Goal: Task Accomplishment & Management: Manage account settings

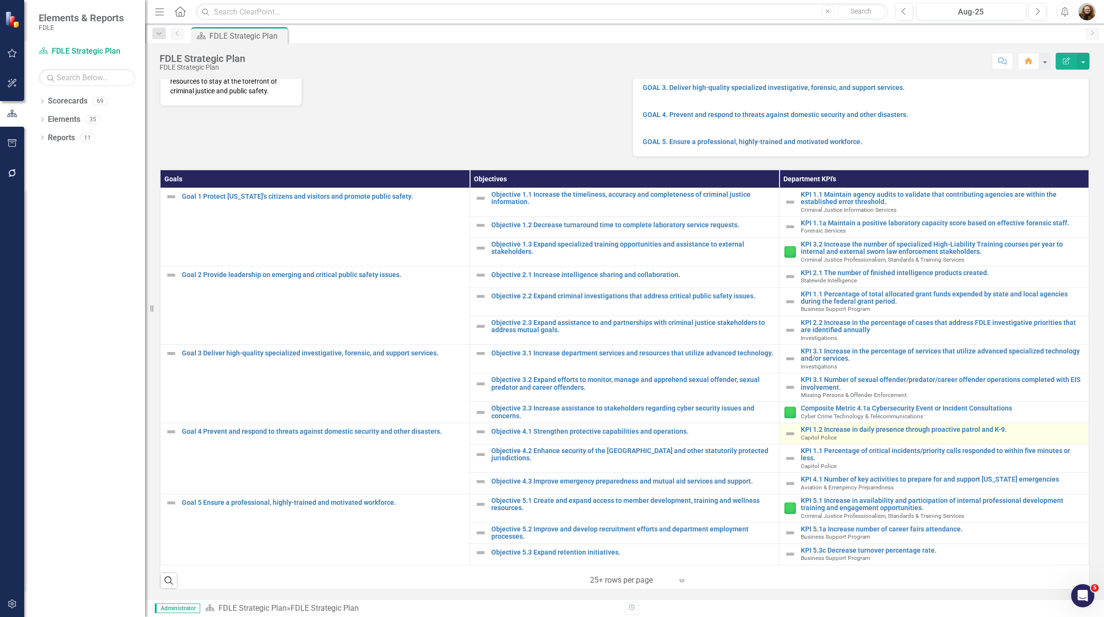
scroll to position [150, 0]
click at [74, 491] on div "Dropdown Scorecards 69 Dropdown FDLE Commissioner's Initiative Team Project Das…" at bounding box center [84, 355] width 121 height 524
click at [1084, 592] on icon "Open Intercom Messenger" at bounding box center [1082, 595] width 16 height 16
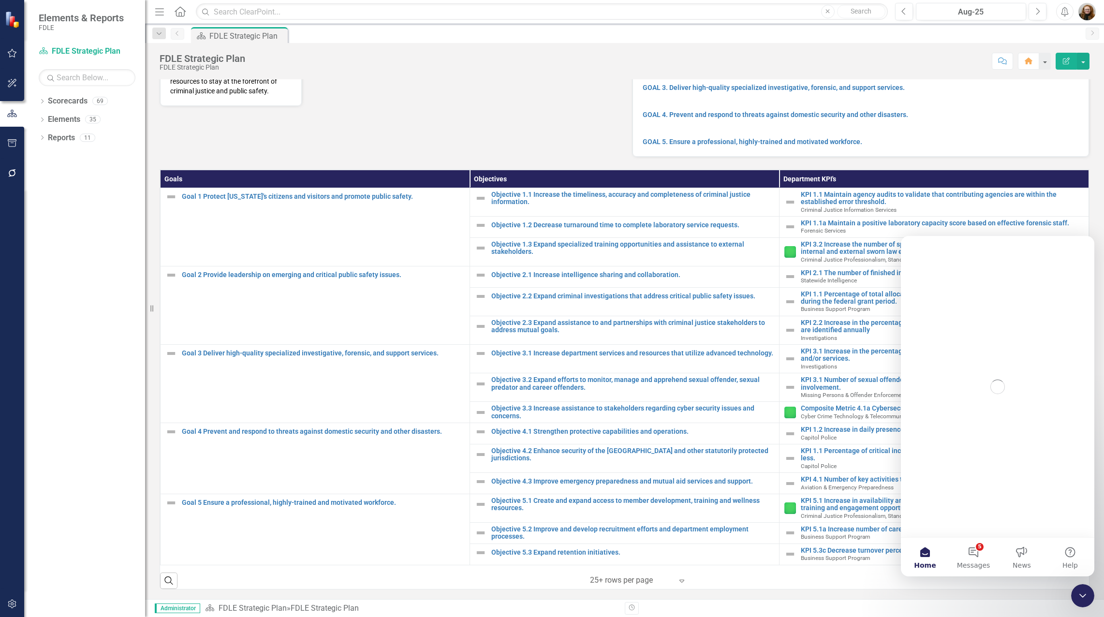
scroll to position [0, 0]
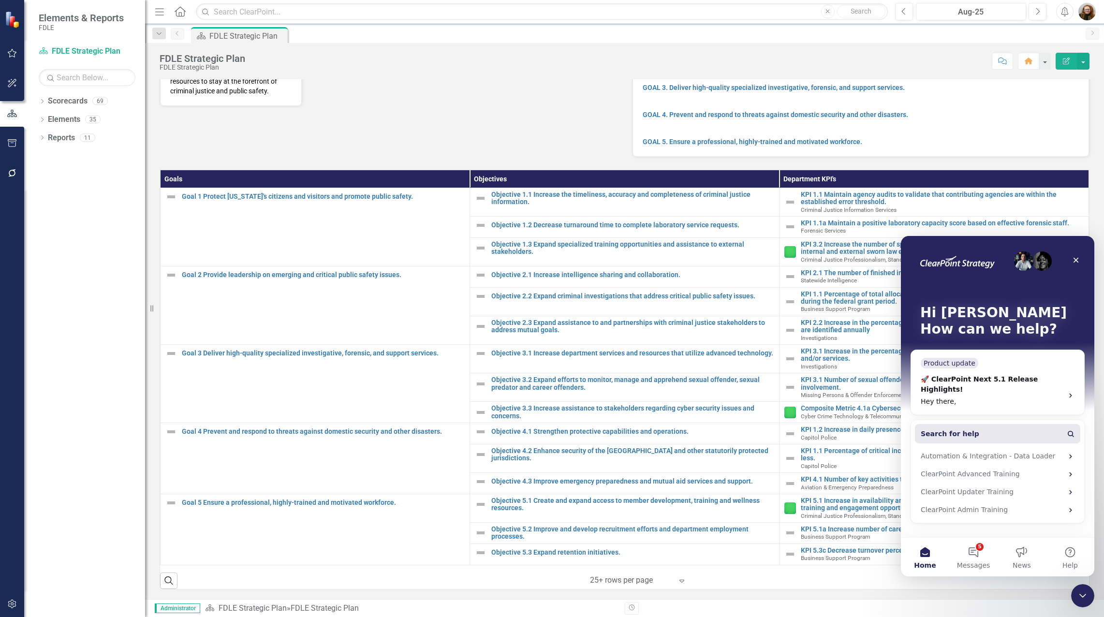
click at [991, 424] on button "Search for help" at bounding box center [997, 433] width 165 height 19
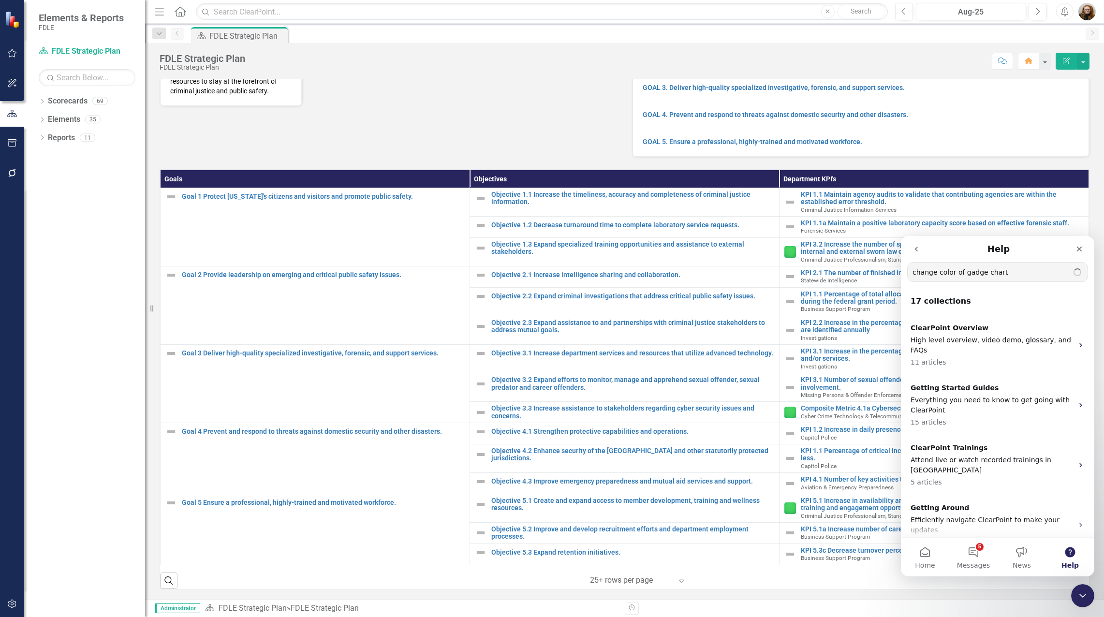
type input "change color of gadge chart"
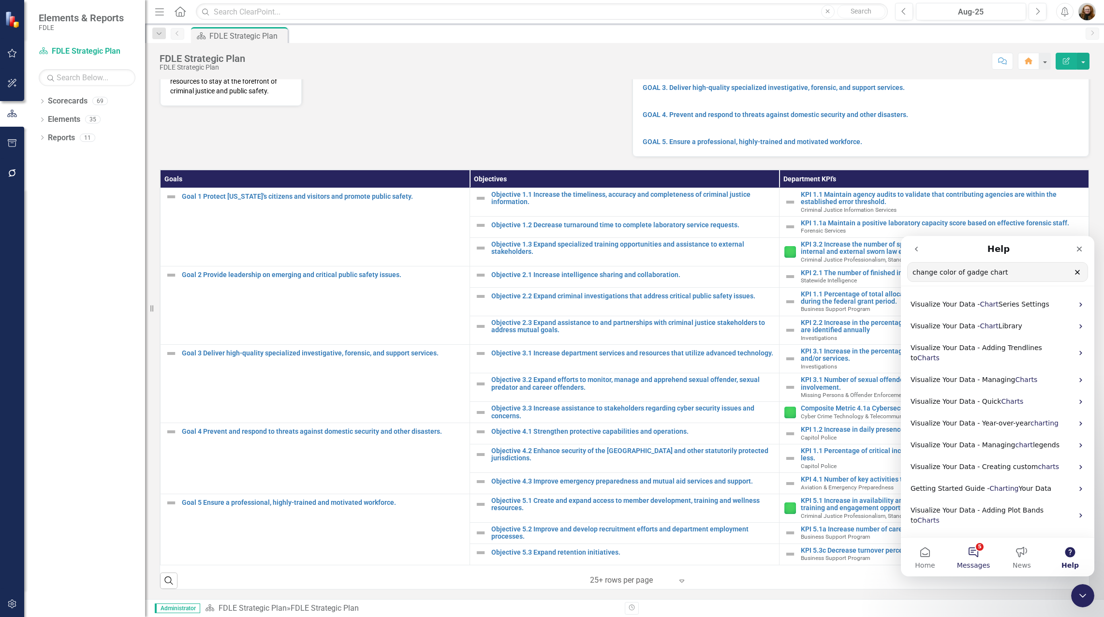
click at [974, 562] on span "Messages" at bounding box center [973, 565] width 33 height 7
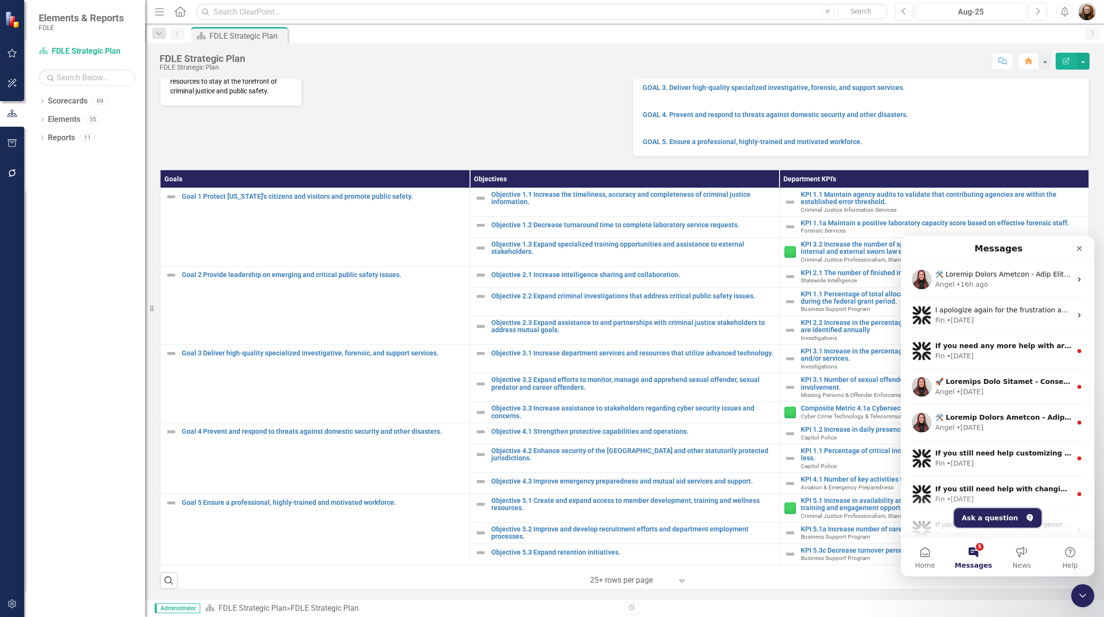
click at [992, 516] on button "Ask a question" at bounding box center [998, 517] width 88 height 19
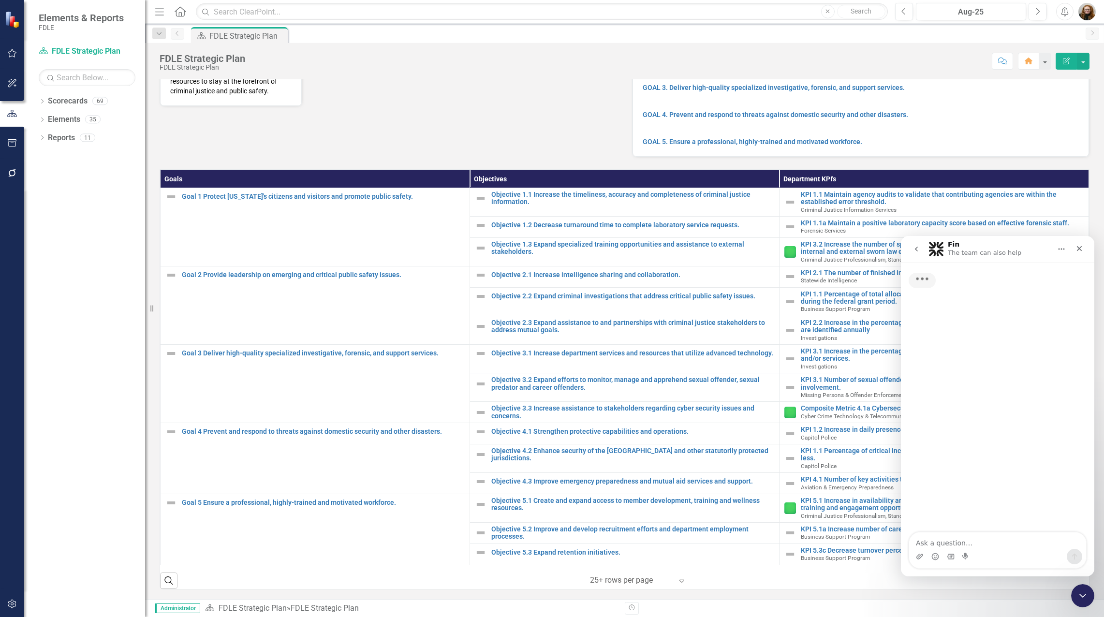
click at [974, 537] on textarea "Ask a question…" at bounding box center [997, 541] width 177 height 16
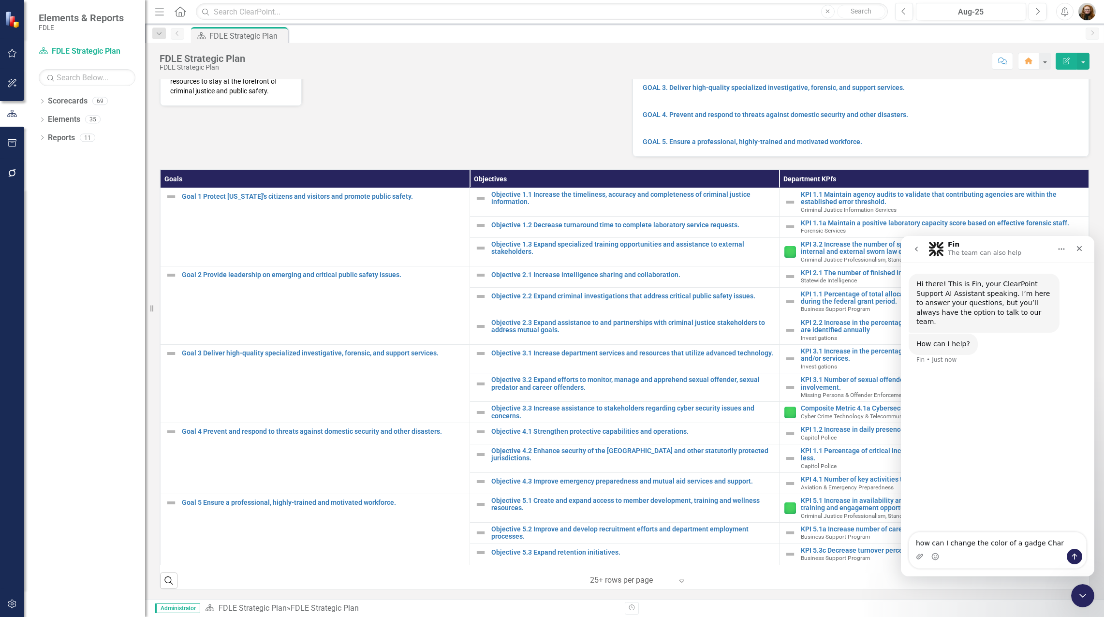
type textarea "how can I change the color of a gadge Chart"
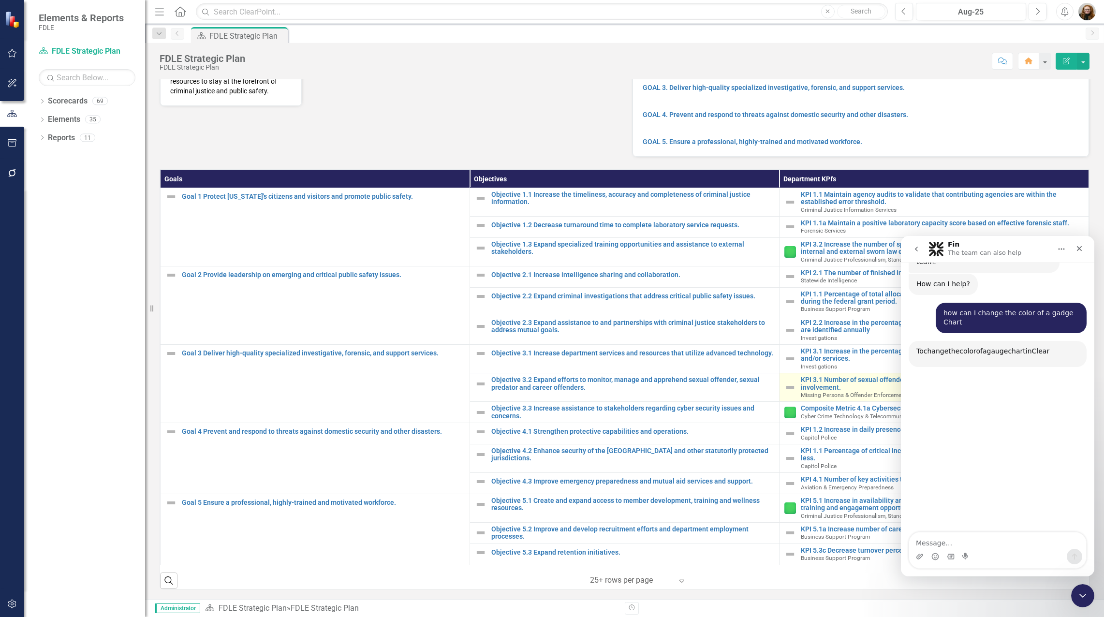
scroll to position [93, 0]
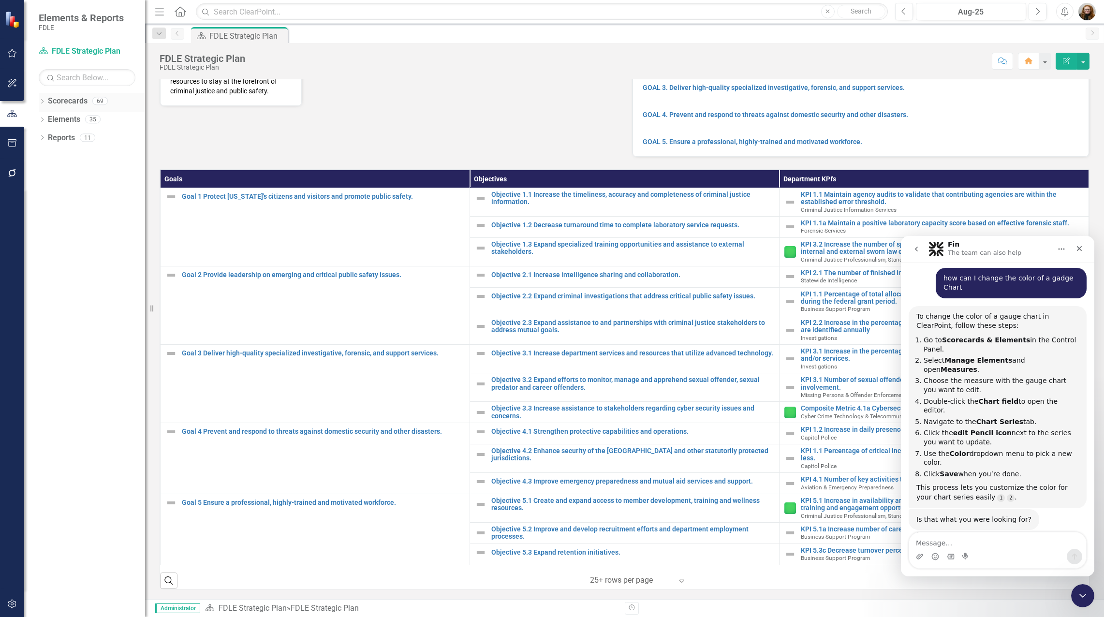
click at [40, 100] on icon "Dropdown" at bounding box center [42, 102] width 7 height 5
click at [49, 157] on icon "Dropdown" at bounding box center [47, 156] width 7 height 6
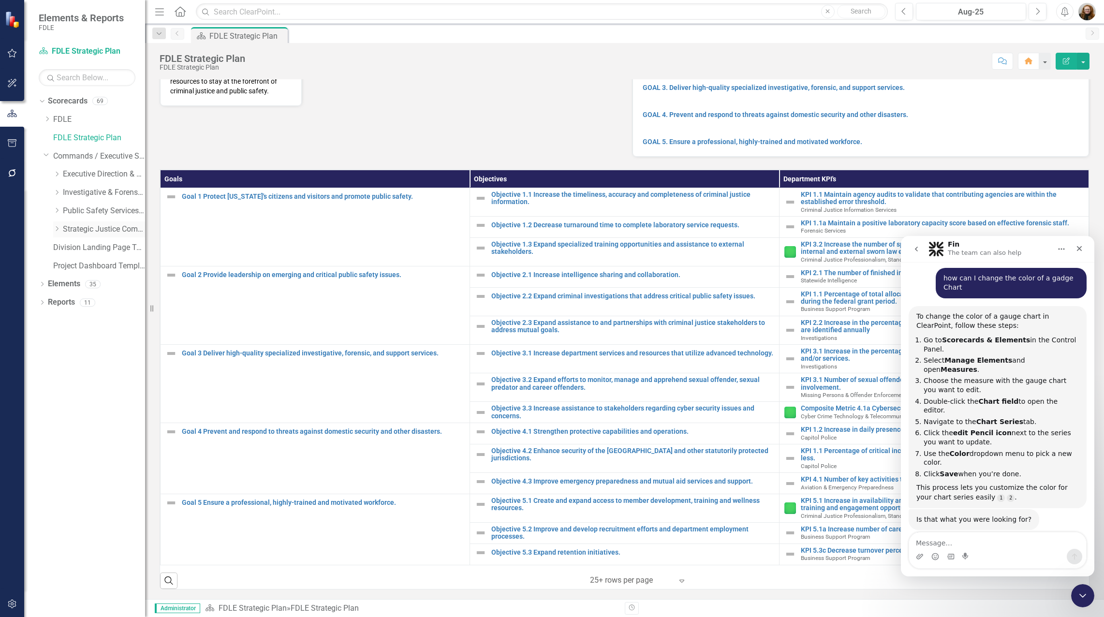
click at [55, 229] on icon "Dropdown" at bounding box center [56, 229] width 7 height 6
drag, startPoint x: 89, startPoint y: 266, endPoint x: 94, endPoint y: 266, distance: 5.3
click at [89, 266] on link "Criminal Justice Professionalism, Standards & Training Services" at bounding box center [109, 266] width 73 height 11
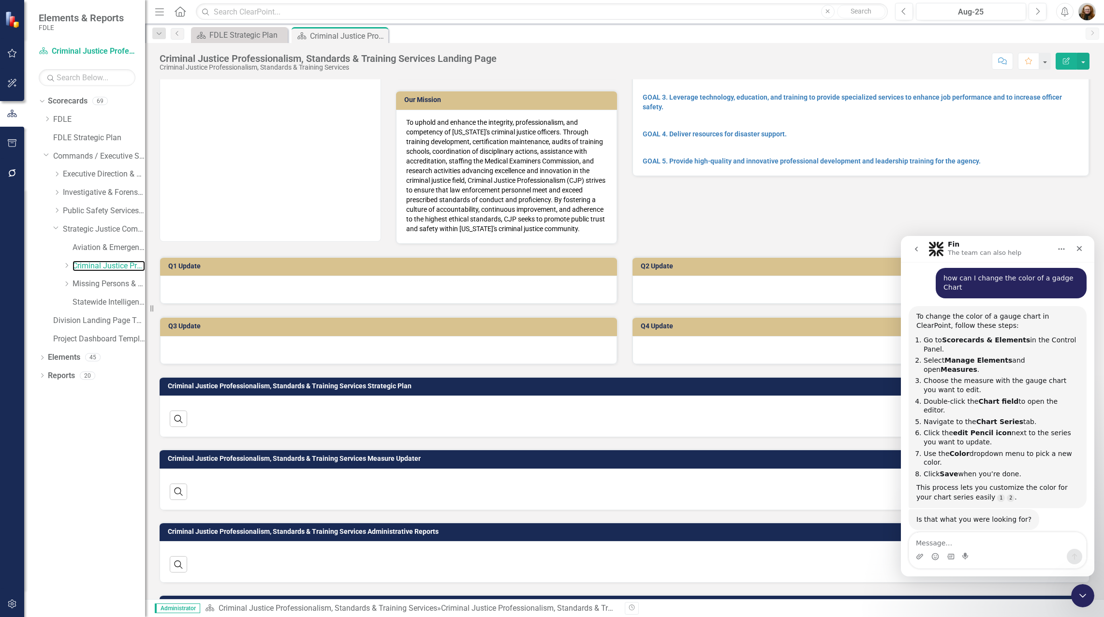
scroll to position [134, 0]
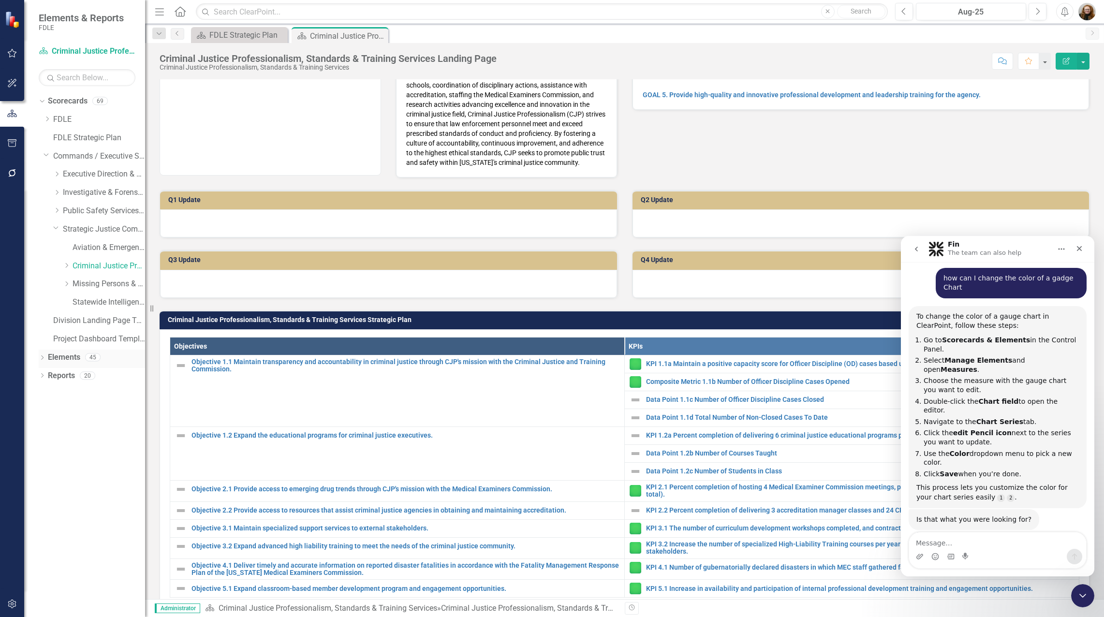
click at [44, 357] on icon "Dropdown" at bounding box center [42, 358] width 7 height 5
click at [85, 414] on link "Measure Measures" at bounding box center [77, 412] width 48 height 11
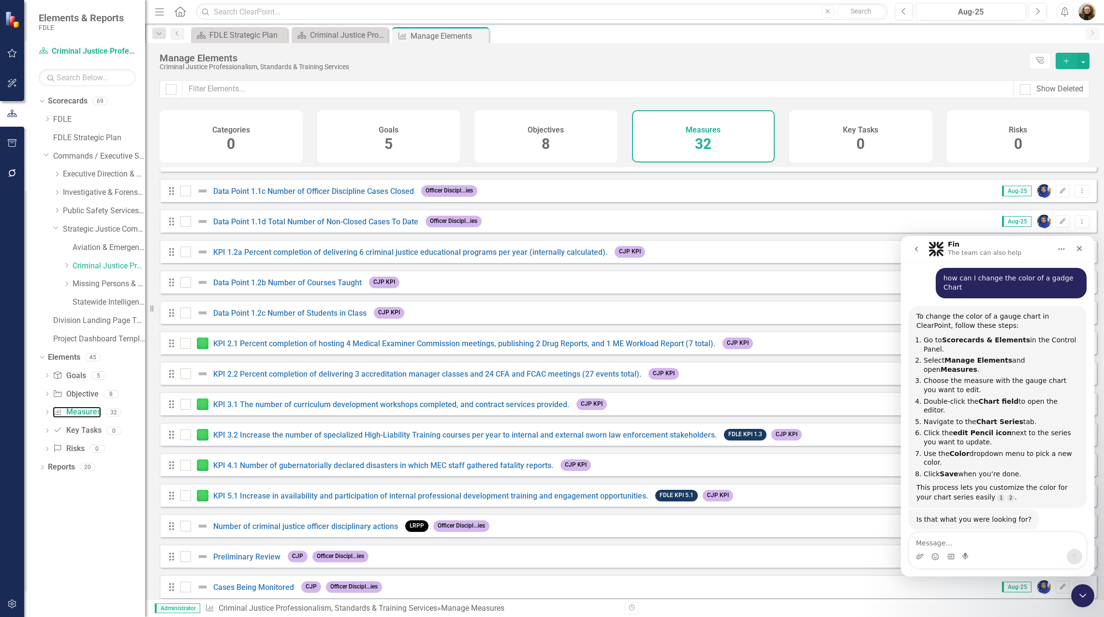
scroll to position [48, 0]
click at [454, 258] on link "KPI 1.2a Percent completion of delivering 6 criminal justice educational progra…" at bounding box center [410, 253] width 394 height 9
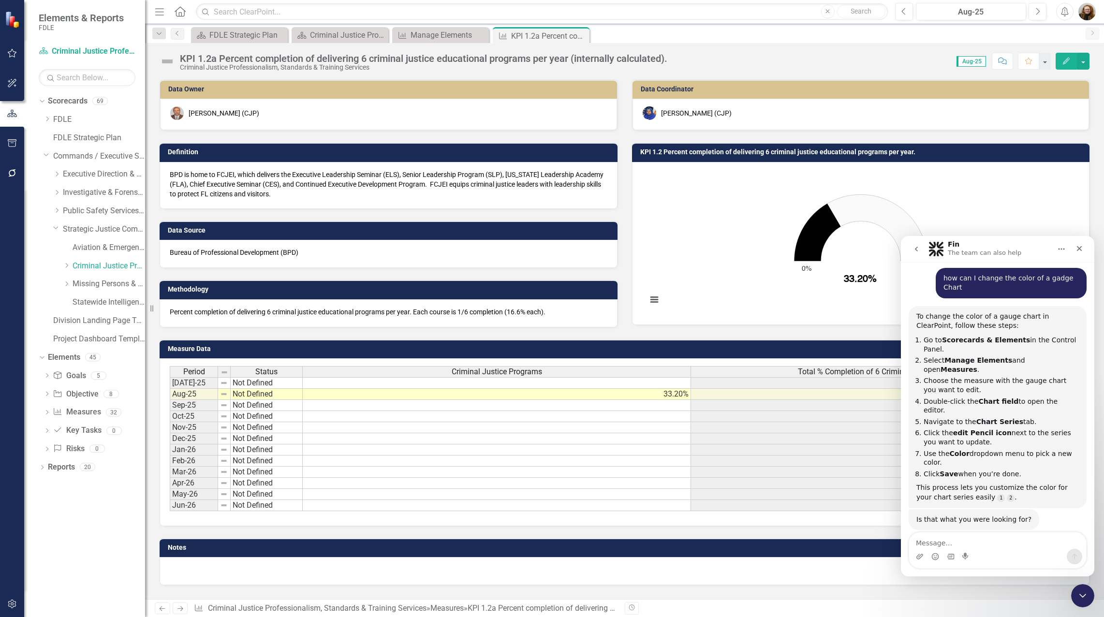
click at [1067, 62] on icon "Edit" at bounding box center [1066, 61] width 9 height 7
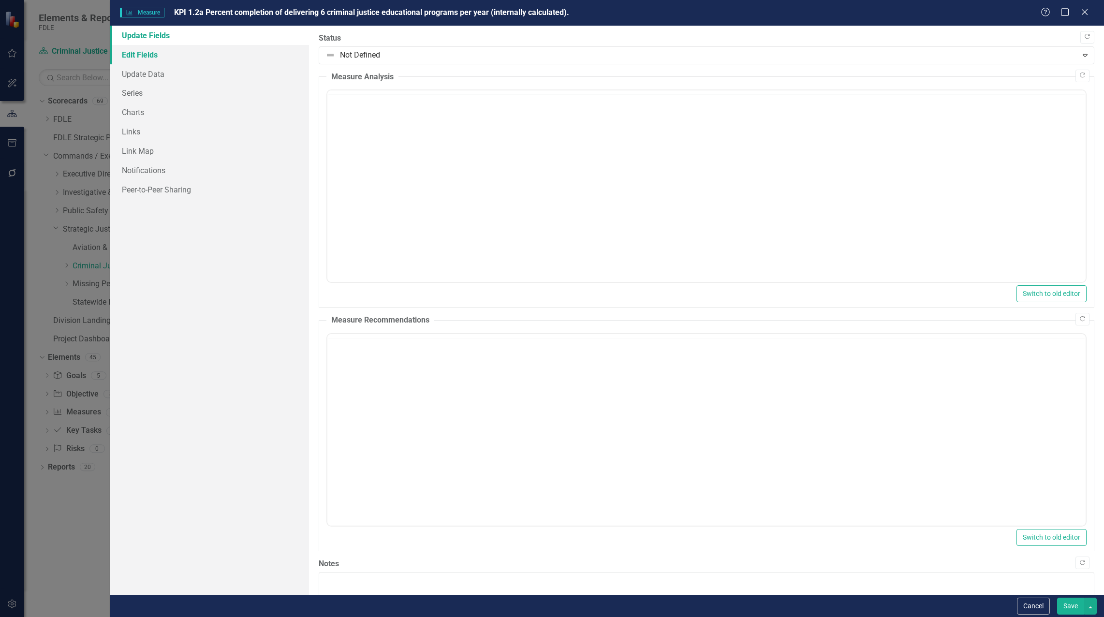
click at [143, 53] on link "Edit Fields" at bounding box center [209, 54] width 199 height 19
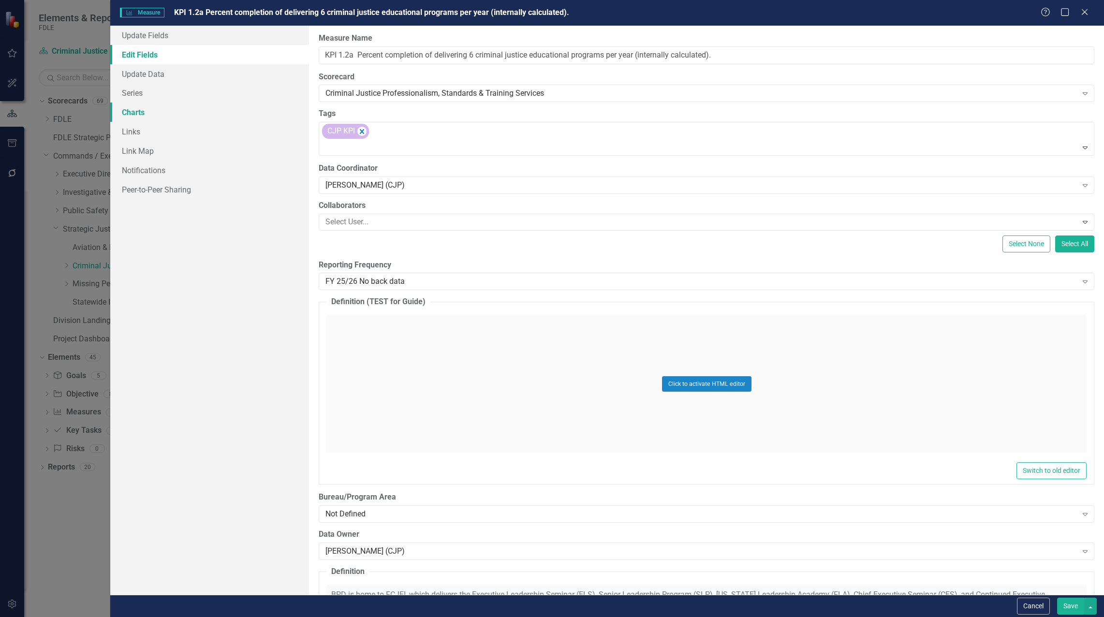
click at [134, 112] on link "Charts" at bounding box center [209, 112] width 199 height 19
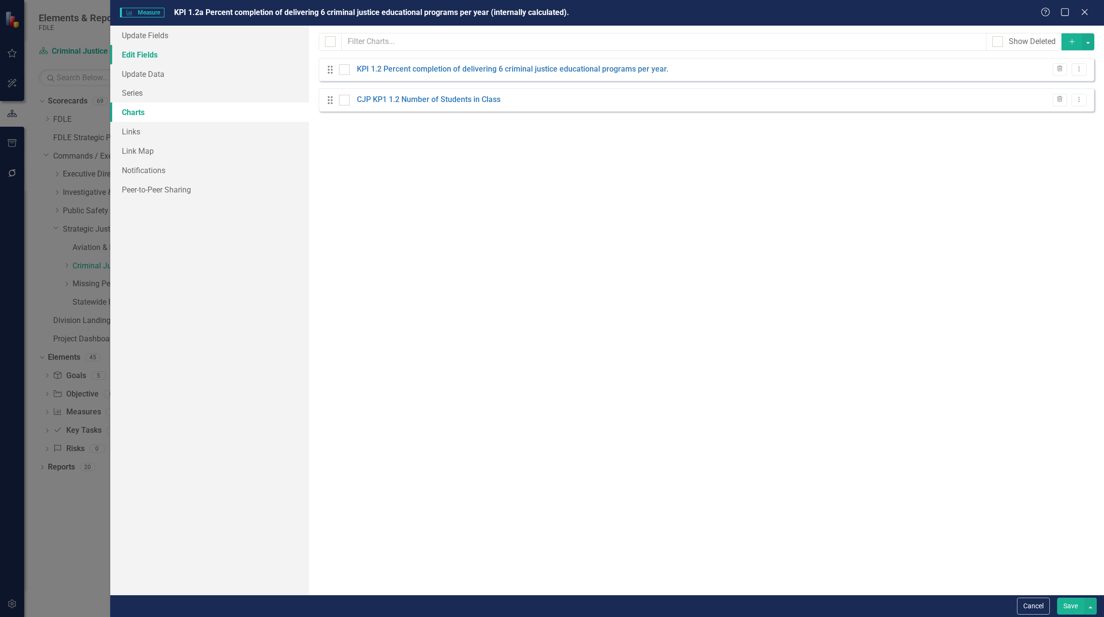
click at [155, 56] on link "Edit Fields" at bounding box center [209, 54] width 199 height 19
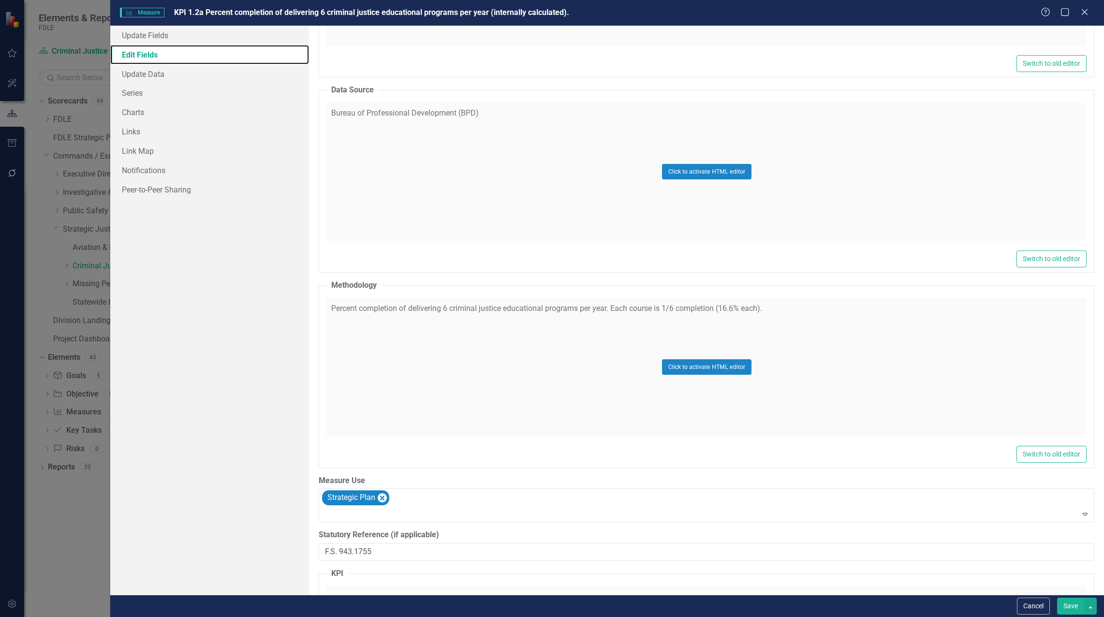
scroll to position [853, 0]
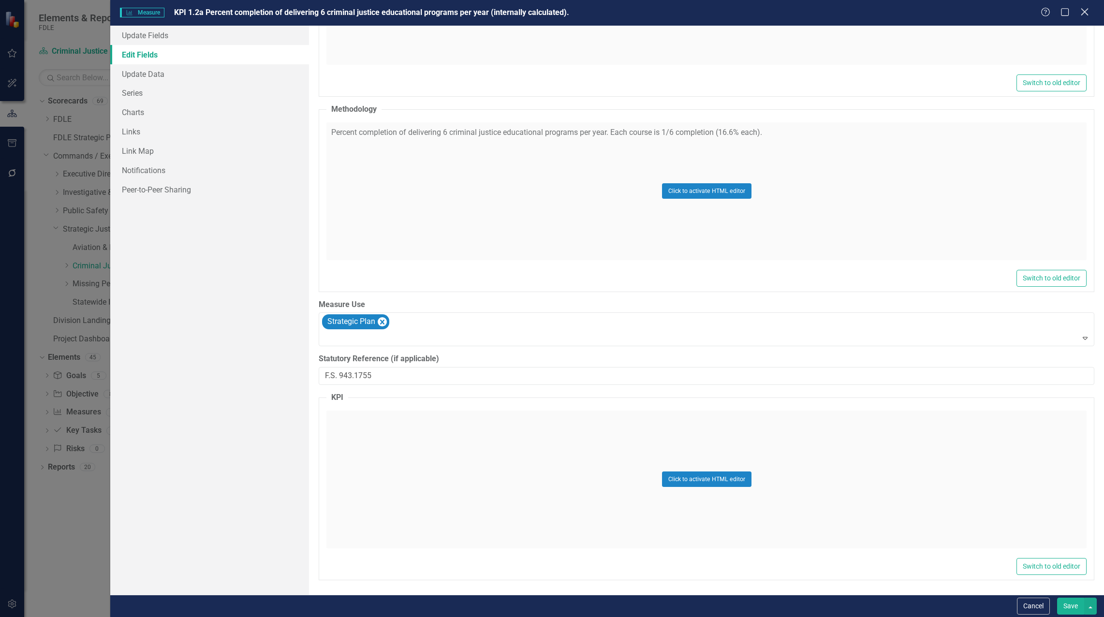
click at [1081, 14] on icon "Close" at bounding box center [1085, 11] width 12 height 9
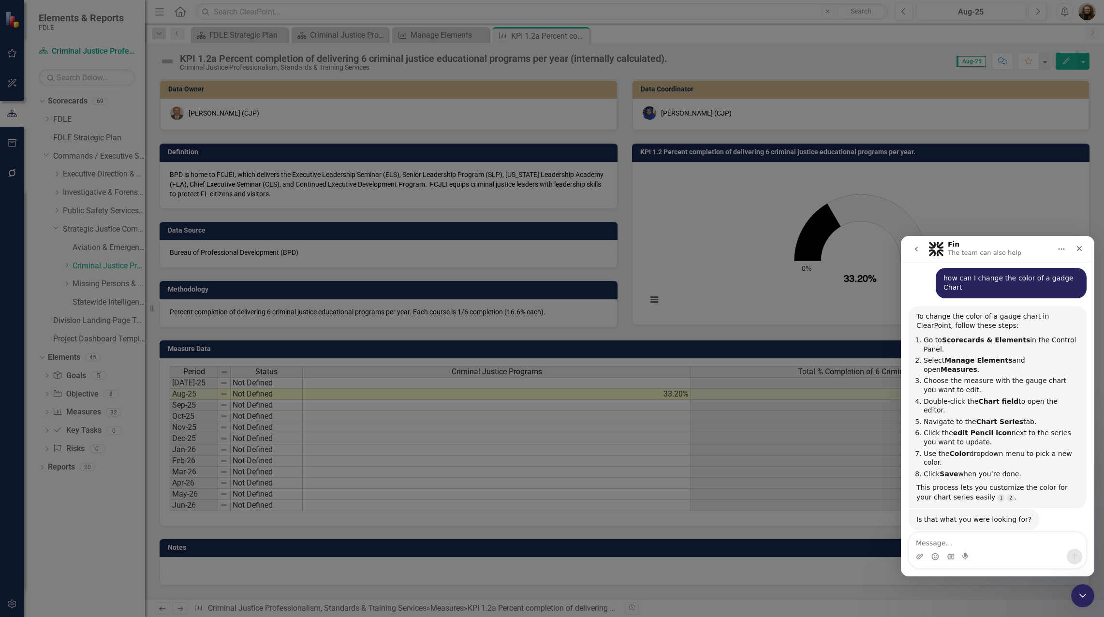
scroll to position [84, 0]
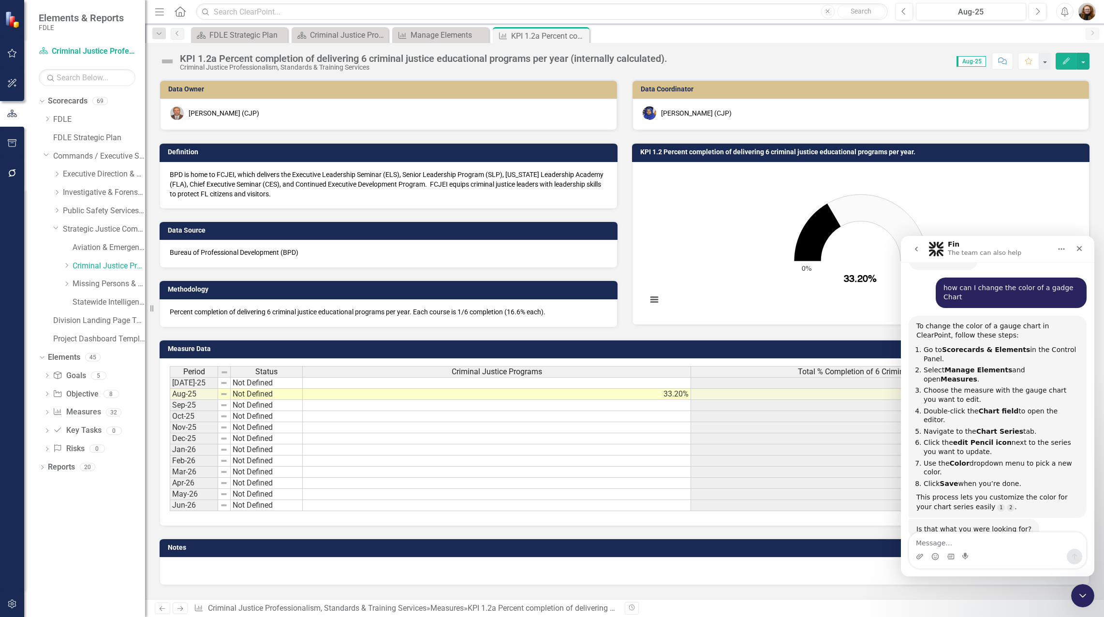
click at [679, 159] on td "KPI 1.2 Percent completion of delivering 6 criminal justice educational program…" at bounding box center [862, 153] width 445 height 15
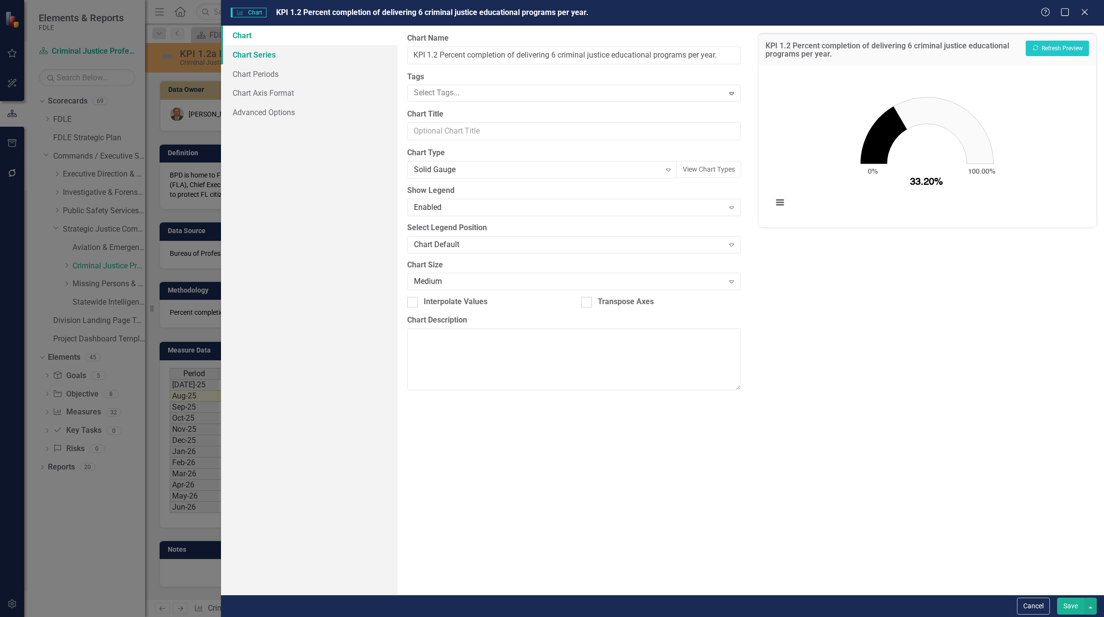
click at [253, 56] on link "Chart Series" at bounding box center [309, 54] width 177 height 19
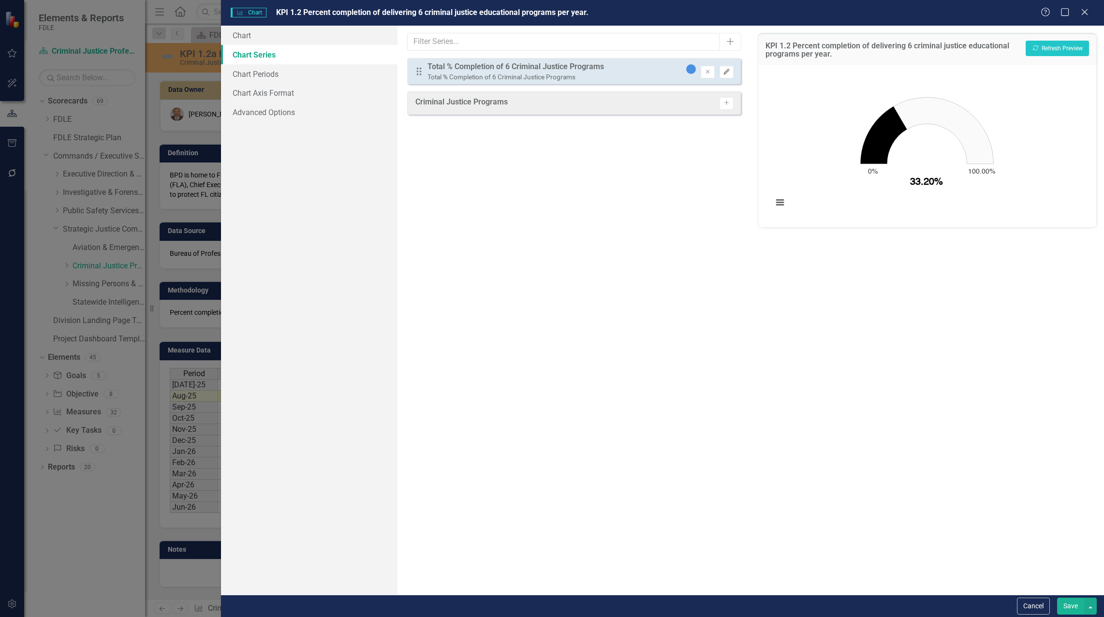
click at [728, 72] on icon "Edit" at bounding box center [726, 72] width 7 height 6
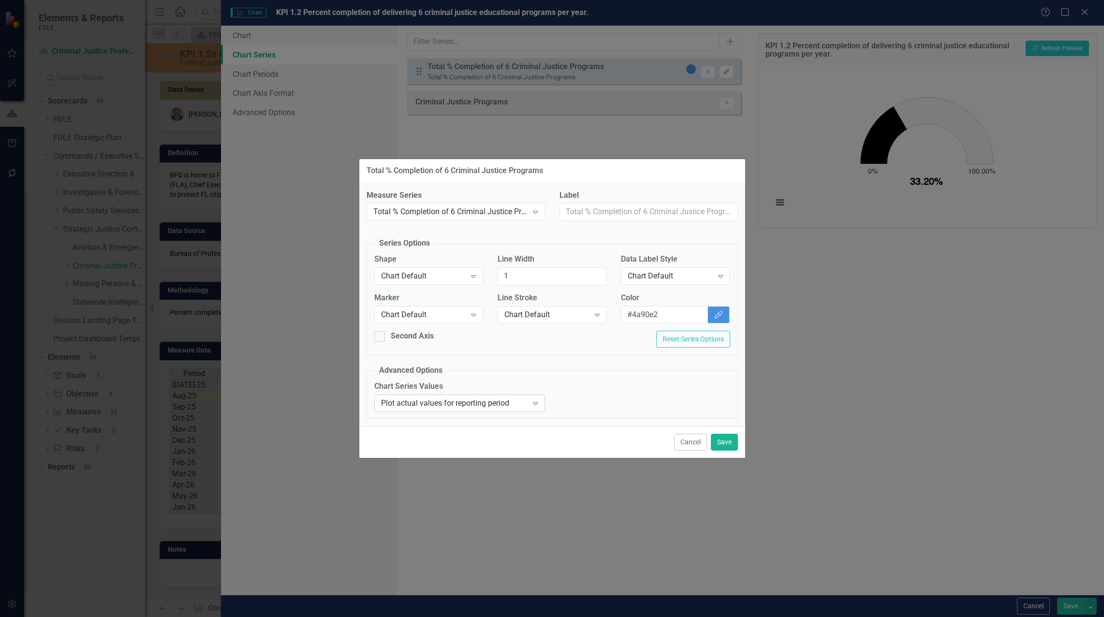
click at [536, 406] on icon "Expand" at bounding box center [536, 404] width 10 height 8
click at [719, 317] on icon "Color Picker" at bounding box center [719, 315] width 10 height 8
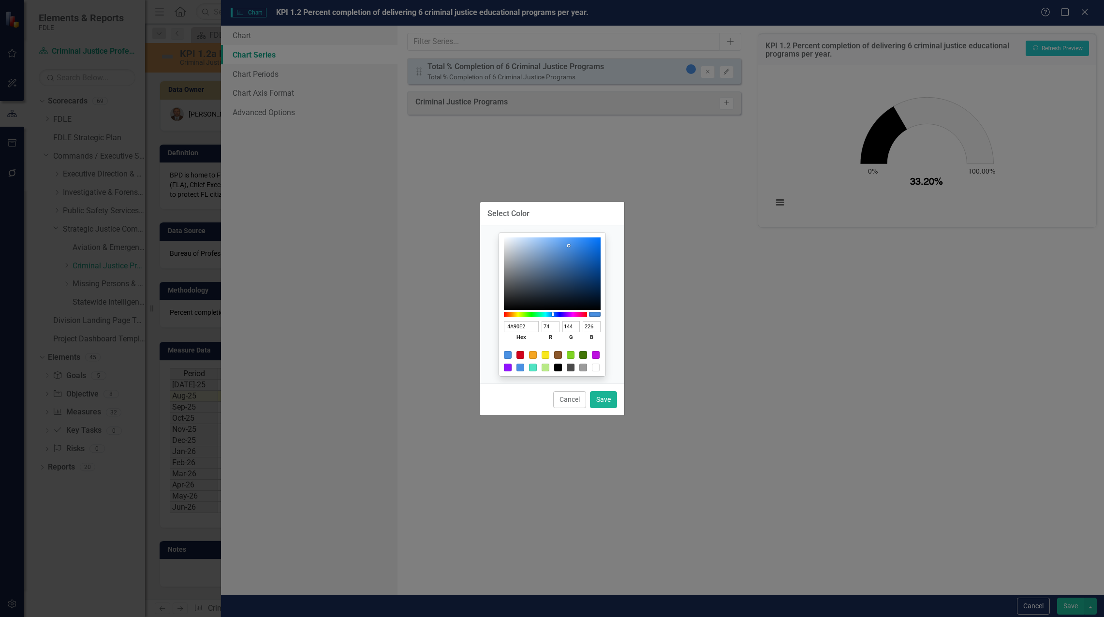
click at [522, 366] on div at bounding box center [521, 368] width 8 height 8
click at [608, 401] on button "Save" at bounding box center [603, 399] width 27 height 17
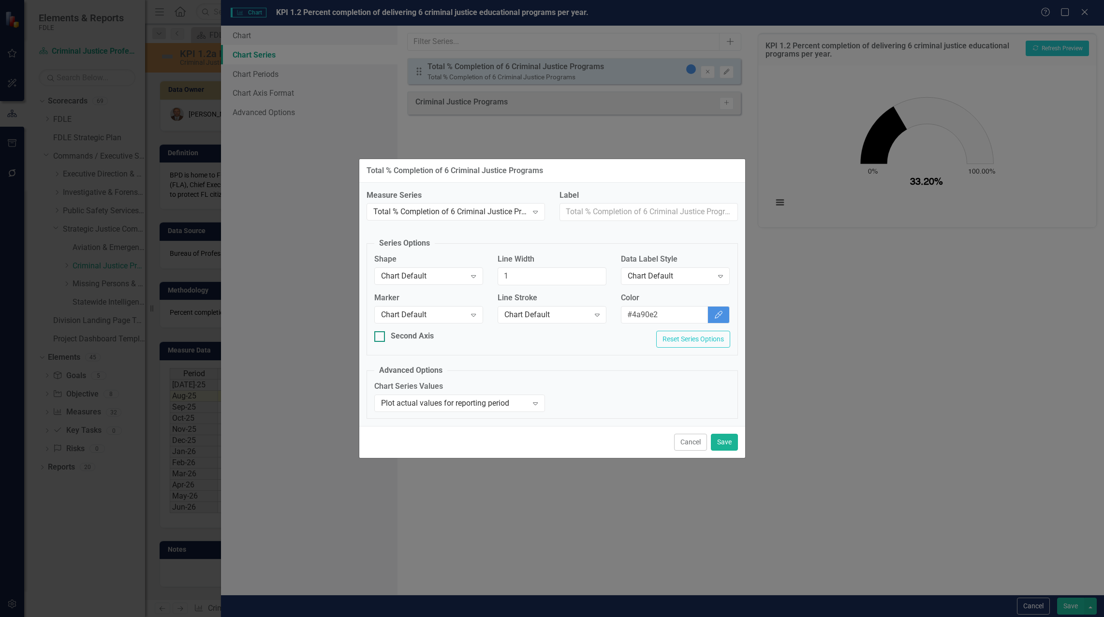
click at [378, 334] on input "Second Axis" at bounding box center [377, 334] width 6 height 6
click at [377, 337] on input "Second Axis" at bounding box center [377, 334] width 6 height 6
checkbox input "false"
click at [694, 444] on button "Cancel" at bounding box center [690, 442] width 33 height 17
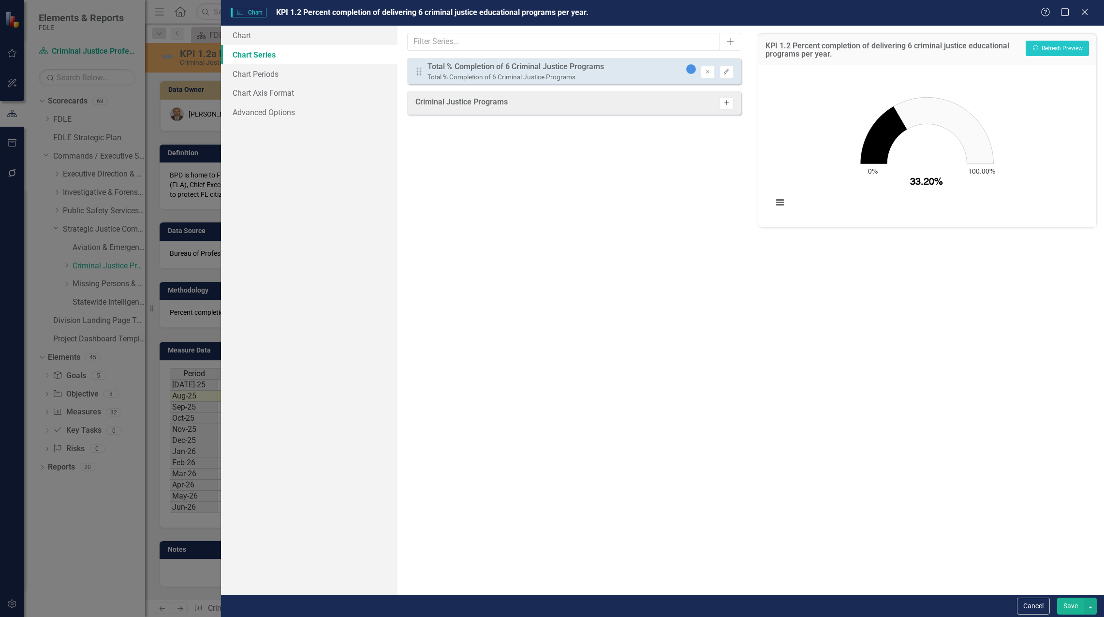
click at [728, 104] on icon "Activate" at bounding box center [726, 103] width 7 height 6
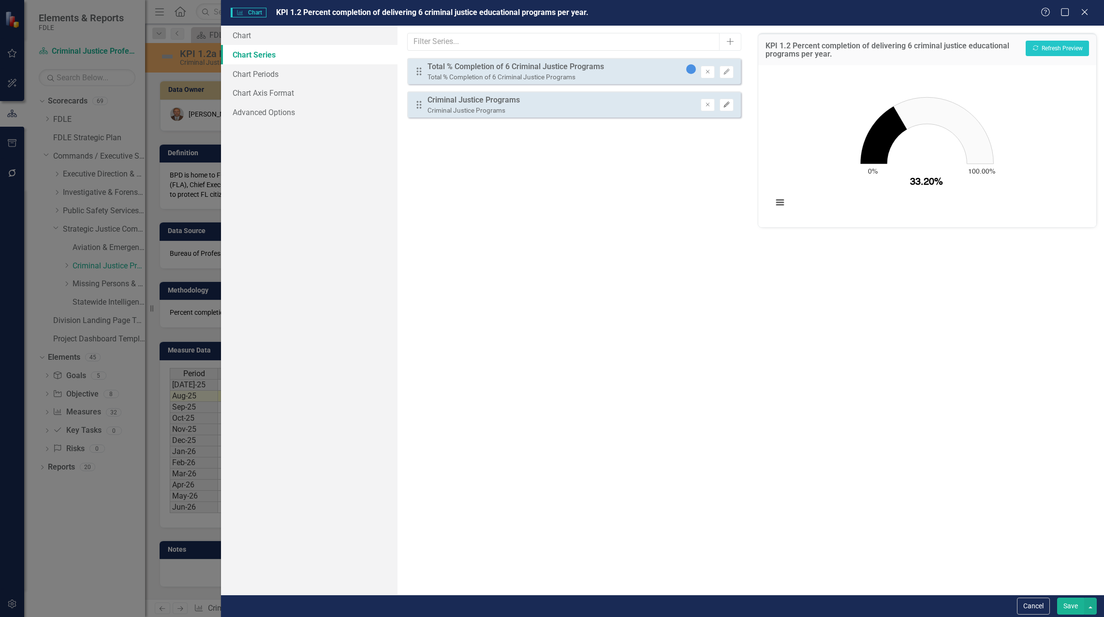
click at [729, 105] on icon "Edit" at bounding box center [726, 105] width 7 height 6
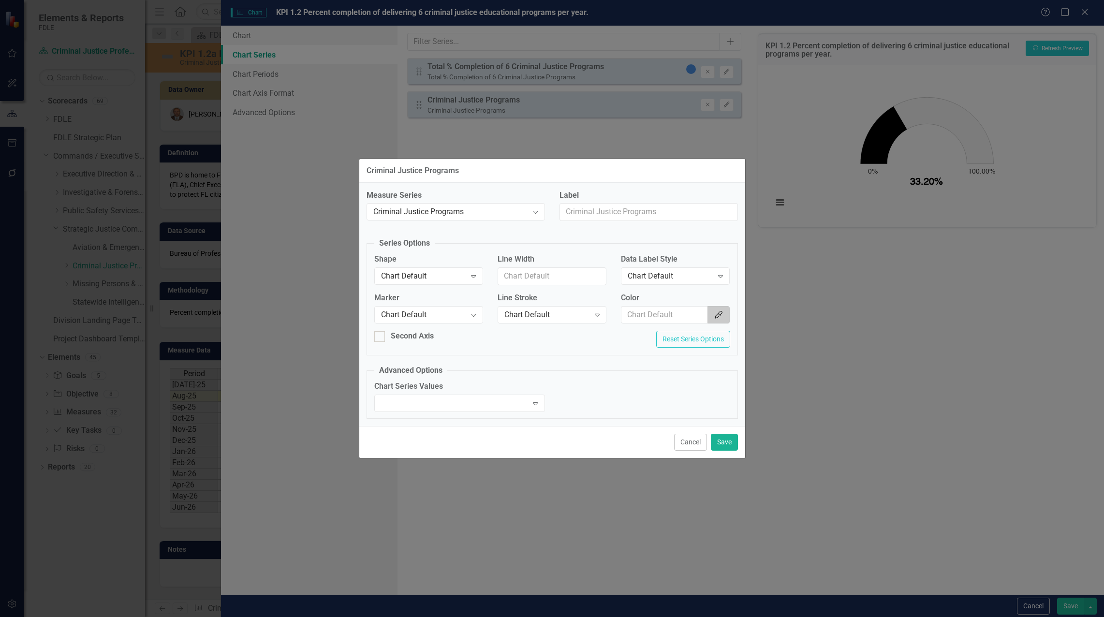
click at [719, 321] on button "Color Picker" at bounding box center [719, 315] width 22 height 18
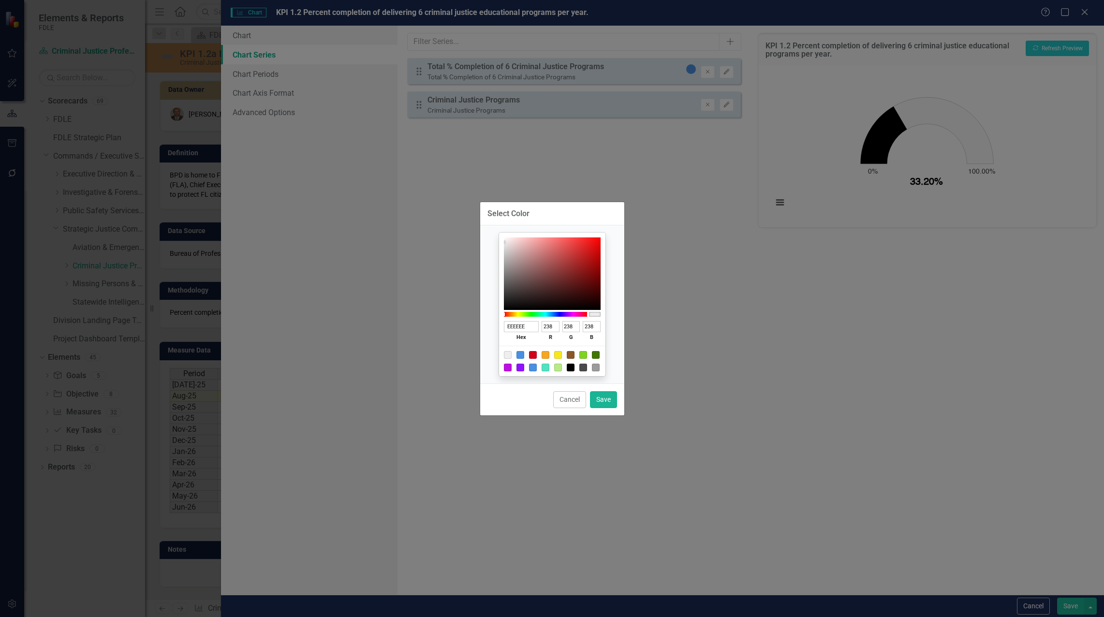
click at [518, 354] on div at bounding box center [521, 355] width 8 height 8
type input "4A90E2"
type input "74"
type input "144"
type input "226"
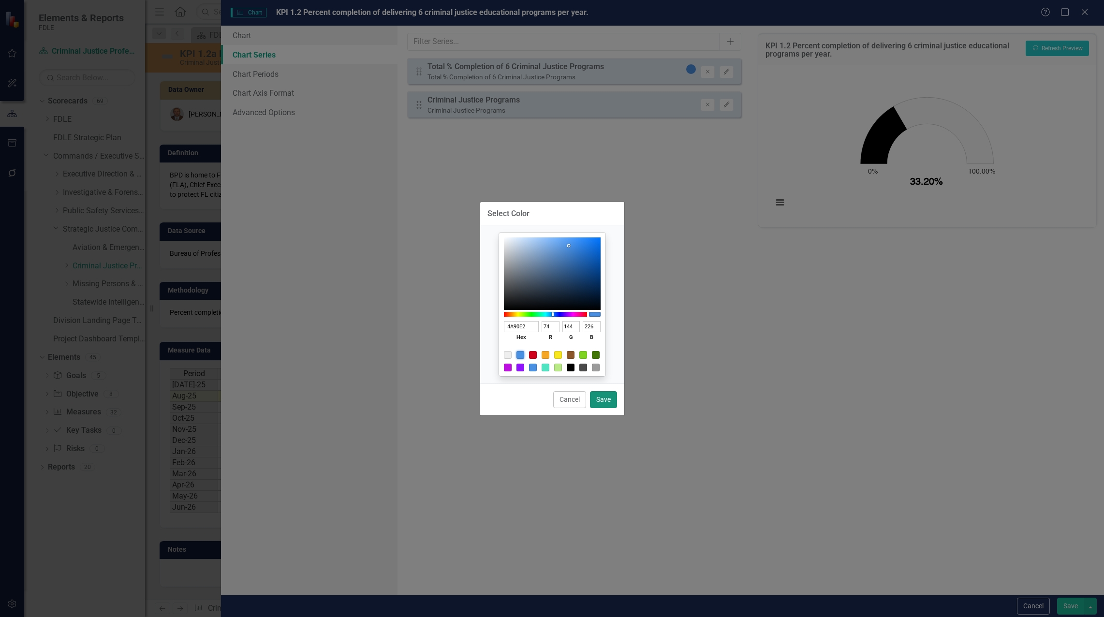
click at [602, 400] on button "Save" at bounding box center [603, 399] width 27 height 17
type input "#4a90e2"
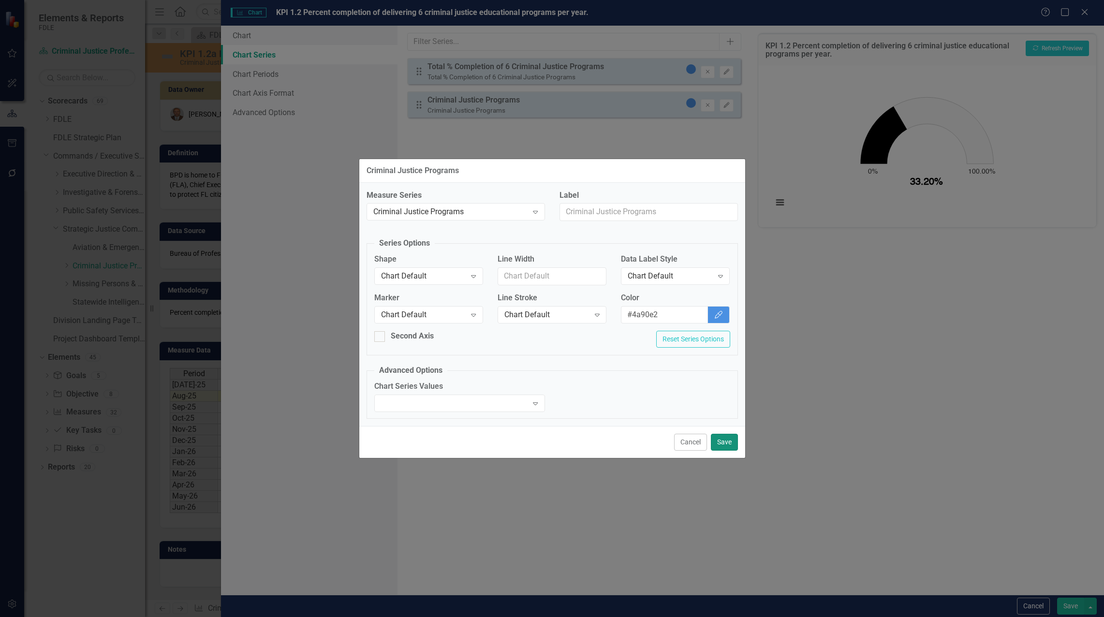
click at [725, 445] on button "Save" at bounding box center [724, 442] width 27 height 17
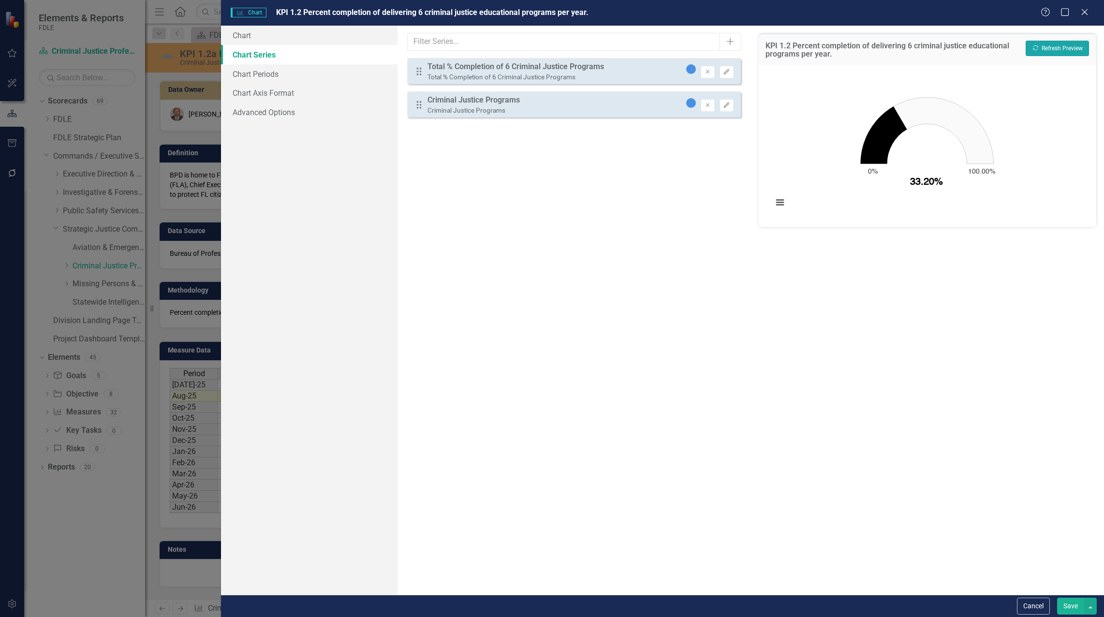
click at [1047, 51] on button "Recalculate Refresh Preview" at bounding box center [1057, 48] width 63 height 15
click at [290, 89] on link "Chart Axis Format" at bounding box center [309, 92] width 177 height 19
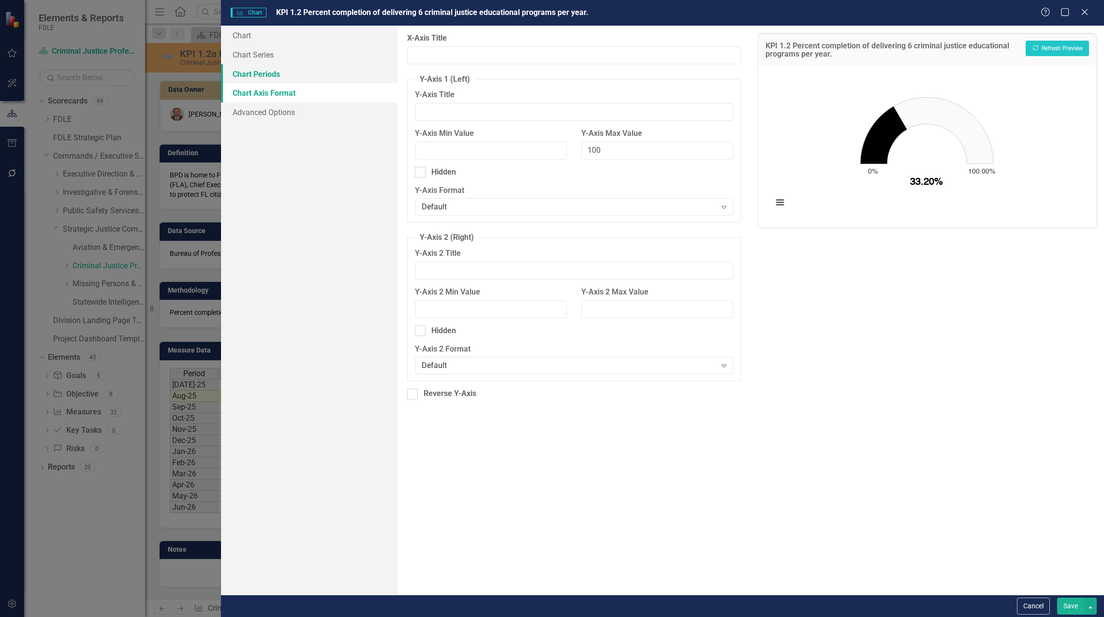
click at [262, 76] on link "Chart Periods" at bounding box center [309, 73] width 177 height 19
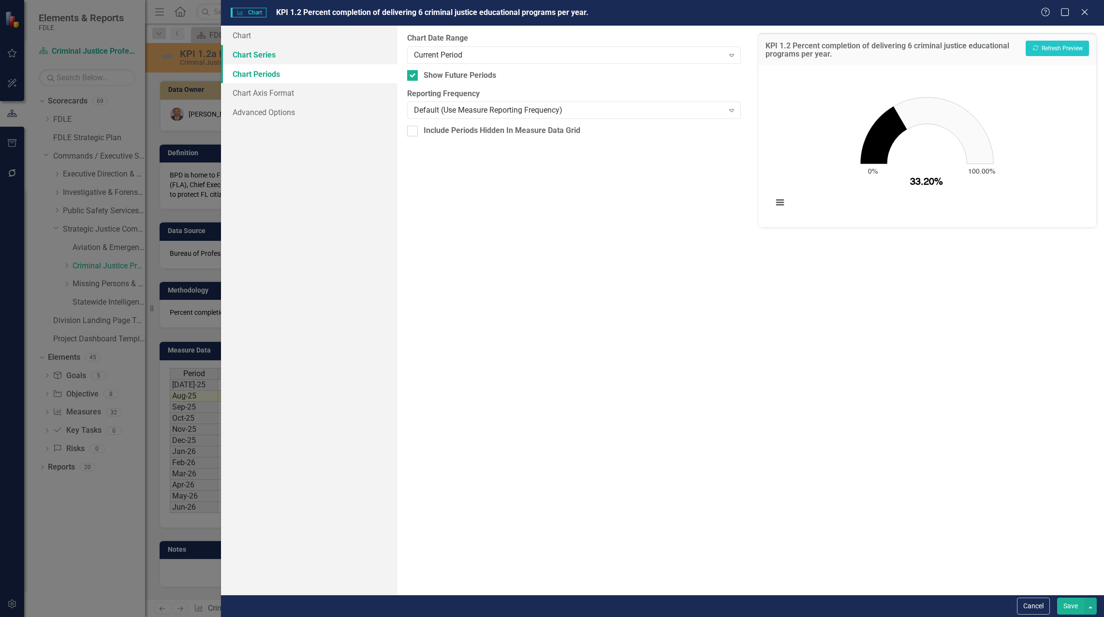
click at [256, 48] on link "Chart Series" at bounding box center [309, 54] width 177 height 19
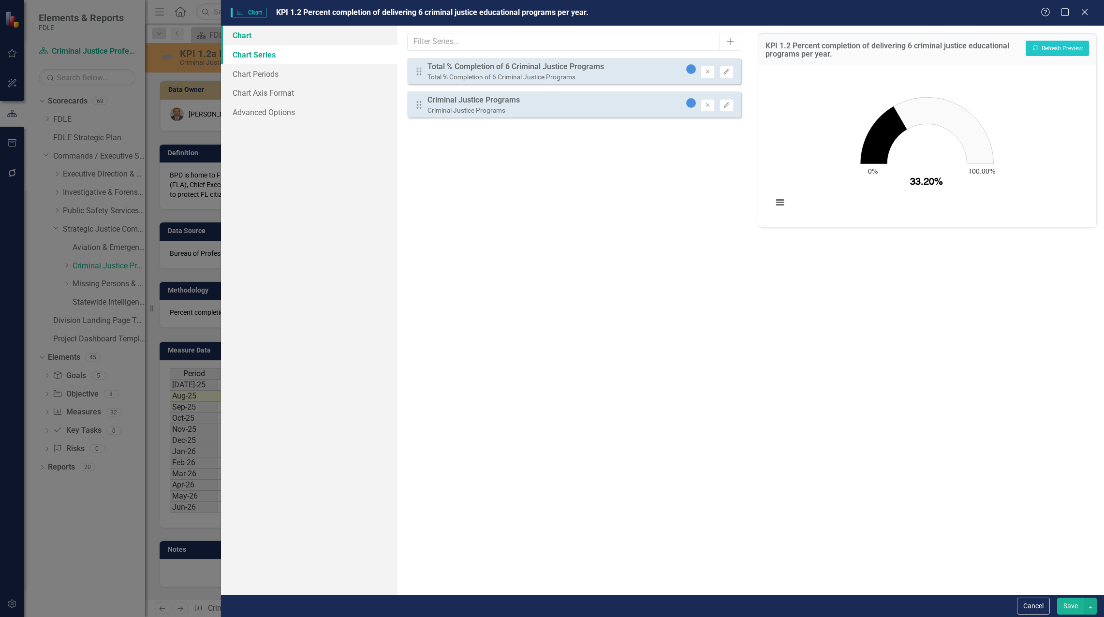
click at [244, 31] on link "Chart" at bounding box center [309, 35] width 177 height 19
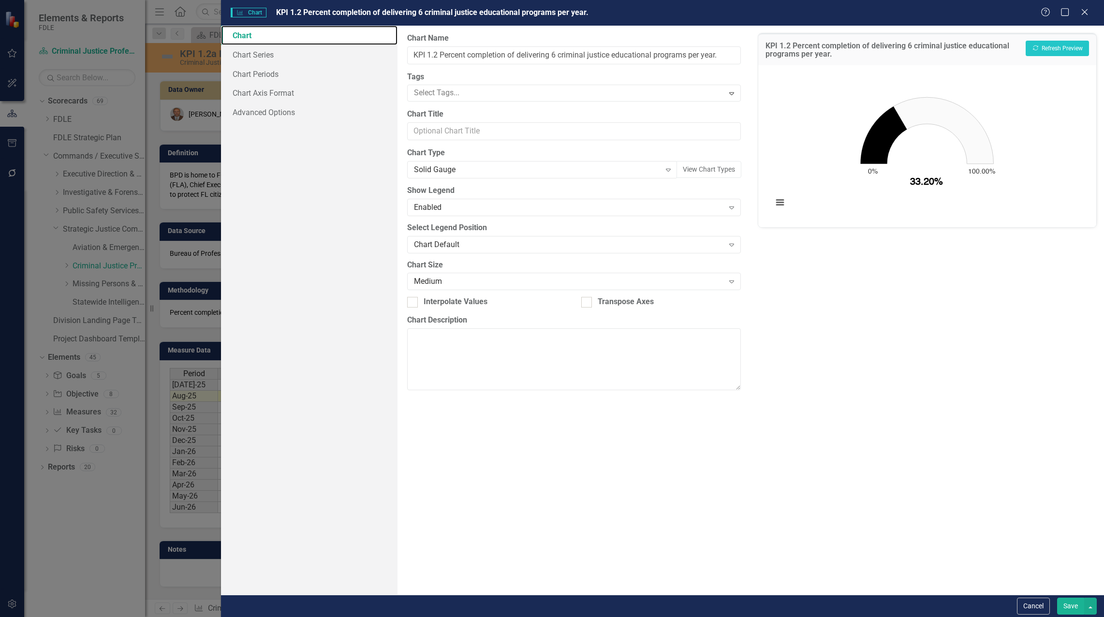
click at [1022, 103] on rect "Interactive chart" at bounding box center [927, 145] width 318 height 145
drag, startPoint x: 752, startPoint y: 141, endPoint x: 751, endPoint y: 147, distance: 5.5
click at [751, 147] on div "KPI 1.2 Percent completion of delivering 6 criminal justice educational program…" at bounding box center [928, 310] width 354 height 569
click at [1076, 605] on button "Save" at bounding box center [1070, 606] width 27 height 17
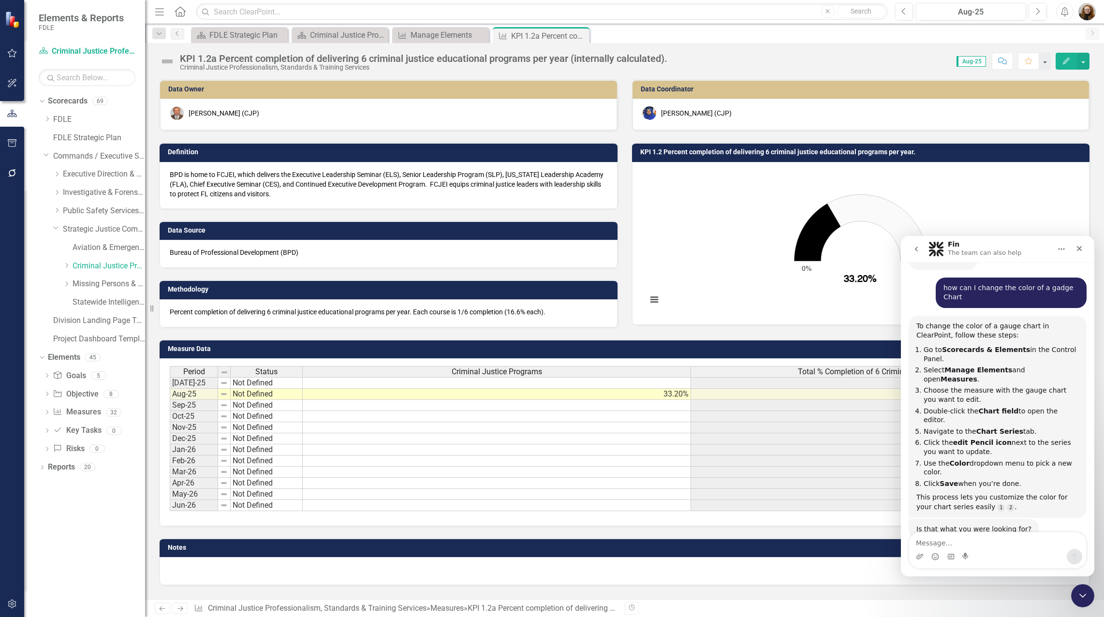
click at [717, 157] on td "KPI 1.2 Percent completion of delivering 6 criminal justice educational program…" at bounding box center [862, 153] width 445 height 15
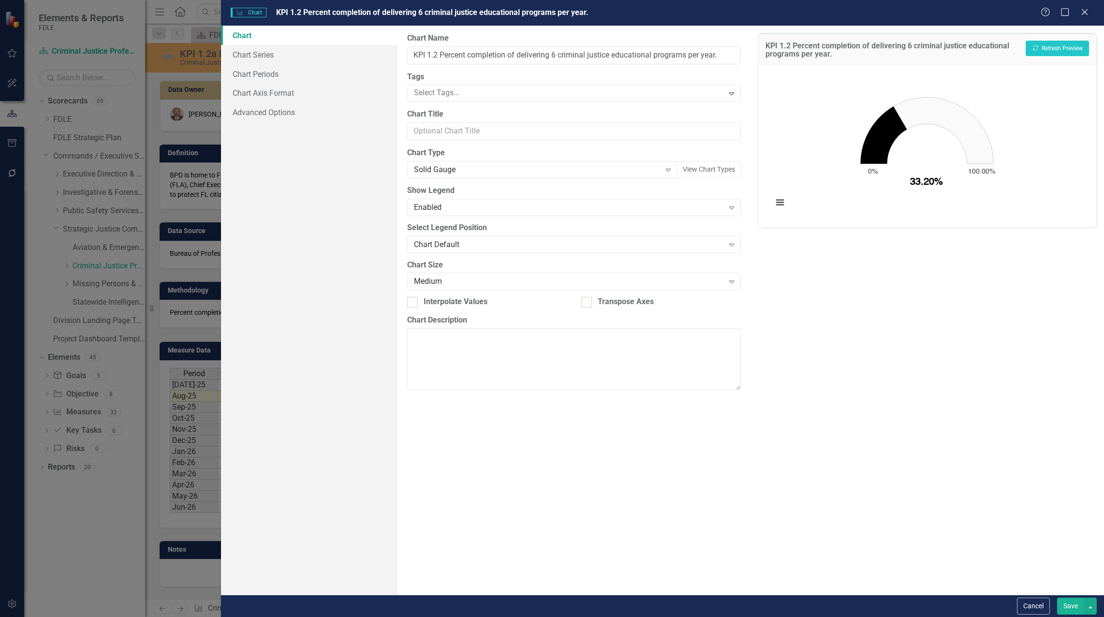
click at [247, 43] on link "Chart" at bounding box center [309, 35] width 177 height 19
click at [258, 74] on link "Chart Periods" at bounding box center [309, 73] width 177 height 19
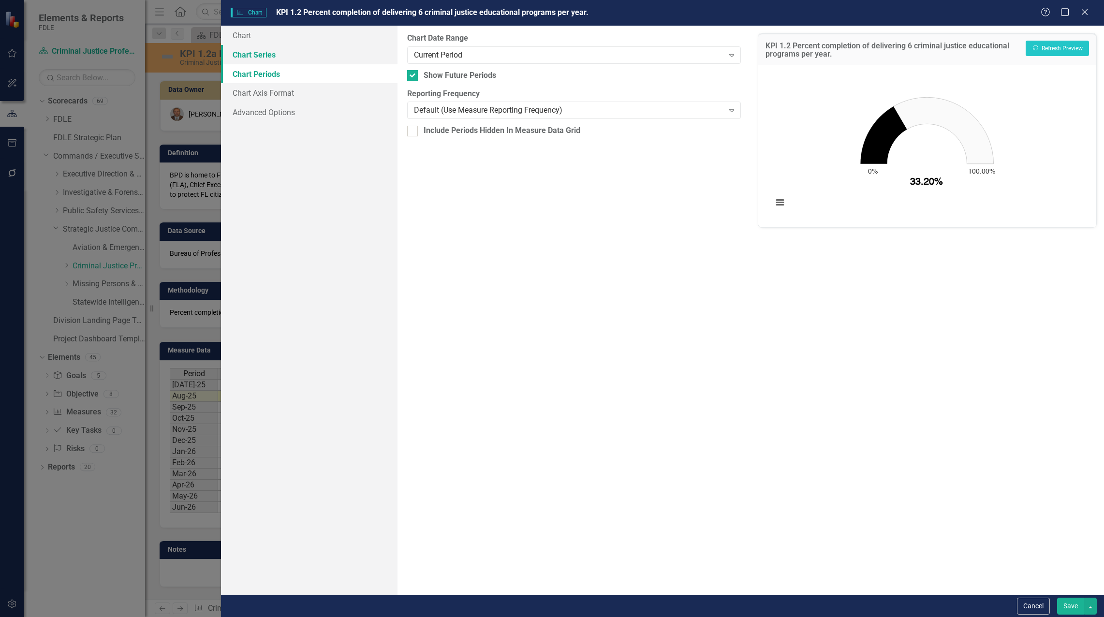
click at [258, 56] on link "Chart Series" at bounding box center [309, 54] width 177 height 19
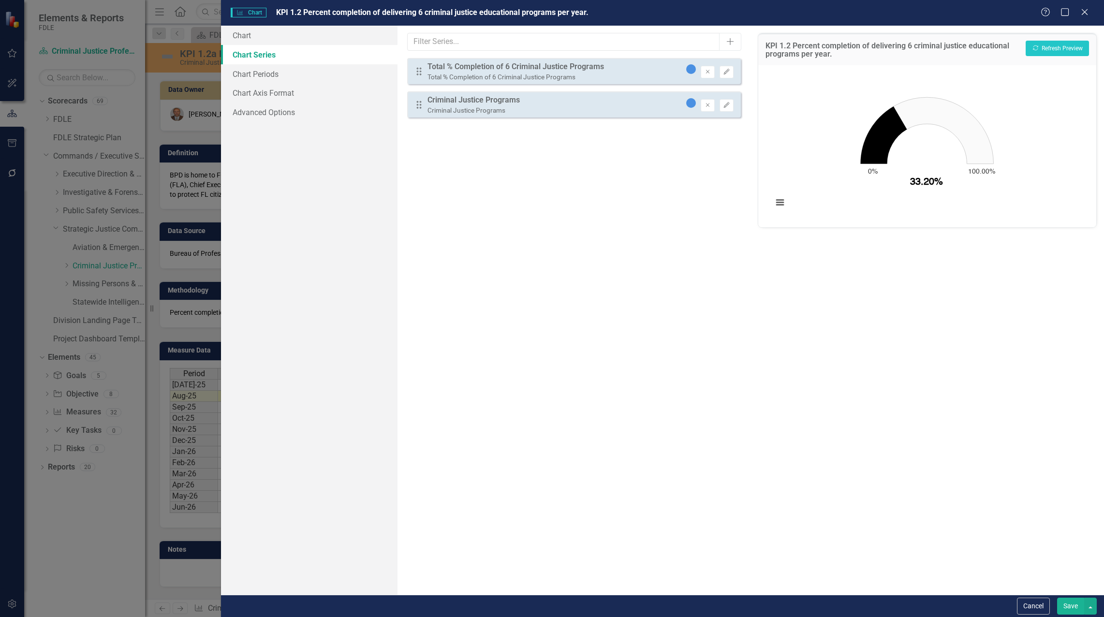
click at [718, 70] on div "Remove Edit" at bounding box center [710, 71] width 48 height 14
click at [731, 72] on button "Edit" at bounding box center [727, 72] width 14 height 13
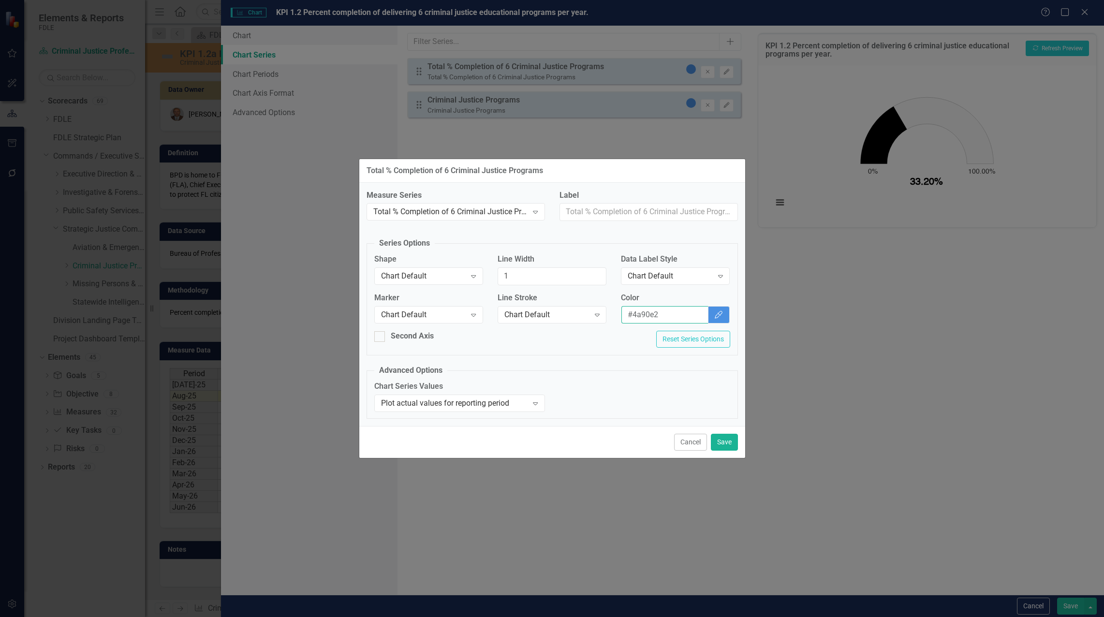
click at [674, 316] on input "#4a90e2" at bounding box center [665, 315] width 87 height 18
click at [708, 276] on div "Chart Default" at bounding box center [670, 276] width 85 height 11
click at [688, 432] on div "Cancel Save" at bounding box center [552, 442] width 386 height 32
click at [695, 440] on button "Cancel" at bounding box center [690, 442] width 33 height 17
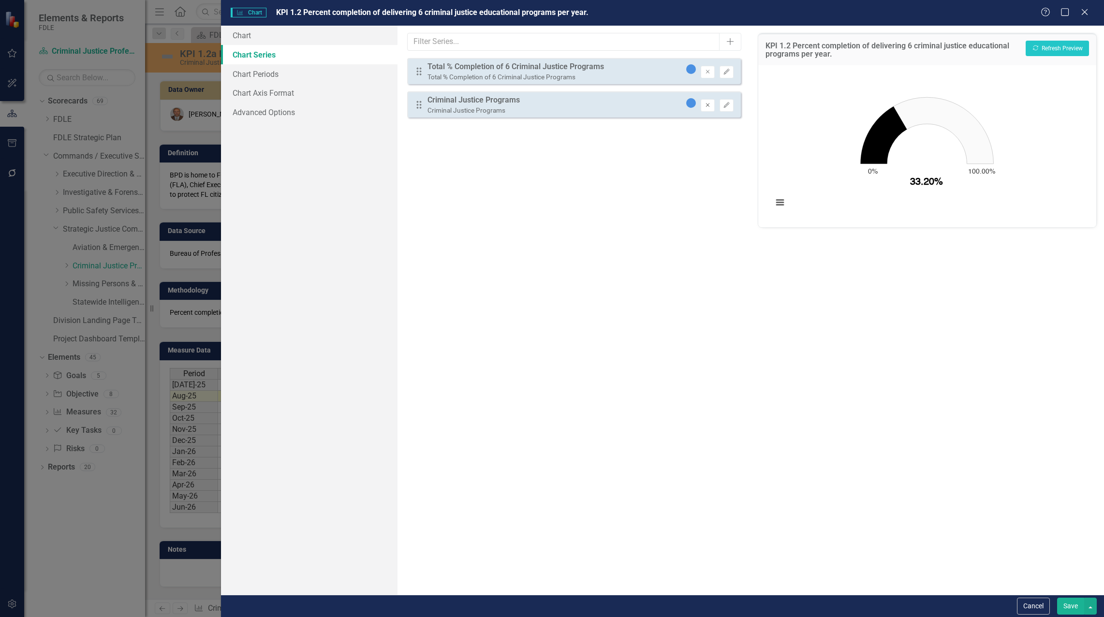
click at [707, 107] on icon "Remove" at bounding box center [707, 106] width 7 height 6
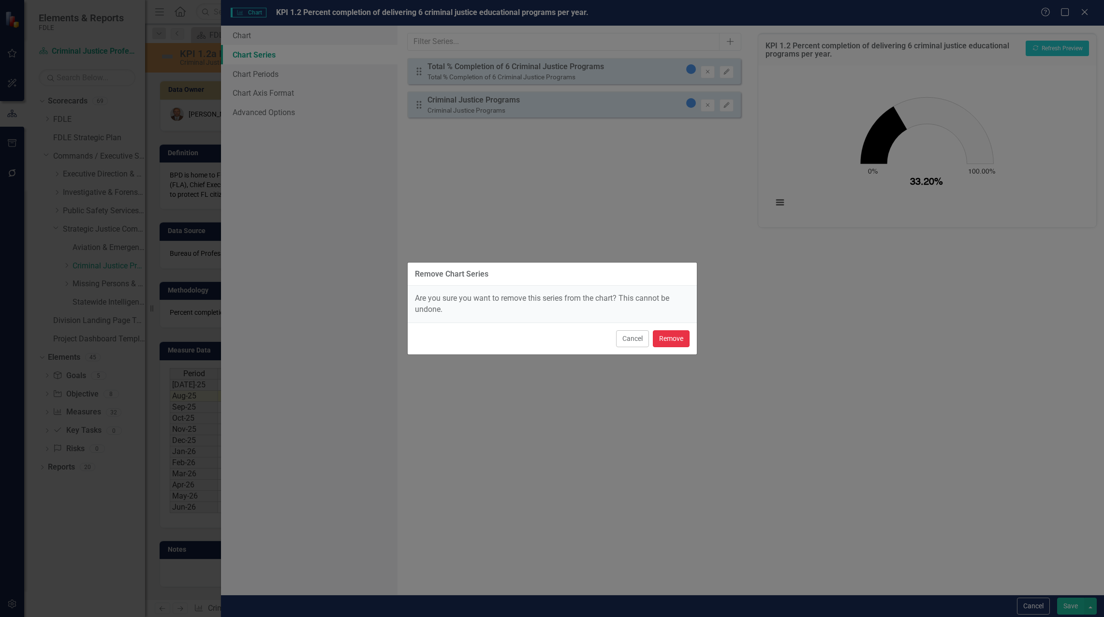
click at [684, 341] on button "Remove" at bounding box center [671, 338] width 37 height 17
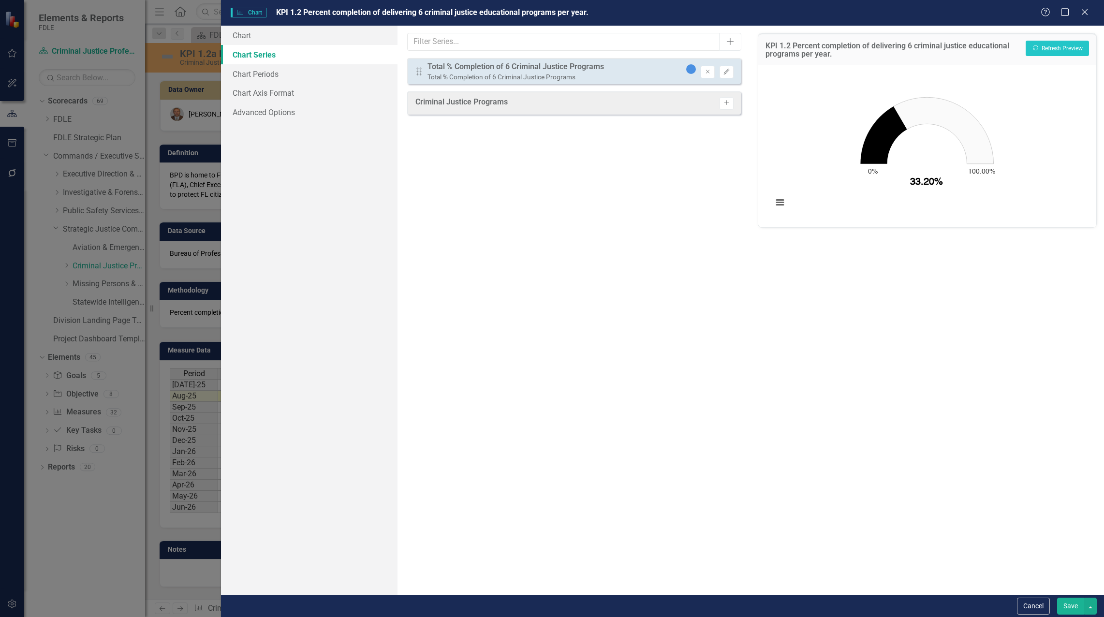
click at [1068, 601] on button "Save" at bounding box center [1070, 606] width 27 height 17
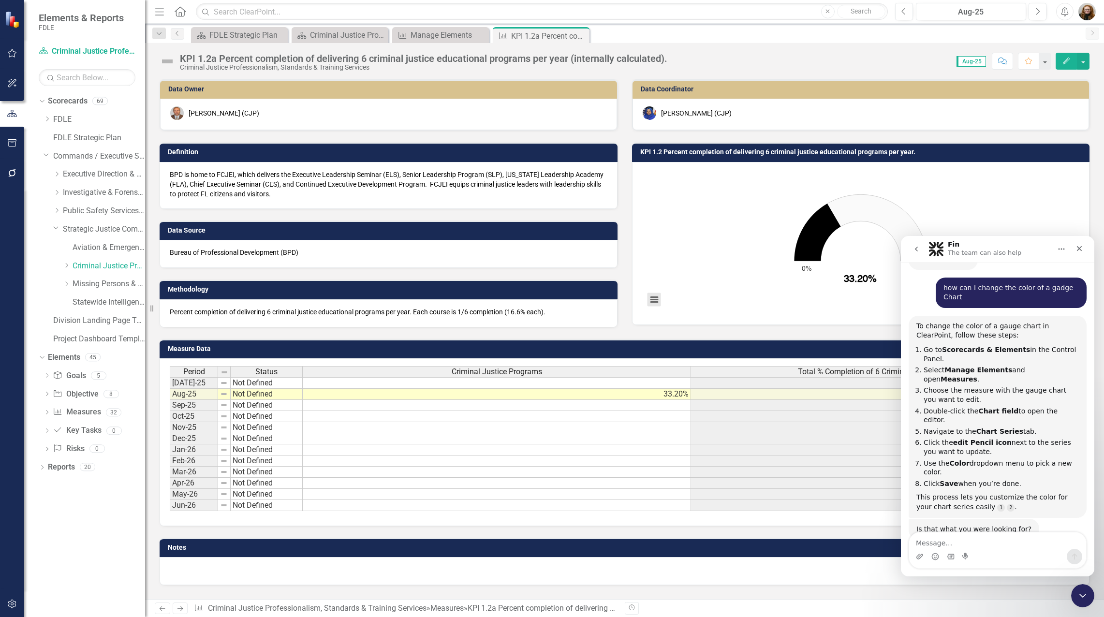
click at [656, 303] on button "View chart menu, Chart" at bounding box center [655, 300] width 14 height 14
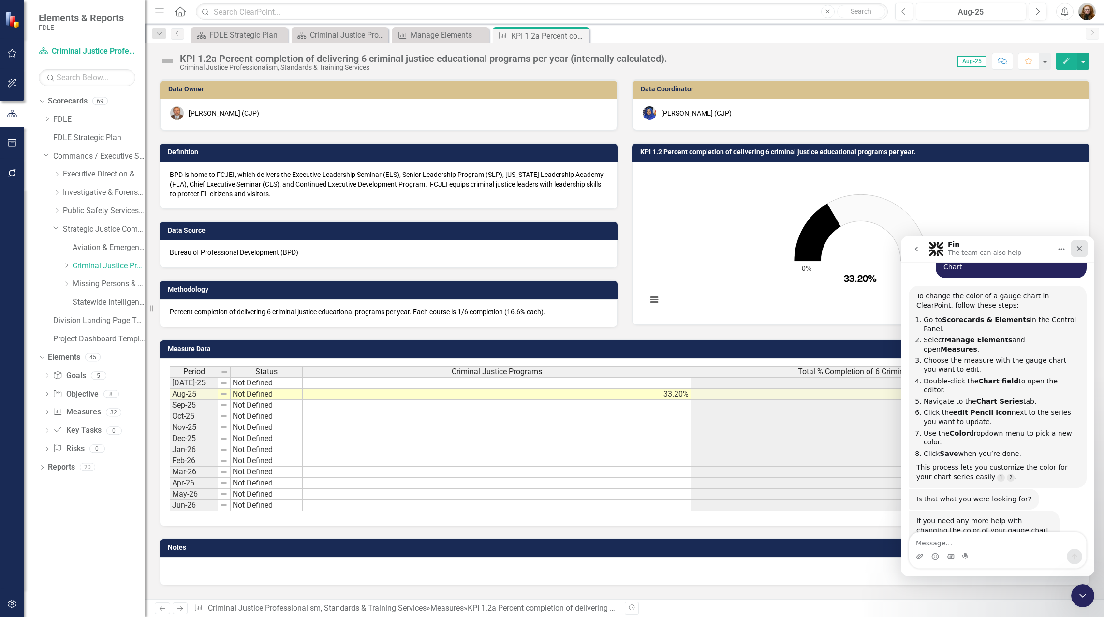
click at [1081, 250] on icon "Close" at bounding box center [1079, 248] width 5 height 5
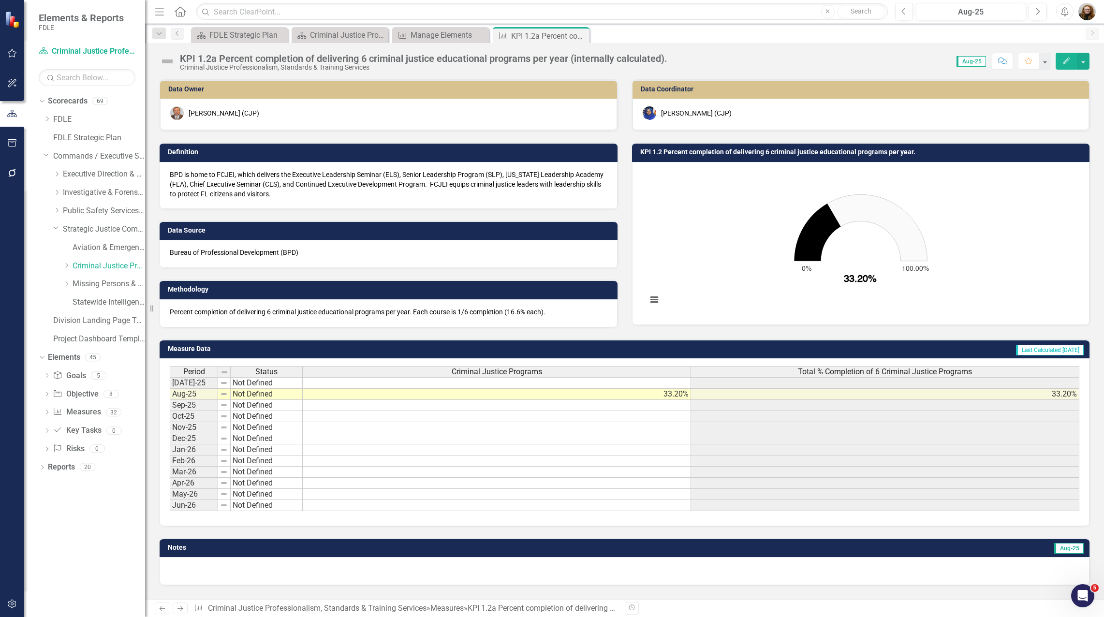
scroll to position [127, 0]
click at [814, 243] on icon "33.2. Total % Completion of 6 Criminal Justice Programs ." at bounding box center [817, 233] width 46 height 58
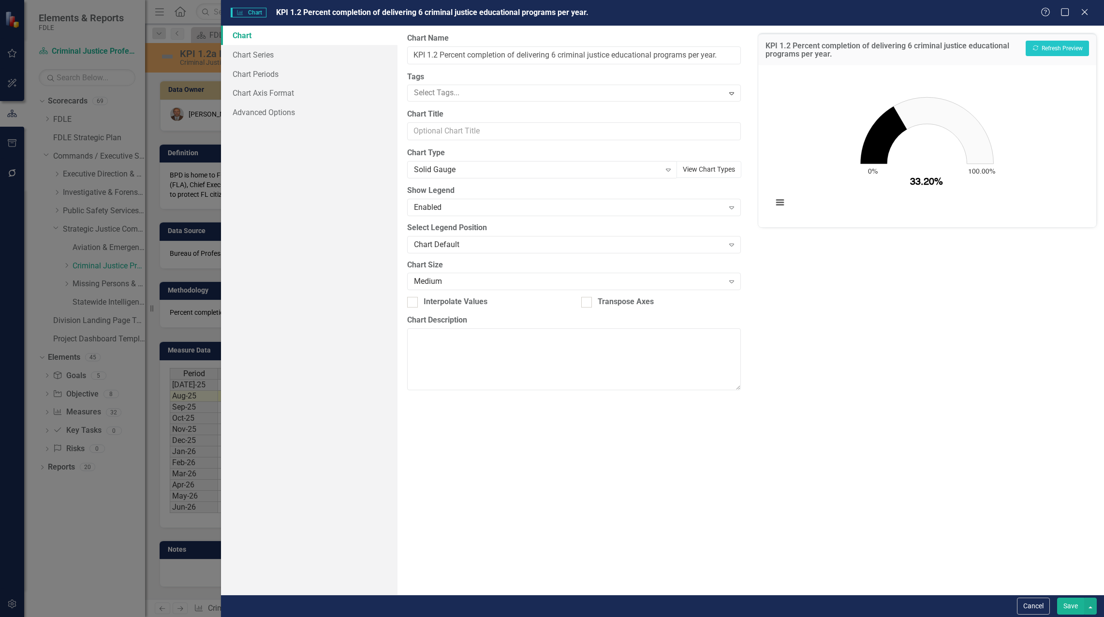
click at [700, 171] on button "View Chart Types" at bounding box center [709, 169] width 65 height 17
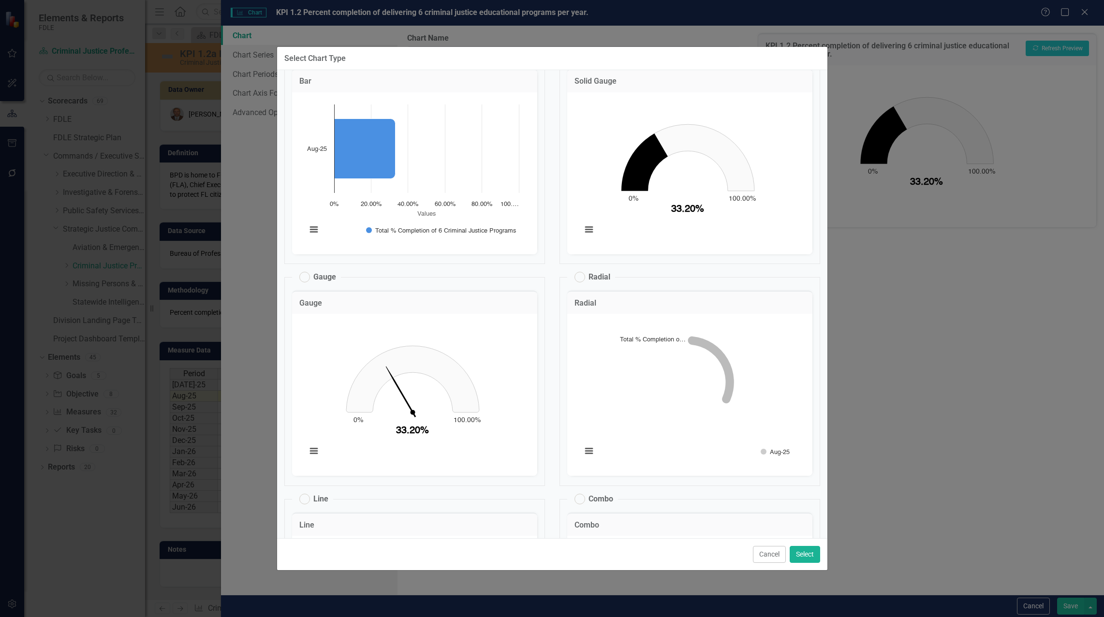
scroll to position [224, 0]
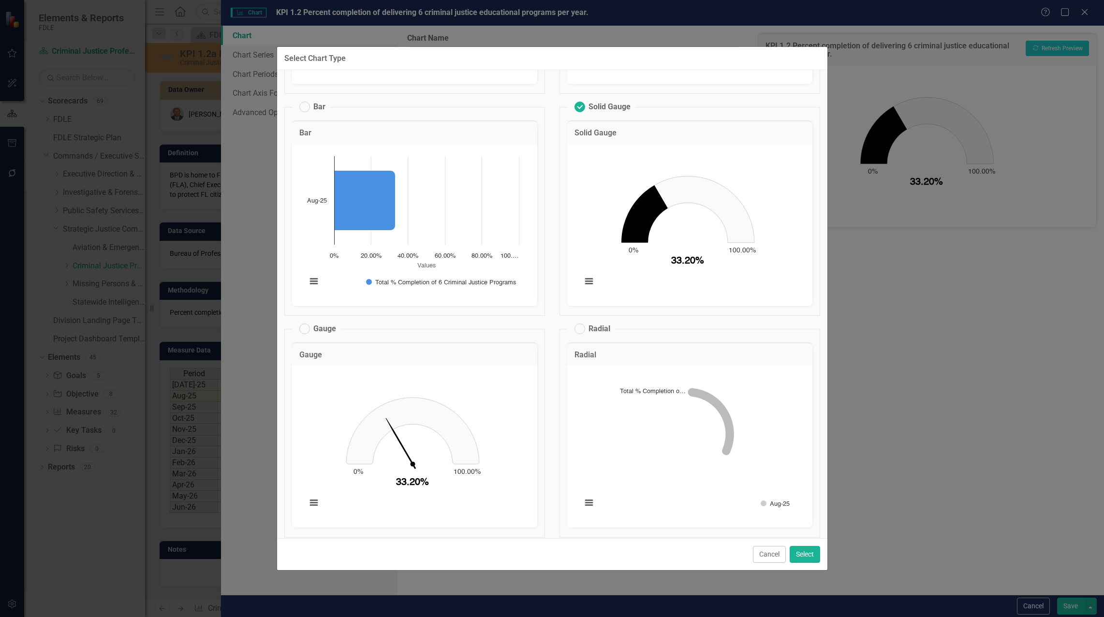
click at [615, 134] on h3 "Solid Gauge" at bounding box center [690, 133] width 231 height 9
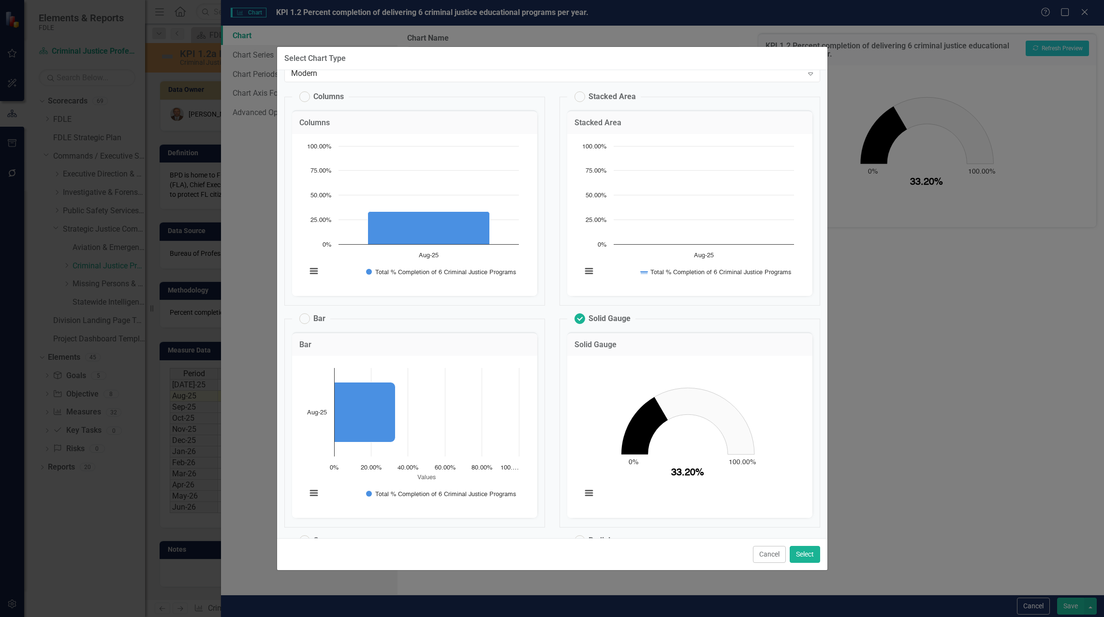
scroll to position [0, 0]
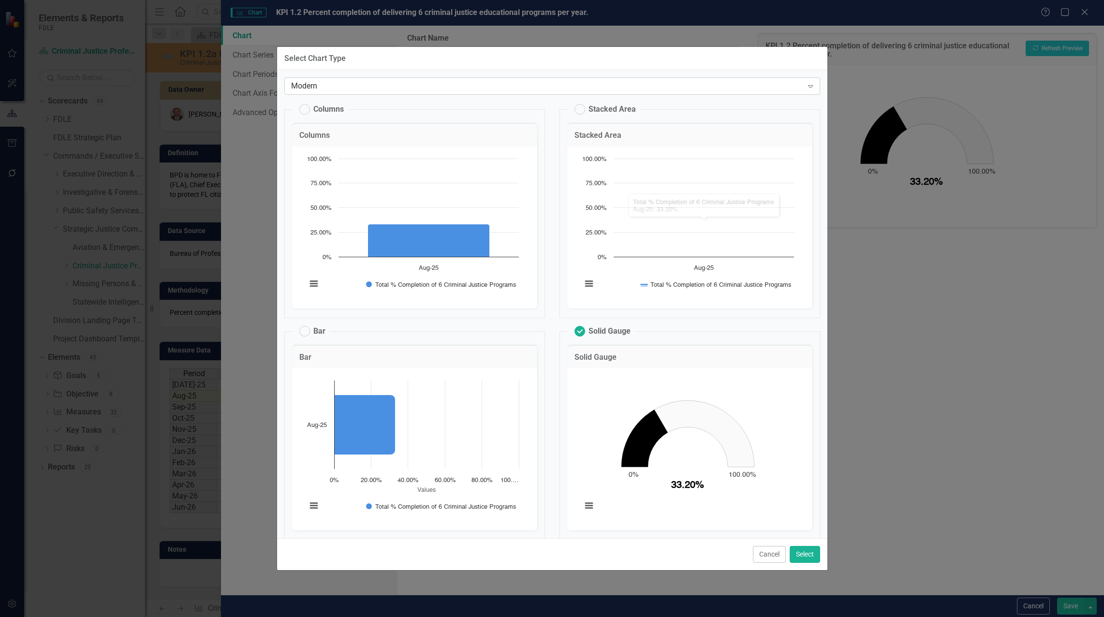
click at [776, 83] on div "Modern" at bounding box center [547, 86] width 512 height 11
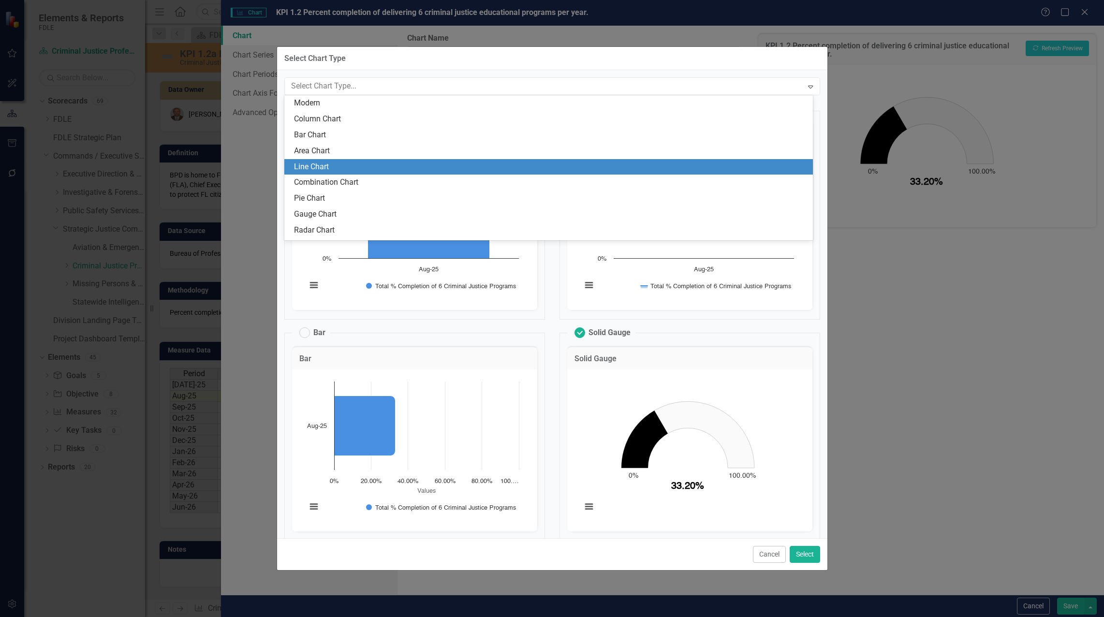
scroll to position [30, 0]
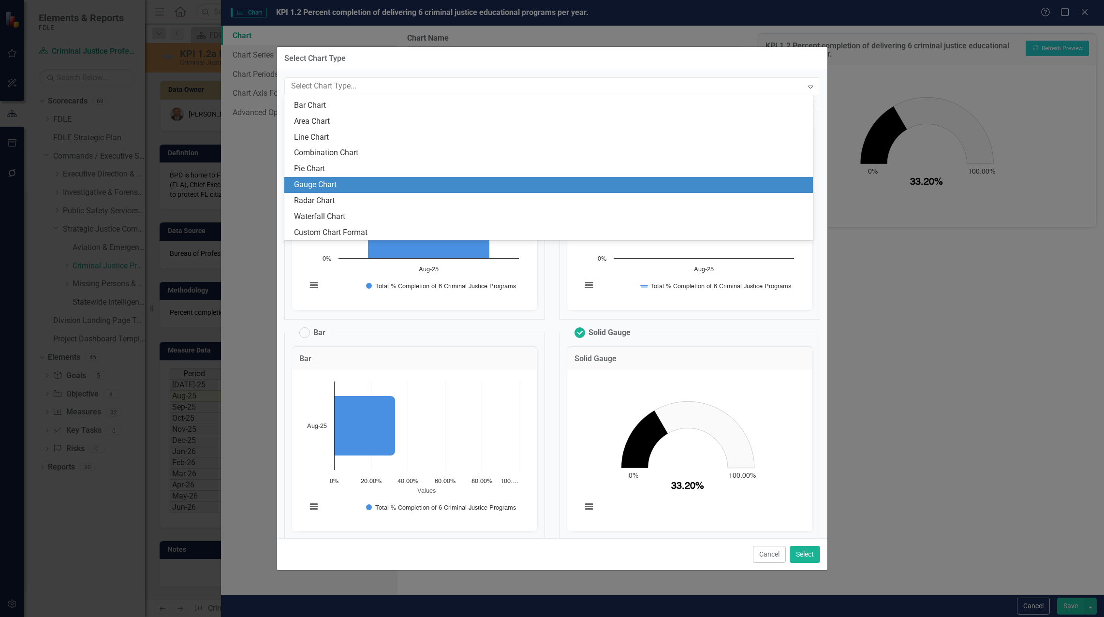
click at [714, 184] on div "Gauge Chart" at bounding box center [550, 184] width 513 height 11
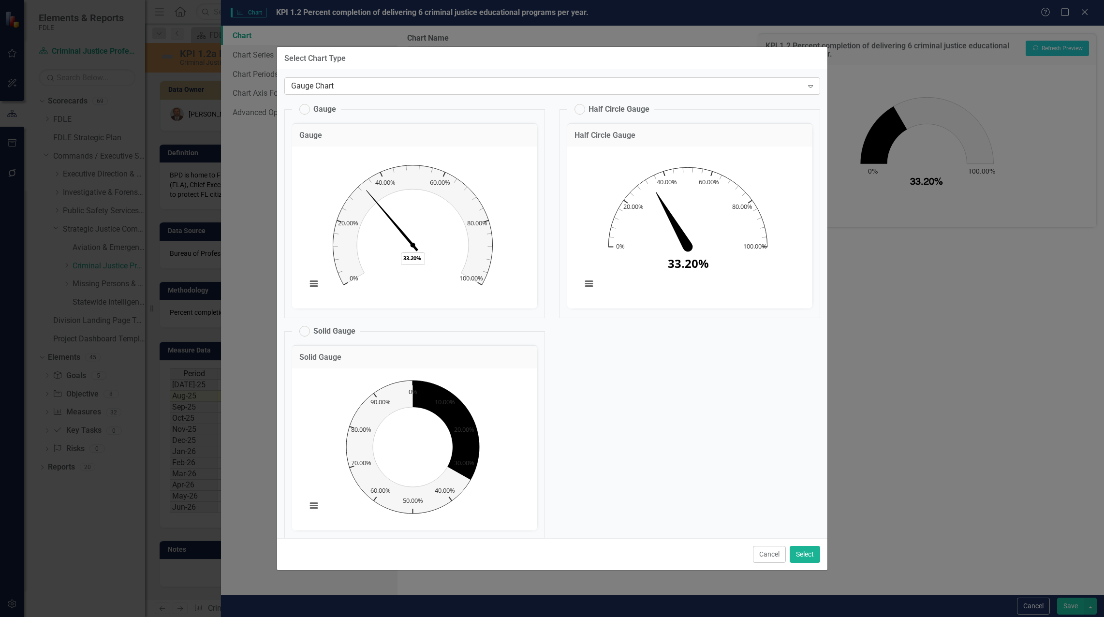
click at [527, 83] on div "Gauge Chart" at bounding box center [547, 86] width 512 height 11
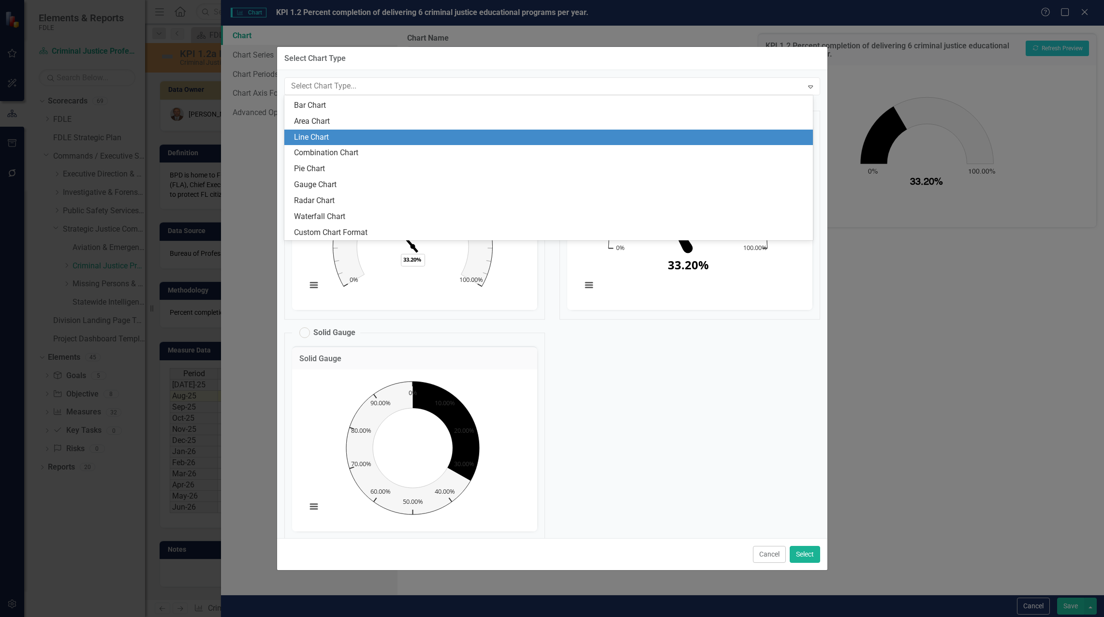
scroll to position [0, 0]
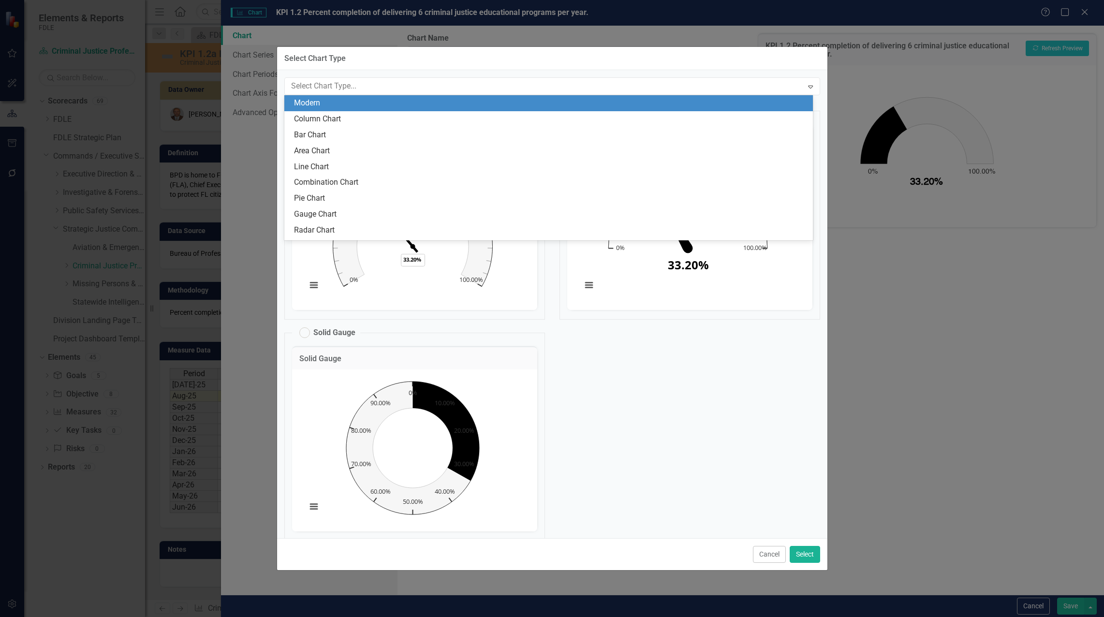
click at [530, 108] on div "Modern" at bounding box center [550, 103] width 513 height 11
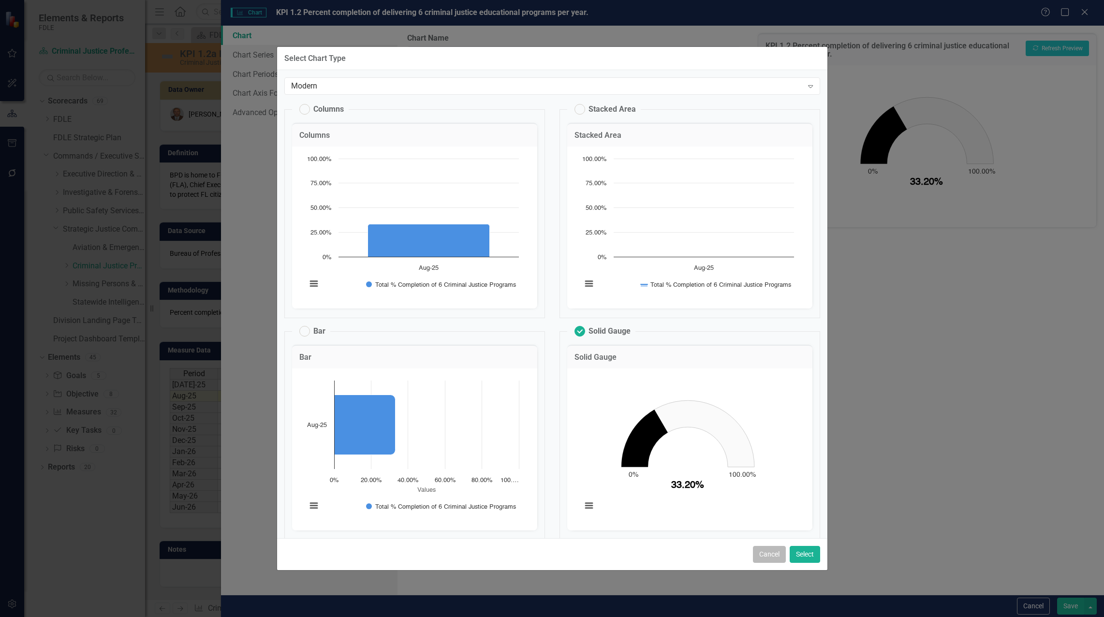
click at [769, 555] on button "Cancel" at bounding box center [769, 554] width 33 height 17
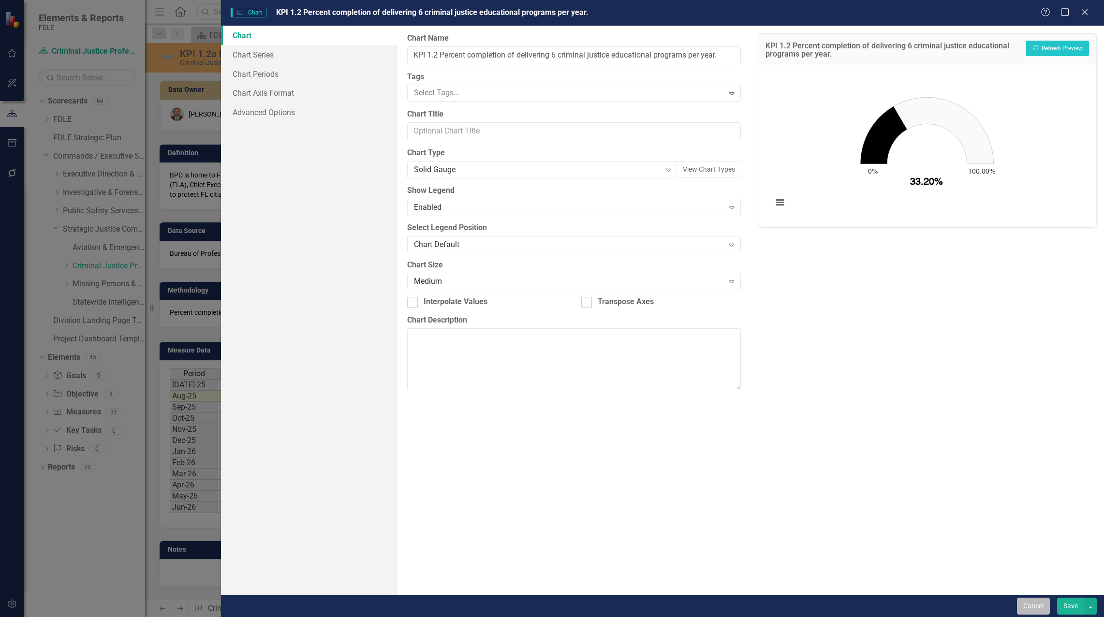
click at [1036, 606] on button "Cancel" at bounding box center [1033, 606] width 33 height 17
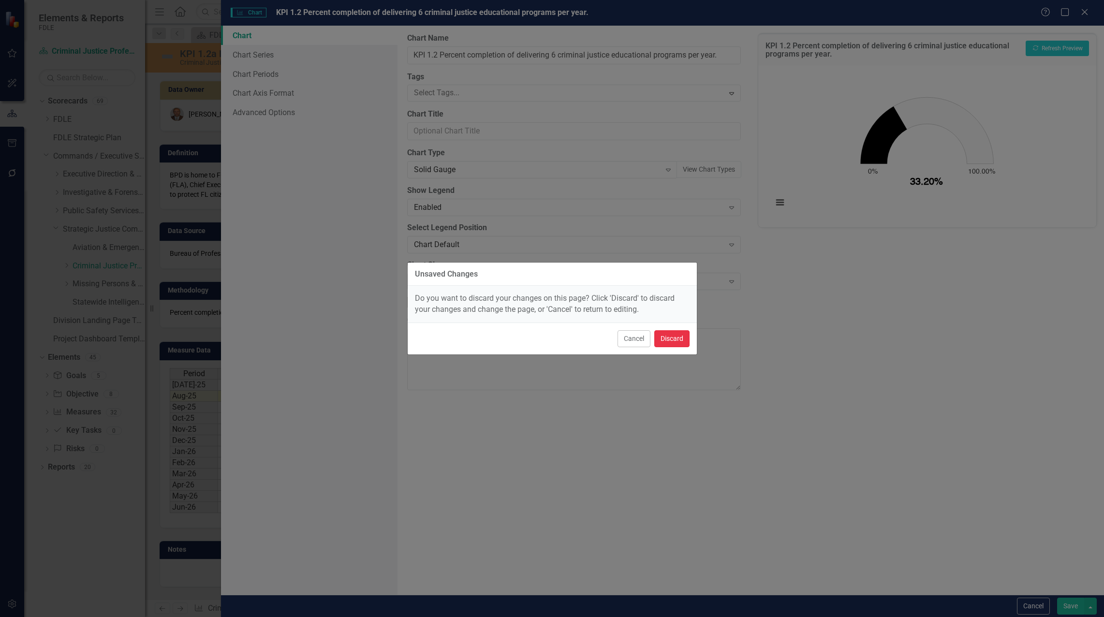
click at [672, 340] on button "Discard" at bounding box center [671, 338] width 35 height 17
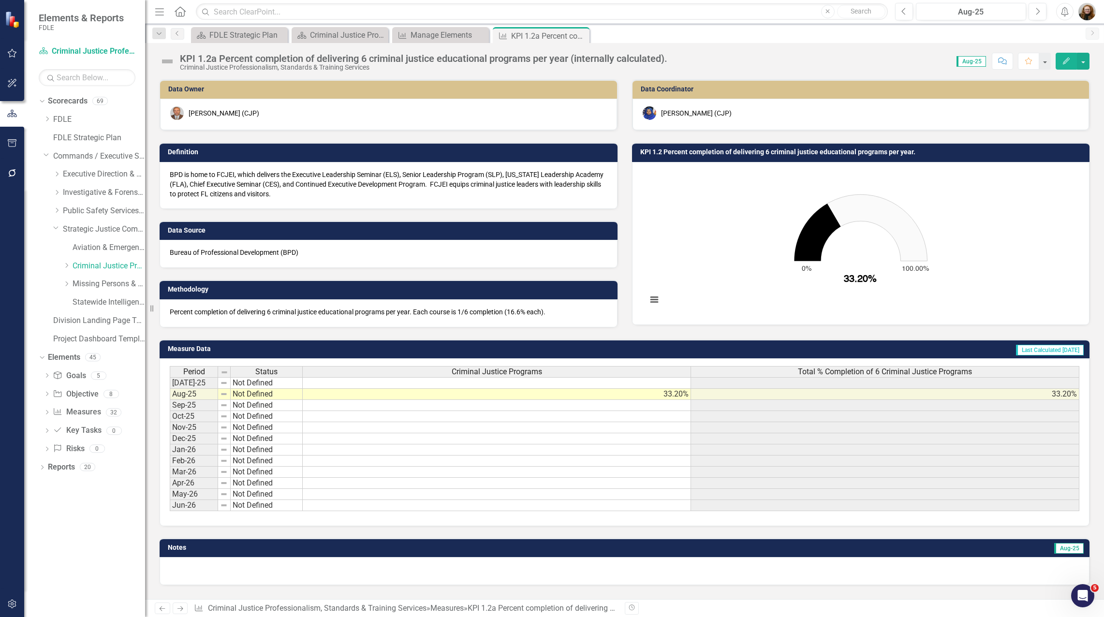
click at [109, 527] on div "Dropdown Scorecards 69 Dropdown FDLE Commissioner's Initiative Team Project Das…" at bounding box center [84, 355] width 121 height 524
click at [106, 487] on div "Dropdown Scorecards 69 Dropdown FDLE Commissioner's Initiative Team Project Das…" at bounding box center [84, 355] width 121 height 524
click at [75, 298] on link "Statewide Intelligence" at bounding box center [109, 302] width 73 height 11
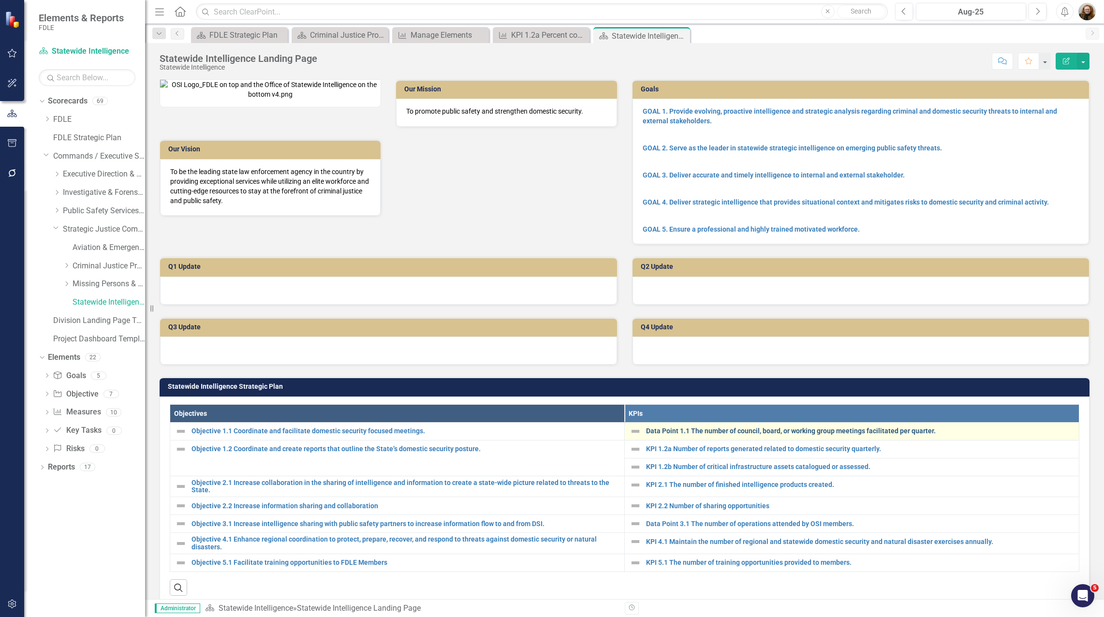
click at [871, 435] on link "Data Point 1.1 The number of council, board, or working group meetings facilita…" at bounding box center [860, 431] width 428 height 7
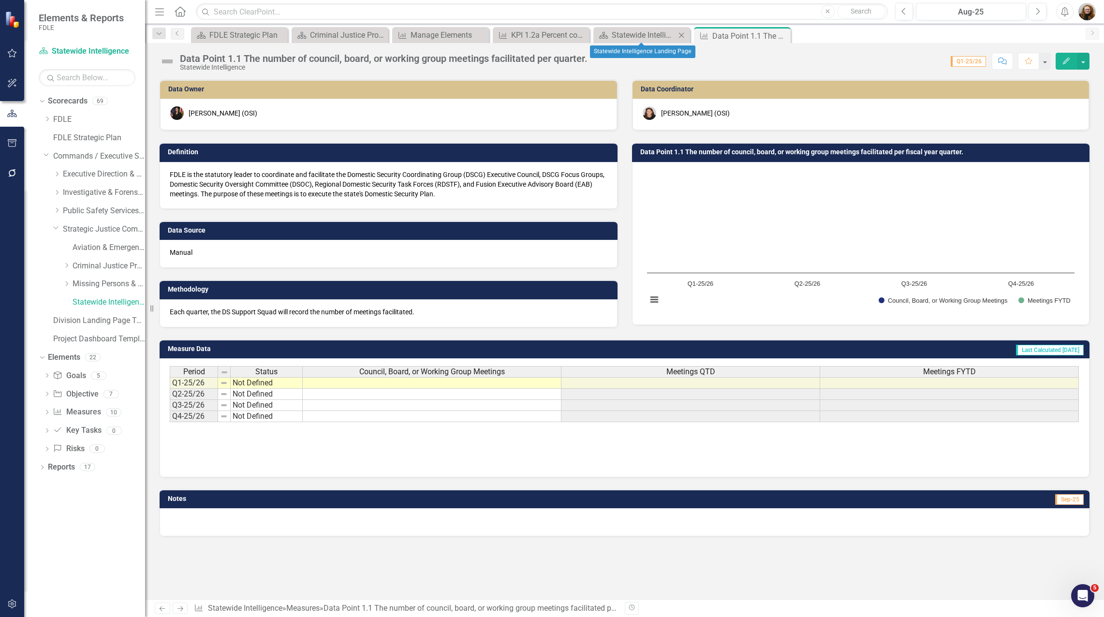
click at [622, 42] on div "Scorecard Statewide Intelligence Landing Page Close" at bounding box center [641, 35] width 97 height 16
click at [626, 35] on div "Statewide Intelligence Landing Page" at bounding box center [644, 35] width 64 height 12
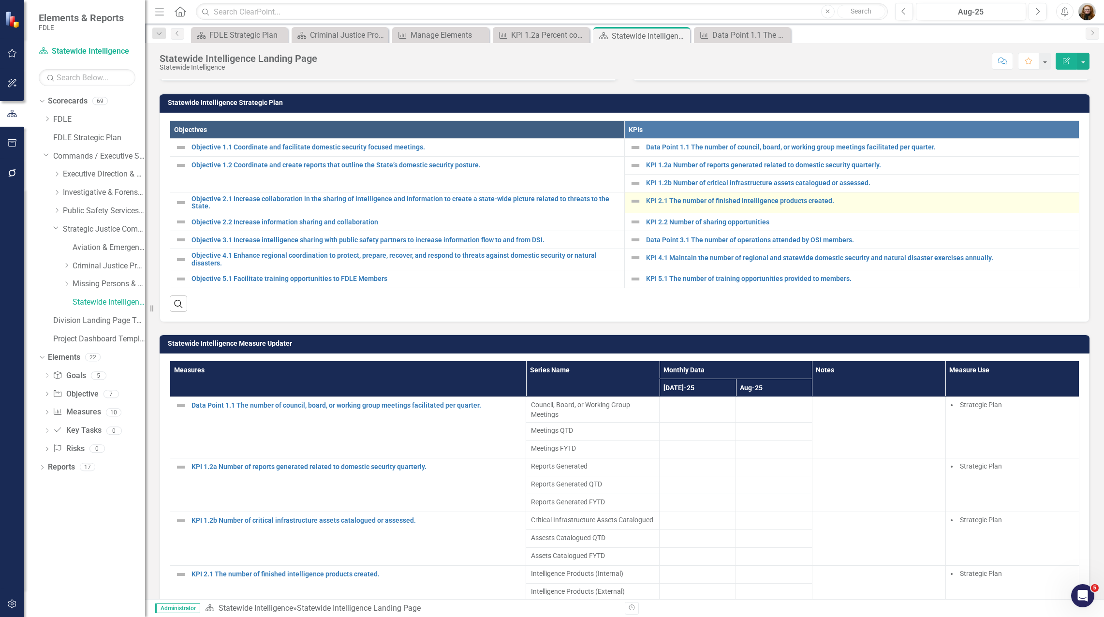
scroll to position [290, 0]
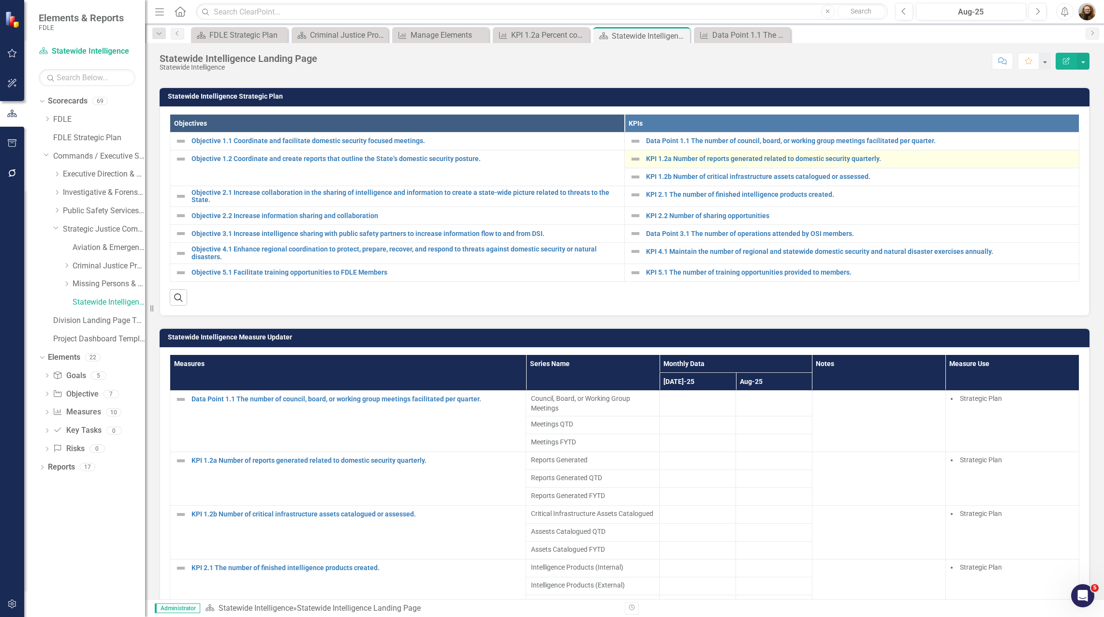
click at [673, 168] on td "KPI 1.2a Number of reports generated related to domestic security quarterly. Li…" at bounding box center [852, 159] width 455 height 18
click at [675, 163] on link "KPI 1.2a Number of reports generated related to domestic security quarterly." at bounding box center [860, 158] width 428 height 7
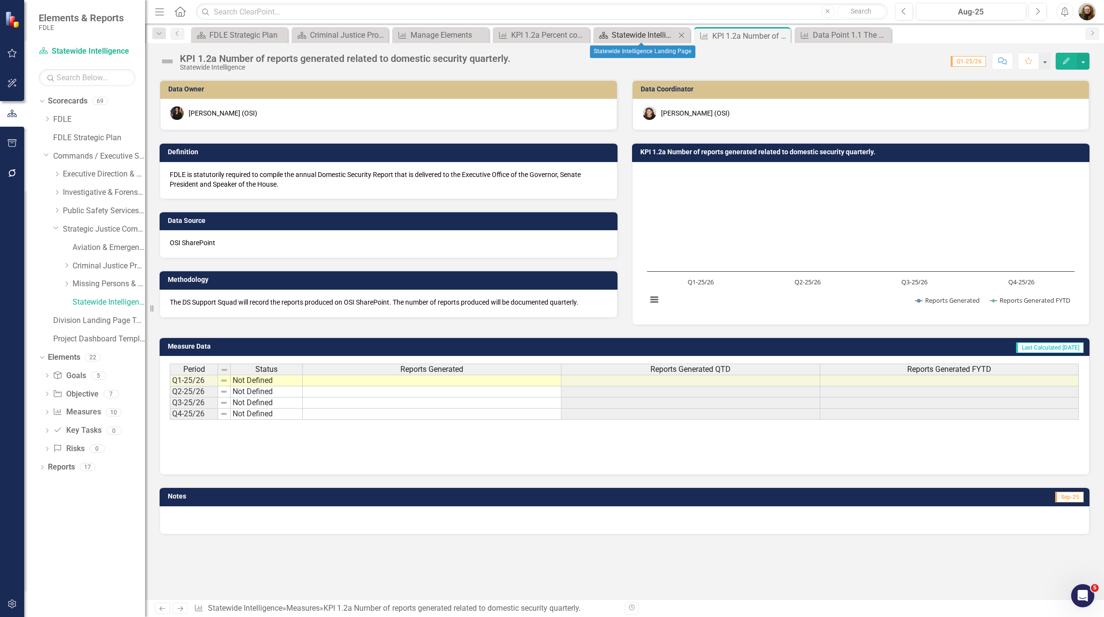
click at [654, 33] on div "Statewide Intelligence Landing Page" at bounding box center [644, 35] width 64 height 12
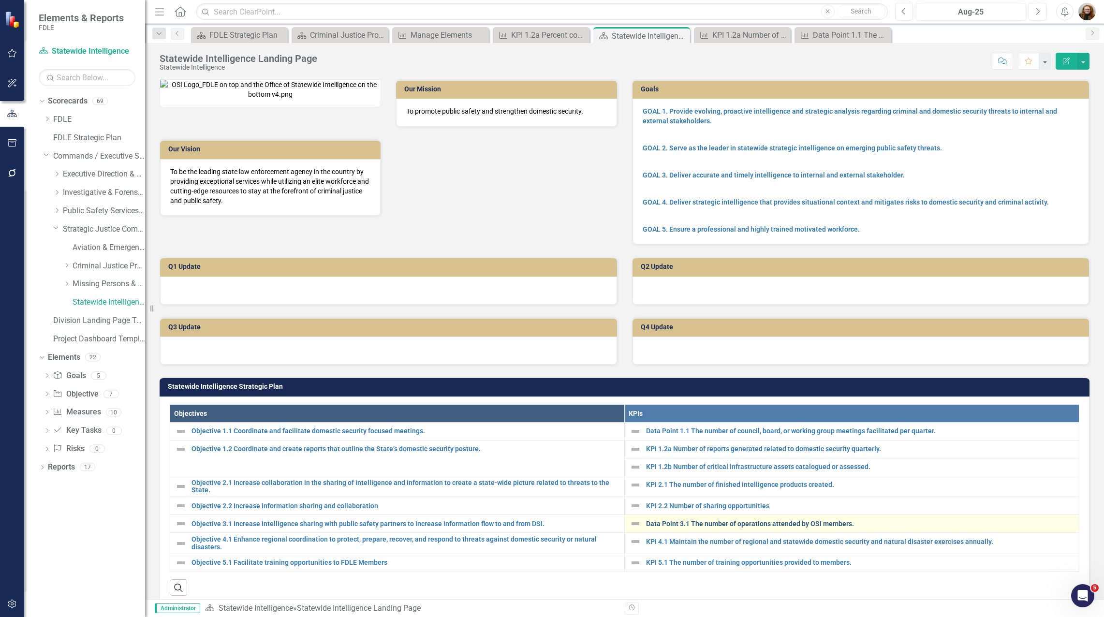
scroll to position [48, 0]
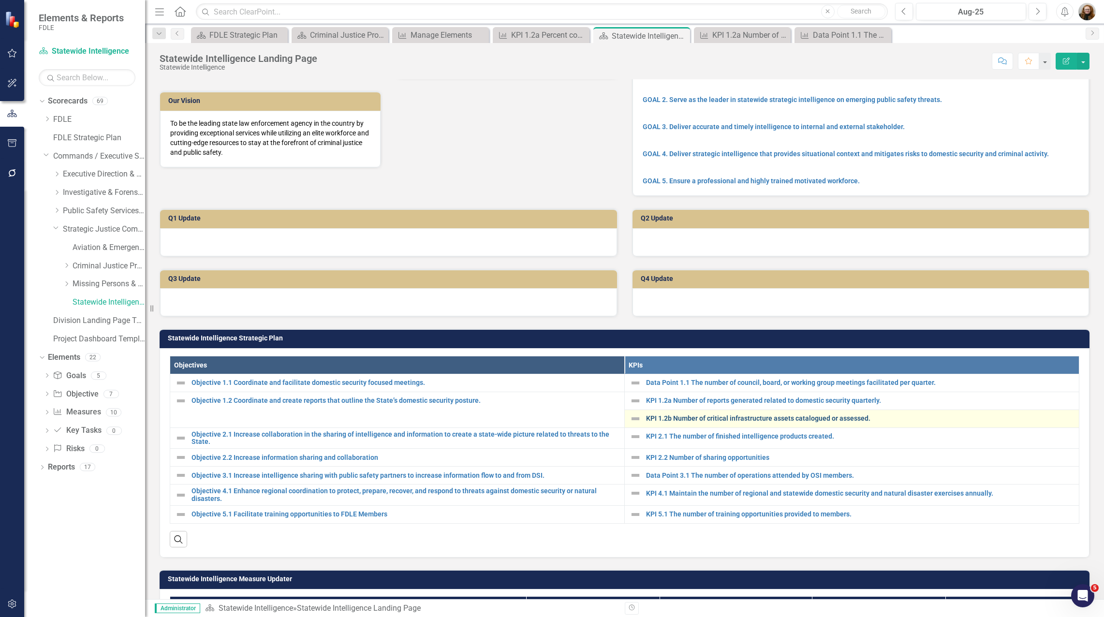
click at [714, 422] on link "KPI 1.2b Number of critical infrastructure assets catalogued or assessed." at bounding box center [860, 418] width 428 height 7
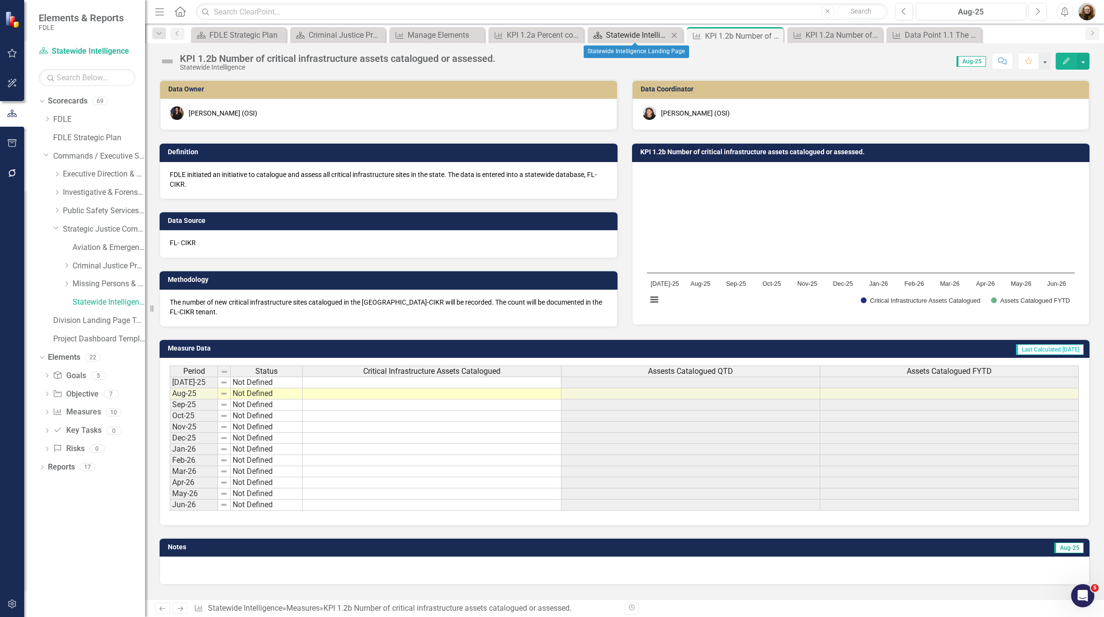
click at [632, 34] on div "Statewide Intelligence Landing Page" at bounding box center [637, 35] width 62 height 12
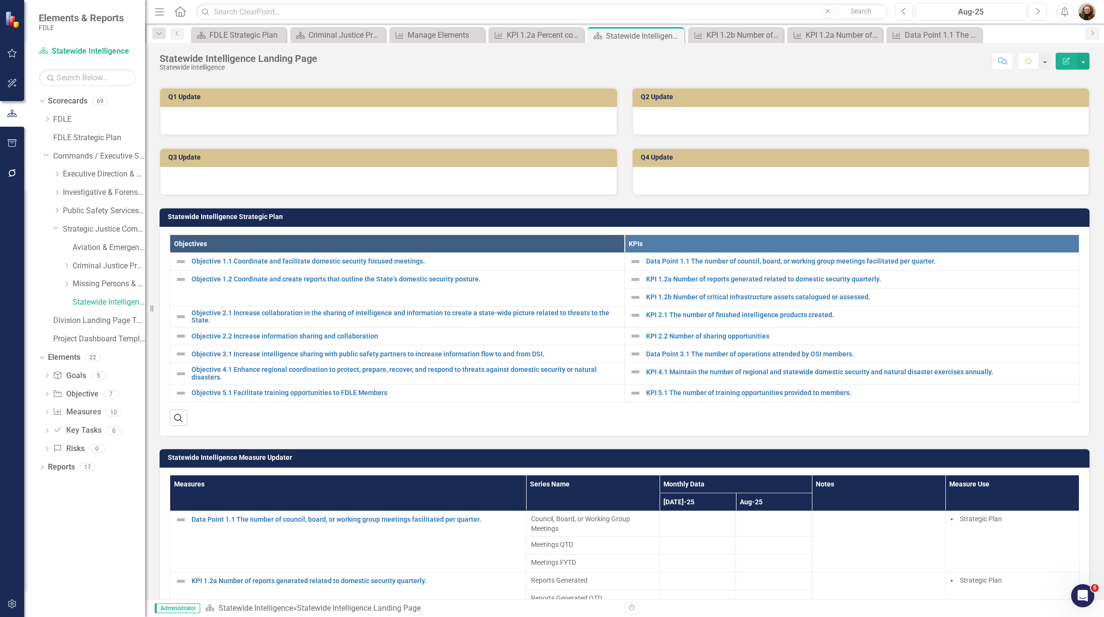
scroll to position [193, 0]
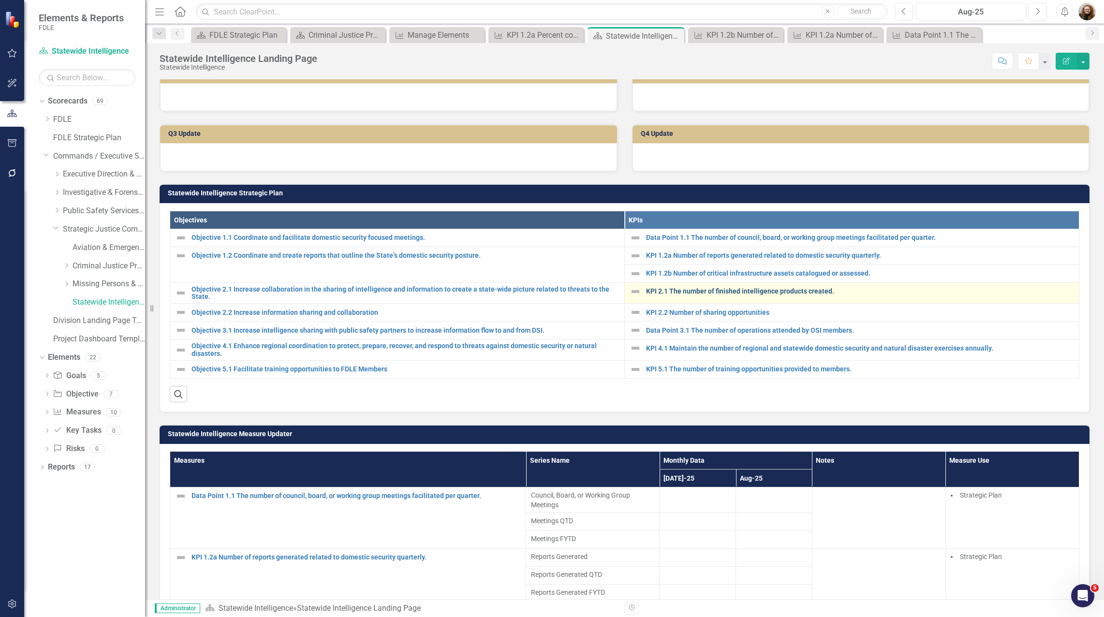
click at [687, 295] on link "KPI 2.1 The number of finished intelligence products created." at bounding box center [860, 291] width 428 height 7
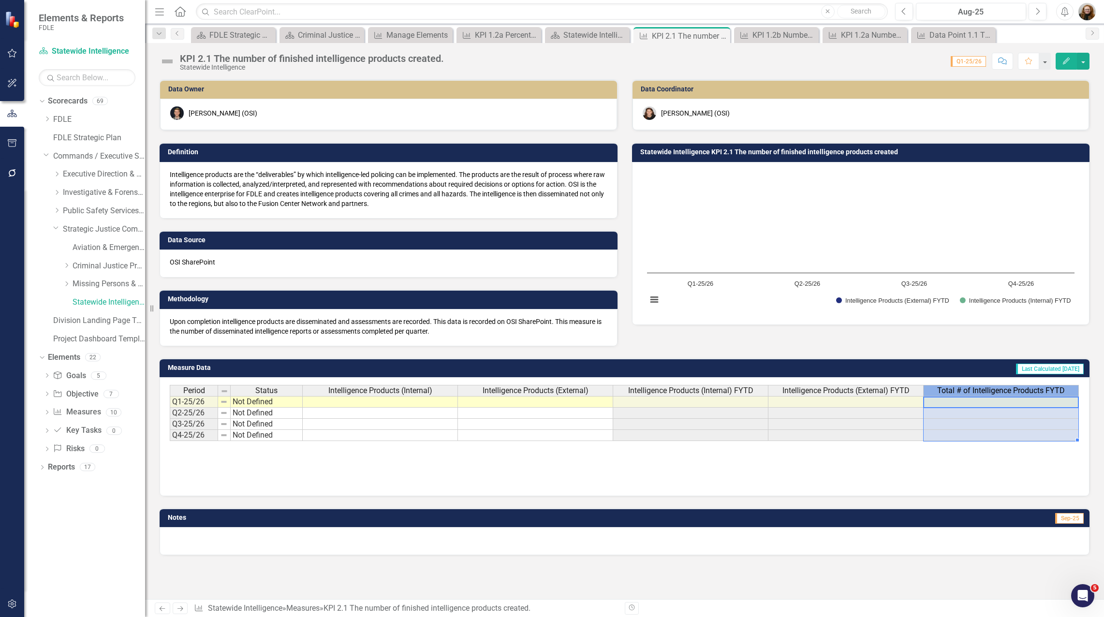
click at [1020, 393] on span "Total # of Intelligence Products FYTD" at bounding box center [1001, 390] width 128 height 9
click at [987, 389] on span "Total # of Intelligence Products FYTD" at bounding box center [1001, 390] width 128 height 9
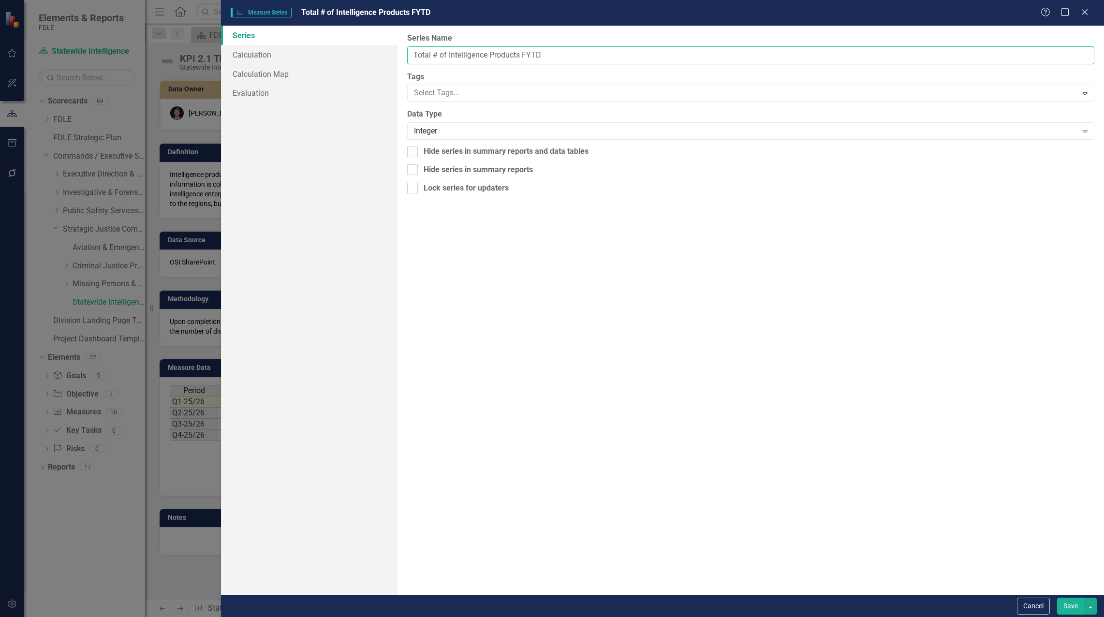
click at [446, 55] on input "Total # of Intelligence Products FYTD" at bounding box center [750, 55] width 687 height 18
type input "Total Intelligence Products FYTD"
click at [1070, 607] on button "Save" at bounding box center [1070, 606] width 27 height 17
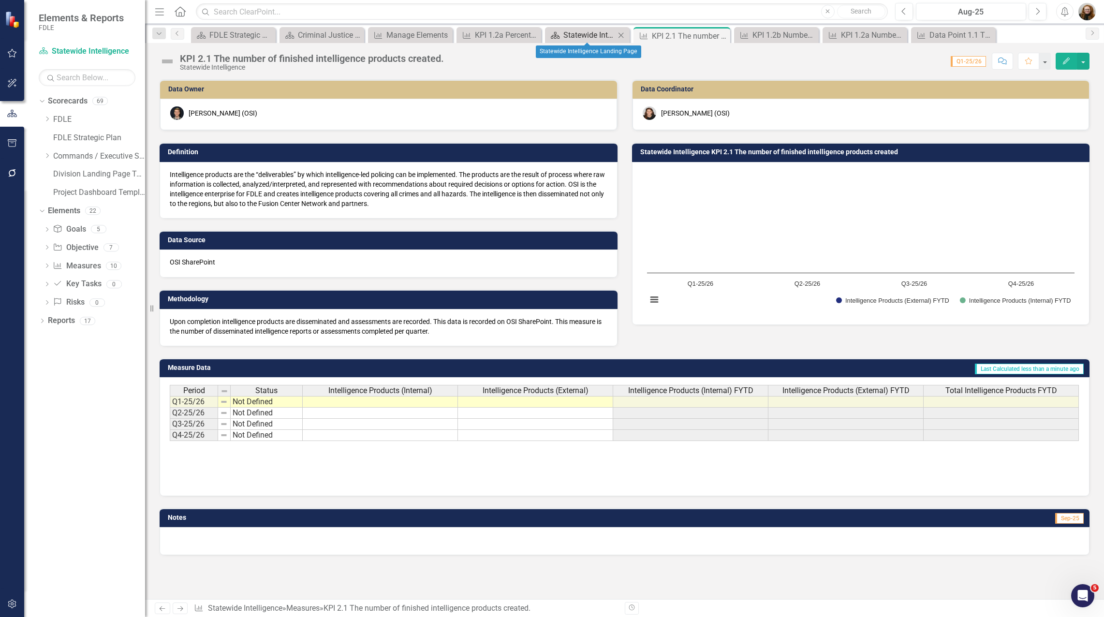
click at [587, 39] on div "Statewide Intelligence Landing Page" at bounding box center [589, 35] width 52 height 12
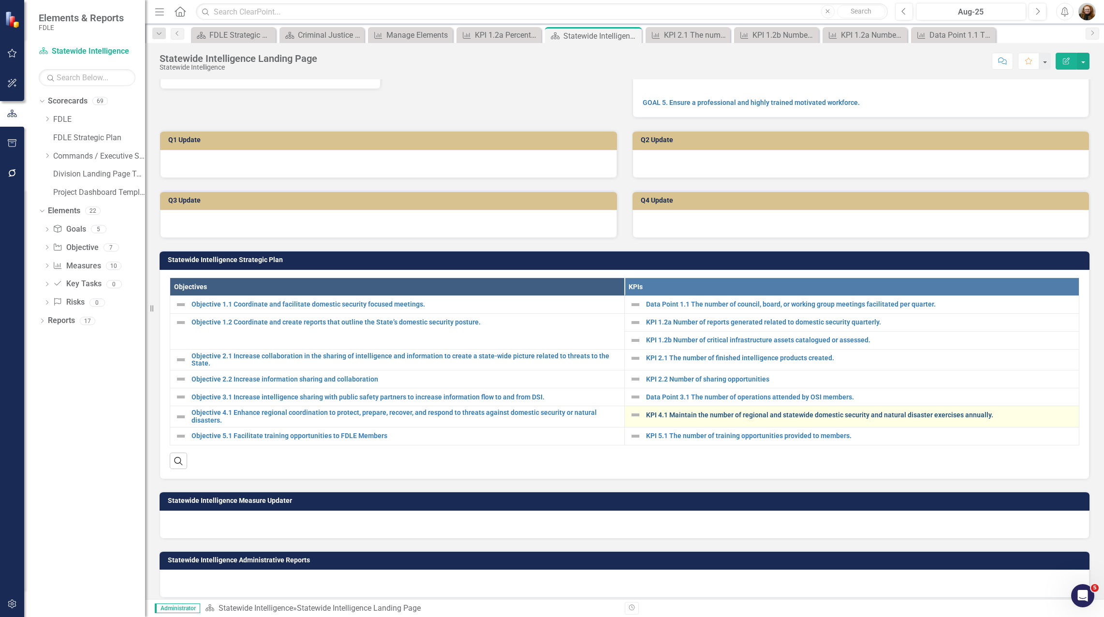
scroll to position [145, 0]
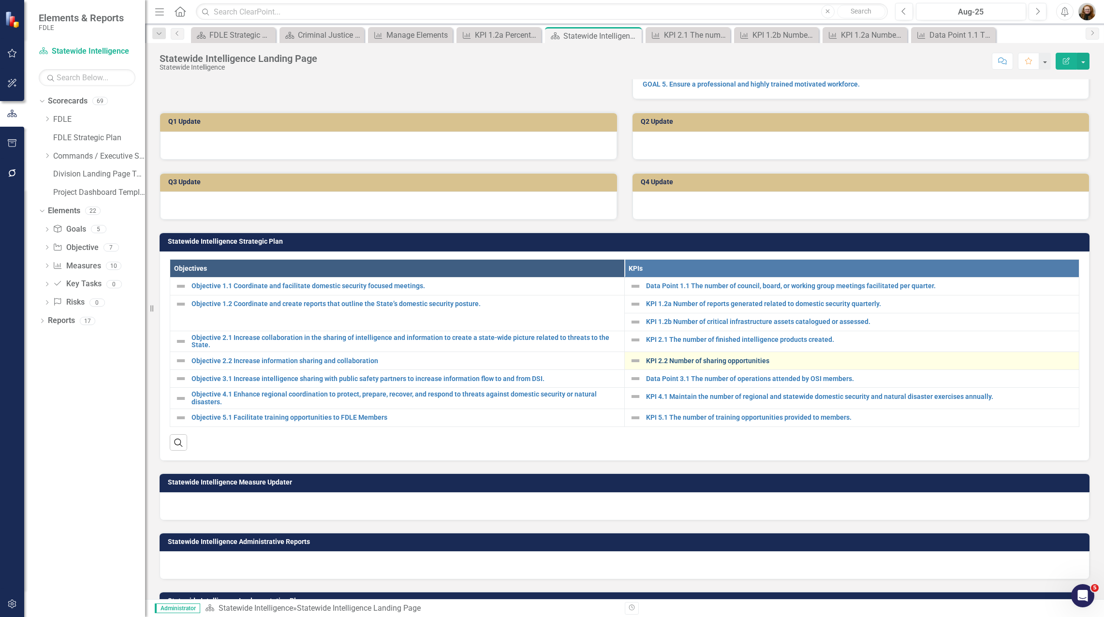
click at [681, 365] on link "KPI 2.2 Number of sharing opportunities" at bounding box center [860, 360] width 428 height 7
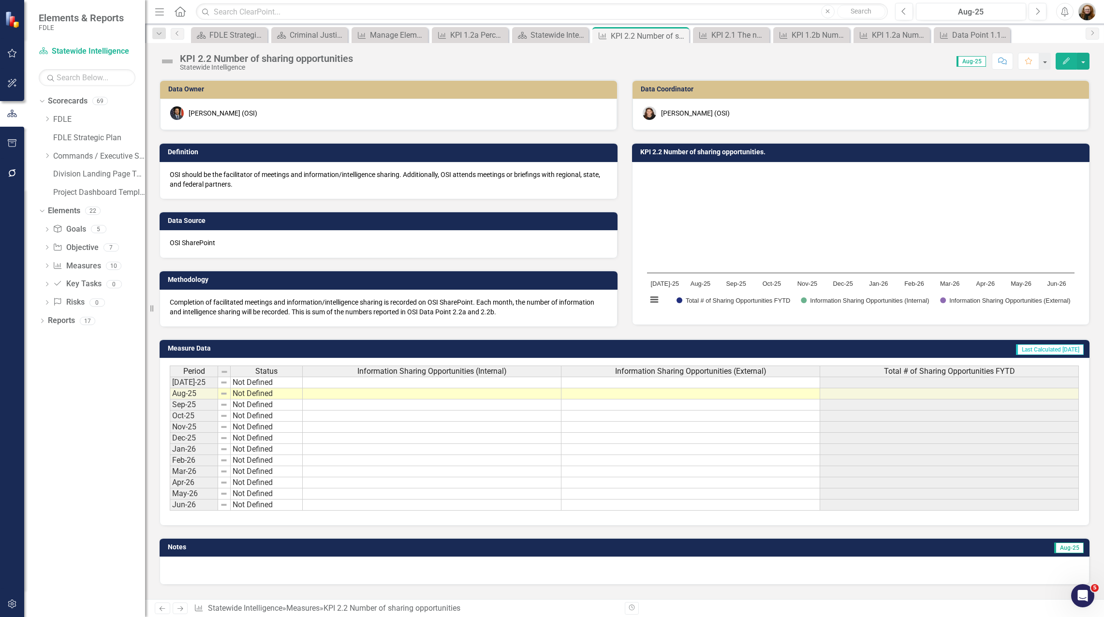
click at [1065, 61] on icon "Edit" at bounding box center [1066, 61] width 9 height 7
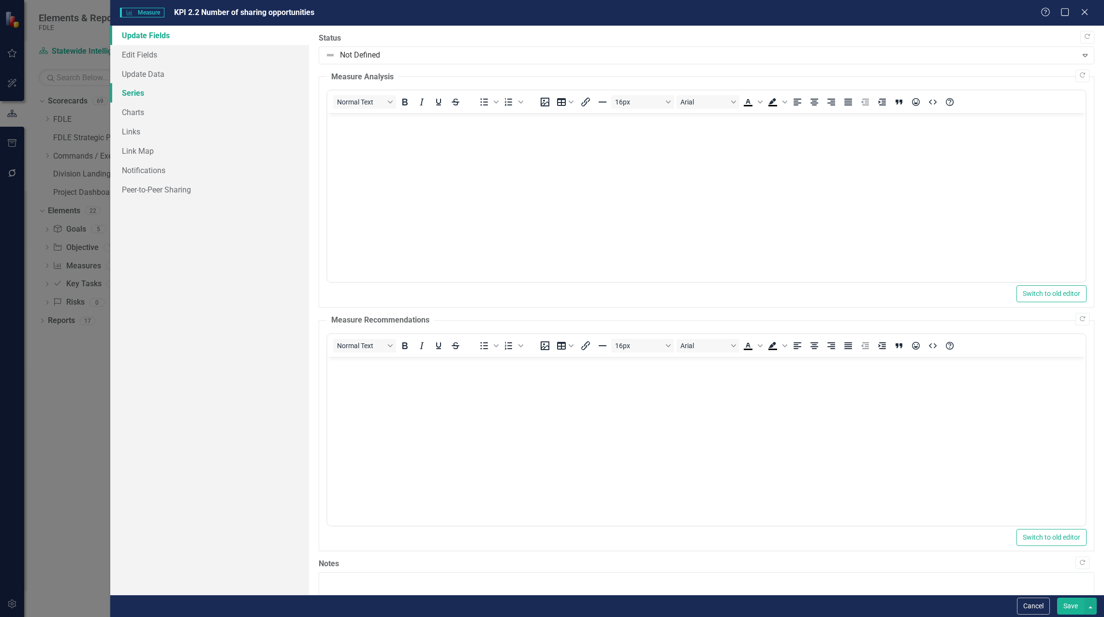
click at [142, 94] on link "Series" at bounding box center [209, 92] width 199 height 19
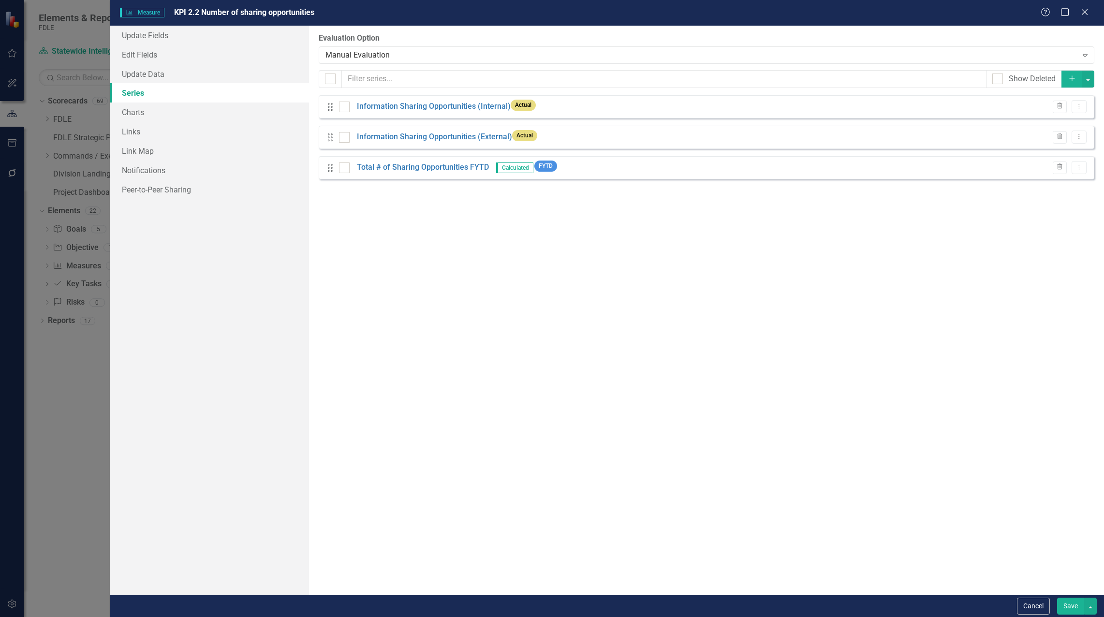
drag, startPoint x: 588, startPoint y: 245, endPoint x: 574, endPoint y: 231, distance: 19.8
click at [587, 244] on div "From this page, you can add, edit, delete, or duplicate the measure series for …" at bounding box center [706, 310] width 795 height 569
click at [1076, 136] on icon "Dropdown Menu" at bounding box center [1079, 136] width 8 height 6
click at [1045, 169] on link "Copy Duplicate Measure Series" at bounding box center [1032, 171] width 110 height 18
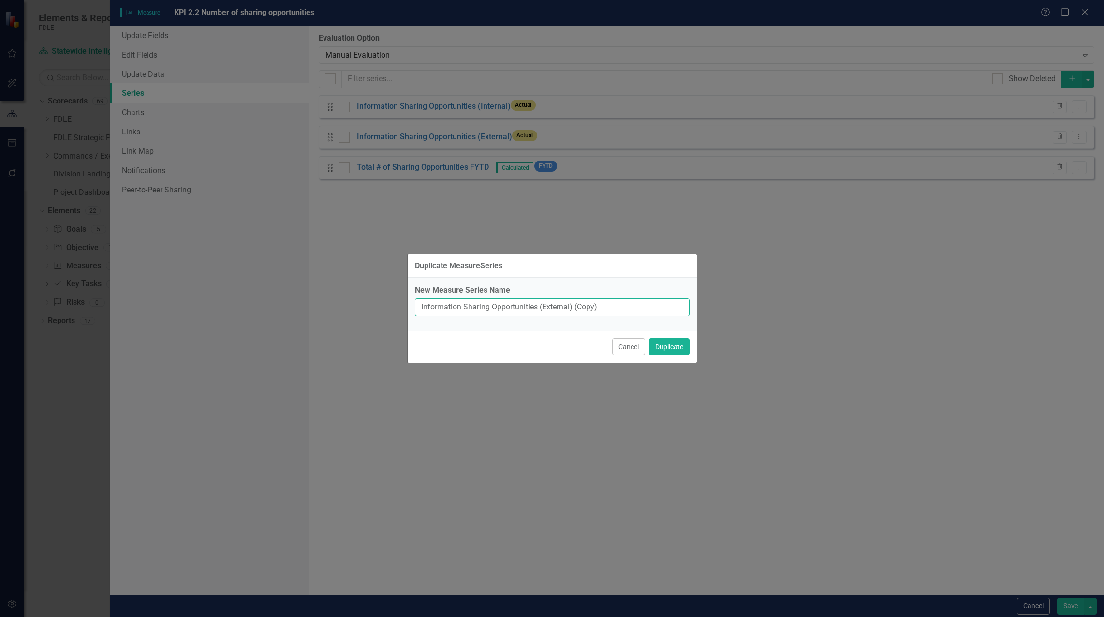
click at [590, 310] on input "Information Sharing Opportunities (External) (Copy)" at bounding box center [552, 307] width 275 height 18
drag, startPoint x: 577, startPoint y: 305, endPoint x: 636, endPoint y: 311, distance: 59.2
click at [636, 311] on input "Information Sharing Opportunities (External) (Copy)" at bounding box center [552, 307] width 275 height 18
type input "Information Sharing Opportunities (External) FYTD"
click at [652, 343] on button "Duplicate" at bounding box center [669, 347] width 41 height 17
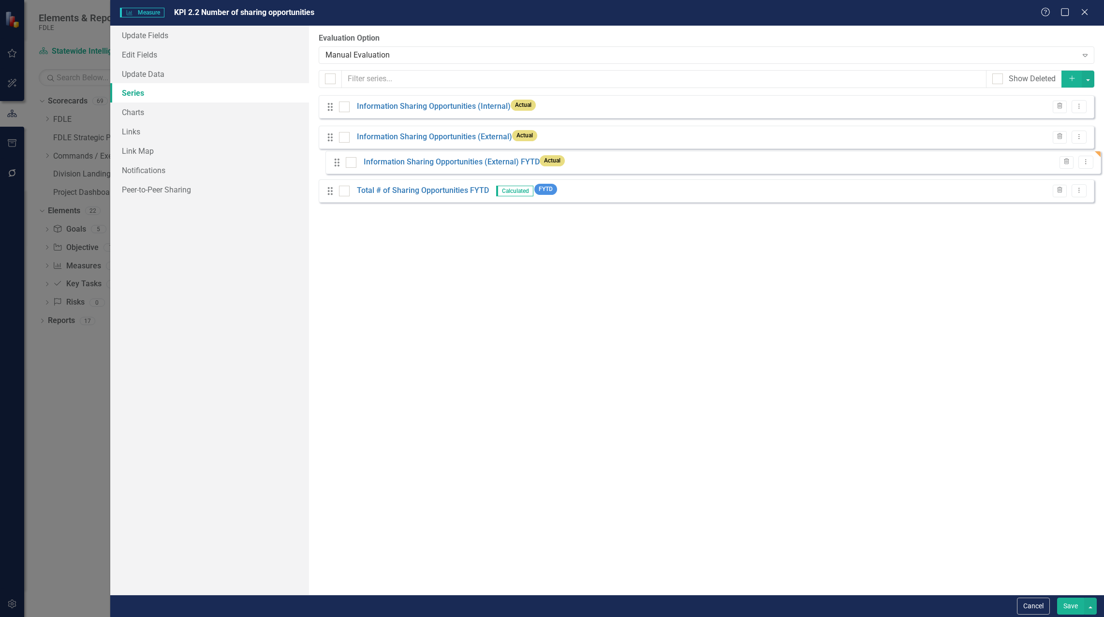
drag, startPoint x: 331, startPoint y: 198, endPoint x: 338, endPoint y: 162, distance: 36.4
click at [338, 162] on div "Drag Information Sharing Opportunities (Internal) Actual Trash Dropdown Menu Dr…" at bounding box center [707, 152] width 776 height 115
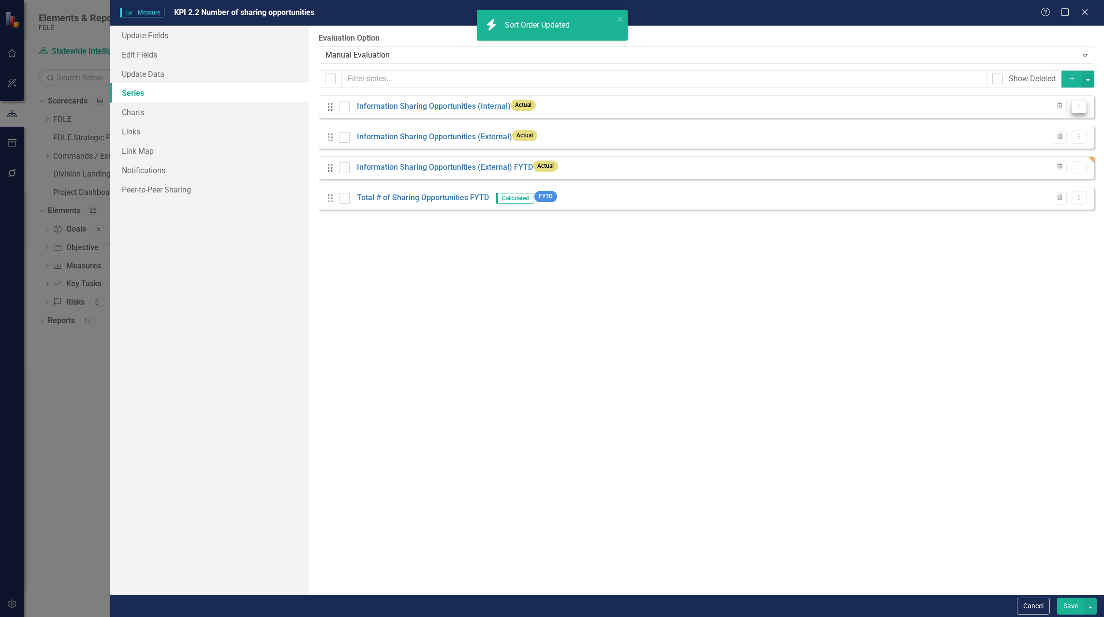
click at [1077, 106] on icon "Dropdown Menu" at bounding box center [1079, 106] width 8 height 6
click at [1053, 143] on link "Copy Duplicate Measure Series" at bounding box center [1032, 141] width 110 height 18
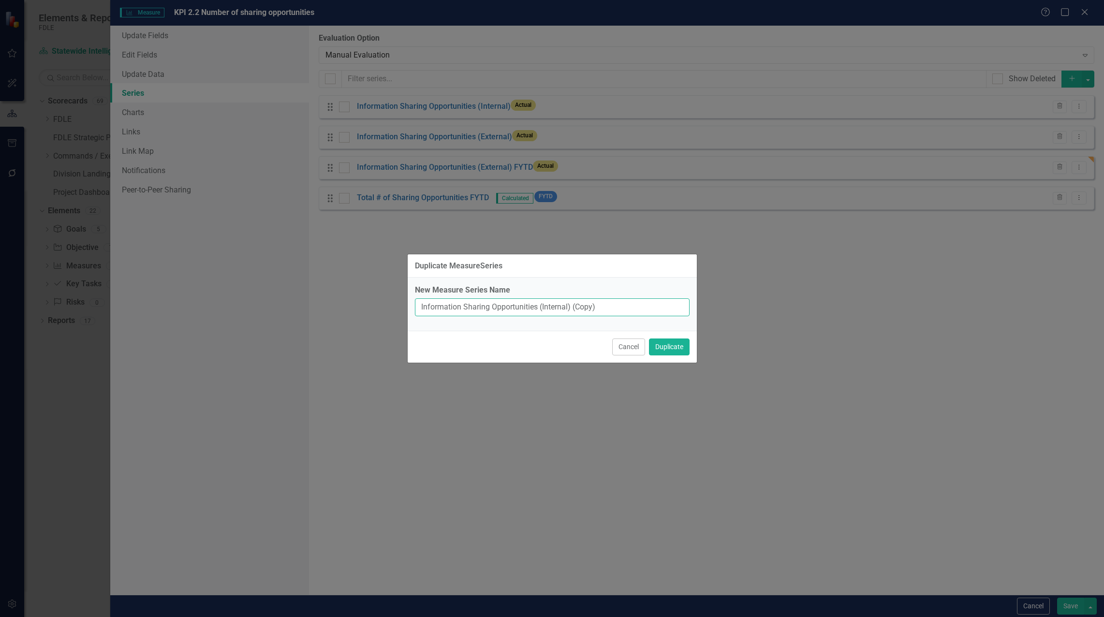
drag, startPoint x: 576, startPoint y: 308, endPoint x: 610, endPoint y: 308, distance: 34.3
click at [610, 308] on input "Information Sharing Opportunities (Internal) (Copy)" at bounding box center [552, 307] width 275 height 18
type input "Information Sharing Opportunities (Internal) FYTD"
click at [666, 350] on button "Duplicate" at bounding box center [669, 347] width 41 height 17
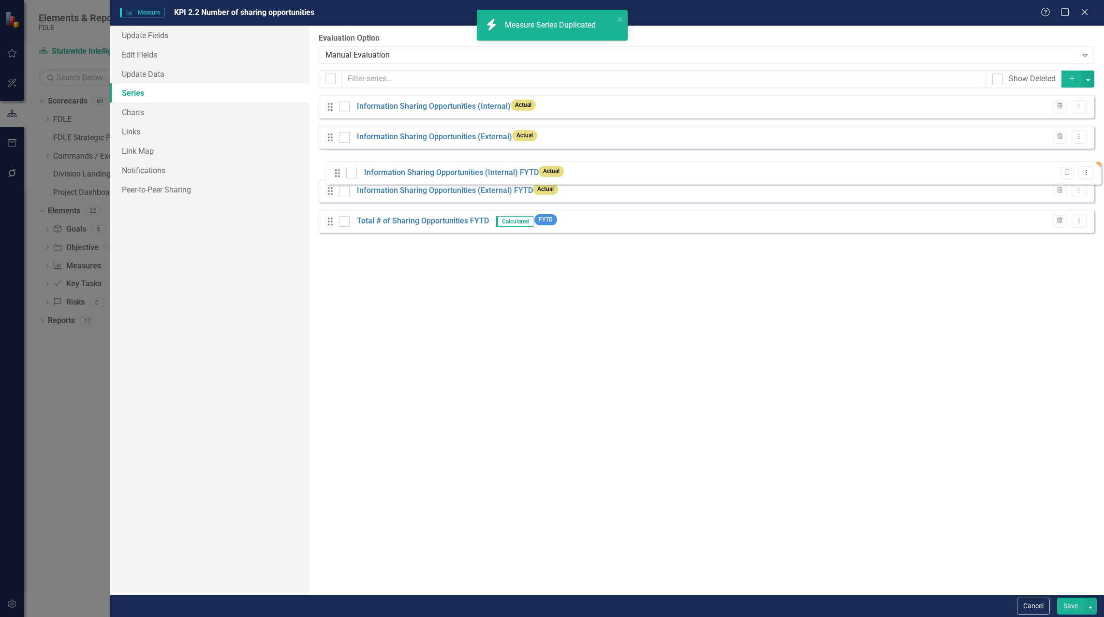
drag, startPoint x: 328, startPoint y: 227, endPoint x: 336, endPoint y: 163, distance: 64.3
click at [336, 163] on div "Drag Information Sharing Opportunities (Internal) Actual Trash Dropdown Menu Dr…" at bounding box center [707, 167] width 776 height 145
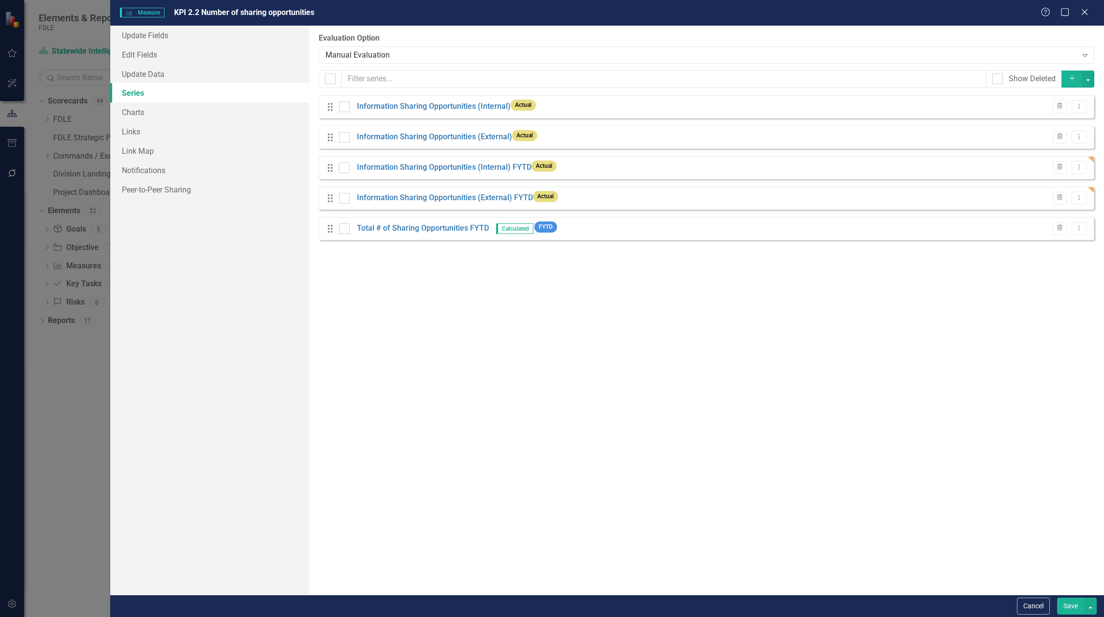
click at [774, 350] on div "From this page, you can add, edit, delete, or duplicate the measure series for …" at bounding box center [706, 310] width 795 height 569
click at [470, 169] on link "Information Sharing Opportunities (Internal) FYTD" at bounding box center [444, 167] width 175 height 11
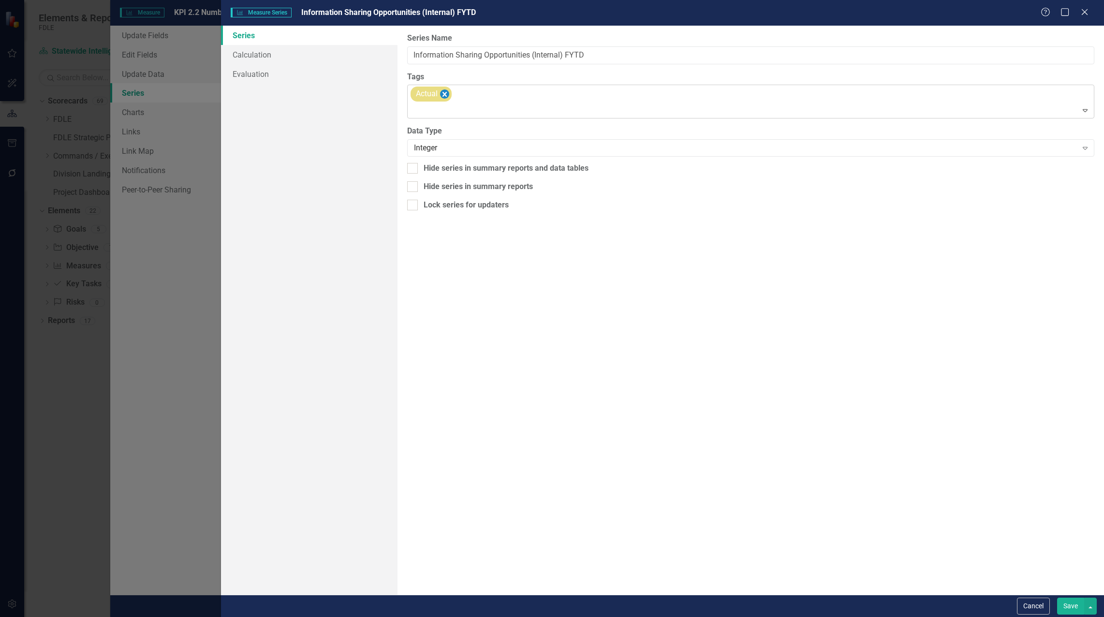
click at [445, 90] on icon "Remove [object Object]" at bounding box center [444, 95] width 9 height 12
click at [252, 55] on link "Calculation" at bounding box center [309, 54] width 177 height 19
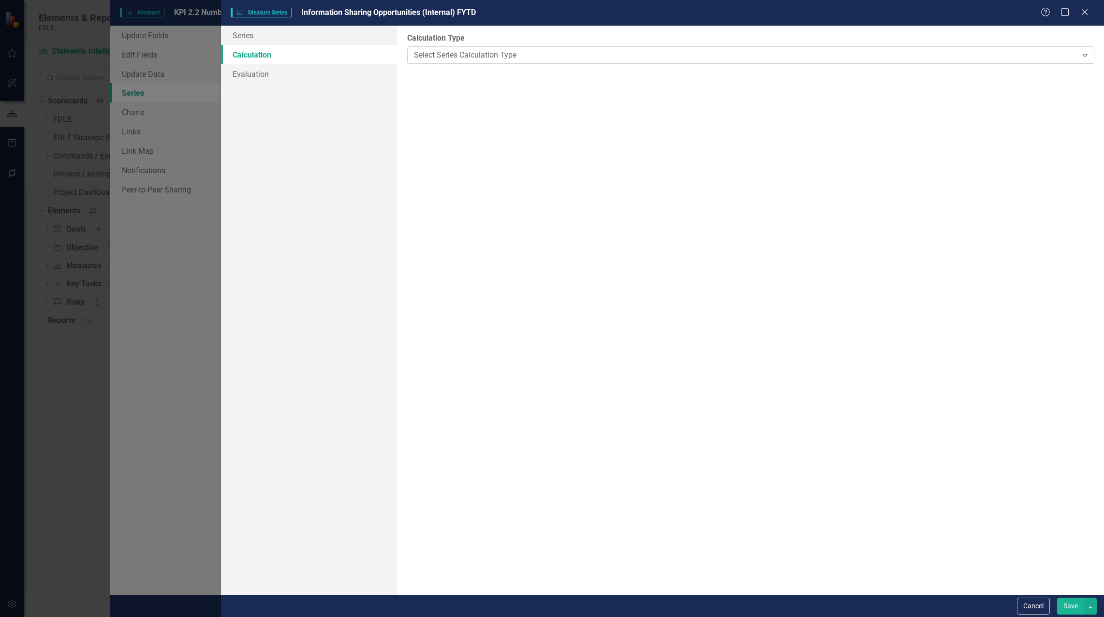
click at [518, 54] on div "Select Series Calculation Type" at bounding box center [746, 54] width 664 height 11
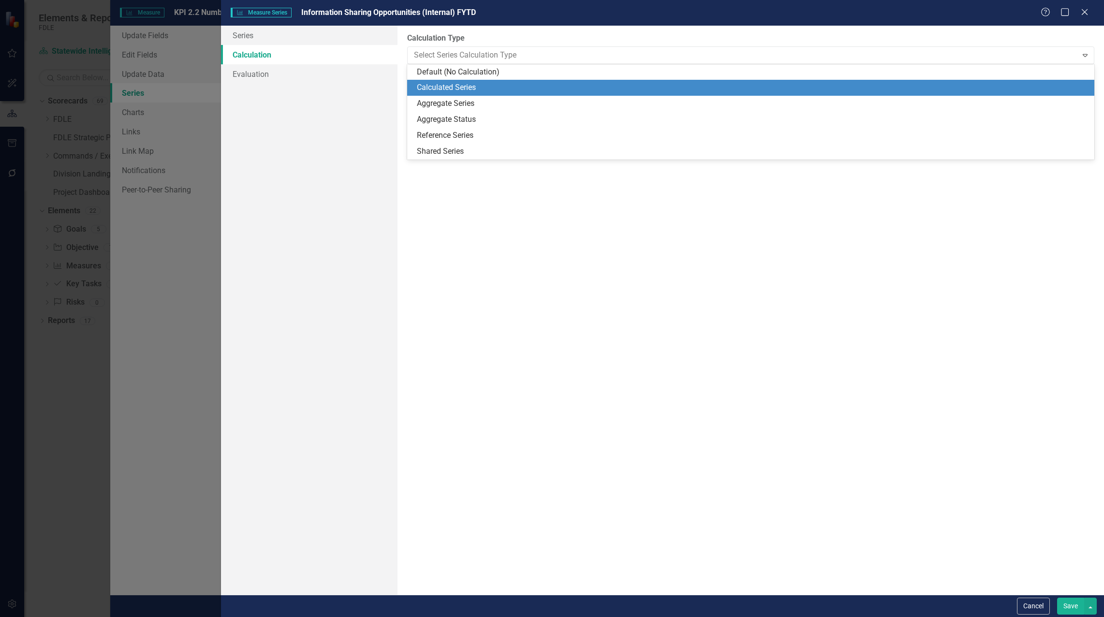
click at [507, 85] on div "Calculated Series" at bounding box center [753, 87] width 672 height 11
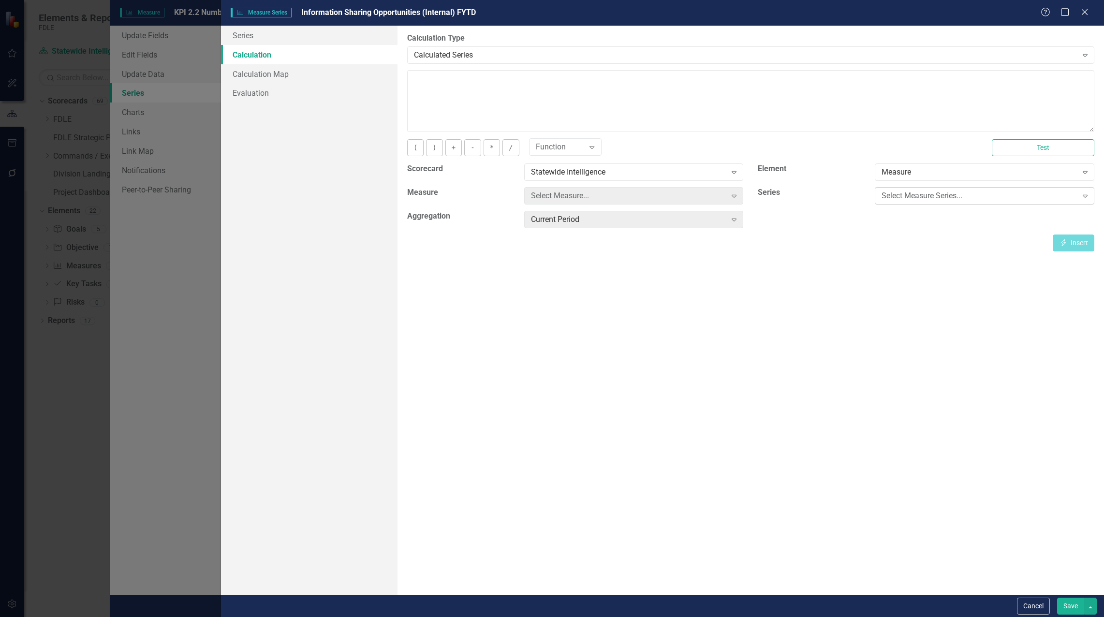
click at [930, 197] on div "Select Measure Series..." at bounding box center [979, 196] width 195 height 11
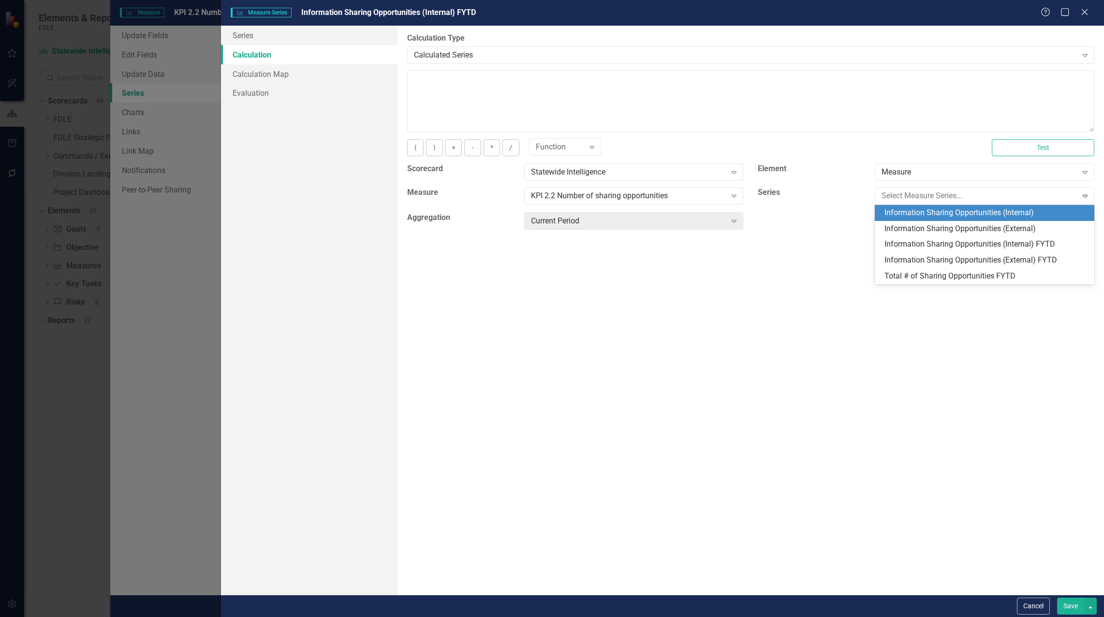
click at [944, 213] on div "Information Sharing Opportunities (Internal)" at bounding box center [987, 212] width 204 height 11
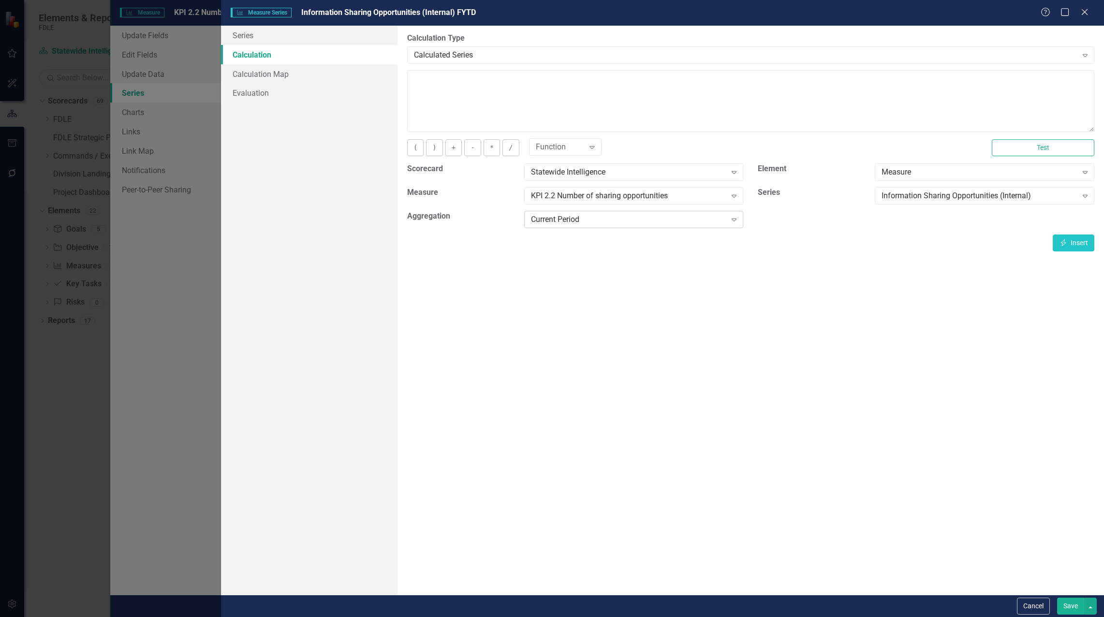
click at [654, 220] on div "Current Period" at bounding box center [628, 219] width 195 height 11
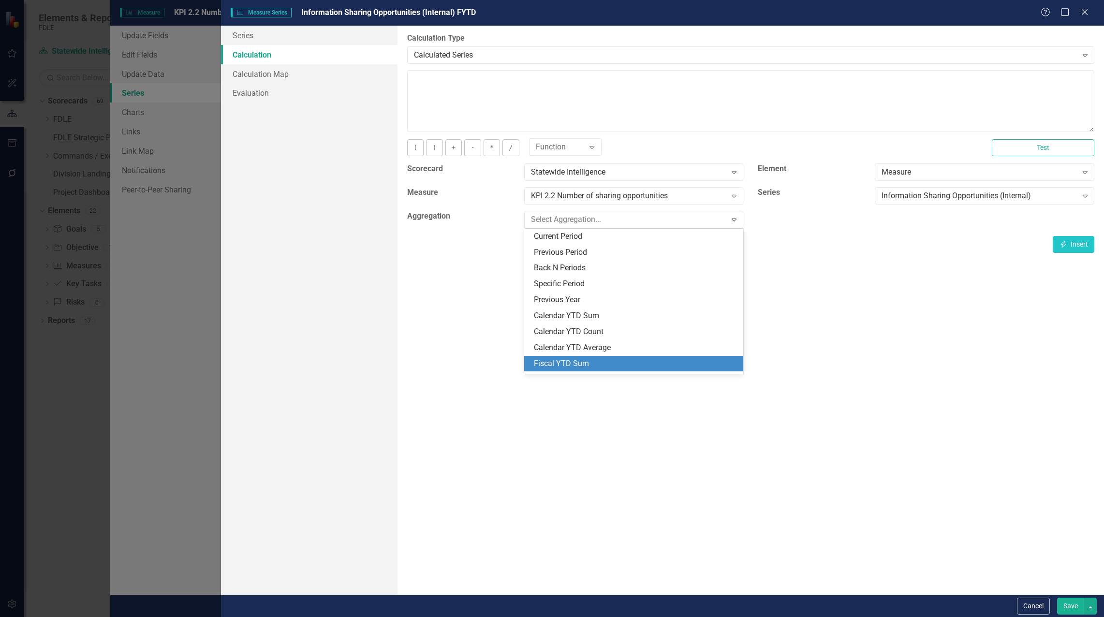
click at [634, 358] on div "Fiscal YTD Sum" at bounding box center [636, 363] width 204 height 11
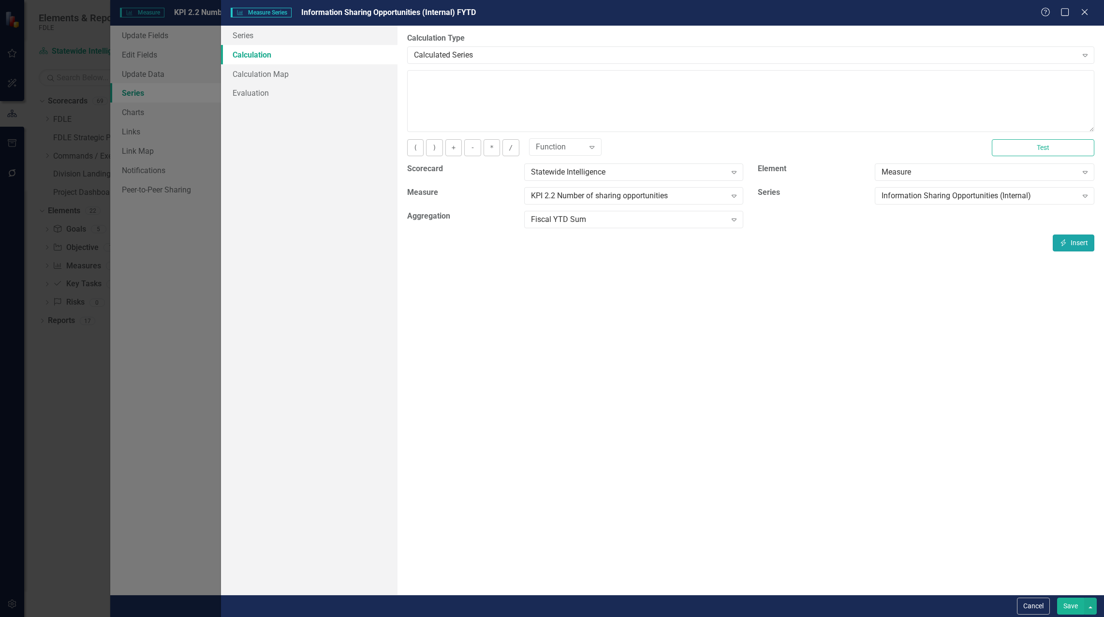
click at [1081, 241] on button "Insert Insert" at bounding box center [1074, 243] width 42 height 17
type textarea "[m1983817][Information Sharing Opportunities (Internal)][FiscalYTDSum]"
click at [1069, 601] on button "Save" at bounding box center [1070, 606] width 27 height 17
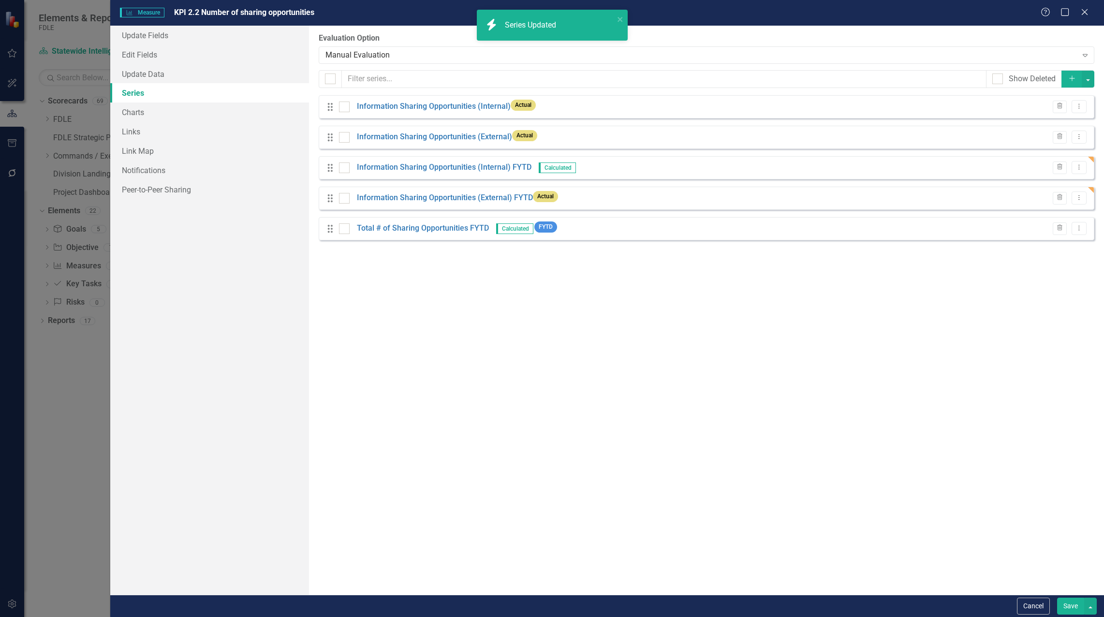
drag, startPoint x: 645, startPoint y: 296, endPoint x: 591, endPoint y: 274, distance: 58.4
click at [644, 296] on div "From this page, you can add, edit, delete, or duplicate the measure series for …" at bounding box center [706, 310] width 795 height 569
click at [454, 198] on link "Information Sharing Opportunities (External) FYTD" at bounding box center [445, 197] width 176 height 11
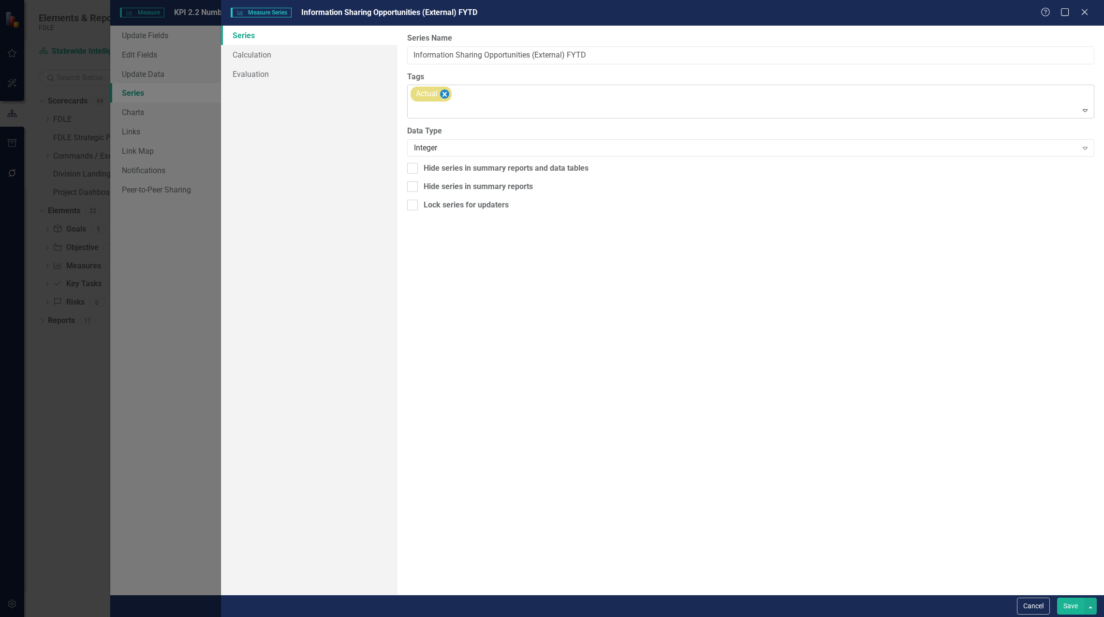
click at [446, 93] on icon "Remove [object Object]" at bounding box center [445, 94] width 4 height 5
click at [245, 53] on link "Calculation" at bounding box center [309, 54] width 177 height 19
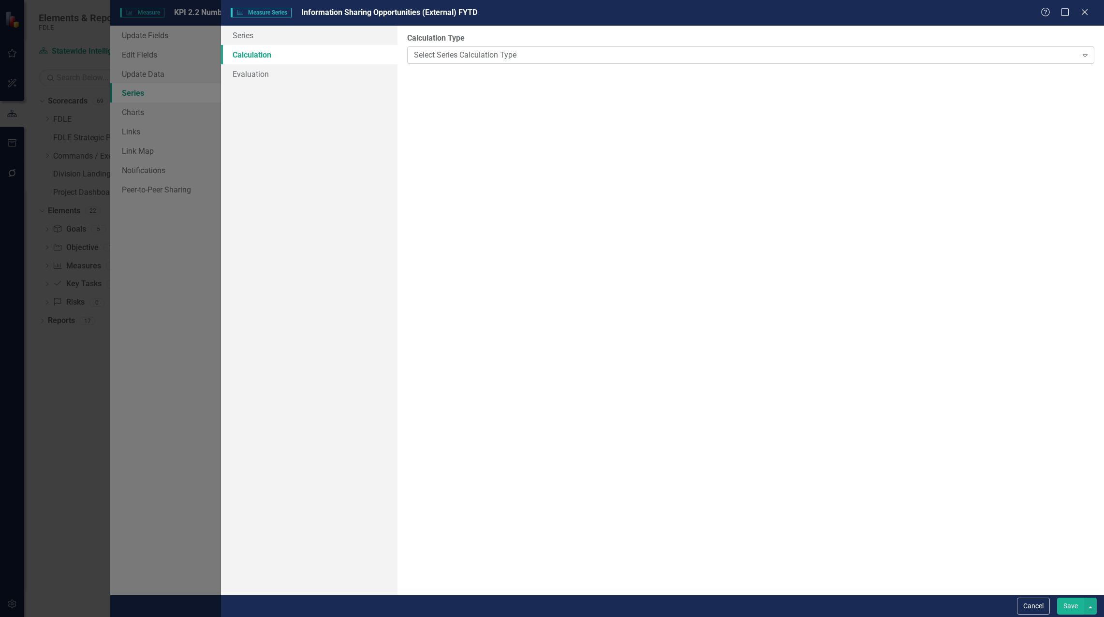
click at [471, 52] on div "Select Series Calculation Type" at bounding box center [746, 54] width 664 height 11
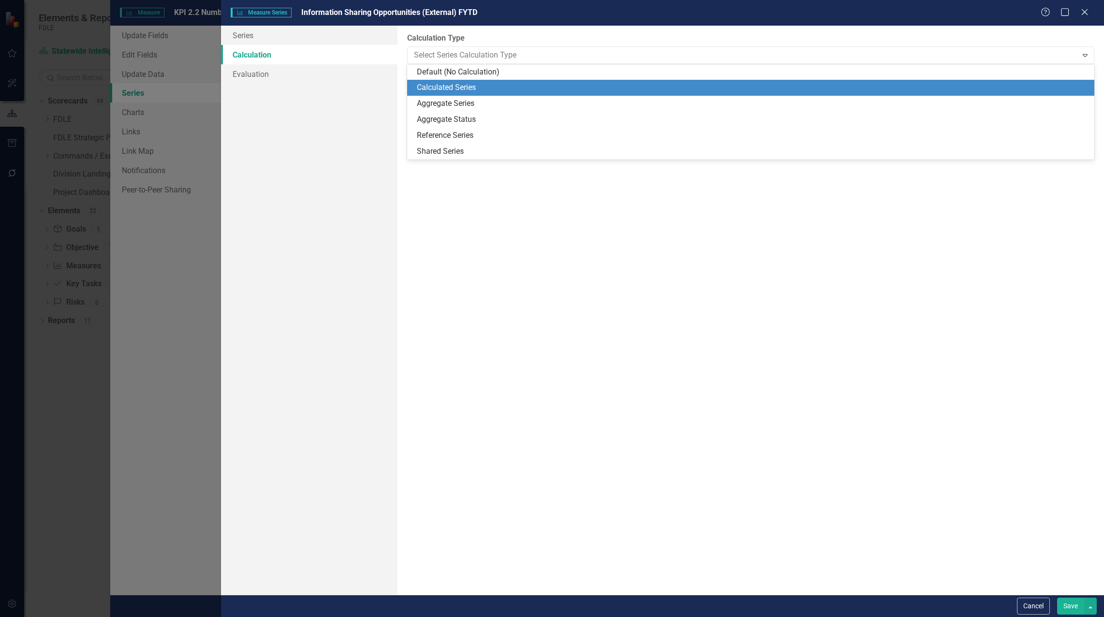
click at [460, 87] on div "Calculated Series" at bounding box center [753, 87] width 672 height 11
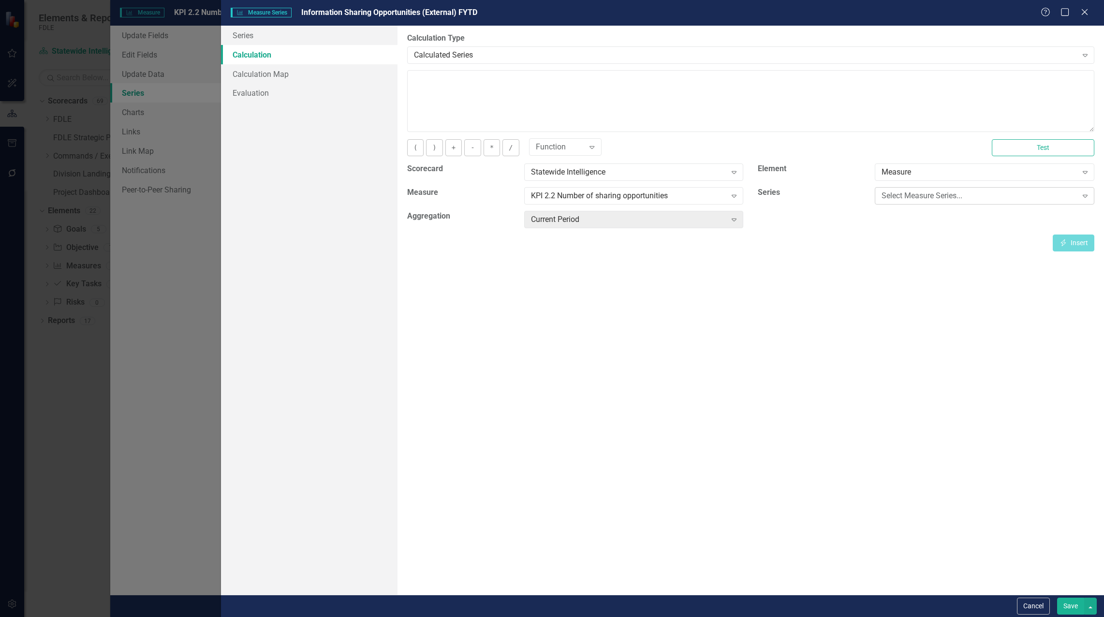
click at [965, 192] on div "Select Measure Series..." at bounding box center [979, 196] width 195 height 11
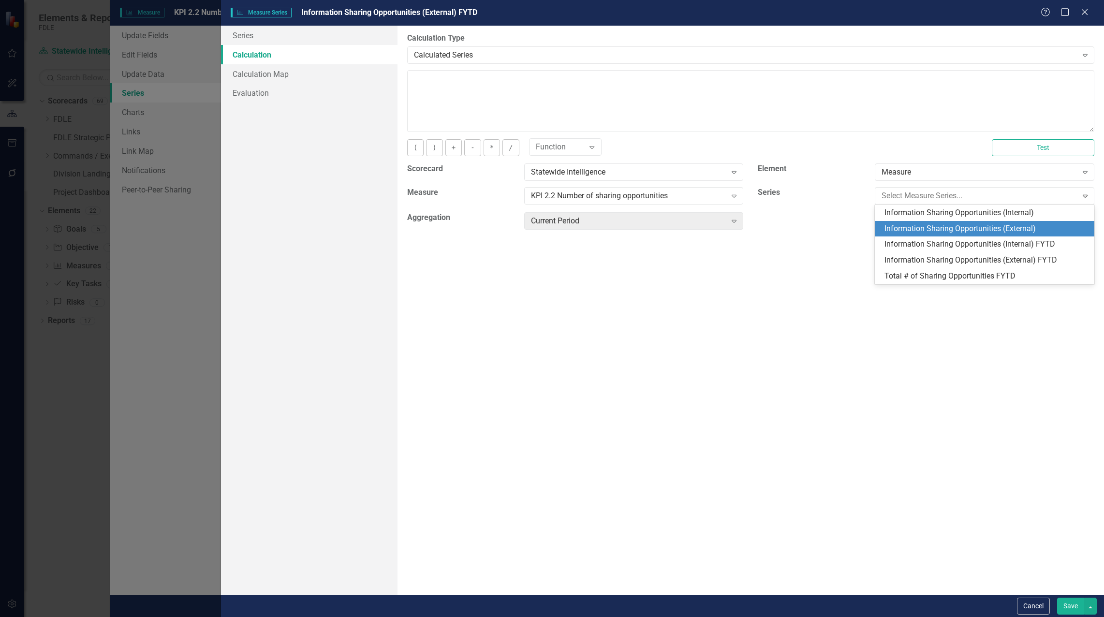
click at [938, 225] on div "Information Sharing Opportunities (External)" at bounding box center [987, 228] width 204 height 11
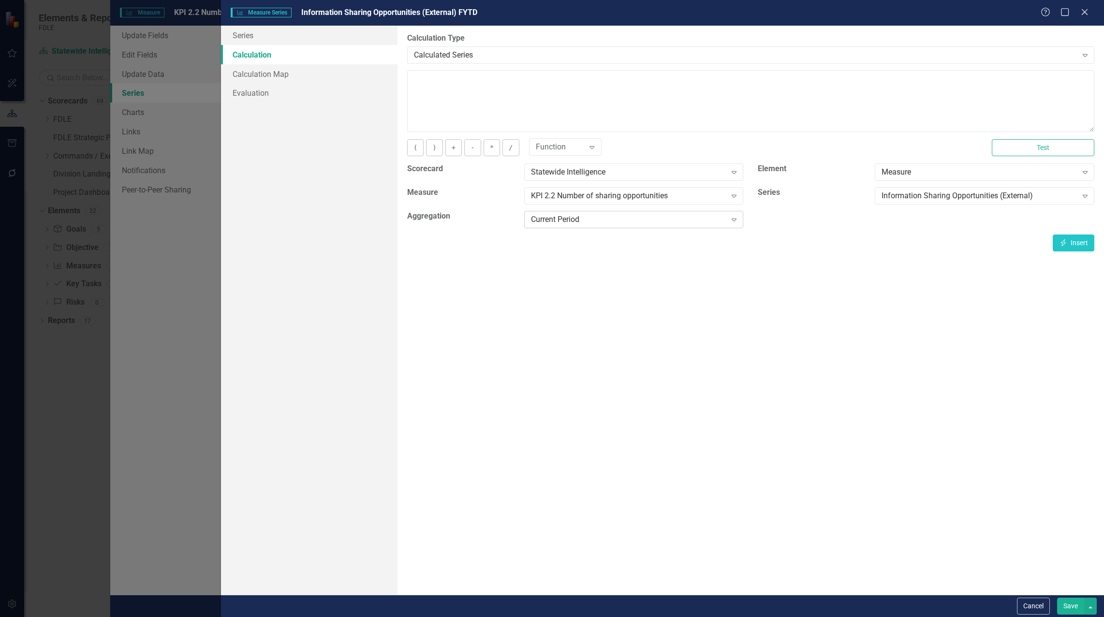
click at [656, 227] on div "Current Period Expand" at bounding box center [634, 219] width 220 height 17
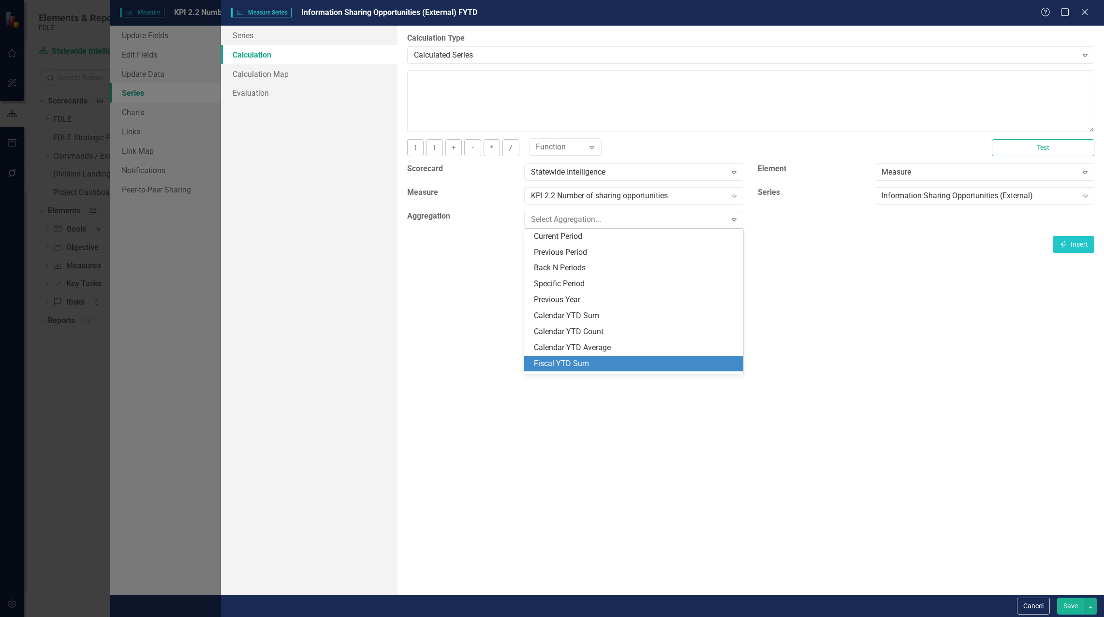
click at [642, 359] on div "Fiscal YTD Sum" at bounding box center [636, 363] width 204 height 11
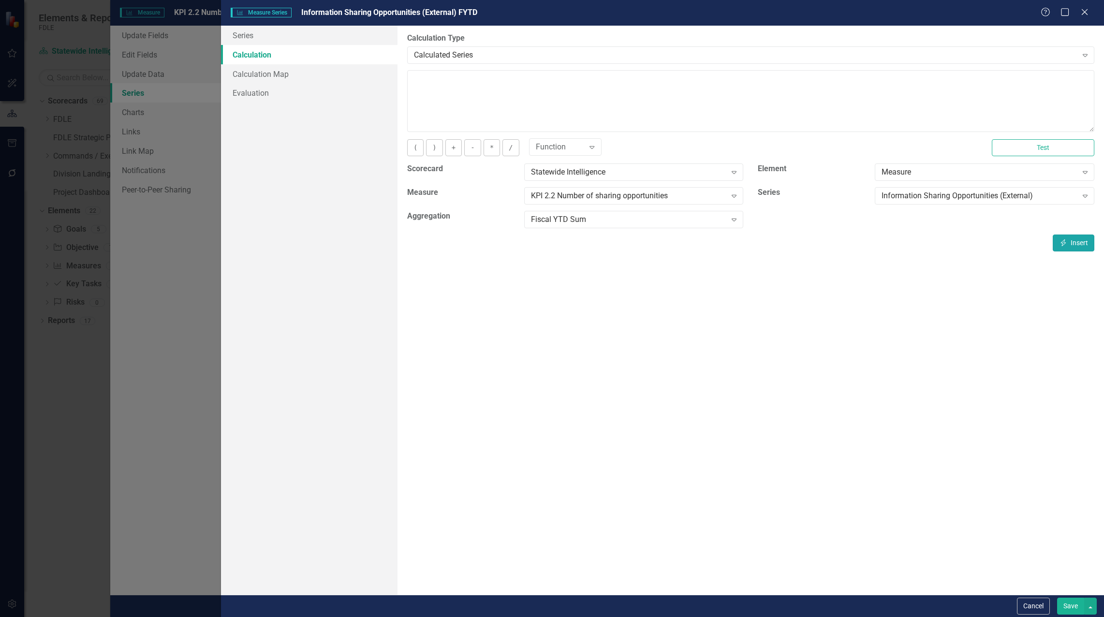
click at [1067, 245] on icon "Insert" at bounding box center [1063, 242] width 9 height 7
type textarea "[m1983817][Information Sharing Opportunities (External)][FiscalYTDSum]"
click at [1062, 605] on button "Save" at bounding box center [1070, 606] width 27 height 17
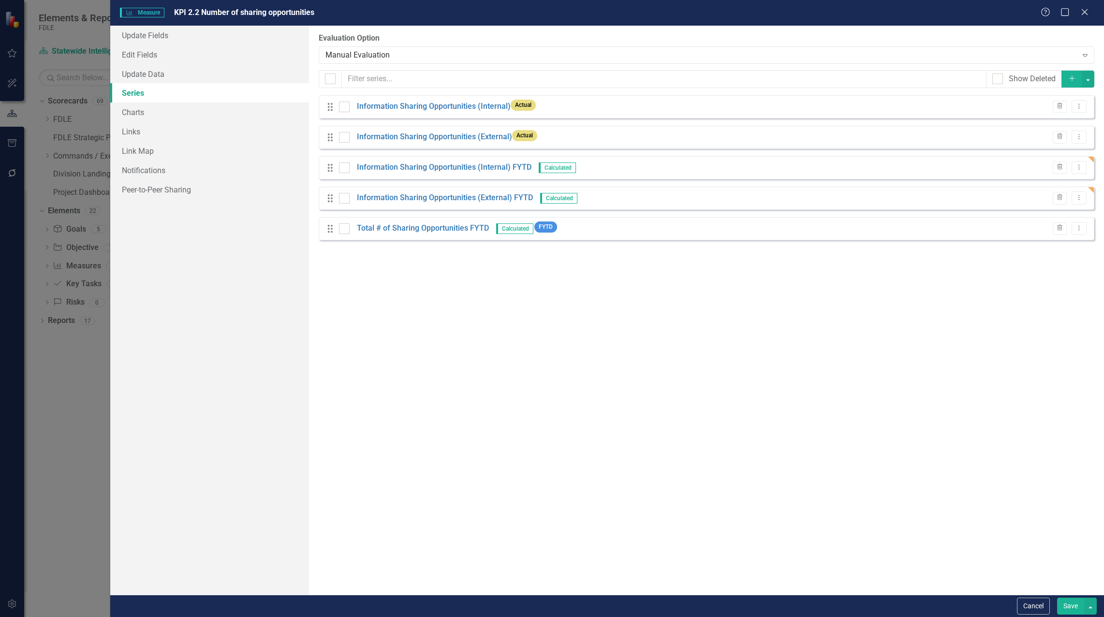
click at [1077, 604] on button "Save" at bounding box center [1070, 606] width 27 height 17
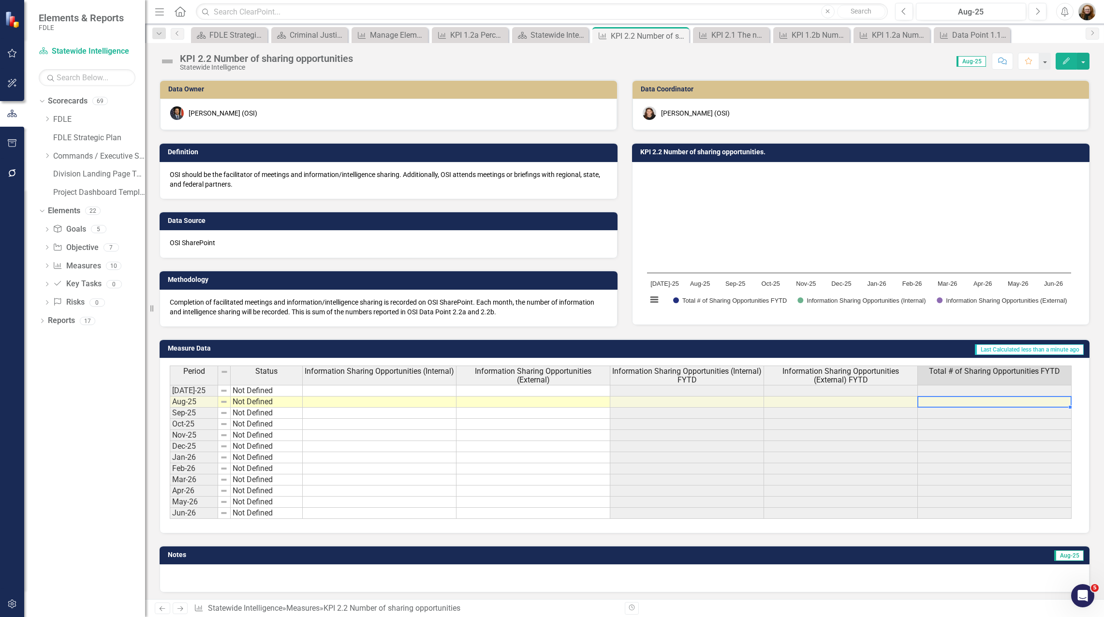
click at [170, 407] on div "Period Status Information Sharing Opportunities (Internal) Information Sharing …" at bounding box center [170, 442] width 0 height 153
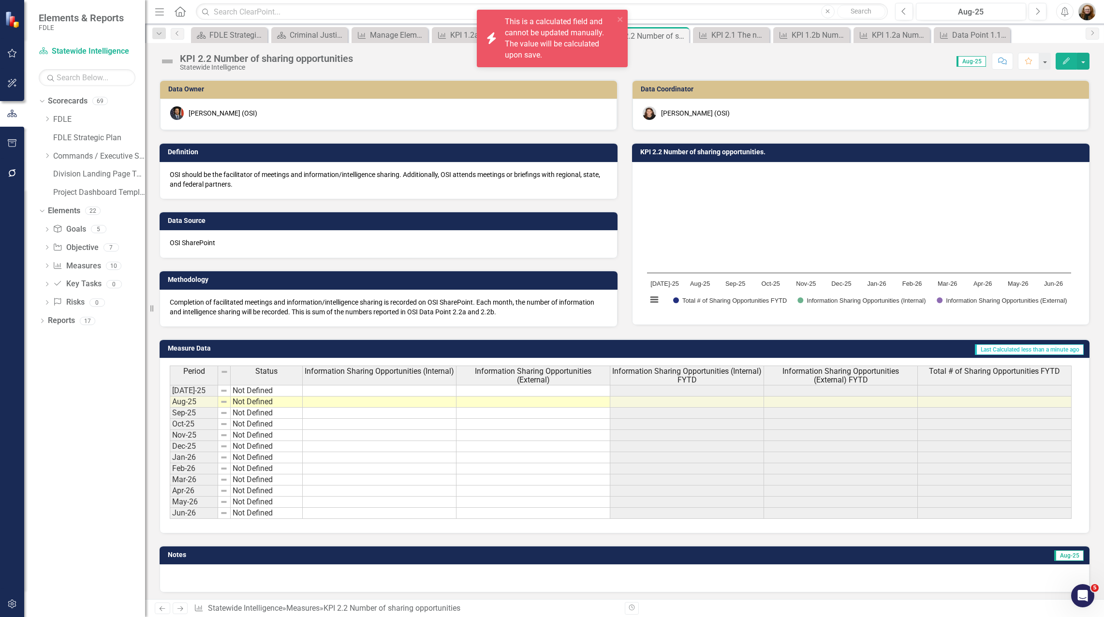
click at [943, 330] on div "Measure Data Last Calculated less than a minute ago Period Status Information S…" at bounding box center [624, 430] width 945 height 207
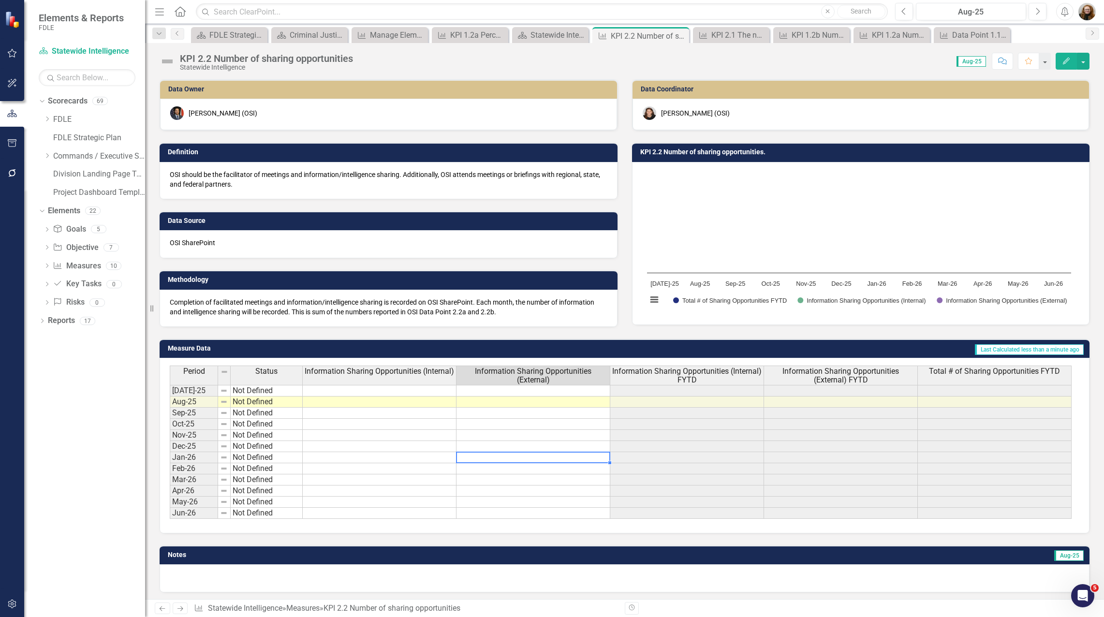
click at [548, 460] on td at bounding box center [534, 457] width 154 height 11
click at [1067, 58] on icon "Edit" at bounding box center [1066, 61] width 9 height 7
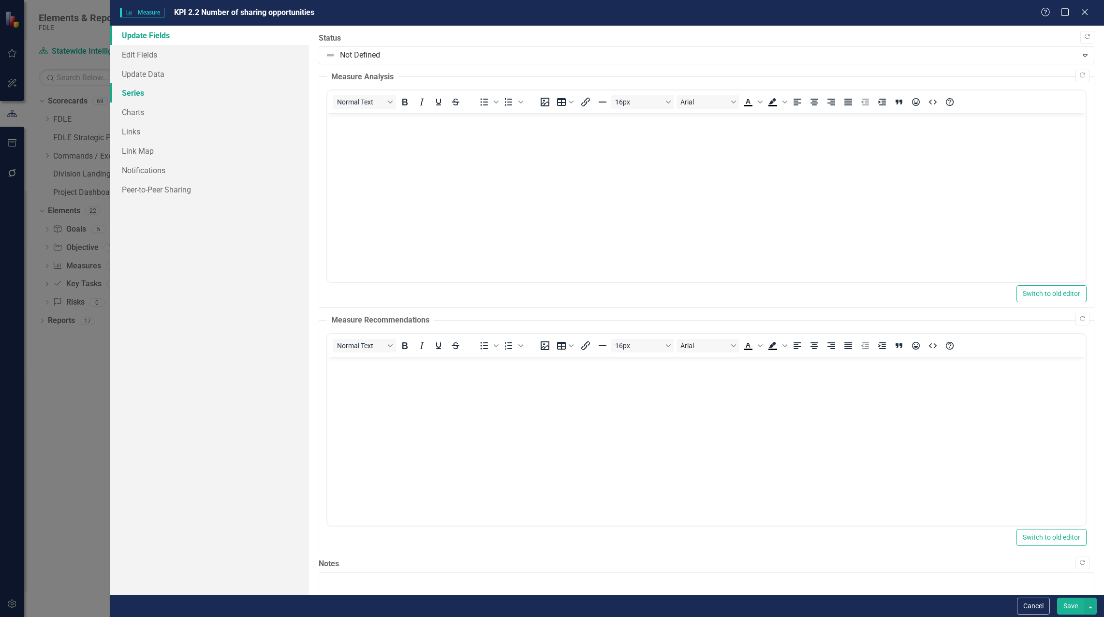
click at [128, 85] on link "Series" at bounding box center [209, 92] width 199 height 19
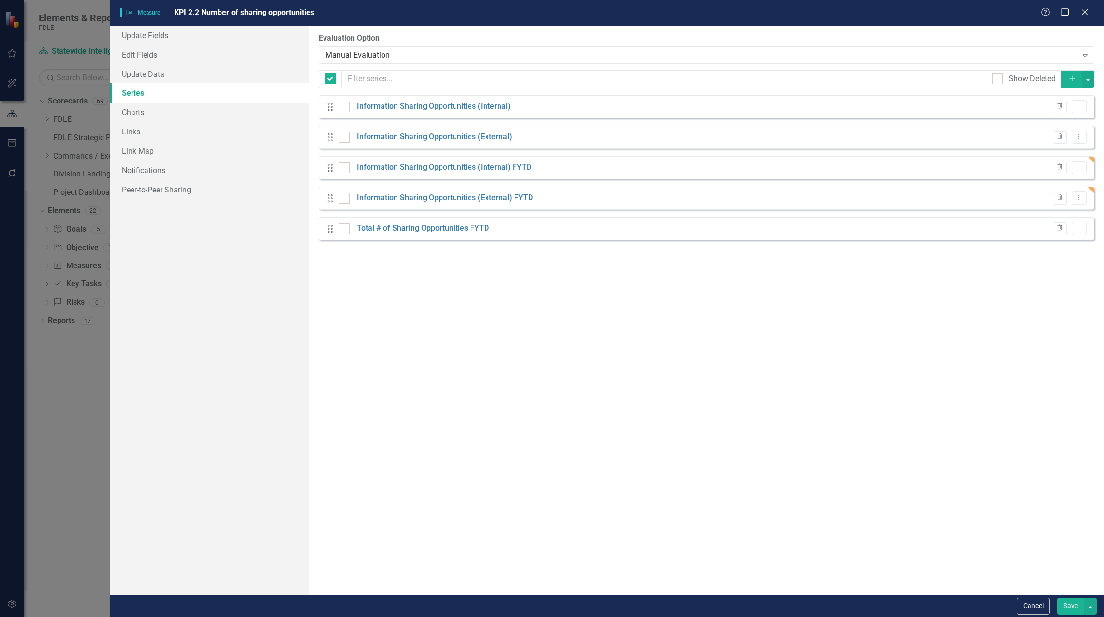
checkbox input "false"
click at [1074, 82] on icon "Add" at bounding box center [1072, 78] width 9 height 7
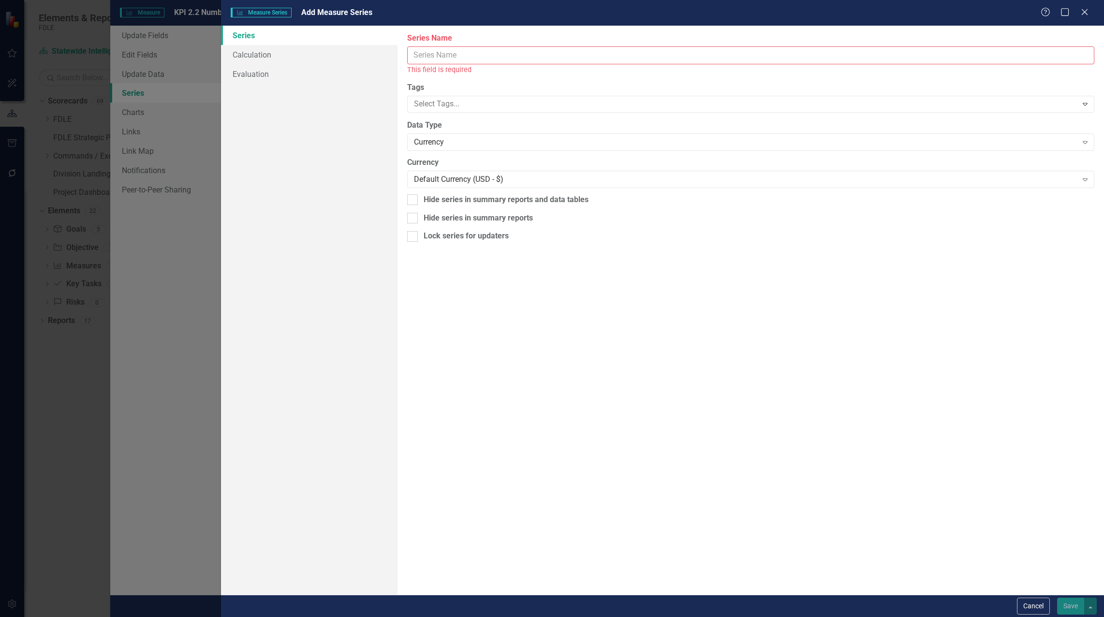
click at [423, 49] on input "Series Name" at bounding box center [750, 55] width 687 height 18
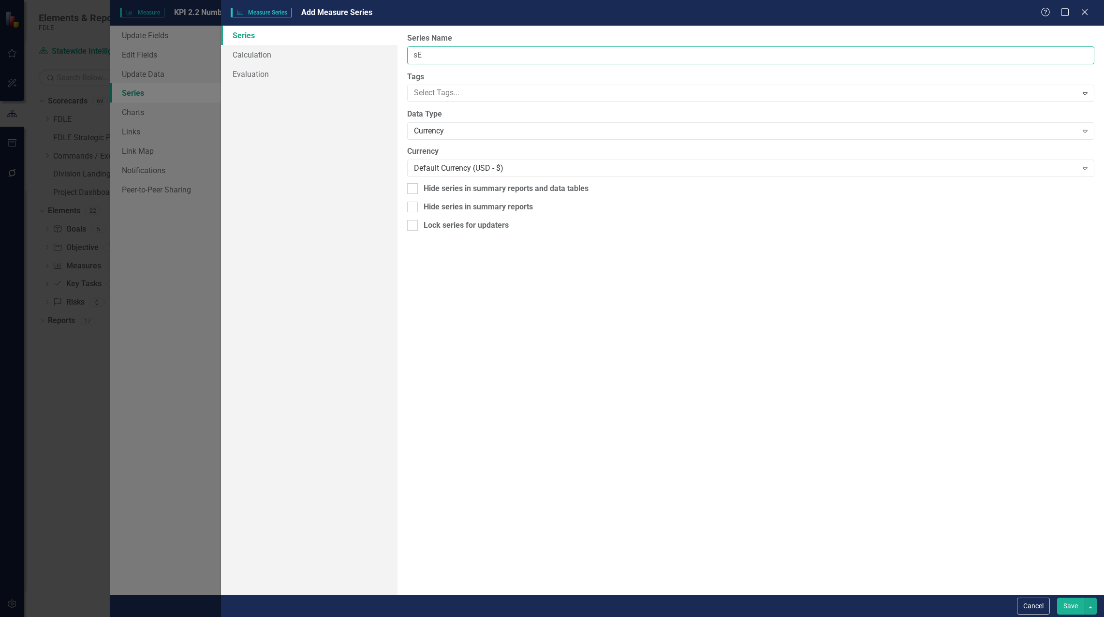
type input "s"
type input "Series Actual"
click at [443, 136] on div "Currency" at bounding box center [746, 131] width 664 height 11
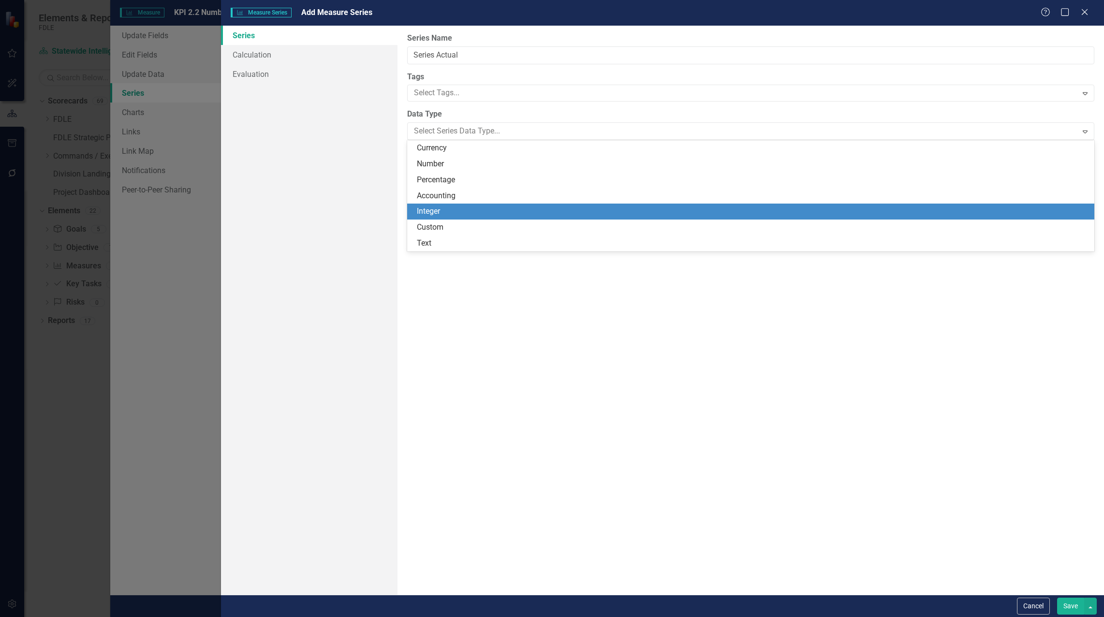
click at [441, 208] on div "Integer" at bounding box center [753, 211] width 672 height 11
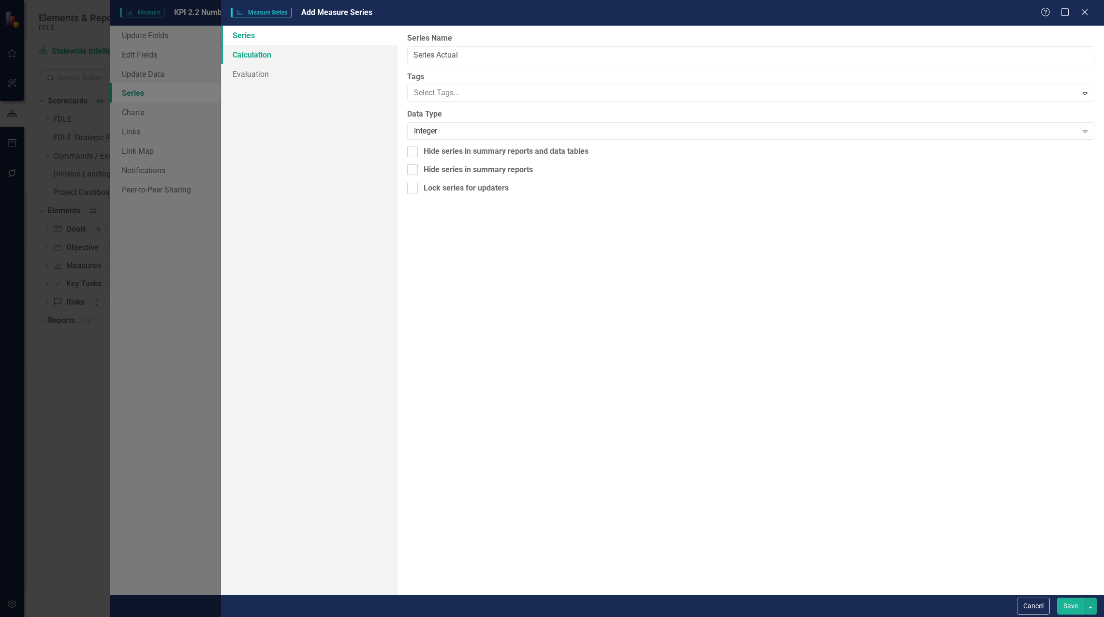
click at [262, 57] on link "Calculation" at bounding box center [309, 54] width 177 height 19
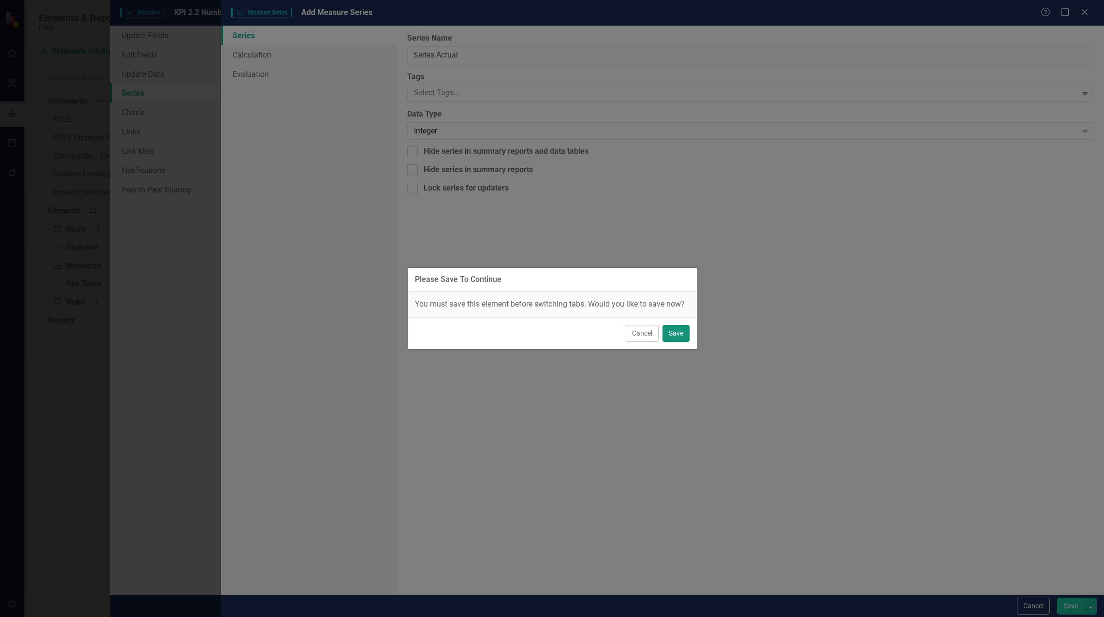
click at [683, 335] on button "Save" at bounding box center [676, 333] width 27 height 17
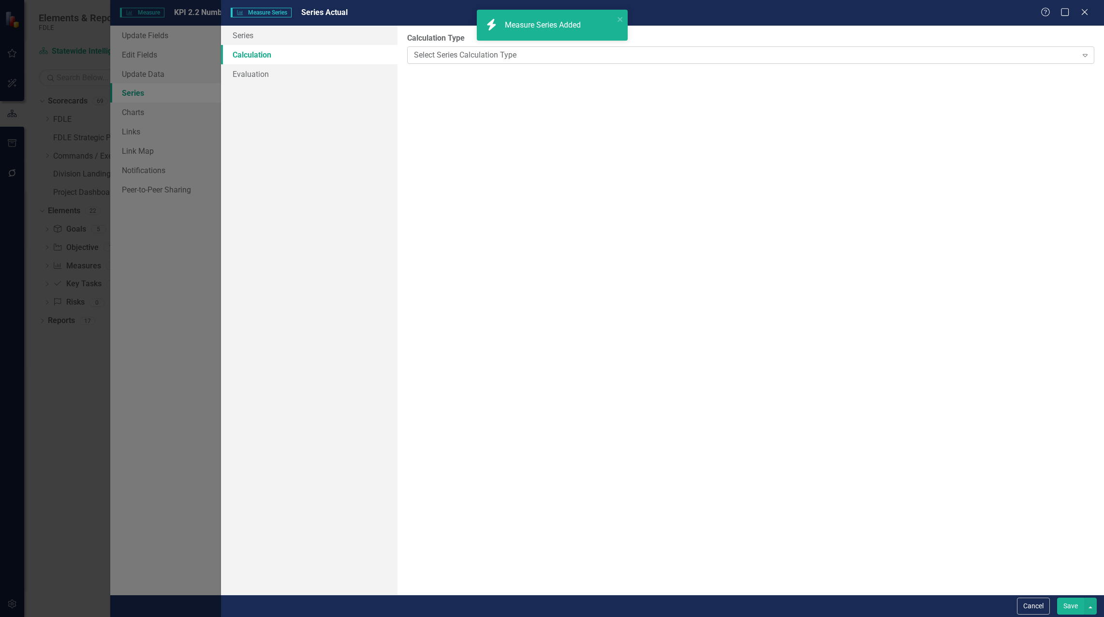
click at [528, 58] on div "Select Series Calculation Type" at bounding box center [746, 54] width 664 height 11
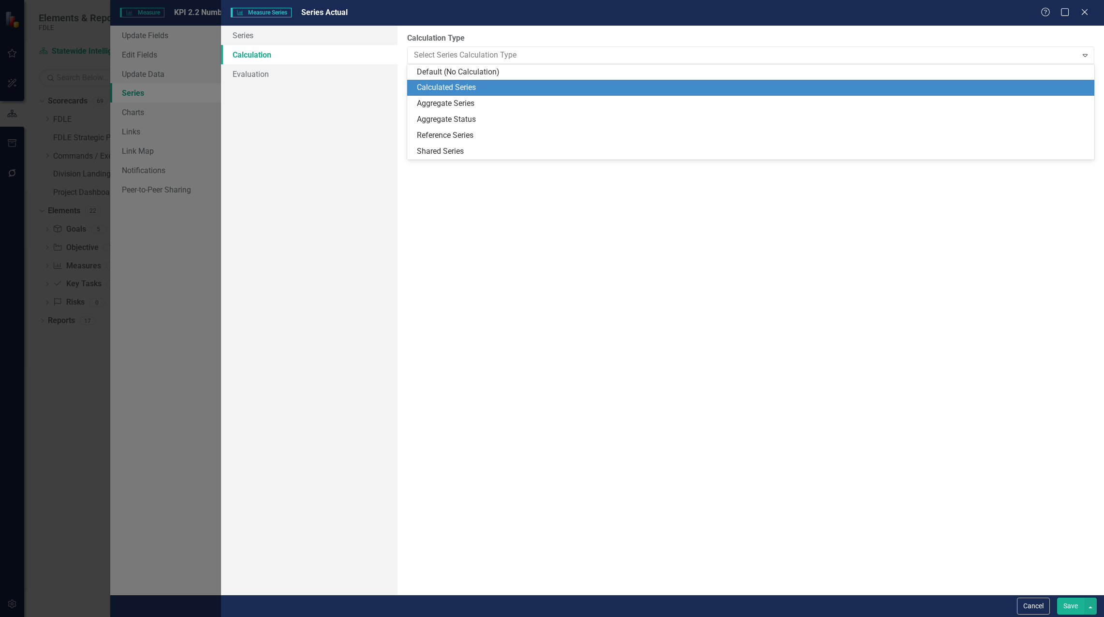
click at [574, 83] on div "Calculated Series" at bounding box center [753, 87] width 672 height 11
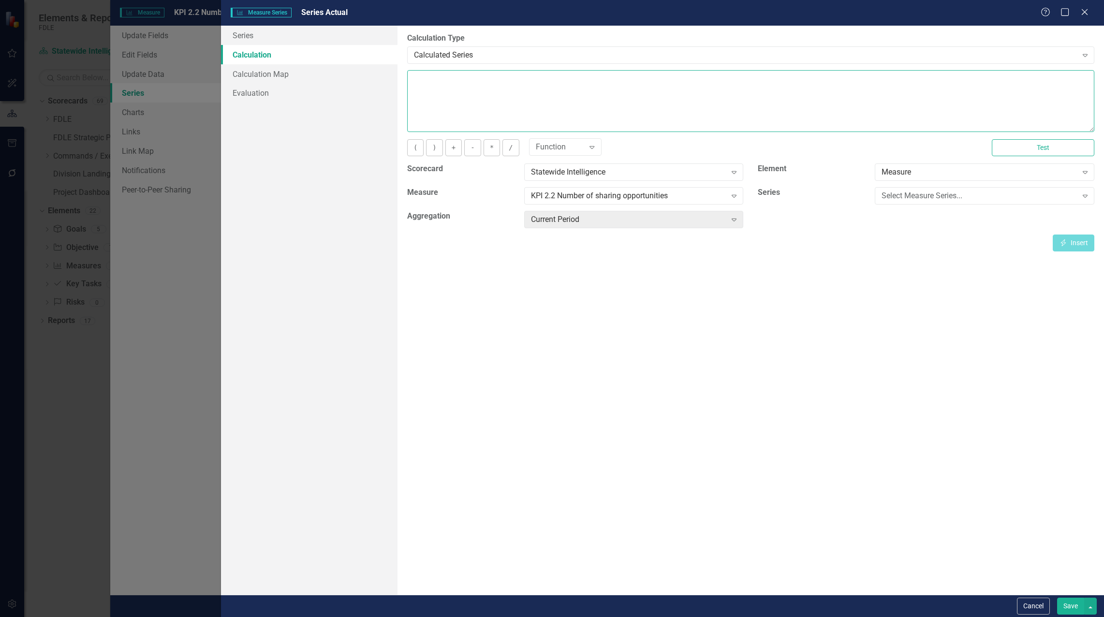
click at [544, 101] on textarea at bounding box center [750, 101] width 687 height 62
click at [942, 194] on div "Select Measure Series..." at bounding box center [979, 196] width 195 height 11
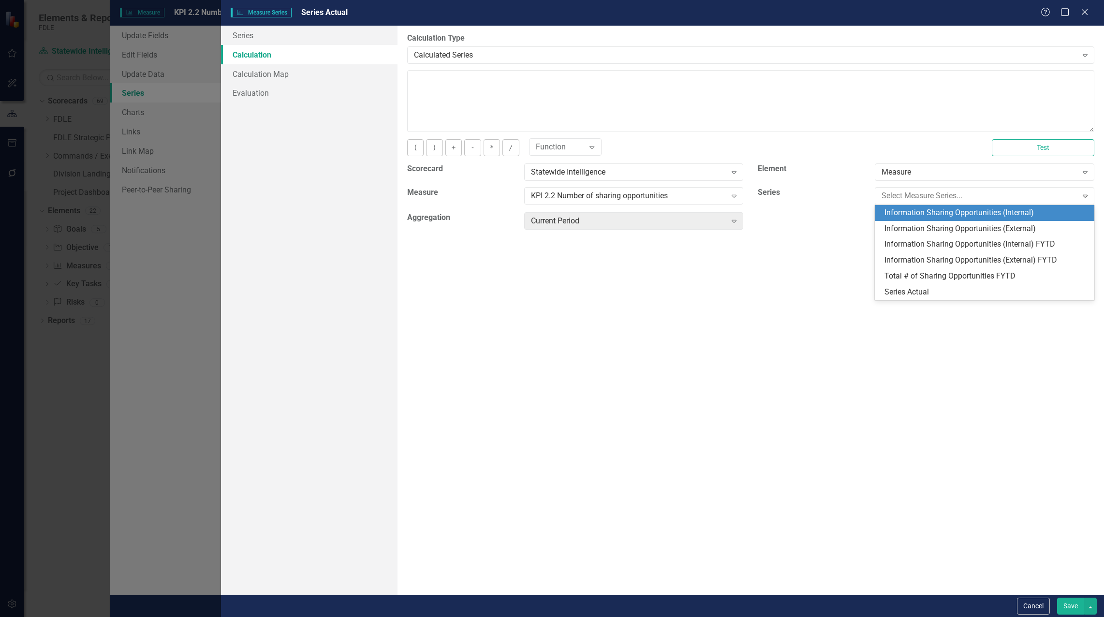
click at [944, 212] on div "Information Sharing Opportunities (Internal)" at bounding box center [987, 212] width 204 height 11
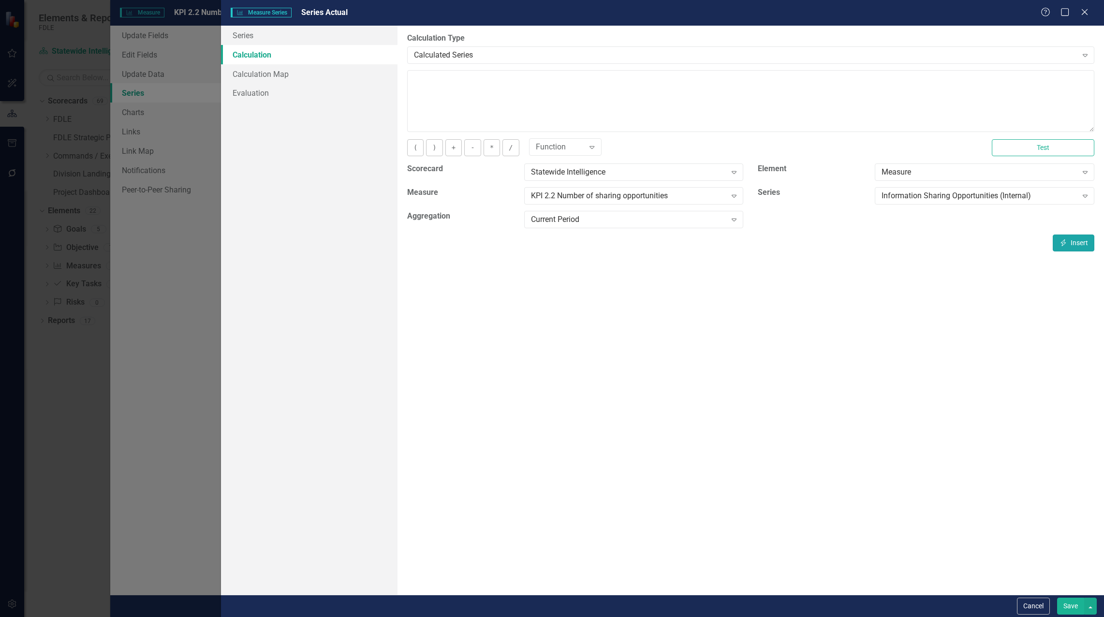
click at [1070, 244] on button "Insert Insert" at bounding box center [1074, 243] width 42 height 17
click at [732, 78] on textarea "[m1983817][Information Sharing Opportunities (Internal)][CurrentPeriod]" at bounding box center [750, 101] width 687 height 62
click at [458, 151] on button "+" at bounding box center [453, 147] width 16 height 17
click at [960, 198] on div "Information Sharing Opportunities (Internal)" at bounding box center [979, 196] width 195 height 11
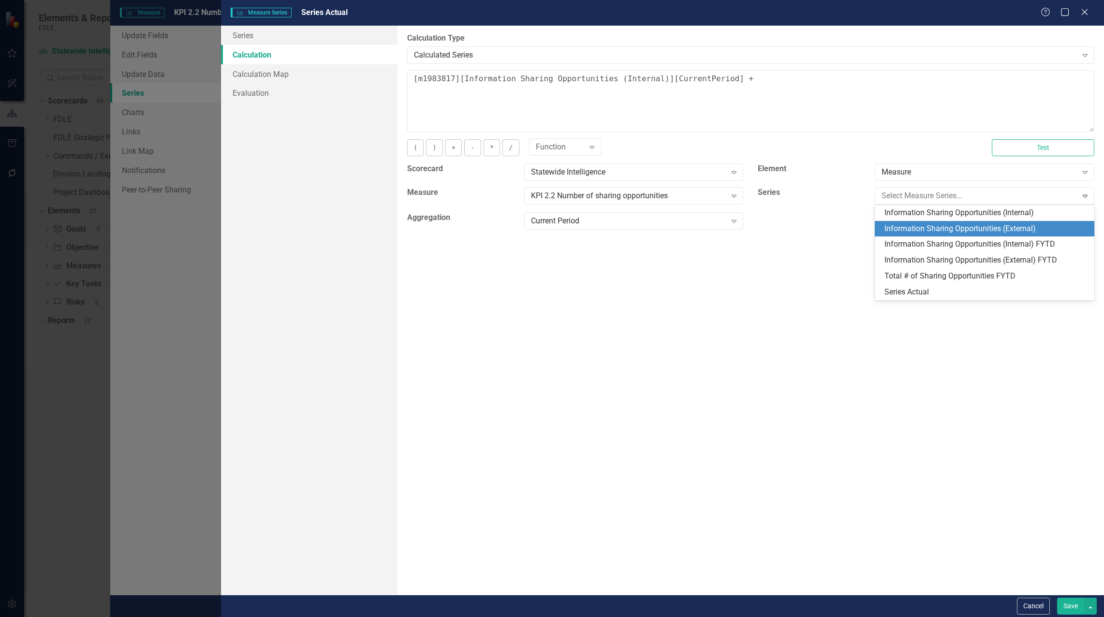
click at [956, 226] on div "Information Sharing Opportunities (External)" at bounding box center [987, 228] width 204 height 11
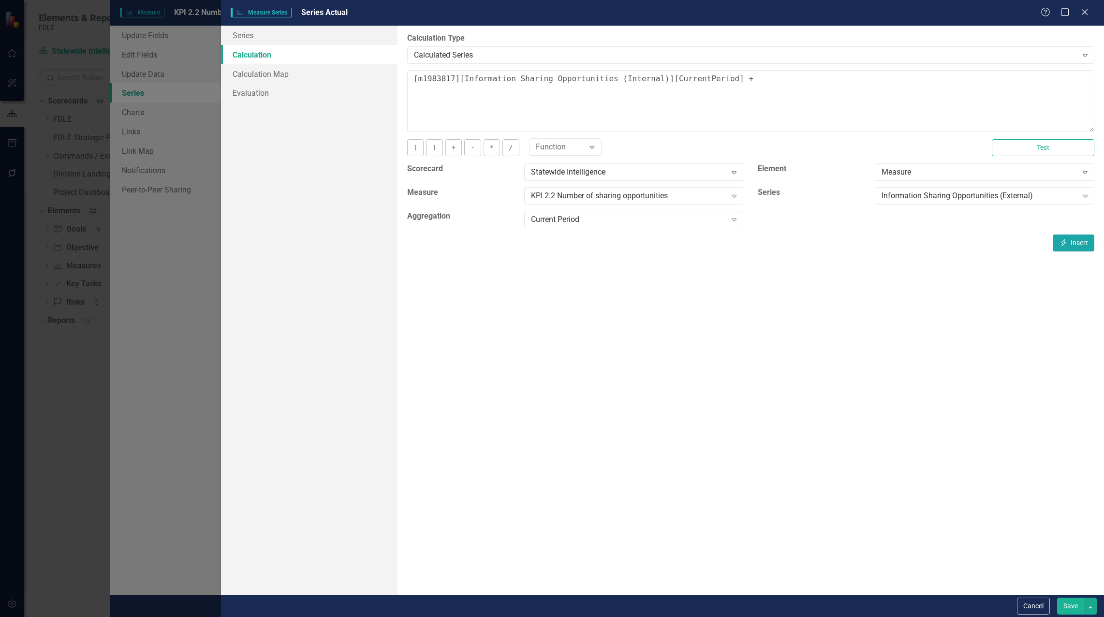
click at [1075, 245] on button "Insert Insert" at bounding box center [1074, 243] width 42 height 17
type textarea "[m1983817][Information Sharing Opportunities (Internal)][CurrentPeriod] + [m198…"
click at [1065, 605] on button "Save" at bounding box center [1070, 606] width 27 height 17
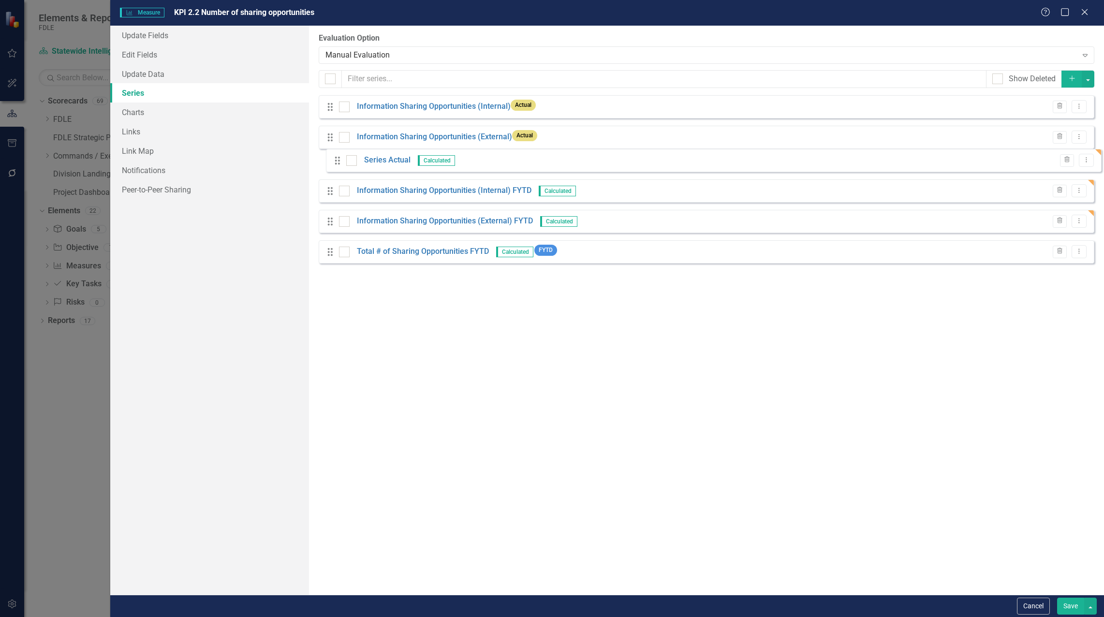
drag, startPoint x: 329, startPoint y: 261, endPoint x: 336, endPoint y: 163, distance: 98.9
click at [336, 163] on div "Drag Information Sharing Opportunities (Internal) Actual Trash Dropdown Menu Dr…" at bounding box center [707, 183] width 776 height 176
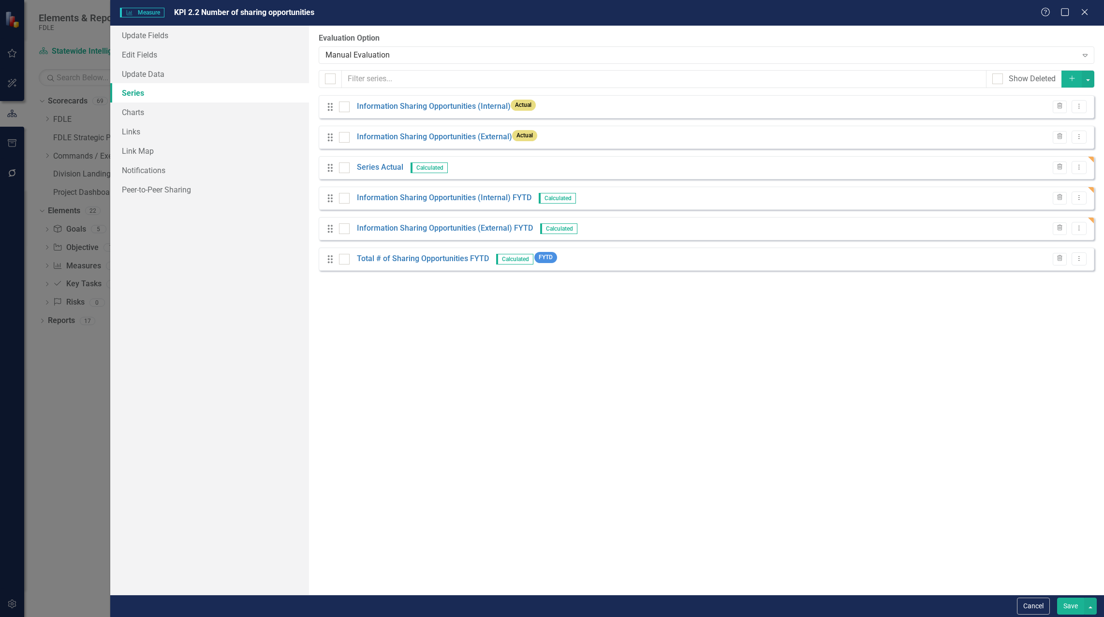
click at [1080, 614] on button "Save" at bounding box center [1070, 606] width 27 height 17
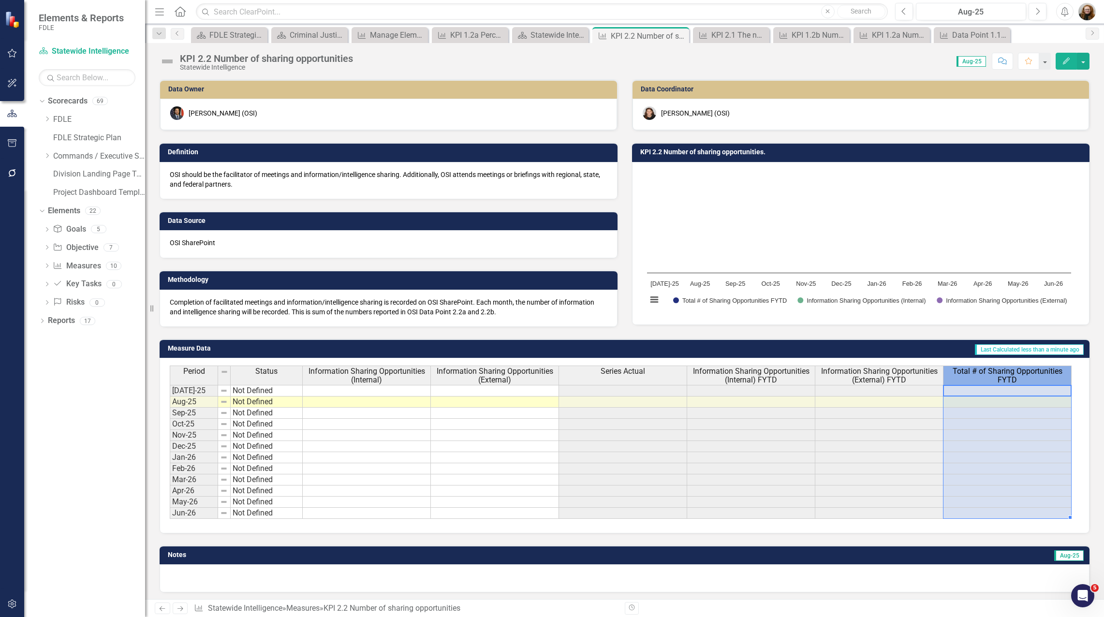
click at [1002, 375] on span "Total # of Sharing Opportunities FYTD" at bounding box center [1008, 375] width 124 height 17
click at [982, 374] on span "Total # of Sharing Opportunities FYTD" at bounding box center [1008, 375] width 124 height 17
click at [983, 373] on span "Total # of Sharing Opportunities FYTD" at bounding box center [1008, 375] width 124 height 17
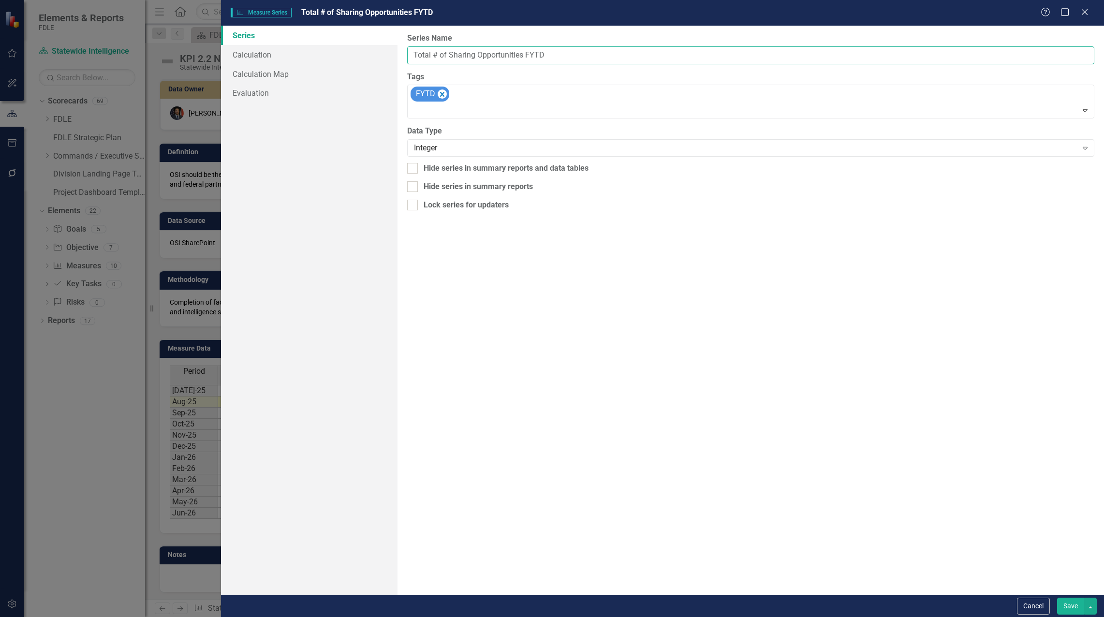
click at [449, 56] on input "Total # of Sharing Opportunities FYTD" at bounding box center [750, 55] width 687 height 18
type input "Total Sharing Opportunities FYTD"
click at [1080, 610] on button "Save" at bounding box center [1070, 606] width 27 height 17
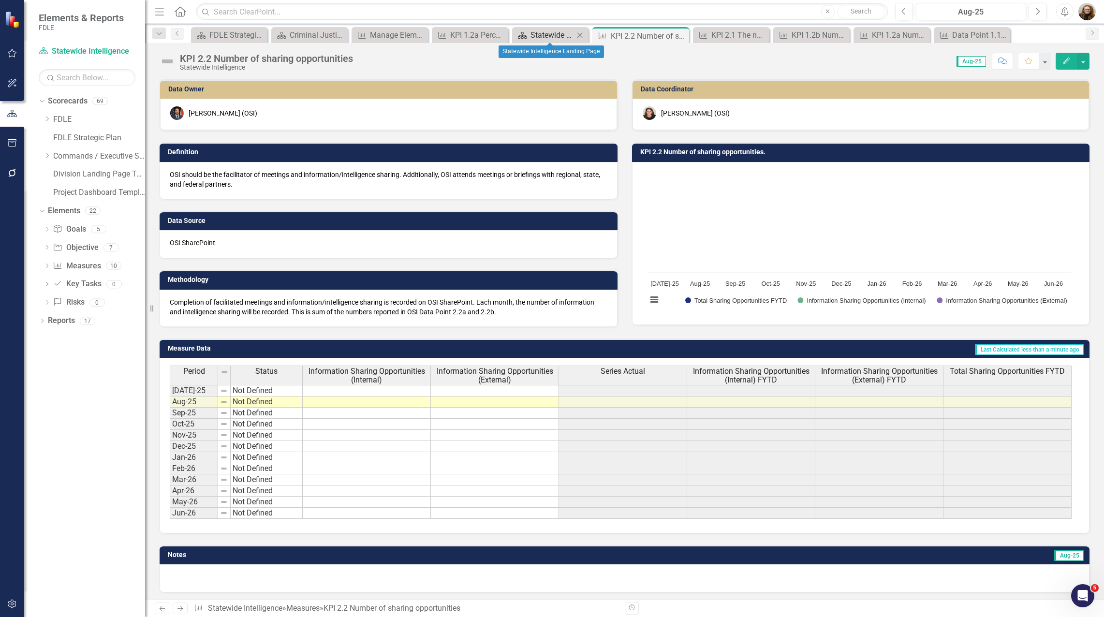
click at [535, 35] on div "Statewide Intelligence Landing Page" at bounding box center [553, 35] width 44 height 12
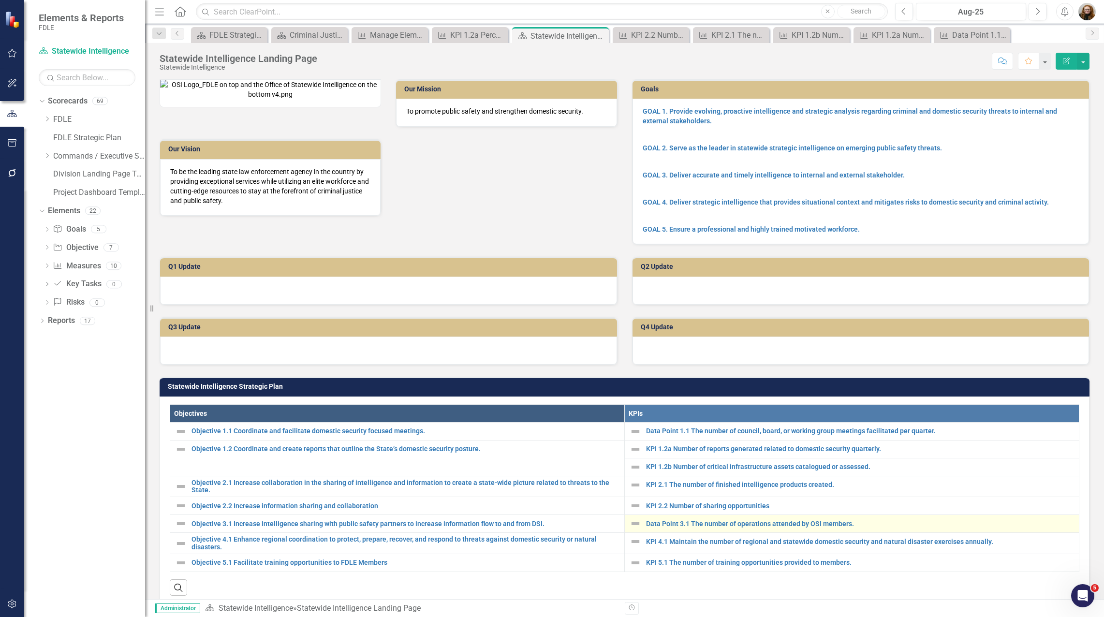
click at [680, 530] on div "Data Point 3.1 The number of operations attended by OSI members." at bounding box center [852, 524] width 444 height 12
click at [726, 528] on link "Data Point 3.1 The number of operations attended by OSI members." at bounding box center [860, 523] width 428 height 7
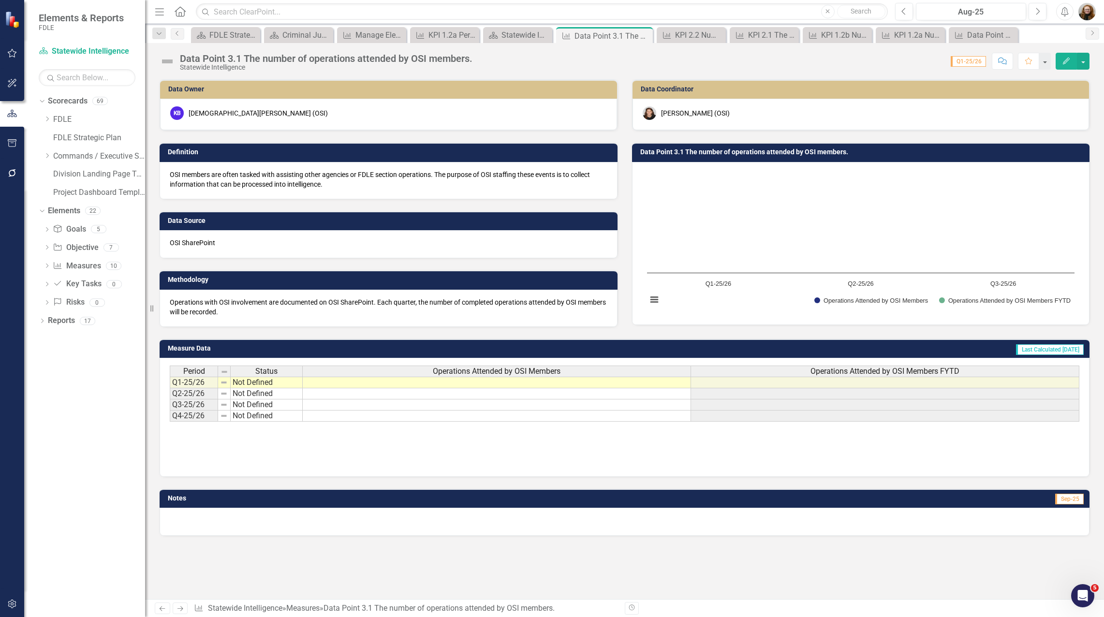
click at [681, 153] on h3 "Data Point 3.1 The number of operations attended by OSI members." at bounding box center [862, 151] width 445 height 7
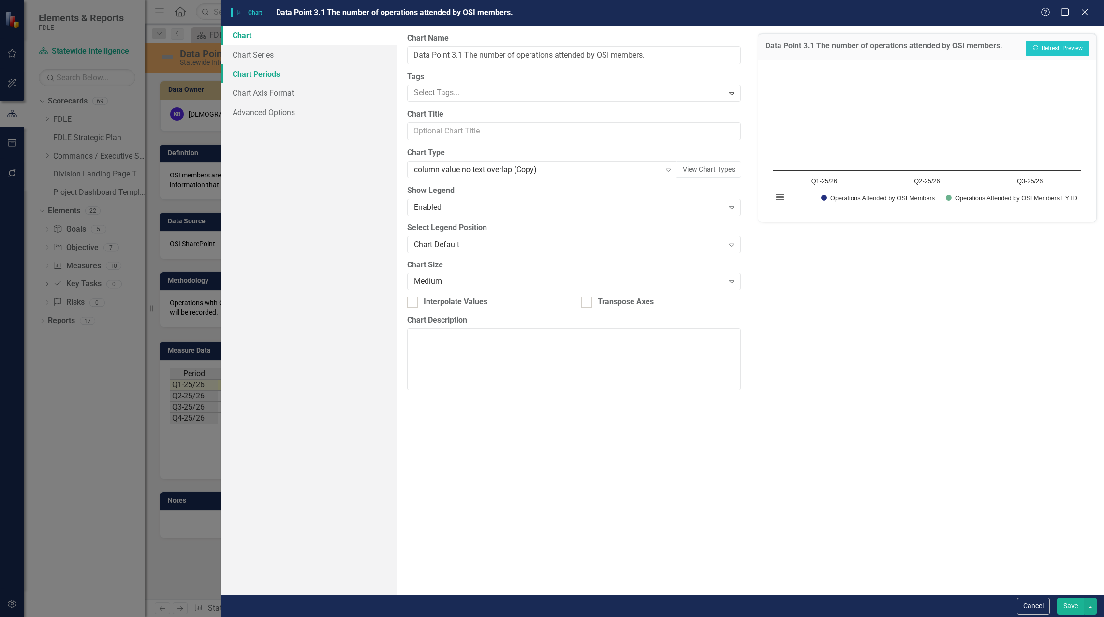
click at [249, 74] on link "Chart Periods" at bounding box center [309, 73] width 177 height 19
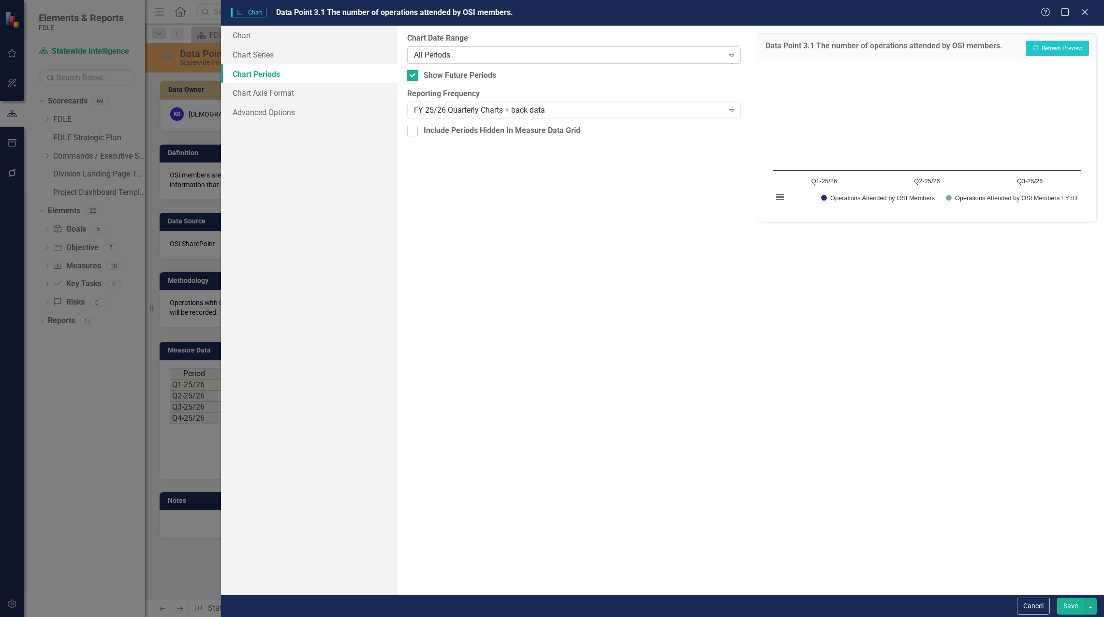
click at [521, 53] on div "All Periods" at bounding box center [569, 54] width 310 height 11
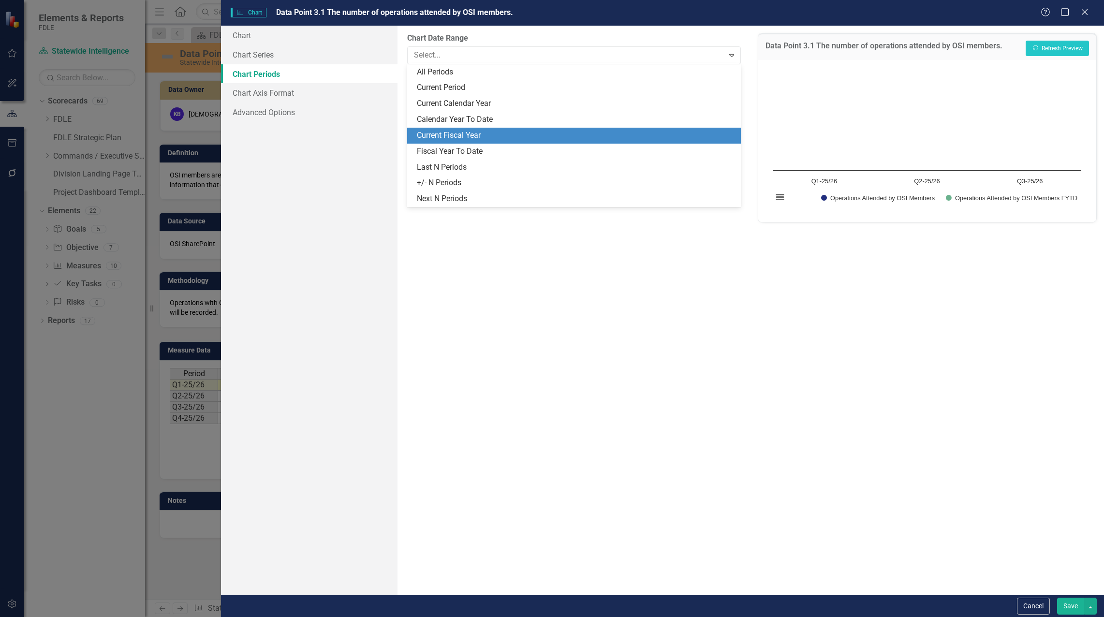
click at [506, 130] on div "Current Fiscal Year" at bounding box center [576, 135] width 319 height 11
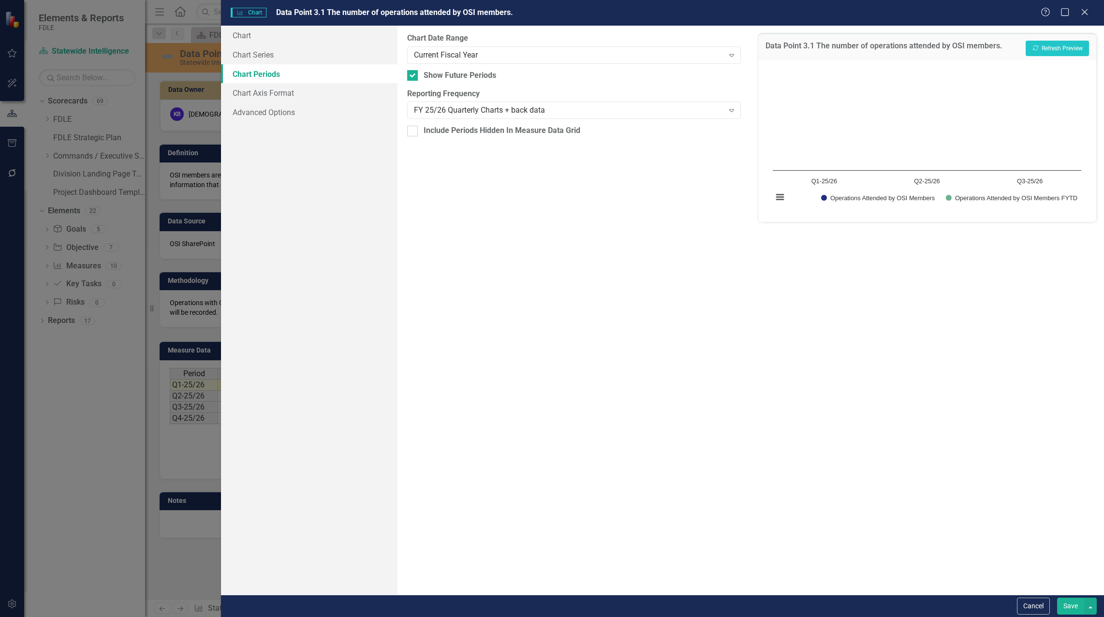
click at [1065, 610] on button "Save" at bounding box center [1070, 606] width 27 height 17
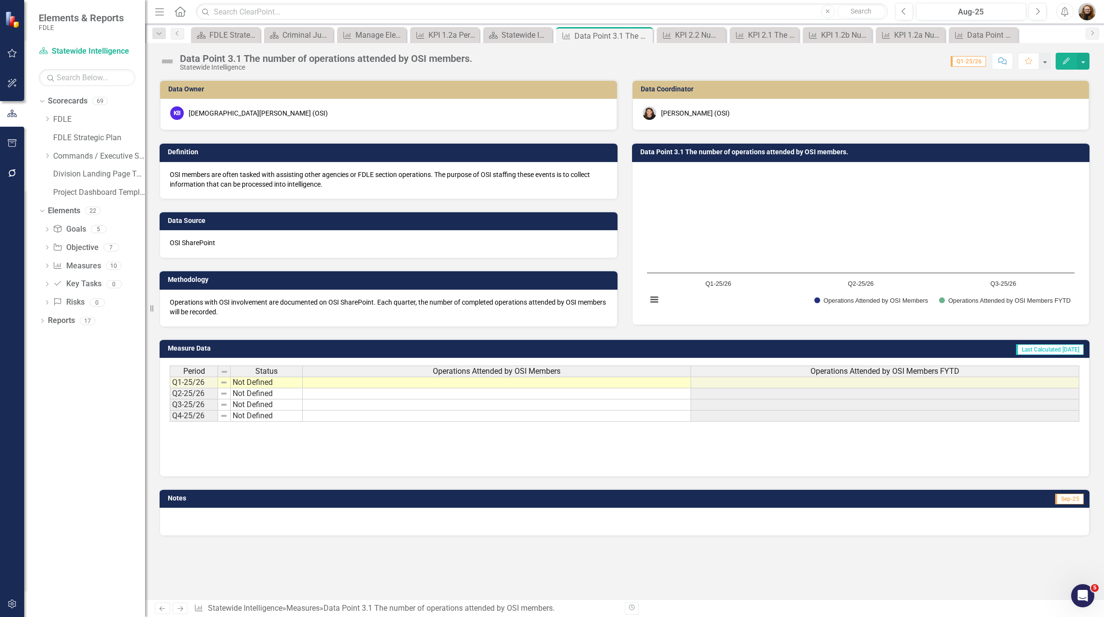
click at [757, 153] on h3 "Data Point 3.1 The number of operations attended by OSI members." at bounding box center [862, 151] width 445 height 7
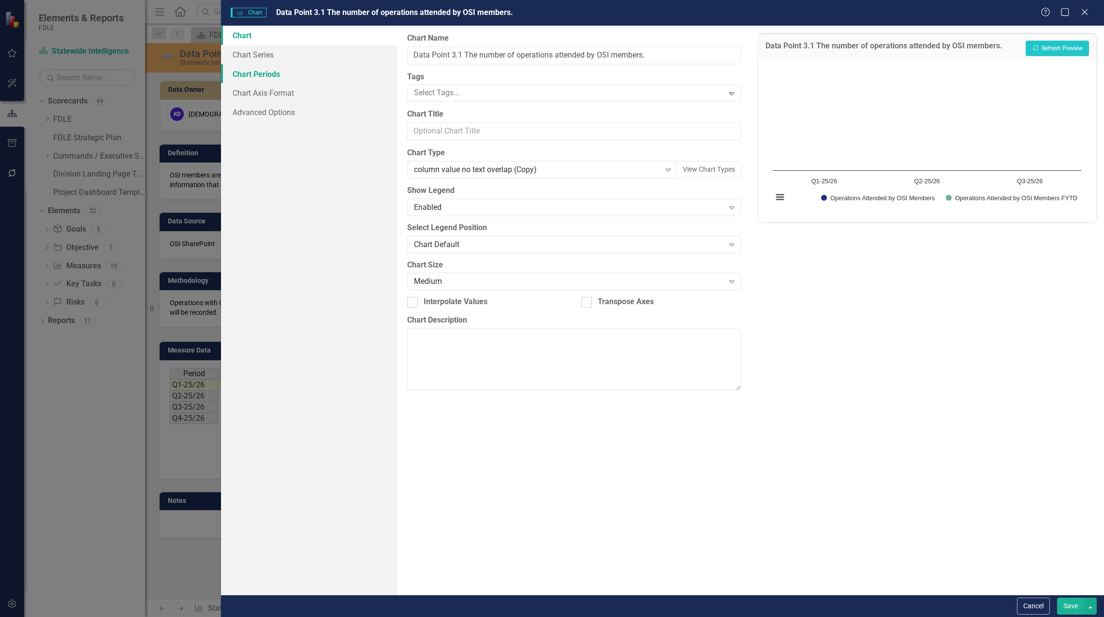
click at [282, 70] on link "Chart Periods" at bounding box center [309, 73] width 177 height 19
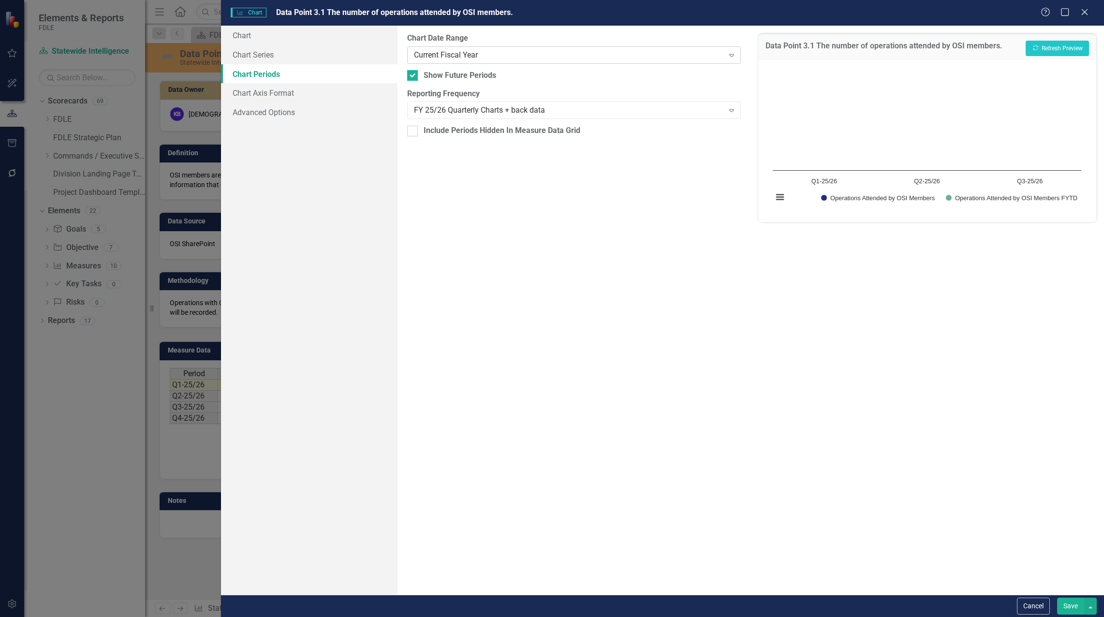
click at [469, 54] on div "Current Fiscal Year" at bounding box center [569, 54] width 310 height 11
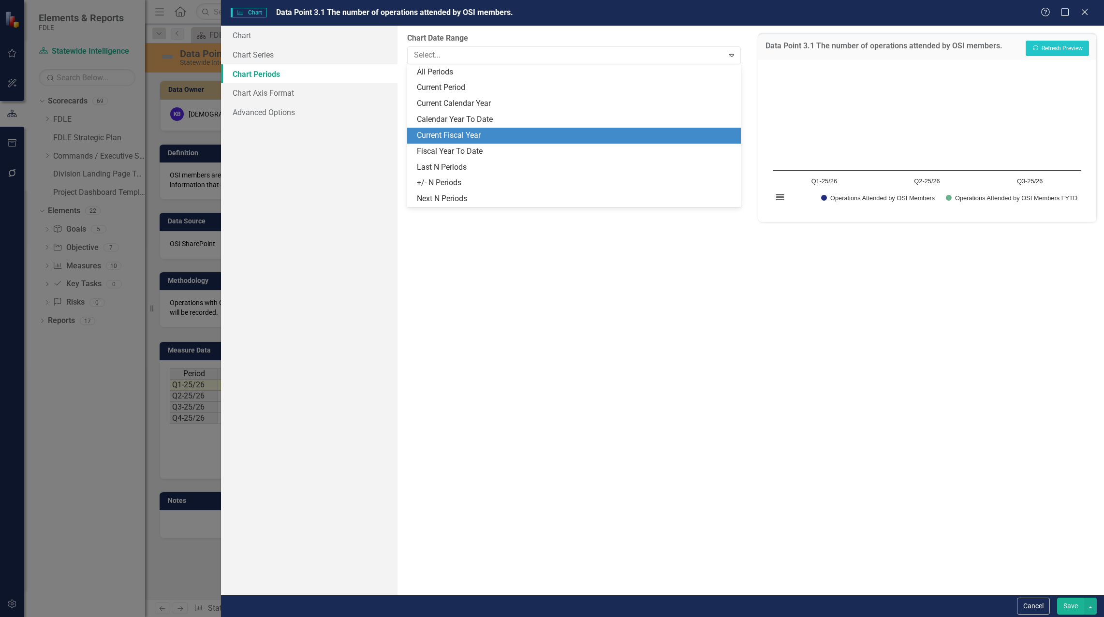
click at [483, 136] on div "Current Fiscal Year" at bounding box center [576, 135] width 319 height 11
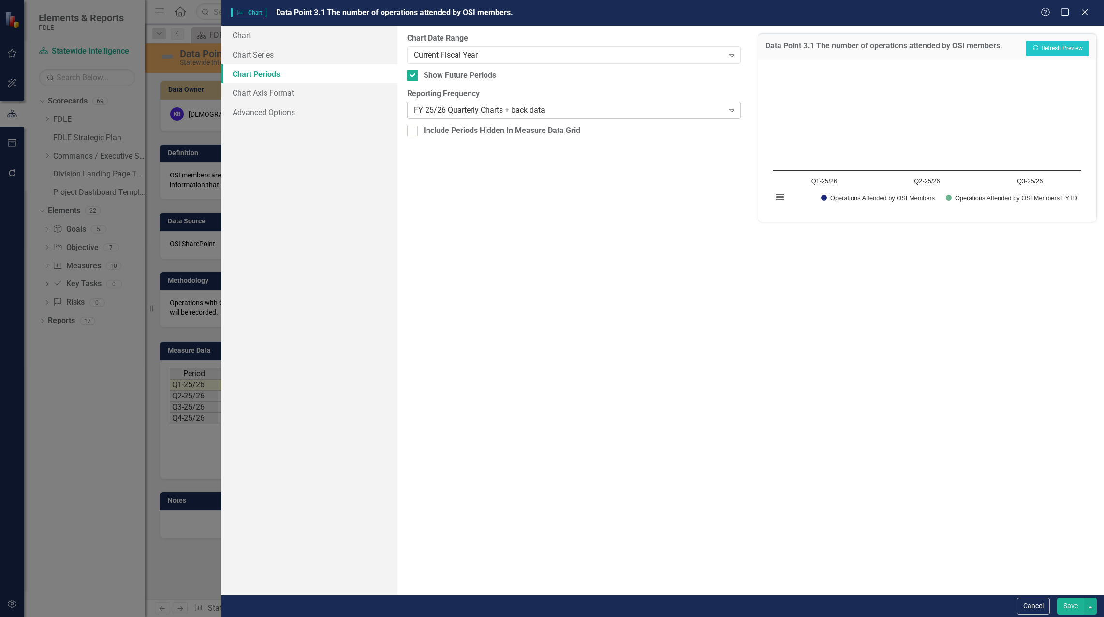
click at [433, 113] on div "FY 25/26 Quarterly Charts + back data" at bounding box center [569, 110] width 310 height 11
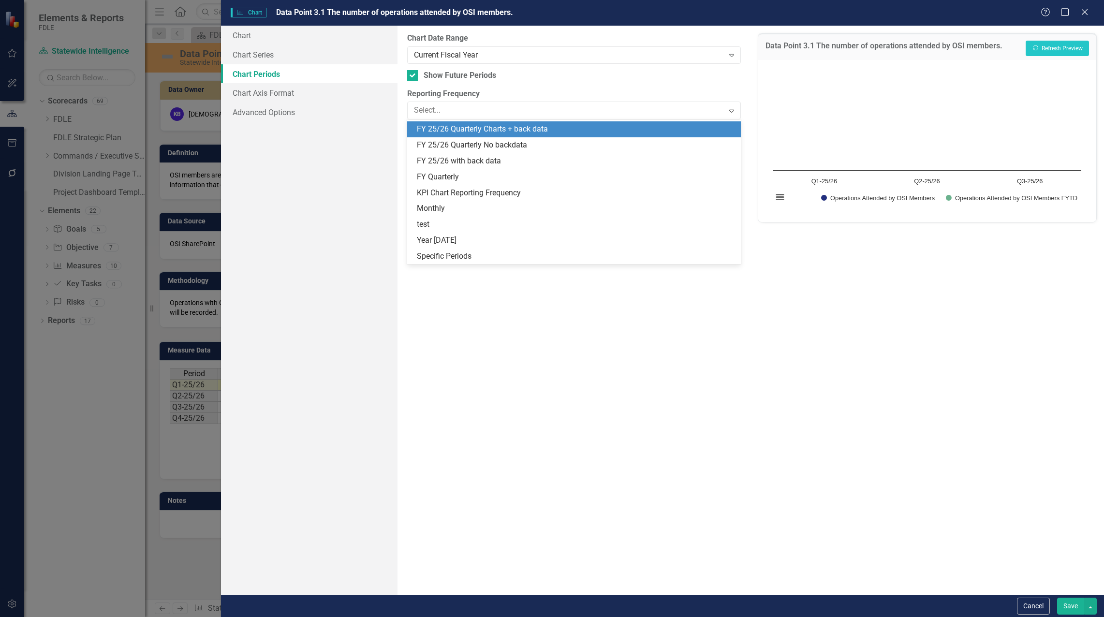
scroll to position [252, 0]
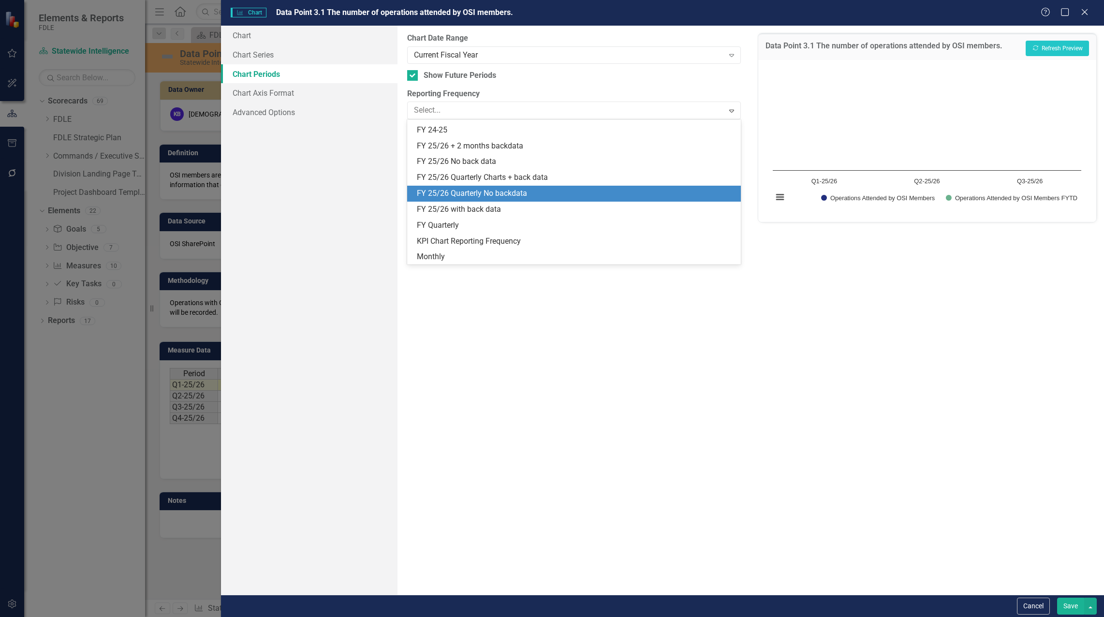
click at [543, 192] on div "FY 25/26 Quarterly No backdata" at bounding box center [576, 193] width 319 height 11
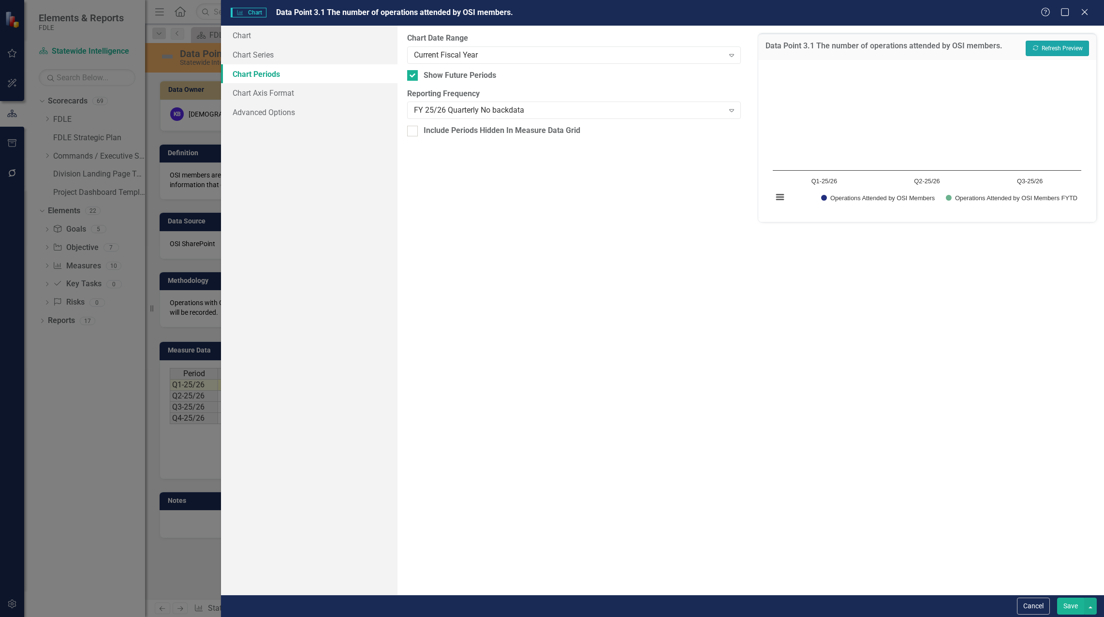
click at [1066, 45] on button "Recalculate Refresh Preview" at bounding box center [1057, 48] width 63 height 15
click at [409, 133] on div at bounding box center [412, 131] width 11 height 11
click at [409, 132] on input "Include Periods Hidden In Measure Data Grid" at bounding box center [410, 129] width 6 height 6
click at [1059, 43] on button "Recalculate Refresh Preview" at bounding box center [1057, 48] width 63 height 15
click at [432, 55] on div "Current Fiscal Year" at bounding box center [569, 54] width 310 height 11
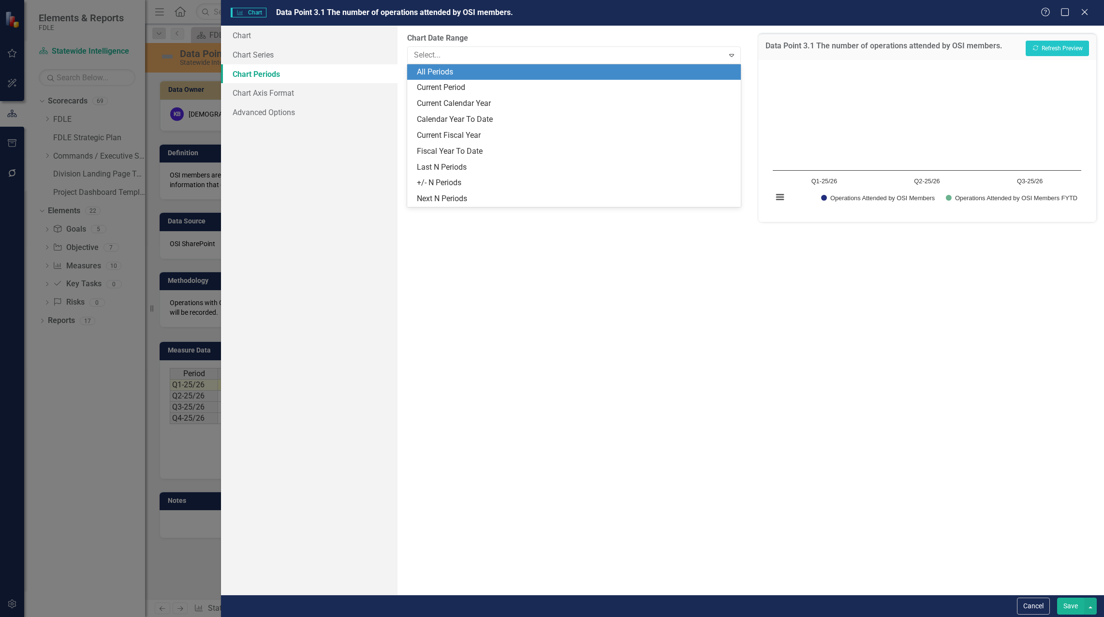
click at [433, 68] on div "All Periods" at bounding box center [576, 72] width 319 height 11
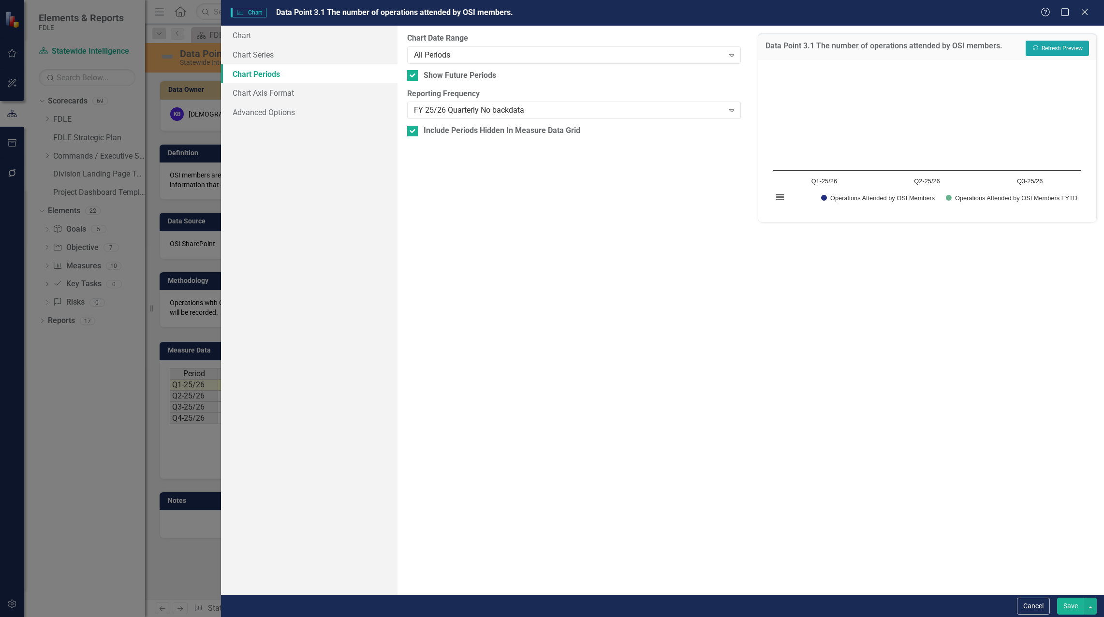
click at [1058, 42] on button "Recalculate Refresh Preview" at bounding box center [1057, 48] width 63 height 15
drag, startPoint x: 412, startPoint y: 75, endPoint x: 496, endPoint y: 117, distance: 93.4
click at [496, 117] on div "From this tab, you define the periods you want included in the chart. For examp…" at bounding box center [575, 310] width 354 height 569
click at [412, 135] on div at bounding box center [412, 131] width 11 height 11
click at [412, 132] on input "Include Periods Hidden In Measure Data Grid" at bounding box center [410, 129] width 6 height 6
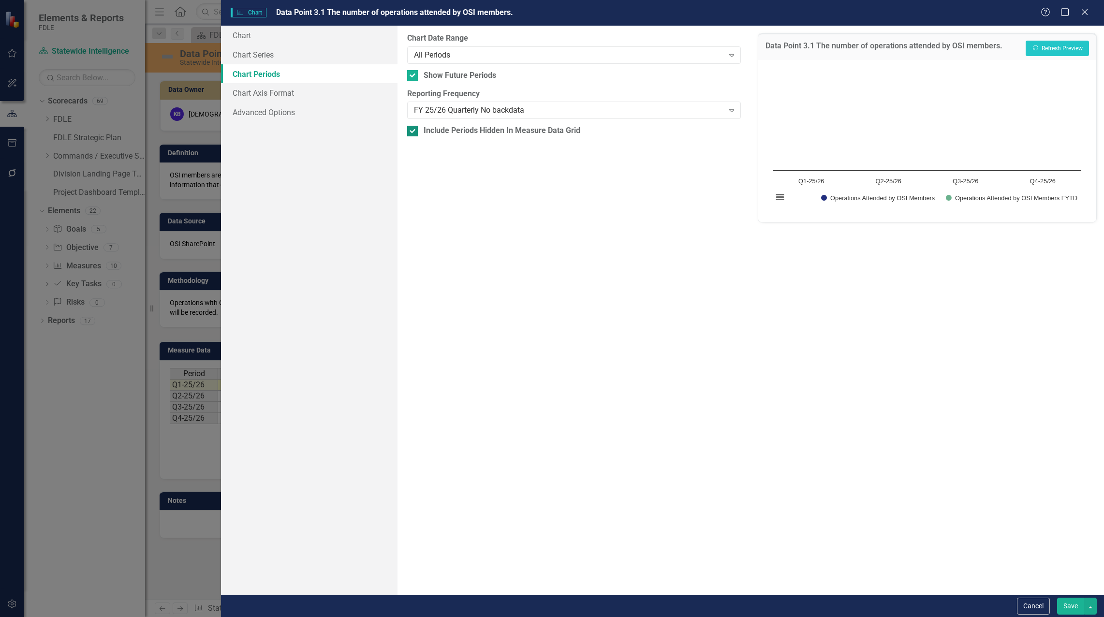
checkbox input "false"
click at [1068, 48] on button "Recalculate Refresh Preview" at bounding box center [1057, 48] width 63 height 15
click at [1067, 609] on button "Save" at bounding box center [1070, 606] width 27 height 17
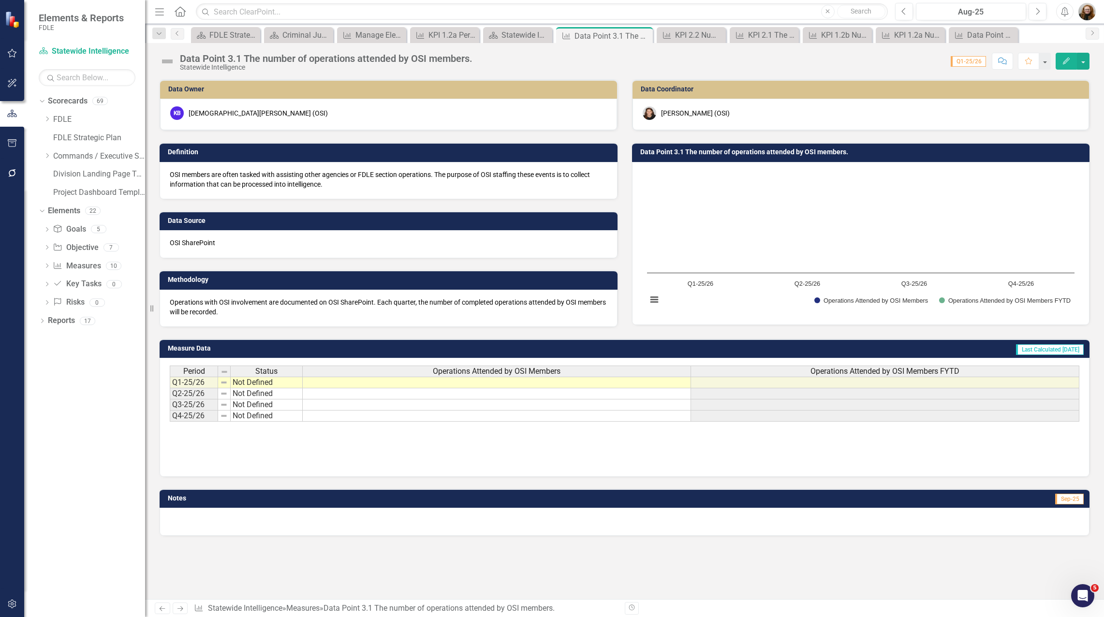
click at [1060, 66] on button "Edit" at bounding box center [1066, 61] width 21 height 17
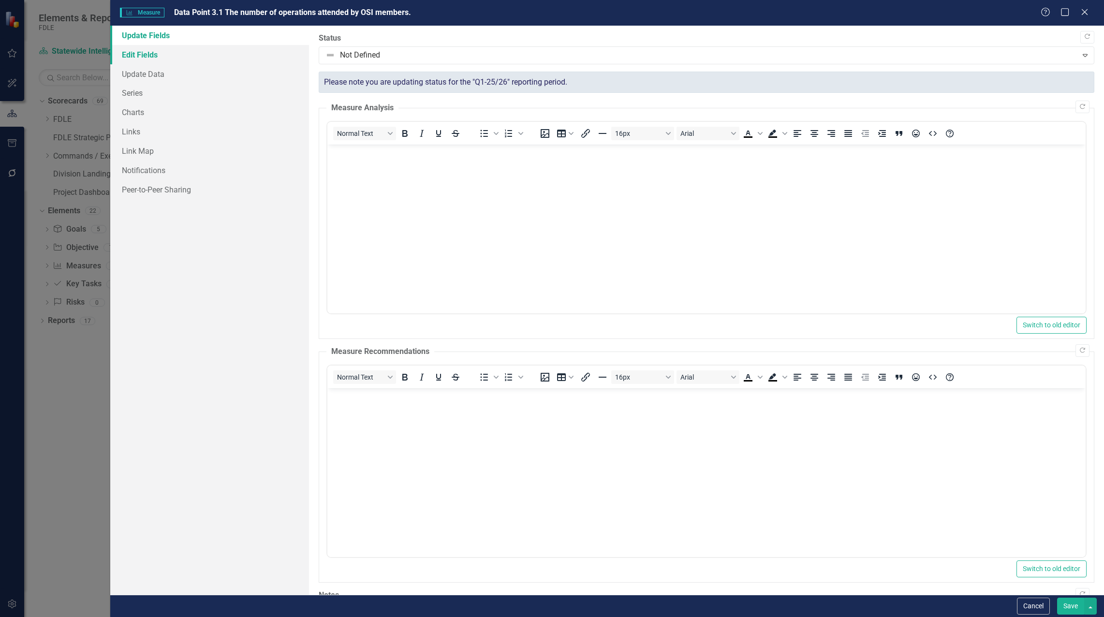
scroll to position [0, 0]
click at [143, 56] on link "Edit Fields" at bounding box center [209, 54] width 199 height 19
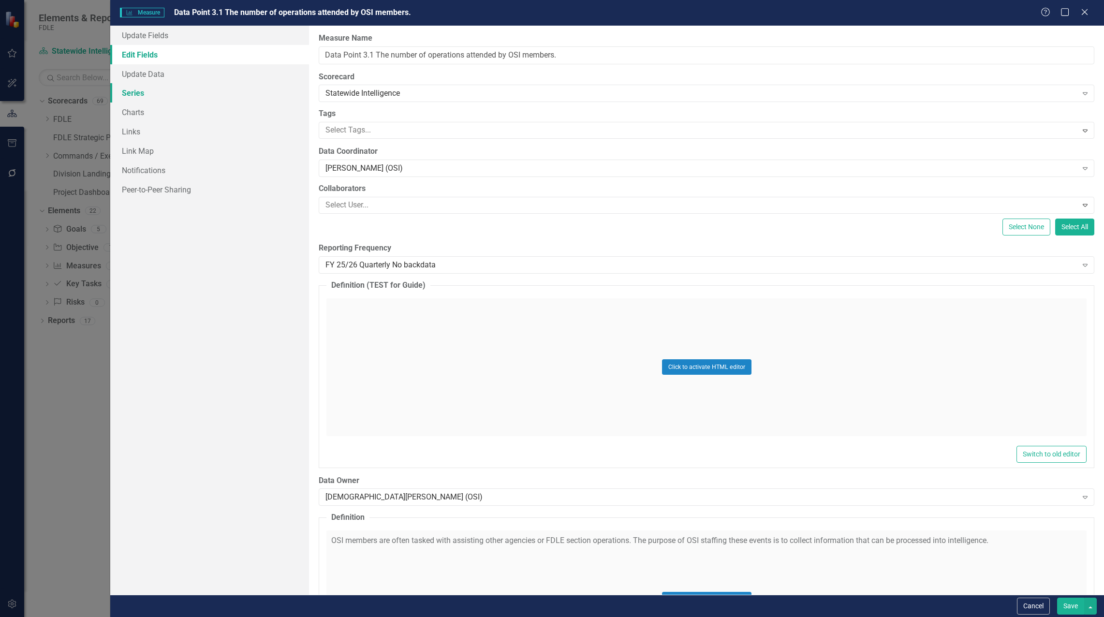
click at [144, 90] on link "Series" at bounding box center [209, 92] width 199 height 19
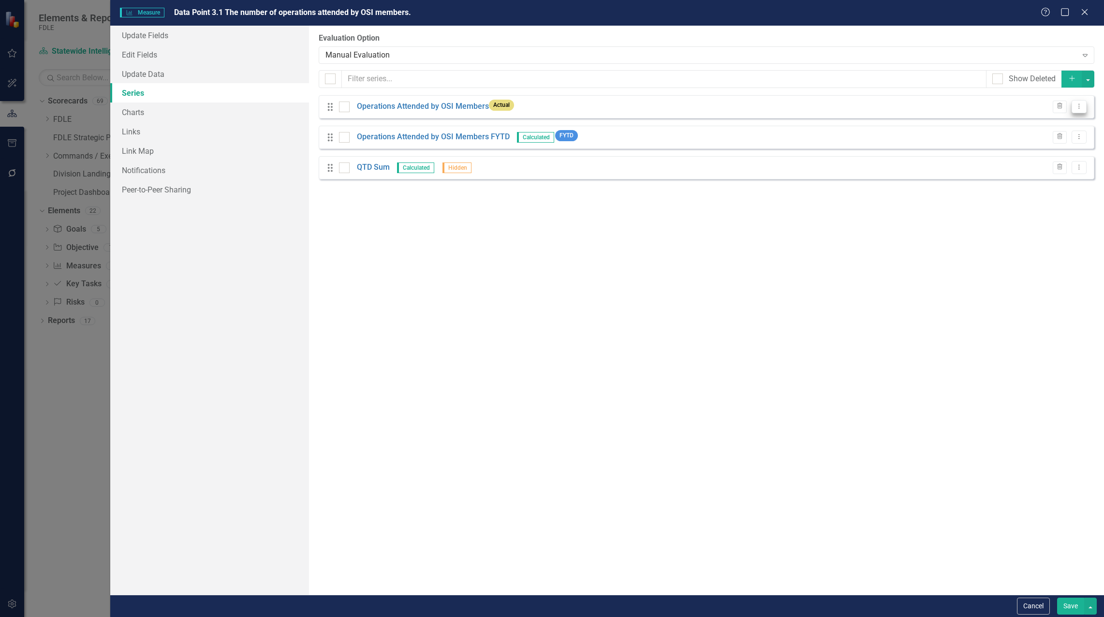
click at [1076, 106] on icon "Dropdown Menu" at bounding box center [1079, 106] width 8 height 6
drag, startPoint x: 425, startPoint y: 300, endPoint x: 422, endPoint y: 295, distance: 6.1
click at [425, 300] on div "From this page, you can add, edit, delete, or duplicate the measure series for …" at bounding box center [706, 310] width 795 height 569
drag, startPoint x: 331, startPoint y: 169, endPoint x: 332, endPoint y: 139, distance: 29.5
click at [332, 139] on div "Drag Operations Attended by OSI Members Actual Trash Dropdown Menu Drag Operati…" at bounding box center [707, 137] width 776 height 84
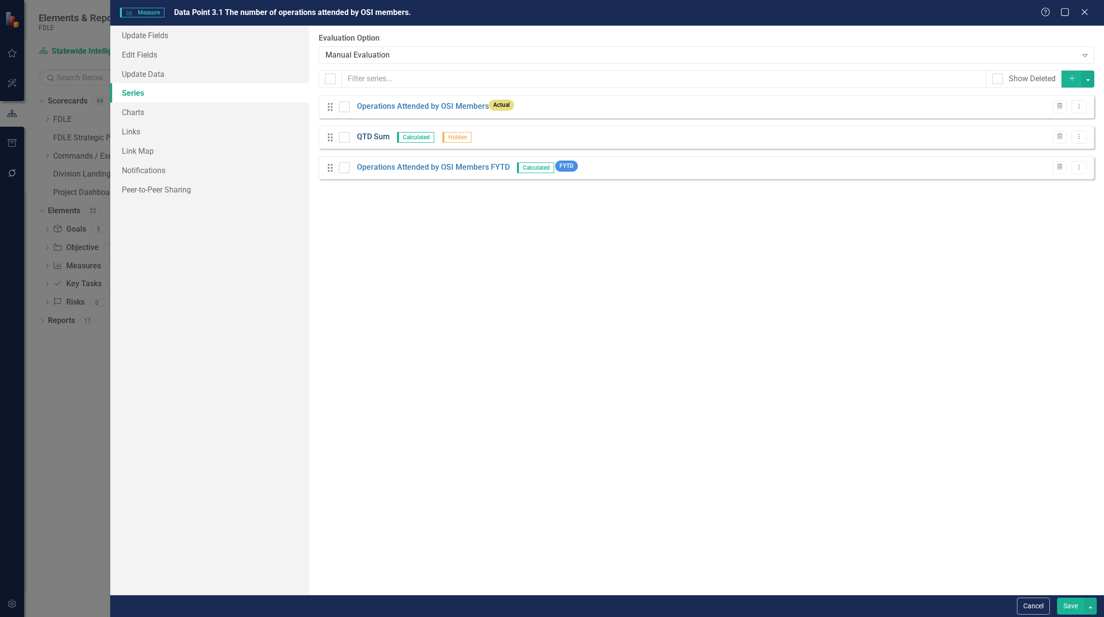
click at [379, 136] on link "QTD Sum" at bounding box center [373, 137] width 33 height 11
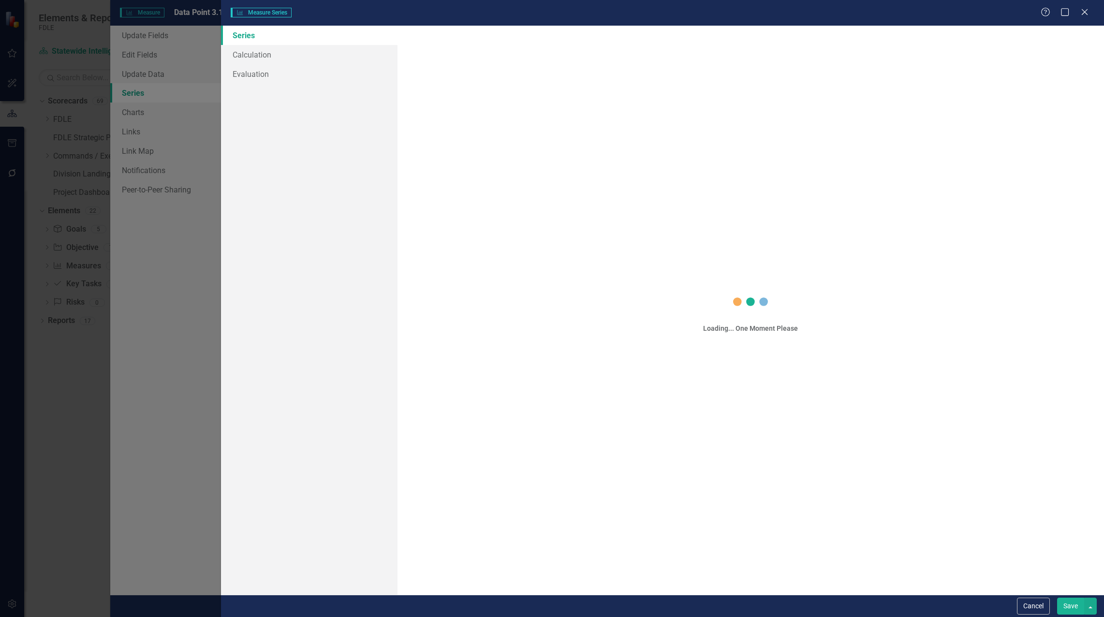
click at [322, 313] on div "Series Calculation Evaluation" at bounding box center [309, 310] width 177 height 569
click at [249, 60] on link "Calculation" at bounding box center [309, 54] width 177 height 19
click at [1084, 12] on icon at bounding box center [1084, 11] width 7 height 7
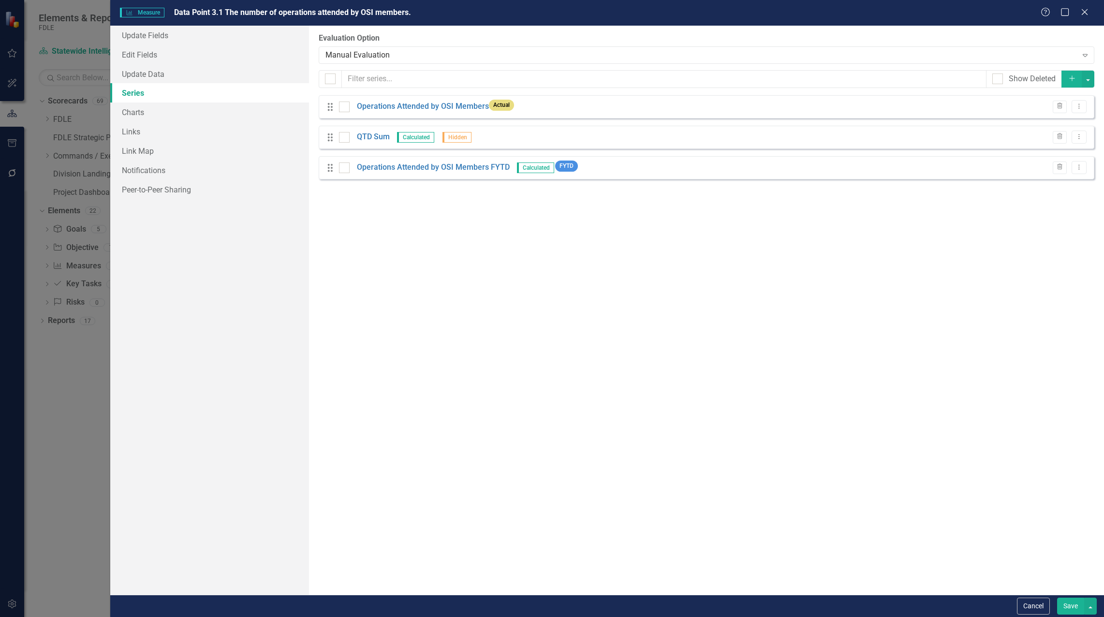
drag, startPoint x: 634, startPoint y: 409, endPoint x: 562, endPoint y: 293, distance: 136.9
click at [634, 409] on div "From this page, you can add, edit, delete, or duplicate the measure series for …" at bounding box center [706, 310] width 795 height 569
click at [382, 135] on link "QTD Sum" at bounding box center [373, 137] width 33 height 11
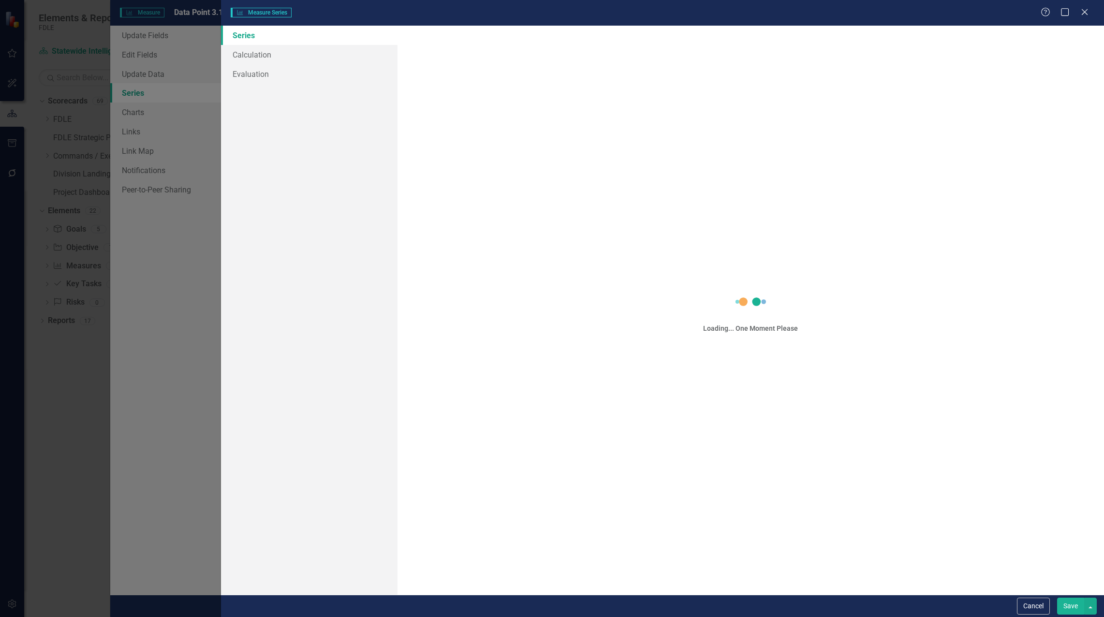
click at [439, 446] on div "Loading... One Moment Please" at bounding box center [751, 310] width 707 height 569
click at [1082, 14] on icon "Close" at bounding box center [1085, 11] width 12 height 9
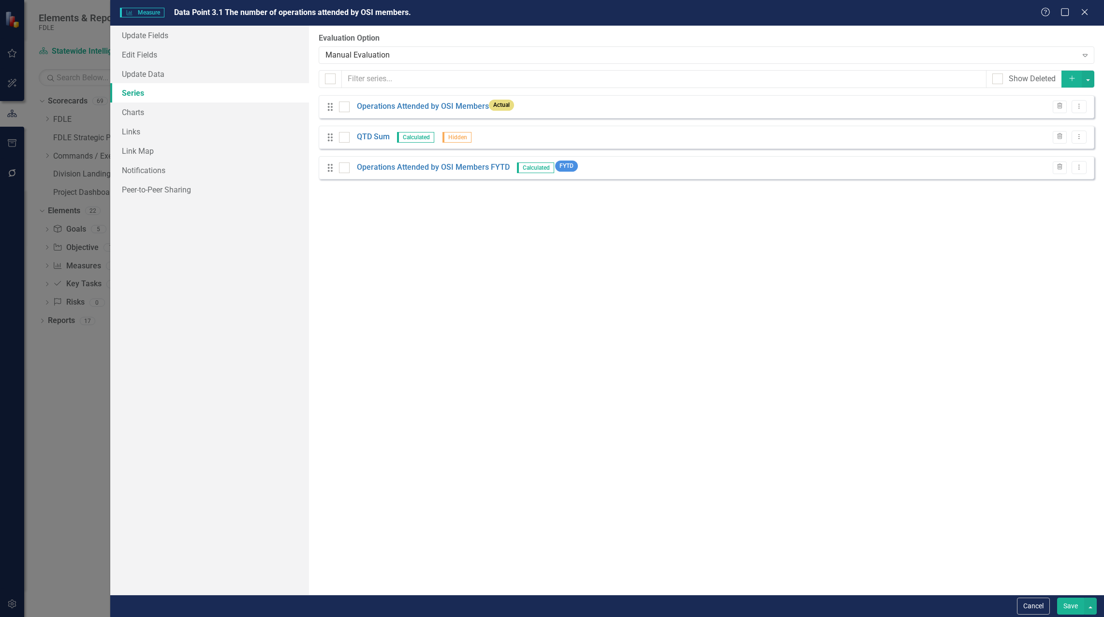
click at [813, 313] on div "From this page, you can add, edit, delete, or duplicate the measure series for …" at bounding box center [706, 310] width 795 height 569
click at [1058, 137] on icon "Trash" at bounding box center [1059, 137] width 7 height 6
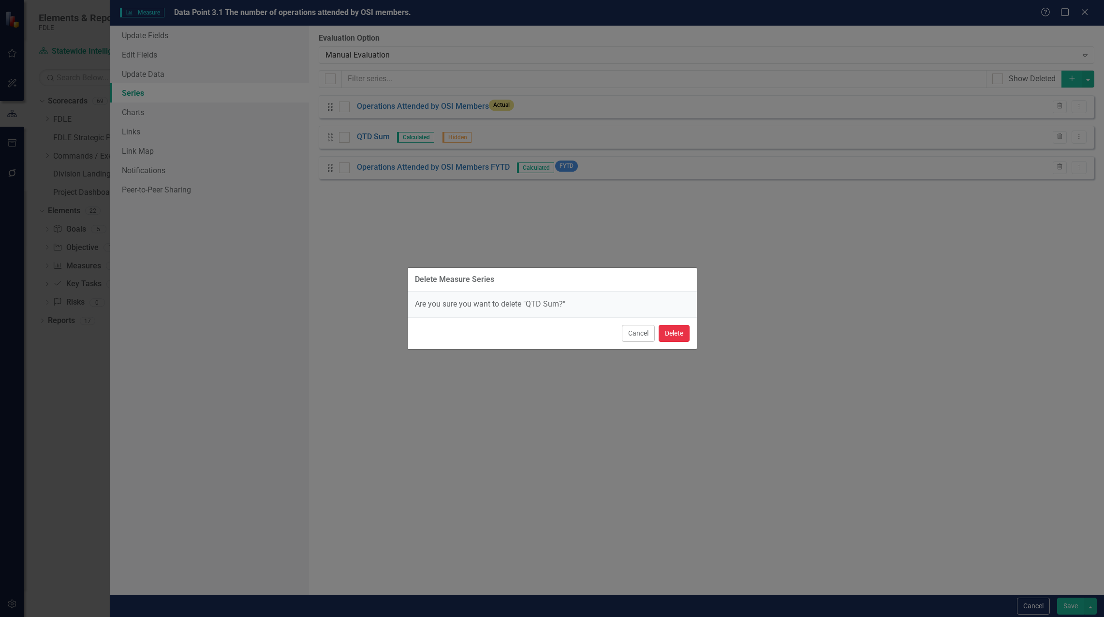
click at [685, 330] on button "Delete" at bounding box center [674, 333] width 31 height 17
click at [667, 336] on button "Delete" at bounding box center [674, 333] width 31 height 17
click at [664, 335] on button "Delete" at bounding box center [674, 333] width 31 height 17
click at [636, 339] on button "Cancel" at bounding box center [638, 333] width 33 height 17
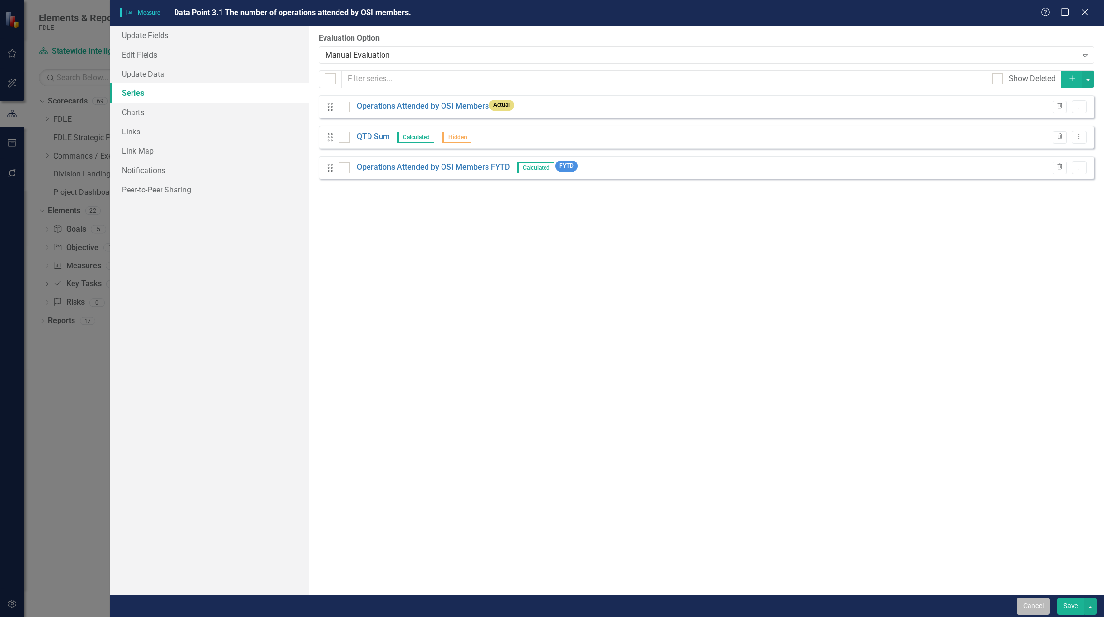
click at [1030, 605] on button "Cancel" at bounding box center [1033, 606] width 33 height 17
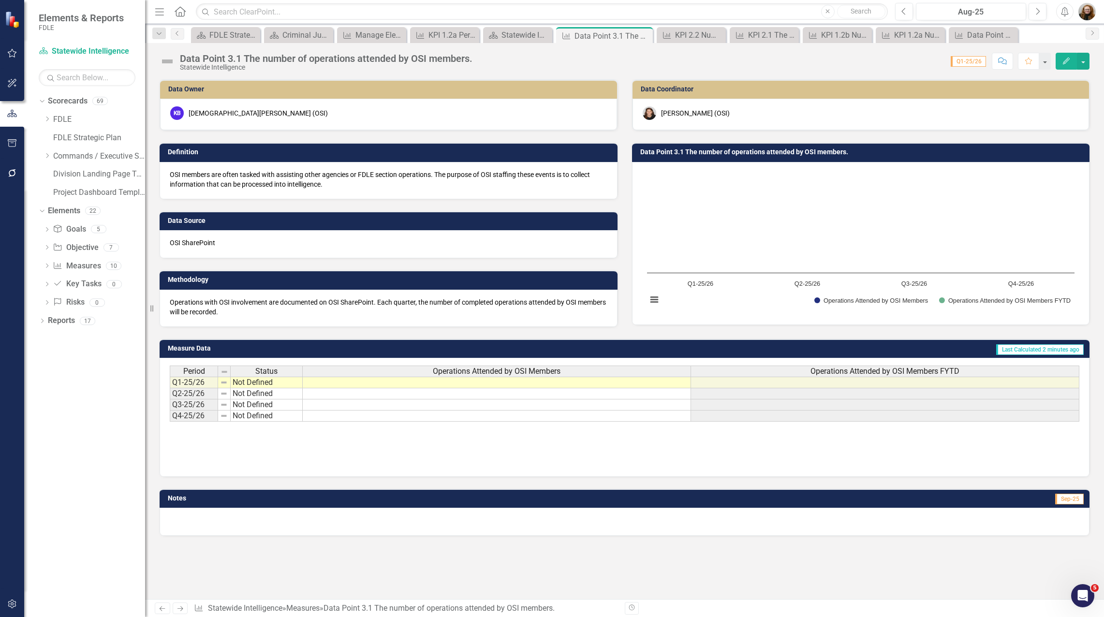
click at [1064, 65] on button "Edit" at bounding box center [1066, 61] width 21 height 17
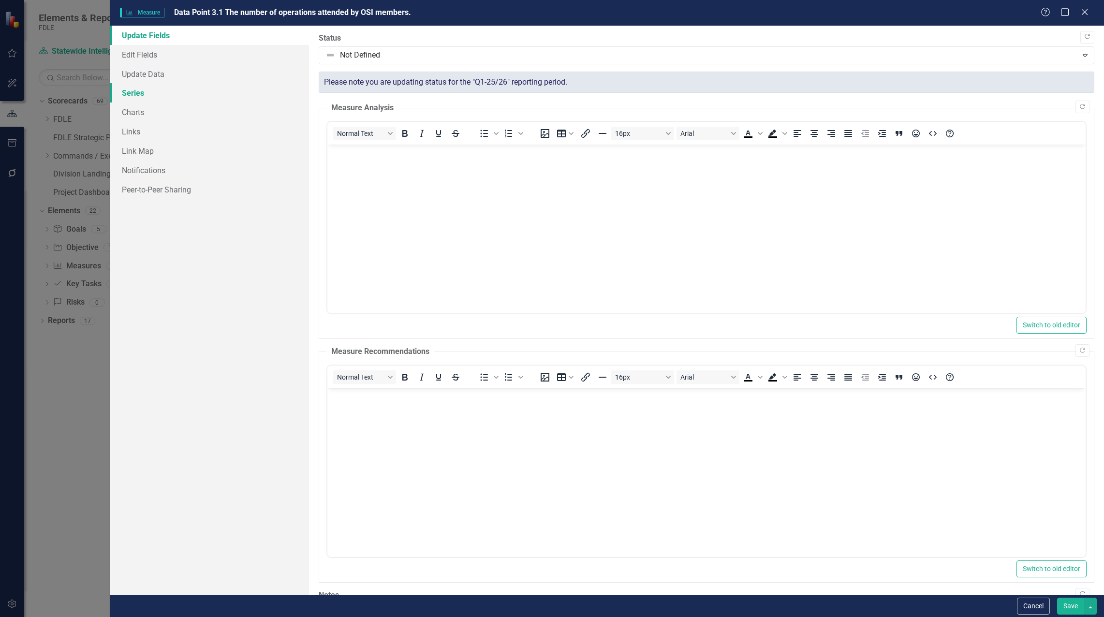
click at [143, 91] on link "Series" at bounding box center [209, 92] width 199 height 19
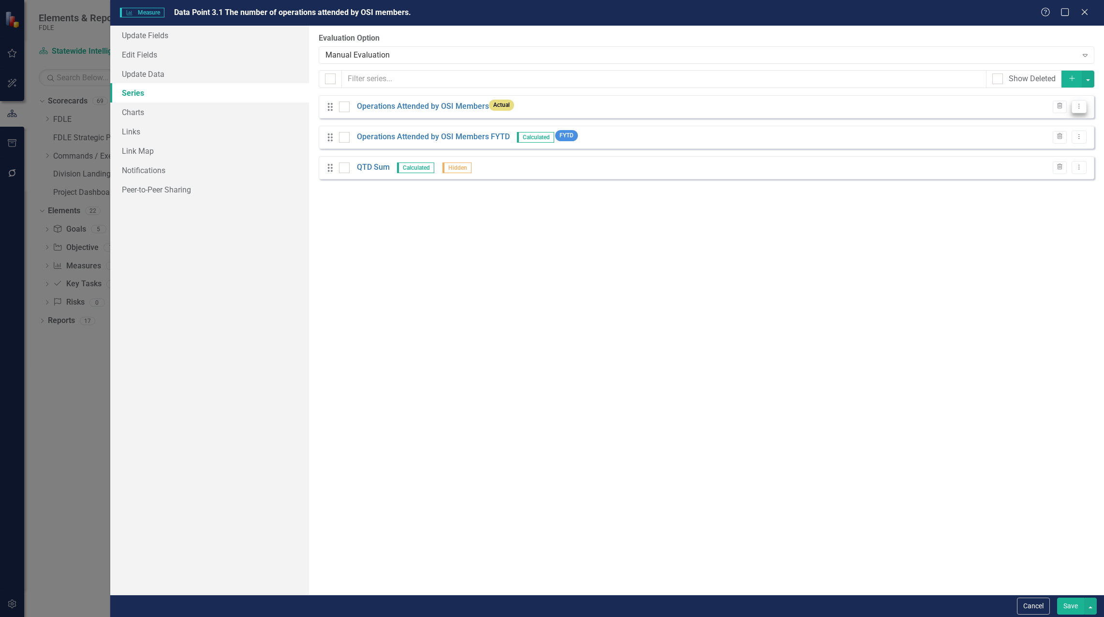
click at [1081, 107] on icon "Dropdown Menu" at bounding box center [1079, 106] width 8 height 6
click at [1058, 137] on link "Copy Duplicate Measure Series" at bounding box center [1032, 141] width 110 height 18
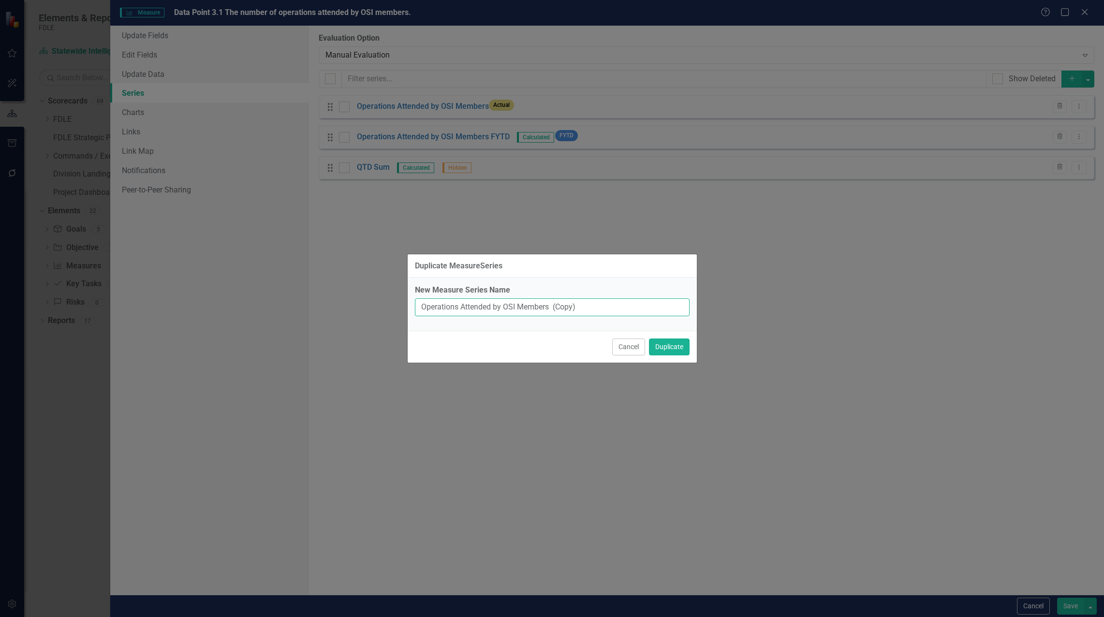
drag, startPoint x: 553, startPoint y: 307, endPoint x: 630, endPoint y: 298, distance: 76.9
click at [626, 303] on input "Operations Attended by OSI Members (Copy)" at bounding box center [552, 307] width 275 height 18
type input "Operations Attended by OSI Members QTD"
click at [662, 354] on button "Duplicate" at bounding box center [669, 347] width 41 height 17
drag, startPoint x: 1084, startPoint y: 61, endPoint x: 1079, endPoint y: 54, distance: 9.0
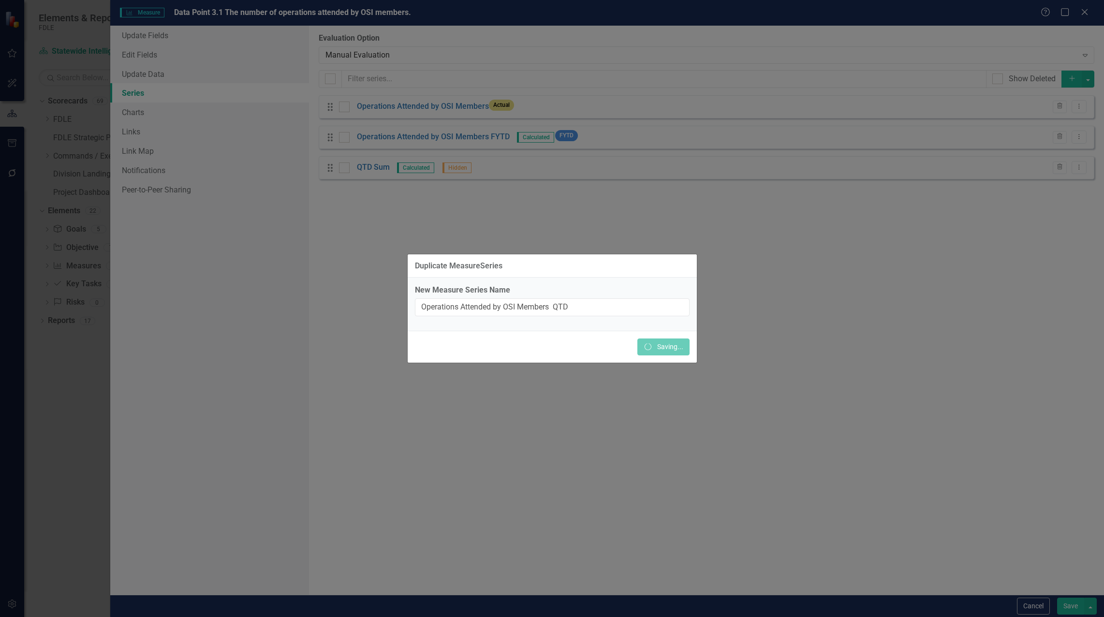
click at [1081, 57] on div "Duplicate MeasureSeries New Measure Series Name Operations Attended by OSI Memb…" at bounding box center [552, 308] width 1104 height 617
drag, startPoint x: 1079, startPoint y: 54, endPoint x: 957, endPoint y: 286, distance: 262.4
click at [1076, 60] on div "Duplicate MeasureSeries New Measure Series Name Operations Attended by OSI Memb…" at bounding box center [552, 308] width 1104 height 617
click at [973, 580] on div "Duplicate MeasureSeries New Measure Series Name Operations Attended by OSI Memb…" at bounding box center [552, 308] width 1104 height 617
click at [849, 538] on div "Duplicate MeasureSeries New Measure Series Name Operations Attended by OSI Memb…" at bounding box center [552, 308] width 1104 height 617
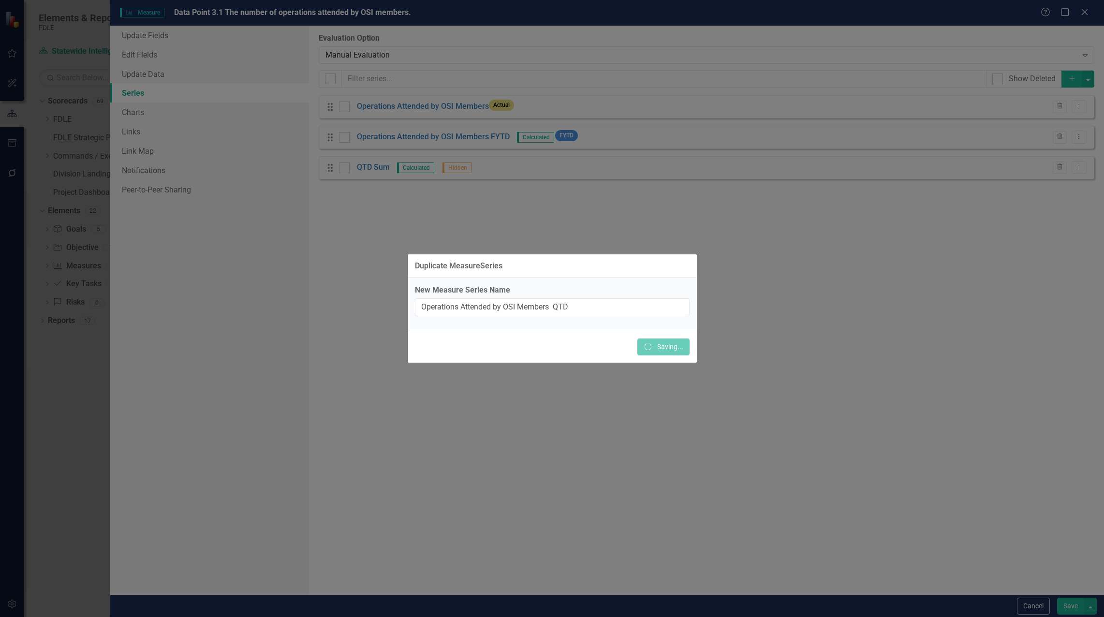
click at [536, 262] on div "Duplicate MeasureSeries" at bounding box center [552, 266] width 289 height 24
click at [760, 241] on div "Duplicate MeasureSeries New Measure Series Name Operations Attended by OSI Memb…" at bounding box center [552, 308] width 1104 height 617
click at [761, 242] on div "Duplicate MeasureSeries New Measure Series Name Operations Attended by OSI Memb…" at bounding box center [552, 308] width 1104 height 617
click at [894, 390] on div "Duplicate MeasureSeries New Measure Series Name Operations Attended by OSI Memb…" at bounding box center [552, 308] width 1104 height 617
drag, startPoint x: 837, startPoint y: 287, endPoint x: 782, endPoint y: 279, distance: 55.3
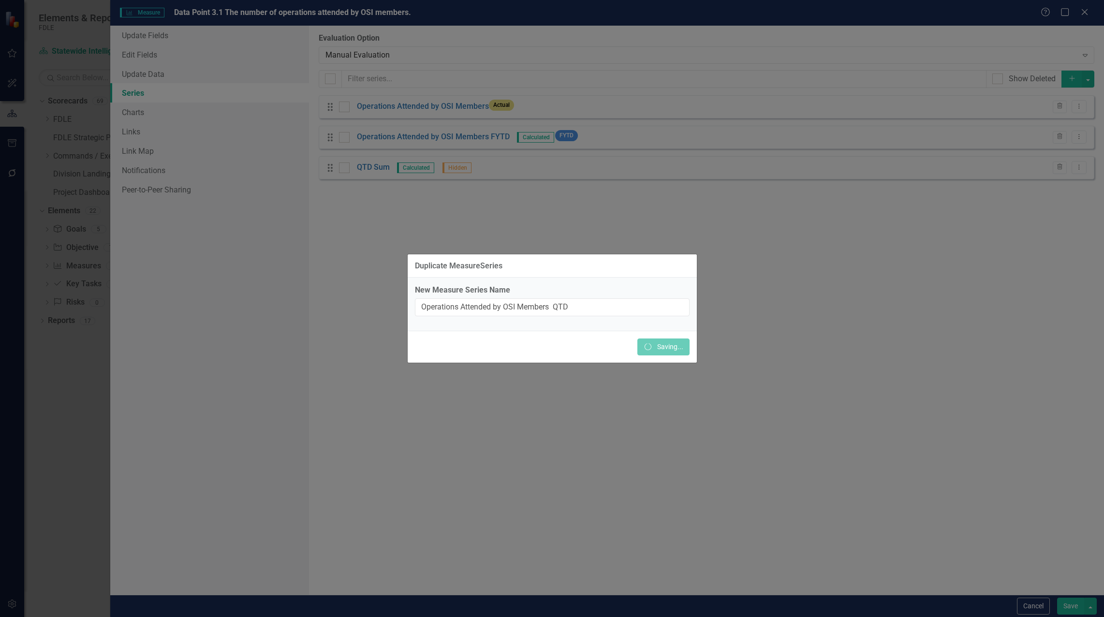
click at [837, 288] on div "Duplicate MeasureSeries New Measure Series Name Operations Attended by OSI Memb…" at bounding box center [552, 308] width 1104 height 617
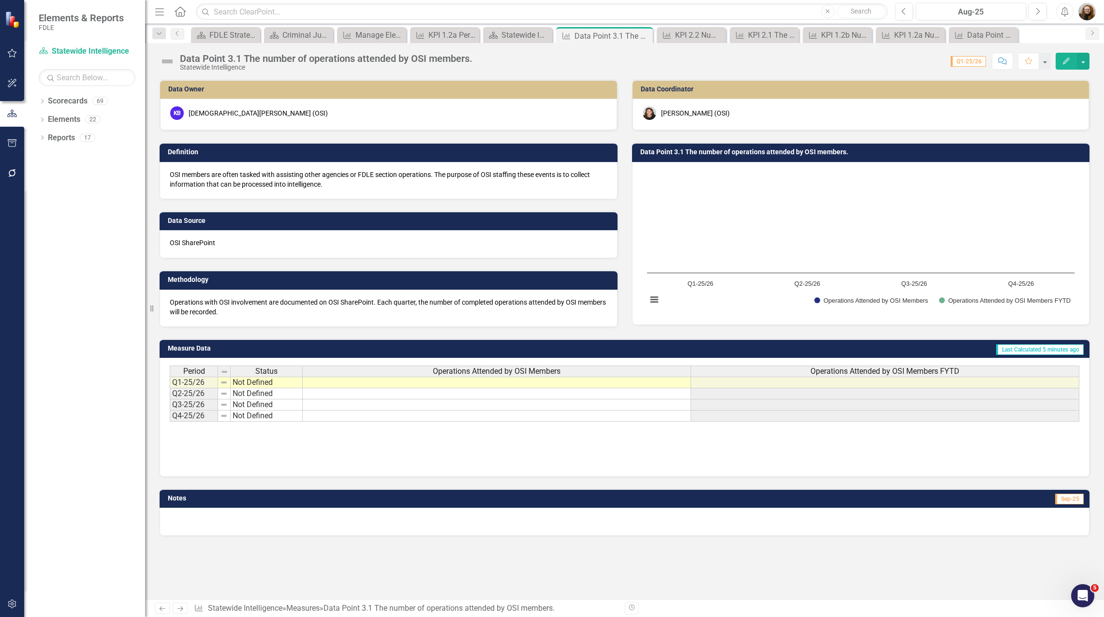
click at [677, 460] on div "Period Status Operations Attended by OSI Members Operations Attended by OSI Mem…" at bounding box center [625, 414] width 910 height 97
click at [779, 457] on div "Period Status Operations Attended by OSI Members Operations Attended by OSI Mem…" at bounding box center [625, 414] width 910 height 97
click at [1065, 64] on button "Edit" at bounding box center [1066, 61] width 21 height 17
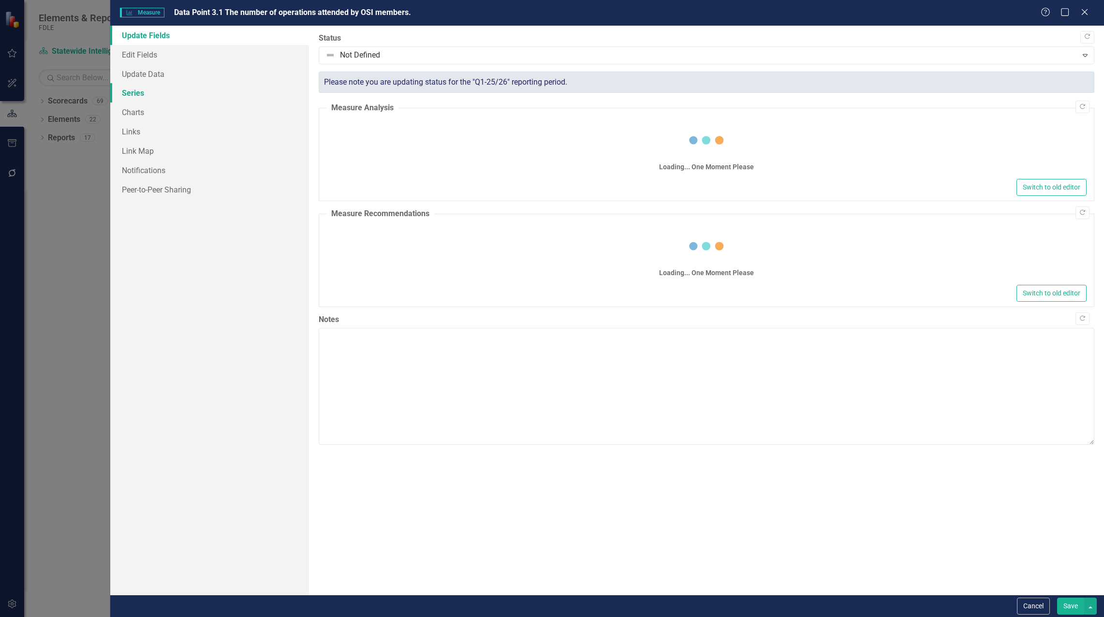
click at [146, 93] on link "Series" at bounding box center [209, 92] width 199 height 19
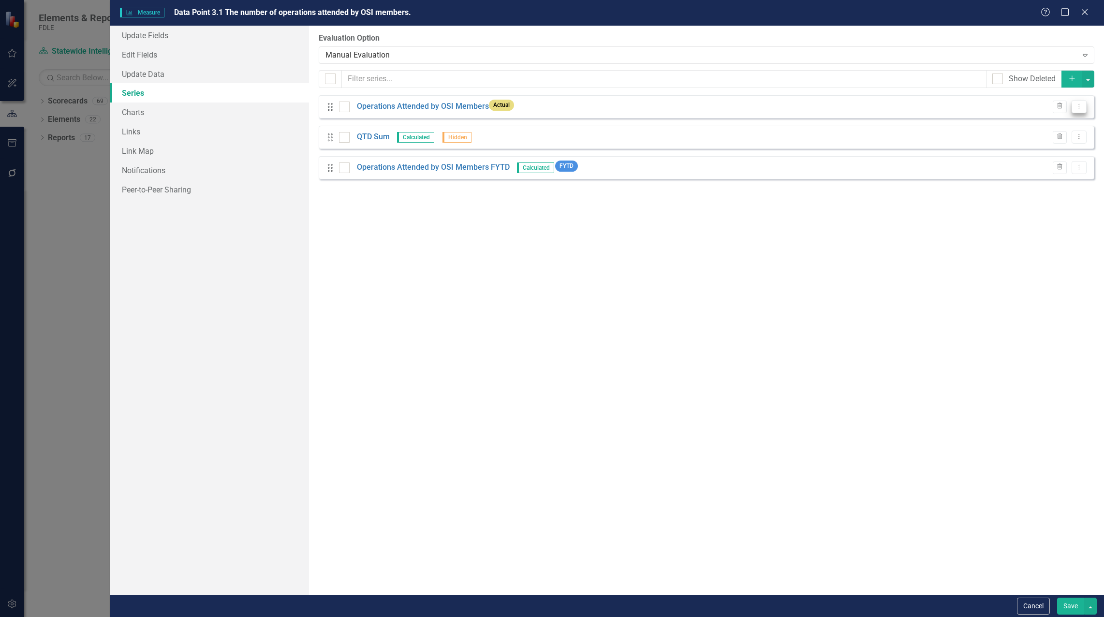
click at [1074, 105] on button "Dropdown Menu" at bounding box center [1079, 106] width 15 height 13
click at [1050, 138] on link "Copy Duplicate Measure Series" at bounding box center [1032, 141] width 110 height 18
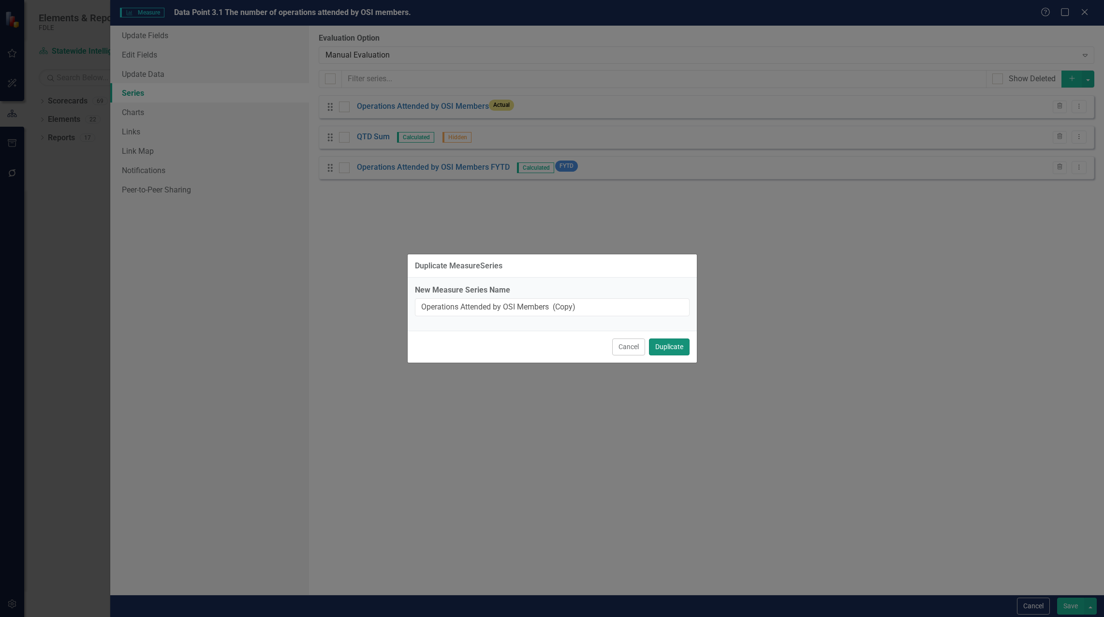
click at [677, 350] on button "Duplicate" at bounding box center [669, 347] width 41 height 17
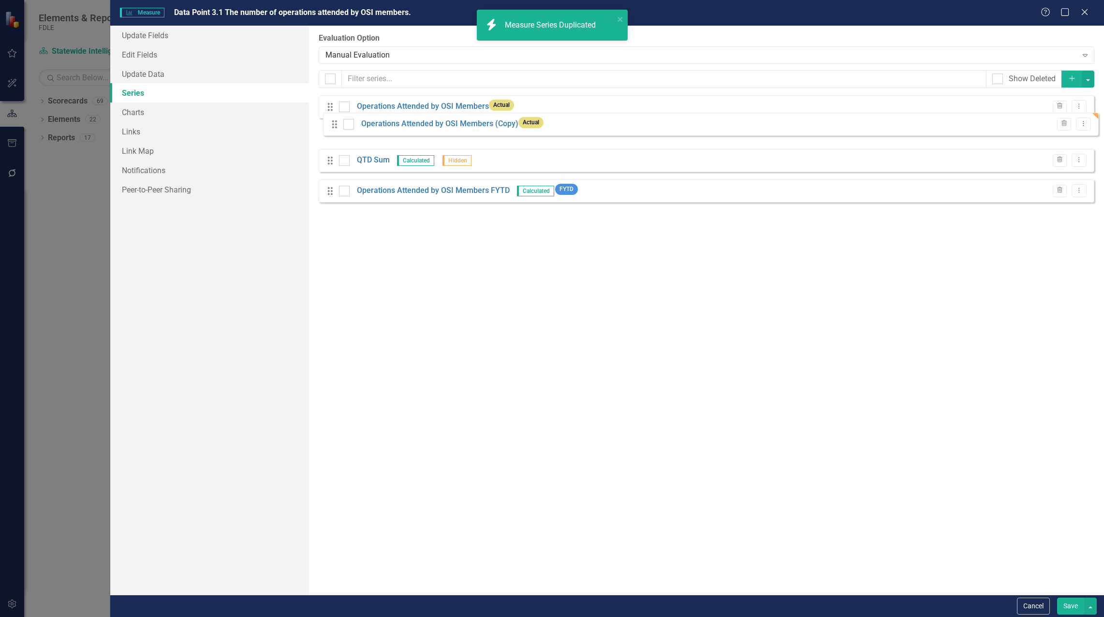
drag, startPoint x: 326, startPoint y: 200, endPoint x: 331, endPoint y: 126, distance: 74.1
click at [331, 126] on div "Drag Operations Attended by OSI Members Actual Trash Dropdown Menu Drag QTD Sum…" at bounding box center [707, 152] width 776 height 115
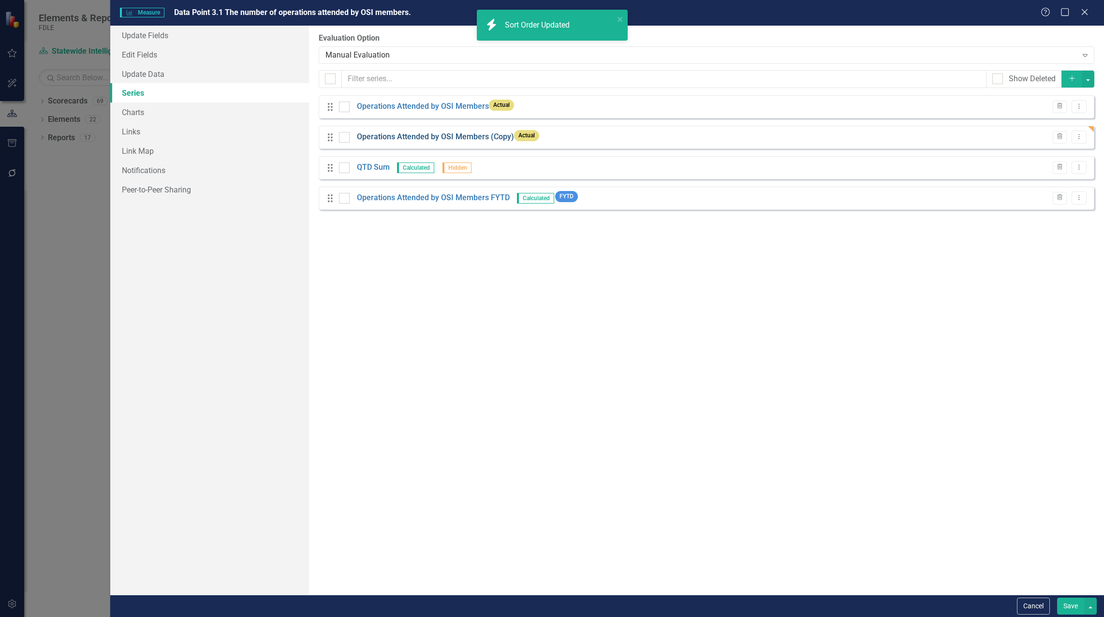
click at [484, 140] on link "Operations Attended by OSI Members (Copy)" at bounding box center [435, 137] width 157 height 11
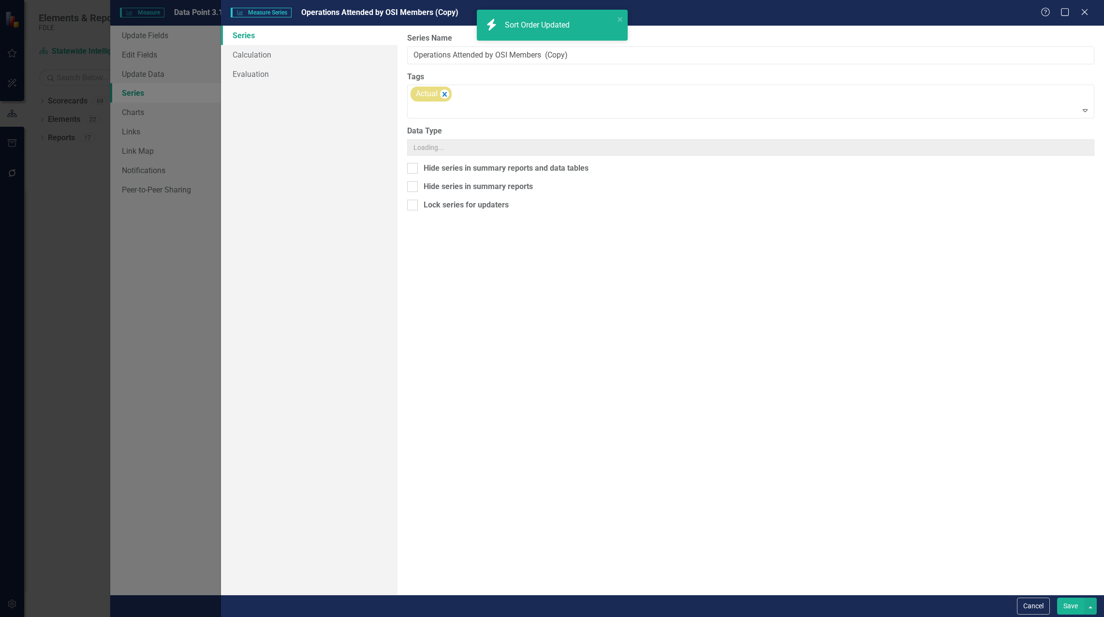
click at [484, 140] on div "Measure Series Measure Series Operations Attended by OSI Members (Copy) Help Ma…" at bounding box center [552, 308] width 1104 height 617
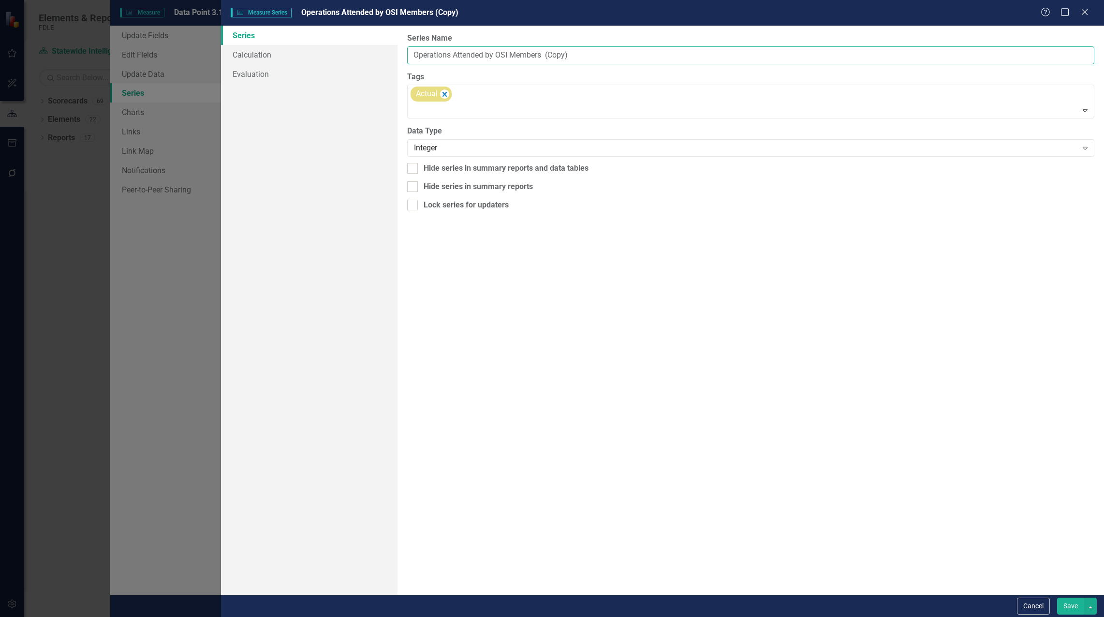
drag, startPoint x: 548, startPoint y: 56, endPoint x: 622, endPoint y: 42, distance: 75.4
click at [614, 50] on input "Operations Attended by OSI Members (Copy)" at bounding box center [750, 55] width 687 height 18
click at [444, 92] on icon "Remove [object Object]" at bounding box center [445, 94] width 4 height 5
type input "Operations Attended by OSI Members QTD"
click at [258, 51] on link "Calculation" at bounding box center [309, 54] width 177 height 19
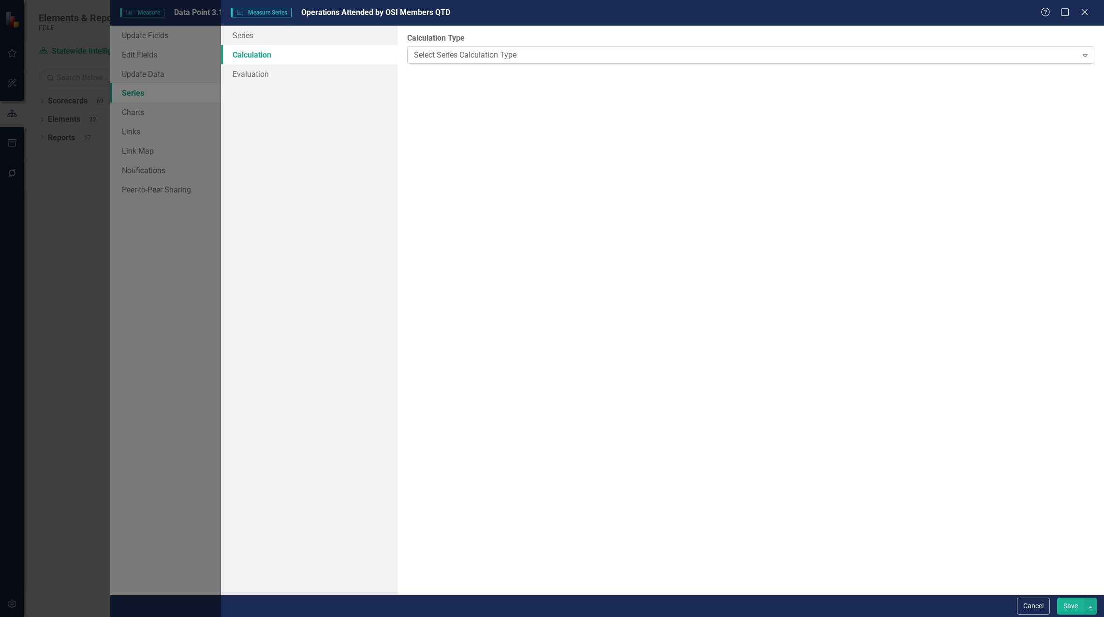
click at [503, 54] on div "Select Series Calculation Type" at bounding box center [746, 54] width 664 height 11
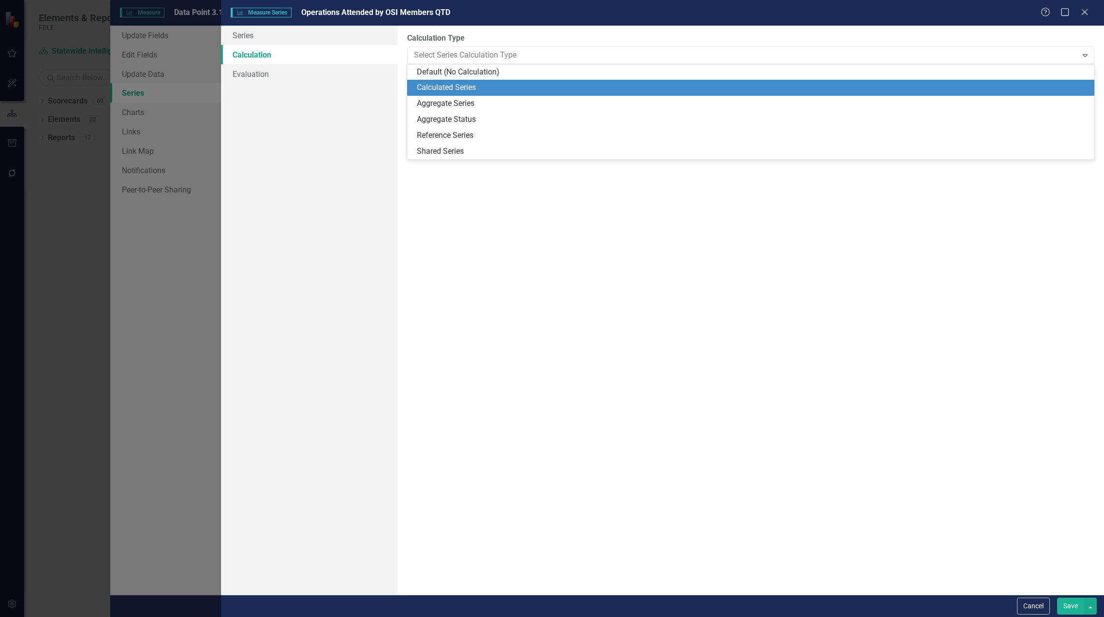
click at [492, 90] on div "Calculated Series" at bounding box center [753, 87] width 672 height 11
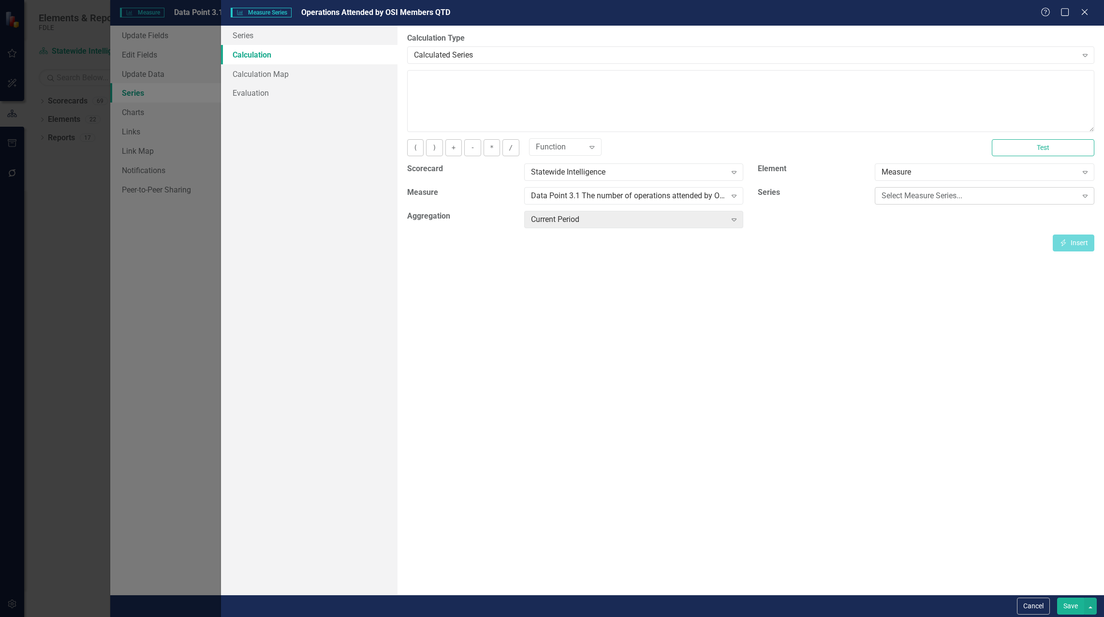
click at [956, 194] on div "Select Measure Series..." at bounding box center [979, 196] width 195 height 11
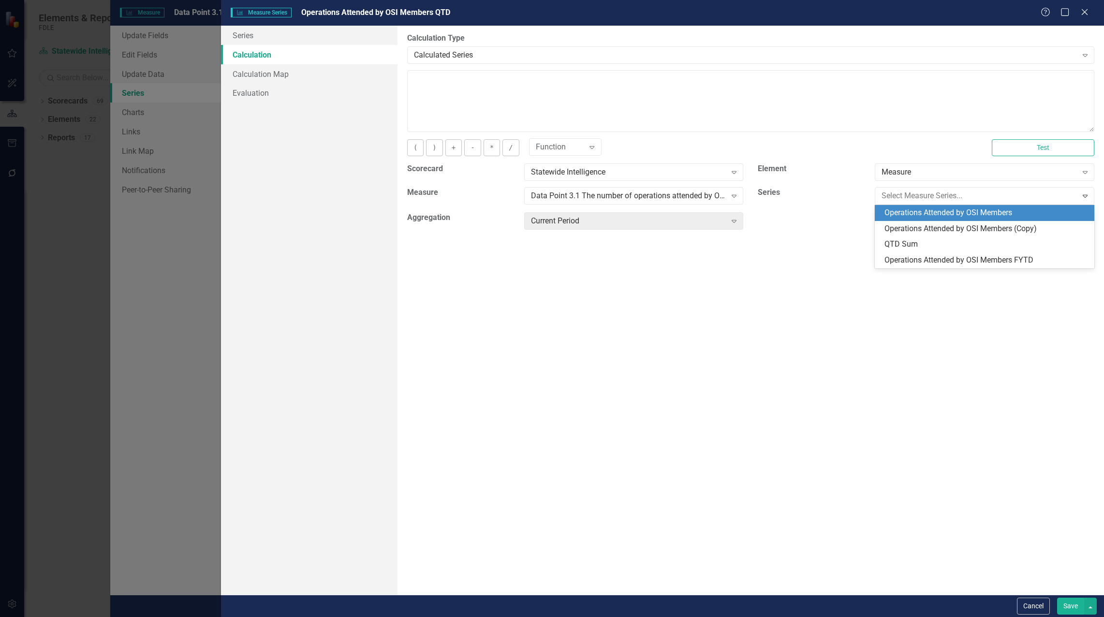
click at [956, 210] on div "Operations Attended by OSI Members" at bounding box center [987, 212] width 204 height 11
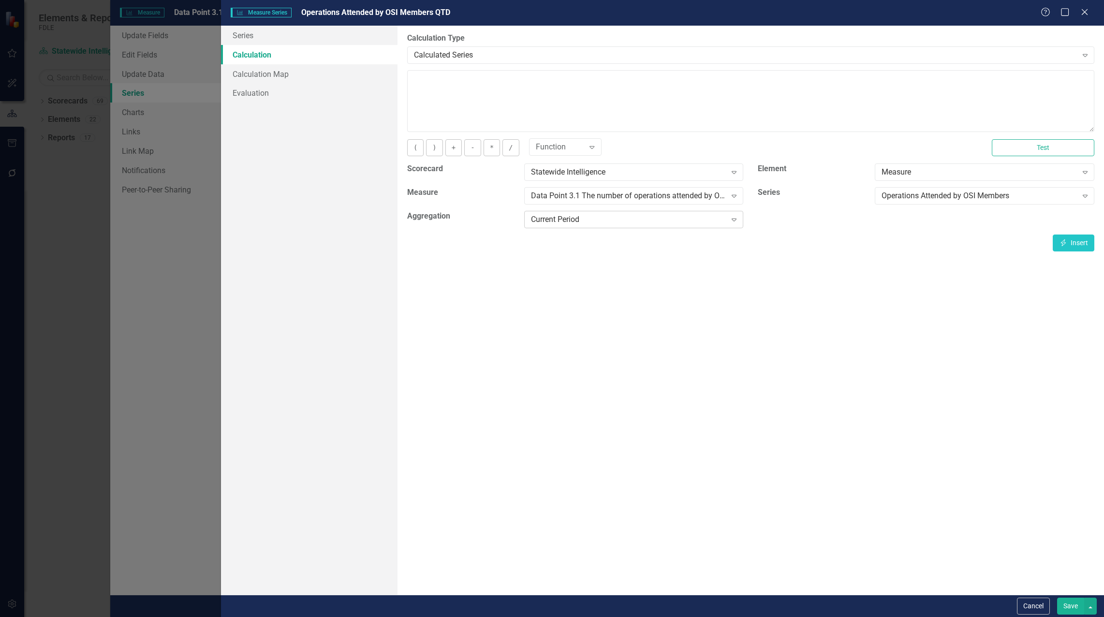
click at [599, 223] on div "Current Period" at bounding box center [628, 219] width 195 height 11
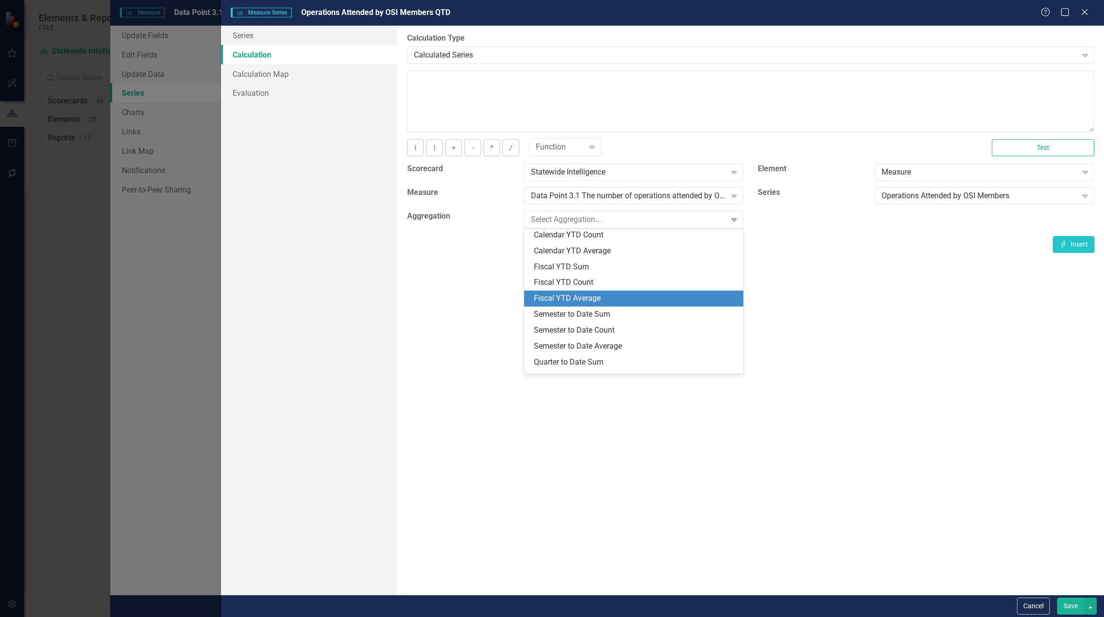
scroll to position [145, 0]
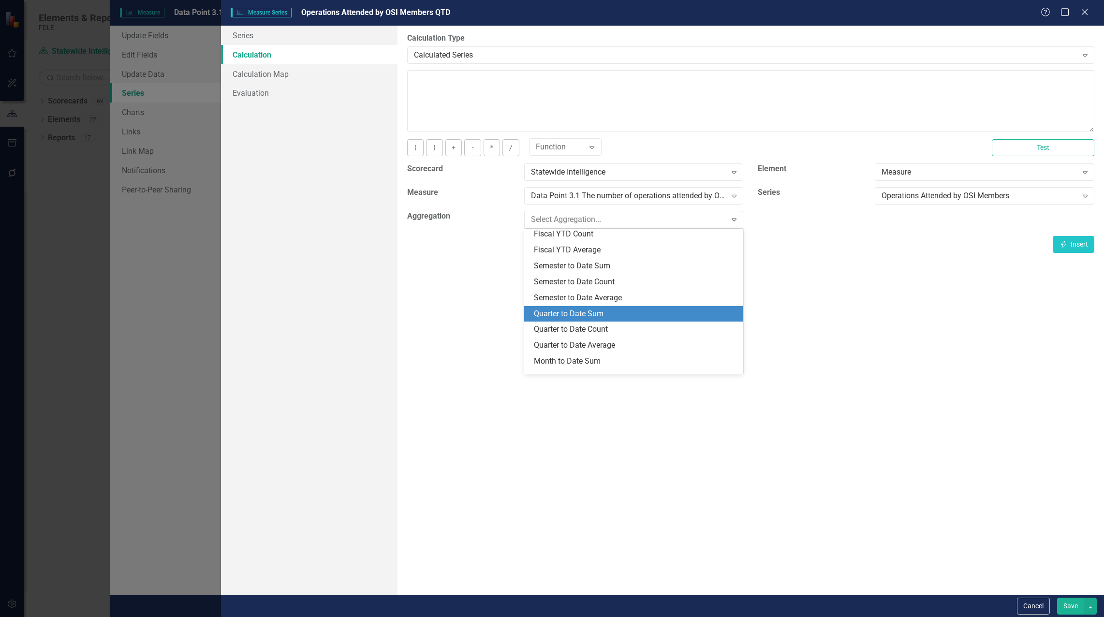
click at [600, 315] on div "Quarter to Date Sum" at bounding box center [636, 314] width 204 height 11
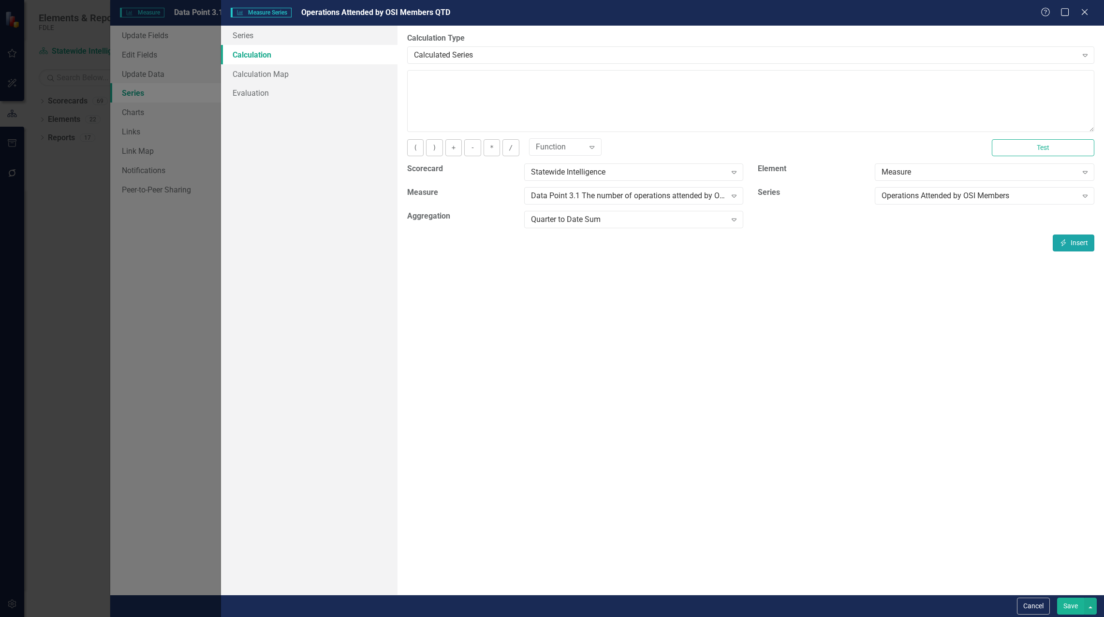
click at [1078, 245] on button "Insert Insert" at bounding box center [1074, 243] width 42 height 17
type textarea "[m1983819][Operations Attended by OSI Members ][QuarterToDateSum]"
click at [1072, 608] on button "Save" at bounding box center [1070, 606] width 27 height 17
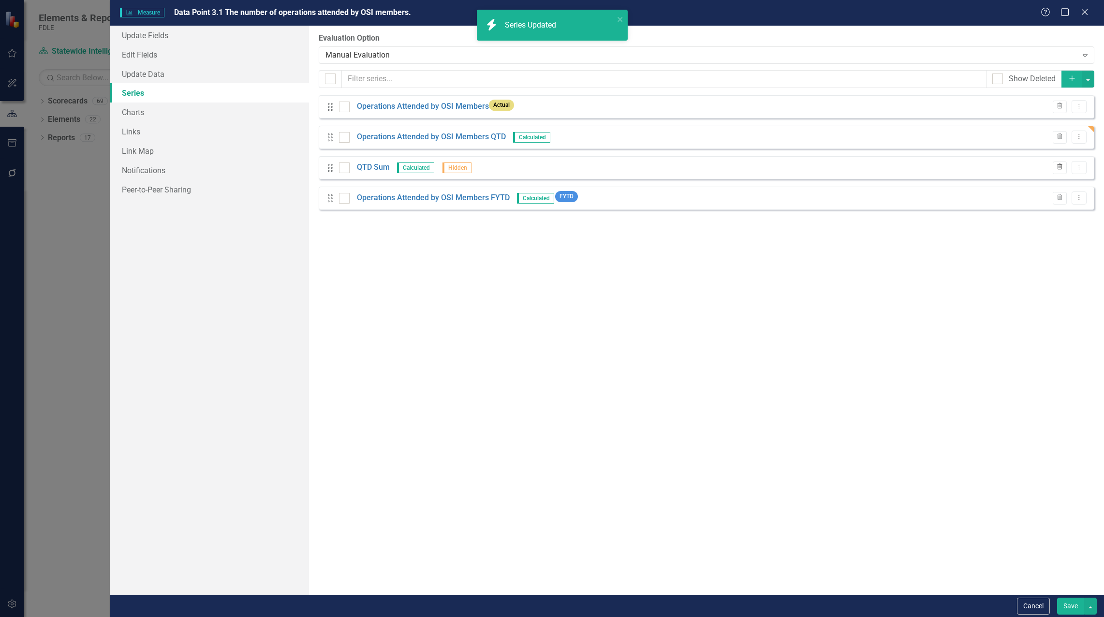
click at [1059, 170] on icon "Trash" at bounding box center [1059, 167] width 7 height 6
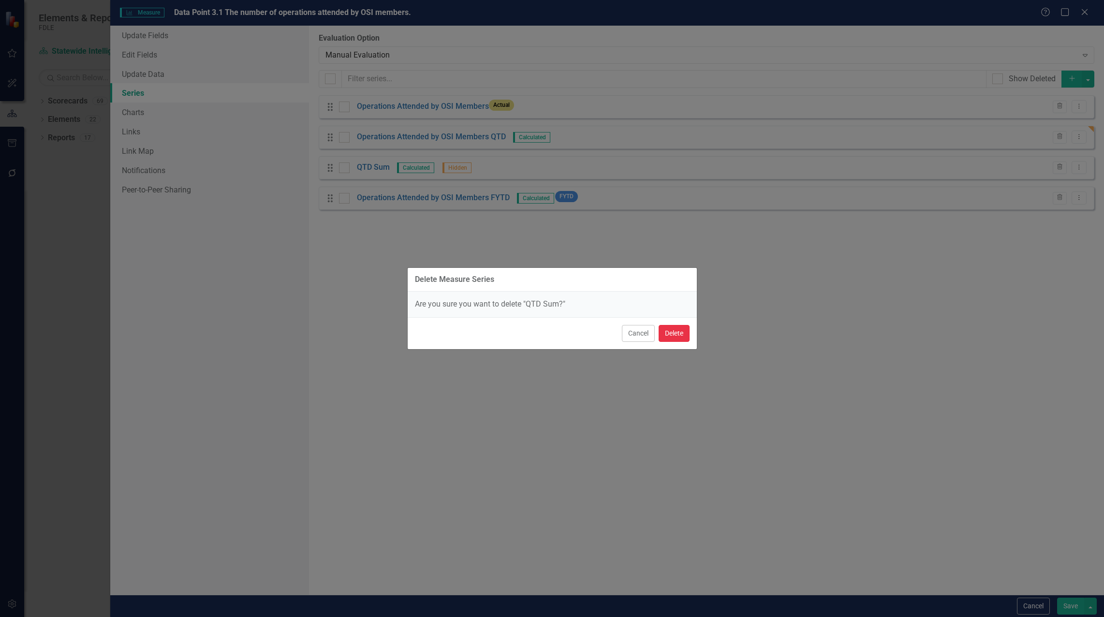
click at [672, 333] on button "Delete" at bounding box center [674, 333] width 31 height 17
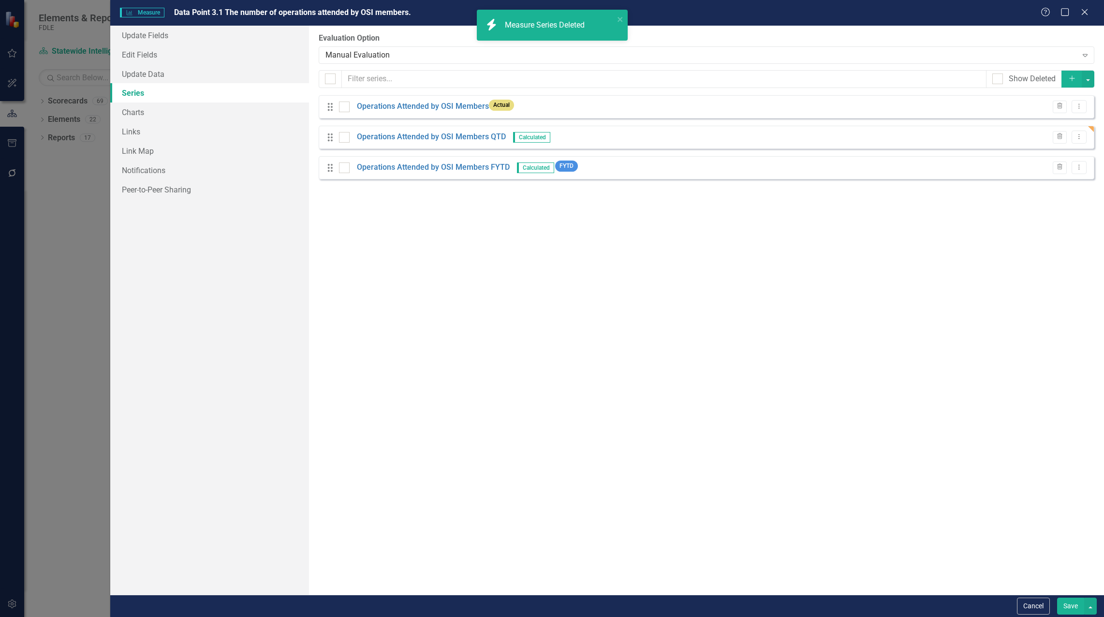
click at [1064, 600] on button "Save" at bounding box center [1070, 606] width 27 height 17
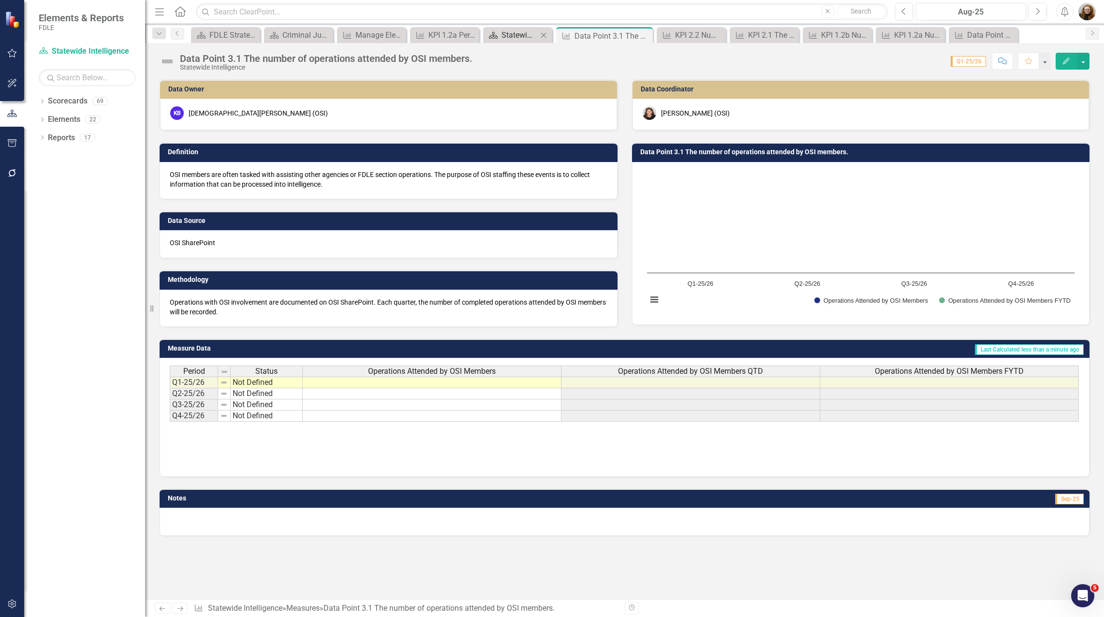
click at [509, 30] on div "Statewide Intelligence Landing Page" at bounding box center [520, 35] width 36 height 12
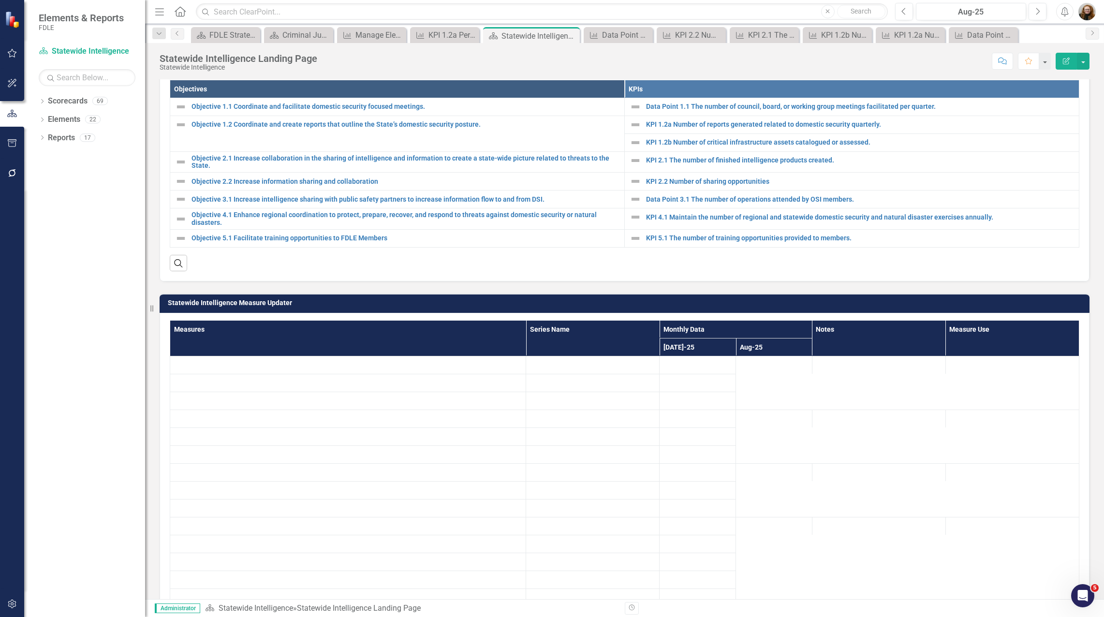
scroll to position [342, 0]
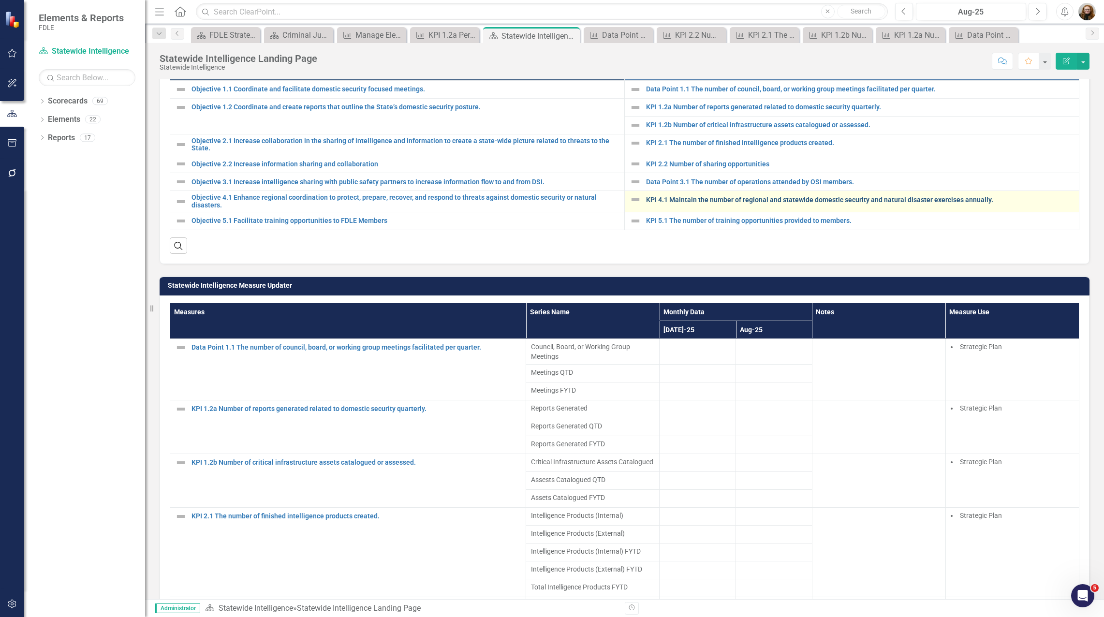
click at [681, 204] on link "KPI 4.1 Maintain the number of regional and statewide domestic security and nat…" at bounding box center [860, 199] width 428 height 7
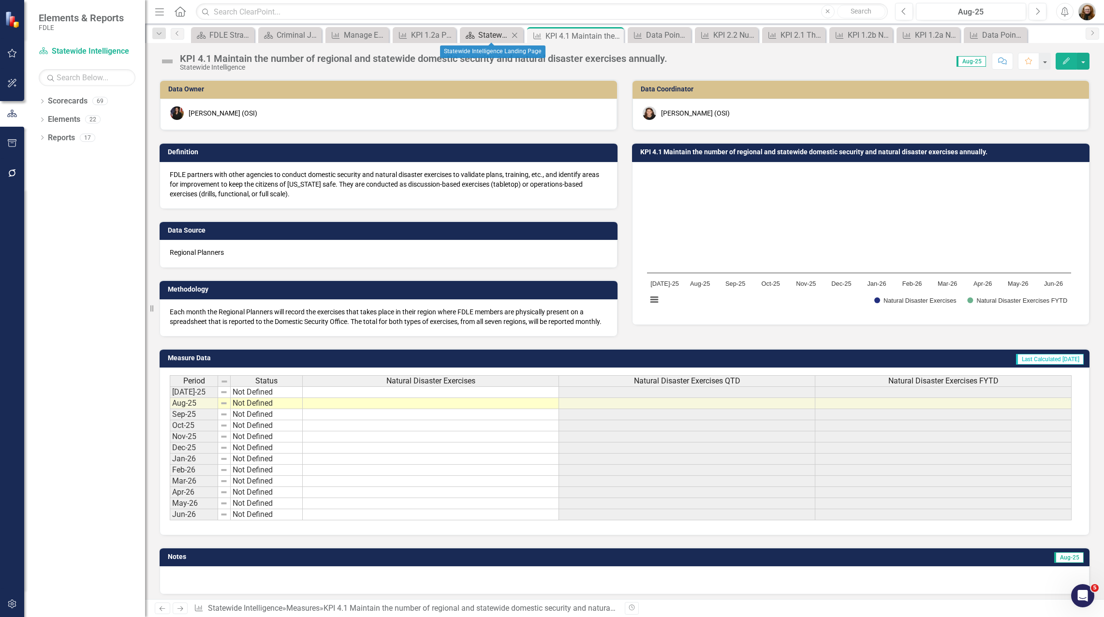
click at [480, 38] on div "Statewide Intelligence Landing Page" at bounding box center [493, 35] width 30 height 12
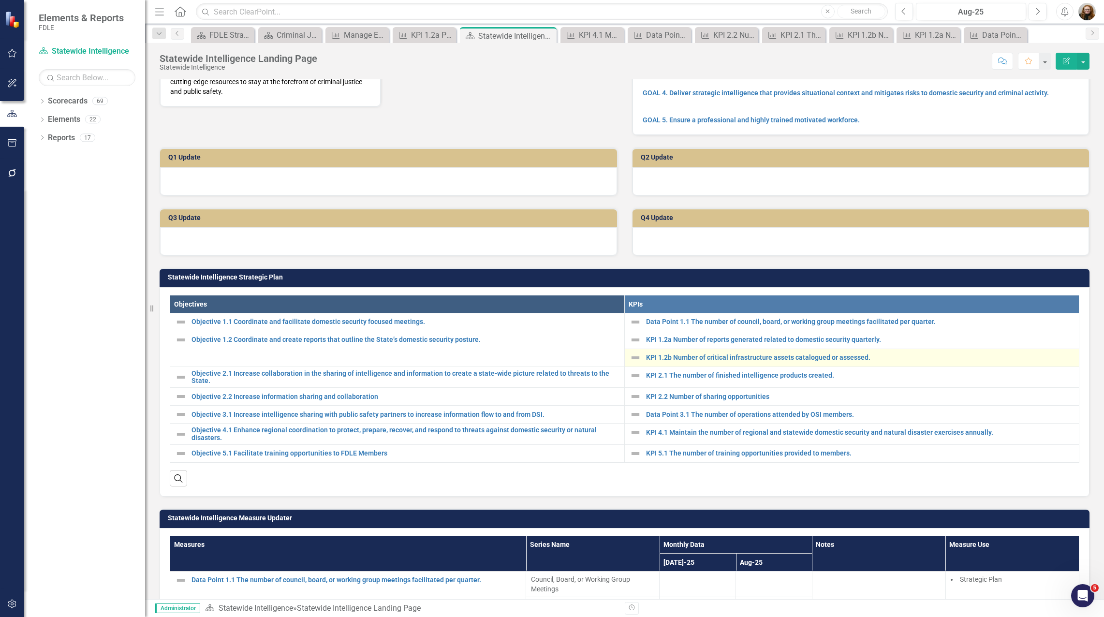
scroll to position [290, 0]
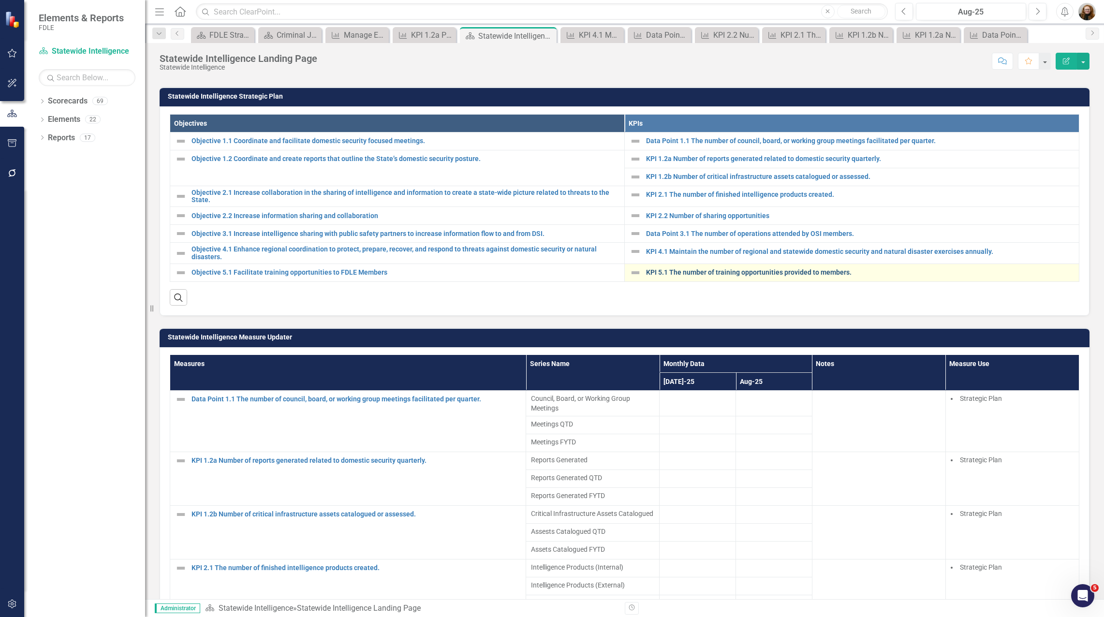
click at [700, 276] on link "KPI 5.1 The number of training opportunities provided to members." at bounding box center [860, 272] width 428 height 7
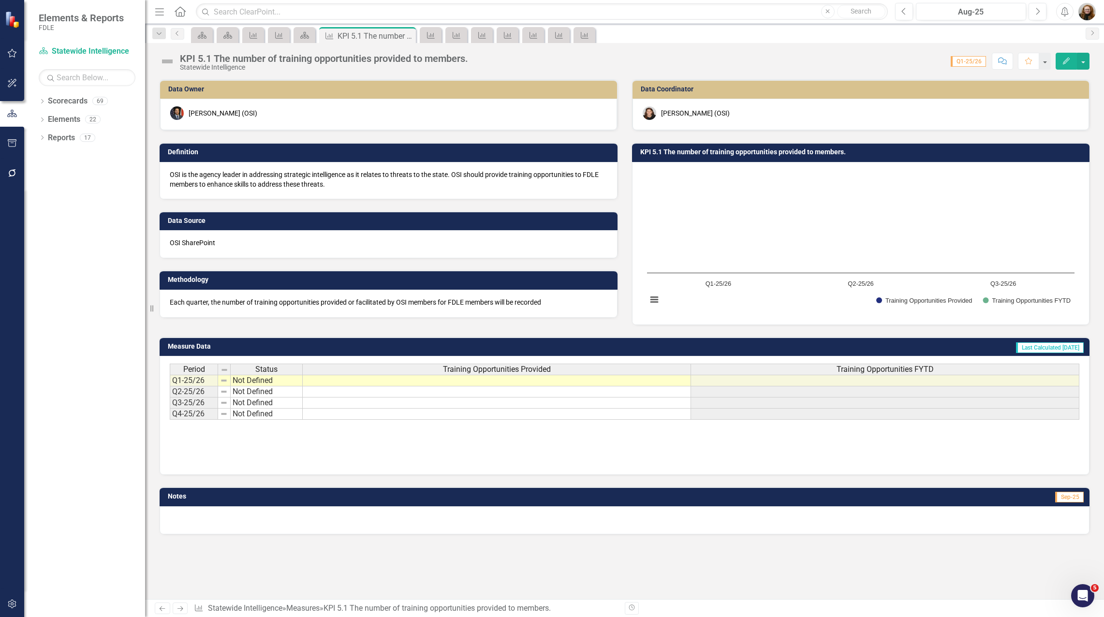
click at [677, 152] on h3 "KPI 5.1 The number of training opportunities provided to members." at bounding box center [862, 151] width 445 height 7
click at [674, 154] on h3 "KPI 5.1 The number of training opportunities provided to members." at bounding box center [862, 151] width 445 height 7
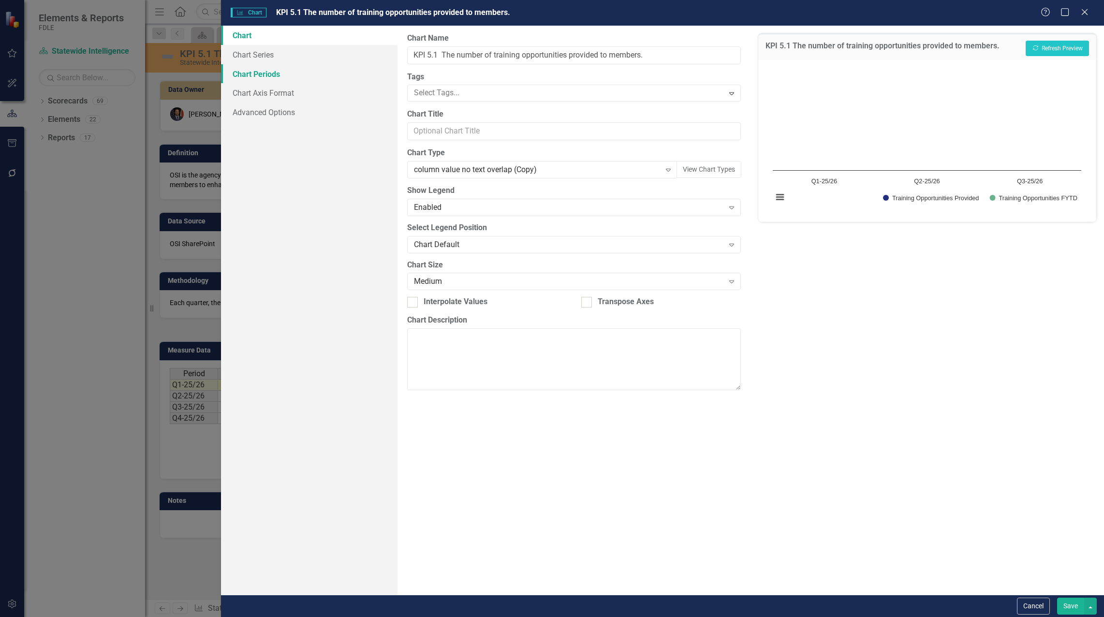
click at [277, 71] on link "Chart Periods" at bounding box center [309, 73] width 177 height 19
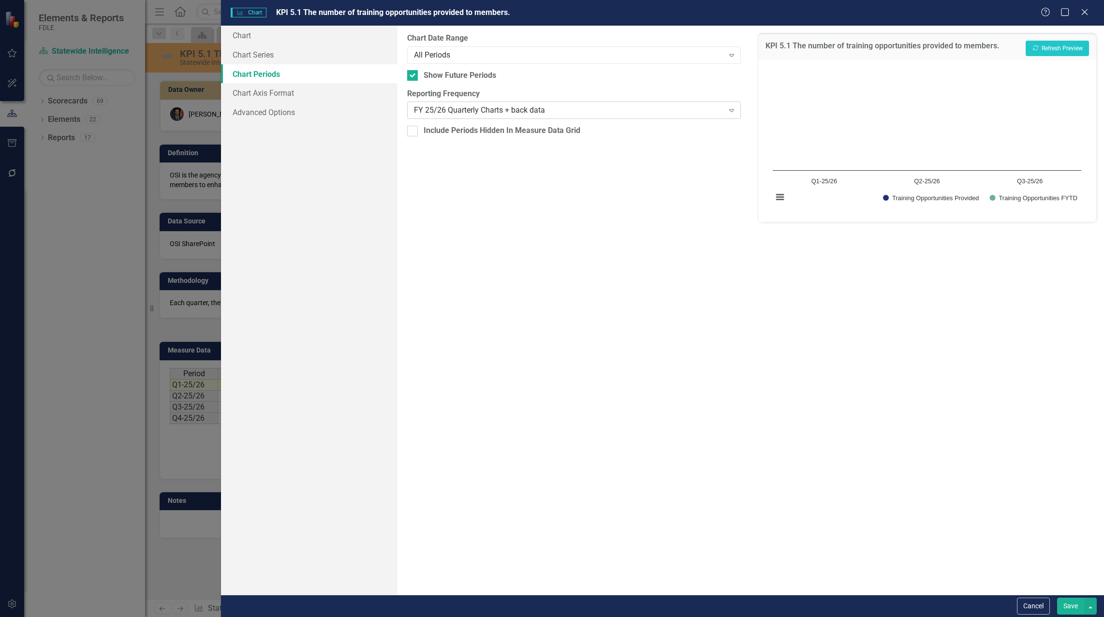
click at [494, 115] on div "FY 25/26 Quarterly Charts + back data" at bounding box center [569, 110] width 310 height 11
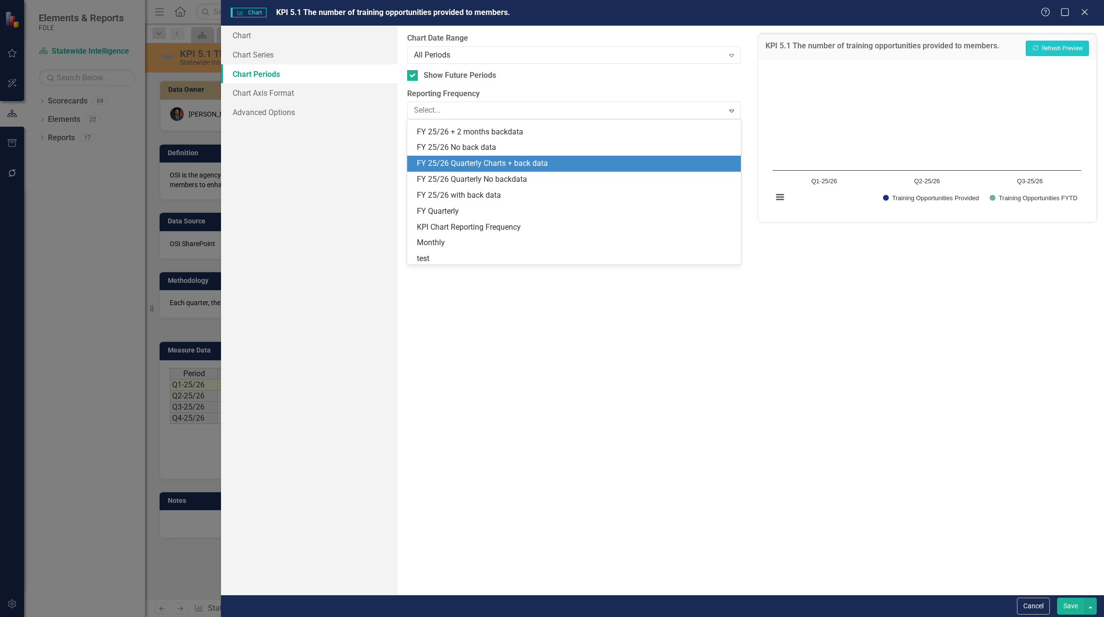
scroll to position [300, 0]
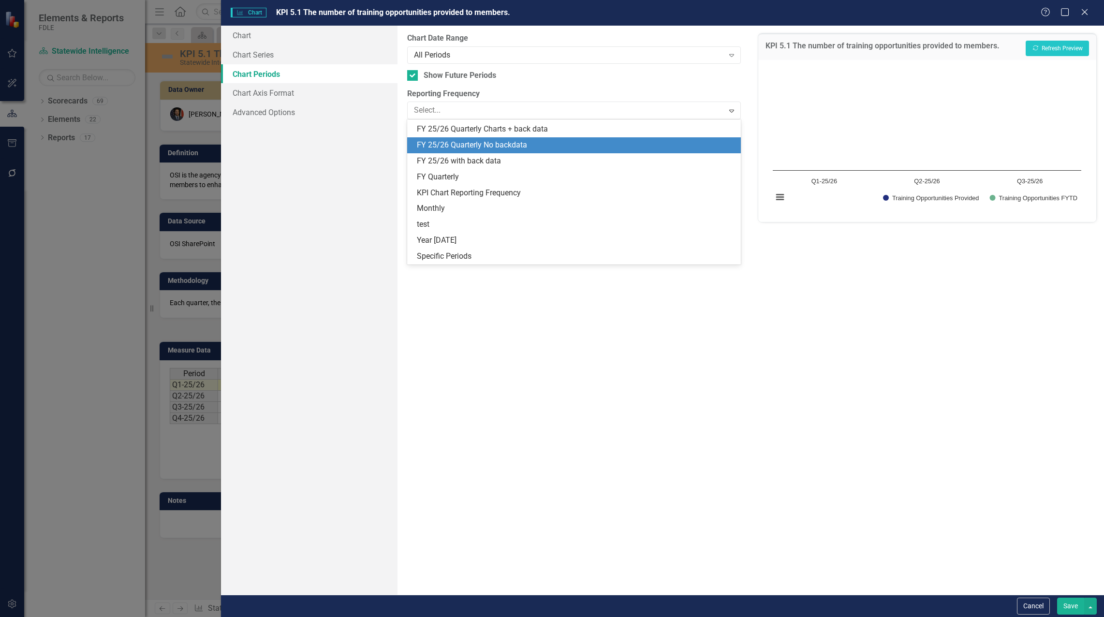
click at [524, 148] on div "FY 25/26 Quarterly No backdata" at bounding box center [576, 145] width 319 height 11
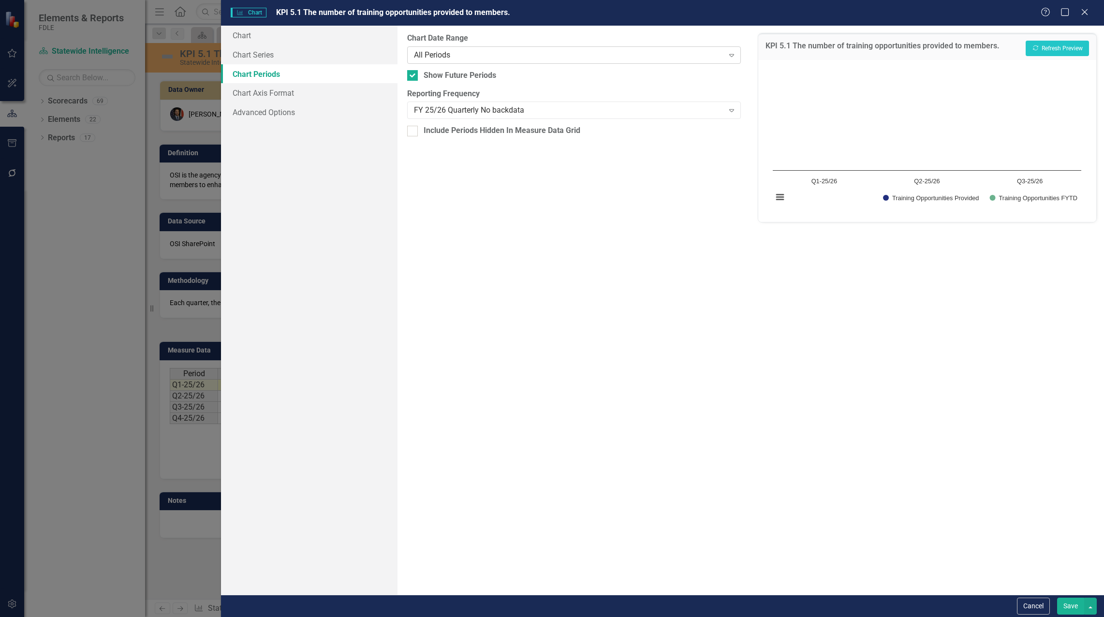
click at [439, 56] on div "All Periods" at bounding box center [569, 54] width 310 height 11
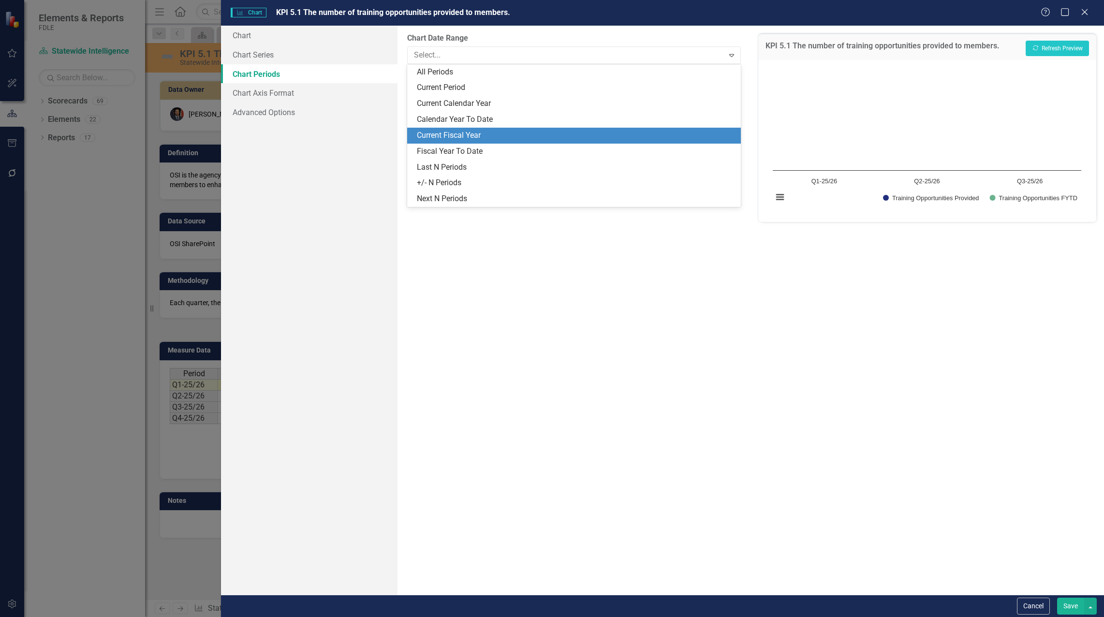
click at [476, 134] on div "Current Fiscal Year" at bounding box center [576, 135] width 319 height 11
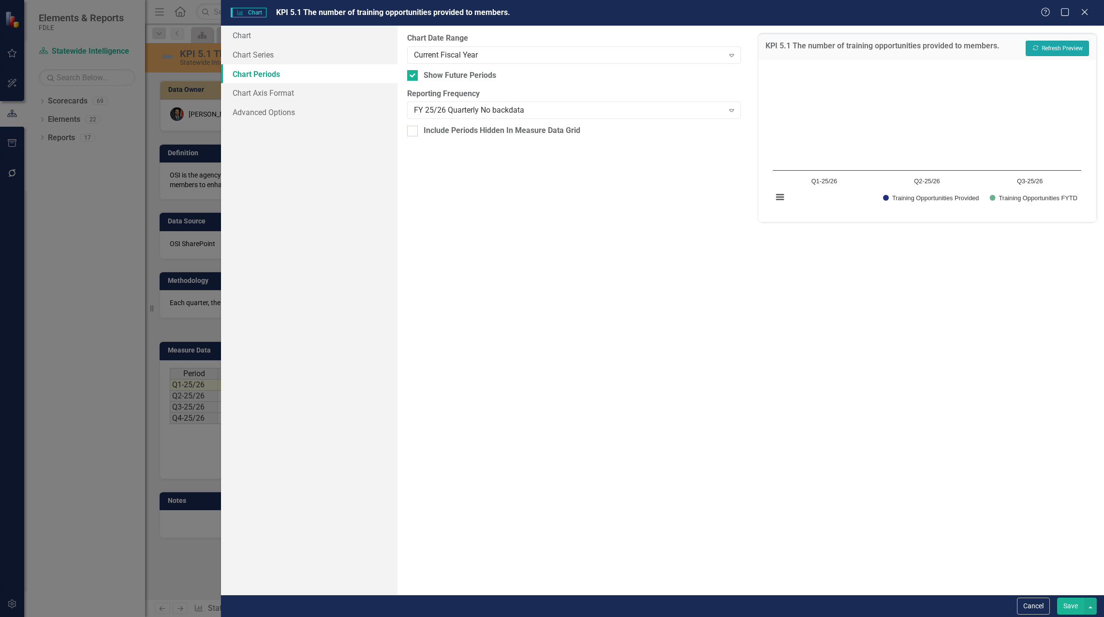
click at [1048, 48] on button "Recalculate Refresh Preview" at bounding box center [1057, 48] width 63 height 15
click at [1049, 49] on button "Recalculate Refresh Preview" at bounding box center [1057, 48] width 63 height 15
click at [480, 114] on div "FY 25/26 Quarterly No backdata" at bounding box center [569, 110] width 310 height 11
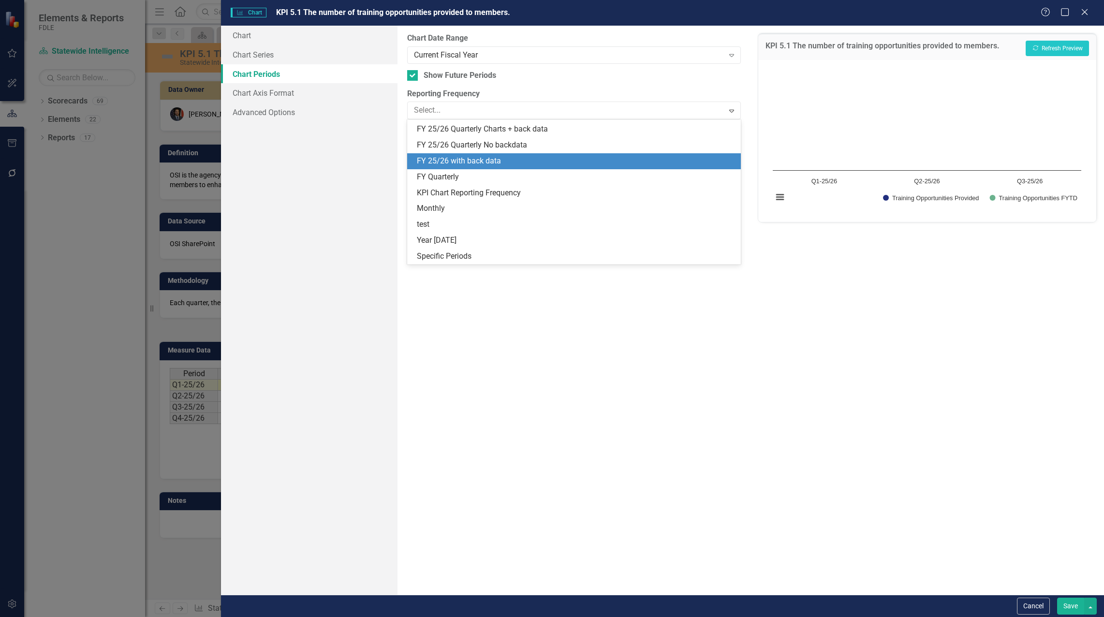
scroll to position [252, 0]
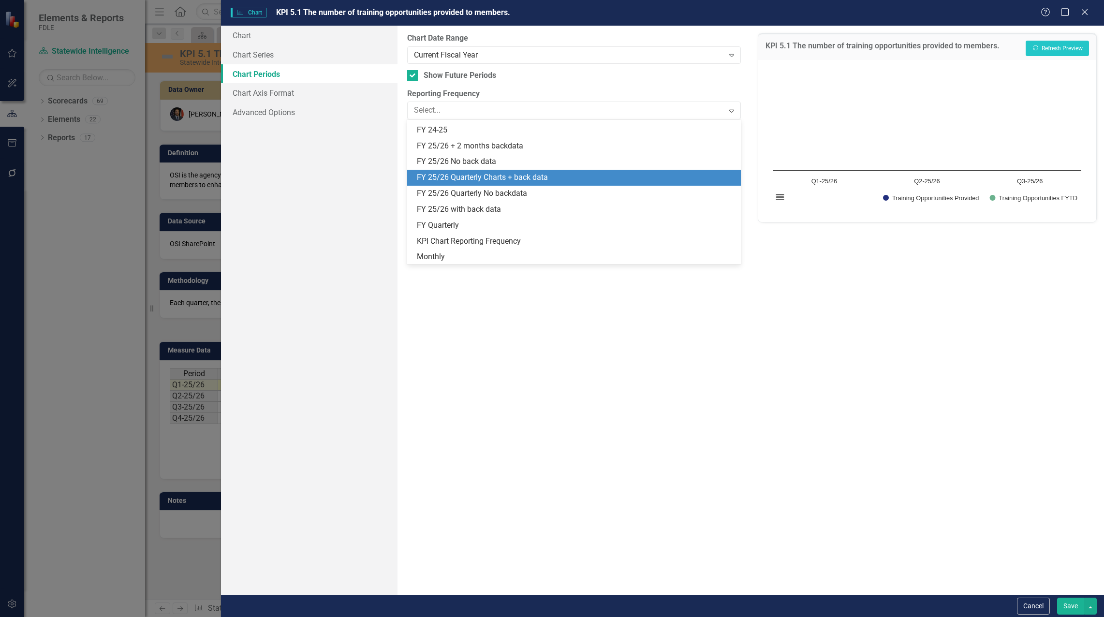
click at [507, 172] on div "FY 25/26 Quarterly Charts + back data" at bounding box center [576, 177] width 319 height 11
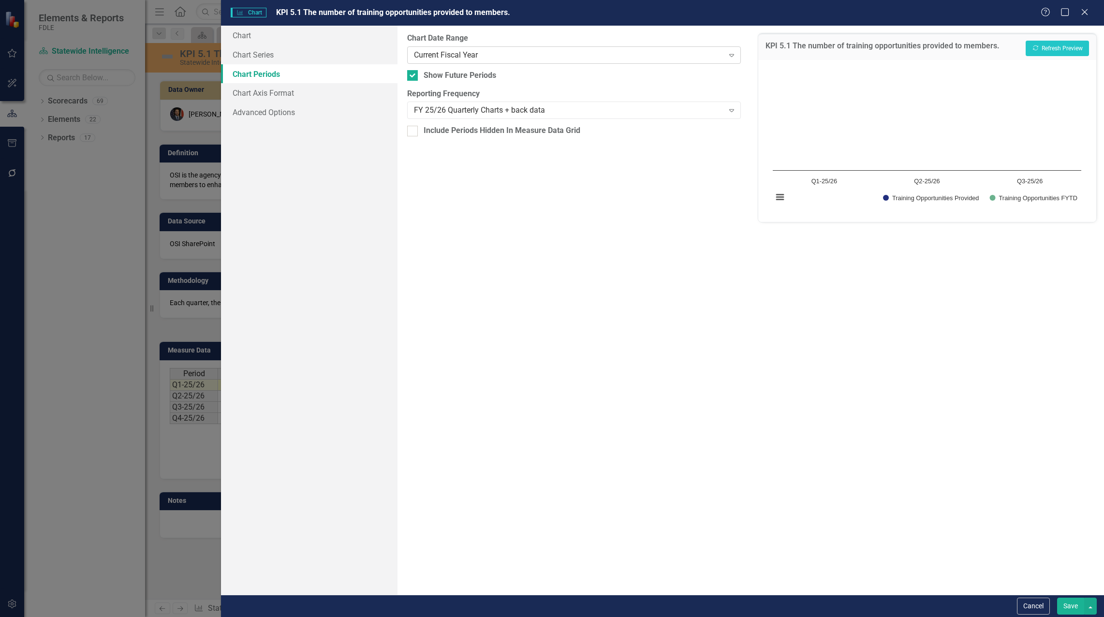
click at [447, 56] on div "Current Fiscal Year" at bounding box center [569, 54] width 310 height 11
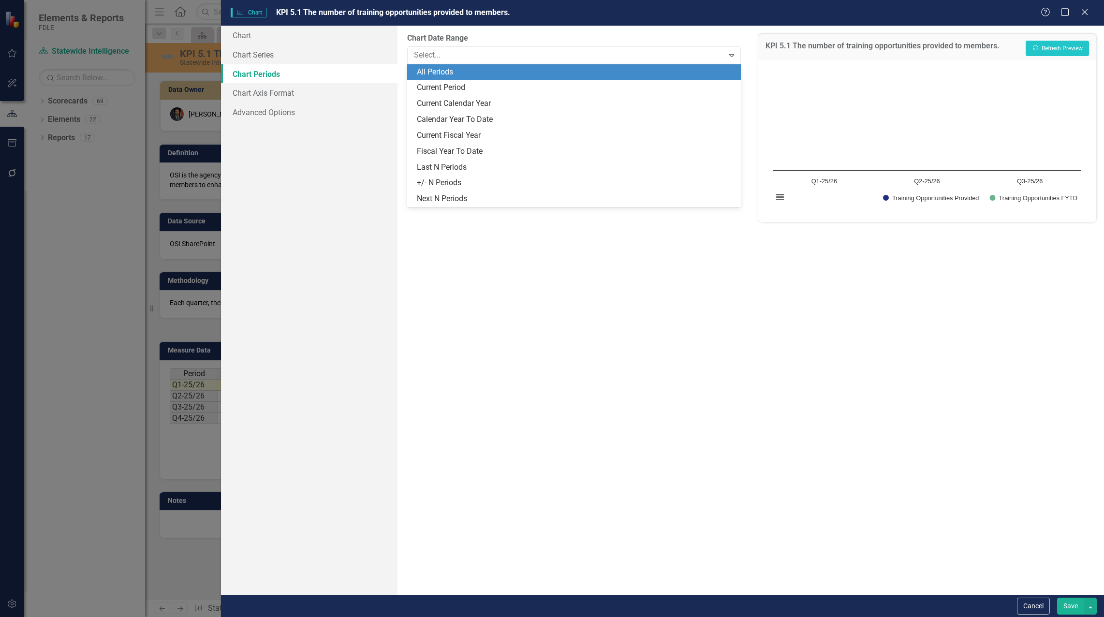
click at [448, 76] on div "All Periods" at bounding box center [576, 72] width 319 height 11
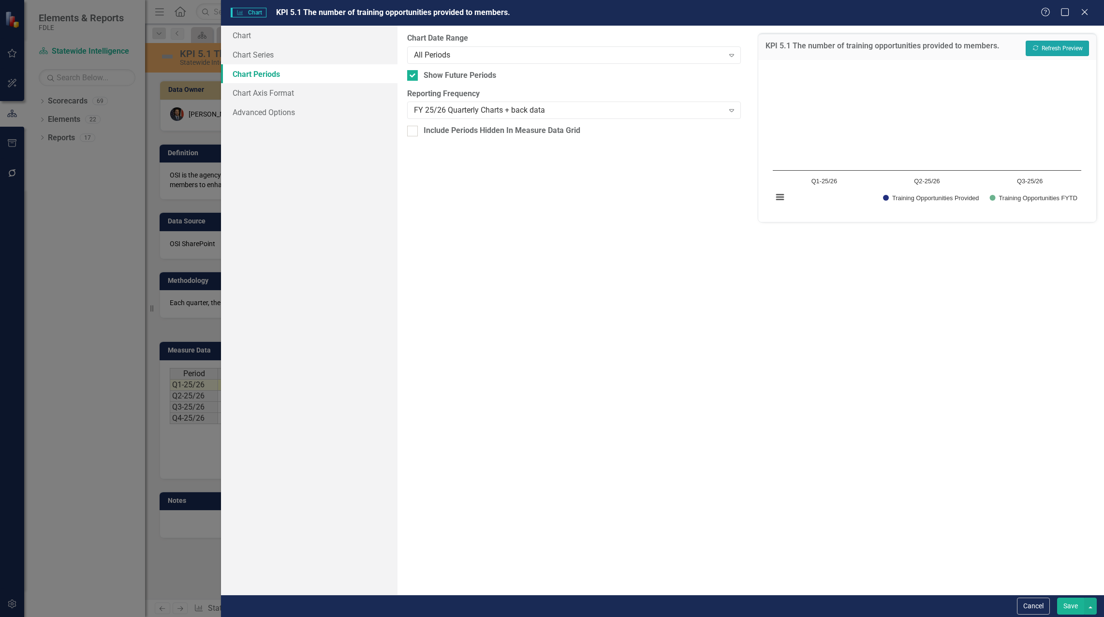
click at [1066, 45] on button "Recalculate Refresh Preview" at bounding box center [1057, 48] width 63 height 15
click at [574, 109] on div "FY 25/26 Quarterly Charts + back data" at bounding box center [569, 110] width 310 height 11
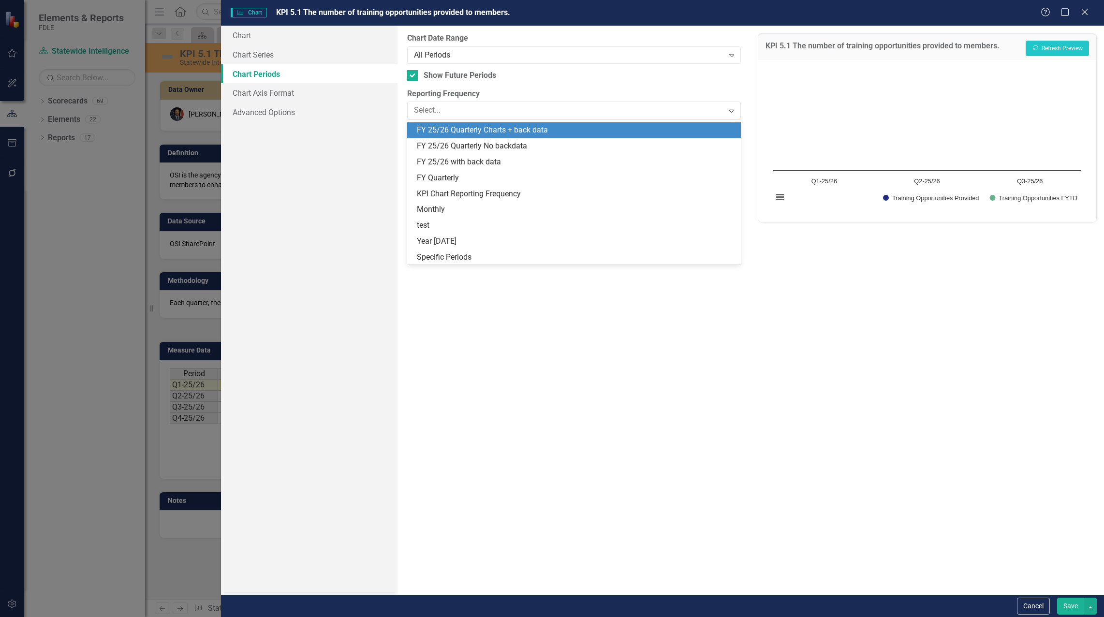
scroll to position [300, 0]
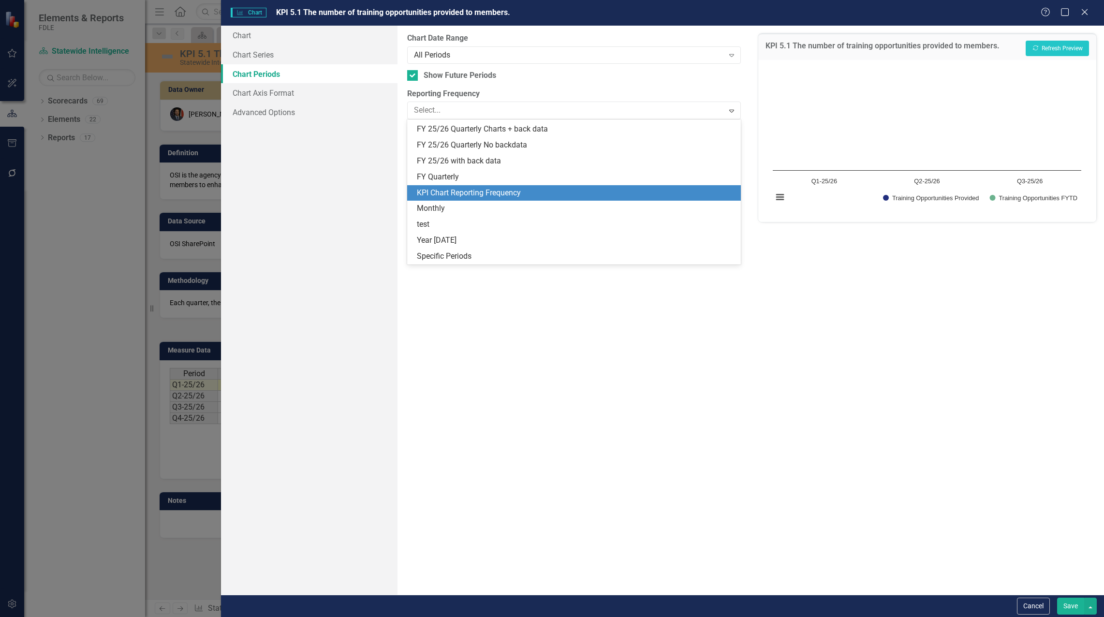
click at [557, 186] on div "KPI Chart Reporting Frequency" at bounding box center [574, 193] width 334 height 16
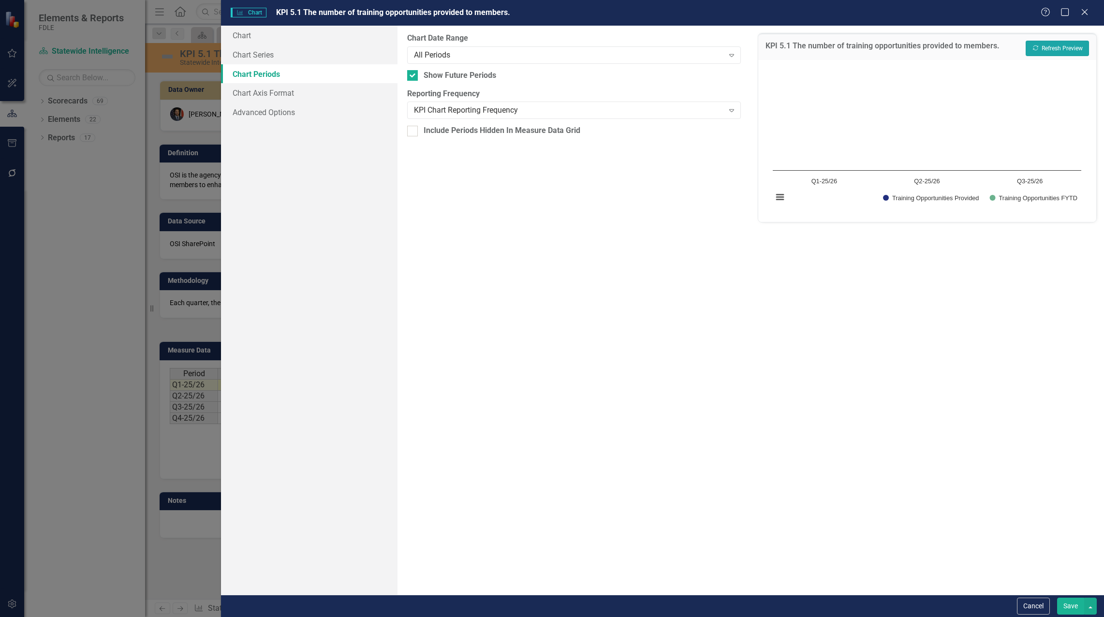
click at [1070, 50] on button "Recalculate Refresh Preview" at bounding box center [1057, 48] width 63 height 15
click at [454, 110] on div "KPI Chart Reporting Frequency" at bounding box center [569, 110] width 310 height 11
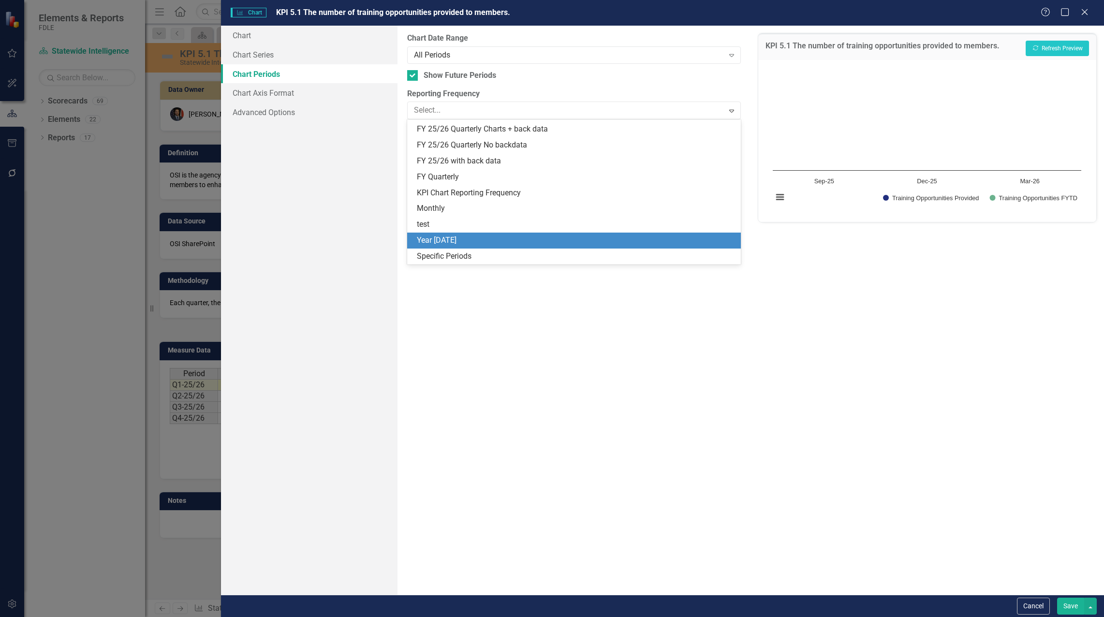
scroll to position [252, 0]
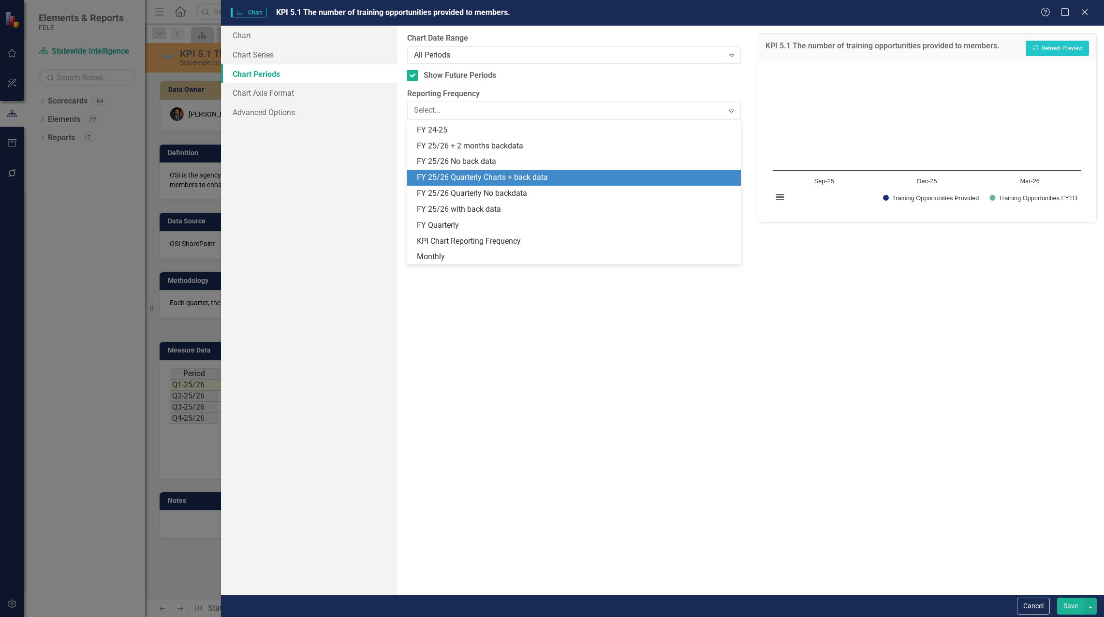
click at [535, 179] on div "FY 25/26 Quarterly Charts + back data" at bounding box center [576, 177] width 319 height 11
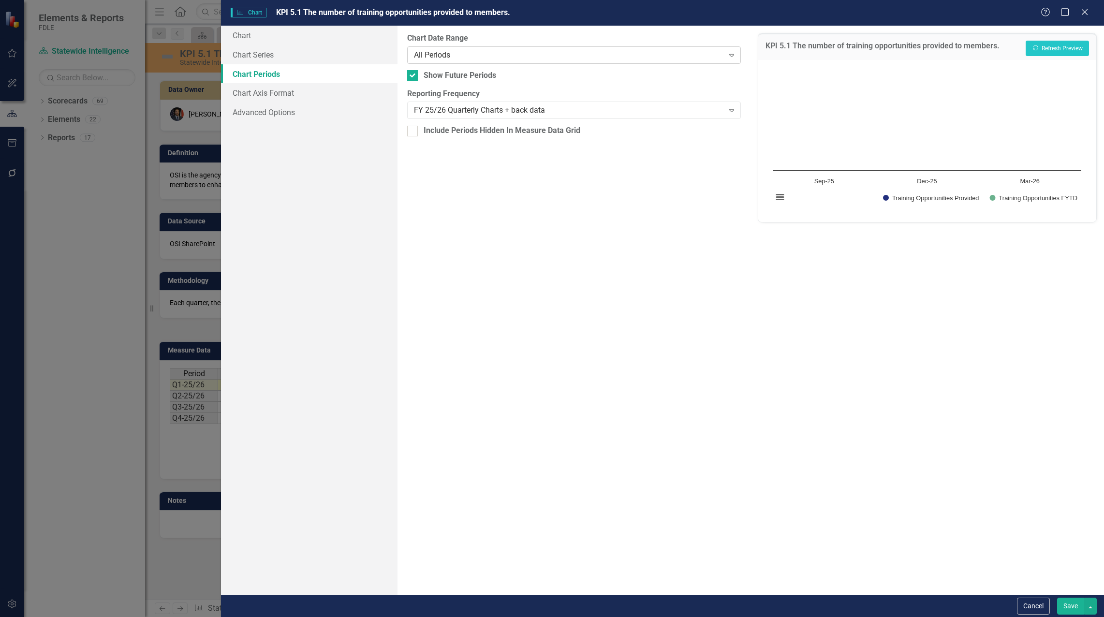
click at [454, 50] on div "All Periods" at bounding box center [569, 54] width 310 height 11
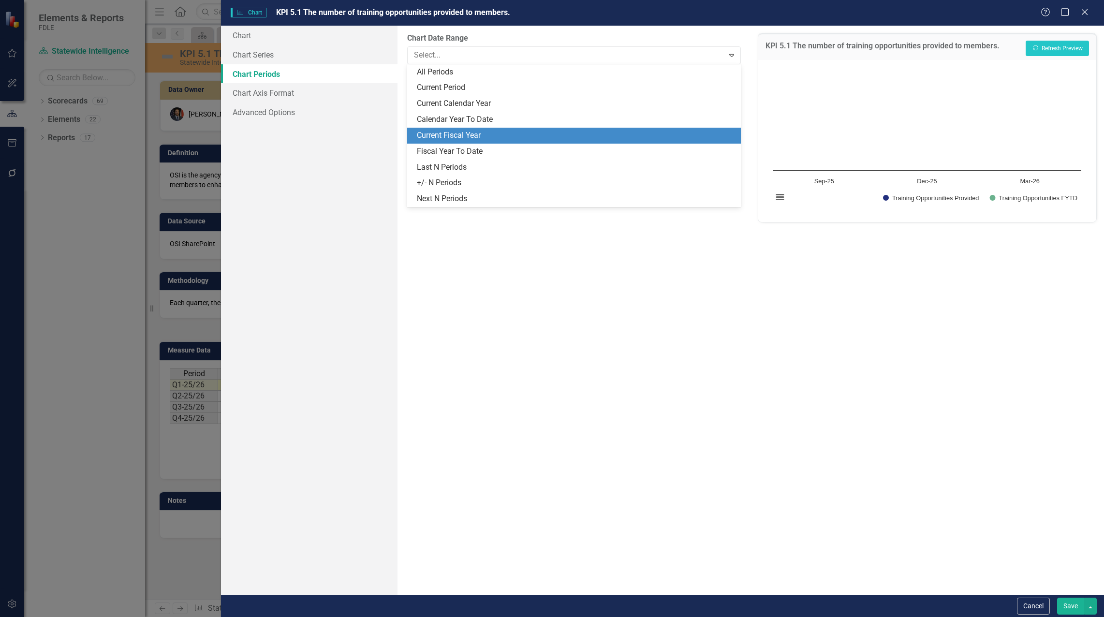
click at [477, 137] on div "Current Fiscal Year" at bounding box center [576, 135] width 319 height 11
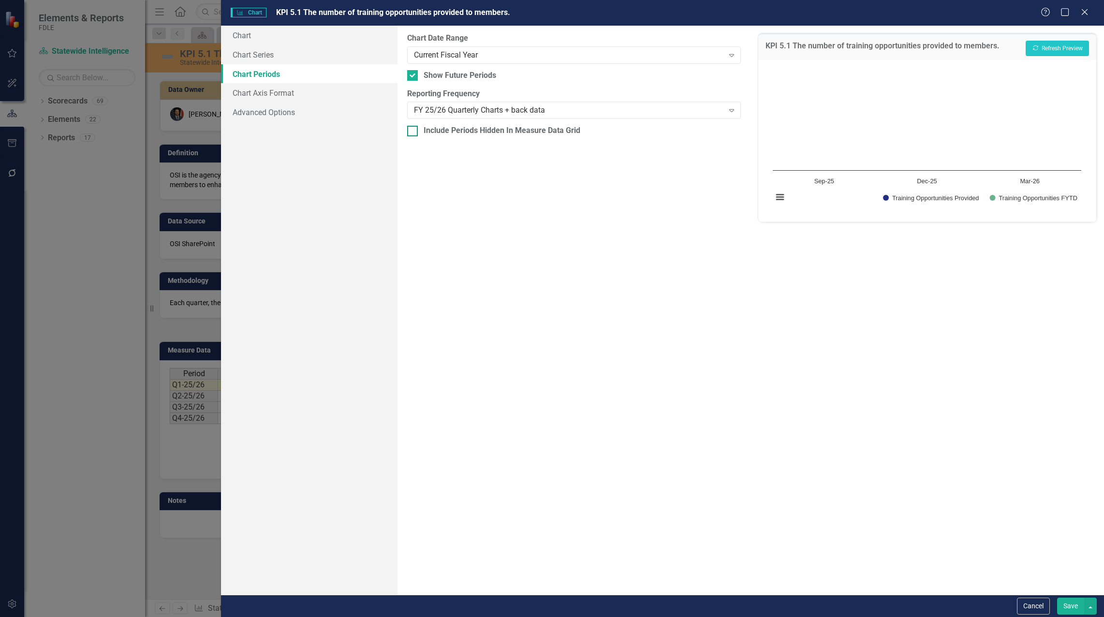
click at [411, 132] on div at bounding box center [412, 131] width 11 height 11
click at [411, 132] on input "Include Periods Hidden In Measure Data Grid" at bounding box center [410, 129] width 6 height 6
click at [1049, 50] on button "Recalculate Refresh Preview" at bounding box center [1057, 48] width 63 height 15
click at [471, 54] on div "Current Fiscal Year" at bounding box center [569, 54] width 310 height 11
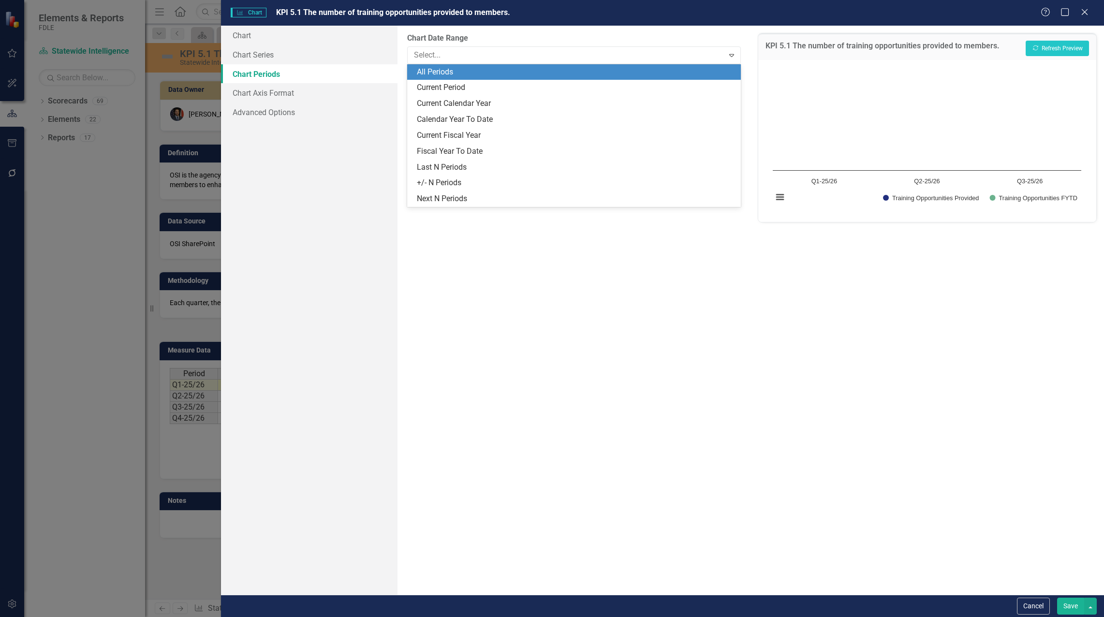
click at [477, 76] on div "All Periods" at bounding box center [576, 72] width 319 height 11
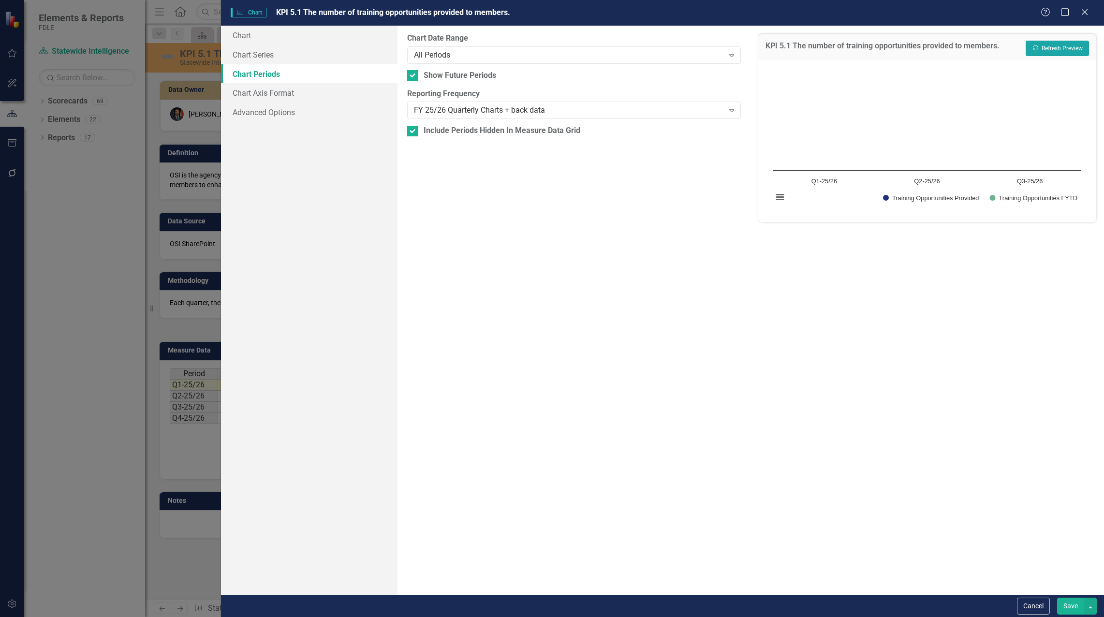
click at [1055, 52] on button "Recalculate Refresh Preview" at bounding box center [1057, 48] width 63 height 15
click at [498, 56] on div "All Periods" at bounding box center [569, 54] width 310 height 11
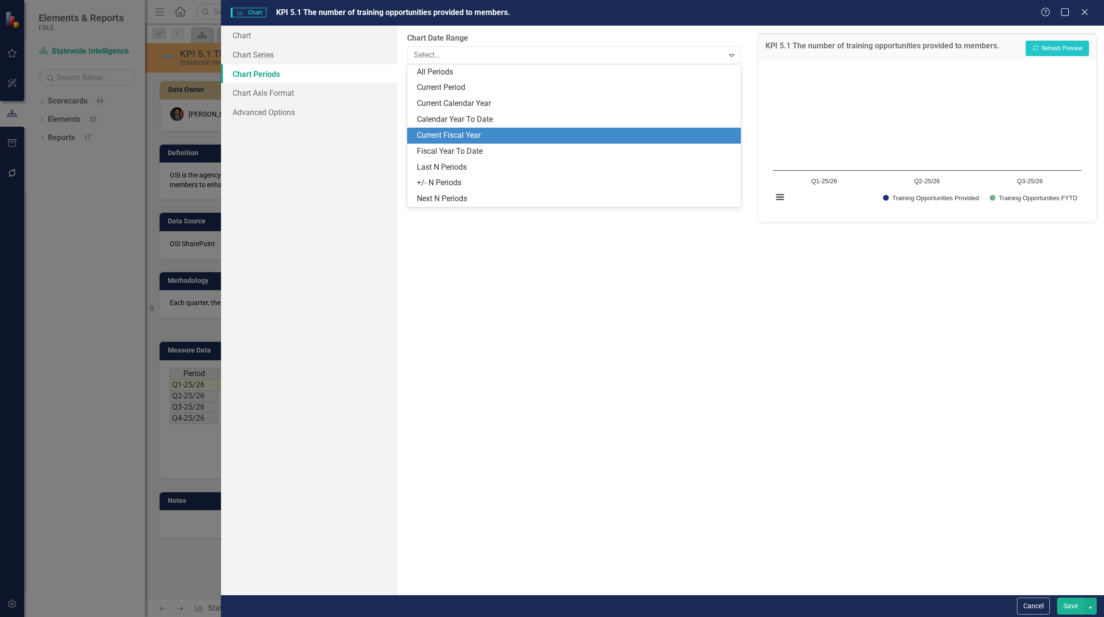
click at [493, 135] on div "Current Fiscal Year" at bounding box center [576, 135] width 319 height 11
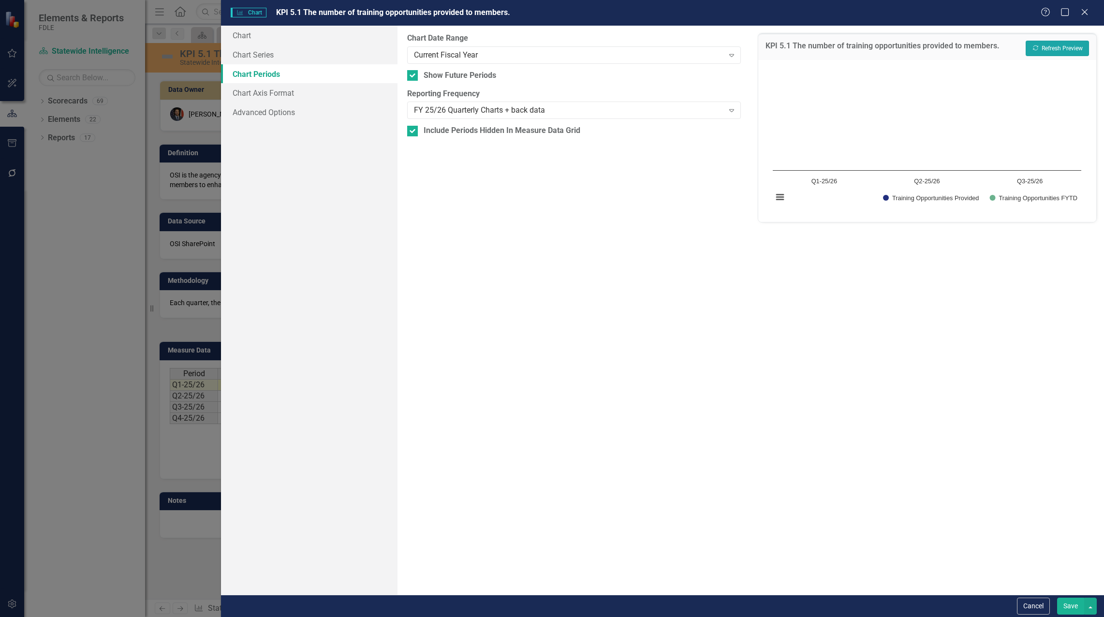
click at [1070, 44] on button "Recalculate Refresh Preview" at bounding box center [1057, 48] width 63 height 15
click at [492, 106] on div "FY 25/26 Quarterly Charts + back data" at bounding box center [569, 110] width 310 height 11
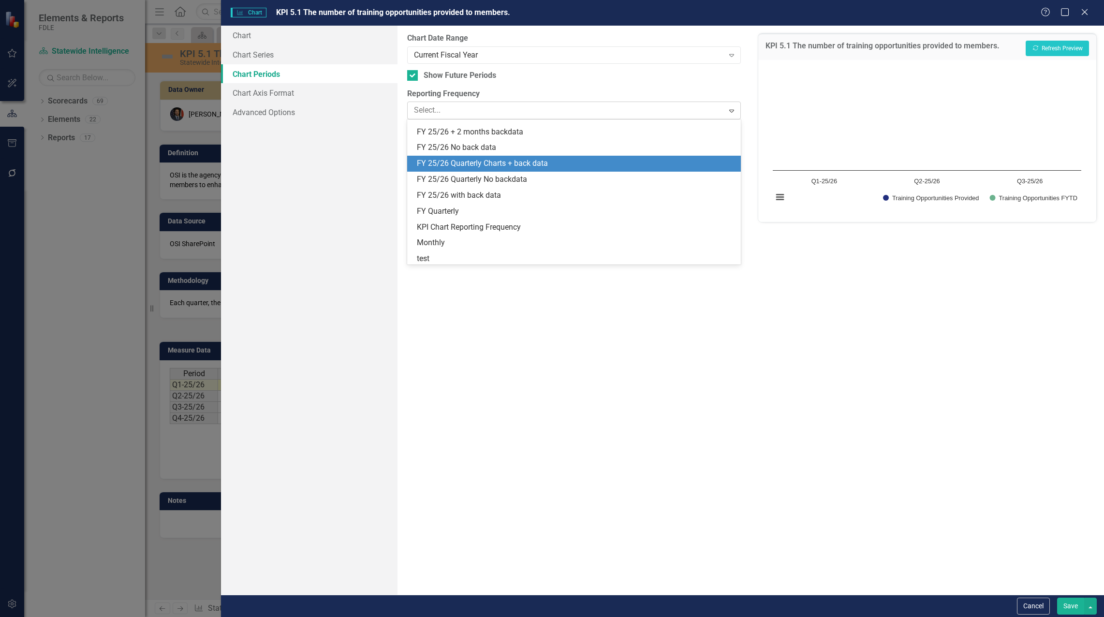
scroll to position [300, 0]
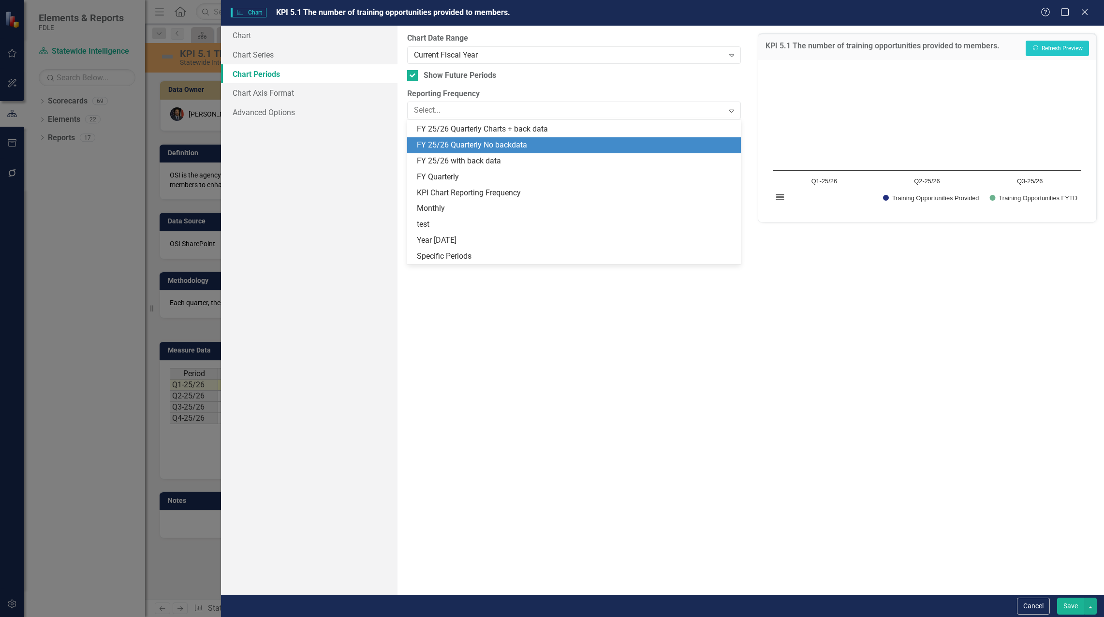
click at [495, 149] on div "FY 25/26 Quarterly No backdata" at bounding box center [576, 145] width 319 height 11
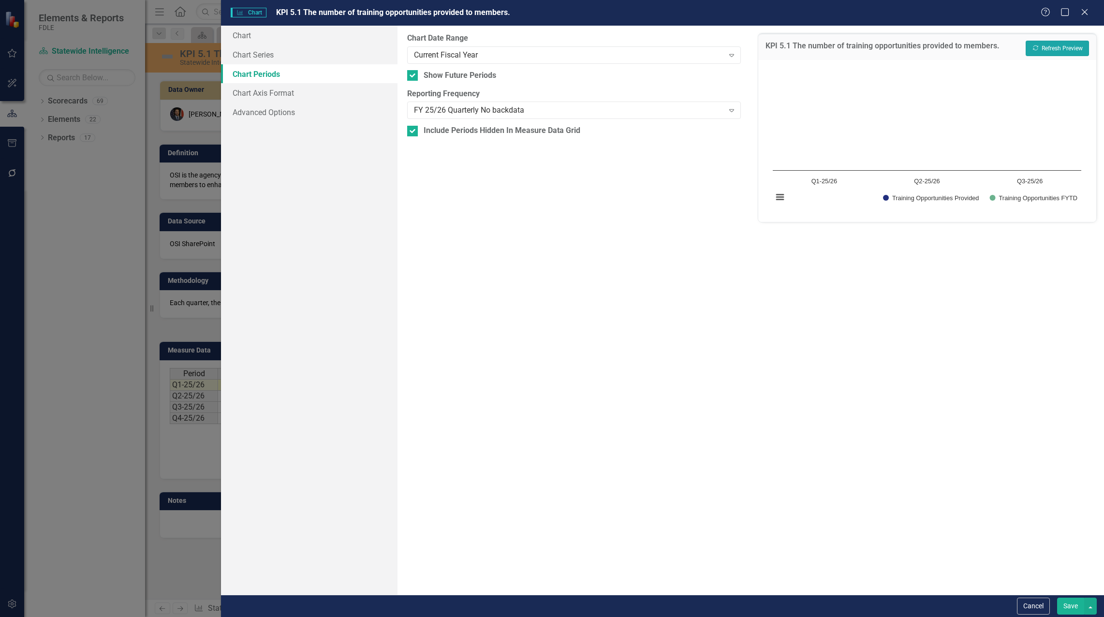
click at [1035, 52] on button "Recalculate Refresh Preview" at bounding box center [1057, 48] width 63 height 15
click at [1035, 53] on button "Recalculate Refresh Preview" at bounding box center [1057, 48] width 63 height 15
click at [458, 53] on div "Current Fiscal Year" at bounding box center [569, 54] width 310 height 11
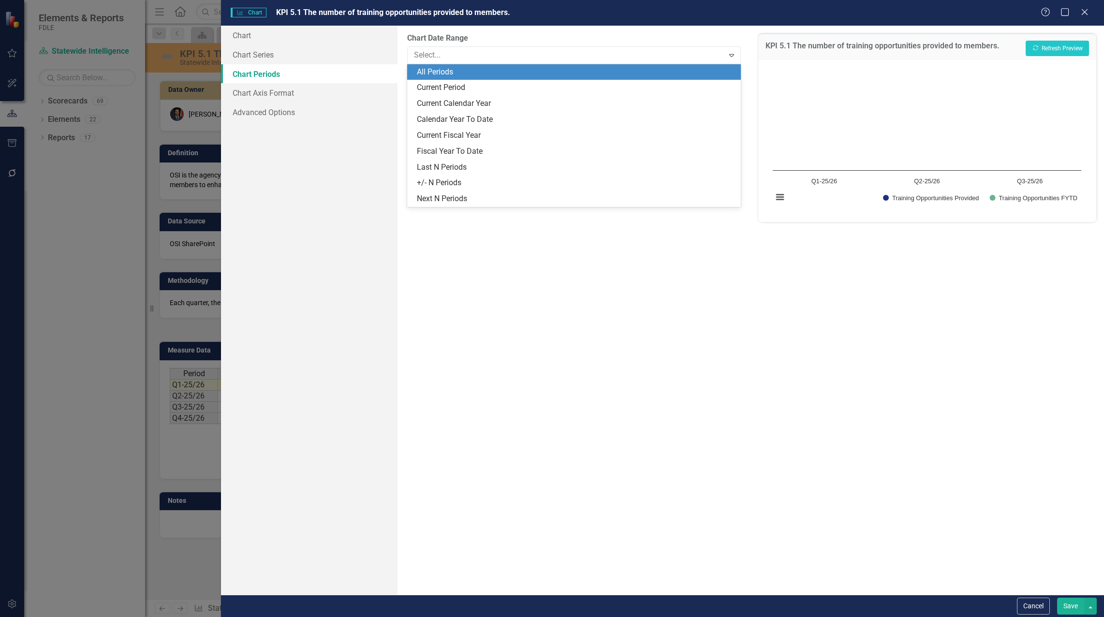
click at [461, 75] on div "All Periods" at bounding box center [576, 72] width 319 height 11
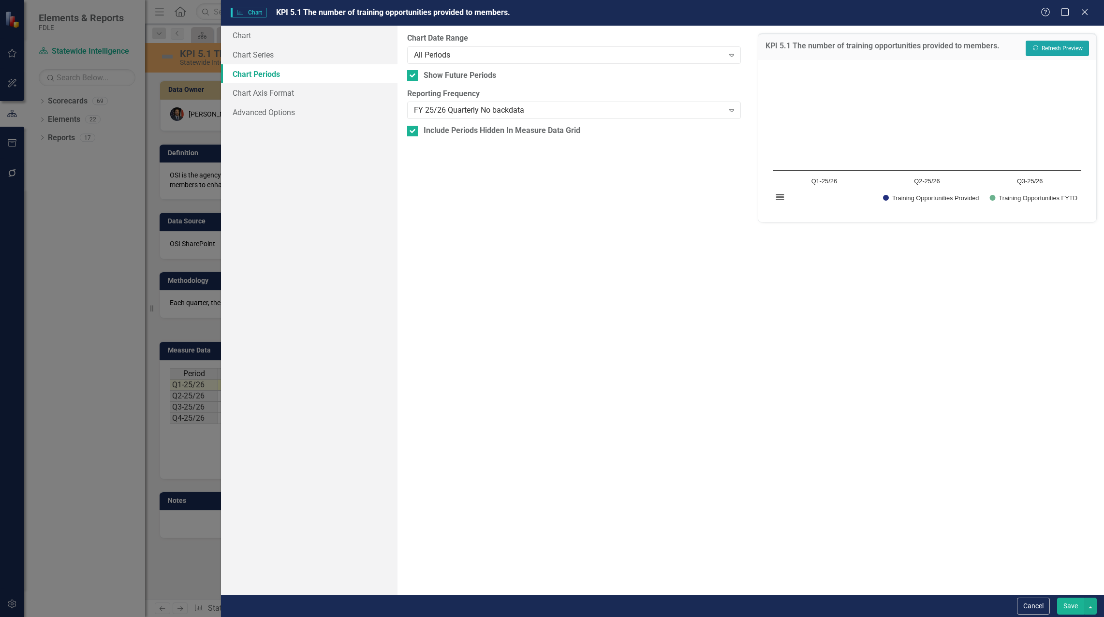
click at [1049, 41] on button "Recalculate Refresh Preview" at bounding box center [1057, 48] width 63 height 15
click at [415, 127] on div at bounding box center [412, 131] width 11 height 11
click at [414, 127] on input "Include Periods Hidden In Measure Data Grid" at bounding box center [410, 129] width 6 height 6
checkbox input "false"
click at [1064, 44] on button "Recalculate Refresh Preview" at bounding box center [1057, 48] width 63 height 15
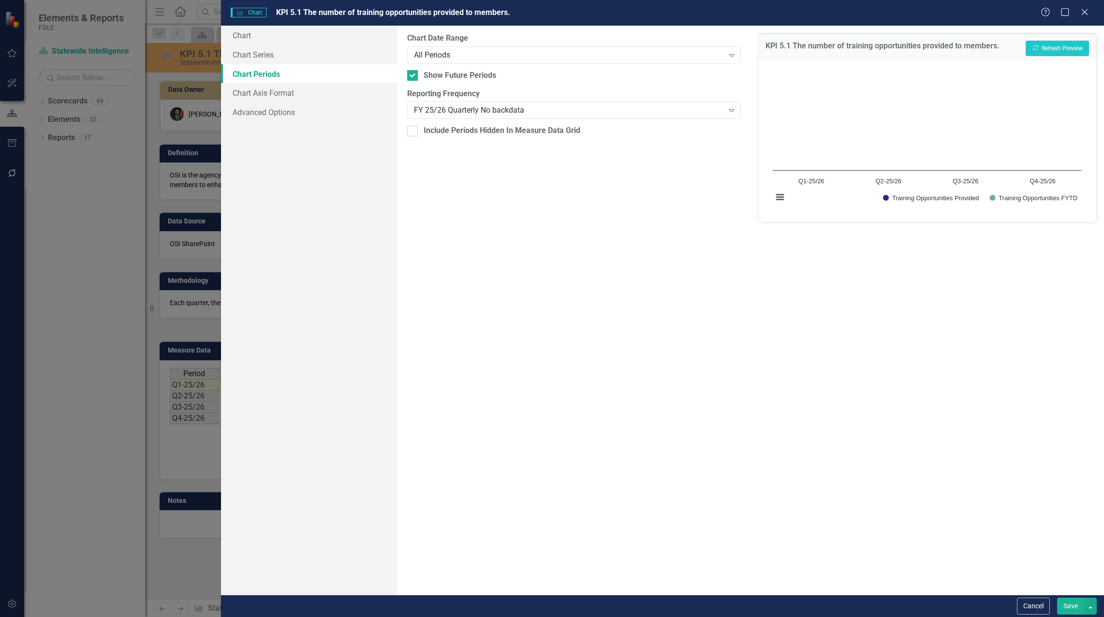
click at [1067, 607] on button "Save" at bounding box center [1070, 606] width 27 height 17
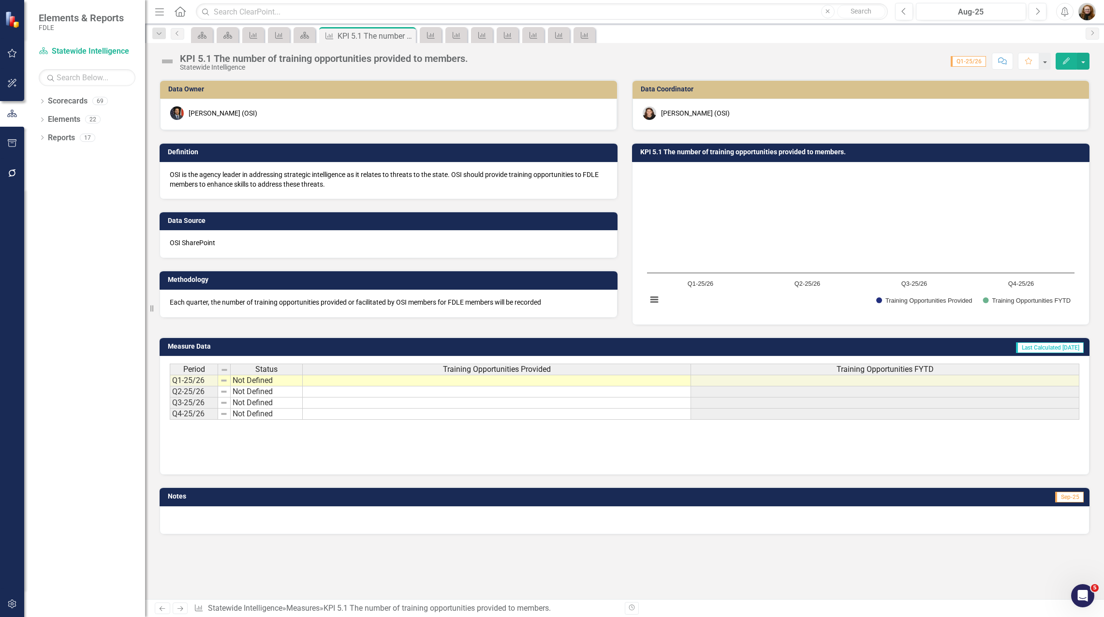
click at [1067, 62] on icon "Edit" at bounding box center [1066, 61] width 9 height 7
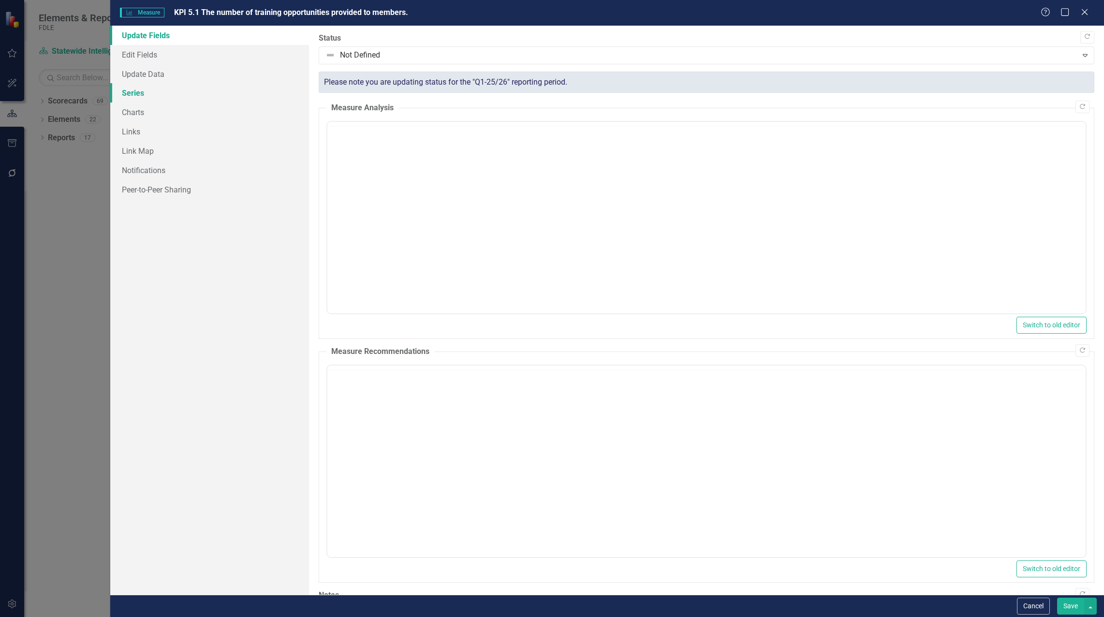
scroll to position [0, 0]
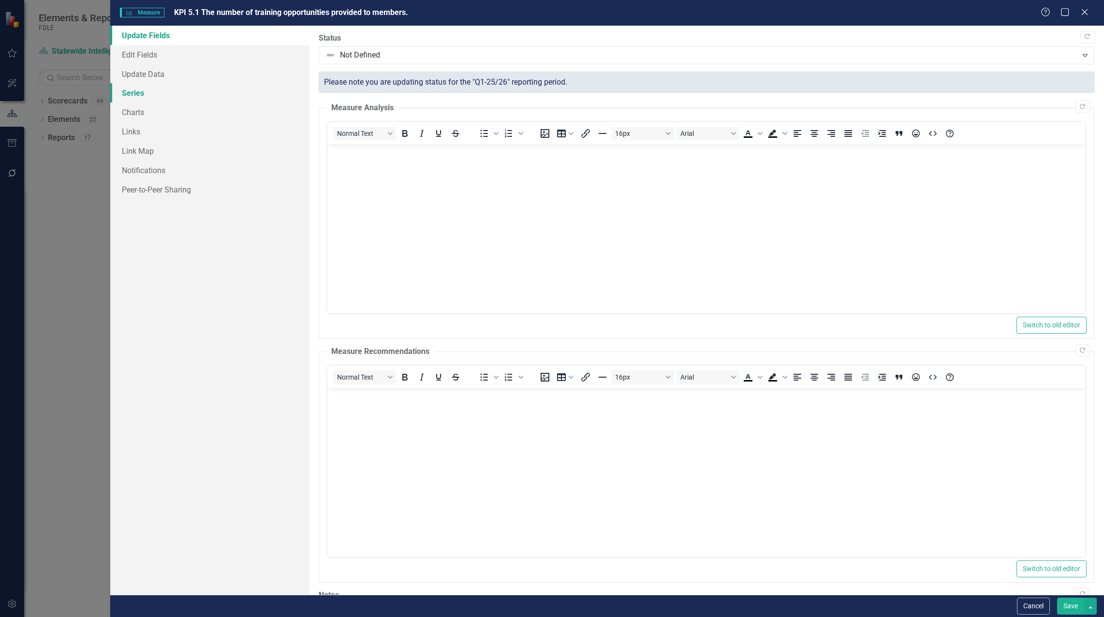
click at [139, 91] on link "Series" at bounding box center [209, 92] width 199 height 19
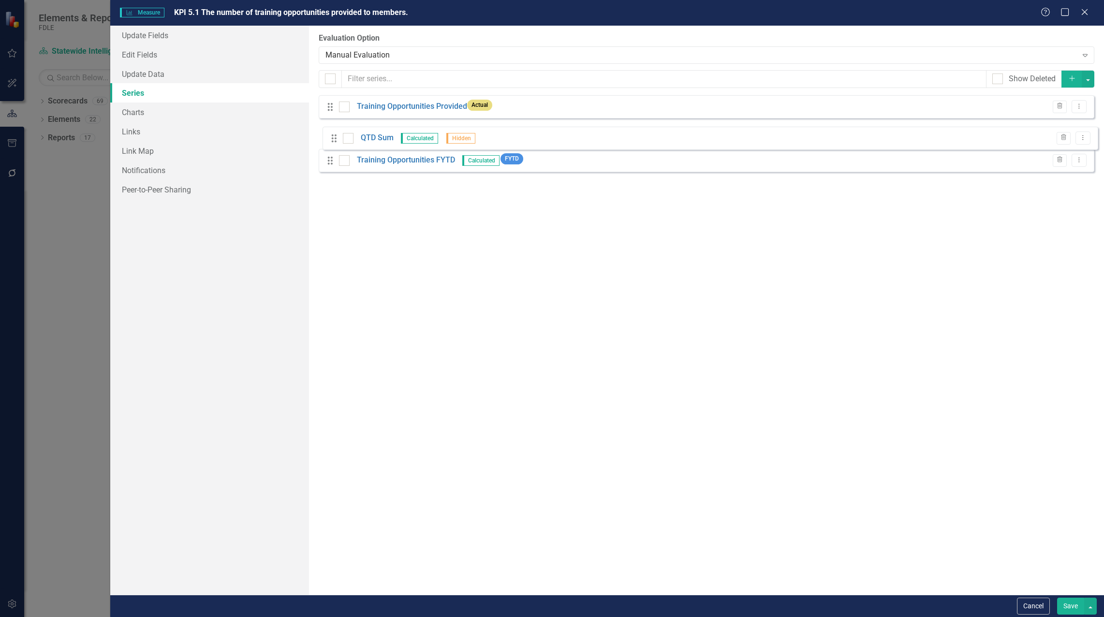
drag, startPoint x: 331, startPoint y: 166, endPoint x: 335, endPoint y: 137, distance: 29.8
click at [335, 137] on div "Drag Training Opportunities Provided Actual Trash Dropdown Menu Drag Training O…" at bounding box center [707, 137] width 776 height 84
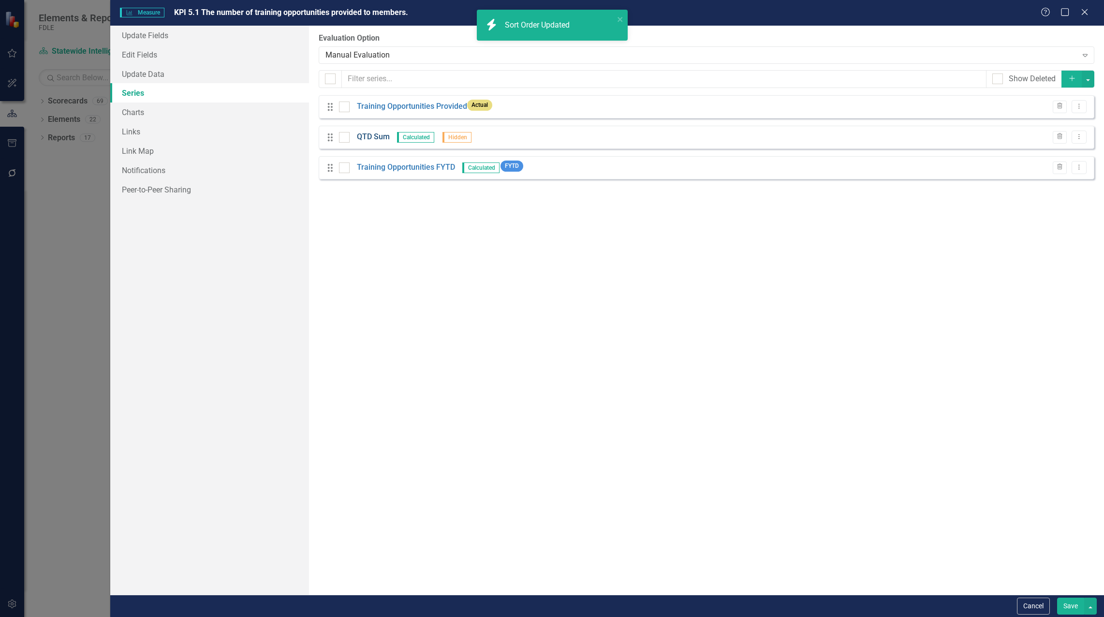
click at [385, 135] on link "QTD Sum" at bounding box center [373, 137] width 33 height 11
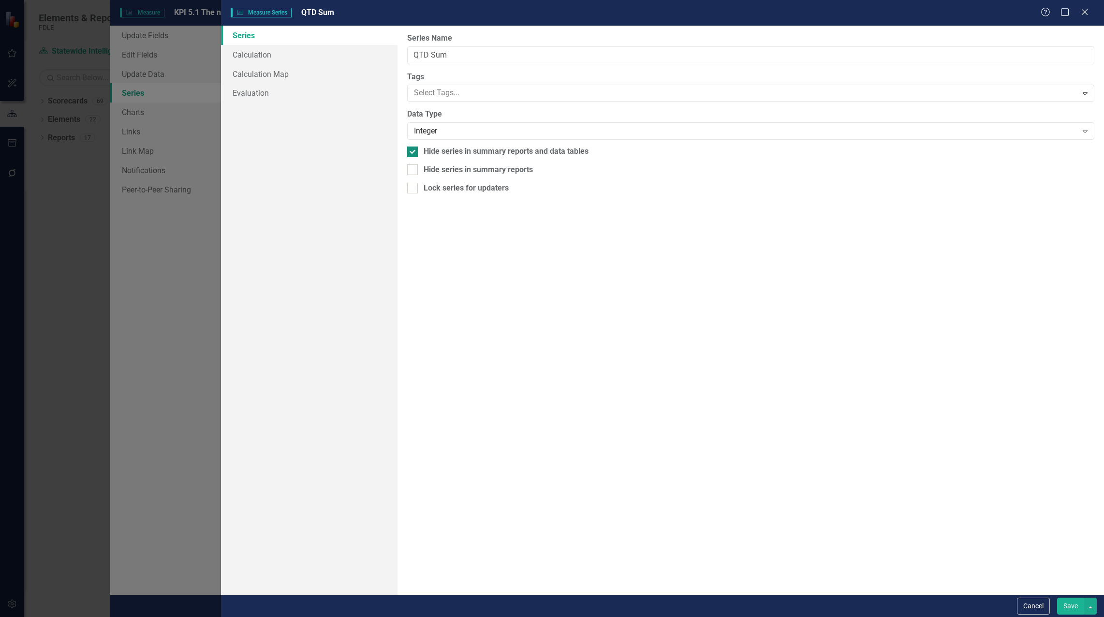
click at [414, 152] on div at bounding box center [412, 152] width 11 height 11
click at [414, 152] on input "Hide series in summary reports and data tables" at bounding box center [410, 150] width 6 height 6
checkbox input "false"
click at [262, 55] on link "Calculation" at bounding box center [309, 54] width 177 height 19
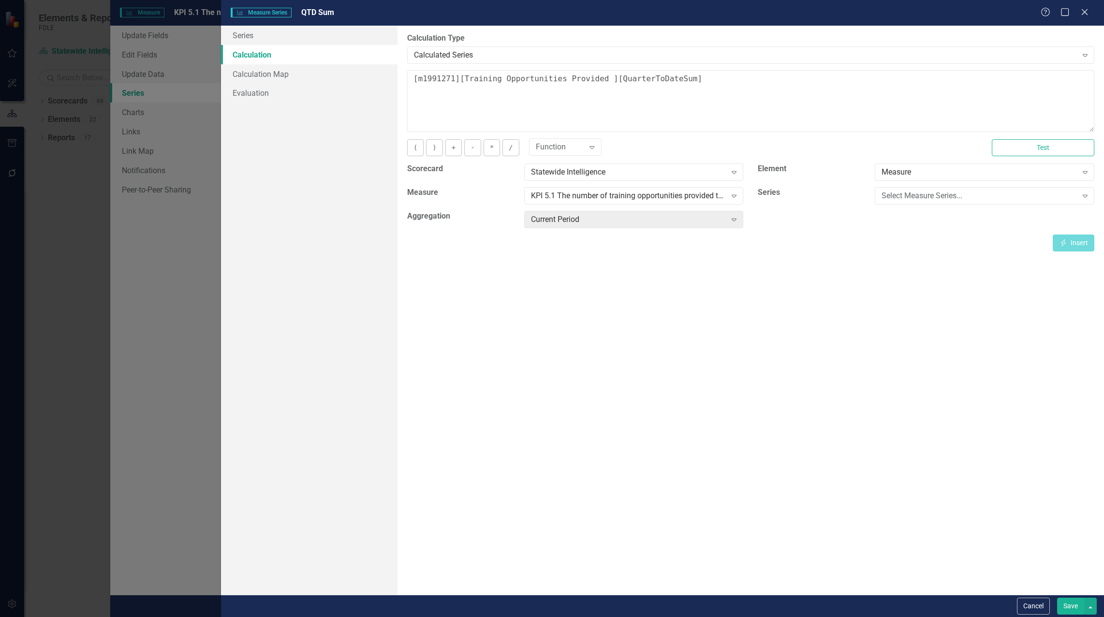
click at [1066, 607] on button "Save" at bounding box center [1070, 606] width 27 height 17
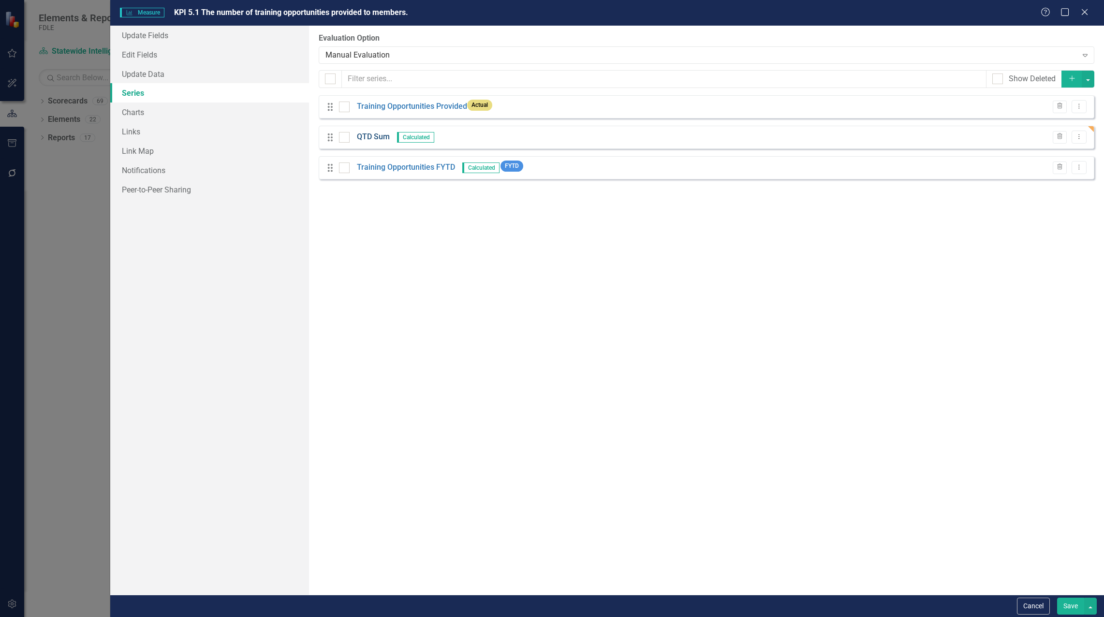
click at [381, 133] on link "QTD Sum" at bounding box center [373, 137] width 33 height 11
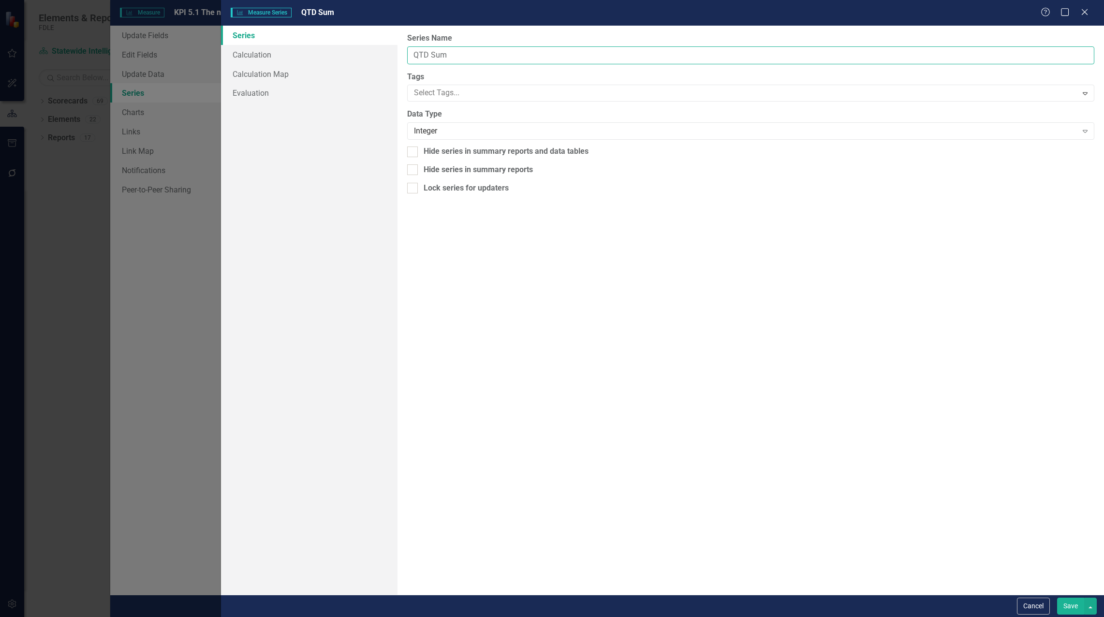
click at [411, 58] on input "QTD Sum" at bounding box center [750, 55] width 687 height 18
drag, startPoint x: 527, startPoint y: 55, endPoint x: 510, endPoint y: 59, distance: 16.9
click at [510, 59] on input "Training Opportunities QTD Sum" at bounding box center [750, 55] width 687 height 18
type input "Training Opportunities QTD"
click at [1073, 610] on button "Save" at bounding box center [1070, 606] width 27 height 17
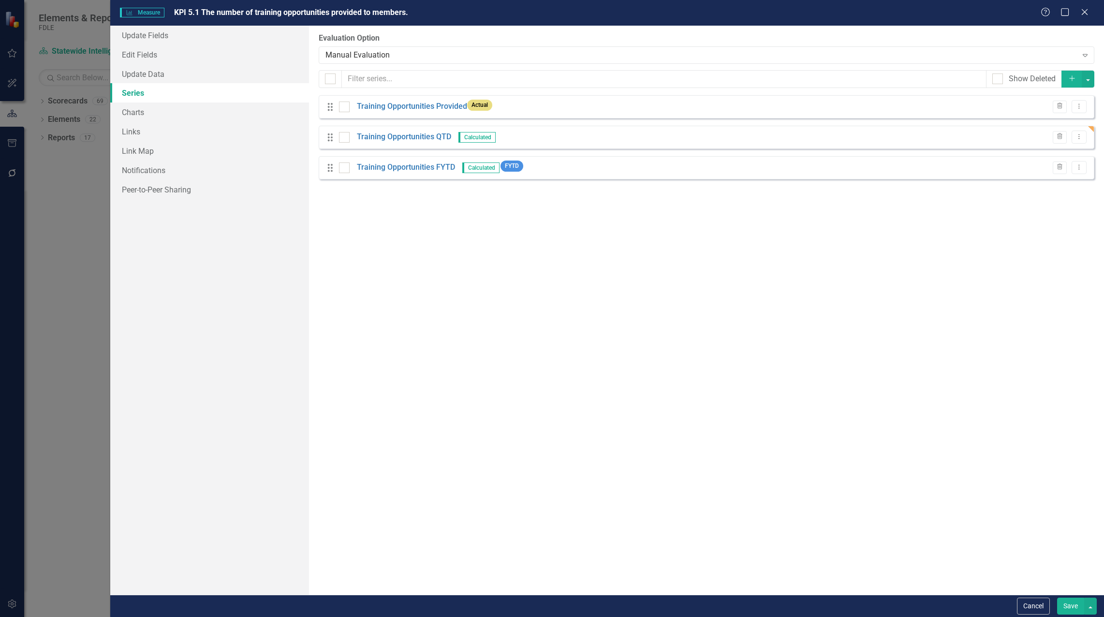
click at [1067, 606] on button "Save" at bounding box center [1070, 606] width 27 height 17
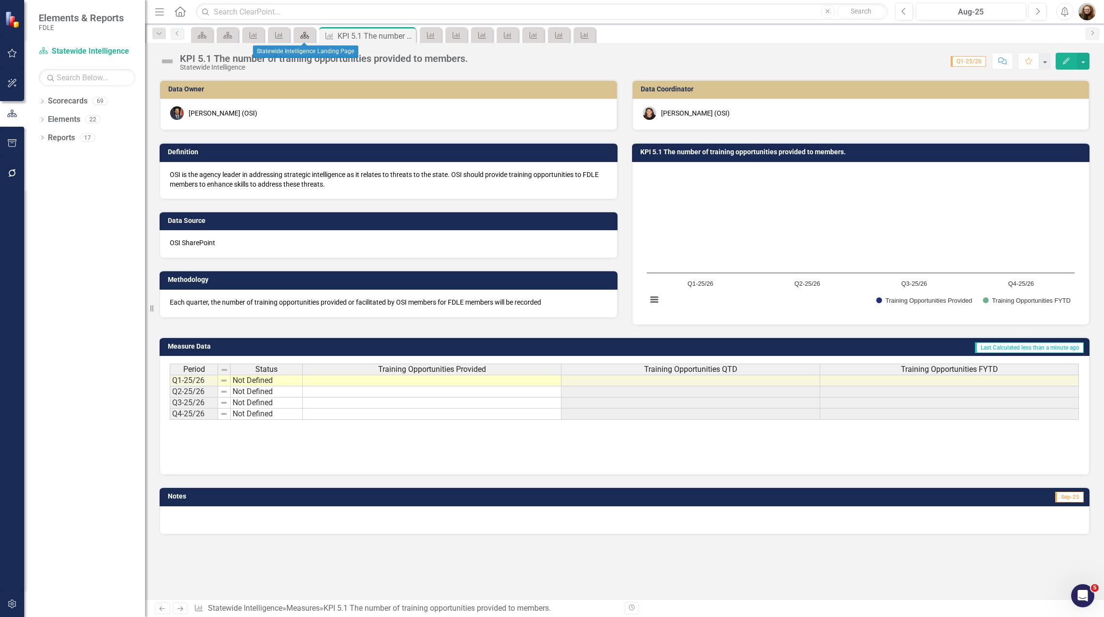
click at [303, 32] on icon "Scorecard" at bounding box center [305, 35] width 10 height 8
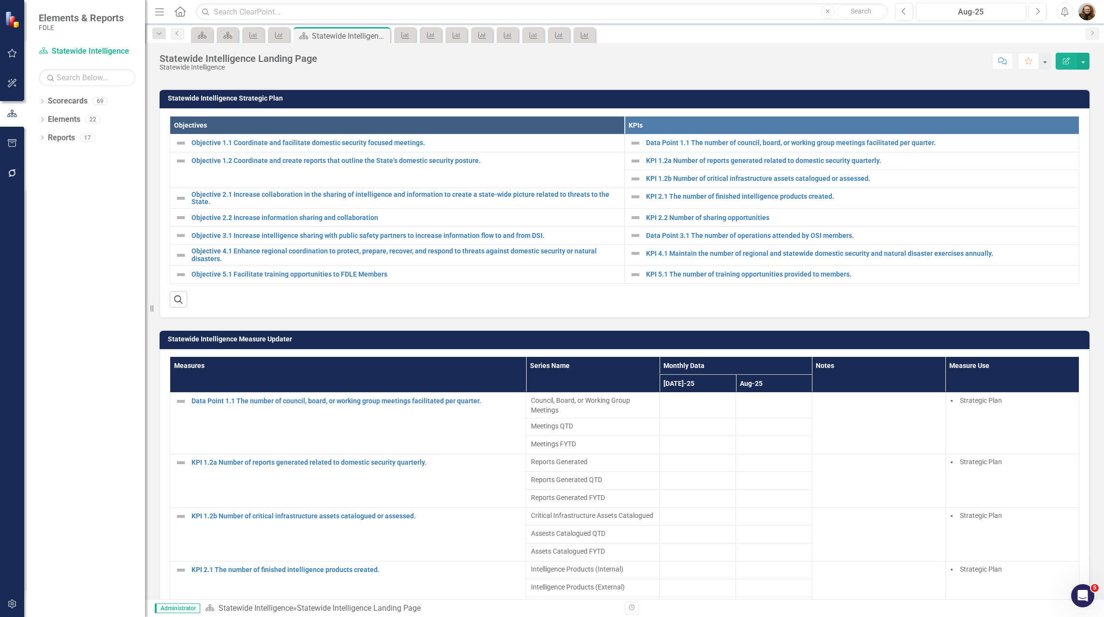
scroll to position [339, 0]
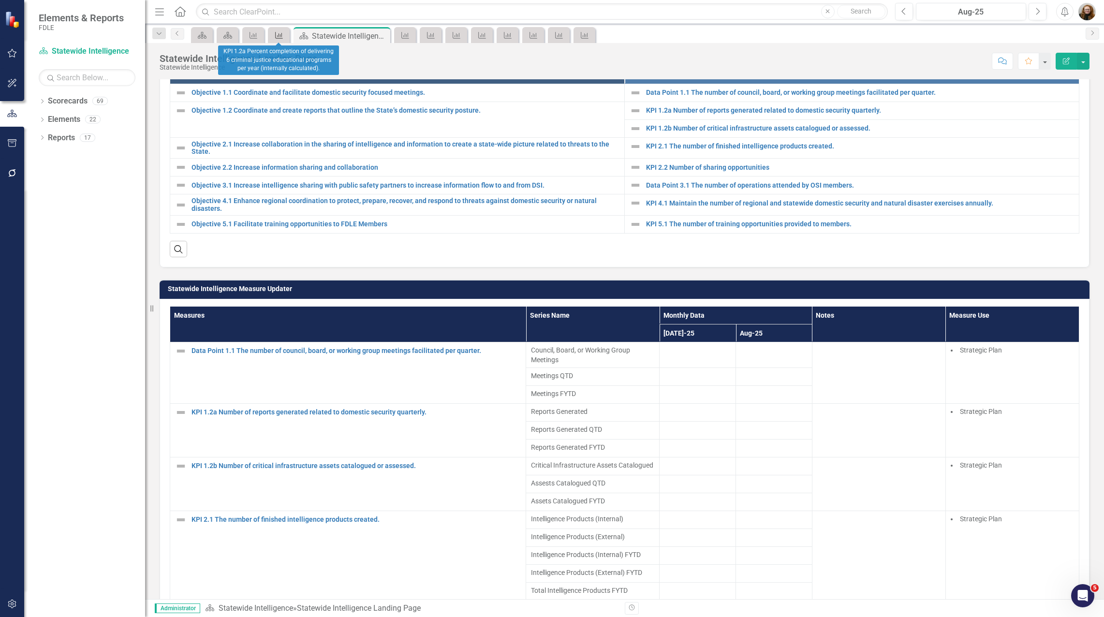
click at [276, 37] on icon at bounding box center [279, 35] width 8 height 7
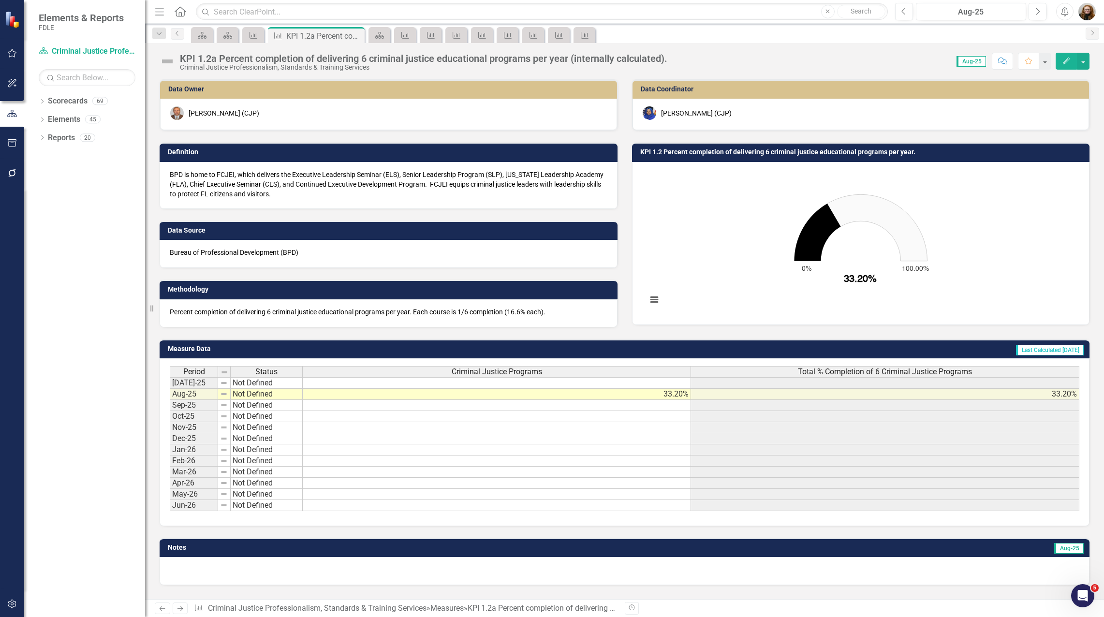
click at [104, 236] on div "Dropdown Scorecards 69 Dropdown FDLE Commissioner's Initiative Team Project Das…" at bounding box center [84, 355] width 121 height 524
click at [40, 101] on icon "Dropdown" at bounding box center [42, 102] width 7 height 5
click at [46, 157] on icon "Dropdown" at bounding box center [47, 156] width 7 height 6
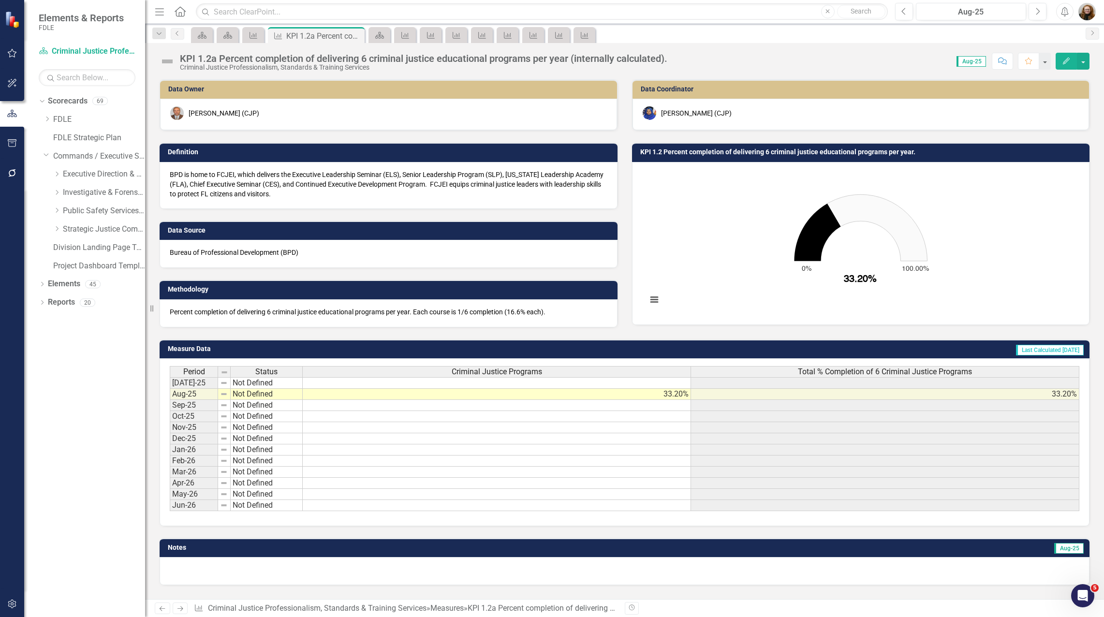
drag, startPoint x: 56, startPoint y: 175, endPoint x: 67, endPoint y: 195, distance: 23.2
click at [56, 175] on icon "Dropdown" at bounding box center [56, 174] width 7 height 6
click at [68, 212] on icon "Dropdown" at bounding box center [66, 210] width 7 height 6
click at [94, 232] on link "Accountability" at bounding box center [113, 229] width 63 height 11
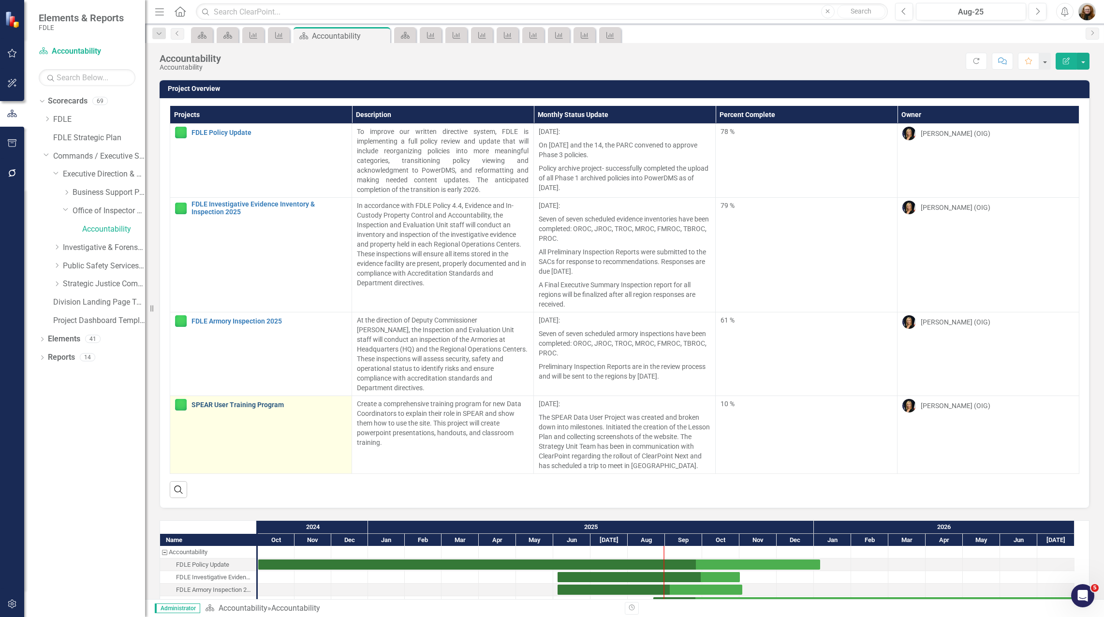
click at [259, 401] on link "SPEAR User Training Program" at bounding box center [269, 404] width 155 height 7
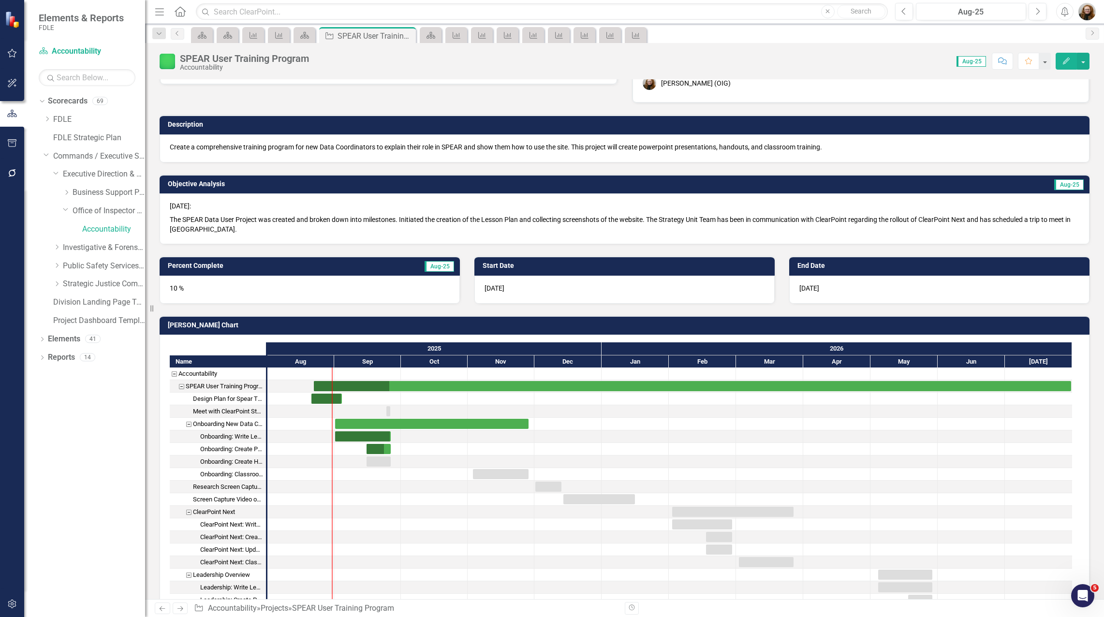
scroll to position [48, 0]
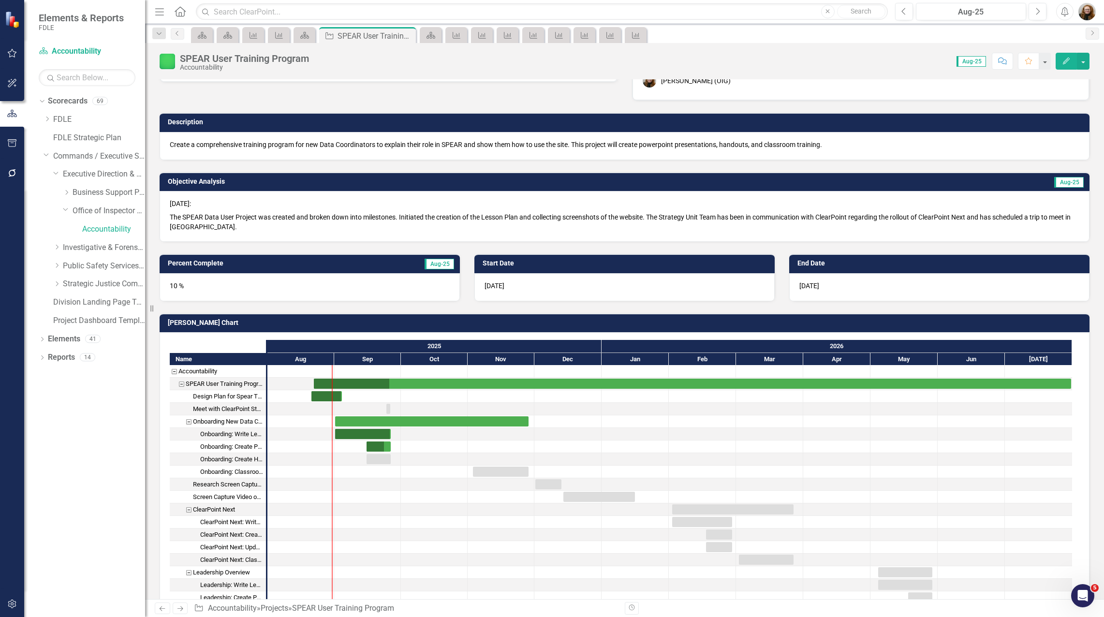
click at [188, 92] on div "Owner Heather Pence (OIG) Collaborators ED Emily David (Office of Inspector Gen…" at bounding box center [624, 160] width 945 height 282
drag, startPoint x: 277, startPoint y: 100, endPoint x: 203, endPoint y: 37, distance: 97.1
click at [274, 97] on div "Owner Heather Pence (OIG) Collaborators ED Emily David (Office of Inspector Gen…" at bounding box center [624, 160] width 945 height 282
click at [238, 413] on div "Meet with ClearPoint Staff" at bounding box center [228, 409] width 70 height 13
click at [234, 412] on div "Meet with ClearPoint Staff" at bounding box center [228, 409] width 70 height 13
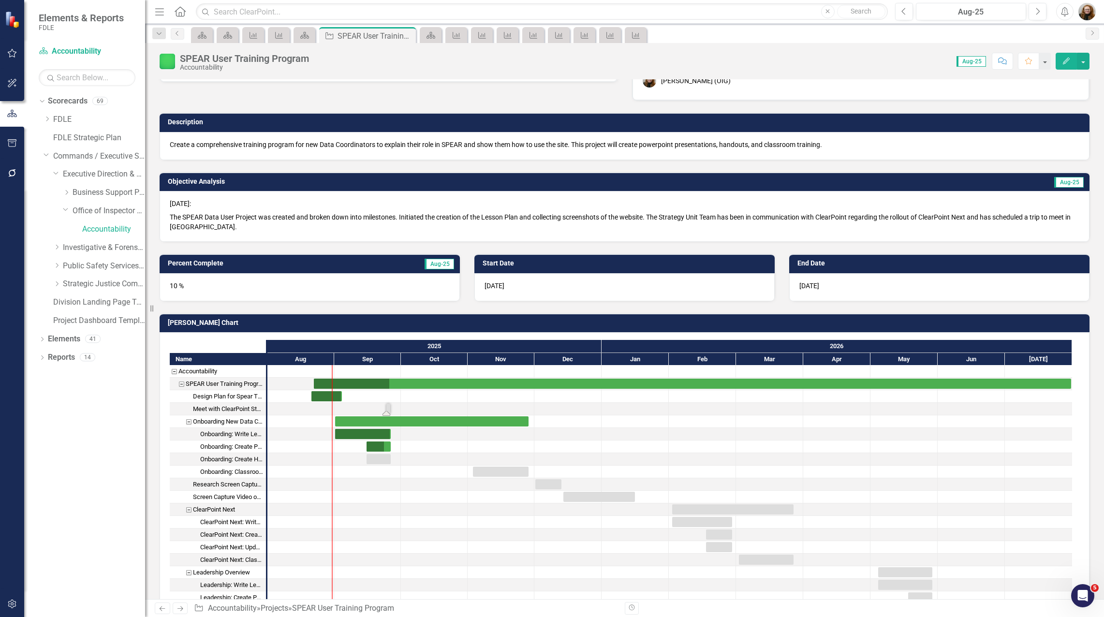
click at [234, 412] on div "Meet with ClearPoint Staff" at bounding box center [228, 409] width 70 height 13
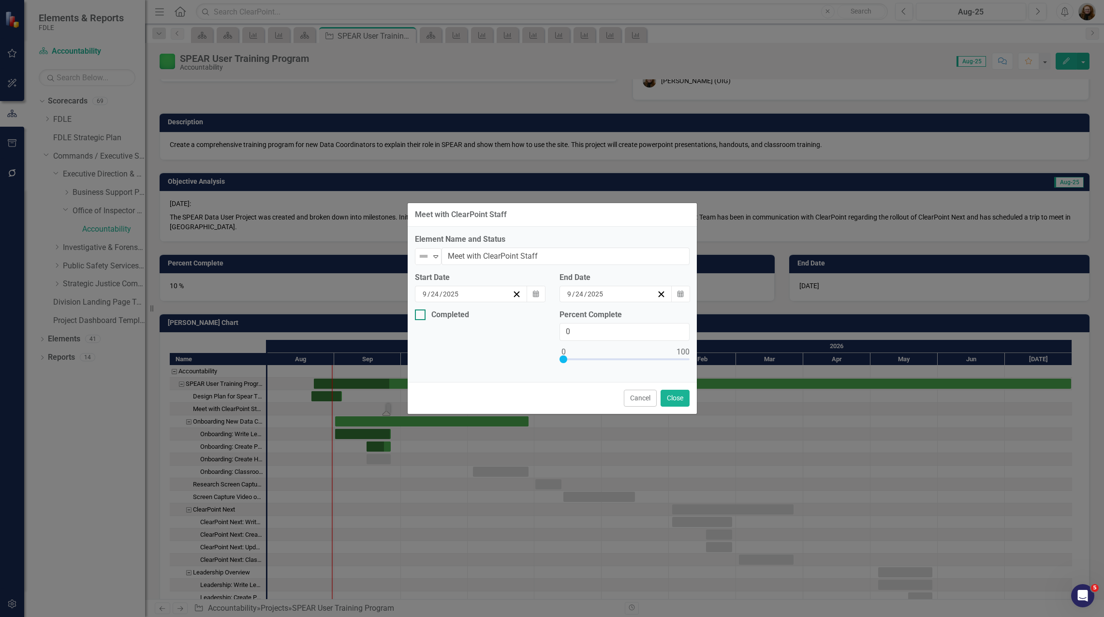
click at [420, 314] on input "Completed" at bounding box center [418, 313] width 6 height 6
checkbox input "true"
type input "100"
drag, startPoint x: 565, startPoint y: 358, endPoint x: 733, endPoint y: 361, distance: 167.8
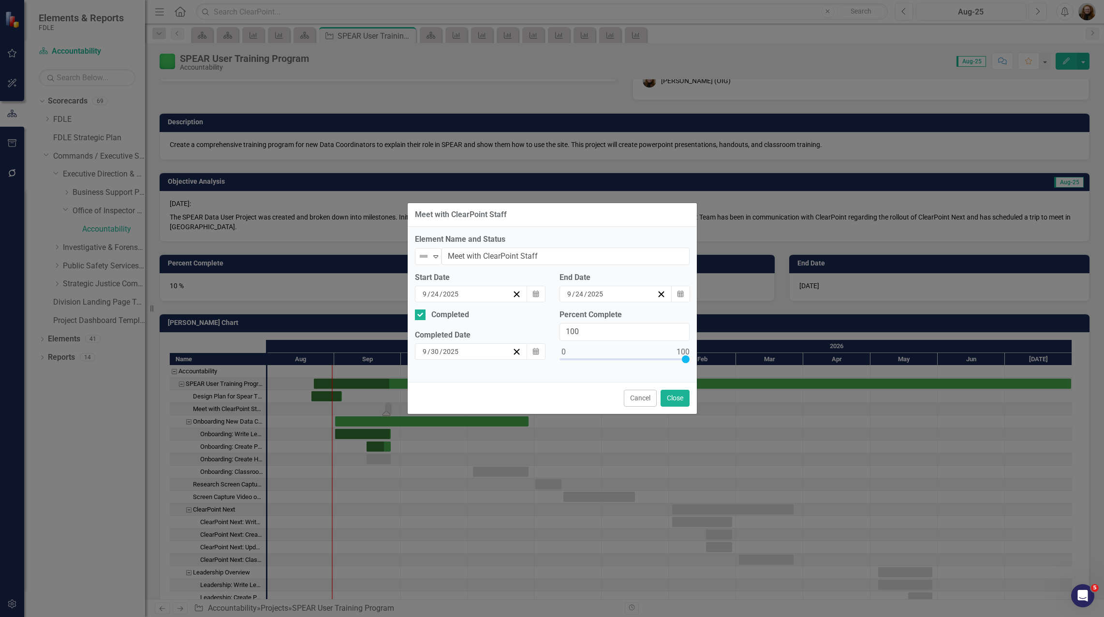
click at [733, 361] on div "Meet with ClearPoint Staff Element Name and Status Not Defined Expand Meet with…" at bounding box center [552, 308] width 1104 height 617
click at [684, 398] on button "Close" at bounding box center [675, 398] width 29 height 17
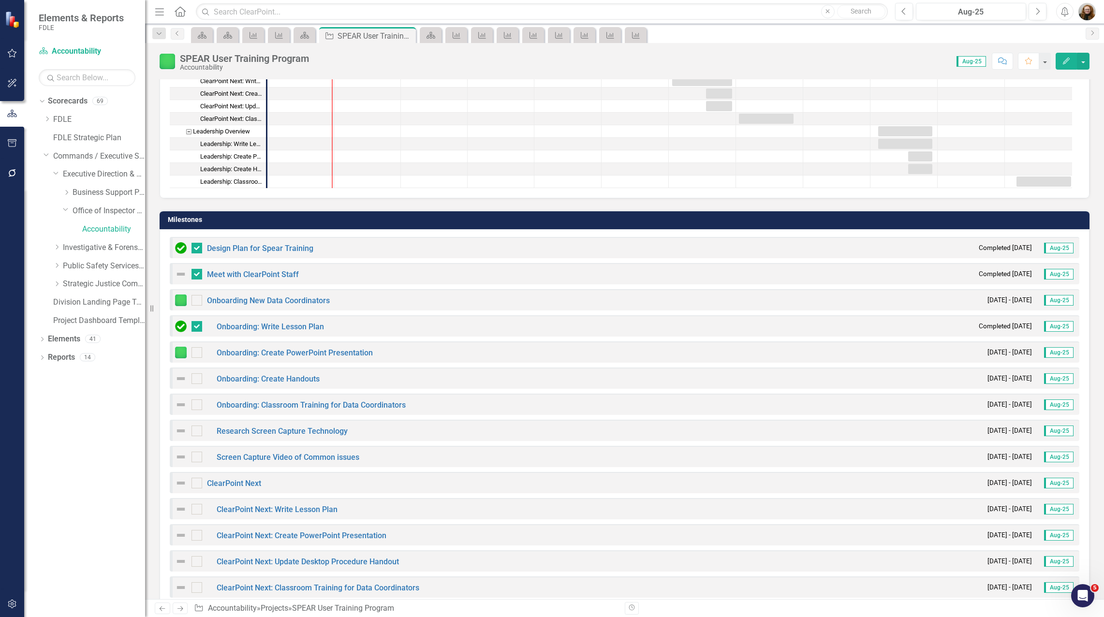
scroll to position [532, 0]
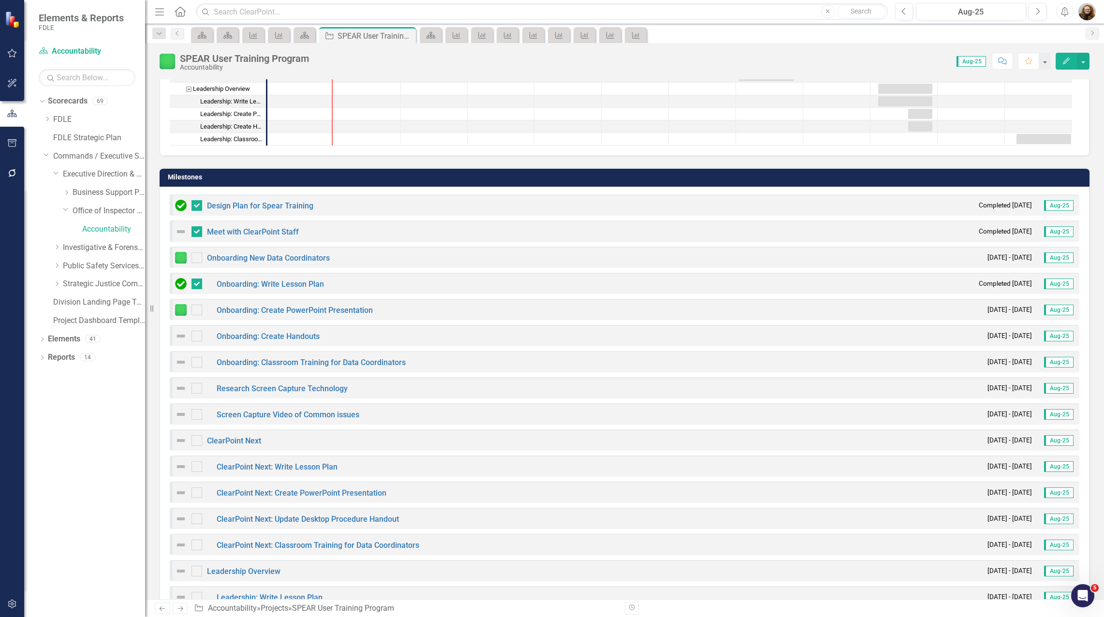
click at [178, 234] on img at bounding box center [181, 232] width 12 height 12
click at [181, 230] on img at bounding box center [181, 232] width 12 height 12
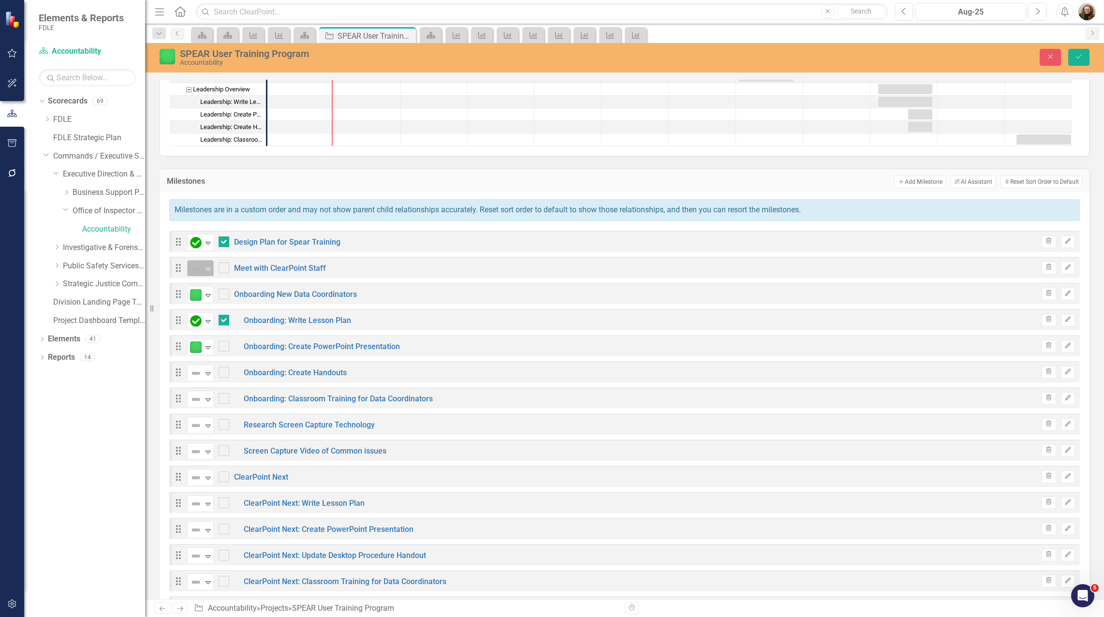
click at [205, 271] on icon "Expand" at bounding box center [208, 269] width 10 height 8
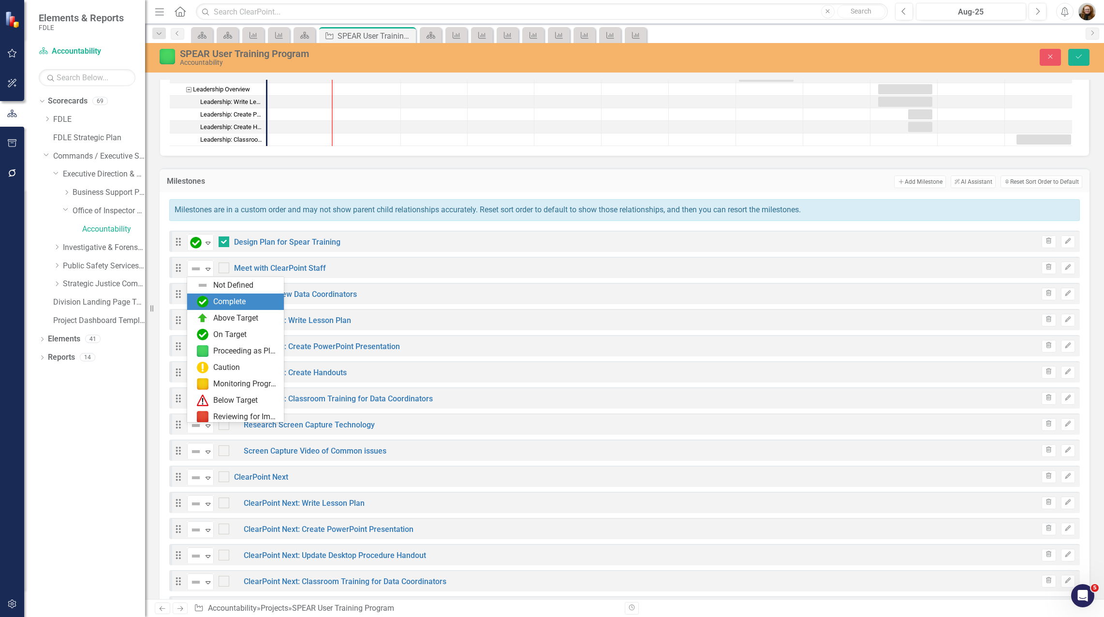
click at [210, 300] on div "Complete" at bounding box center [237, 302] width 81 height 12
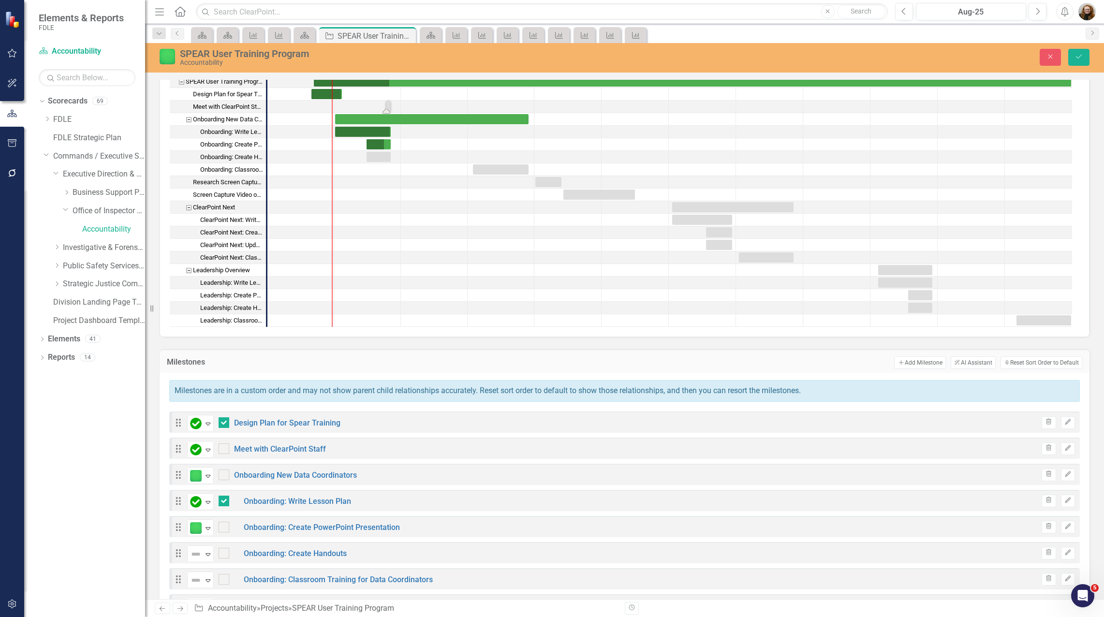
scroll to position [387, 0]
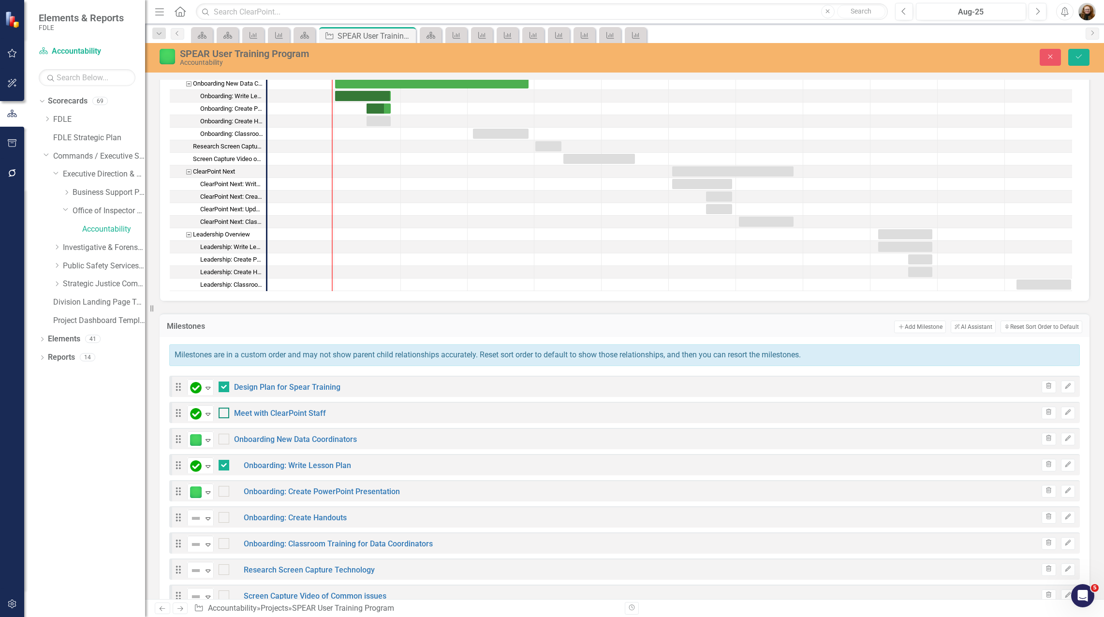
click at [226, 413] on div at bounding box center [224, 413] width 11 height 11
click at [225, 413] on input "checkbox" at bounding box center [222, 411] width 6 height 6
checkbox input "true"
click at [1081, 54] on icon "Save" at bounding box center [1079, 56] width 9 height 7
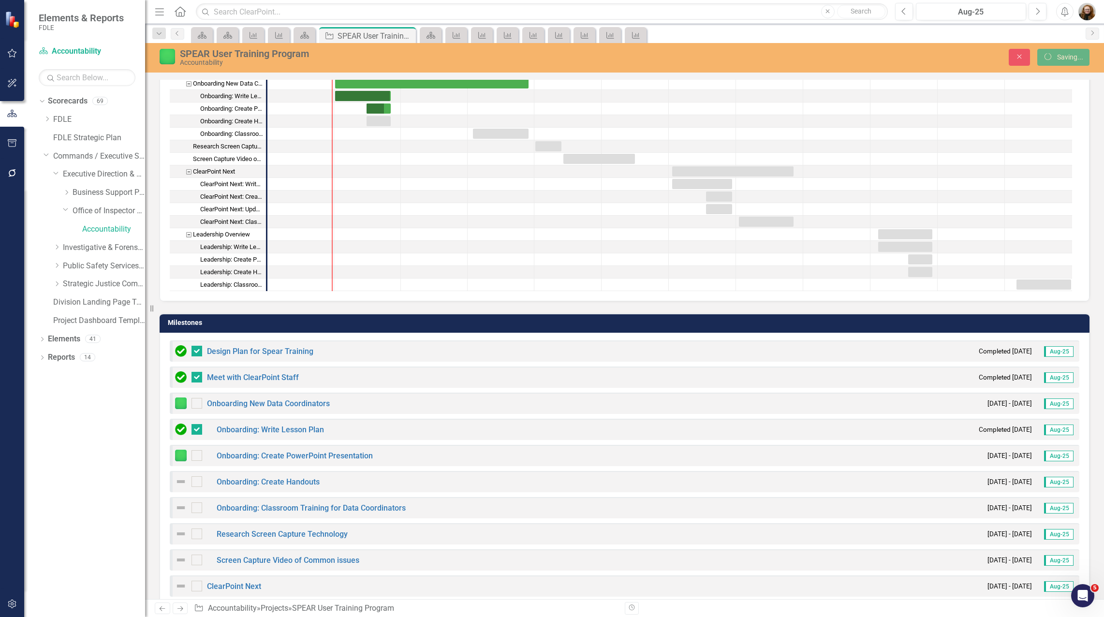
checkbox input "false"
checkbox input "true"
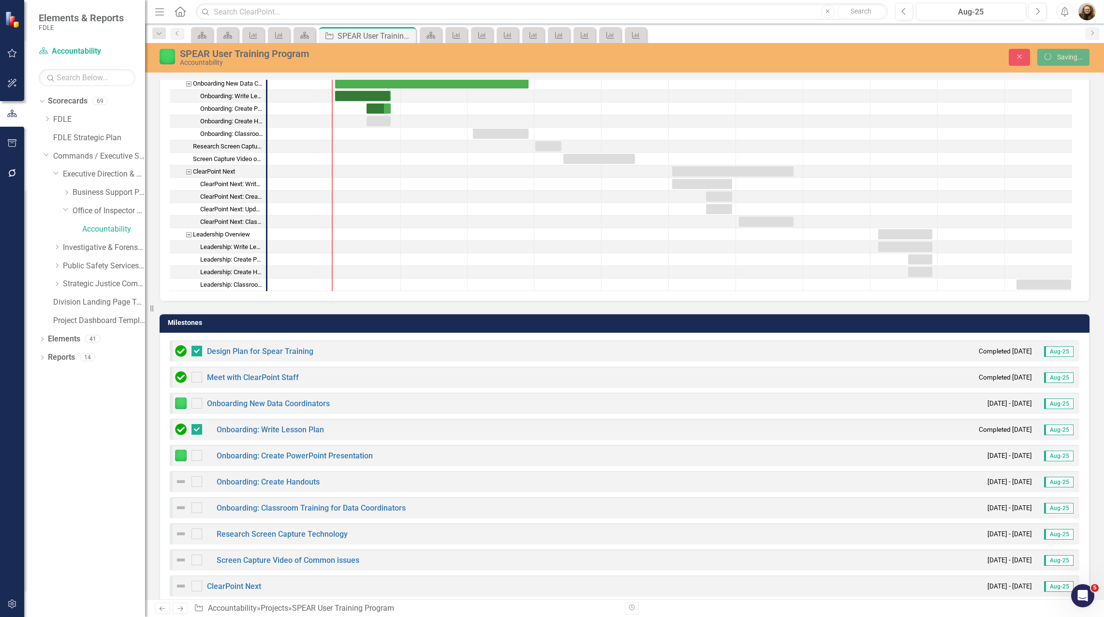
checkbox input "false"
checkbox input "true"
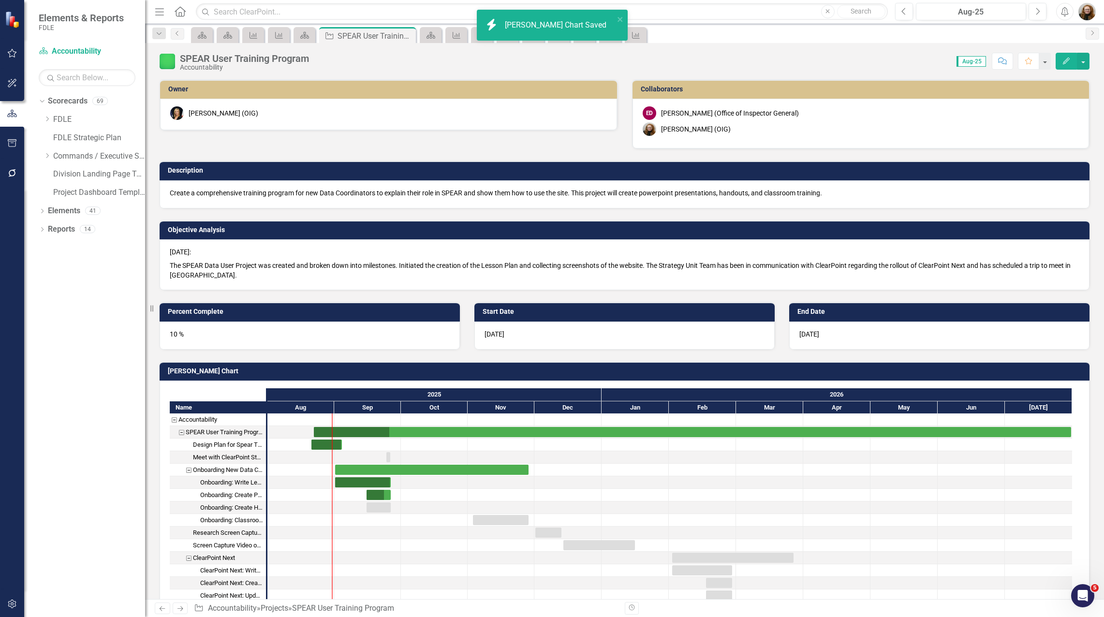
checkbox input "true"
click at [345, 470] on div "Task: Start date: 2025-09-01 End date: 2025-11-28" at bounding box center [431, 470] width 193 height 10
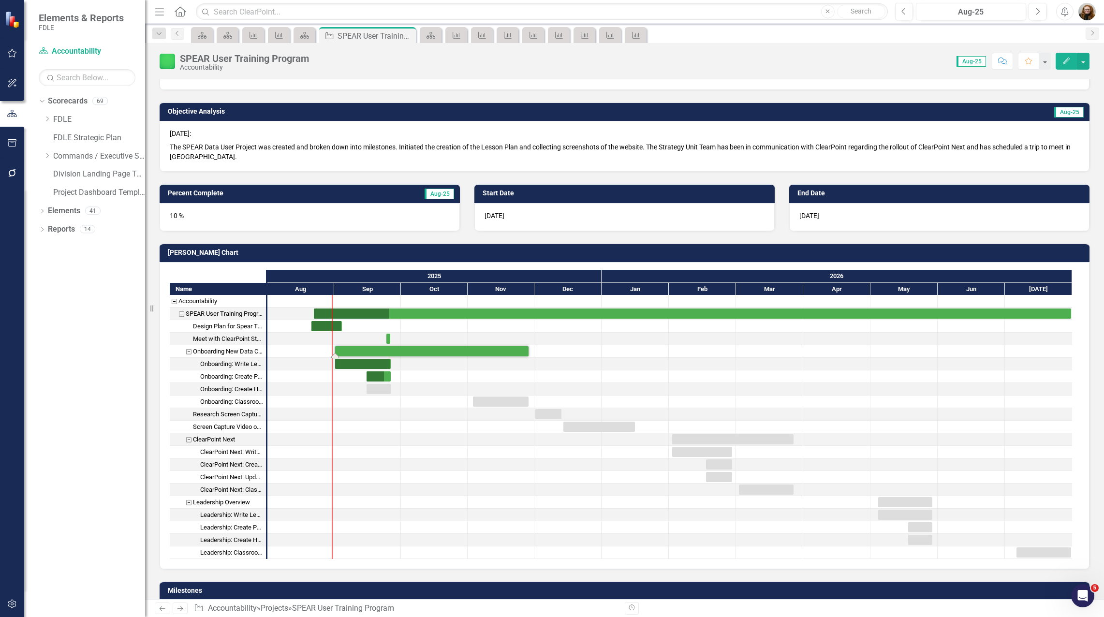
scroll to position [290, 0]
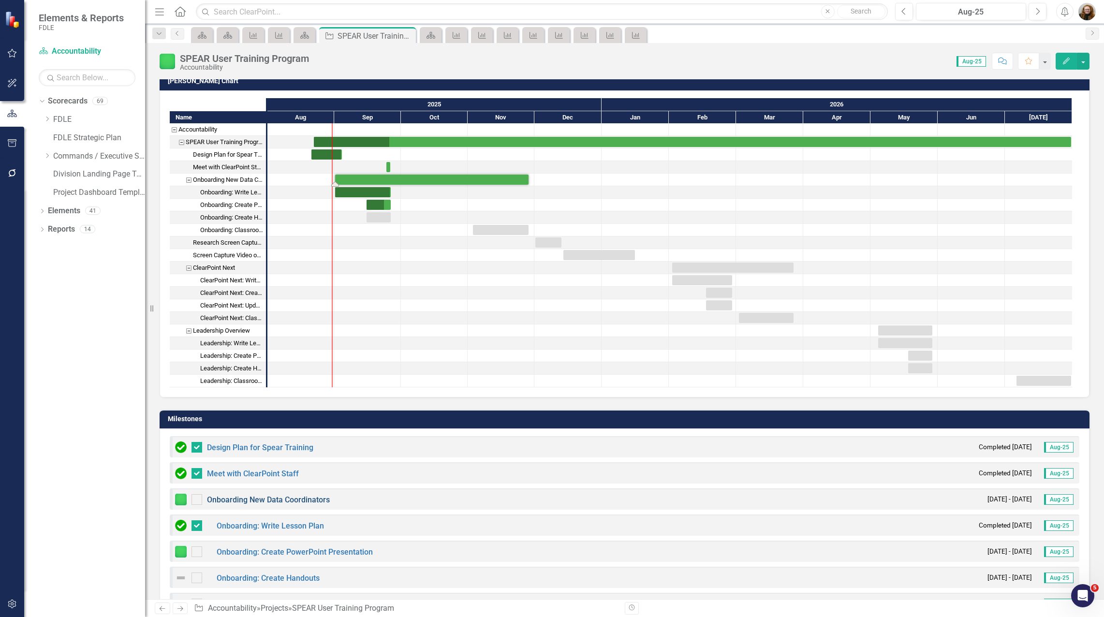
click at [244, 497] on link "Onboarding New Data Coordinators" at bounding box center [268, 499] width 123 height 9
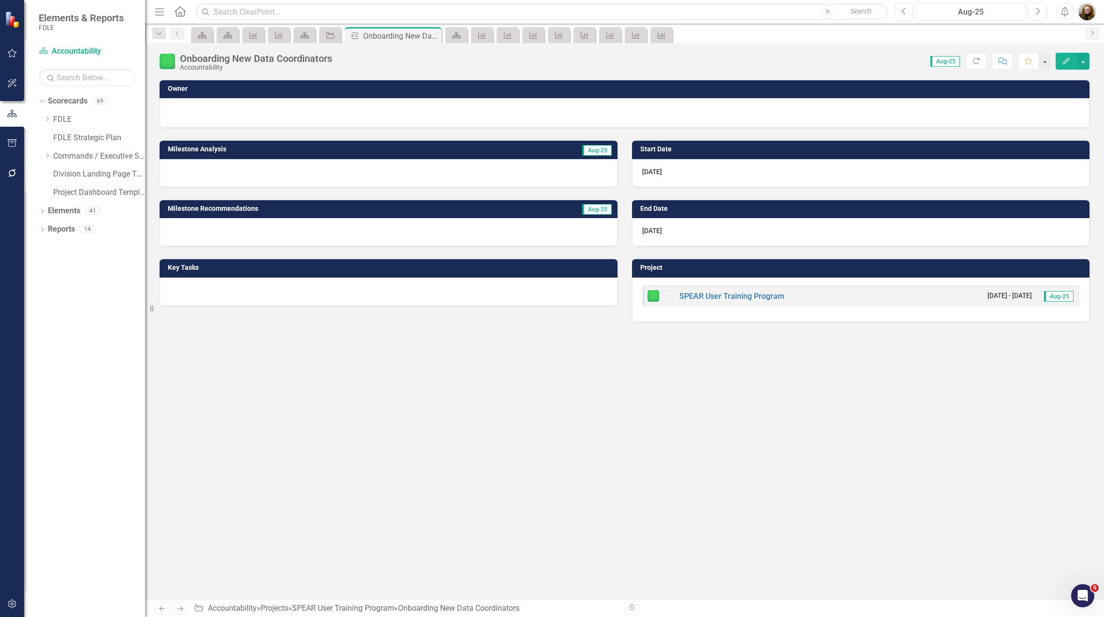
click at [1072, 67] on button "Edit" at bounding box center [1066, 61] width 21 height 17
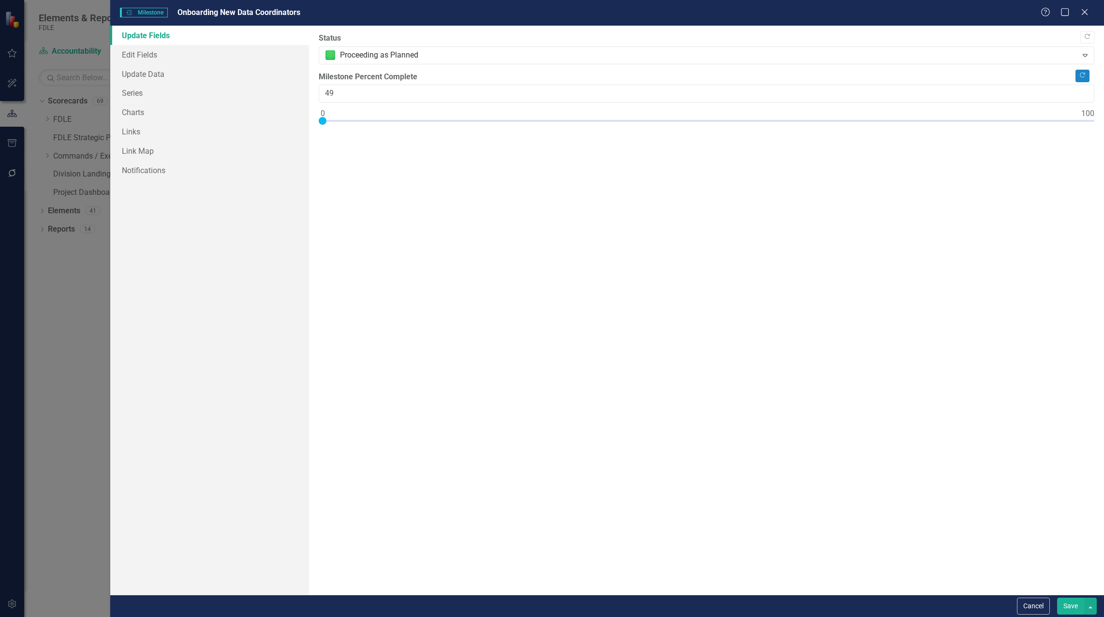
click at [696, 122] on div at bounding box center [707, 123] width 776 height 12
type input "60"
drag, startPoint x: 699, startPoint y: 121, endPoint x: 782, endPoint y: 123, distance: 83.2
click at [782, 123] on div at bounding box center [784, 121] width 8 height 8
click at [1076, 606] on button "Save" at bounding box center [1070, 606] width 27 height 17
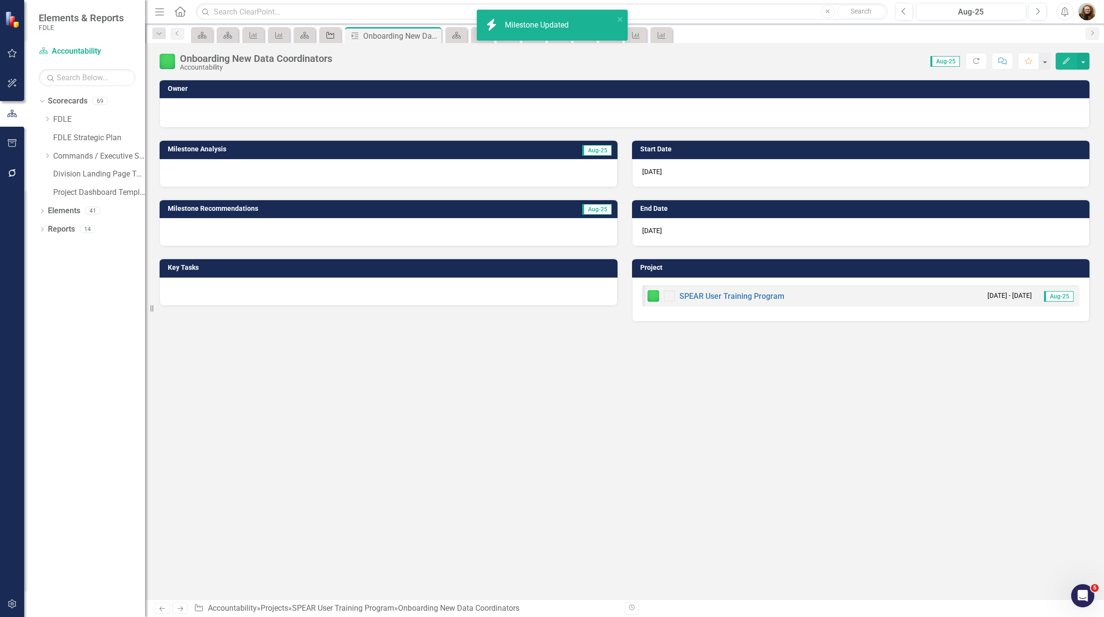
click at [332, 36] on icon "Project" at bounding box center [331, 35] width 10 height 8
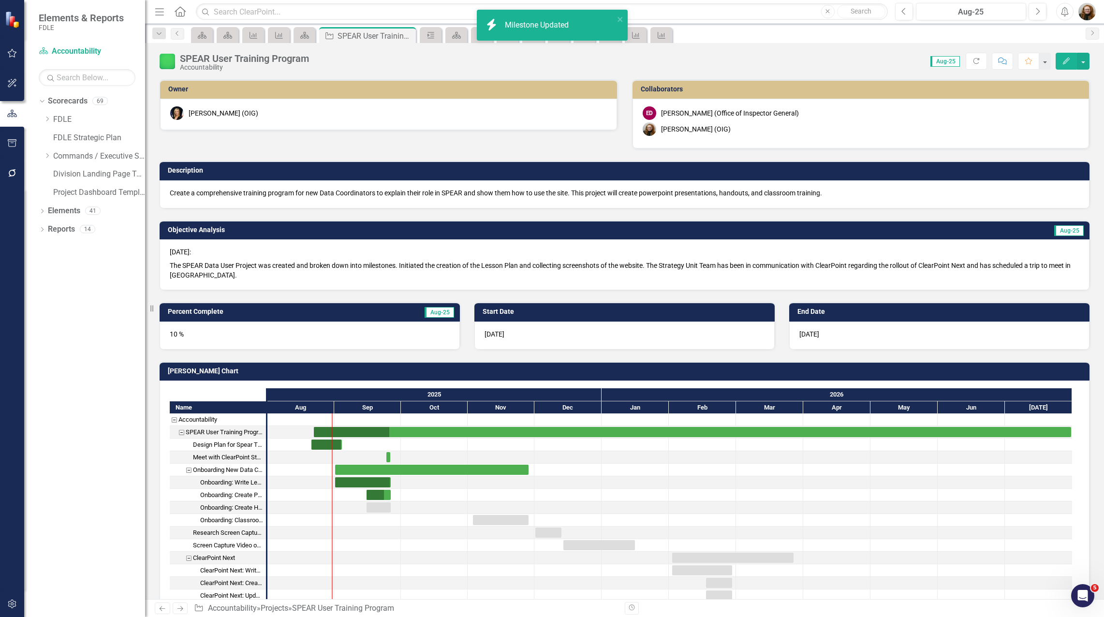
checkbox input "false"
checkbox input "true"
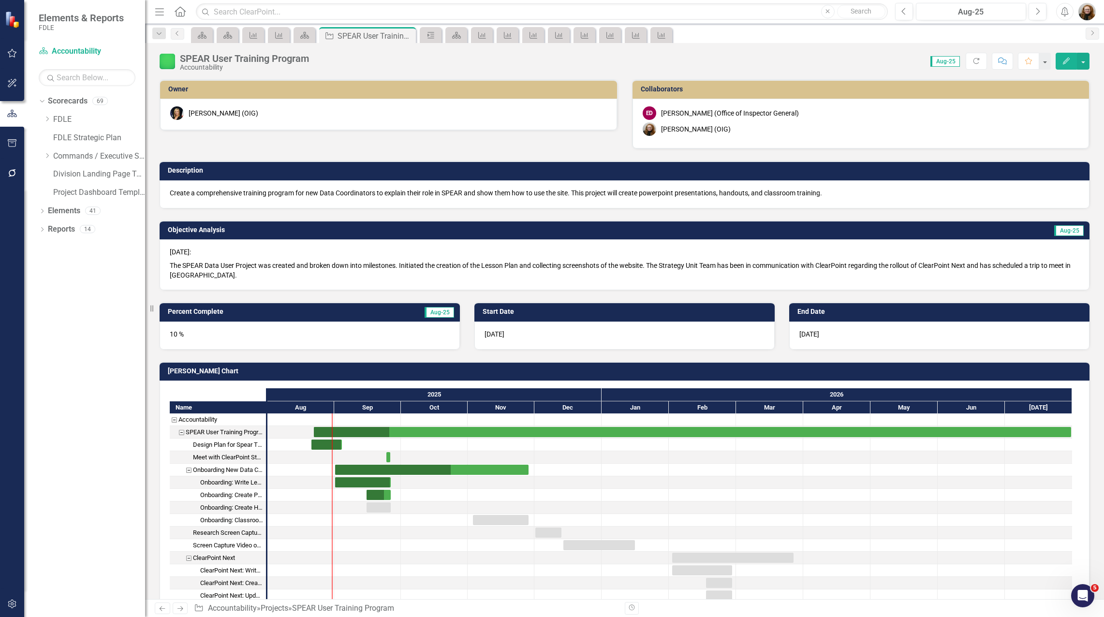
checkbox input "true"
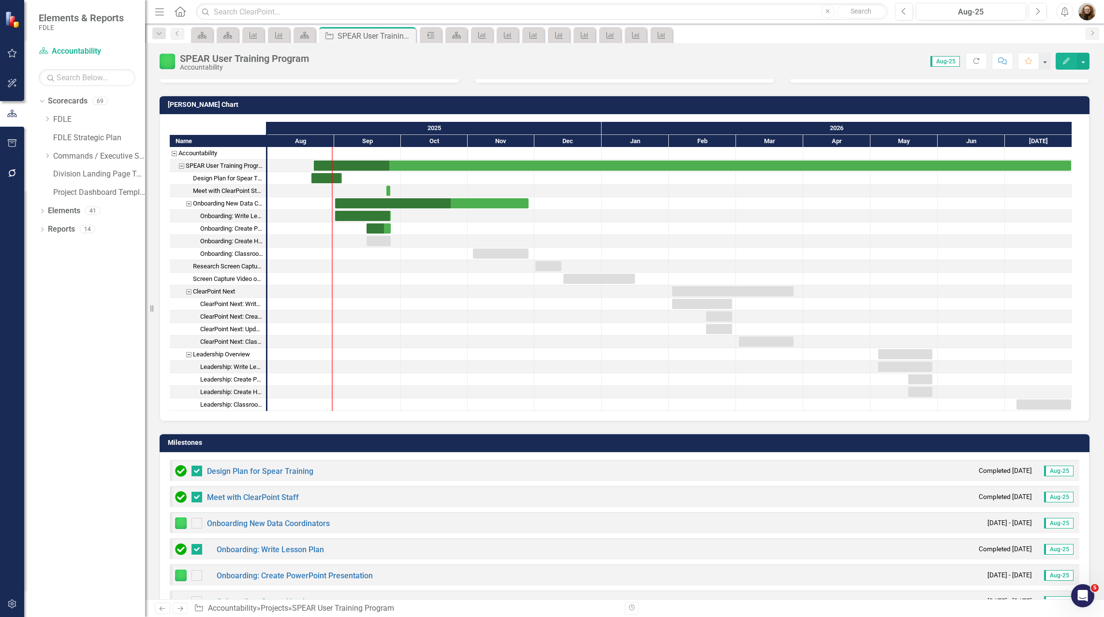
scroll to position [387, 0]
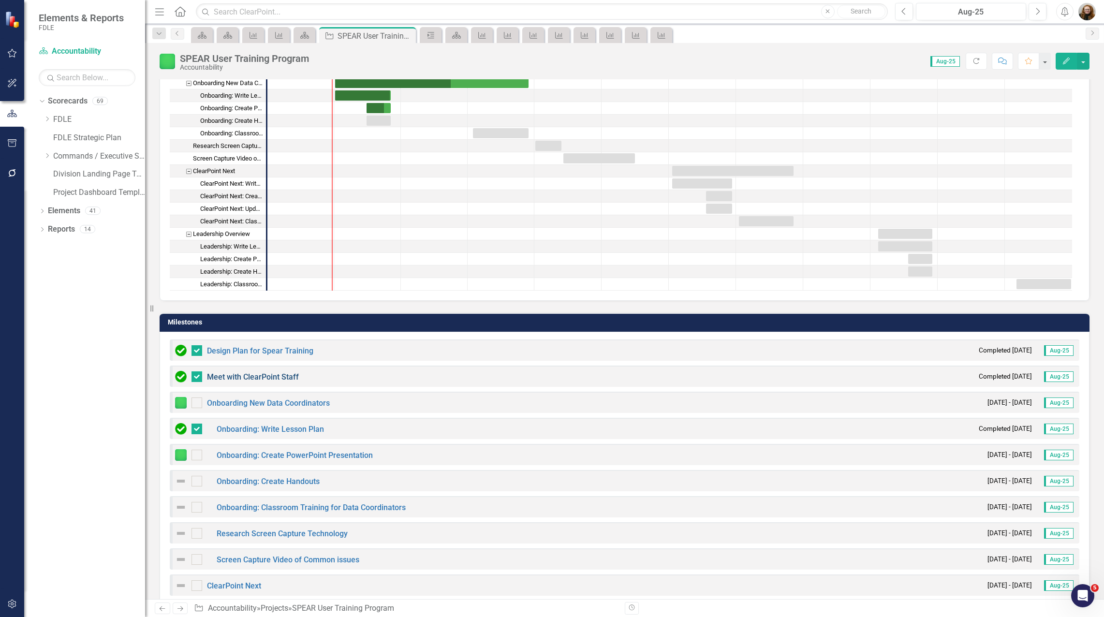
click at [285, 378] on link "Meet with ClearPoint Staff" at bounding box center [253, 376] width 92 height 9
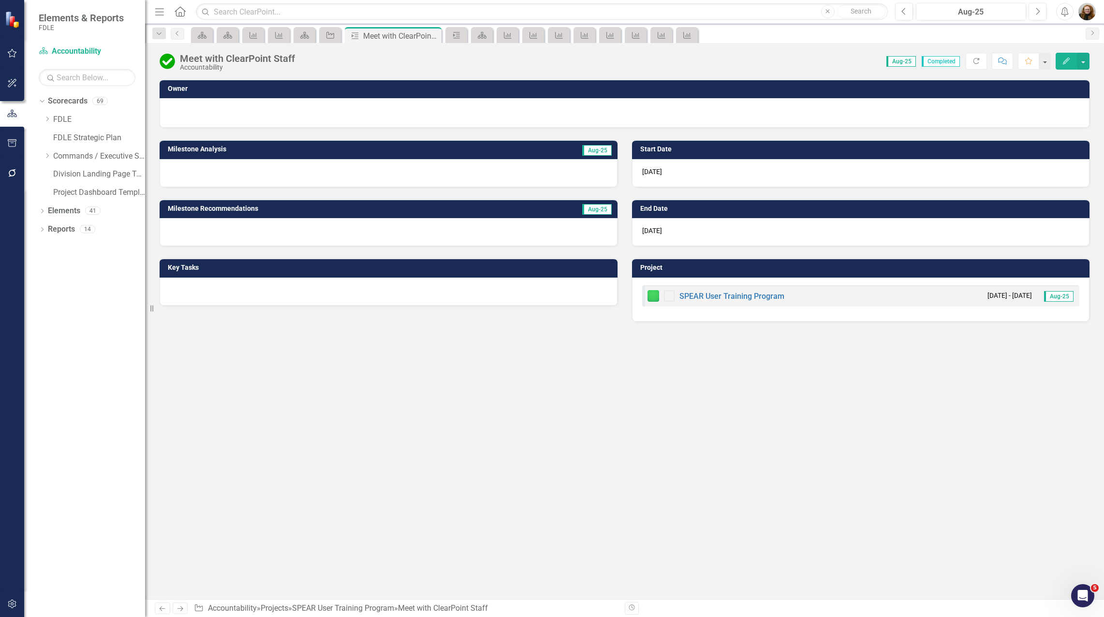
click at [1067, 58] on icon "Edit" at bounding box center [1066, 61] width 9 height 7
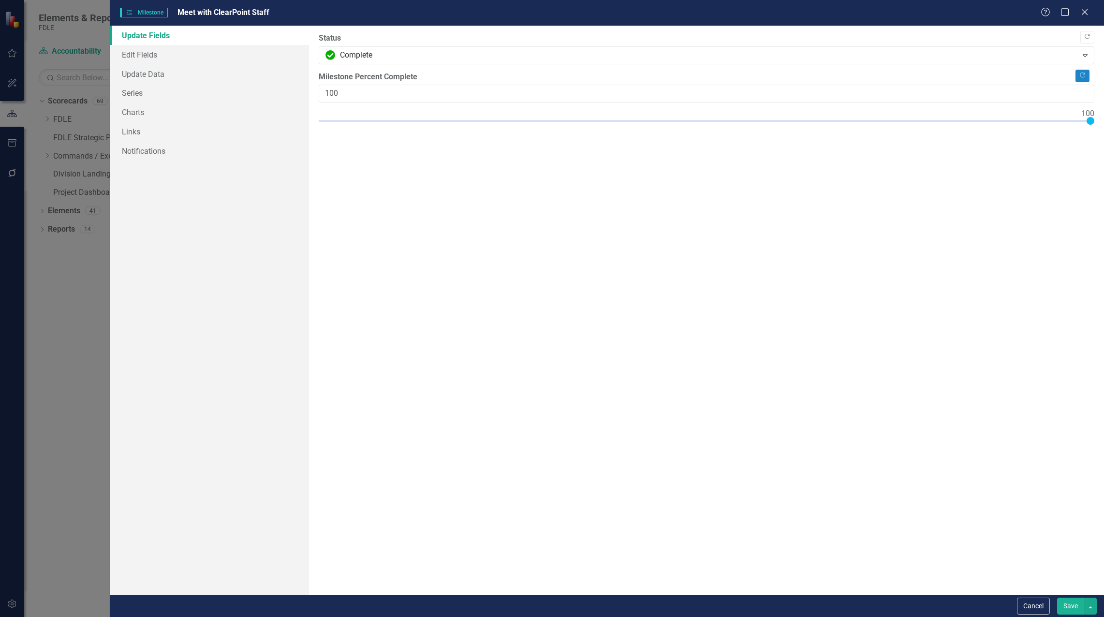
click at [1067, 607] on button "Save" at bounding box center [1070, 606] width 27 height 17
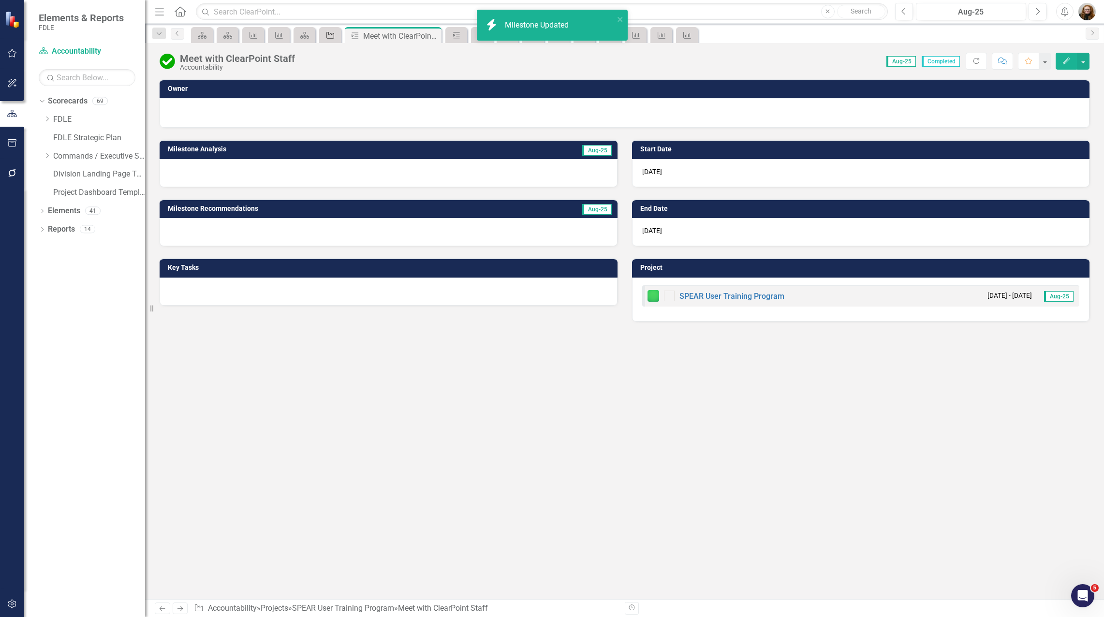
click at [332, 34] on icon "Project" at bounding box center [331, 35] width 10 height 8
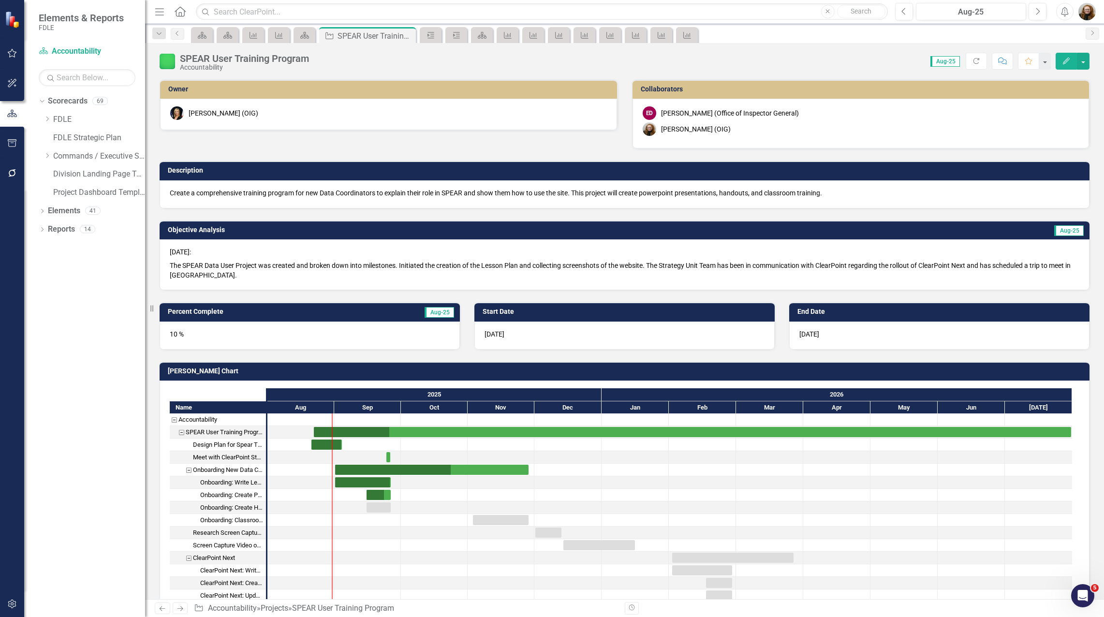
click at [87, 306] on div "Dropdown Scorecards 69 Dropdown FDLE Commissioner's Initiative Team Project Das…" at bounding box center [84, 355] width 121 height 524
drag, startPoint x: 65, startPoint y: 189, endPoint x: 71, endPoint y: 175, distance: 15.6
click at [65, 189] on link "Project Dashboard Template" at bounding box center [99, 192] width 92 height 11
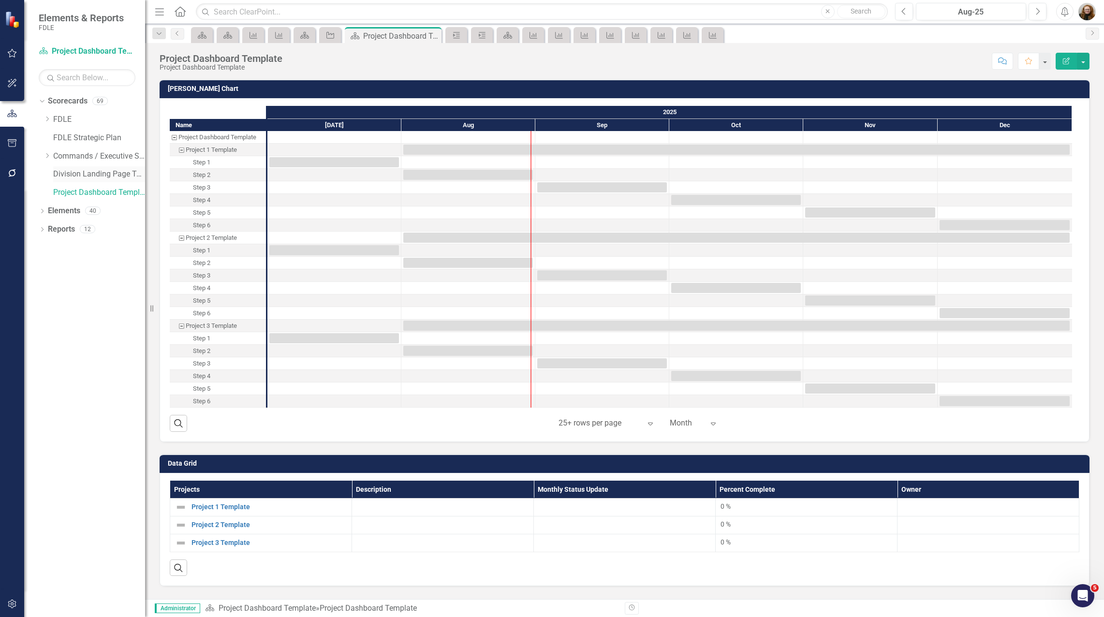
click at [74, 172] on link "Division Landing Page Template" at bounding box center [99, 174] width 92 height 11
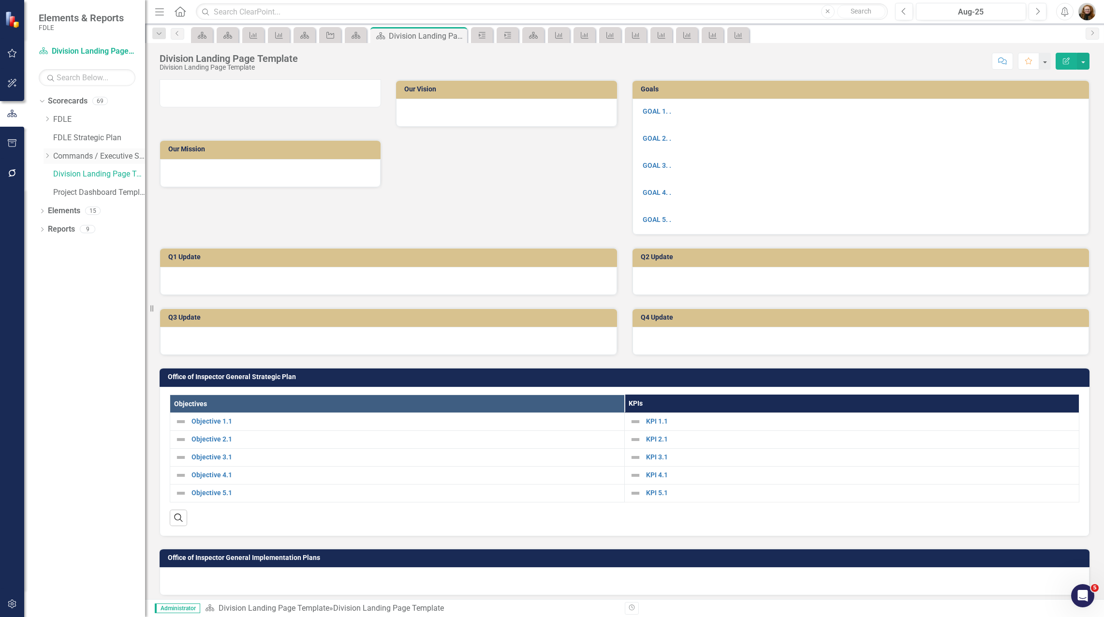
click at [85, 152] on link "Commands / Executive Support Branch" at bounding box center [99, 156] width 92 height 11
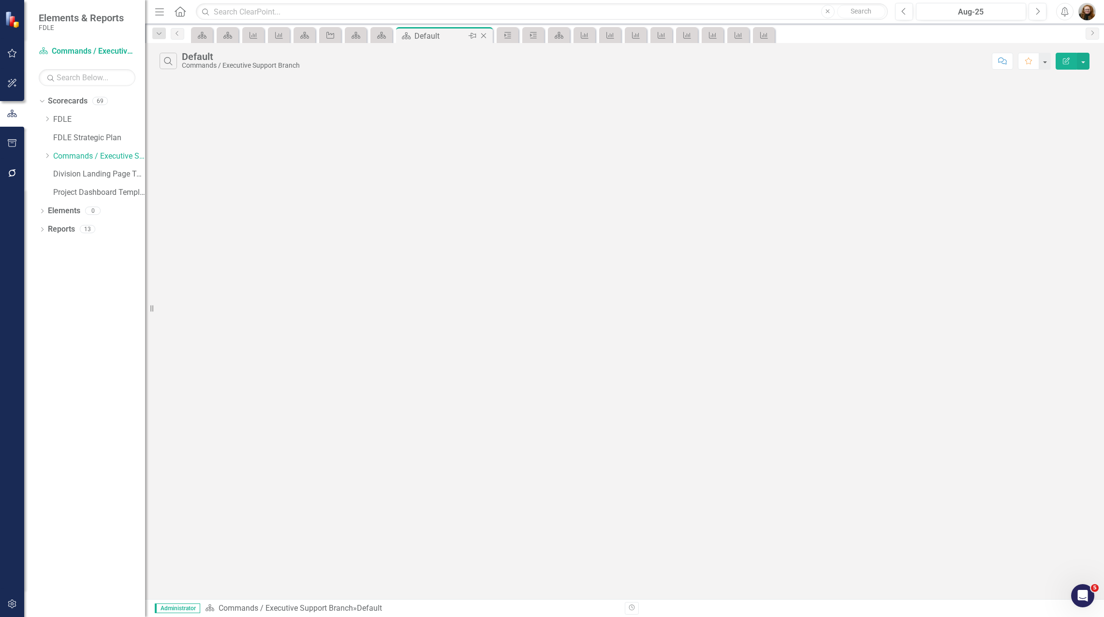
click at [485, 38] on icon "Close" at bounding box center [484, 36] width 10 height 8
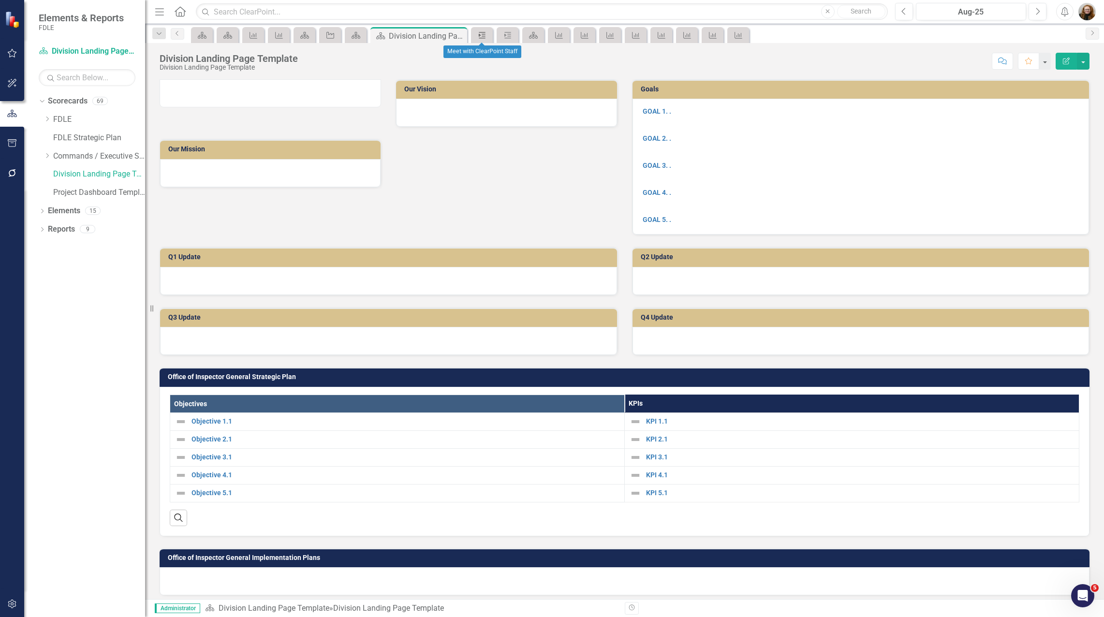
click at [487, 36] on icon "Milestone" at bounding box center [482, 35] width 10 height 8
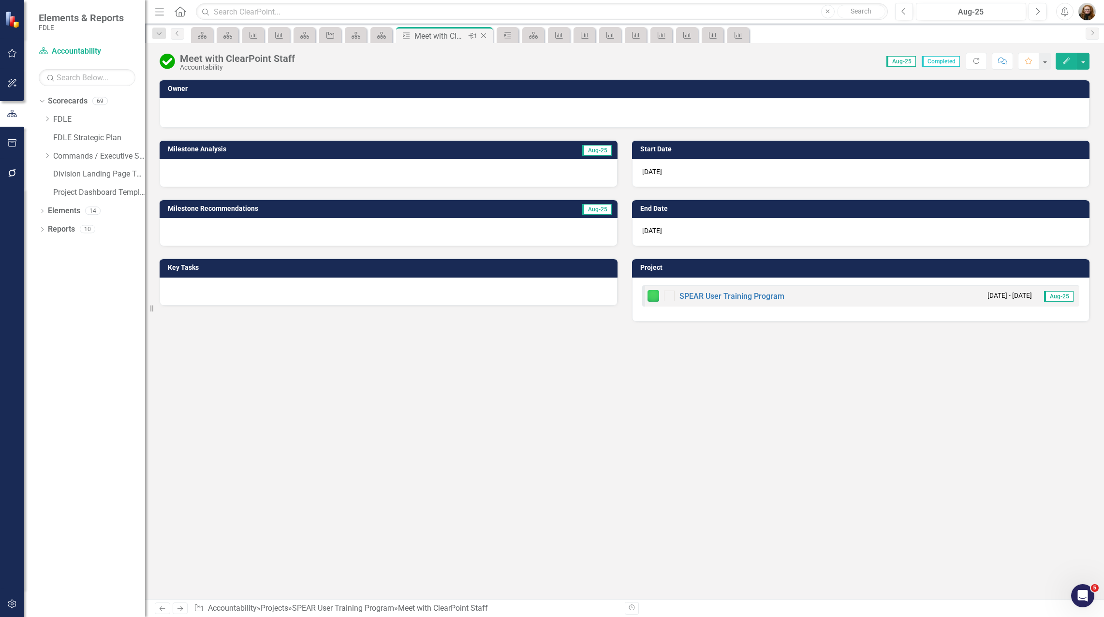
click at [483, 36] on icon "Close" at bounding box center [484, 36] width 10 height 8
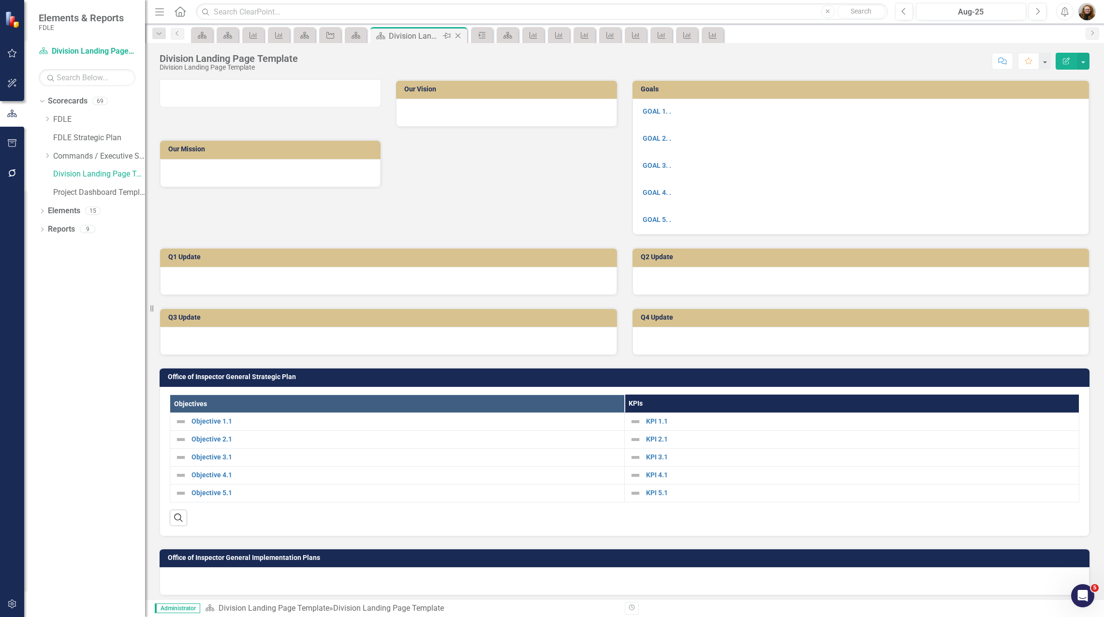
click at [462, 35] on icon "Close" at bounding box center [458, 36] width 10 height 8
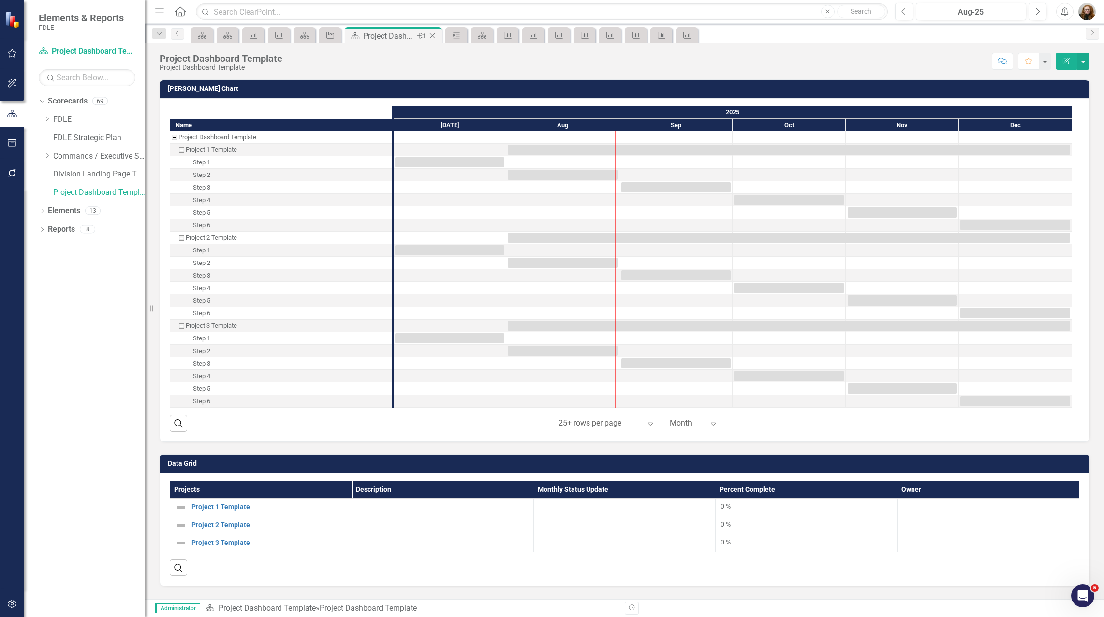
click at [432, 33] on icon "Close" at bounding box center [433, 36] width 10 height 8
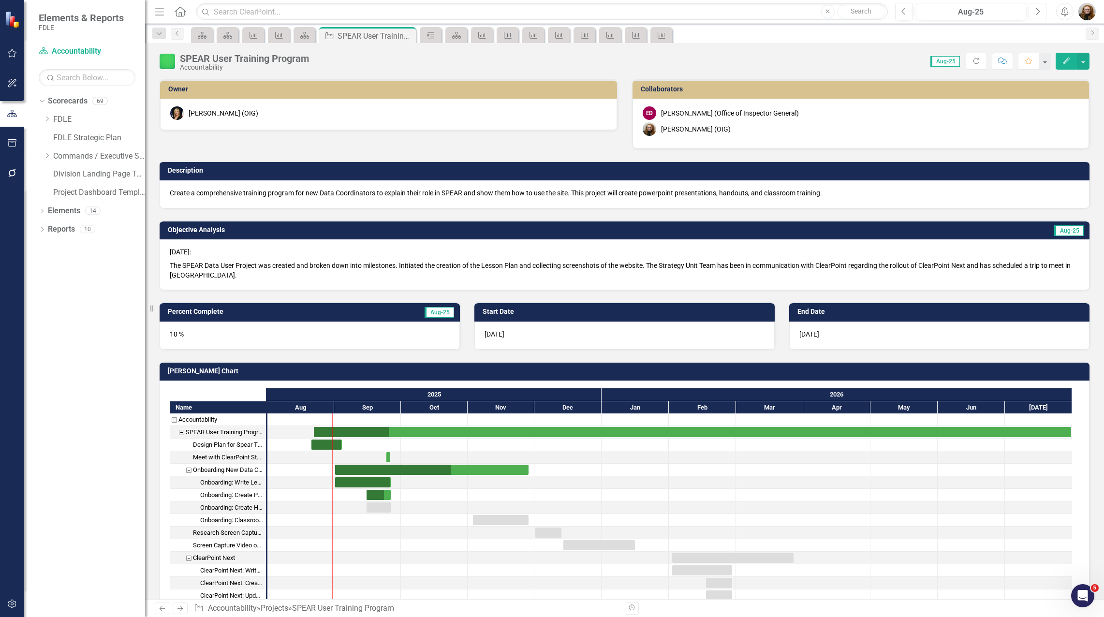
click at [1036, 13] on icon "Next" at bounding box center [1037, 11] width 5 height 9
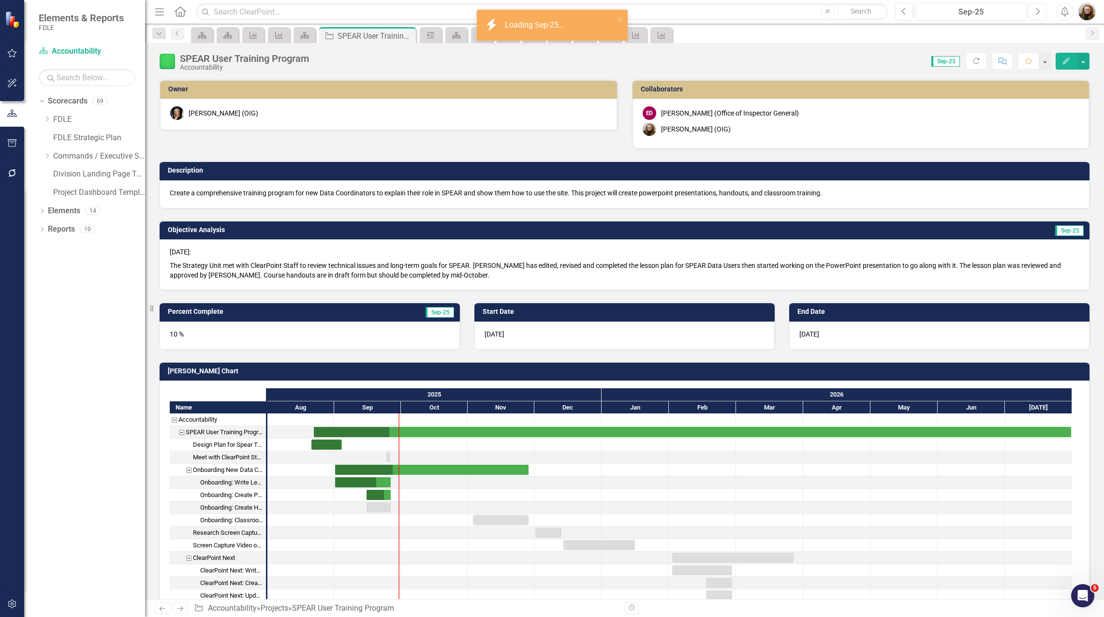
checkbox input "true"
click at [902, 13] on icon "Previous" at bounding box center [904, 11] width 5 height 9
click at [1037, 12] on icon "Next" at bounding box center [1037, 11] width 5 height 9
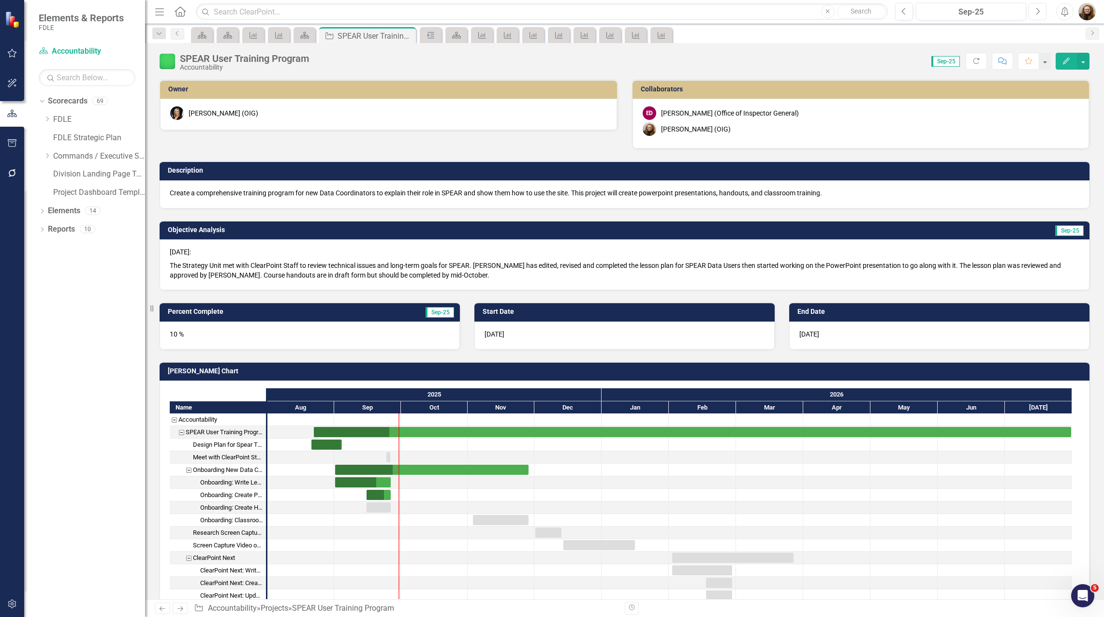
click at [1039, 12] on icon "button" at bounding box center [1038, 11] width 4 height 7
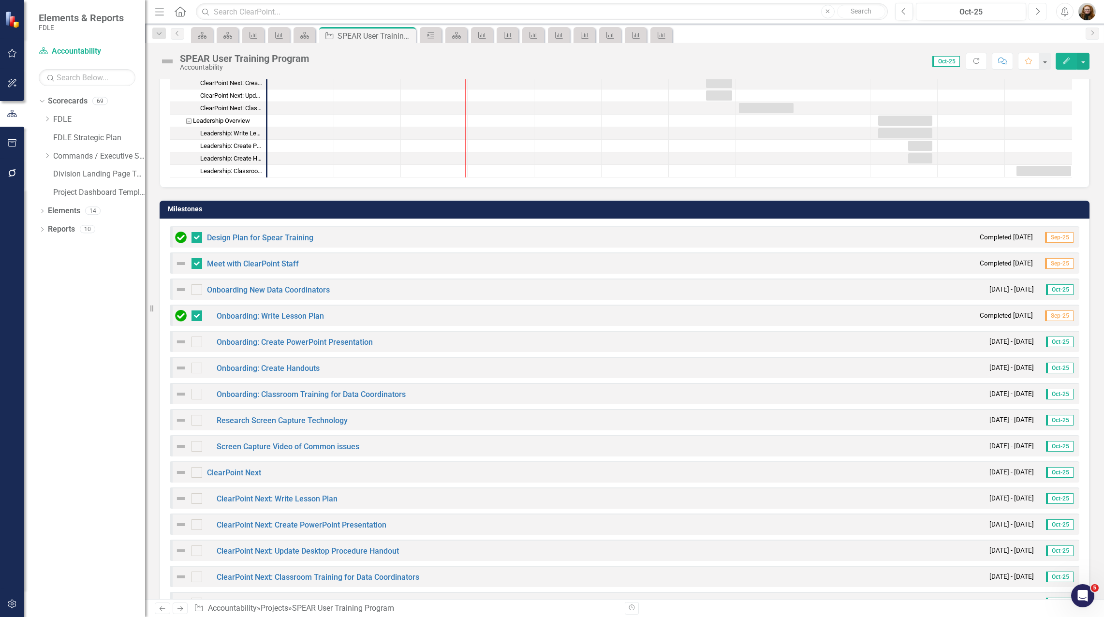
scroll to position [484, 0]
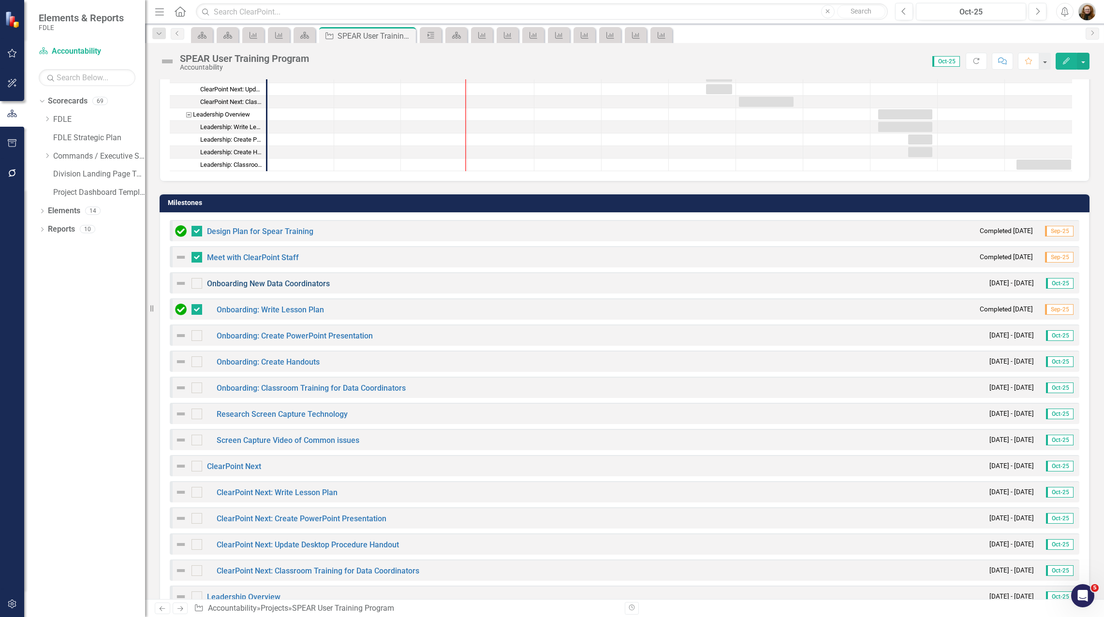
click at [273, 286] on link "Onboarding New Data Coordinators" at bounding box center [268, 283] width 123 height 9
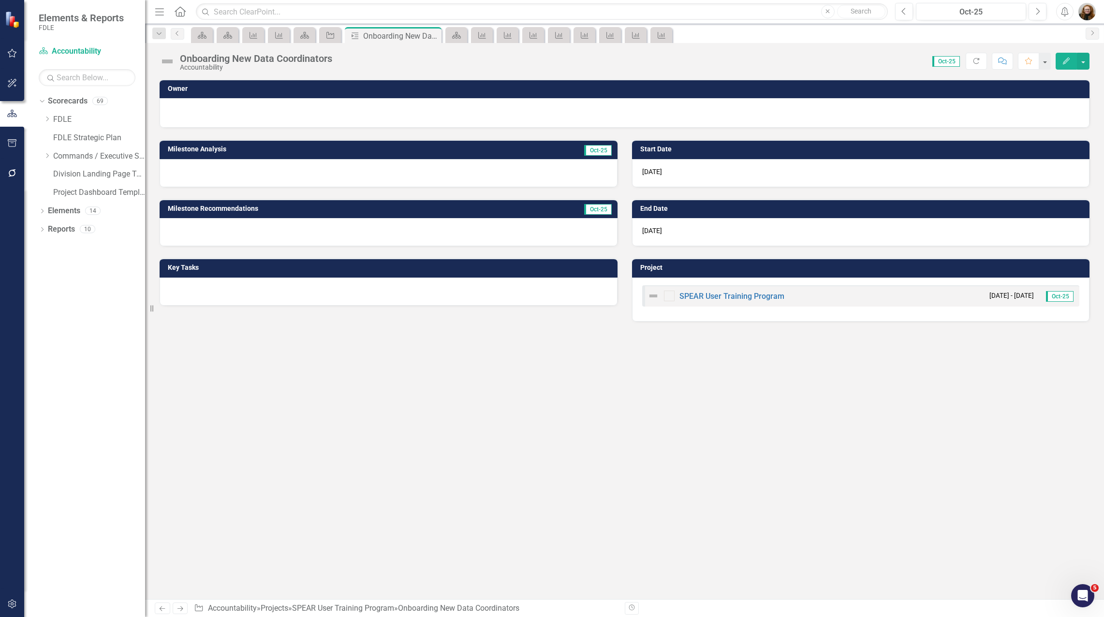
click at [1059, 60] on button "Edit" at bounding box center [1066, 61] width 21 height 17
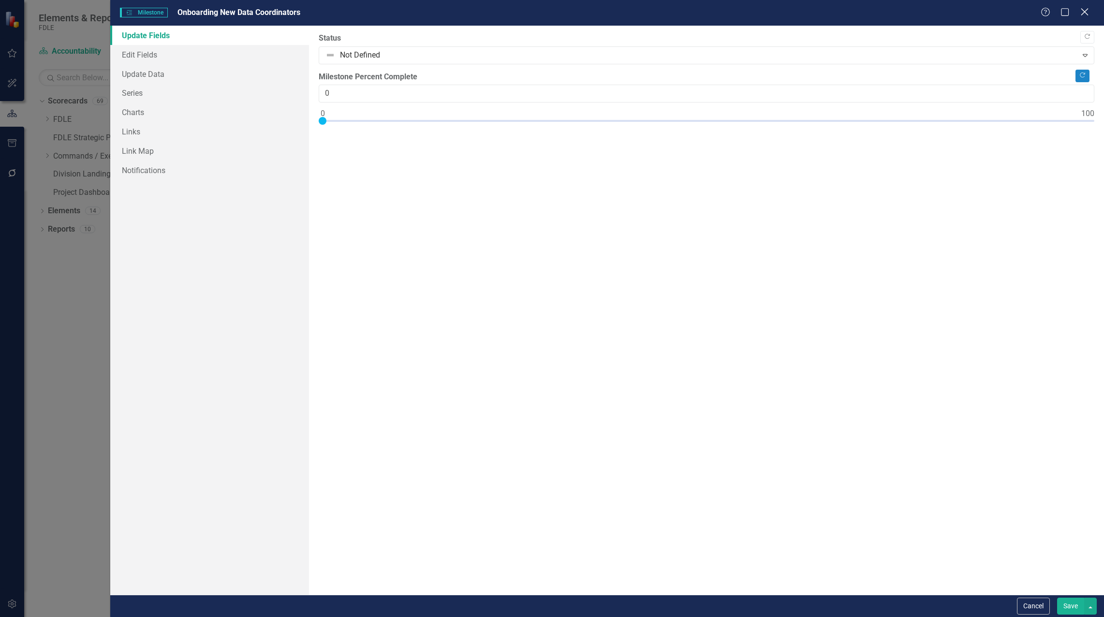
click at [1086, 13] on icon "Close" at bounding box center [1085, 11] width 12 height 9
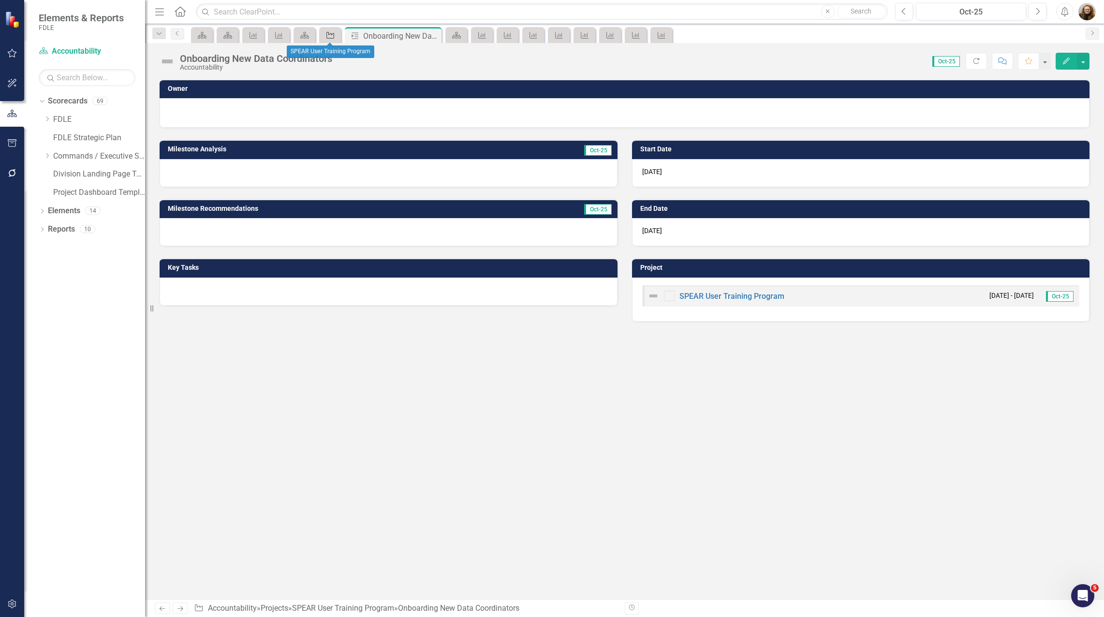
click at [326, 36] on icon "Project" at bounding box center [331, 35] width 10 height 8
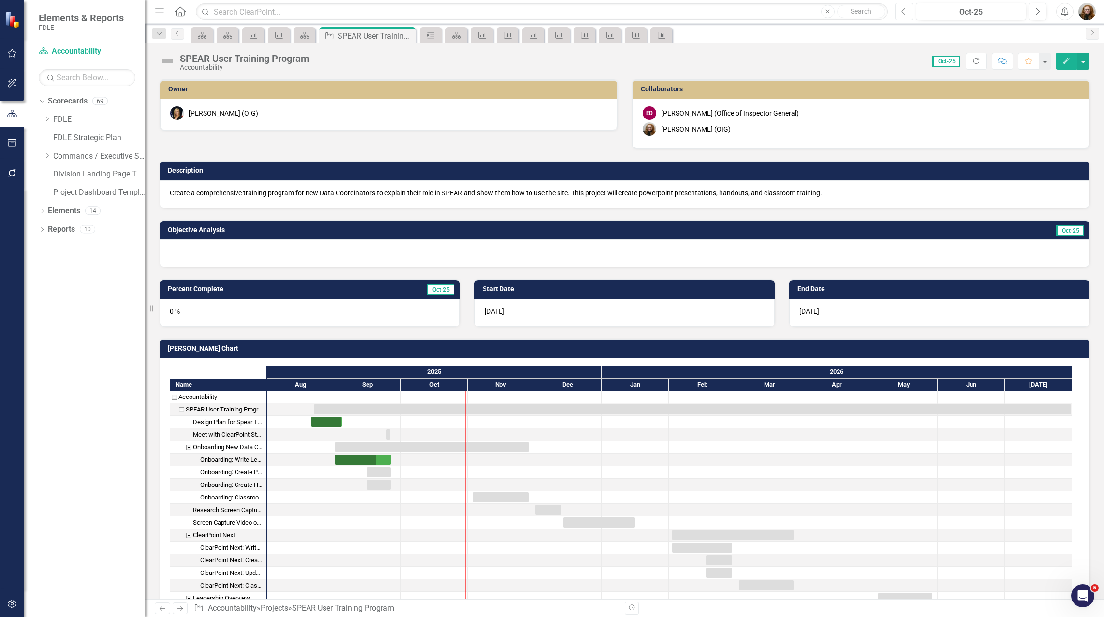
click at [902, 12] on icon "Previous" at bounding box center [904, 11] width 5 height 9
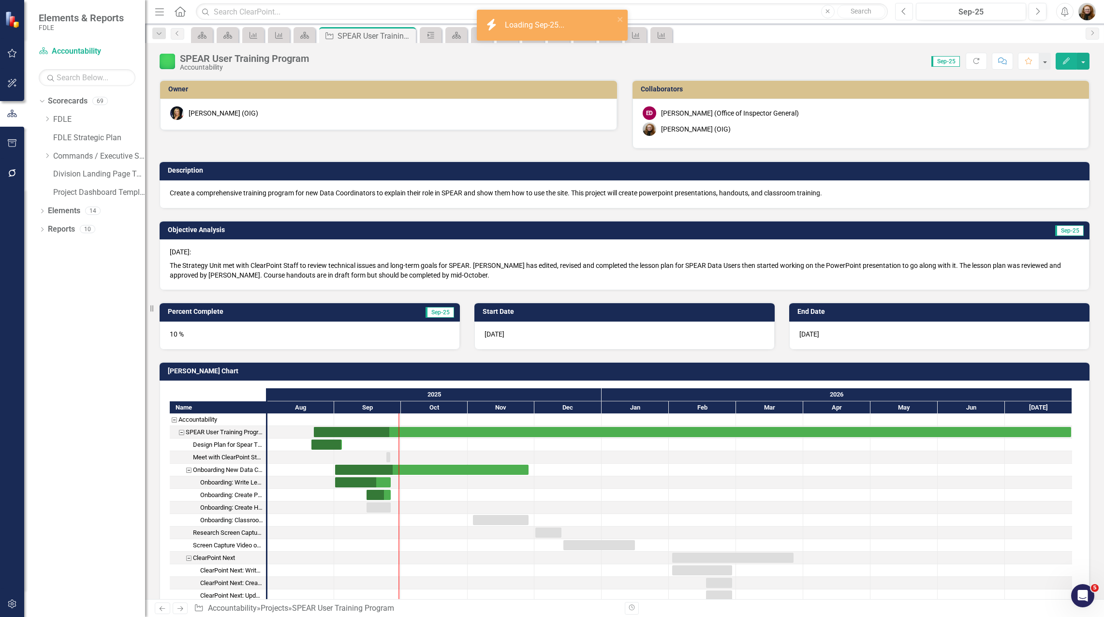
scroll to position [290, 0]
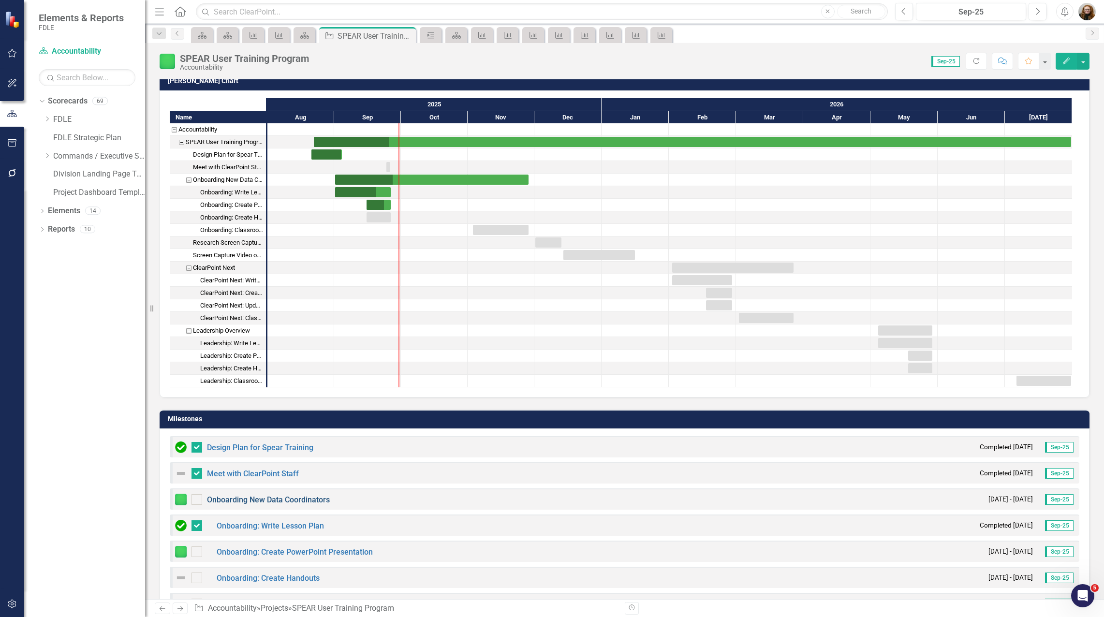
click at [292, 502] on link "Onboarding New Data Coordinators" at bounding box center [268, 499] width 123 height 9
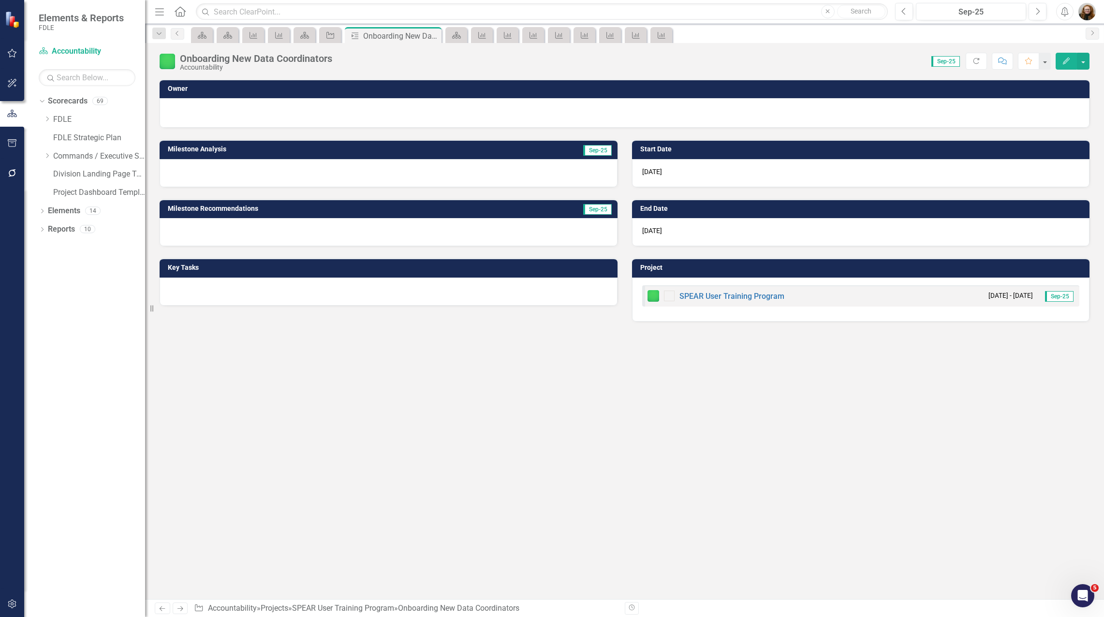
click at [1065, 62] on icon "button" at bounding box center [1066, 61] width 7 height 7
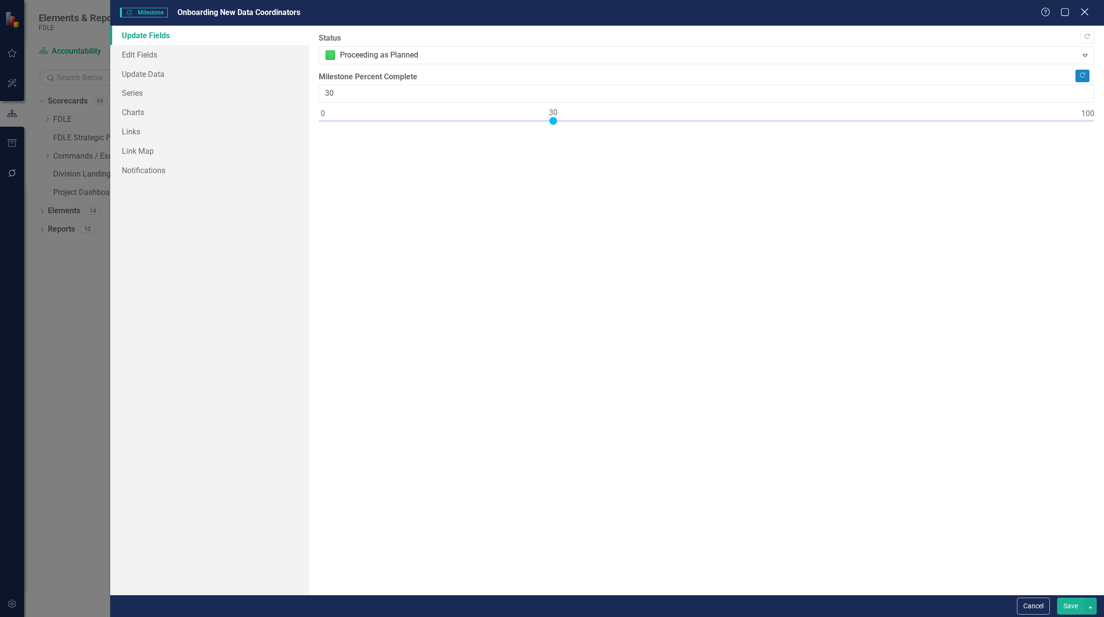
click at [1088, 11] on icon "Close" at bounding box center [1085, 11] width 12 height 9
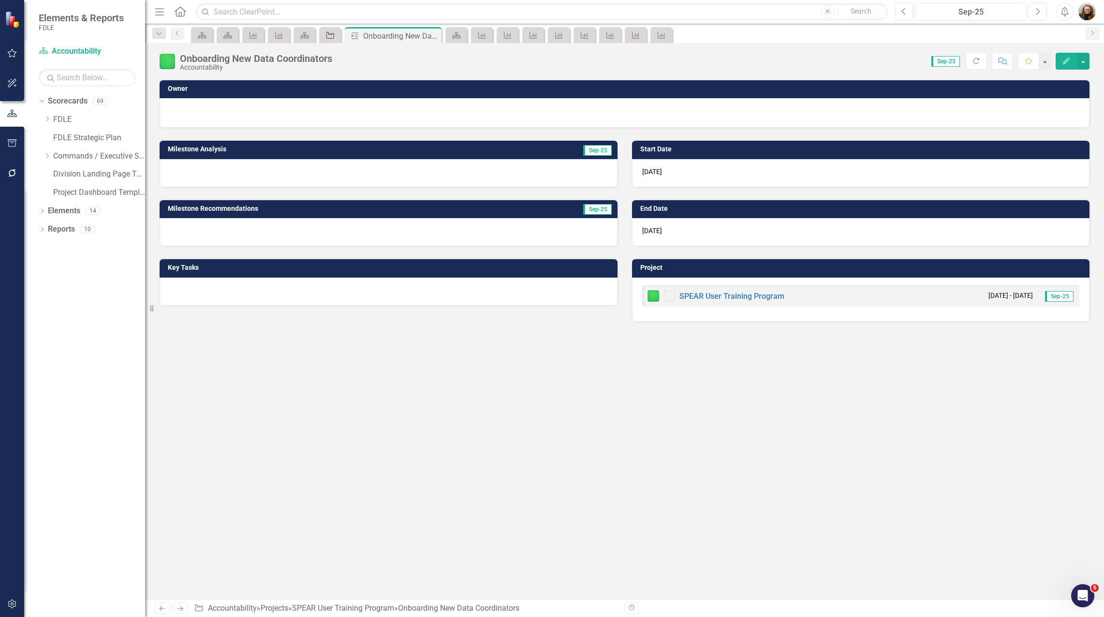
click at [332, 35] on icon "Project" at bounding box center [331, 35] width 10 height 8
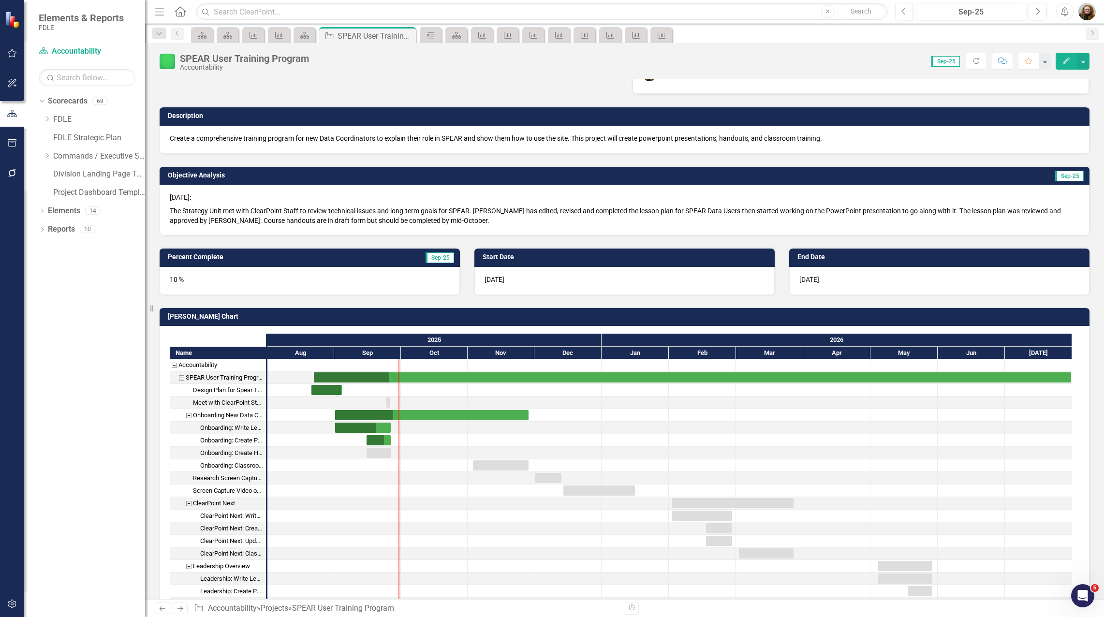
scroll to position [15, 0]
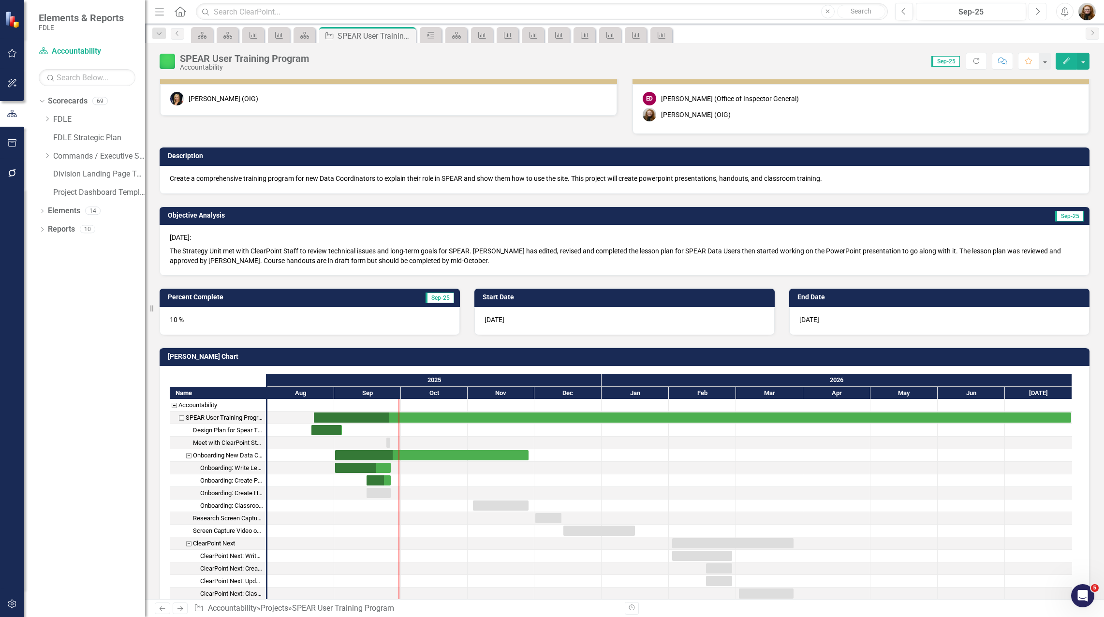
click at [1039, 12] on icon "Next" at bounding box center [1037, 11] width 5 height 9
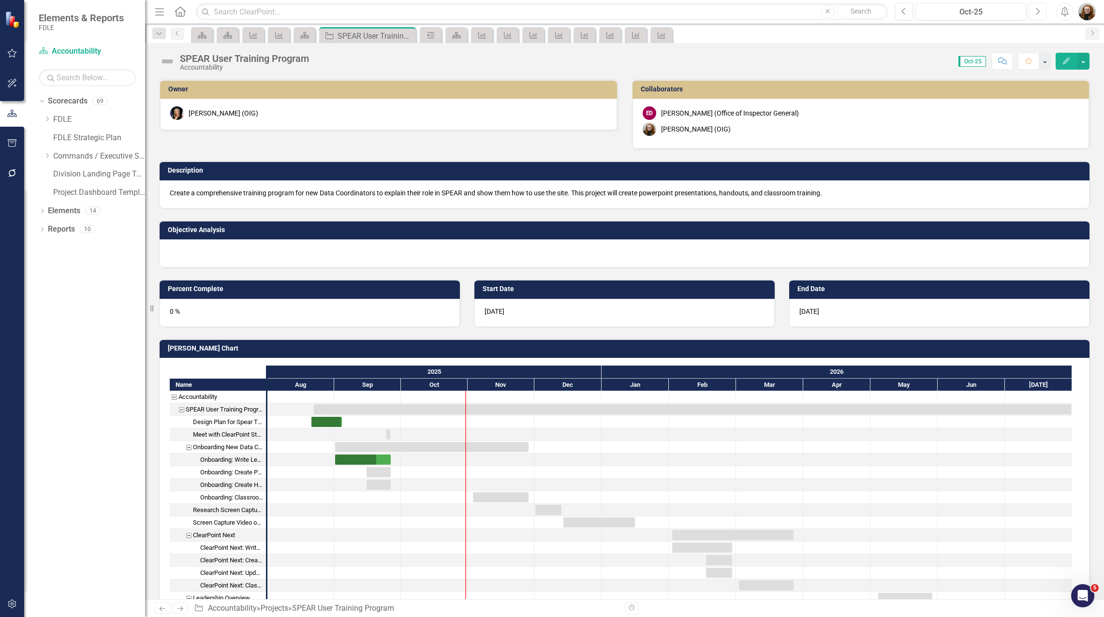
checkbox input "true"
click at [228, 424] on div "Design Plan for Spear Training" at bounding box center [228, 422] width 70 height 13
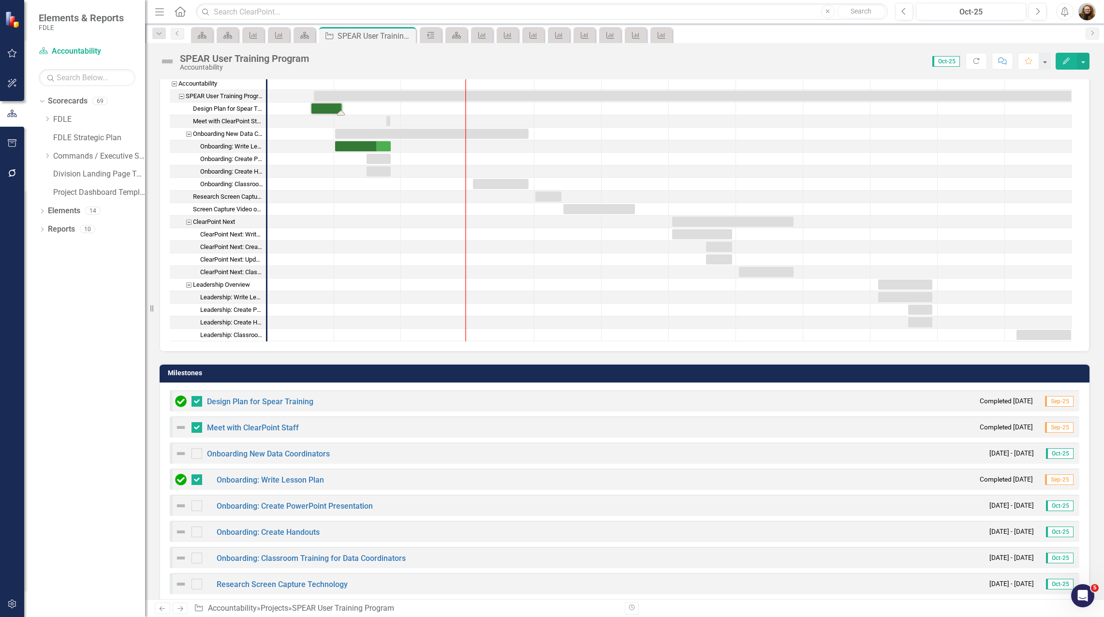
scroll to position [484, 0]
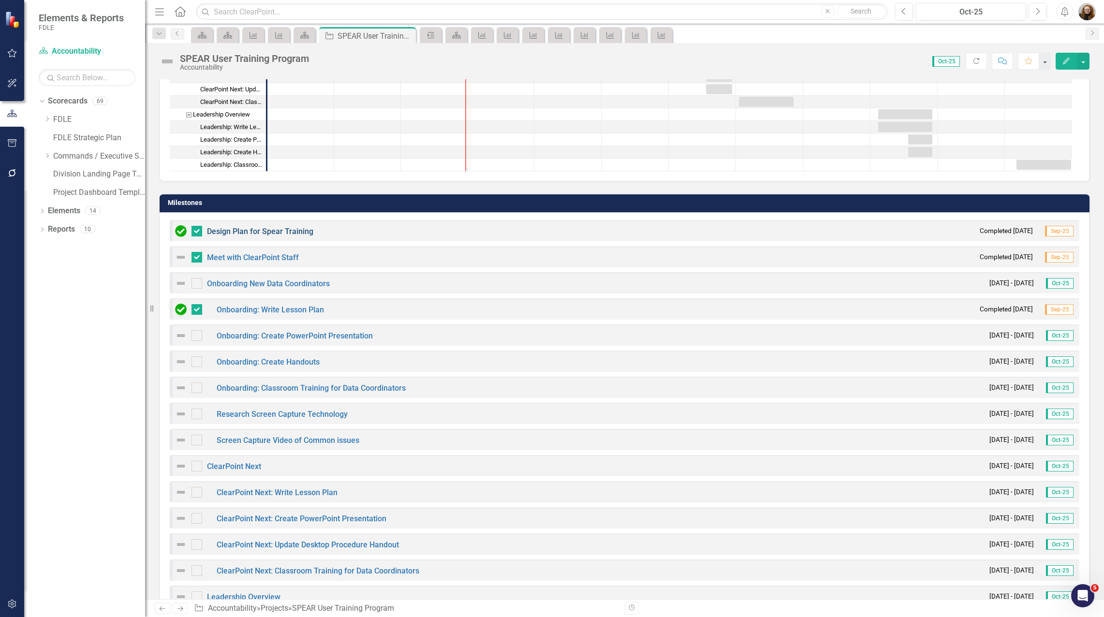
click at [297, 235] on link "Design Plan for Spear Training" at bounding box center [260, 231] width 106 height 9
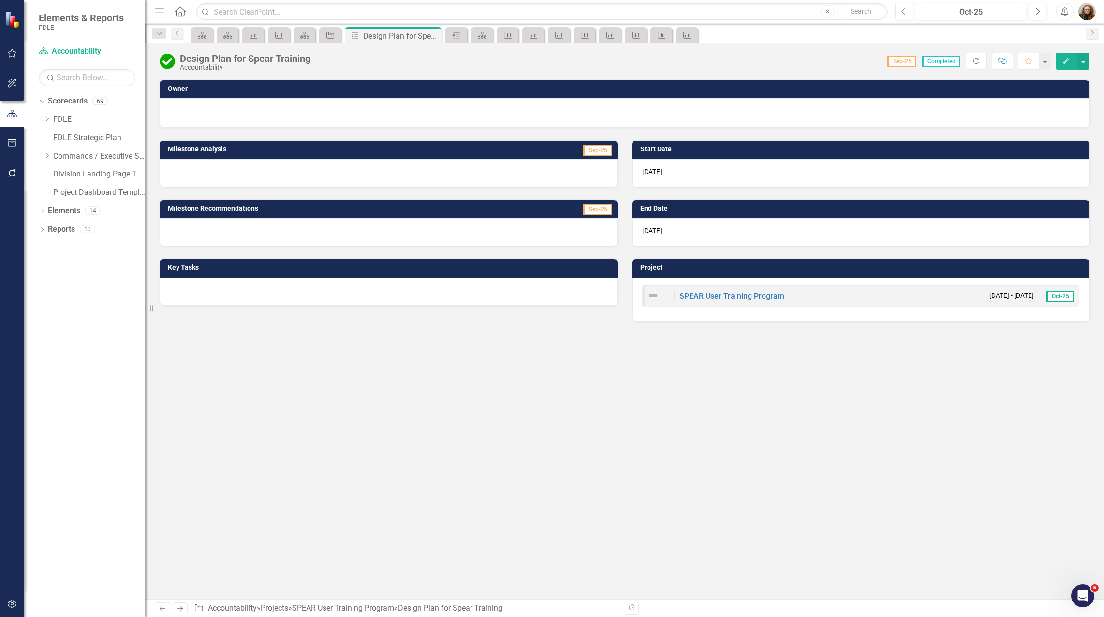
click at [1066, 56] on button "Edit" at bounding box center [1066, 61] width 21 height 17
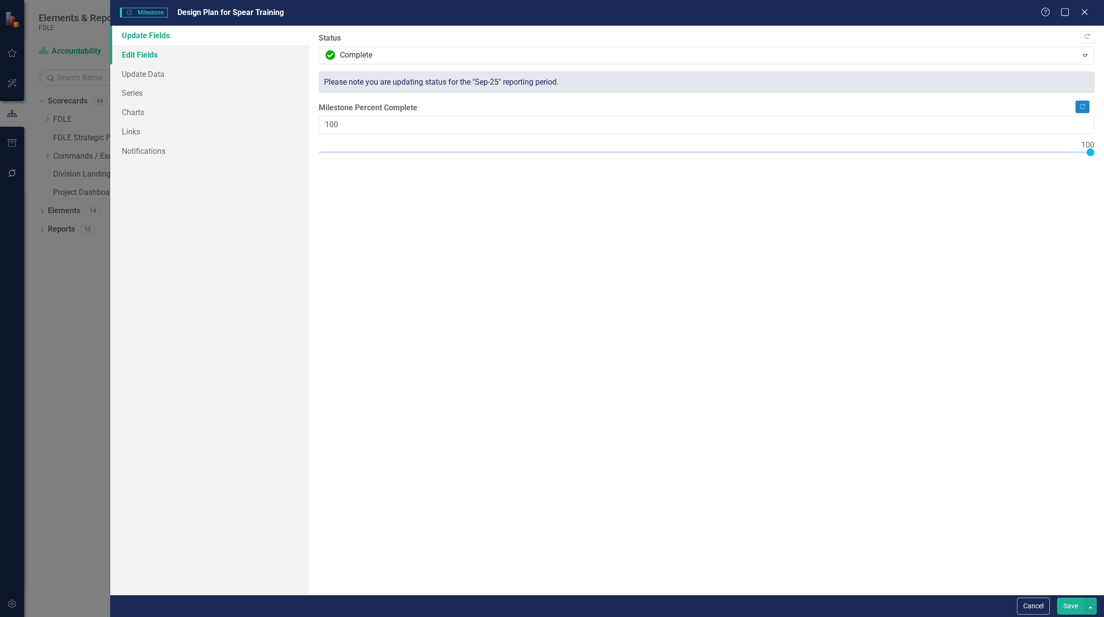
click at [141, 52] on link "Edit Fields" at bounding box center [209, 54] width 199 height 19
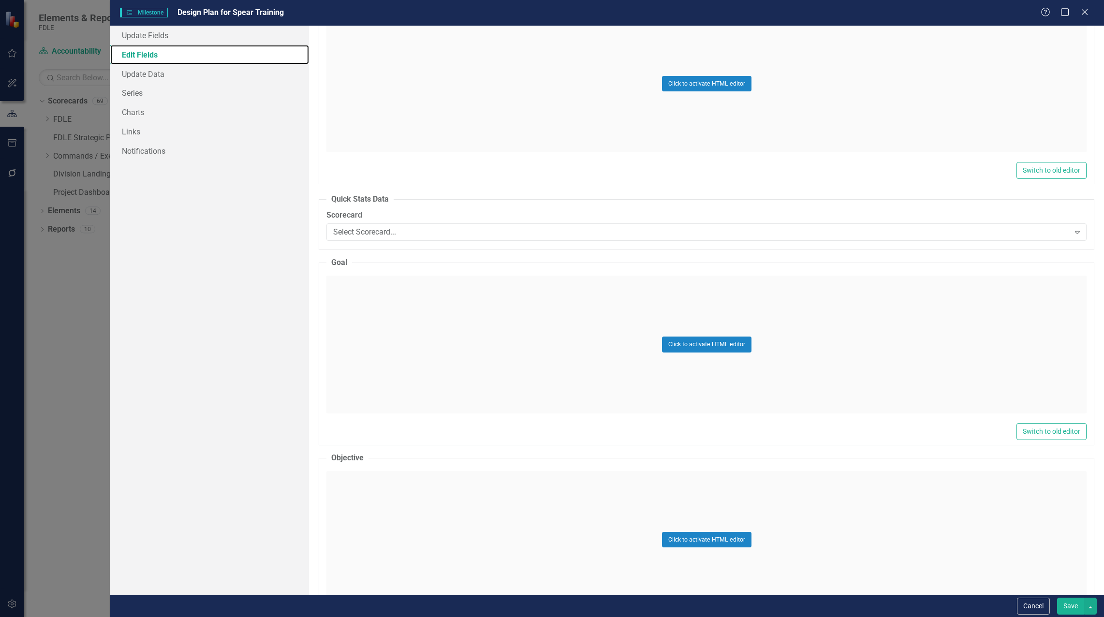
scroll to position [400, 0]
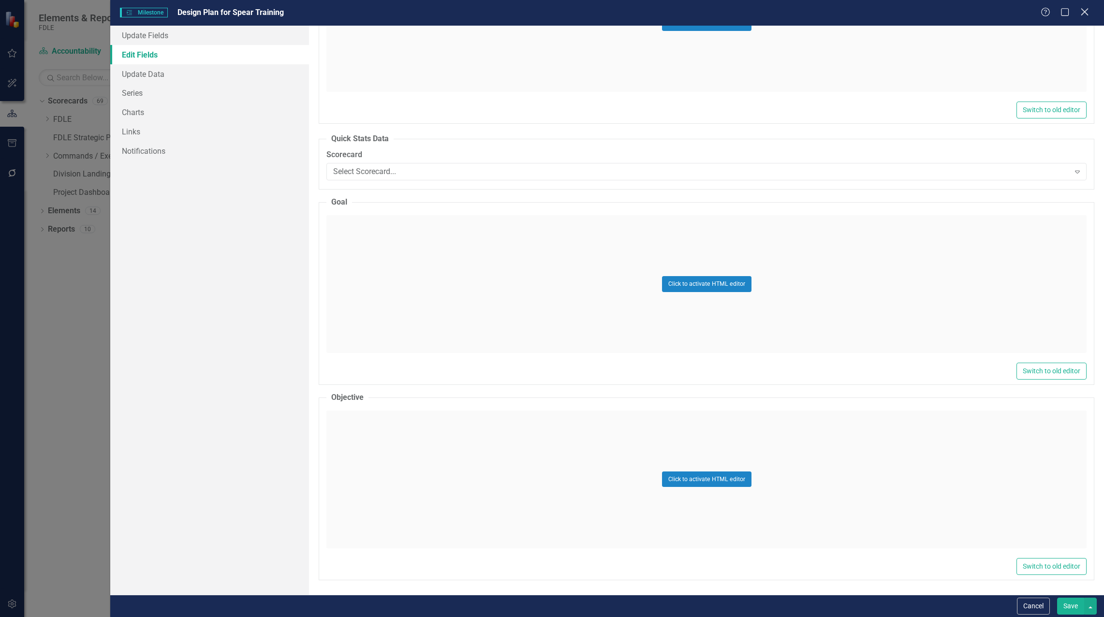
click at [1088, 13] on icon "Close" at bounding box center [1085, 11] width 12 height 9
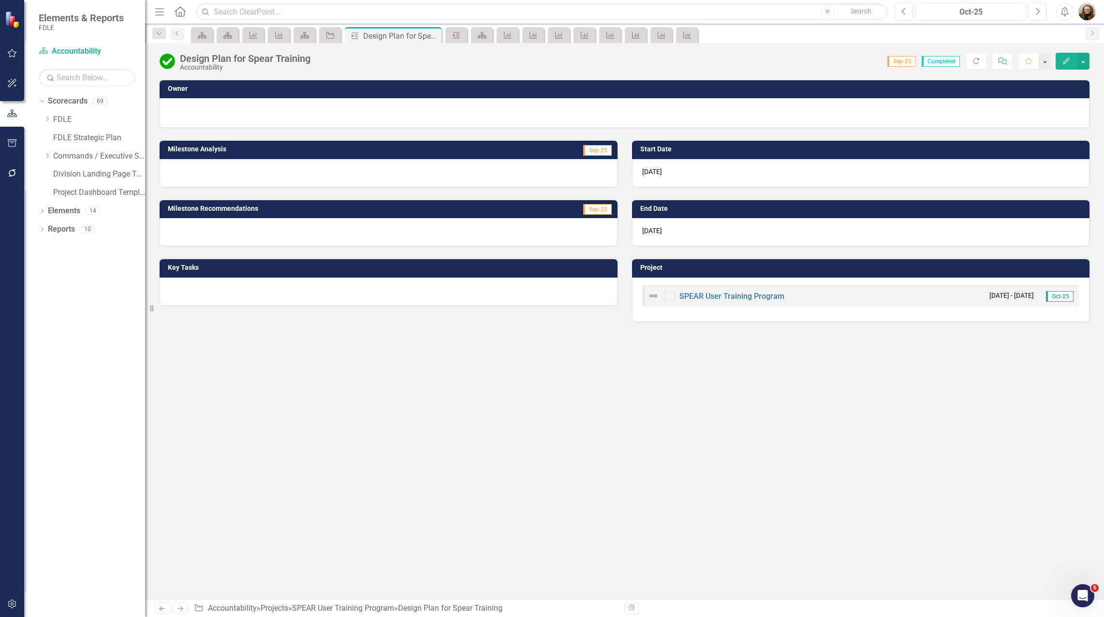
click at [739, 432] on div "Owner Milestone Analysis Sep-25 Milestone Recommendations Sep-25 Key Tasks Star…" at bounding box center [624, 339] width 959 height 520
click at [605, 417] on div "Owner Milestone Analysis Sep-25 Milestone Recommendations Sep-25 Key Tasks Star…" at bounding box center [624, 339] width 959 height 520
click at [336, 30] on link "Project" at bounding box center [330, 35] width 17 height 12
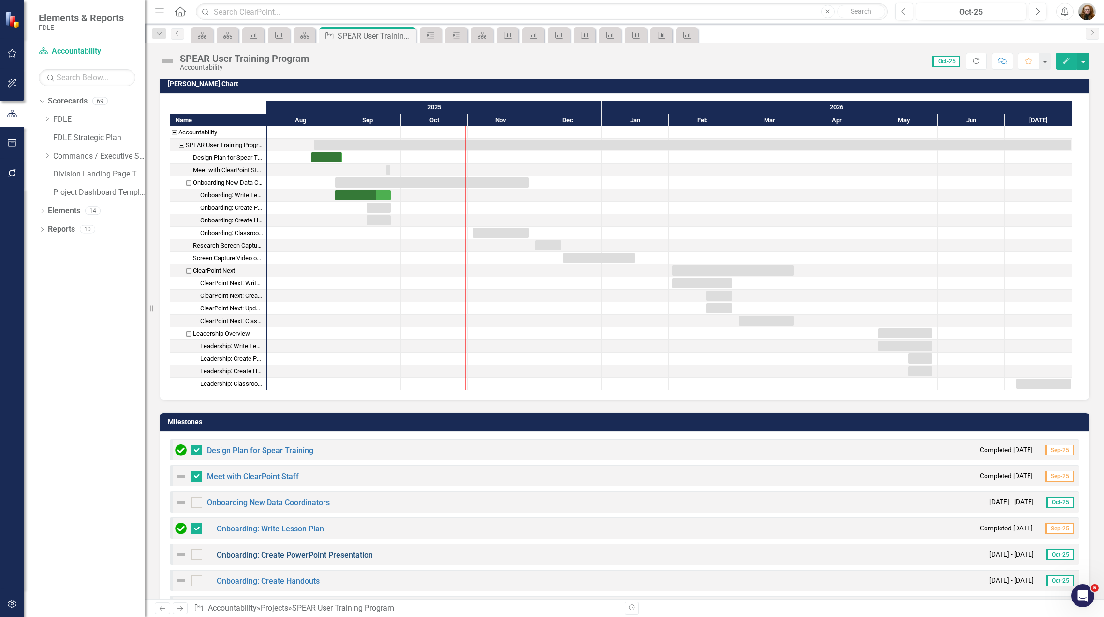
scroll to position [387, 0]
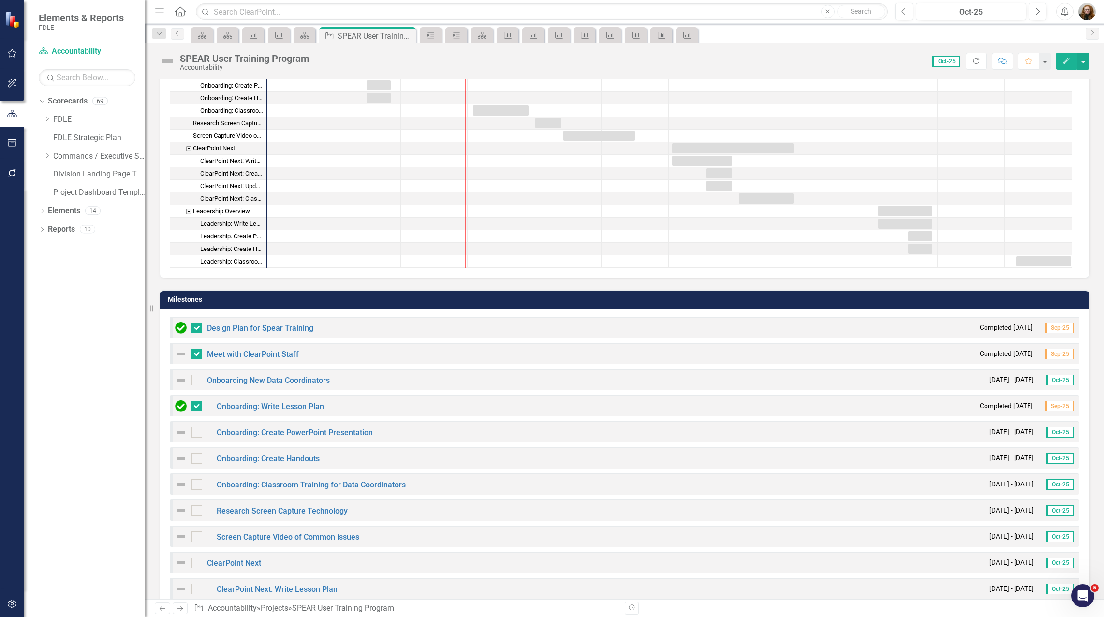
click at [245, 348] on div "Meet with ClearPoint Staff" at bounding box center [237, 354] width 124 height 12
click at [246, 356] on link "Meet with ClearPoint Staff" at bounding box center [253, 354] width 92 height 9
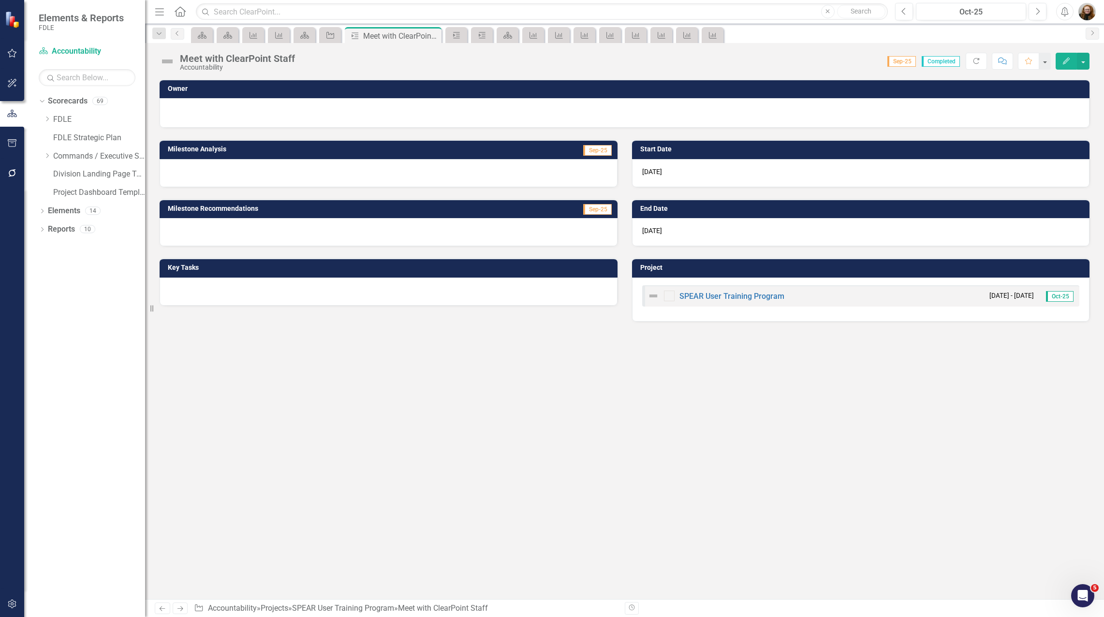
click at [1064, 62] on icon "button" at bounding box center [1066, 61] width 7 height 7
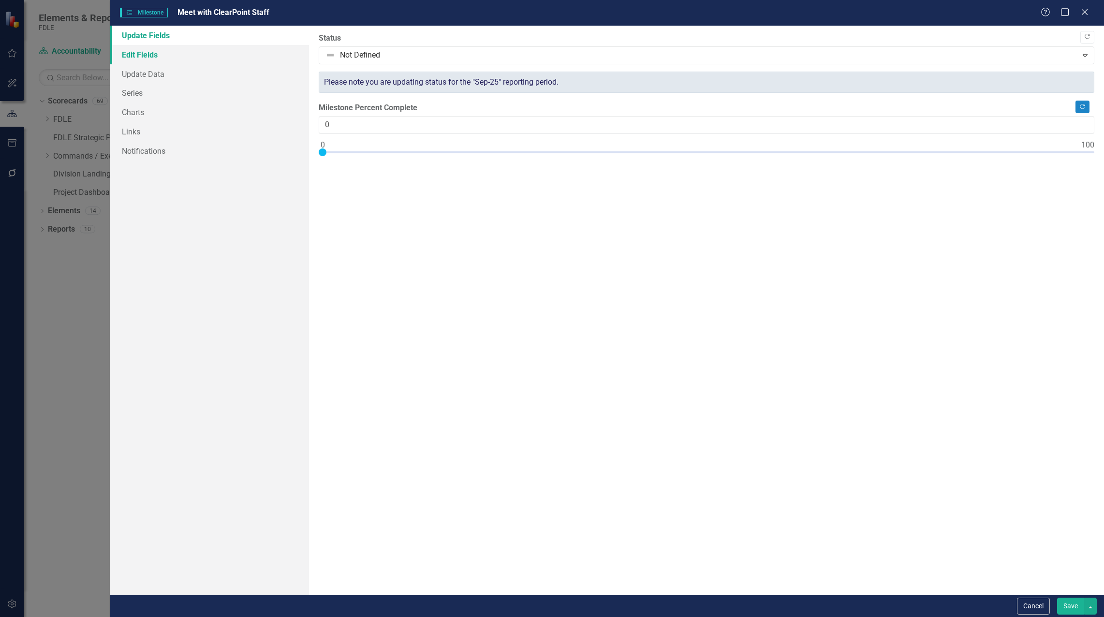
click at [151, 55] on link "Edit Fields" at bounding box center [209, 54] width 199 height 19
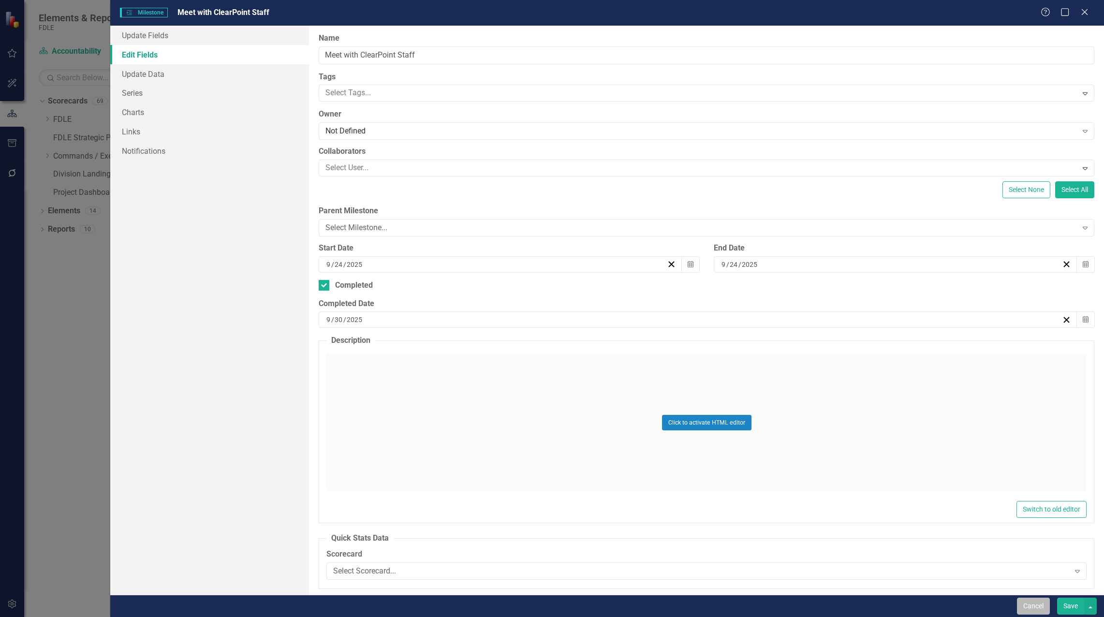
click at [1030, 608] on button "Cancel" at bounding box center [1033, 606] width 33 height 17
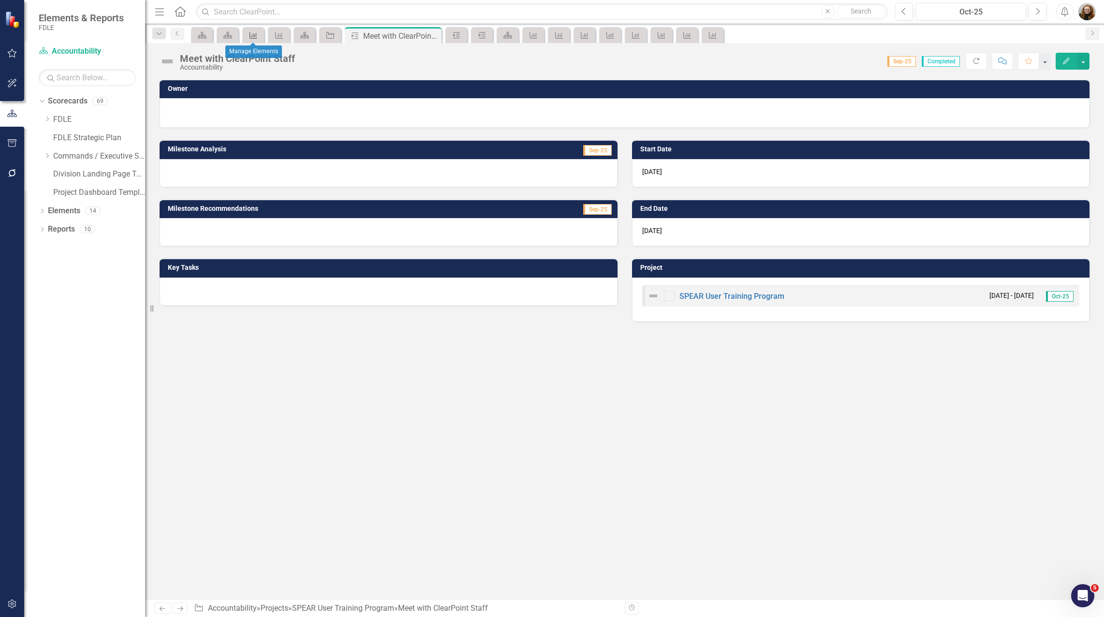
click at [259, 33] on link "Measure" at bounding box center [253, 35] width 17 height 12
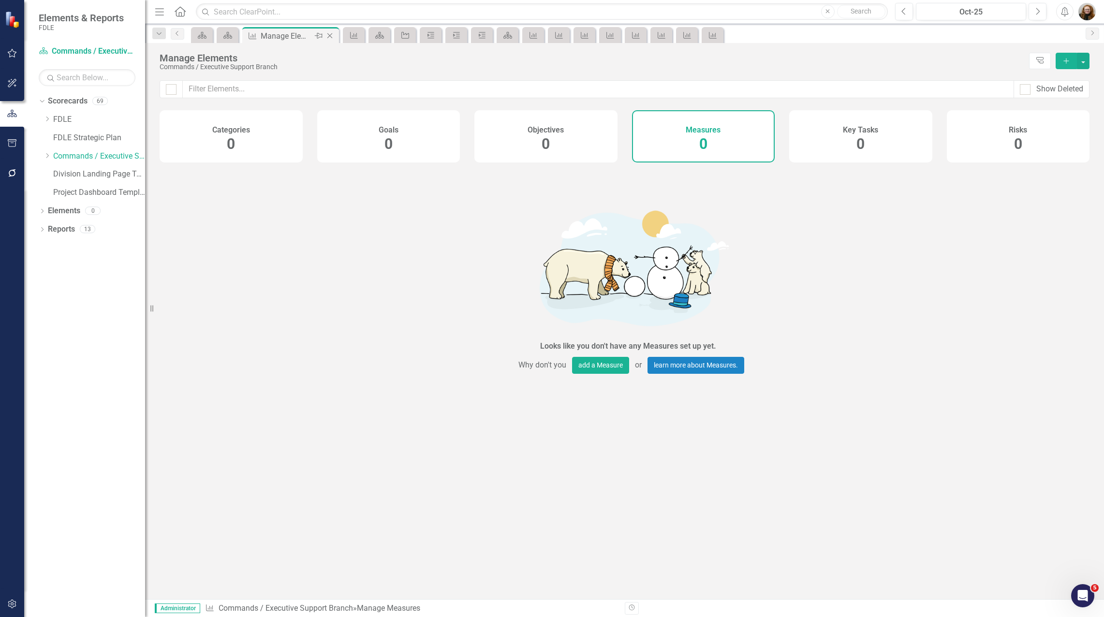
click at [334, 32] on icon "Close" at bounding box center [330, 36] width 10 height 8
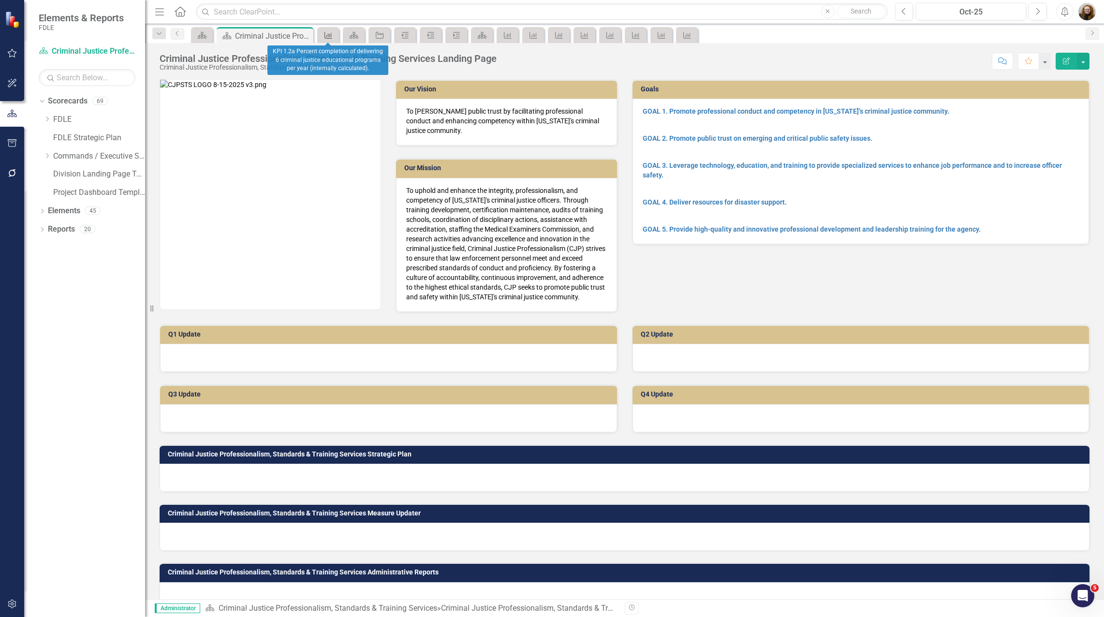
click at [334, 35] on link "Measure" at bounding box center [328, 35] width 17 height 12
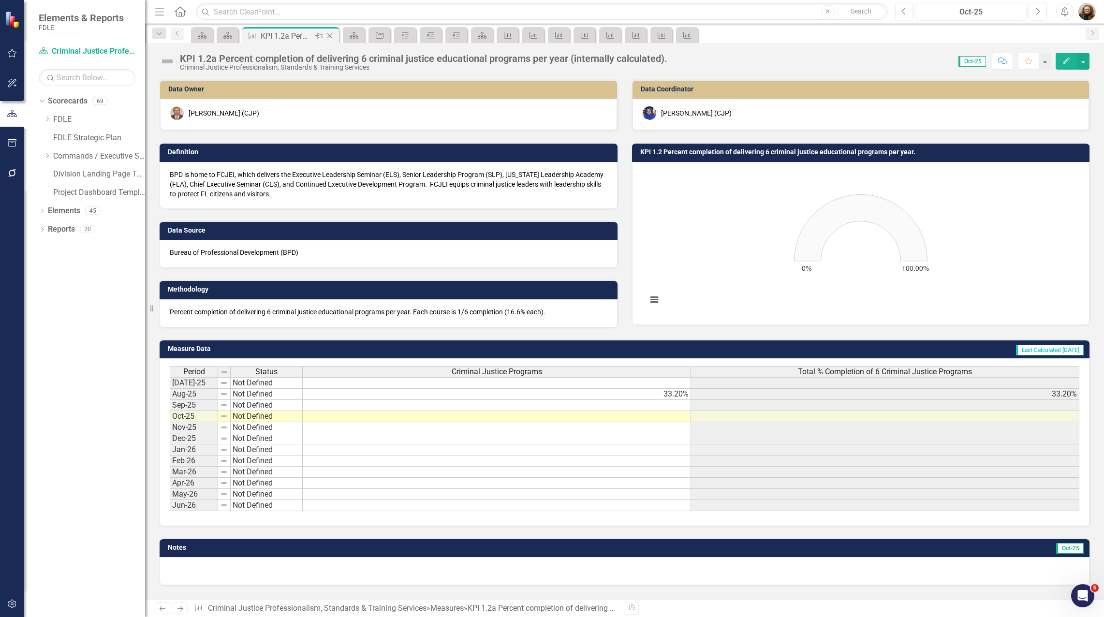
click at [333, 36] on icon "Close" at bounding box center [330, 36] width 10 height 8
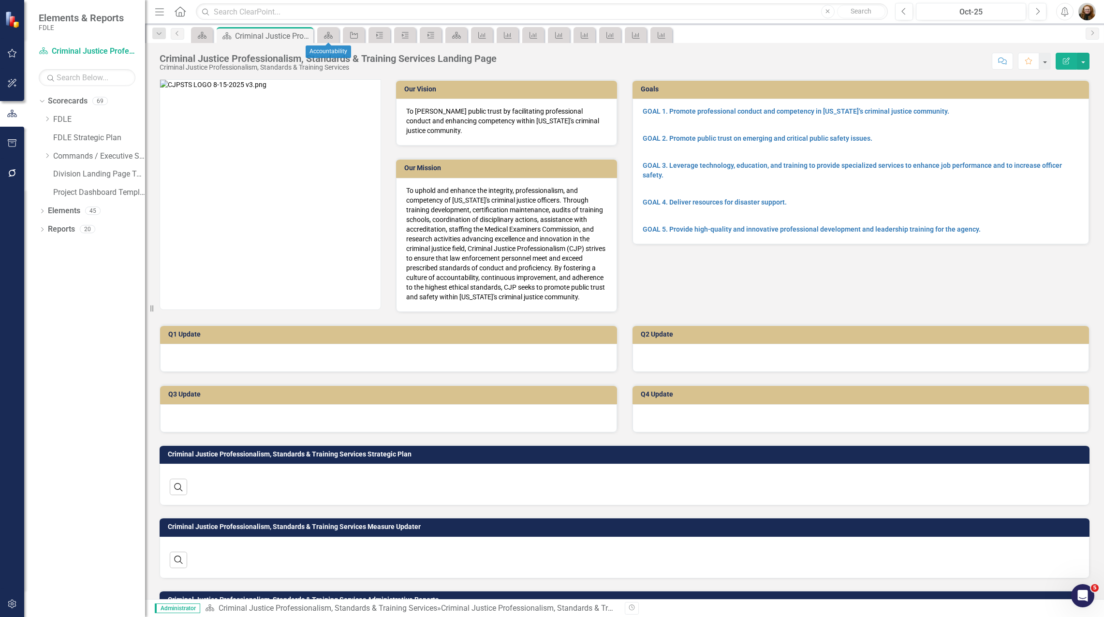
click at [363, 32] on div "Objective" at bounding box center [354, 35] width 22 height 16
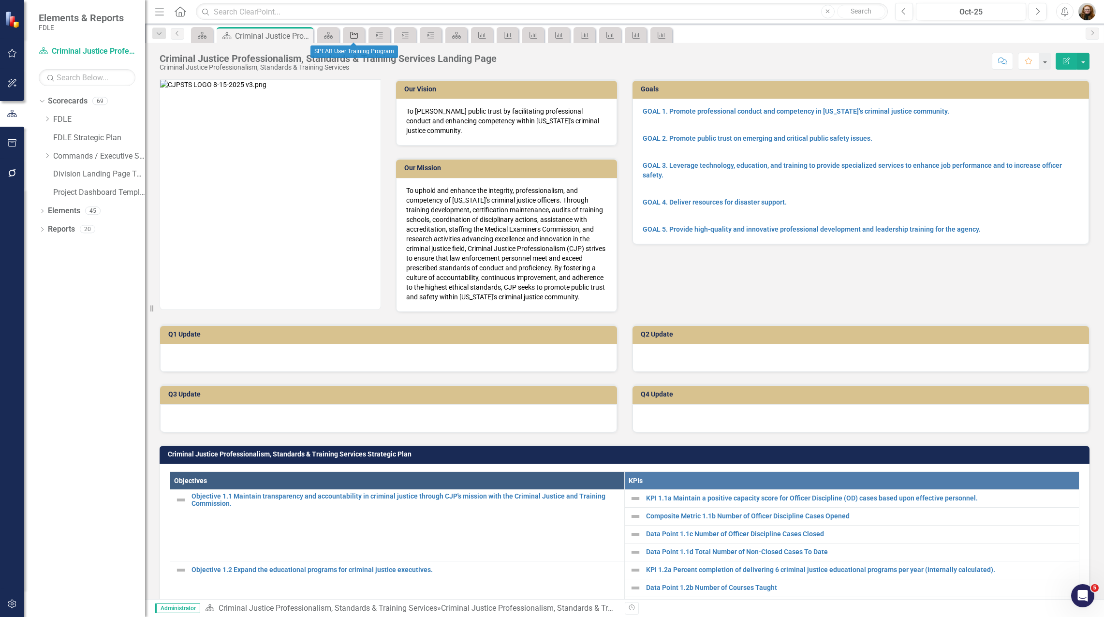
click at [360, 37] on link "Objective" at bounding box center [353, 35] width 17 height 12
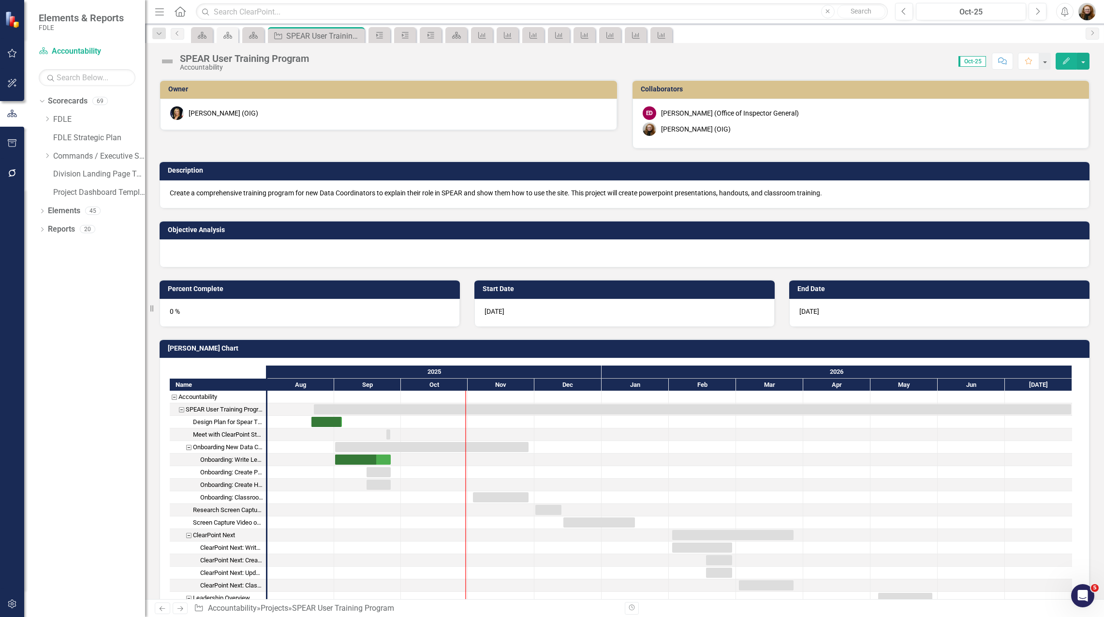
checkbox input "true"
click at [357, 37] on icon "Close" at bounding box center [356, 36] width 10 height 8
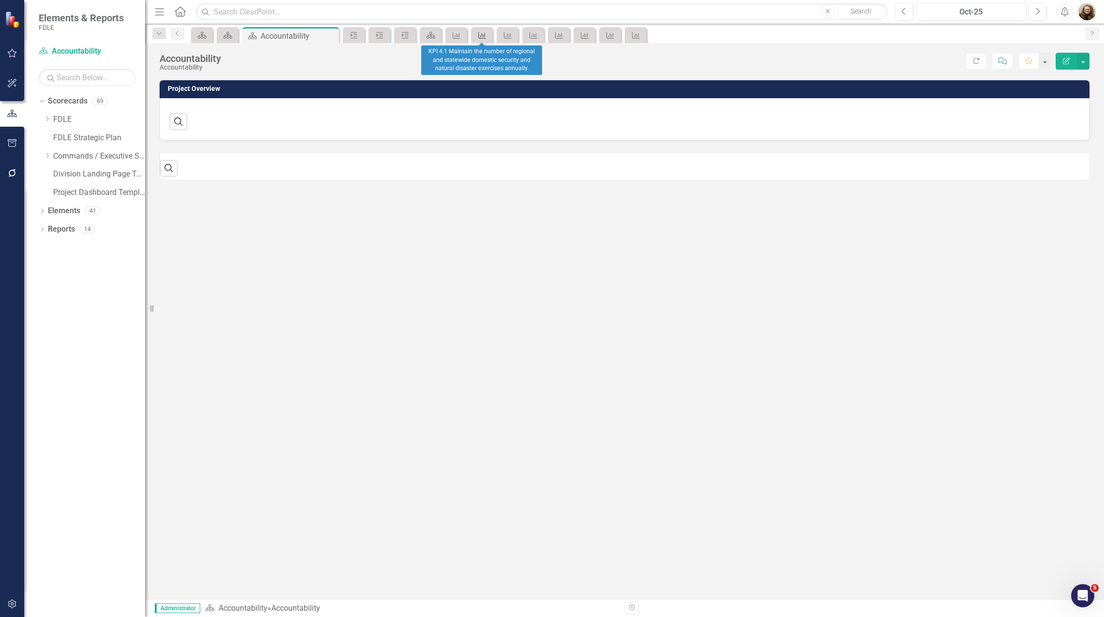
click at [488, 33] on link "Measure" at bounding box center [482, 35] width 17 height 12
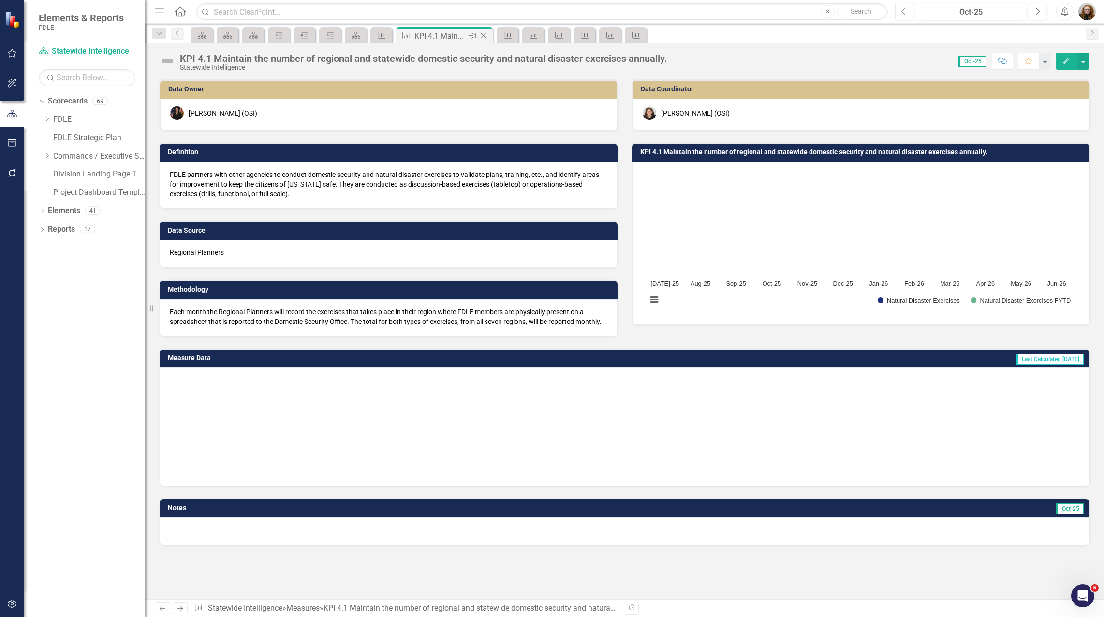
click at [488, 33] on icon "Close" at bounding box center [484, 36] width 10 height 8
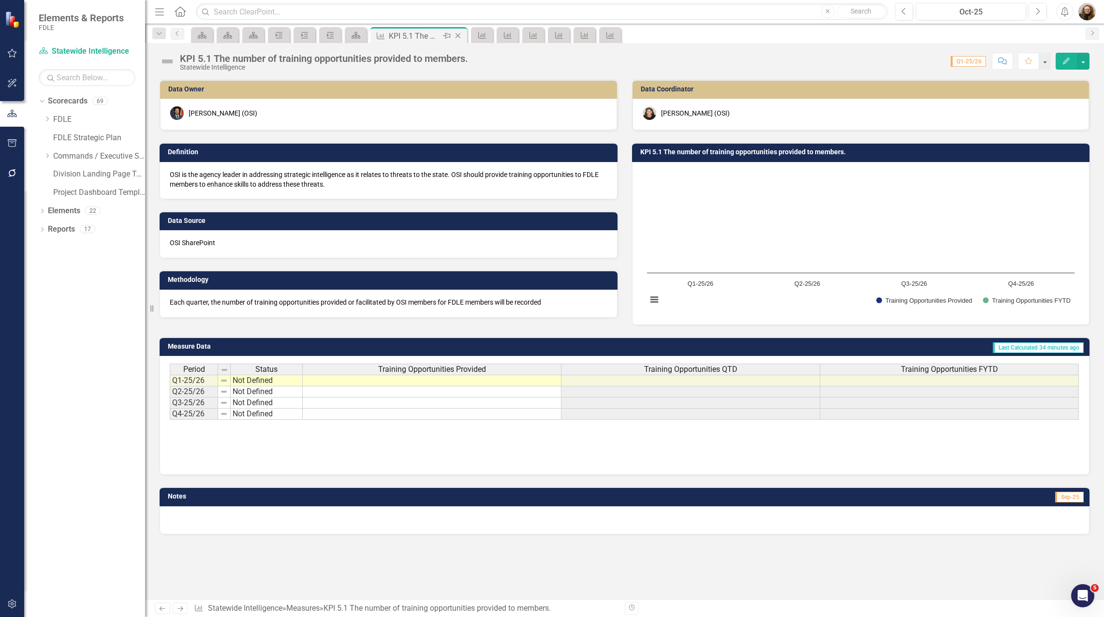
click at [456, 33] on icon "Close" at bounding box center [458, 36] width 10 height 8
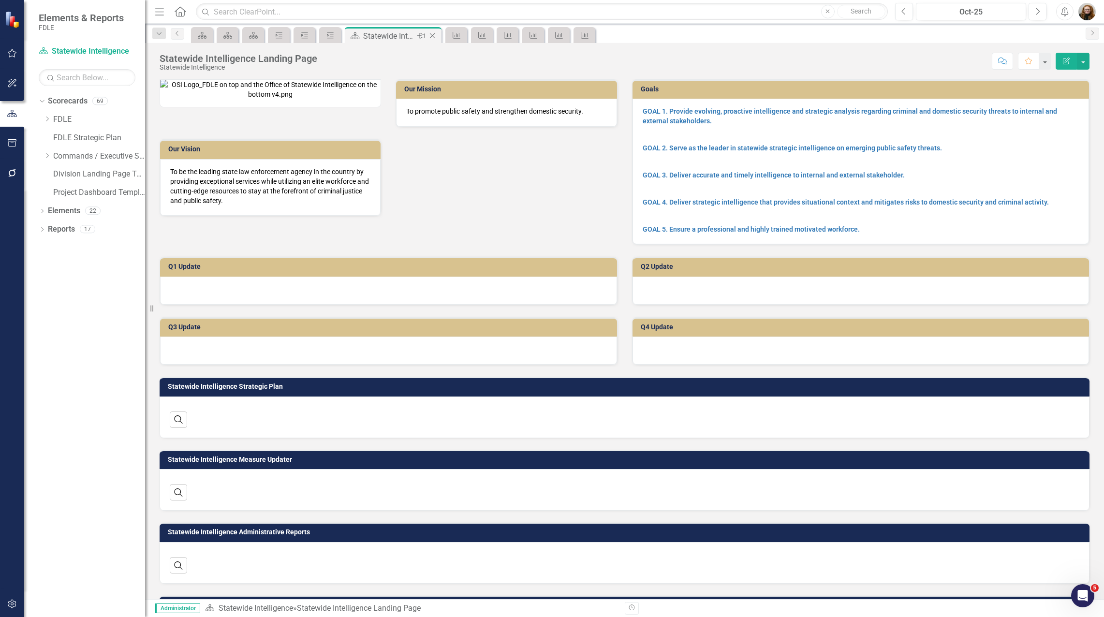
click at [432, 35] on icon "Close" at bounding box center [433, 36] width 10 height 8
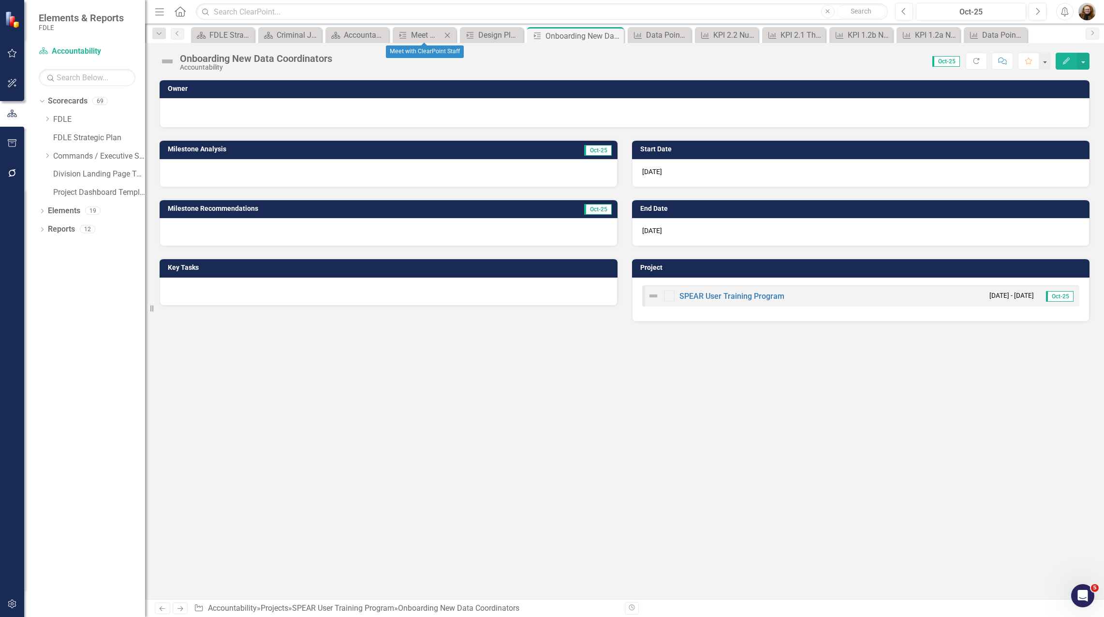
click at [447, 35] on icon at bounding box center [447, 34] width 5 height 5
click at [474, 35] on icon "Close" at bounding box center [471, 35] width 10 height 8
click at [517, 36] on icon "Close" at bounding box center [520, 36] width 10 height 8
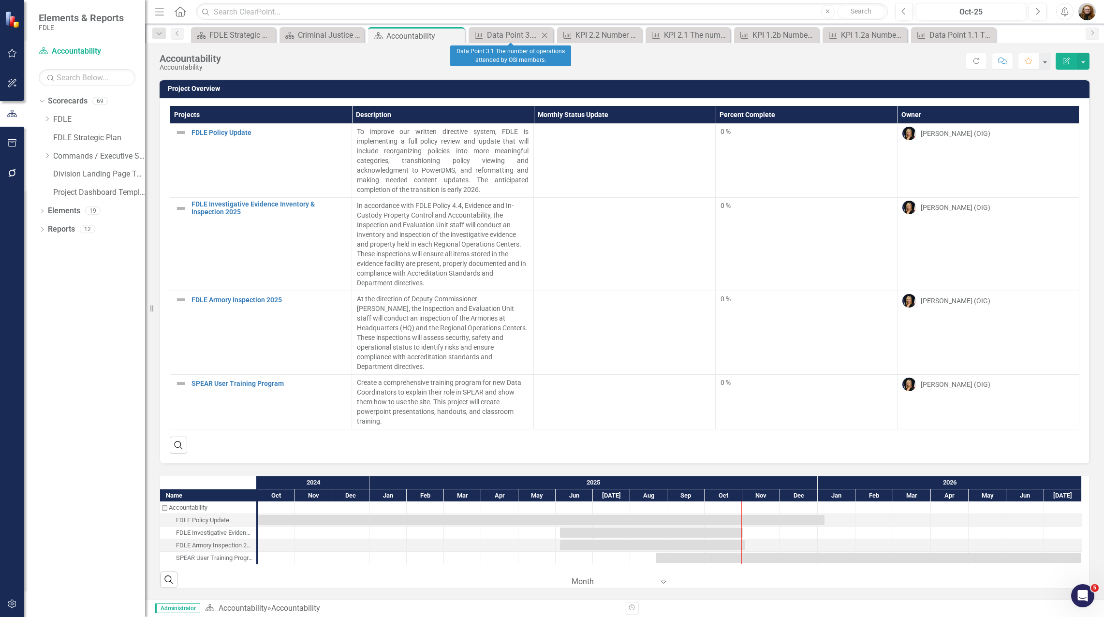
click at [545, 36] on icon "Close" at bounding box center [545, 35] width 10 height 8
click at [579, 33] on icon "Close" at bounding box center [577, 35] width 10 height 8
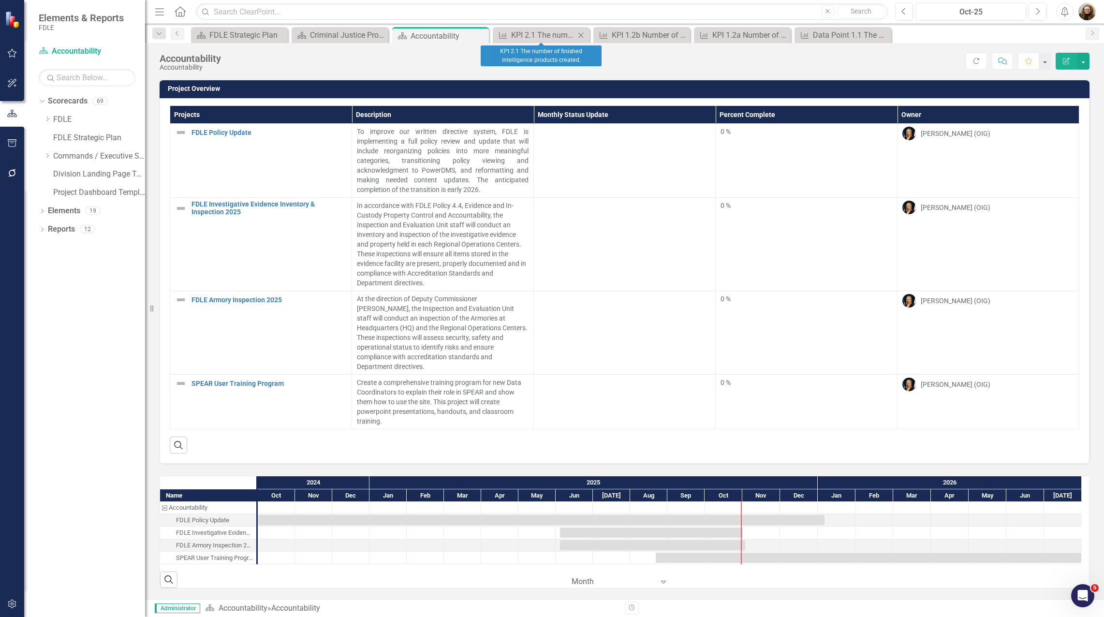
click at [582, 34] on icon "Close" at bounding box center [581, 35] width 10 height 8
click at [583, 33] on icon "Close" at bounding box center [581, 35] width 10 height 8
click at [0, 0] on icon "Close" at bounding box center [0, 0] width 0 height 0
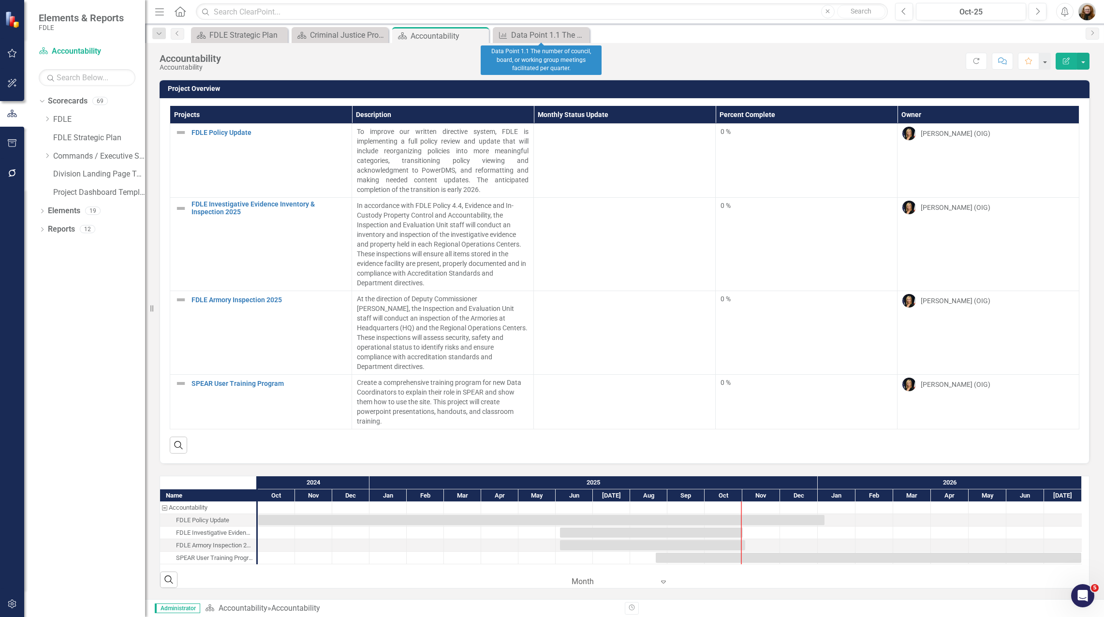
click at [0, 0] on icon "Close" at bounding box center [0, 0] width 0 height 0
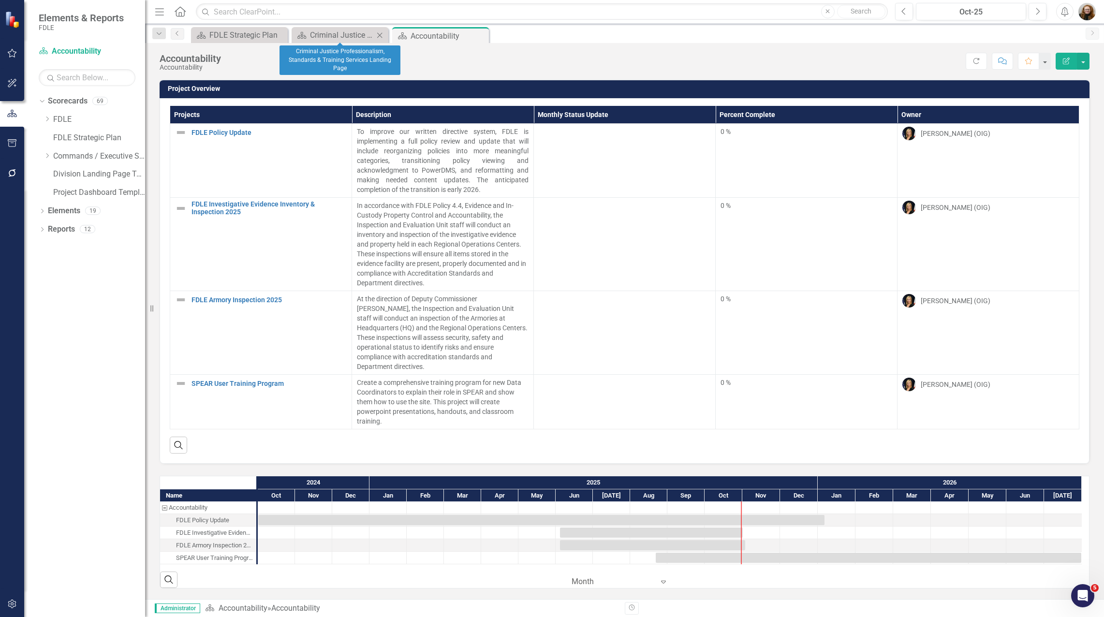
click at [381, 34] on icon at bounding box center [379, 34] width 5 height 5
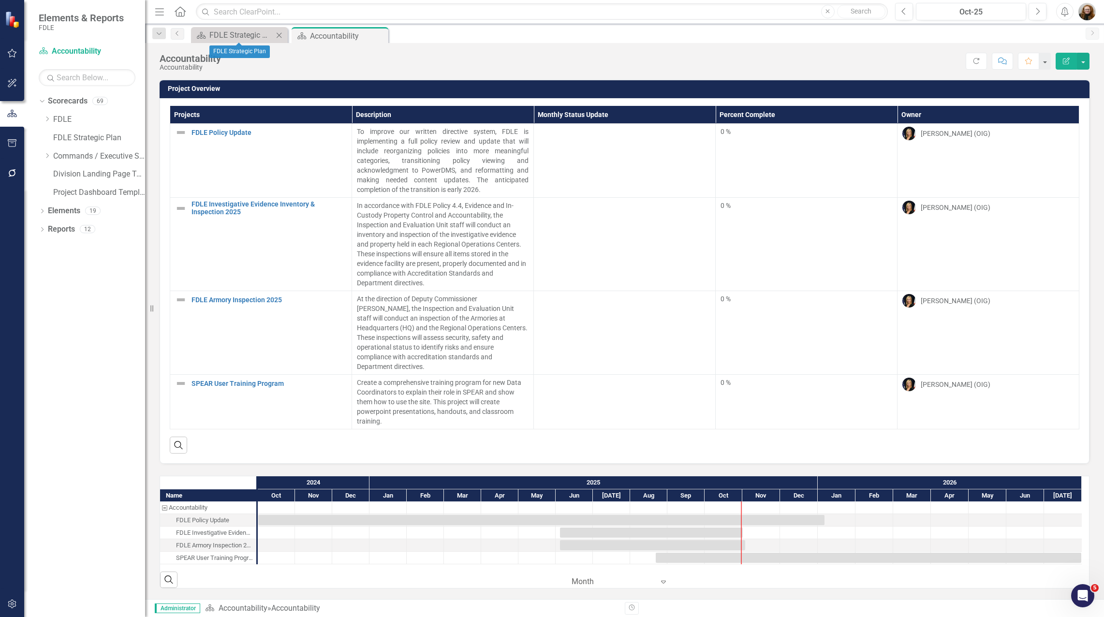
click at [281, 36] on icon "Close" at bounding box center [279, 35] width 10 height 8
click at [89, 415] on div "Dropdown Scorecards 69 Dropdown FDLE Commissioner's Initiative Team Project Das…" at bounding box center [84, 355] width 121 height 524
click at [902, 15] on icon "Previous" at bounding box center [904, 11] width 5 height 9
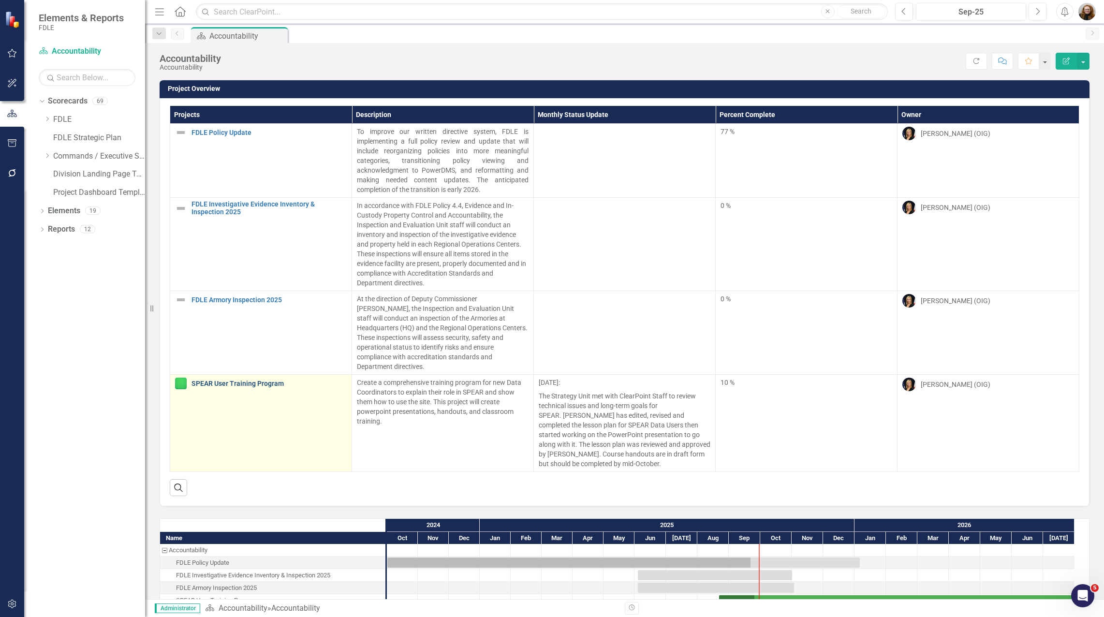
click at [256, 380] on link "SPEAR User Training Program" at bounding box center [269, 383] width 155 height 7
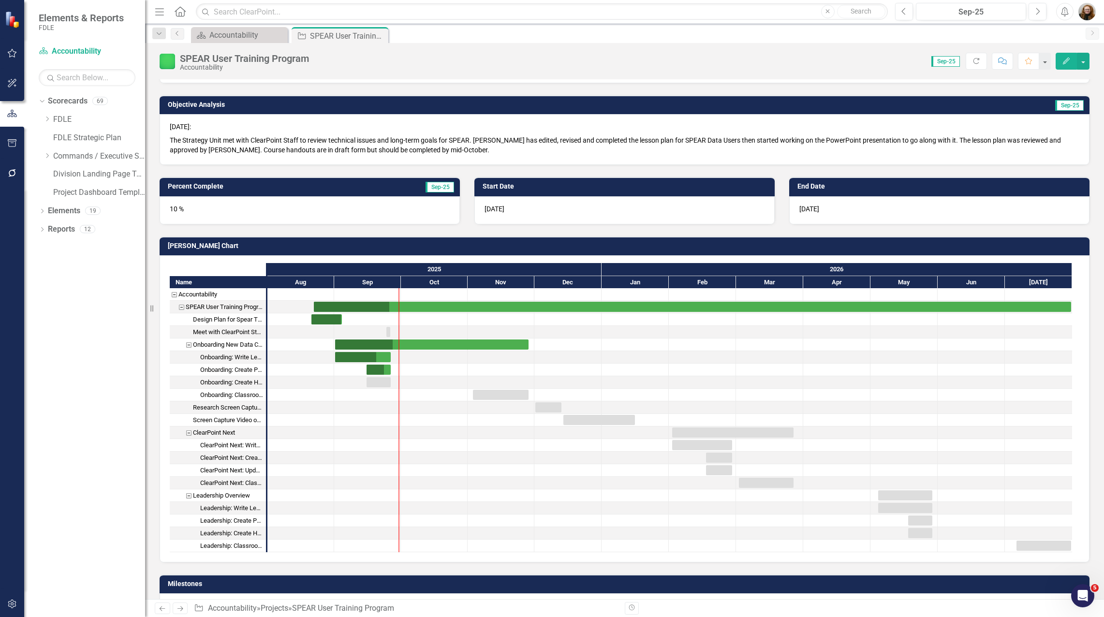
scroll to position [97, 0]
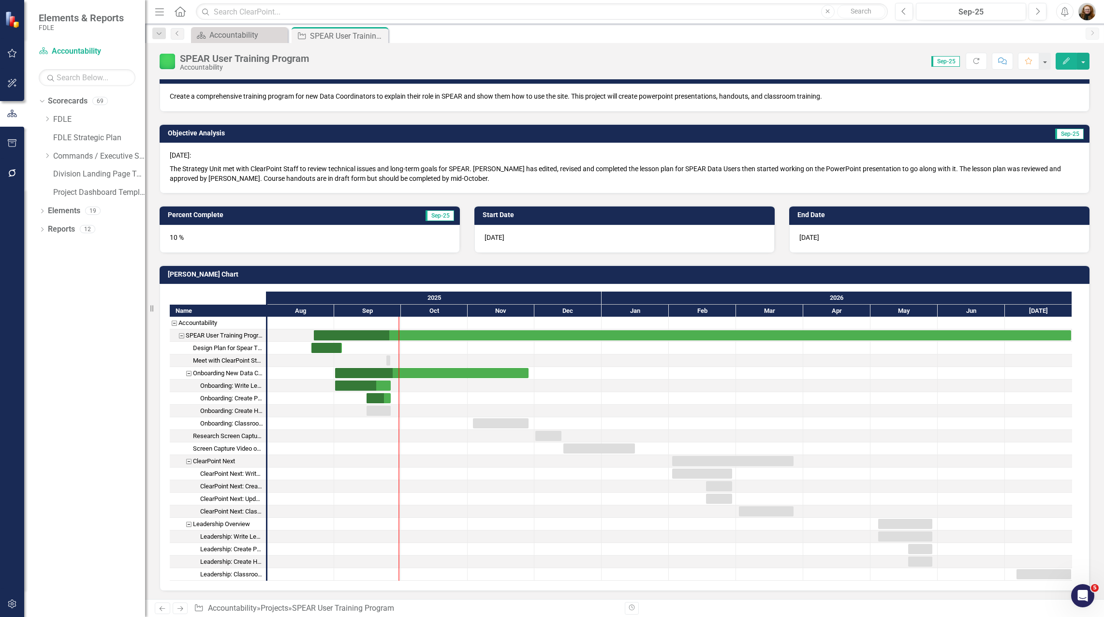
click at [204, 239] on div "10 %" at bounding box center [310, 239] width 300 height 28
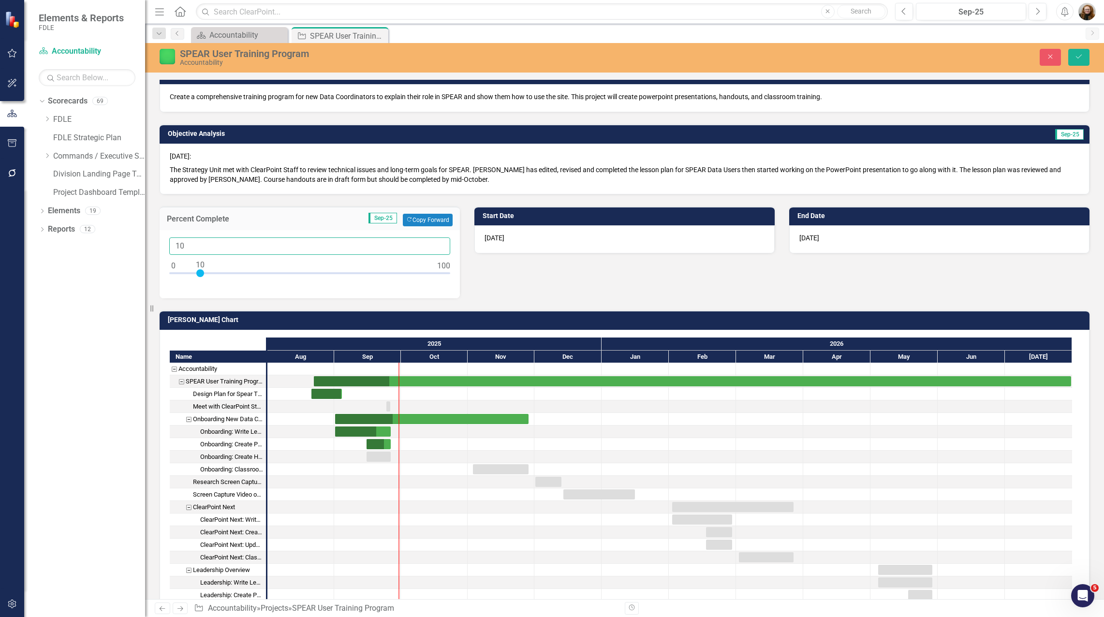
click at [193, 245] on input "10" at bounding box center [309, 246] width 281 height 18
click at [438, 244] on input "11" at bounding box center [309, 246] width 281 height 18
click at [438, 244] on input "12" at bounding box center [309, 246] width 281 height 18
click at [437, 244] on input "13" at bounding box center [309, 246] width 281 height 18
click at [437, 244] on input "14" at bounding box center [309, 246] width 281 height 18
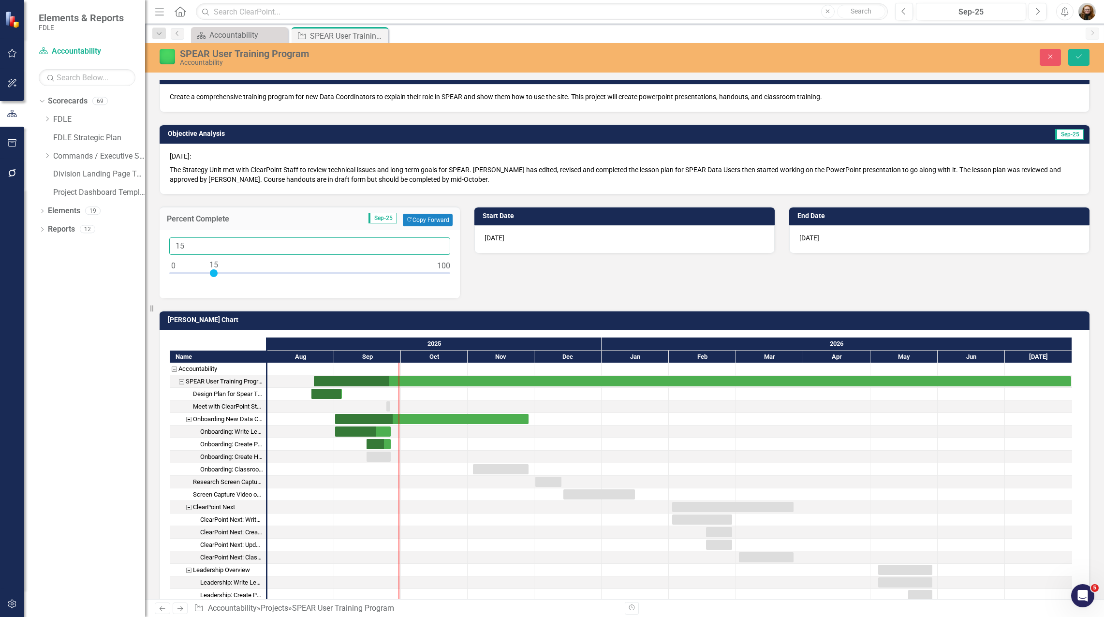
type input "15"
click at [437, 244] on input "15" at bounding box center [309, 246] width 281 height 18
click at [1076, 57] on icon "submit" at bounding box center [1079, 57] width 6 height 4
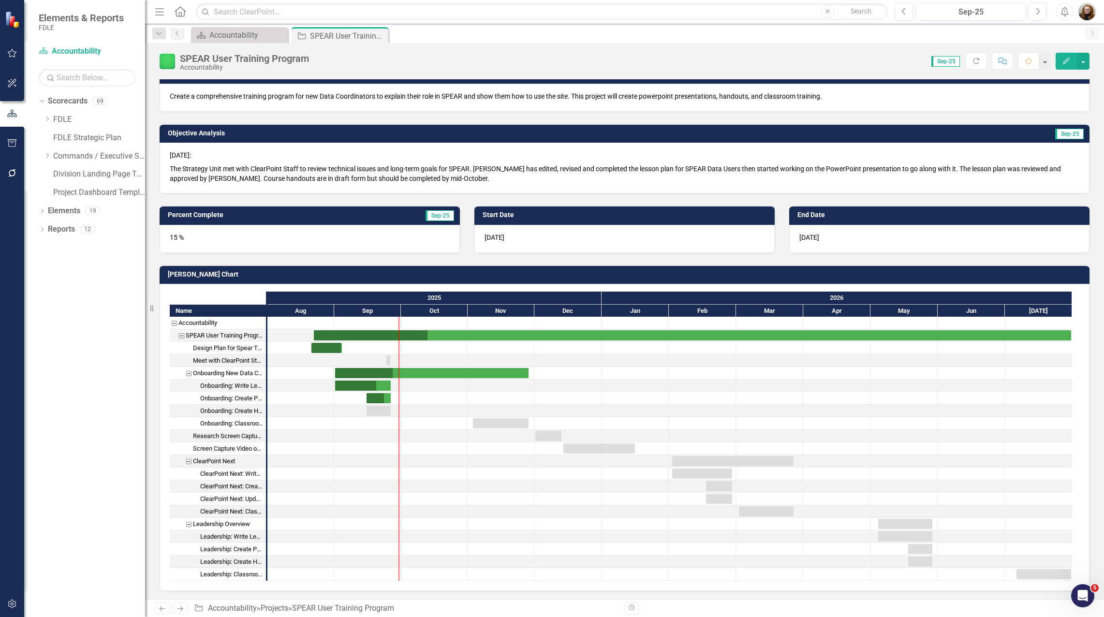
click at [274, 239] on div "15 %" at bounding box center [310, 239] width 300 height 28
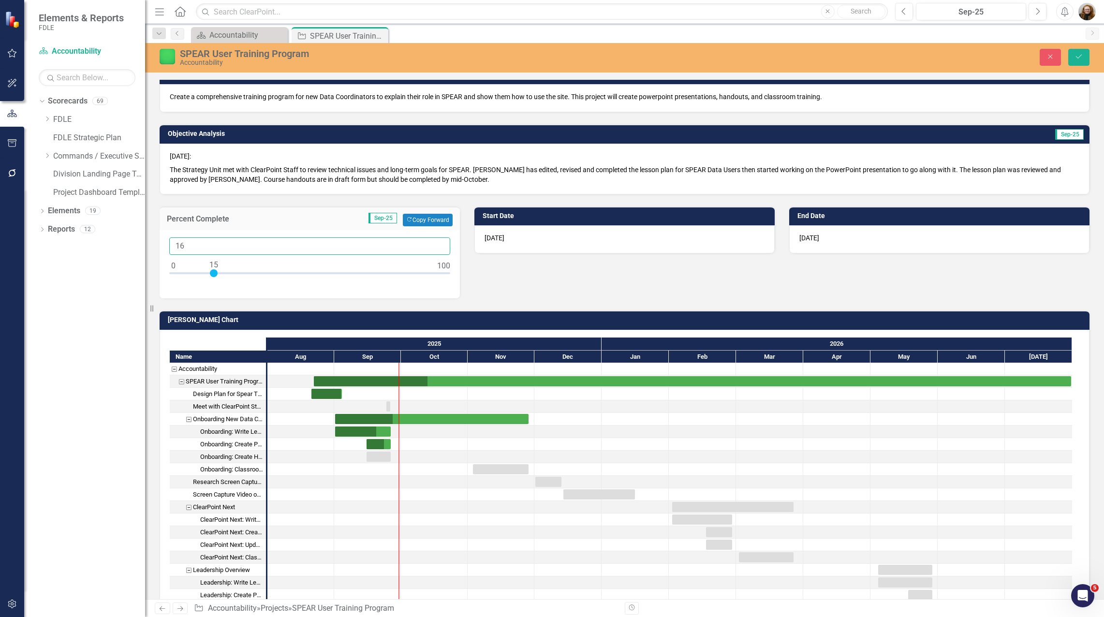
click at [437, 243] on input "16" at bounding box center [309, 246] width 281 height 18
click at [437, 243] on input "17" at bounding box center [309, 246] width 281 height 18
type input "18"
click at [437, 243] on input "18" at bounding box center [309, 246] width 281 height 18
click at [1081, 61] on button "Save" at bounding box center [1078, 57] width 21 height 17
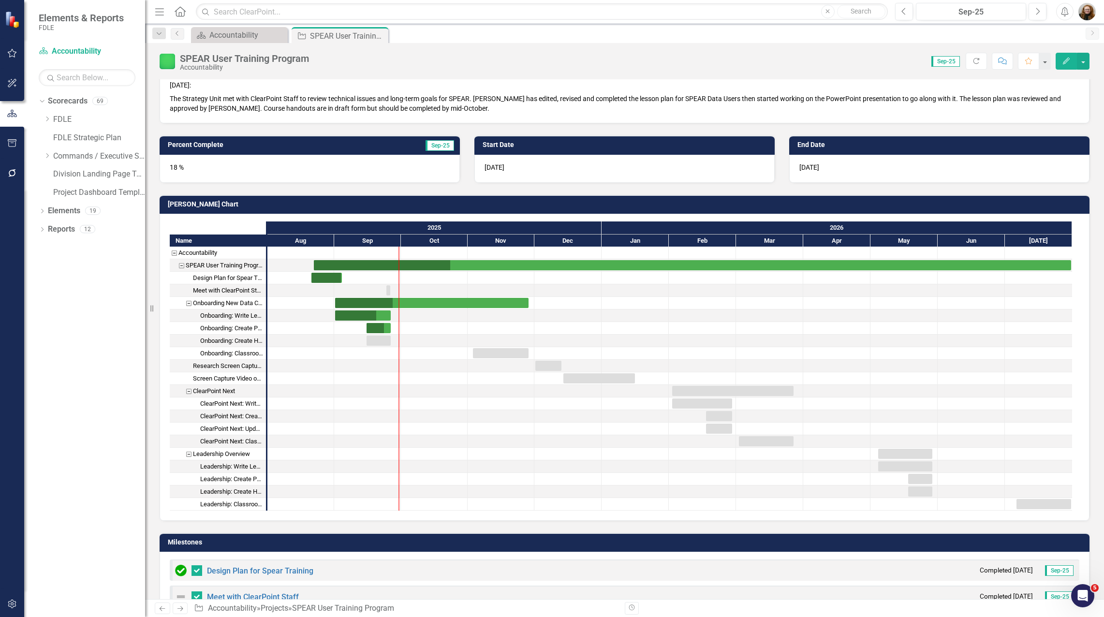
scroll to position [145, 0]
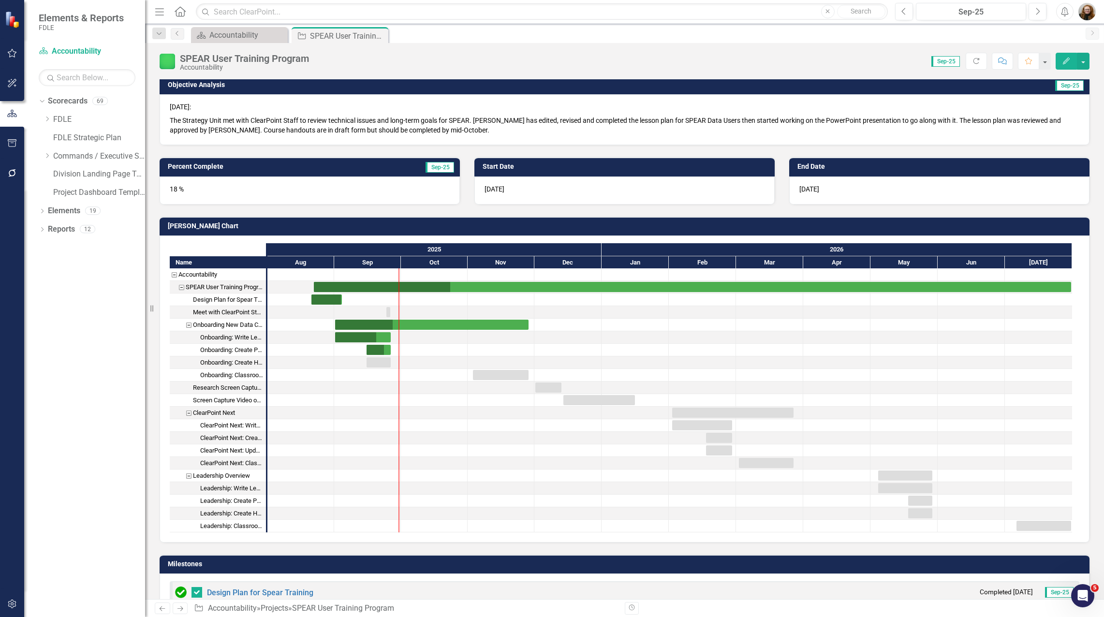
click at [351, 193] on div "18 %" at bounding box center [310, 191] width 300 height 28
click at [292, 201] on div "18 %" at bounding box center [310, 191] width 300 height 28
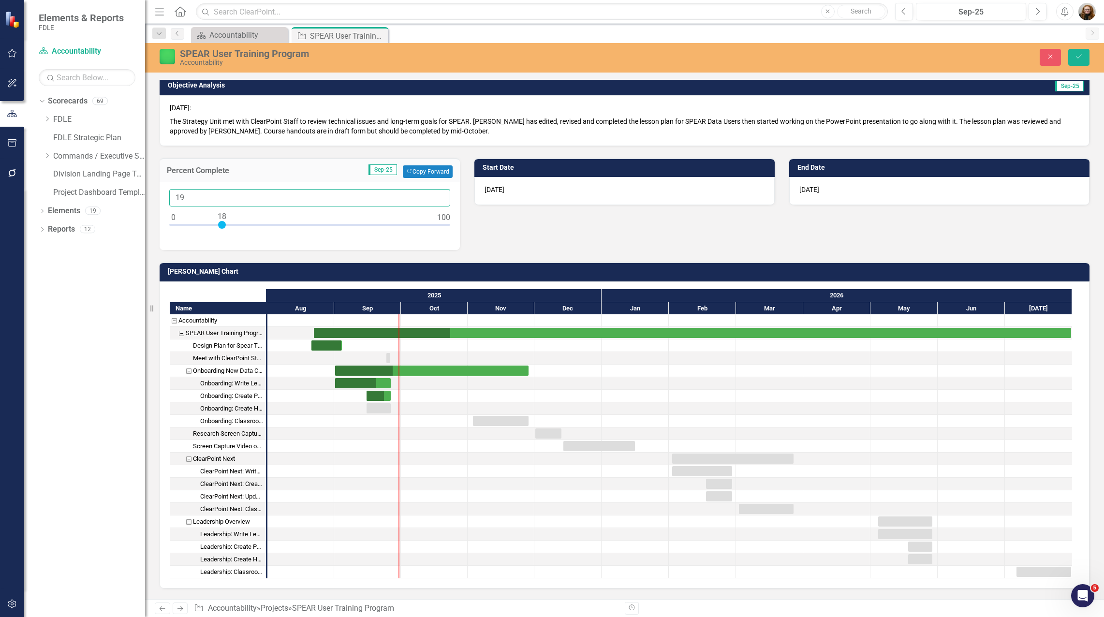
click at [438, 195] on input "19" at bounding box center [309, 198] width 281 height 18
type input "20"
click at [438, 195] on input "20" at bounding box center [309, 198] width 281 height 18
click at [1075, 61] on button "Save" at bounding box center [1078, 57] width 21 height 17
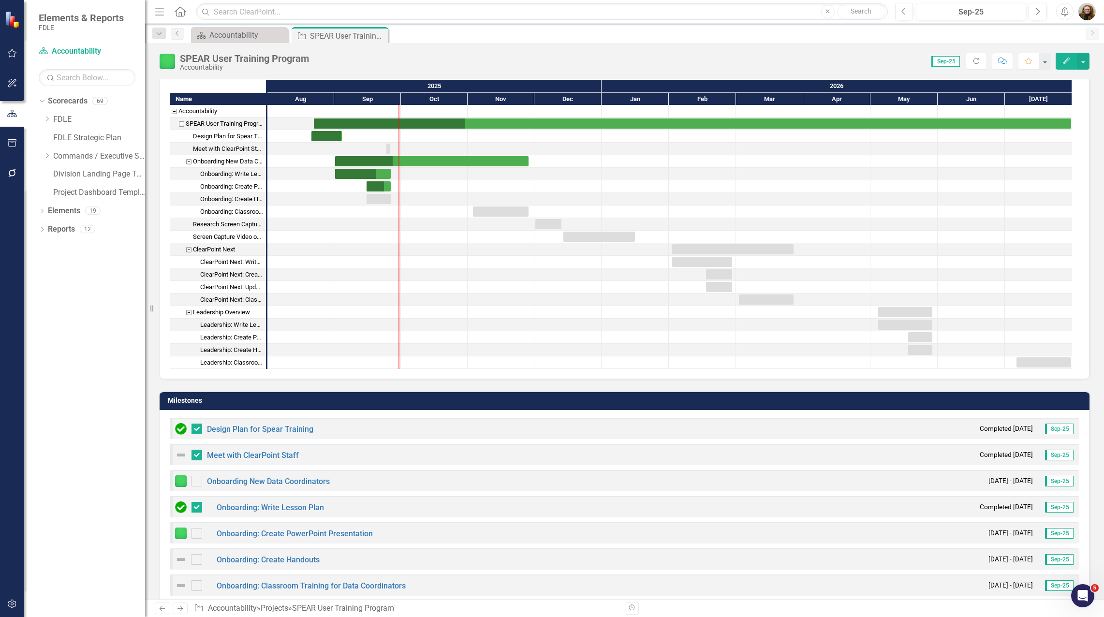
scroll to position [339, 0]
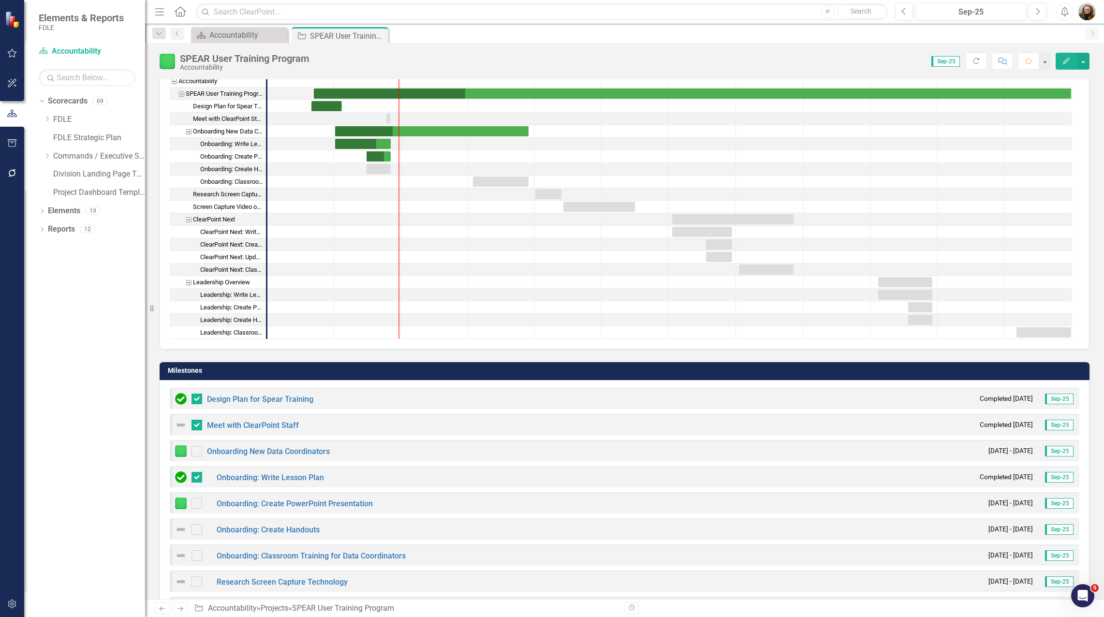
click at [180, 425] on img at bounding box center [181, 425] width 12 height 12
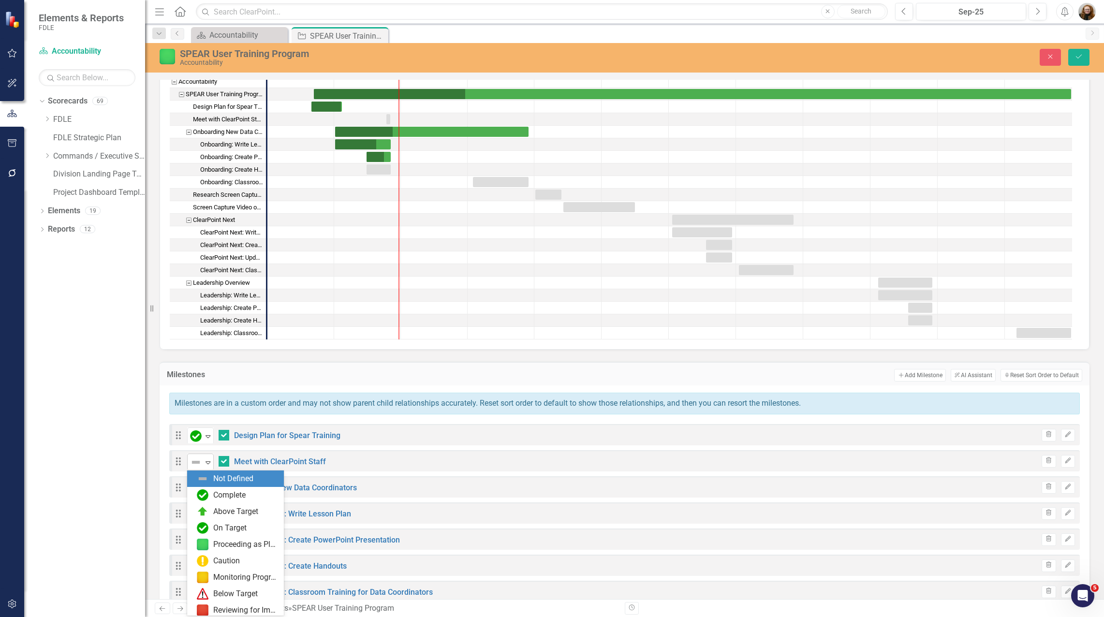
click at [201, 464] on img at bounding box center [196, 463] width 12 height 12
click at [206, 500] on img at bounding box center [203, 495] width 12 height 12
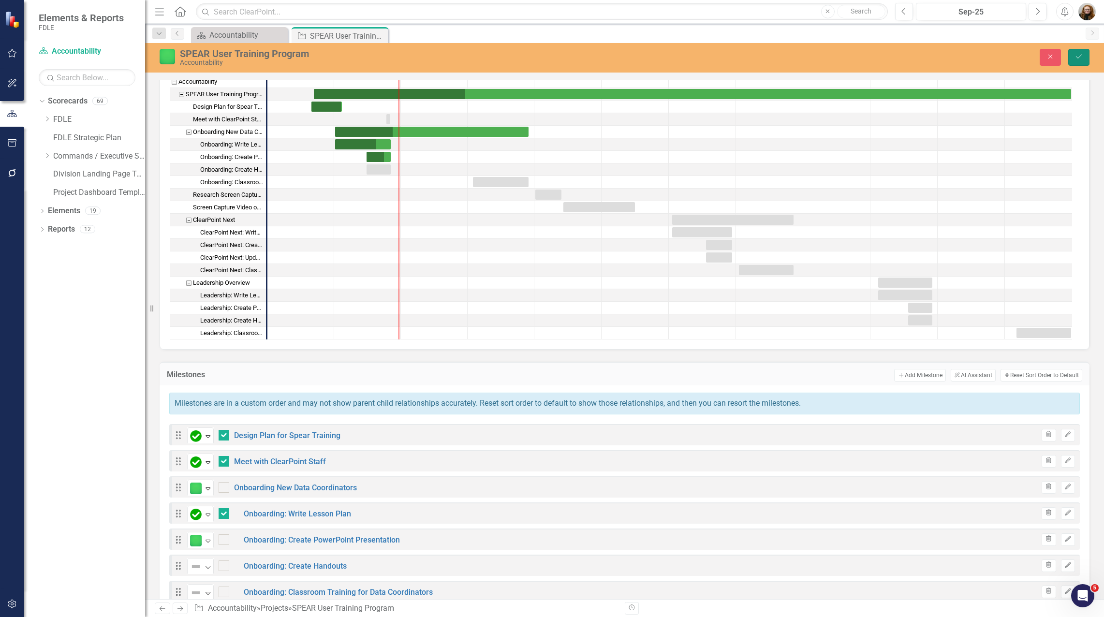
click at [1083, 59] on button "Save" at bounding box center [1078, 57] width 21 height 17
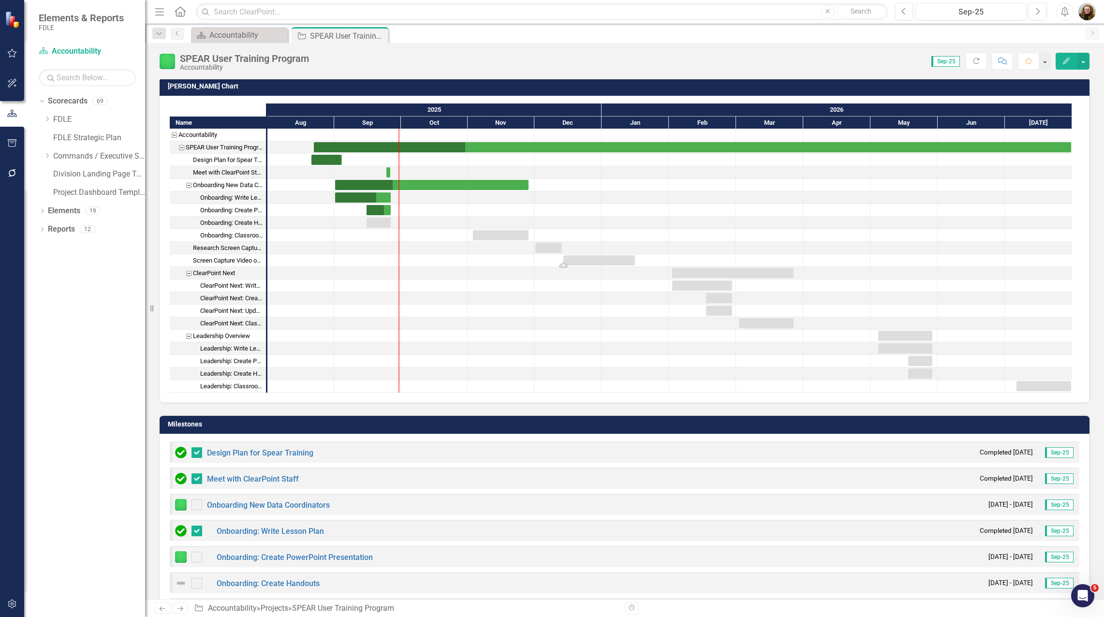
scroll to position [290, 0]
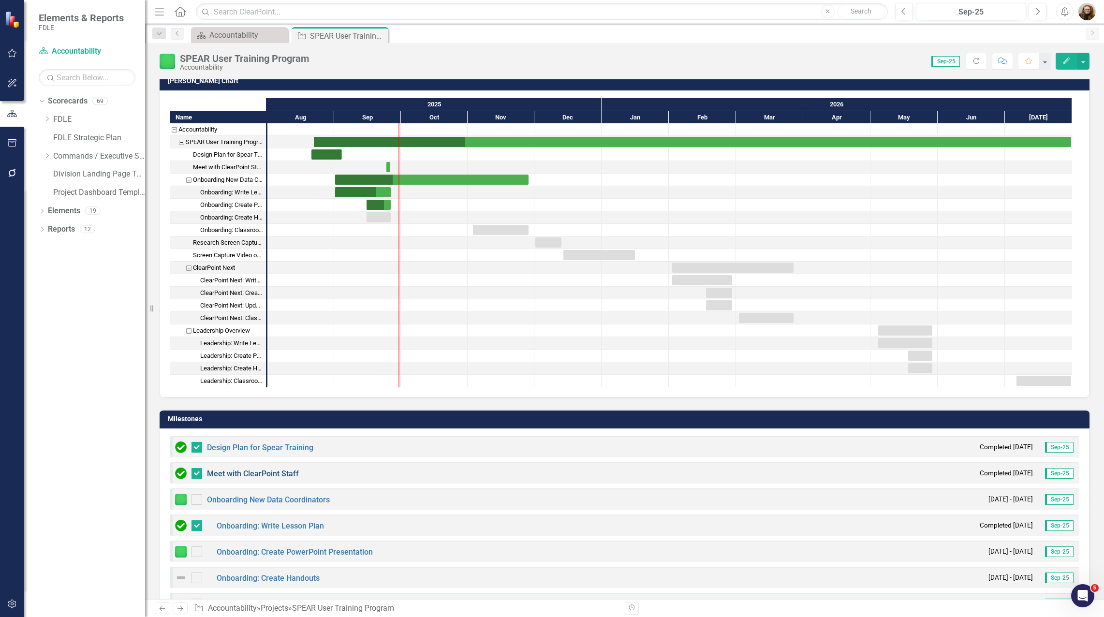
click at [255, 475] on link "Meet with ClearPoint Staff" at bounding box center [253, 473] width 92 height 9
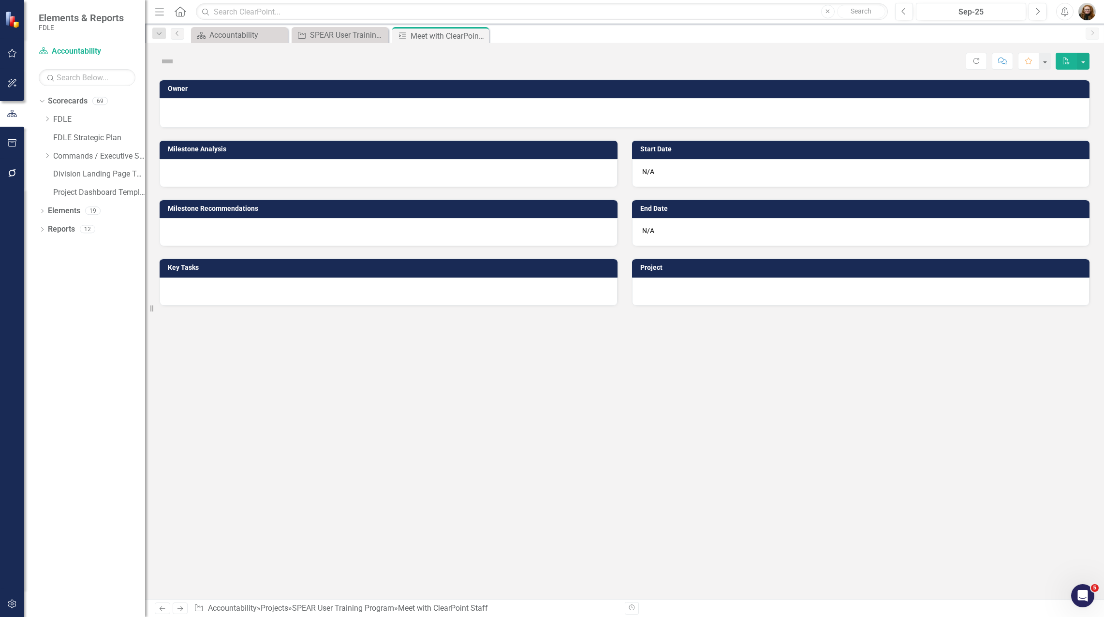
click at [255, 475] on div "Owner Milestone Analysis Milestone Recommendations Key Tasks Start Date N/A End…" at bounding box center [624, 339] width 959 height 520
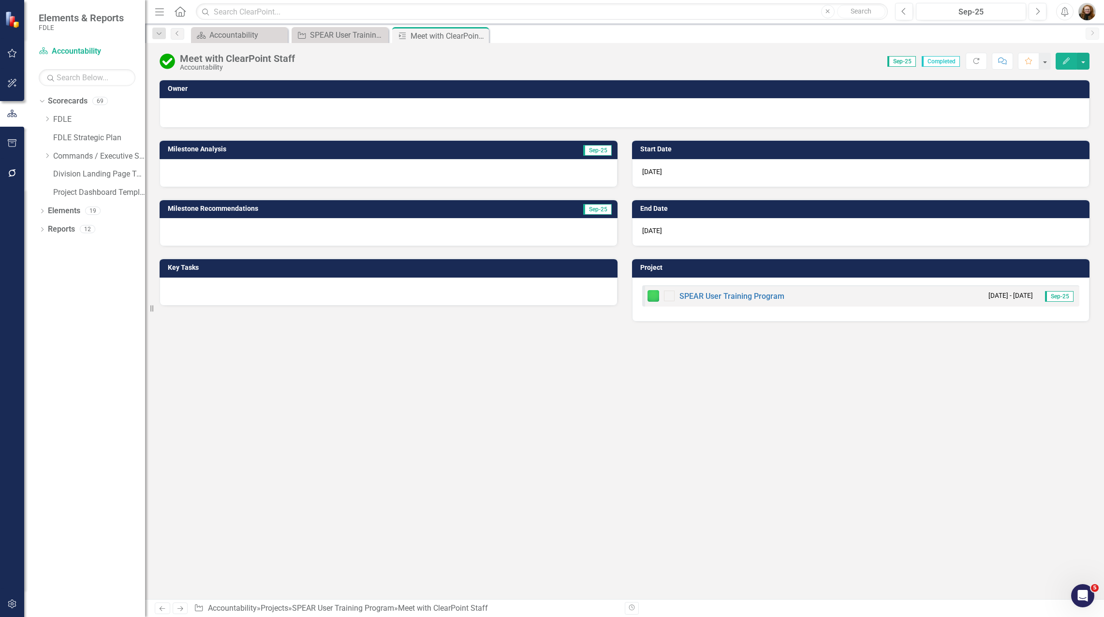
click at [1066, 56] on button "Edit" at bounding box center [1066, 61] width 21 height 17
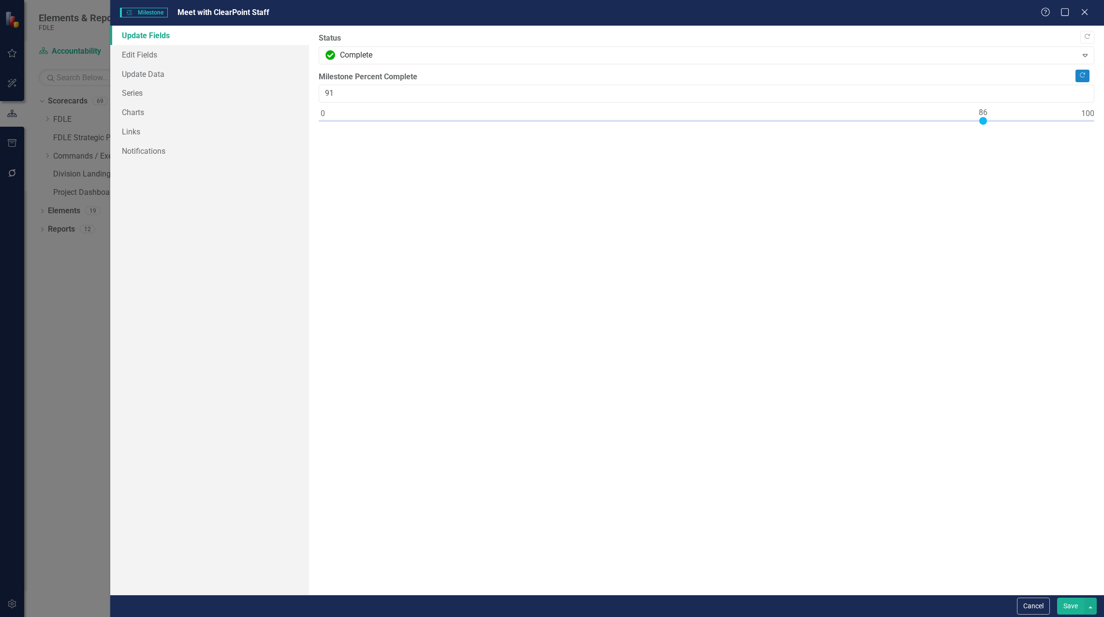
type input "100"
drag, startPoint x: 323, startPoint y: 119, endPoint x: 1115, endPoint y: 151, distance: 792.9
click at [1104, 151] on html "Elements & Reports FDLE Scorecard Accountability Search Dropdown Scorecards 69 …" at bounding box center [552, 308] width 1104 height 617
click at [1066, 606] on button "Save" at bounding box center [1070, 606] width 27 height 17
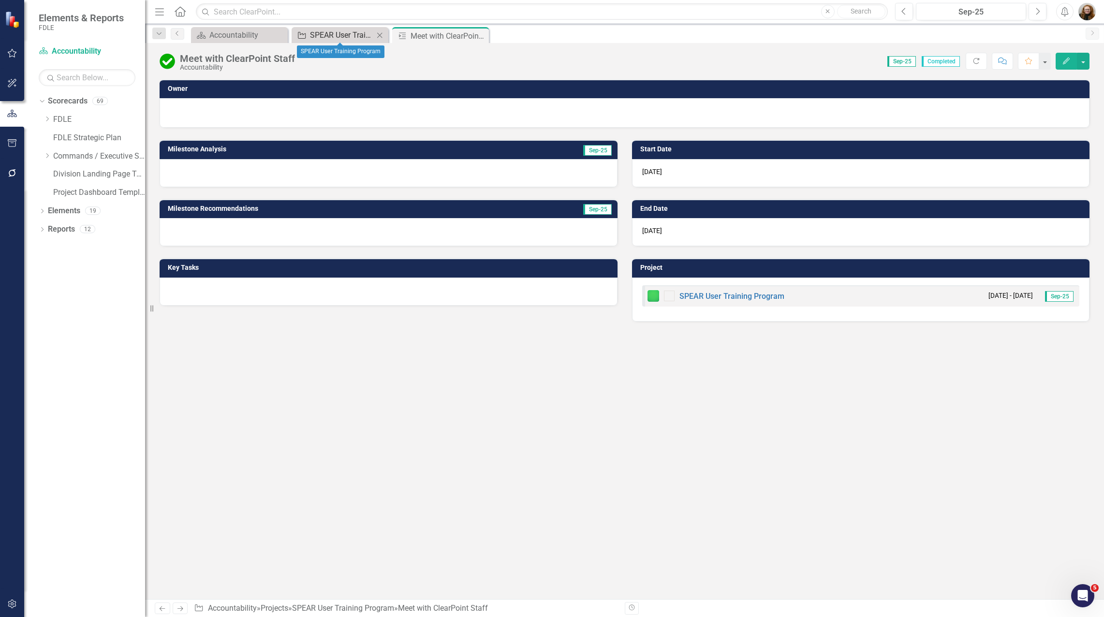
click at [333, 37] on div "SPEAR User Training Program" at bounding box center [342, 35] width 64 height 12
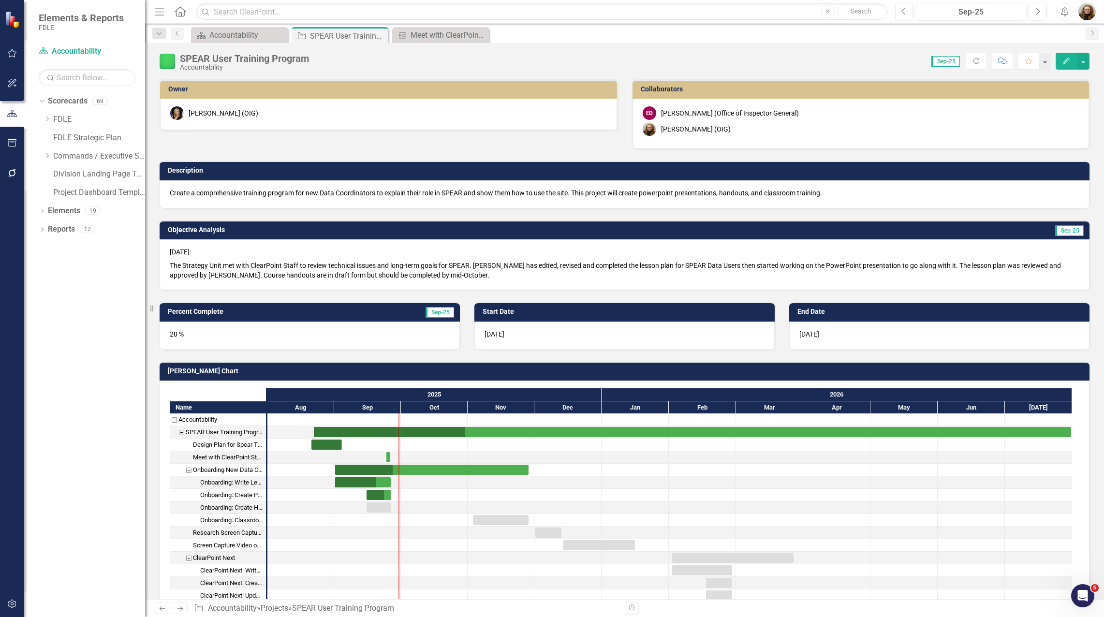
checkbox input "false"
checkbox input "true"
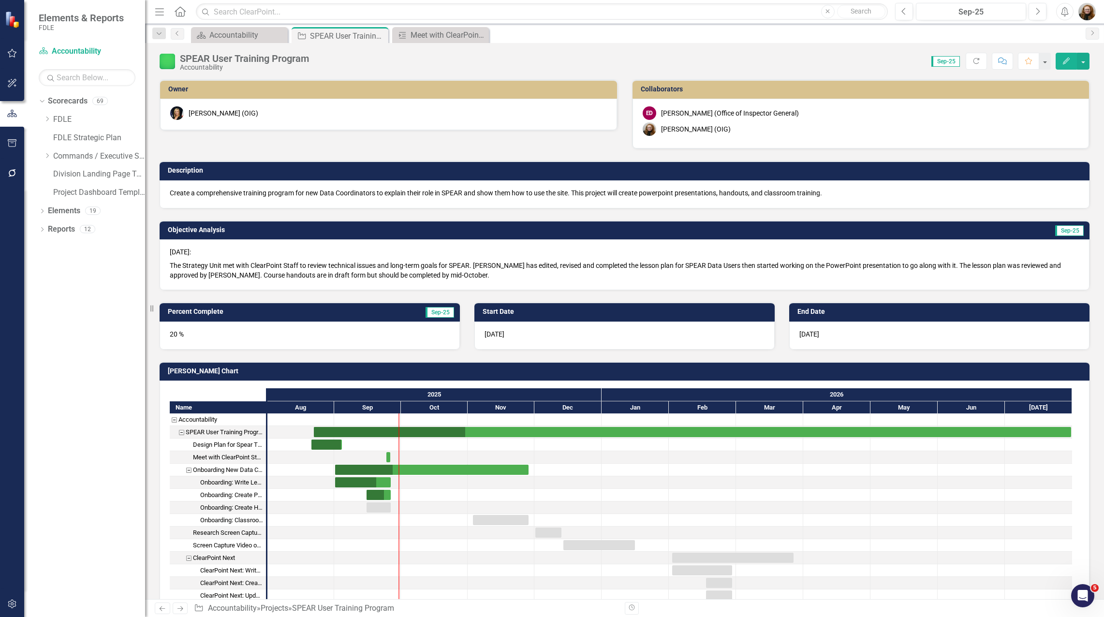
checkbox input "true"
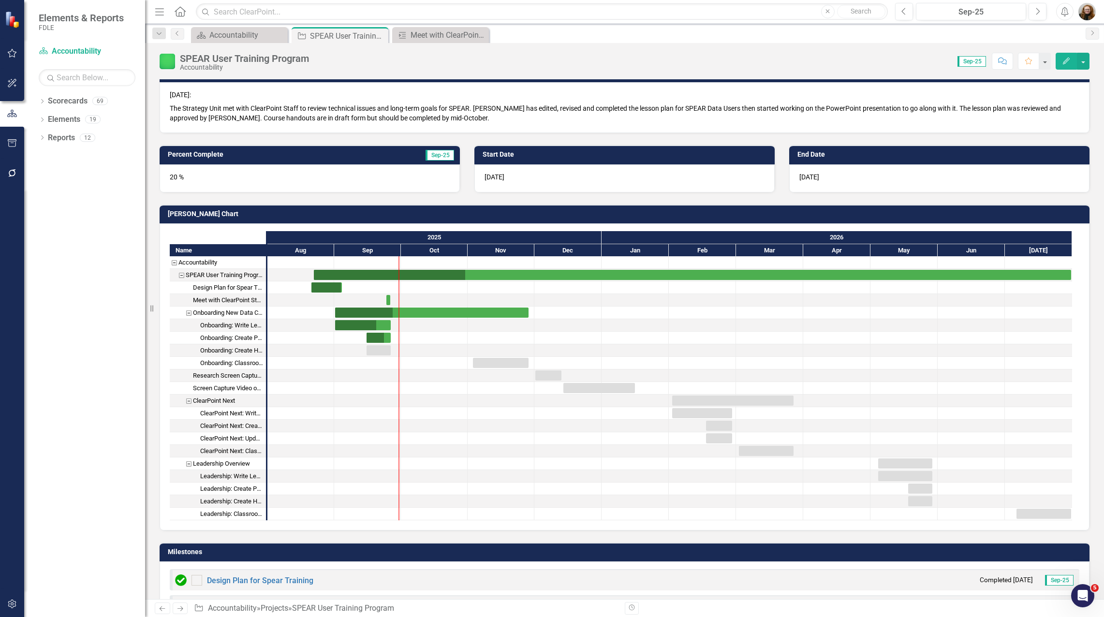
checkbox input "true"
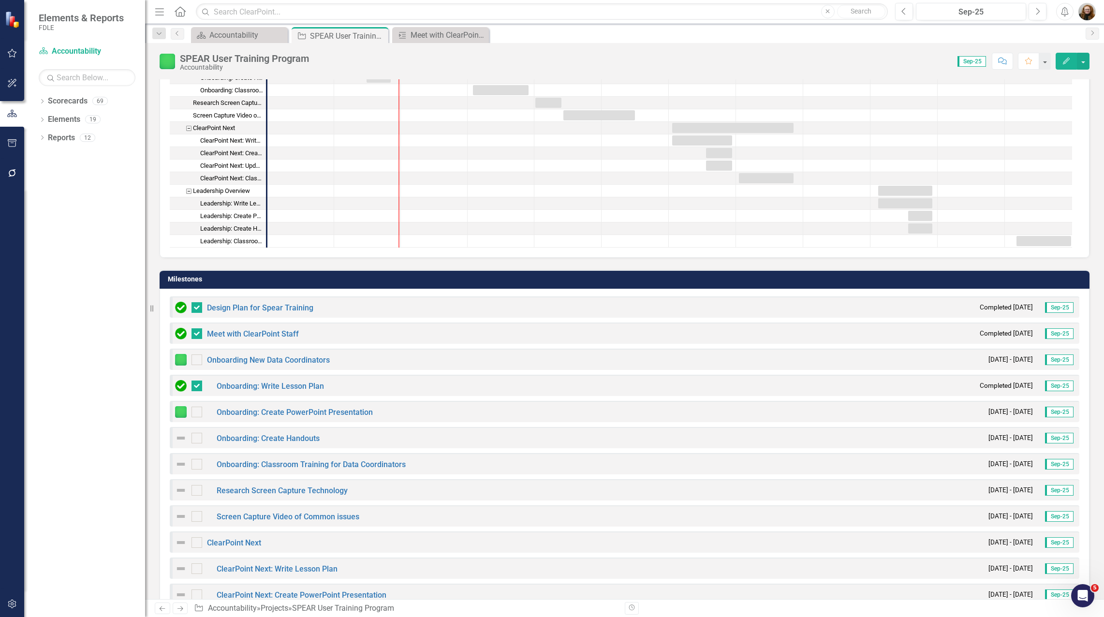
scroll to position [447, 0]
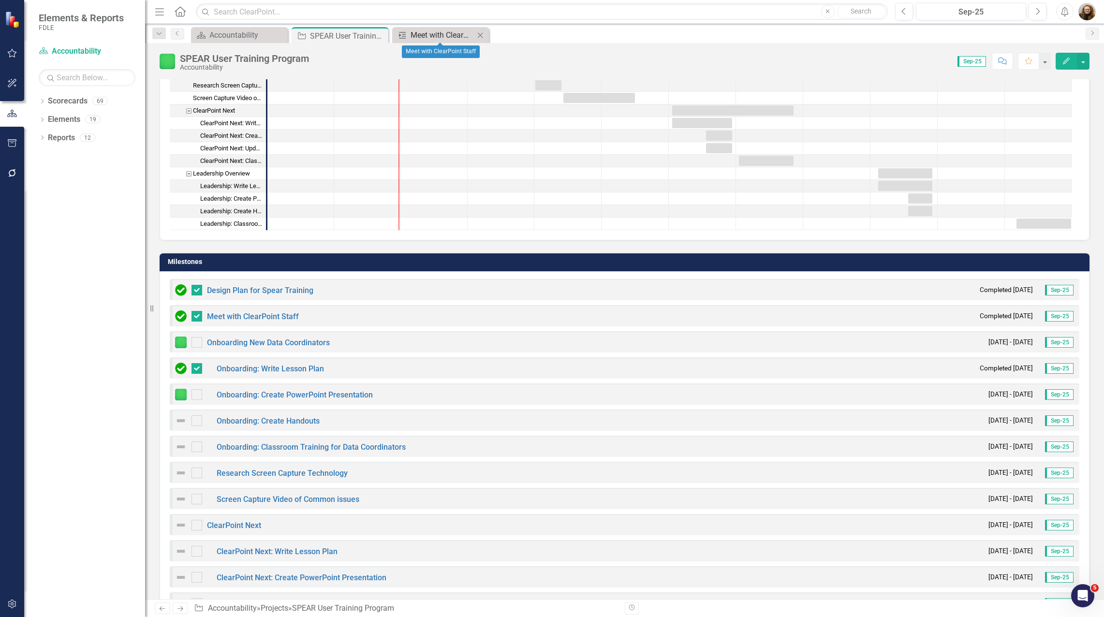
click at [429, 29] on div "Meet with ClearPoint Staff" at bounding box center [443, 35] width 64 height 12
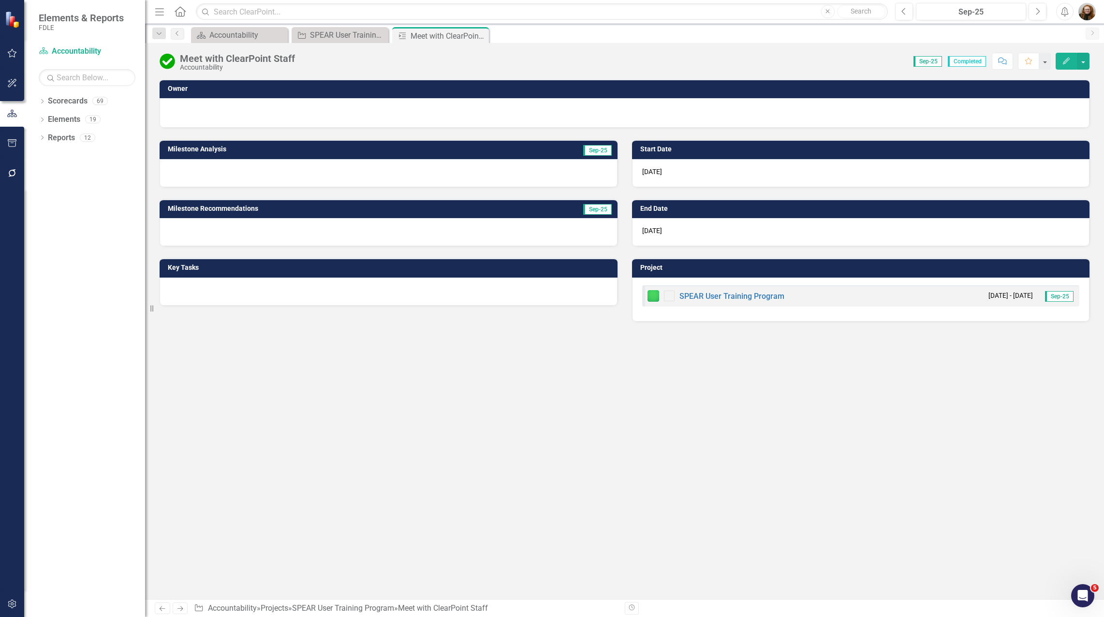
click at [410, 346] on div "Owner Milestone Analysis Sep-25 Milestone Recommendations Sep-25 Key Tasks Star…" at bounding box center [624, 339] width 959 height 520
click at [484, 38] on icon "Close" at bounding box center [480, 36] width 10 height 8
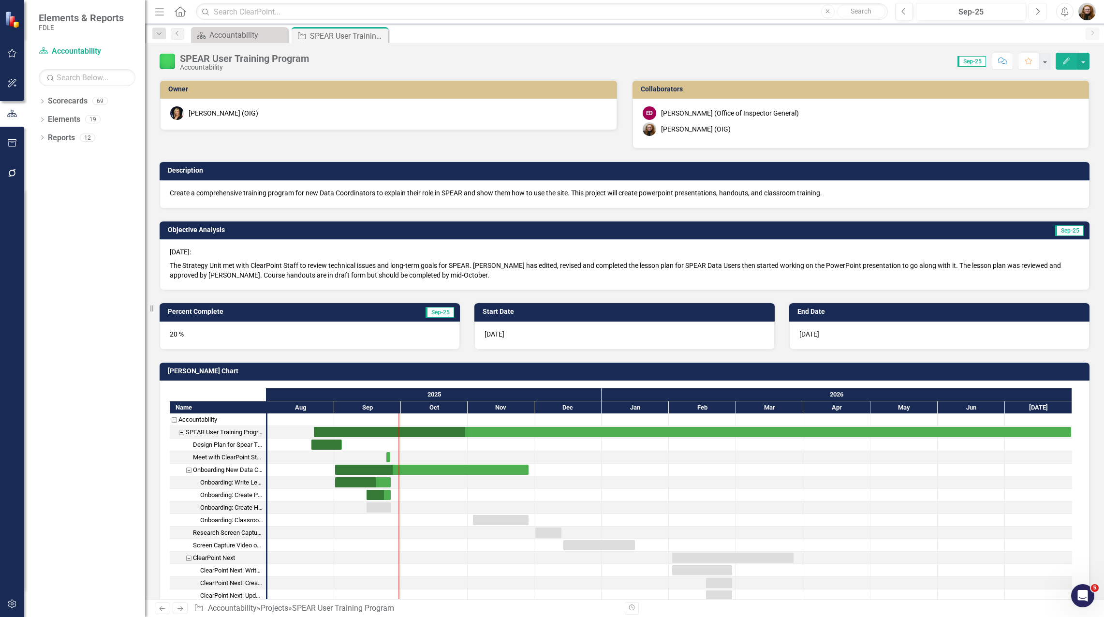
click at [1038, 16] on button "Next" at bounding box center [1038, 11] width 18 height 17
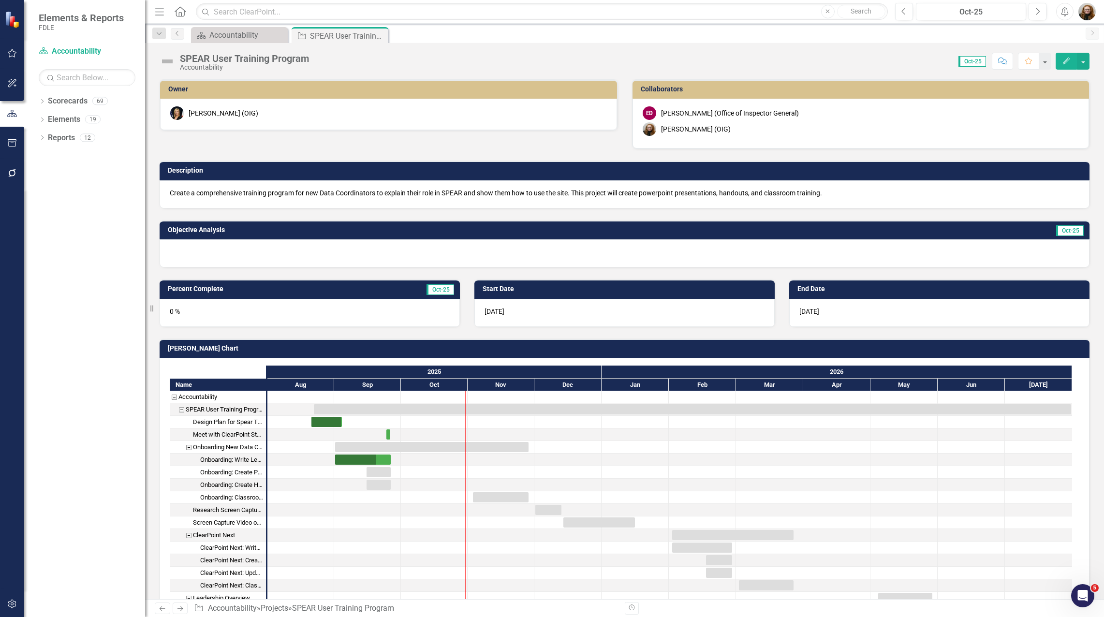
click at [216, 289] on h3 "Percent Complete" at bounding box center [263, 288] width 190 height 7
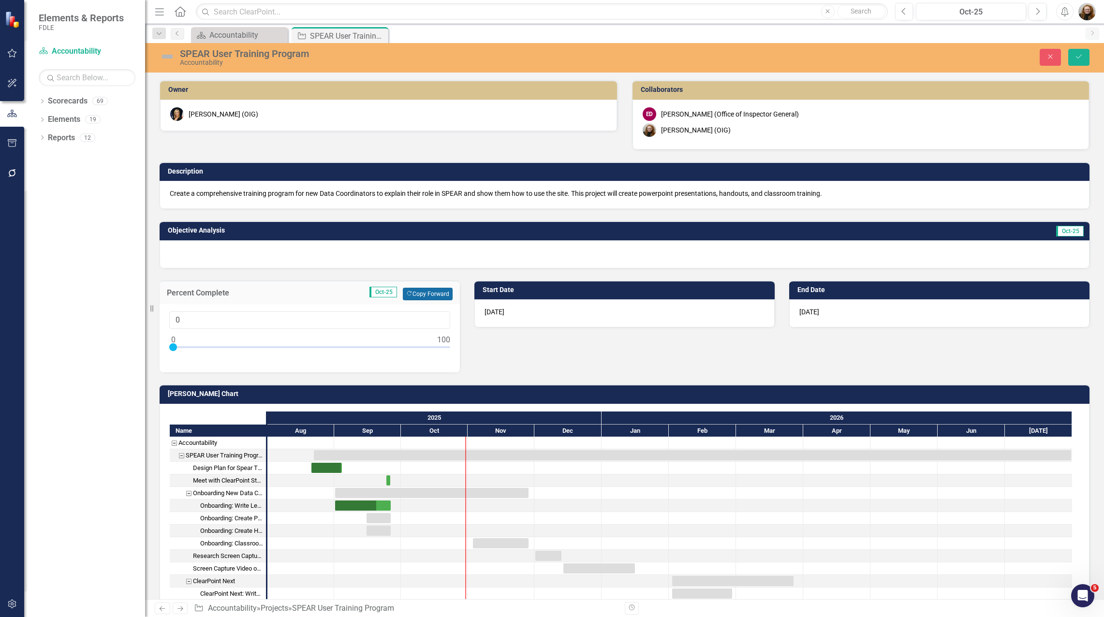
click at [426, 294] on button "Copy Forward Copy Forward" at bounding box center [428, 294] width 50 height 13
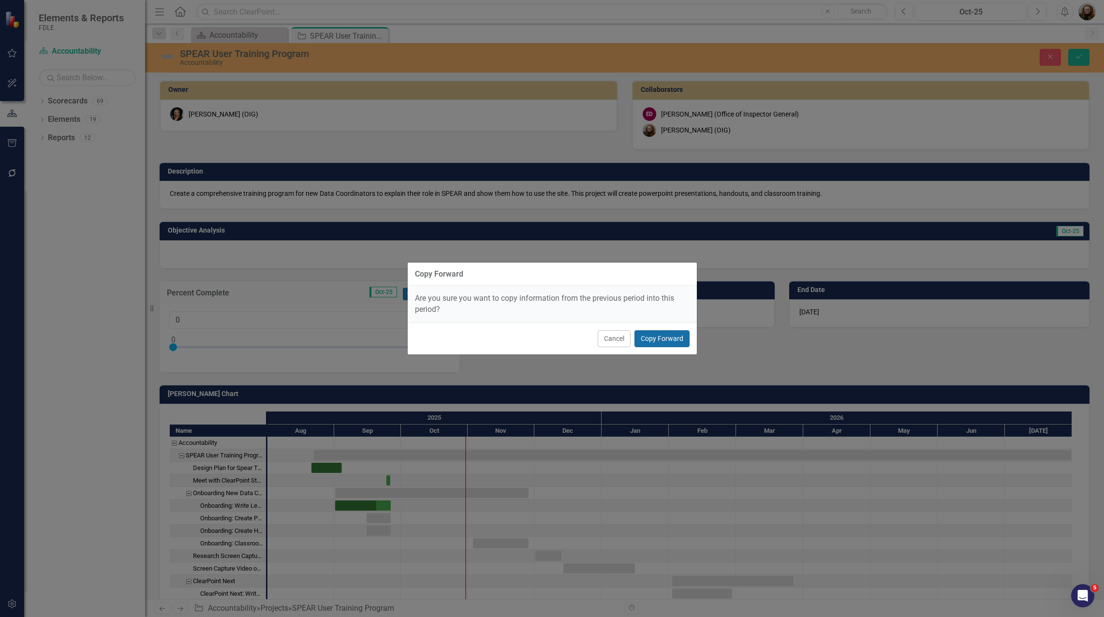
click at [650, 343] on button "Copy Forward" at bounding box center [662, 338] width 55 height 17
type input "20"
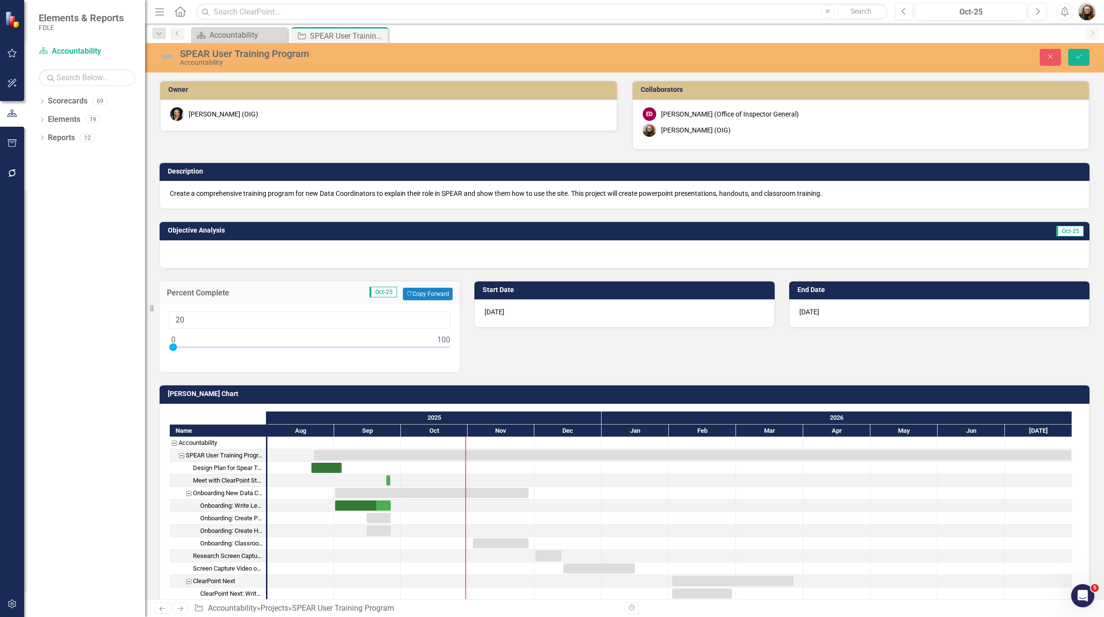
click at [579, 340] on div "Owner [PERSON_NAME] (OIG) Collaborators ED [PERSON_NAME] (Office of Inspector G…" at bounding box center [624, 220] width 945 height 305
click at [1077, 54] on icon "Save" at bounding box center [1079, 56] width 9 height 7
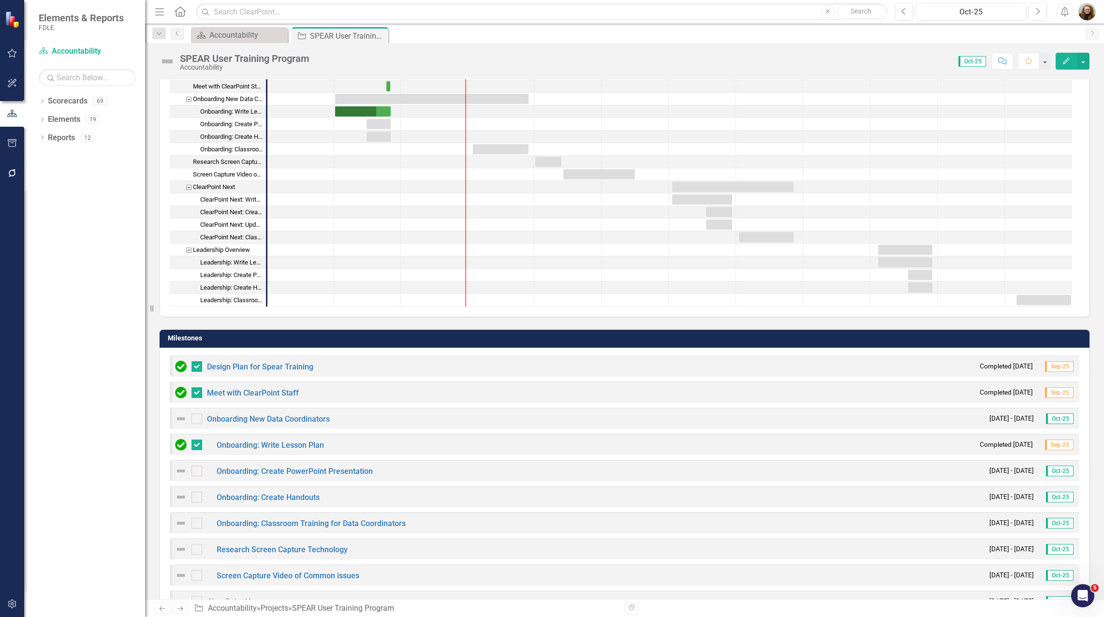
scroll to position [387, 0]
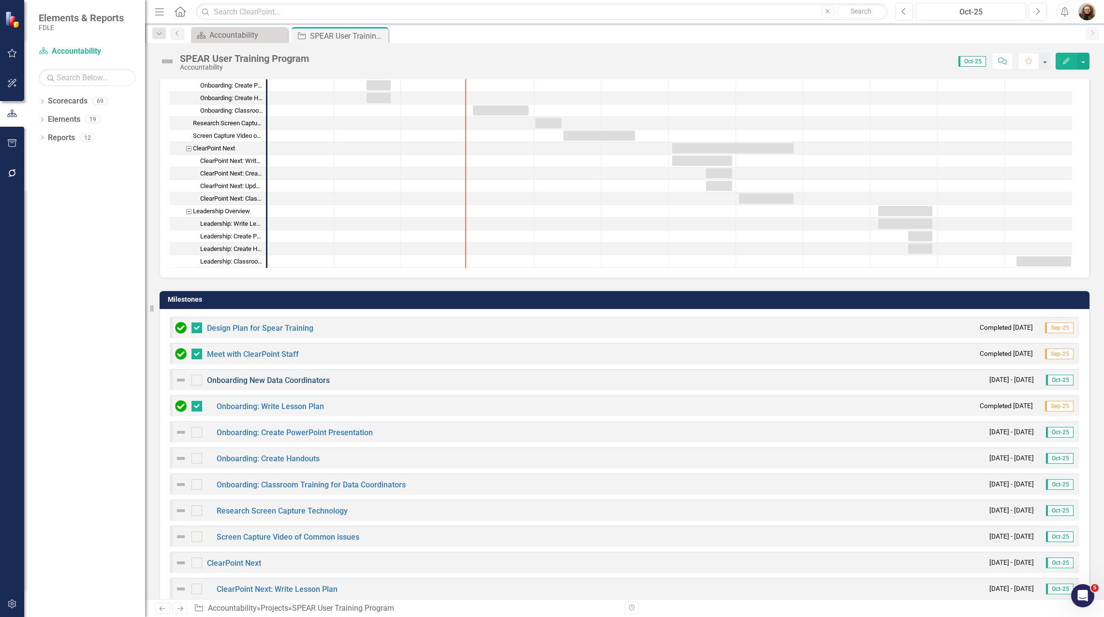
click at [296, 382] on link "Onboarding New Data Coordinators" at bounding box center [268, 380] width 123 height 9
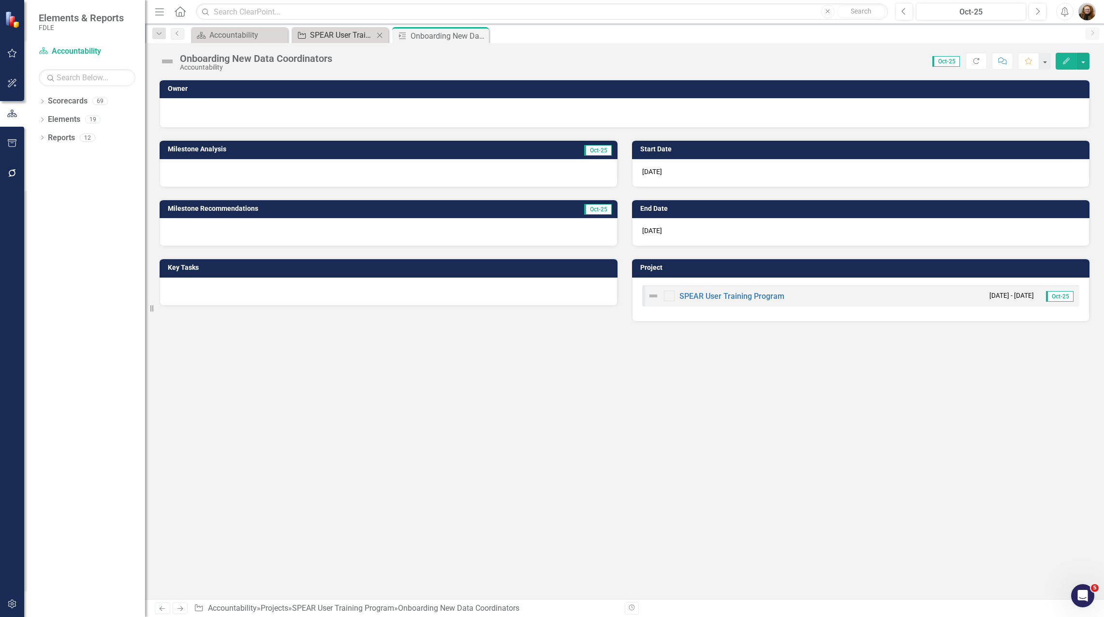
click at [338, 32] on div "SPEAR User Training Program" at bounding box center [342, 35] width 64 height 12
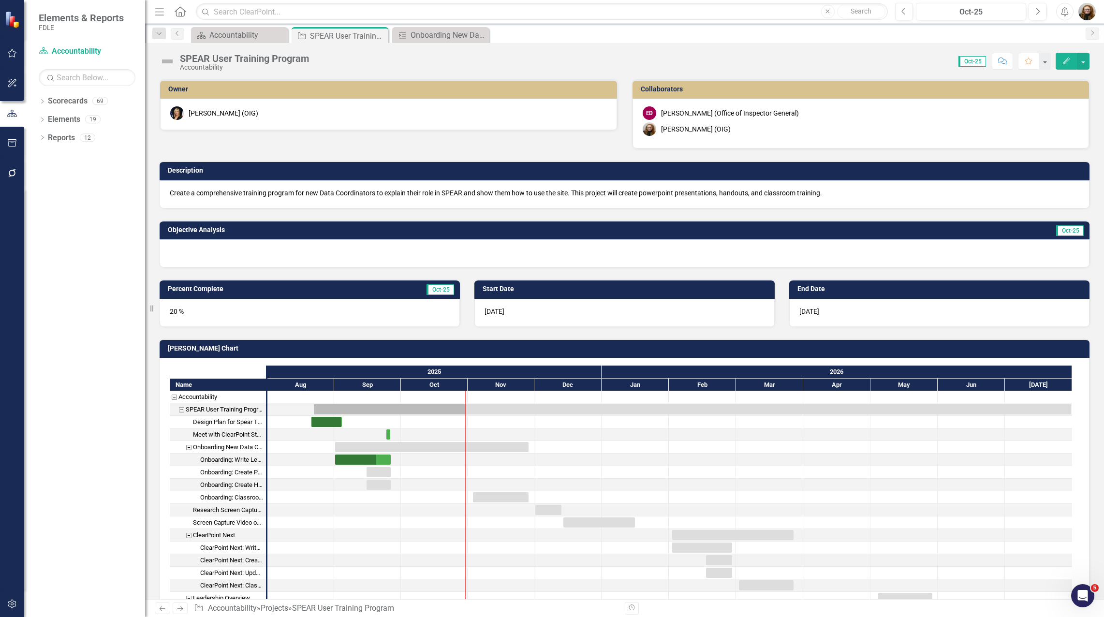
click at [399, 290] on td "Oct-25" at bounding box center [406, 290] width 97 height 15
click at [398, 290] on td "Oct-25" at bounding box center [406, 290] width 97 height 15
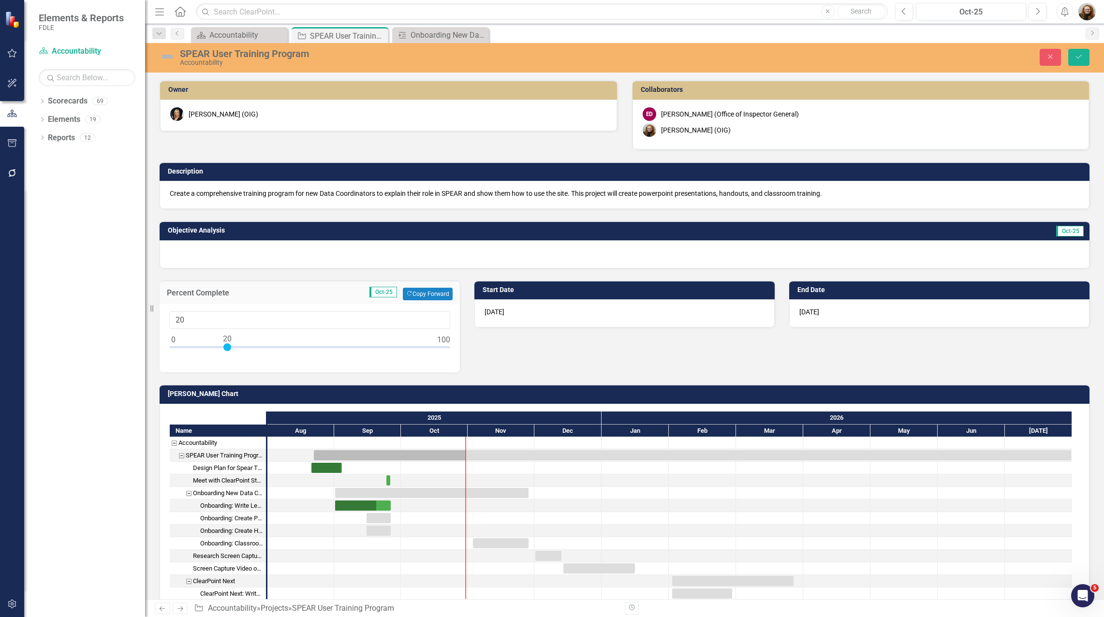
click at [510, 354] on div "Owner Heather Pence (OIG) Collaborators ED Emily David (Office of Inspector Gen…" at bounding box center [624, 220] width 945 height 305
type input "0"
drag, startPoint x: 225, startPoint y: 349, endPoint x: 175, endPoint y: 337, distance: 51.6
click at [140, 342] on div "Elements & Reports FDLE Scorecard Accountability Search Dropdown Scorecards 69 …" at bounding box center [552, 308] width 1104 height 617
click at [1076, 60] on icon "Save" at bounding box center [1079, 56] width 9 height 7
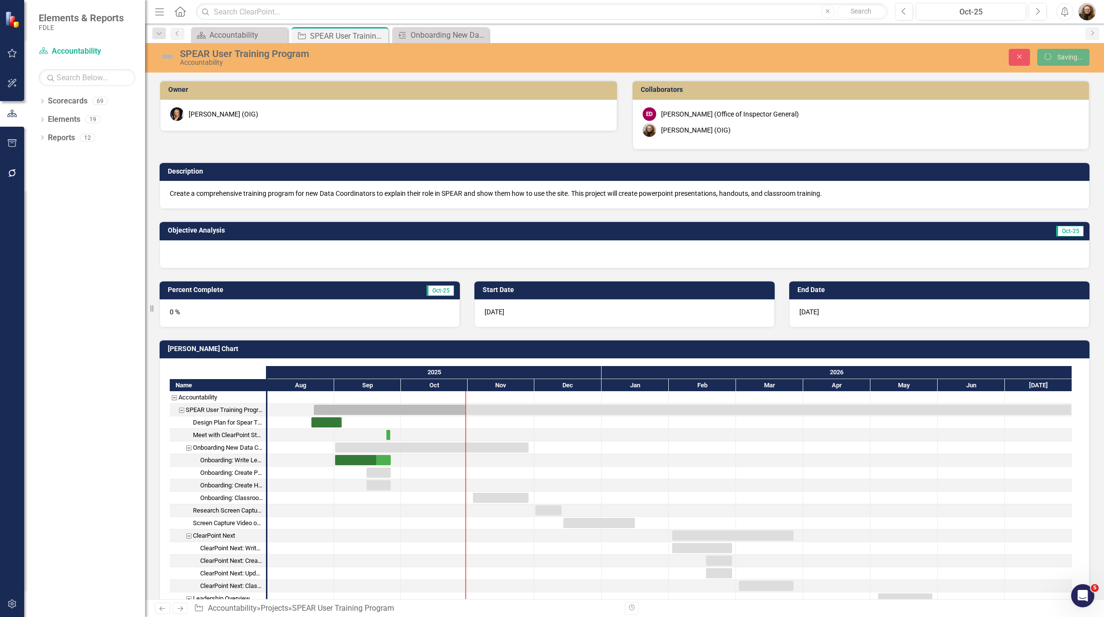
checkbox input "false"
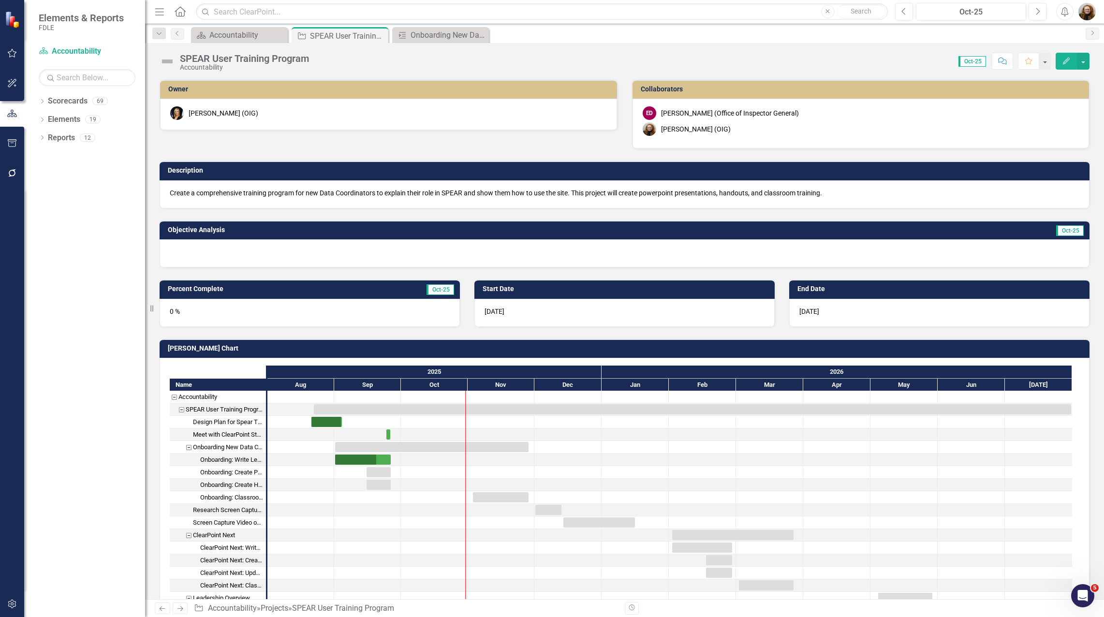
drag, startPoint x: 131, startPoint y: 178, endPoint x: 78, endPoint y: 157, distance: 56.7
click at [130, 178] on div "Dropdown Scorecards 69 Dropdown FDLE Commissioner's Initiative Team Project Das…" at bounding box center [84, 355] width 121 height 524
click at [47, 100] on div "Dropdown Scorecards 69" at bounding box center [92, 102] width 106 height 18
click at [41, 102] on icon "Dropdown" at bounding box center [42, 102] width 7 height 5
click at [46, 155] on icon "Dropdown" at bounding box center [47, 156] width 7 height 6
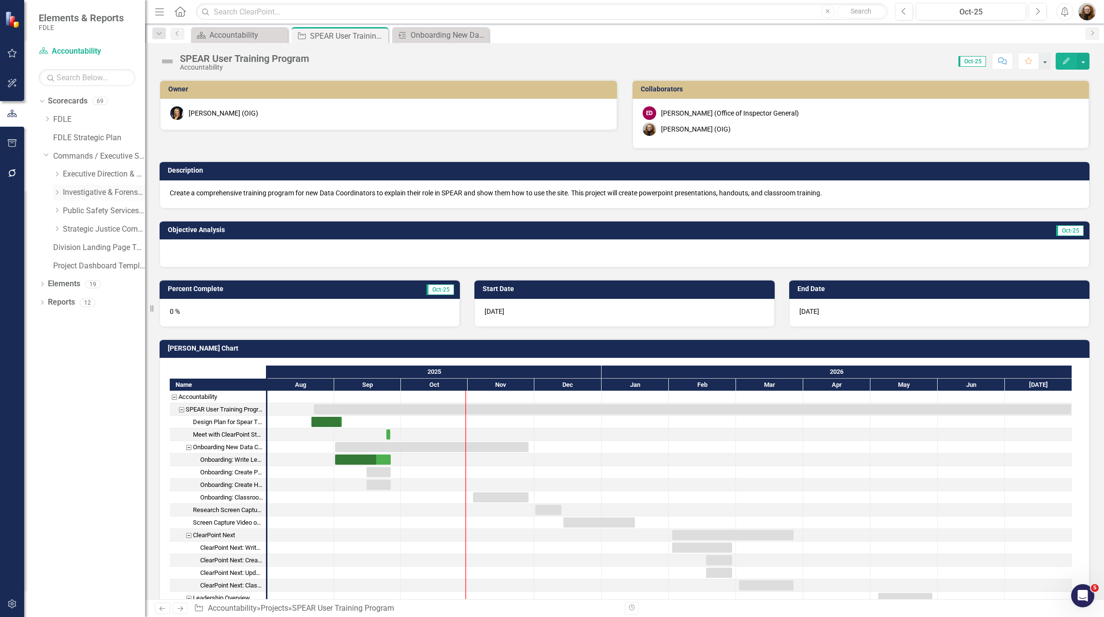
click at [67, 191] on link "Investigative & Forensic Services Command" at bounding box center [104, 192] width 82 height 11
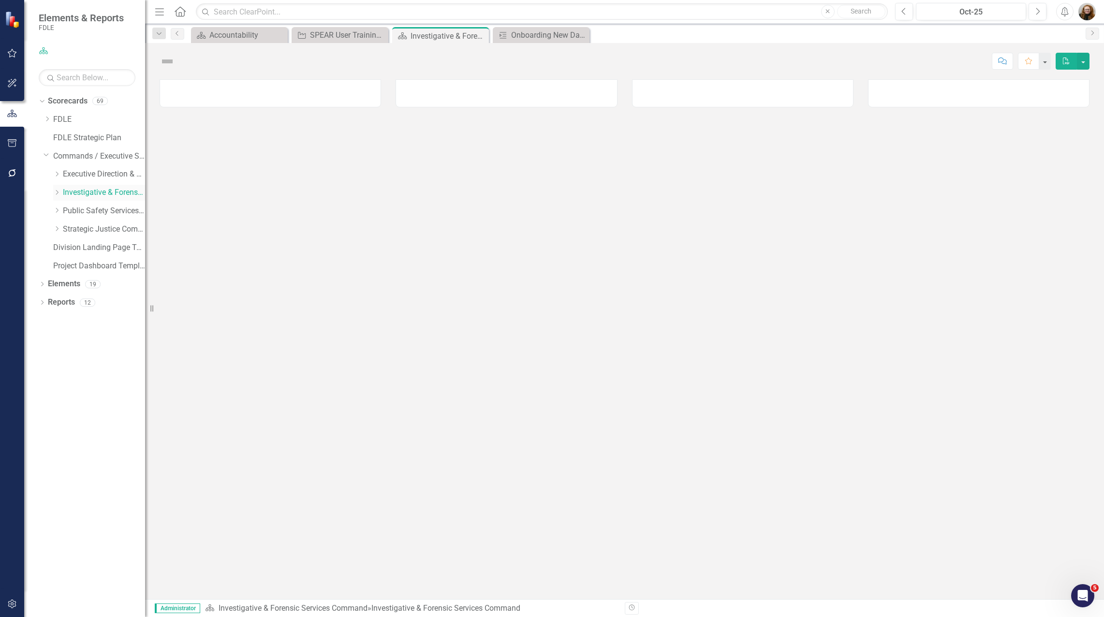
drag, startPoint x: 57, startPoint y: 195, endPoint x: 64, endPoint y: 199, distance: 8.5
click at [57, 195] on icon "Dropdown" at bounding box center [56, 193] width 7 height 6
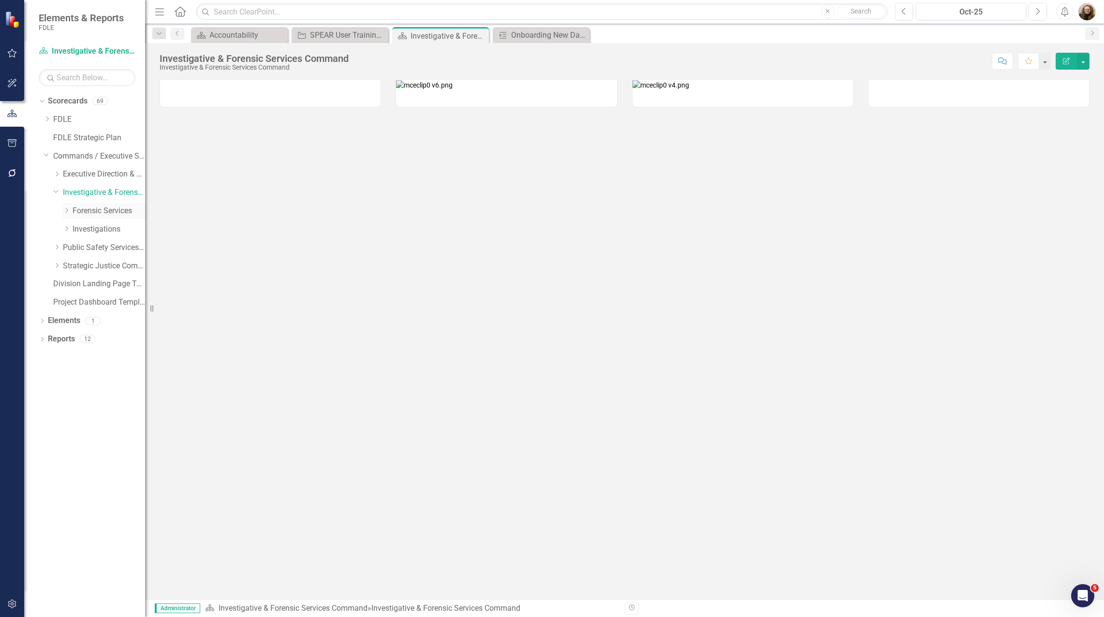
click at [96, 212] on link "Forensic Services" at bounding box center [109, 211] width 73 height 11
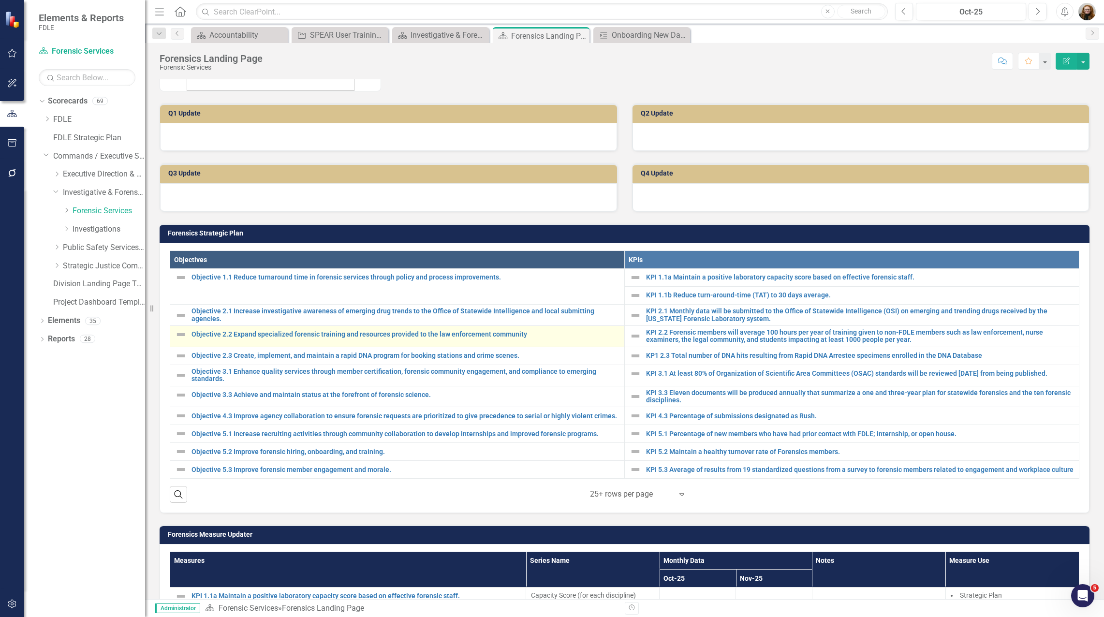
scroll to position [193, 0]
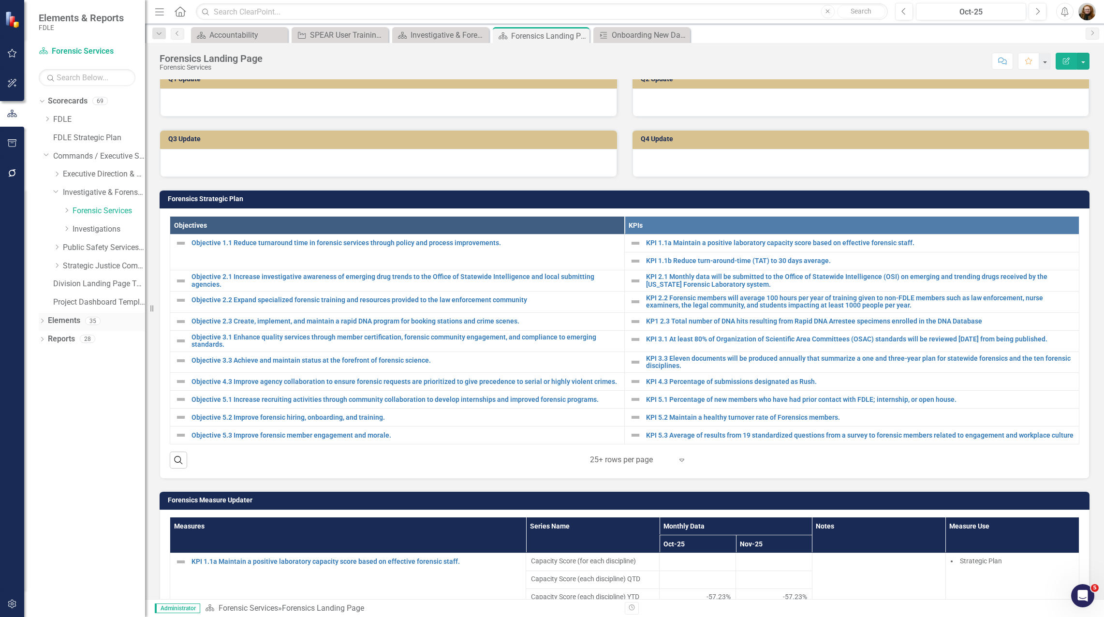
click at [77, 325] on link "Elements" at bounding box center [64, 320] width 32 height 11
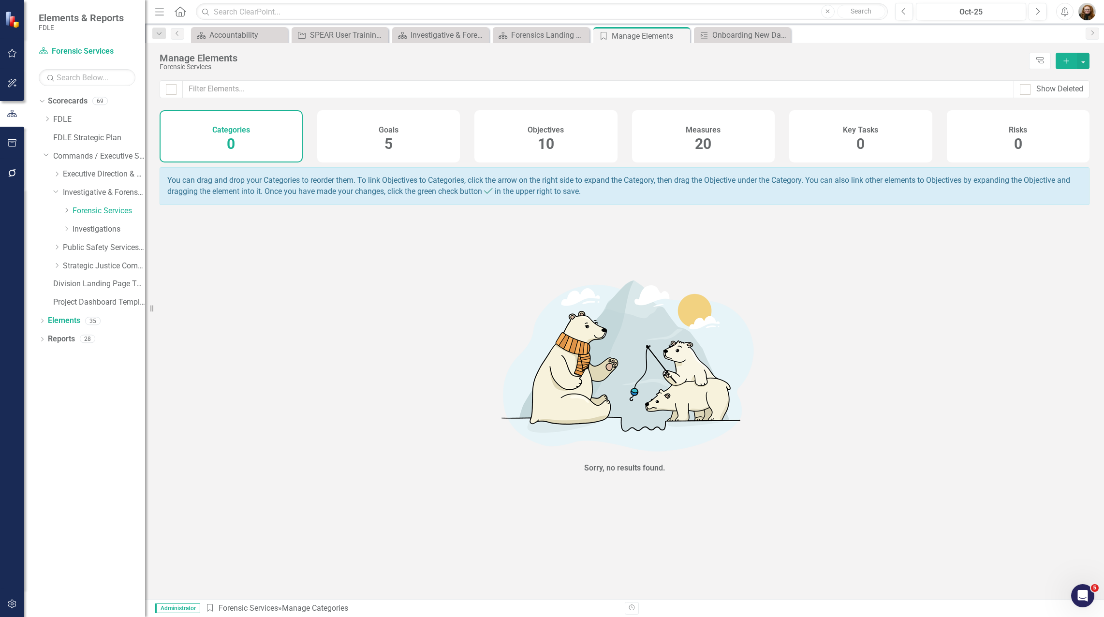
click at [693, 148] on div "Measures 20" at bounding box center [703, 136] width 143 height 52
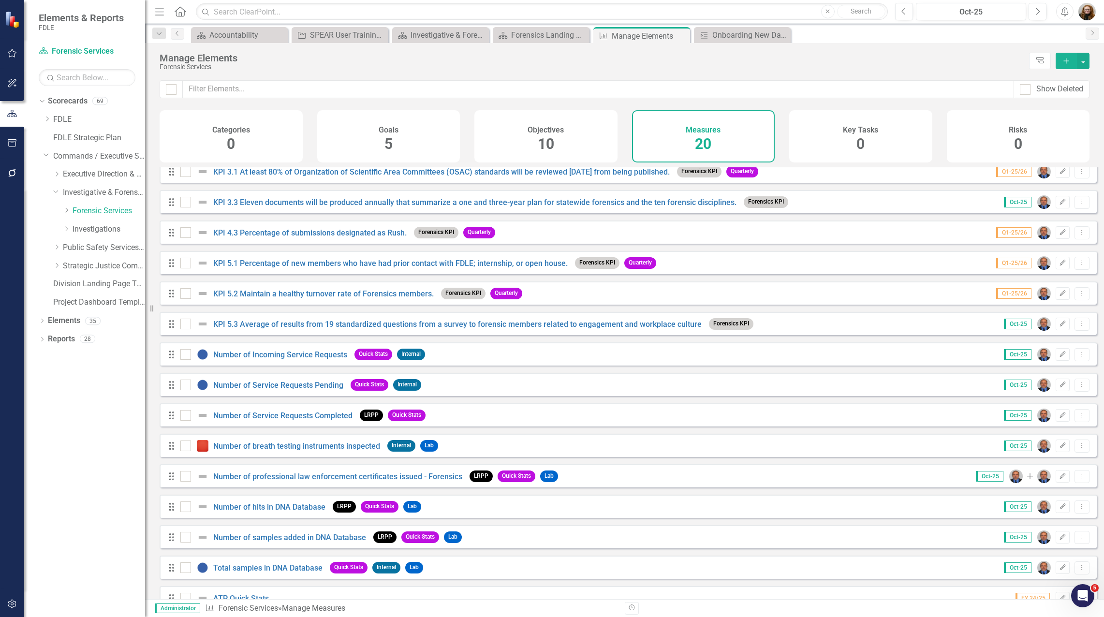
scroll to position [185, 0]
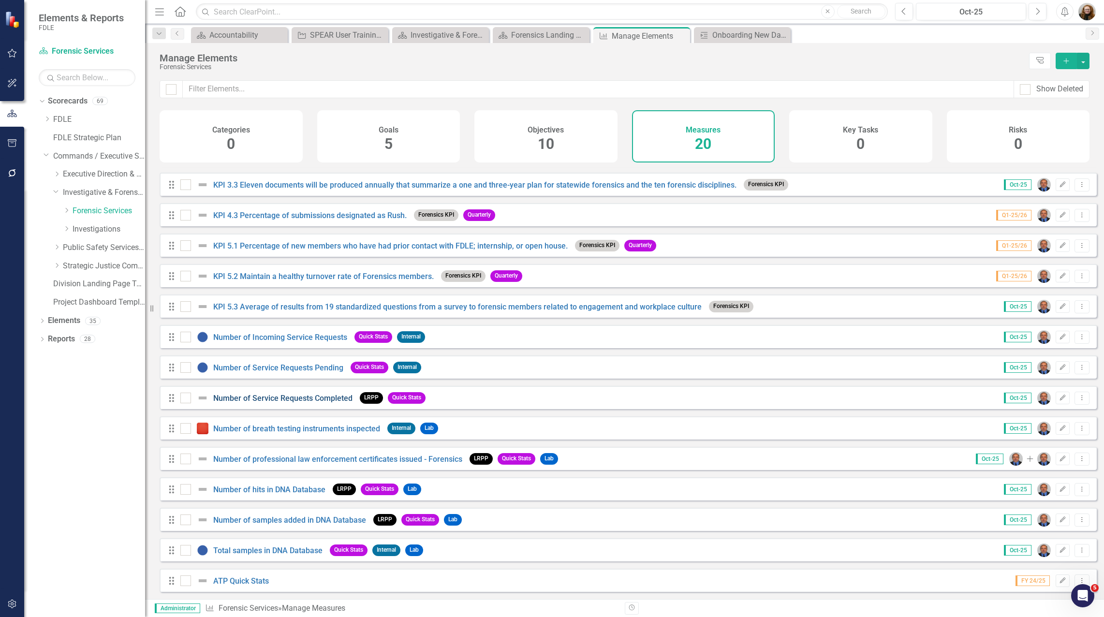
click at [266, 400] on link "Number of Service Requests Completed" at bounding box center [282, 398] width 139 height 9
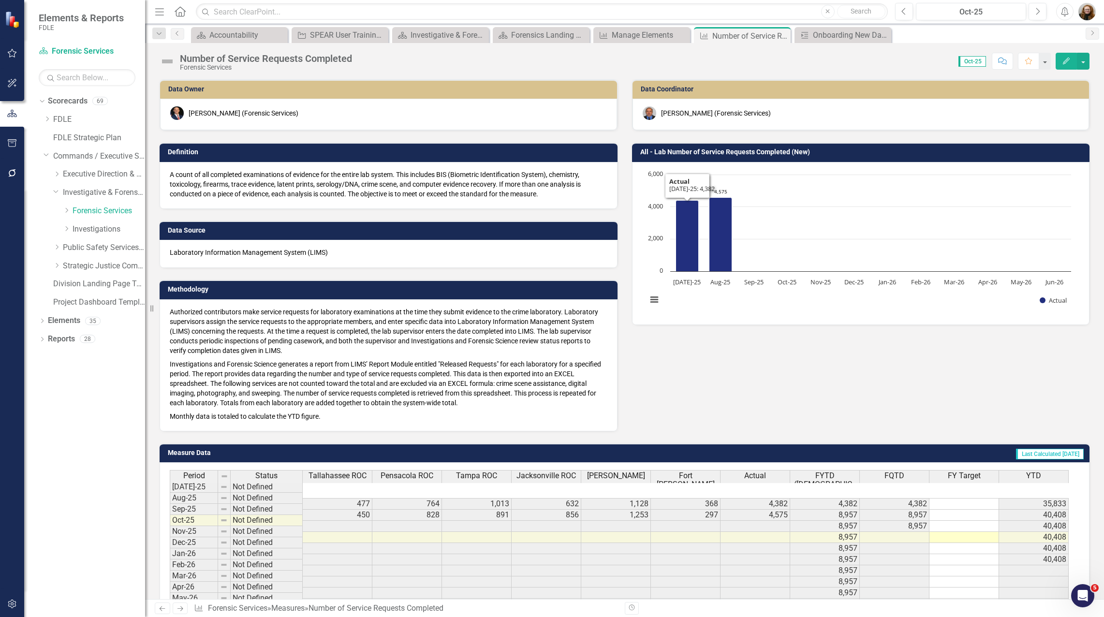
click at [697, 150] on h3 "All - Lab Number of Service Requests Completed (New)" at bounding box center [862, 151] width 445 height 7
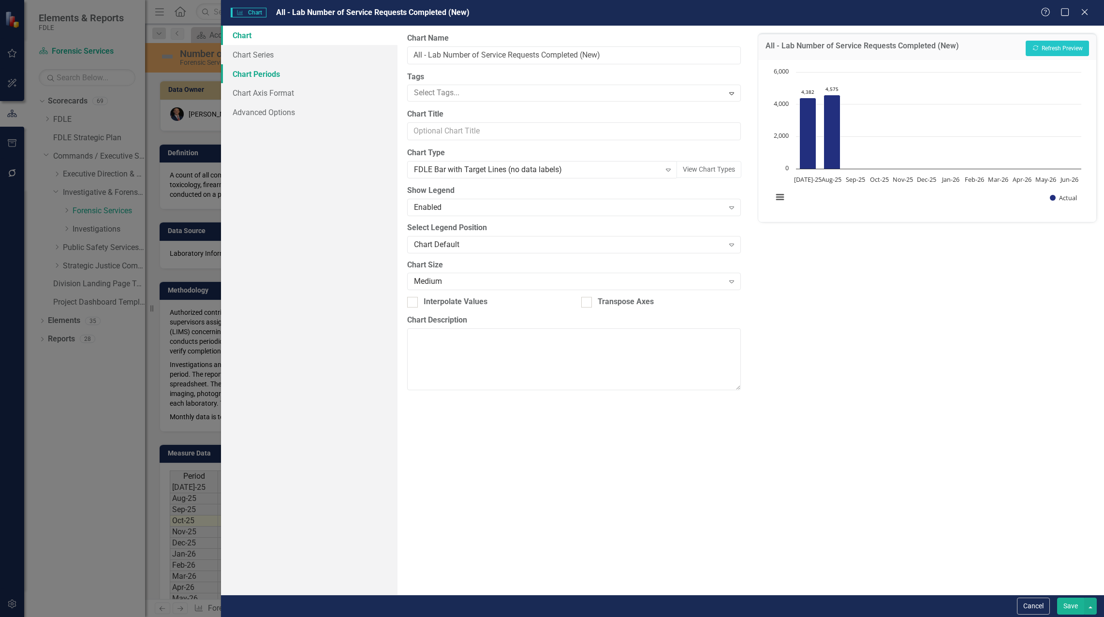
click at [272, 72] on link "Chart Periods" at bounding box center [309, 73] width 177 height 19
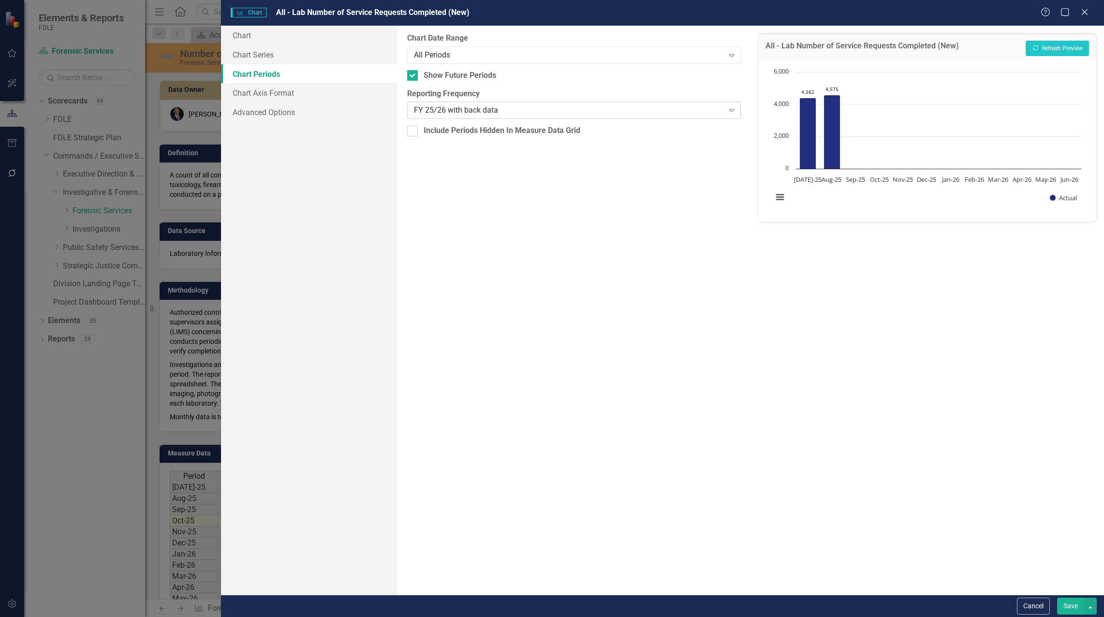
click at [458, 108] on div "FY 25/26 with back data" at bounding box center [569, 110] width 310 height 11
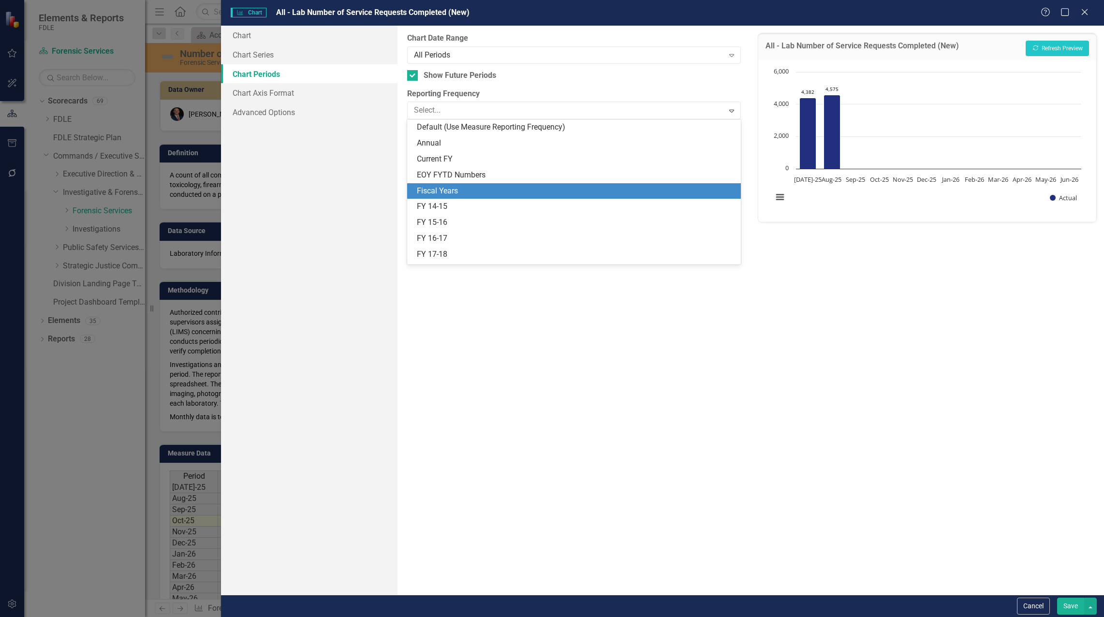
click at [445, 189] on div "Fiscal Years" at bounding box center [576, 191] width 319 height 11
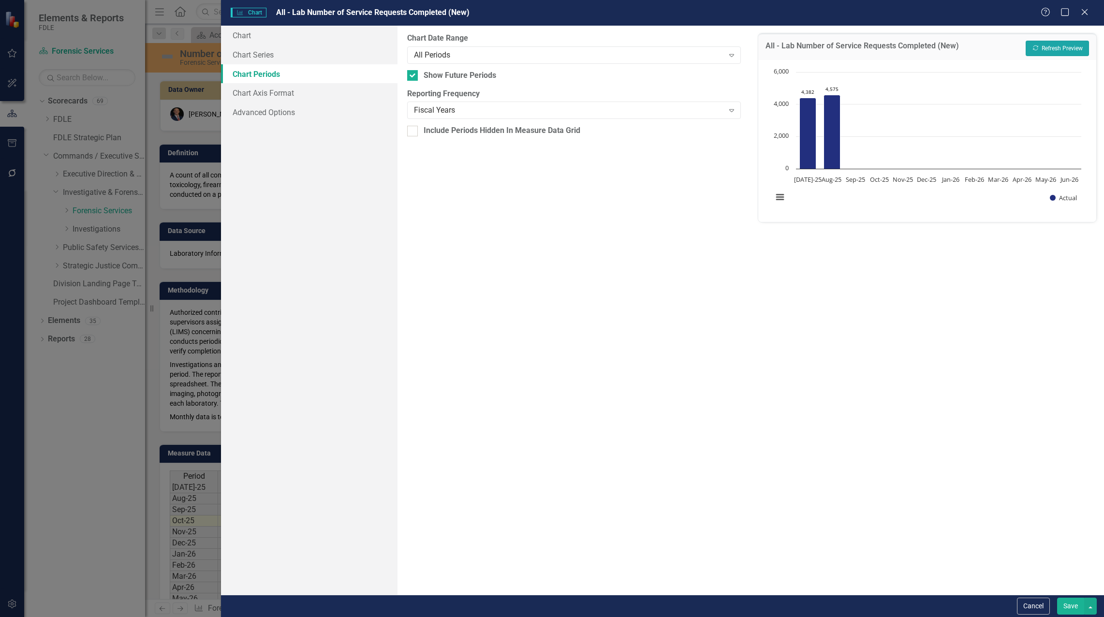
click at [1049, 46] on button "Recalculate Refresh Preview" at bounding box center [1057, 48] width 63 height 15
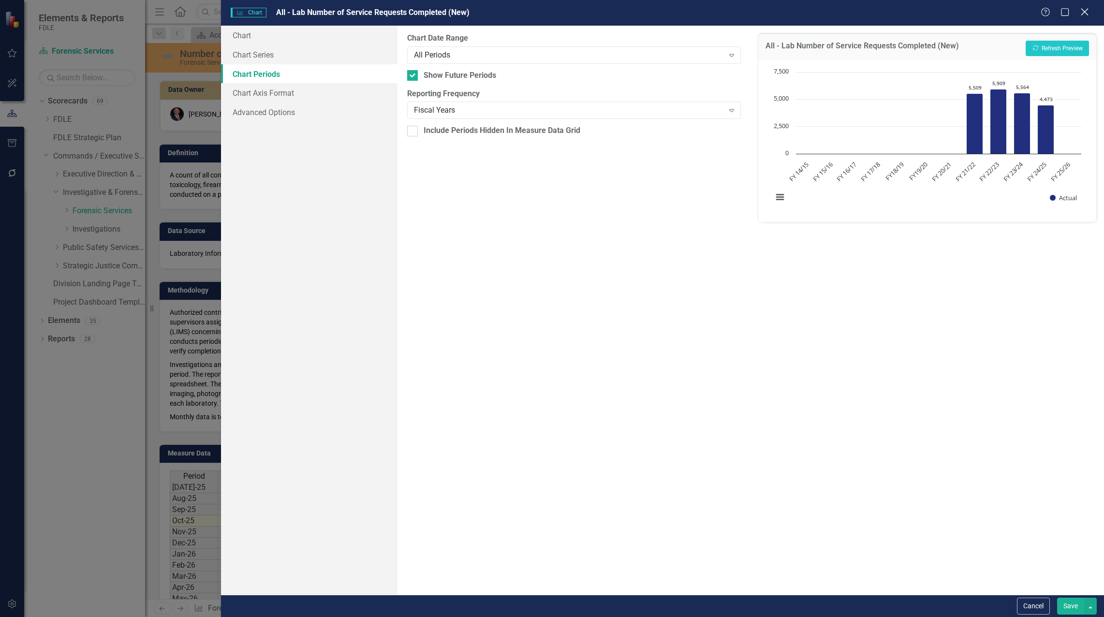
click at [1083, 13] on icon "Close" at bounding box center [1085, 11] width 12 height 9
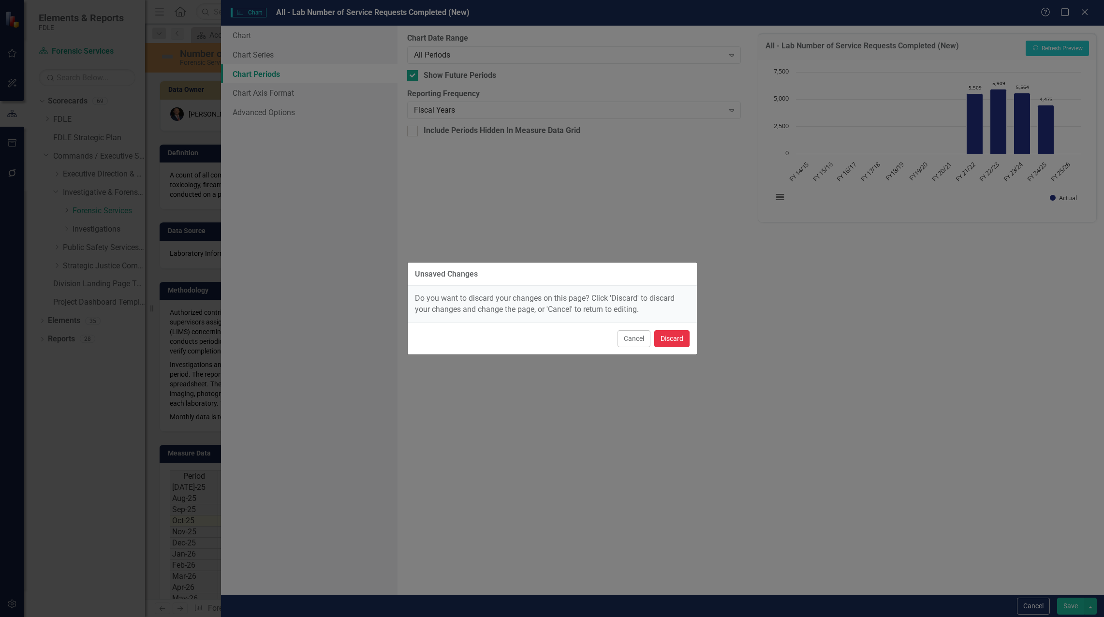
click at [669, 337] on button "Discard" at bounding box center [671, 338] width 35 height 17
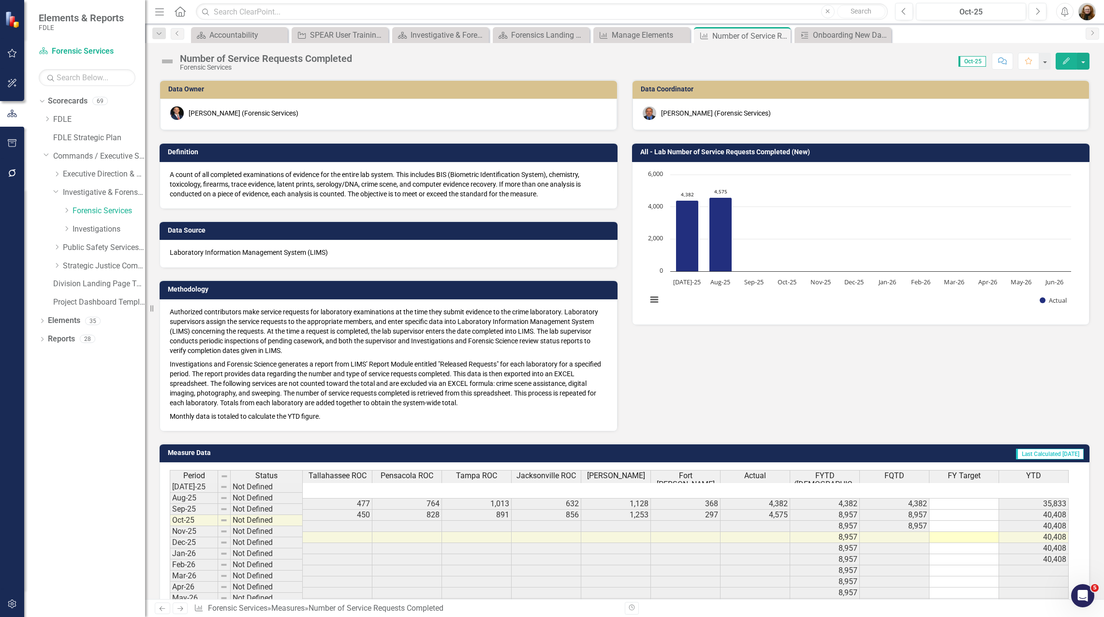
scroll to position [100, 0]
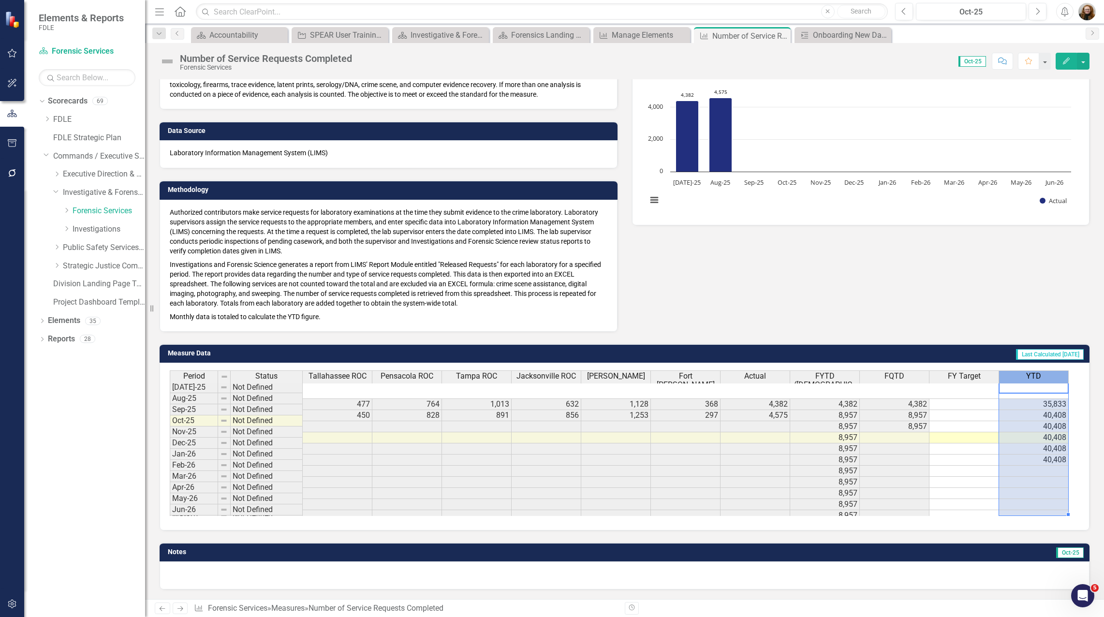
click at [1041, 381] on div "YTD" at bounding box center [1033, 376] width 69 height 11
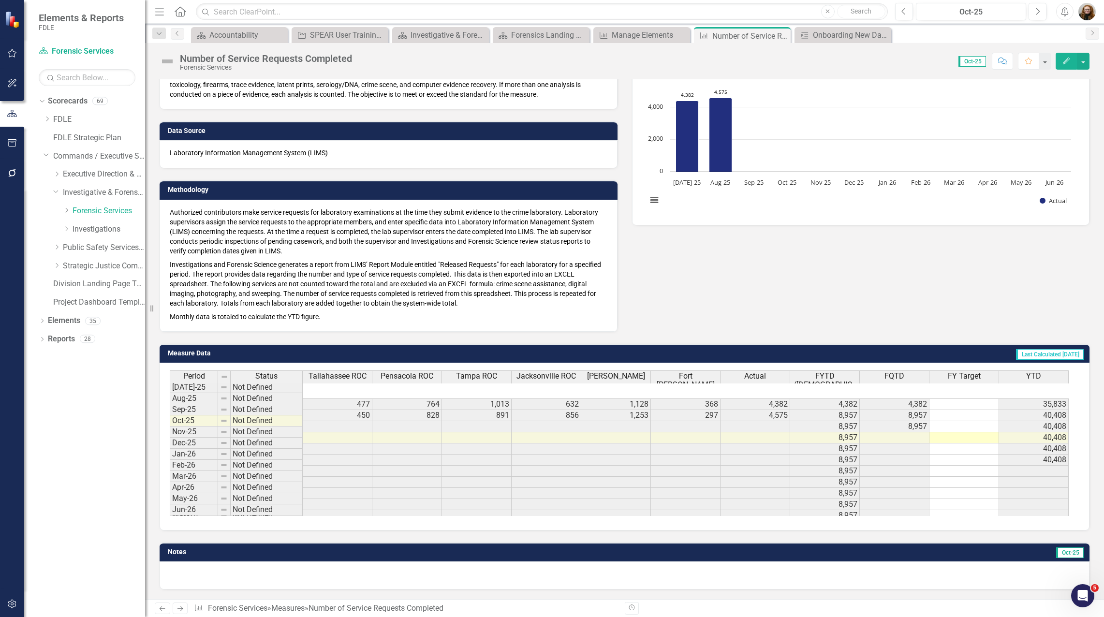
click at [1069, 60] on icon "Edit" at bounding box center [1066, 61] width 9 height 7
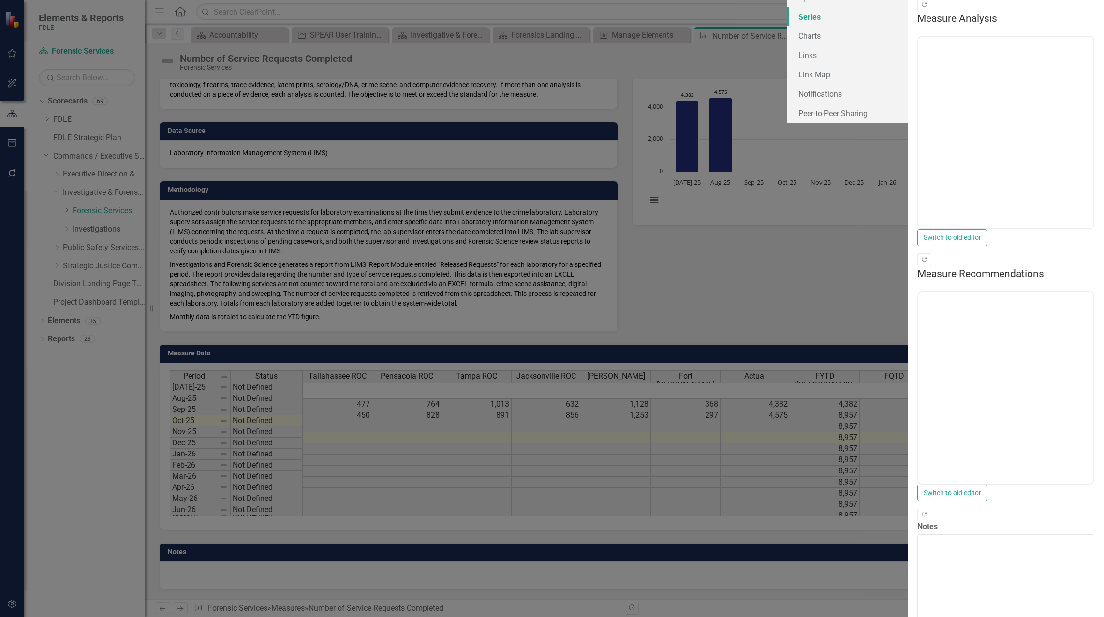
click at [787, 27] on link "Series" at bounding box center [847, 16] width 121 height 19
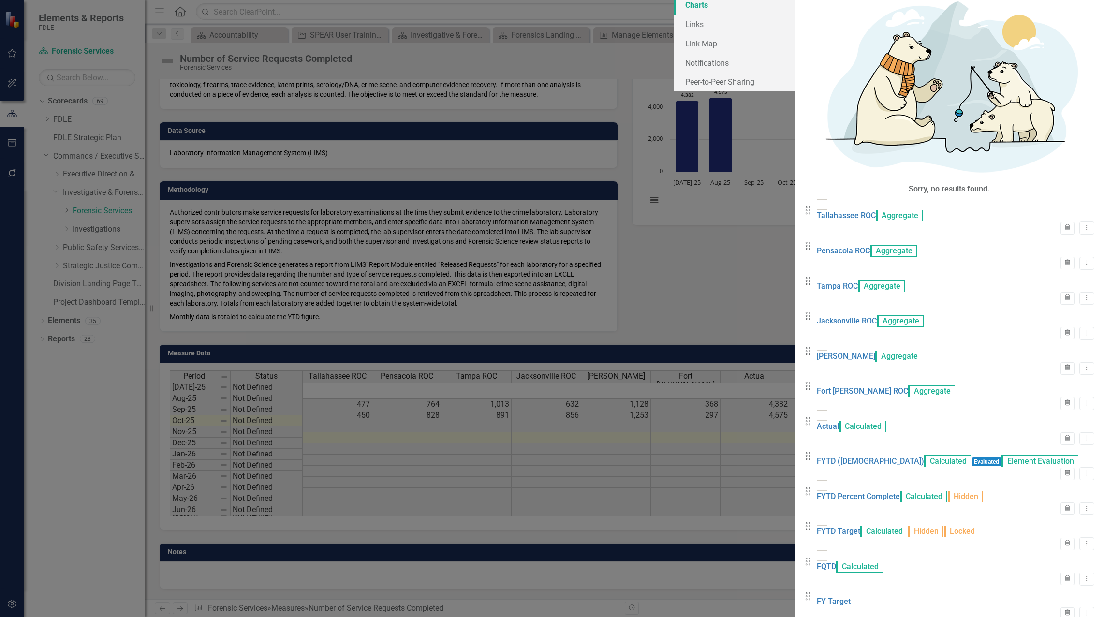
scroll to position [0, 0]
click at [674, 15] on link "Charts" at bounding box center [734, 4] width 121 height 19
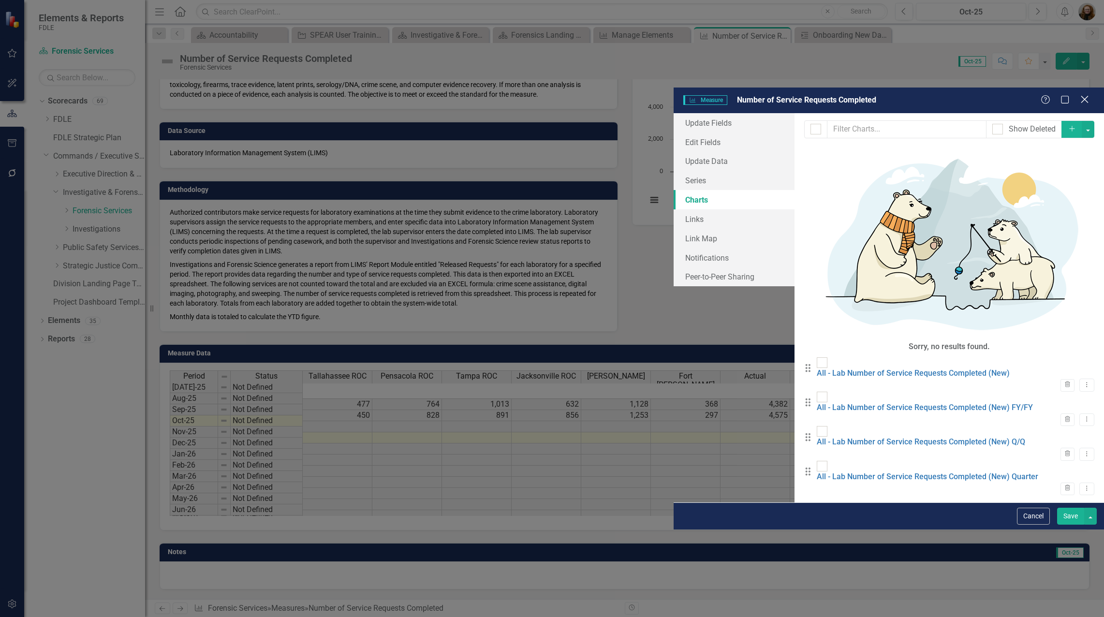
click at [1081, 95] on icon "Close" at bounding box center [1085, 99] width 12 height 9
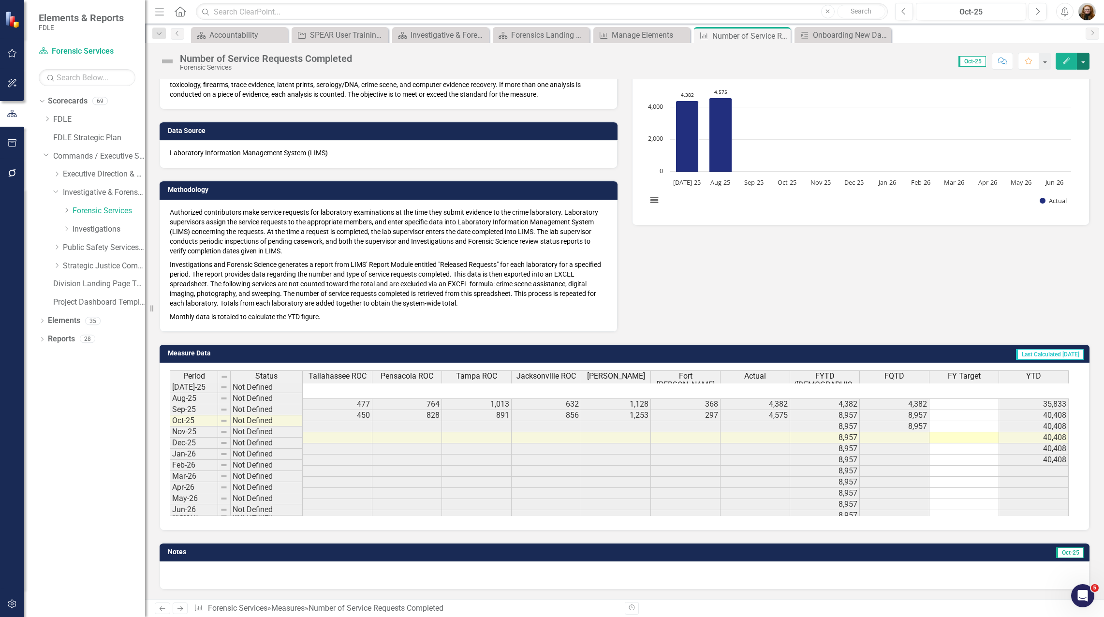
click at [1080, 64] on button "button" at bounding box center [1083, 61] width 13 height 17
click at [1032, 94] on link "Edit Report Edit Layout" at bounding box center [1042, 97] width 94 height 18
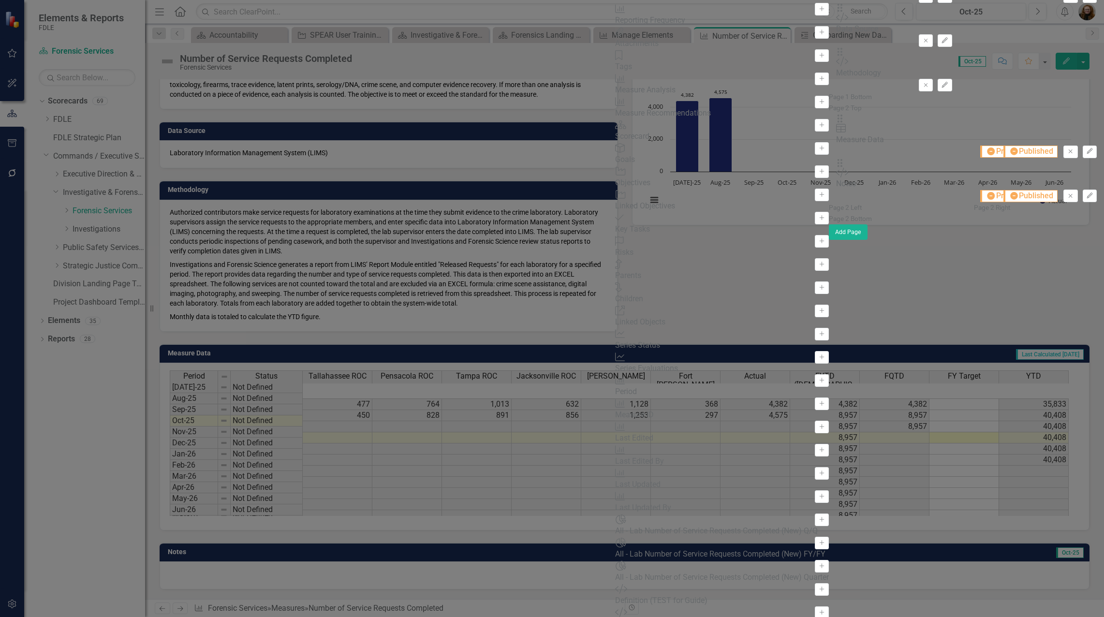
scroll to position [484, 0]
click at [818, 540] on icon "Add" at bounding box center [821, 543] width 7 height 6
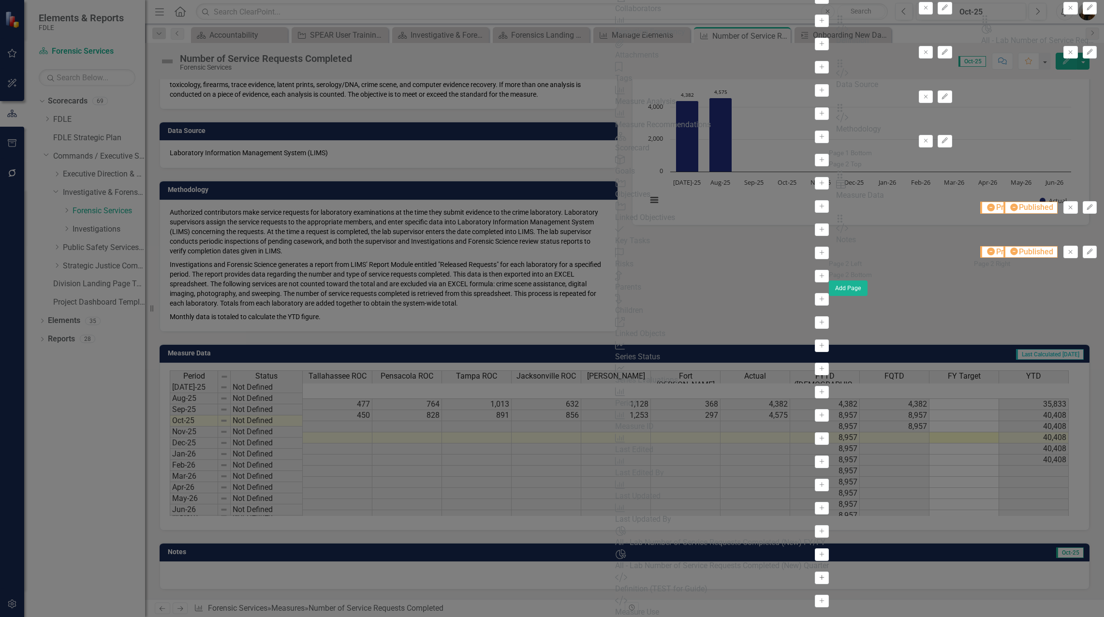
click at [815, 572] on button "Add" at bounding box center [822, 578] width 14 height 13
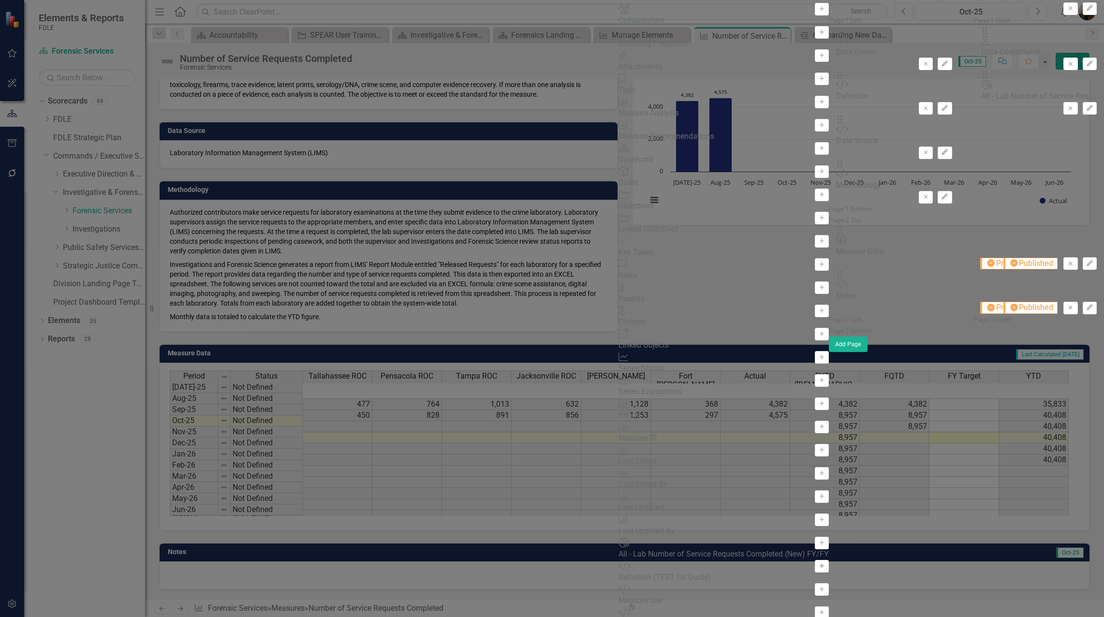
click at [818, 563] on icon "Add" at bounding box center [821, 566] width 7 height 6
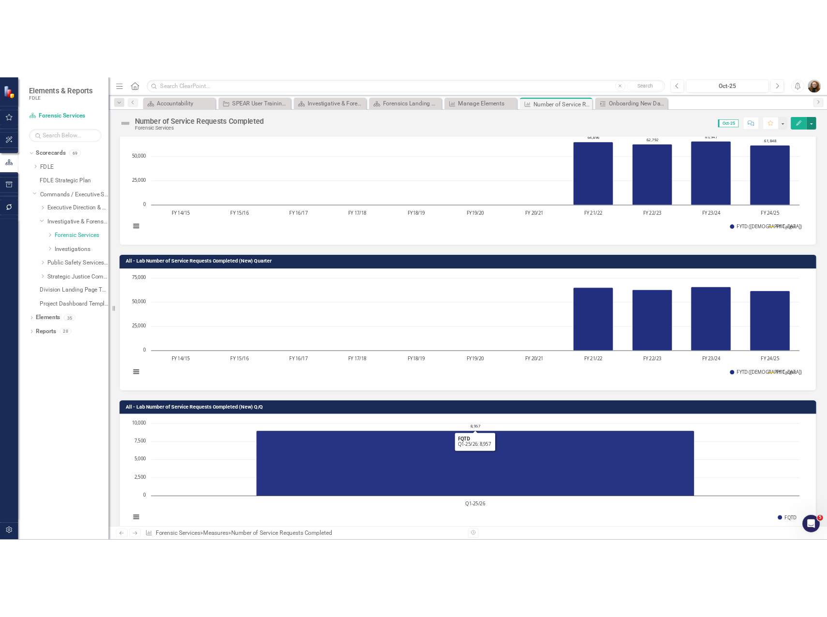
scroll to position [0, 0]
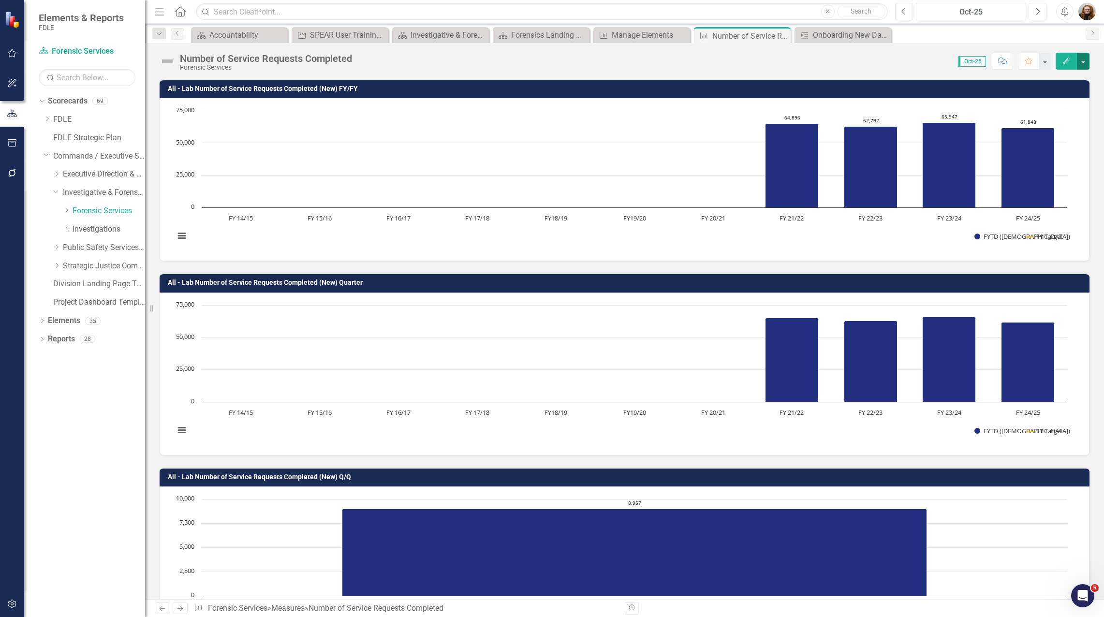
click at [1085, 64] on button "button" at bounding box center [1083, 61] width 13 height 17
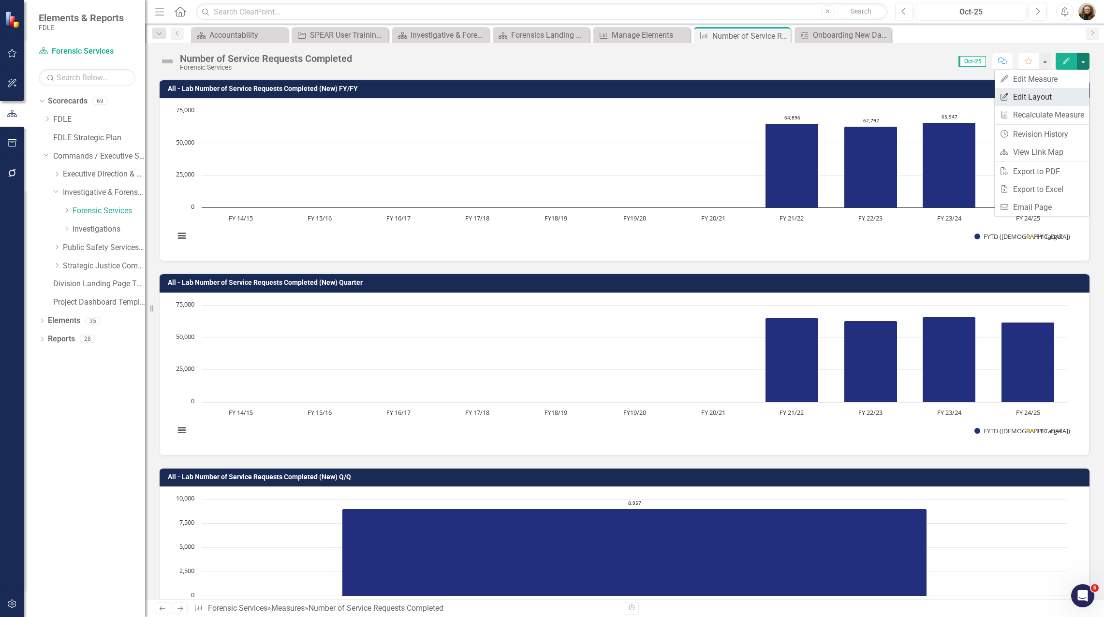
click at [1054, 101] on link "Edit Report Edit Layout" at bounding box center [1042, 97] width 94 height 18
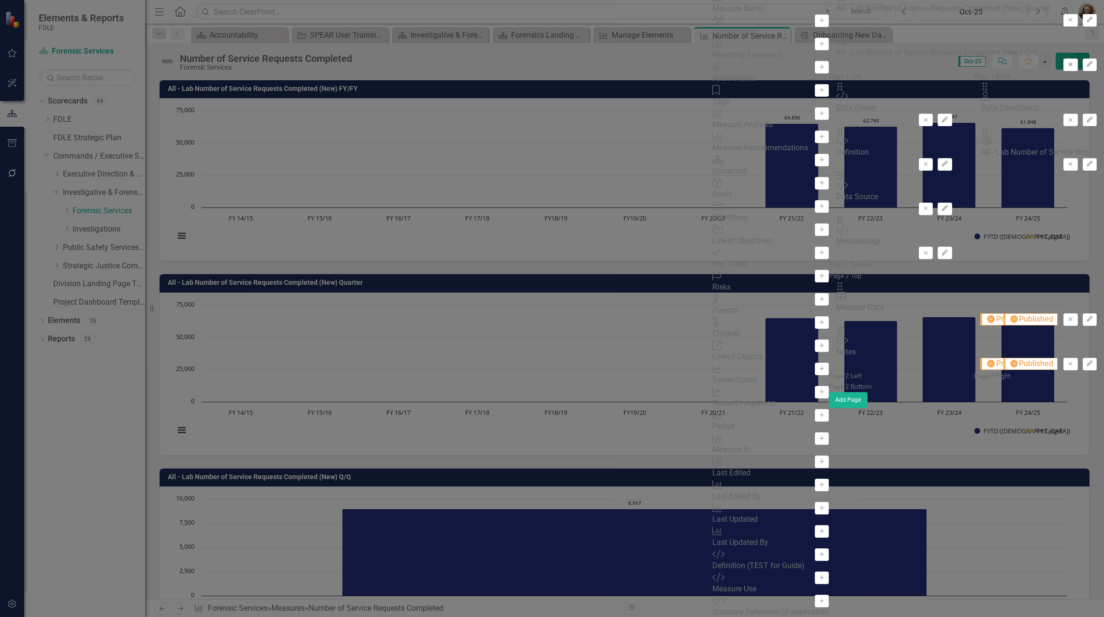
click at [1067, 67] on icon "Remove" at bounding box center [1070, 64] width 7 height 6
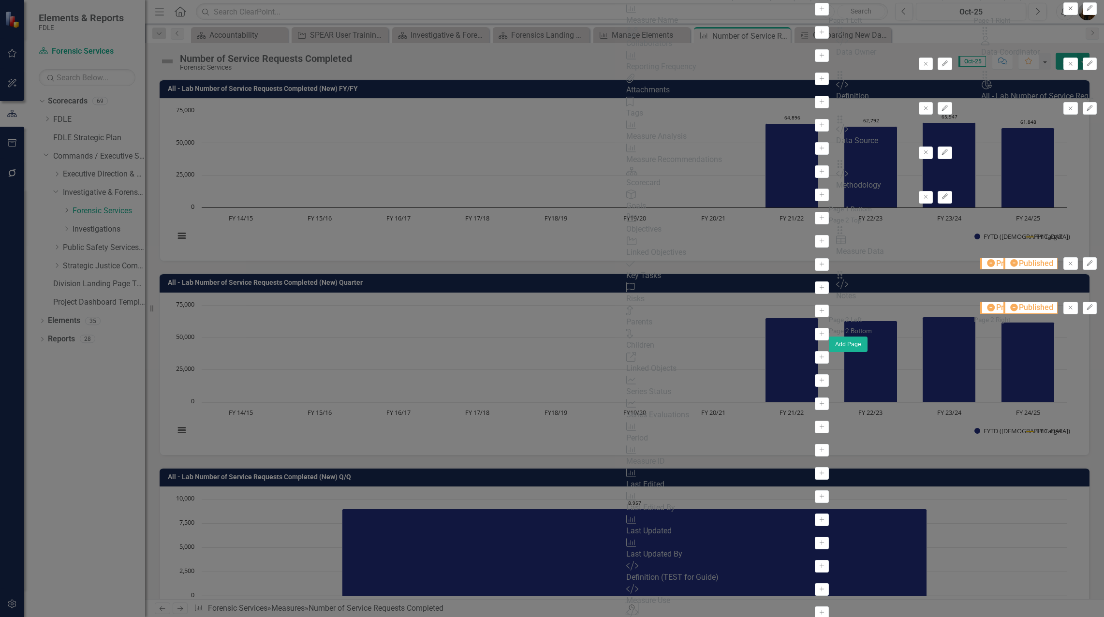
click at [1067, 11] on icon "Remove" at bounding box center [1070, 8] width 7 height 6
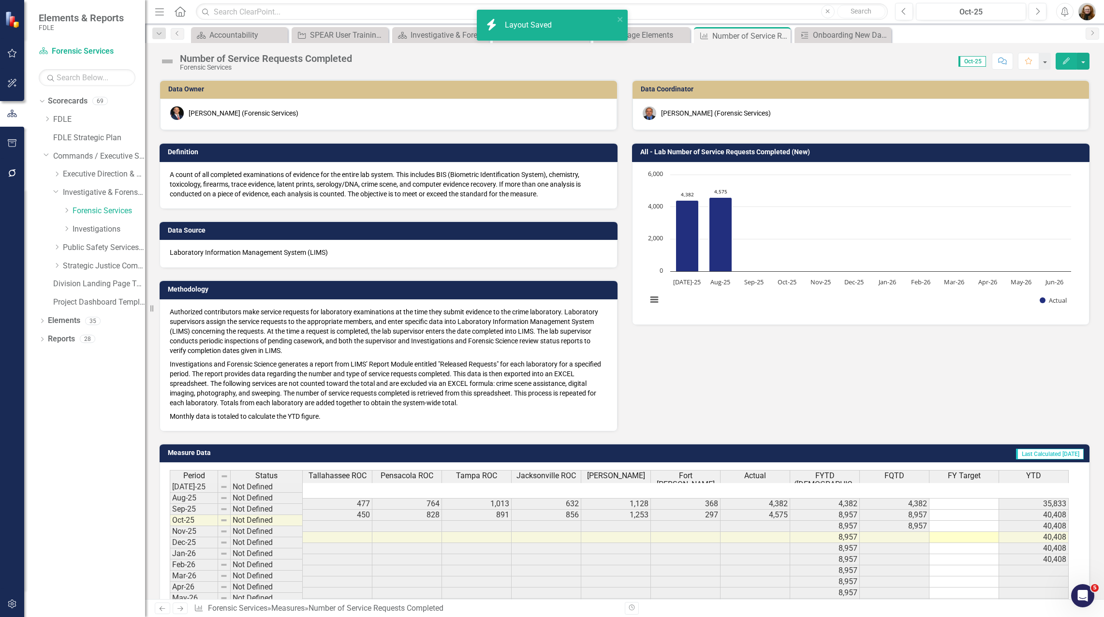
click at [614, 413] on div "Methodology Authorized contributors make service requests for laboratory examin…" at bounding box center [388, 349] width 473 height 163
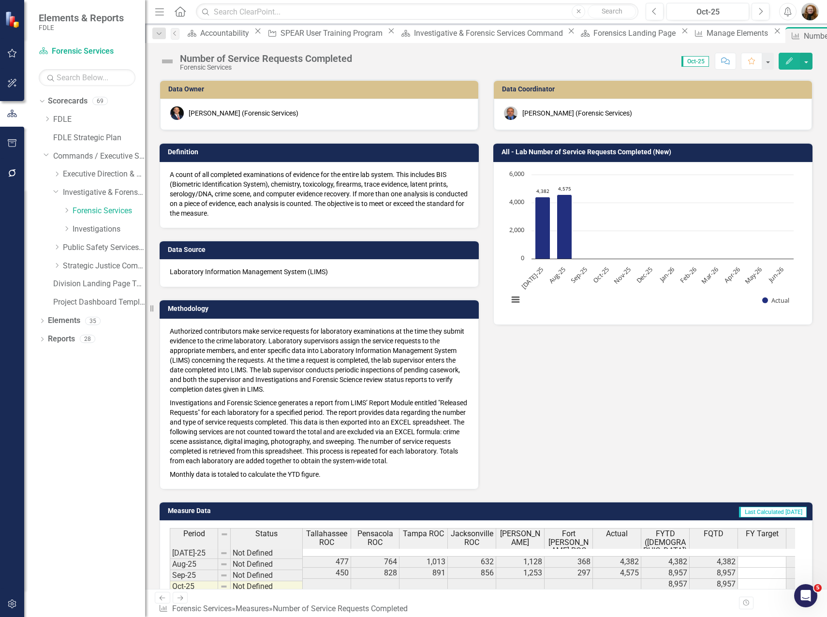
drag, startPoint x: 717, startPoint y: 398, endPoint x: 708, endPoint y: 364, distance: 35.0
click at [716, 397] on div "Data Owner Jason Bundy (Forensic Services) Definition A count of all completed …" at bounding box center [485, 278] width 667 height 422
click at [802, 64] on button "button" at bounding box center [806, 61] width 13 height 17
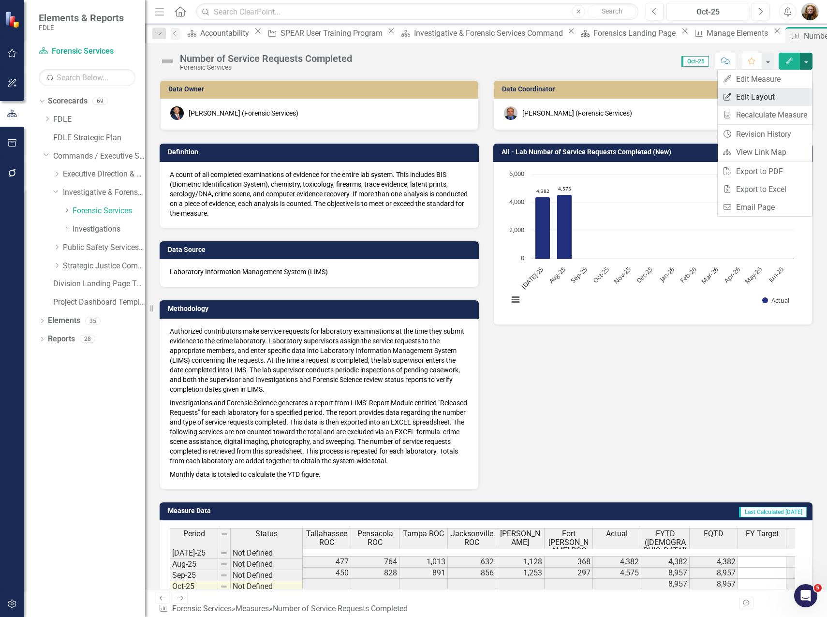
click at [767, 93] on link "Edit Report Edit Layout" at bounding box center [765, 97] width 94 height 18
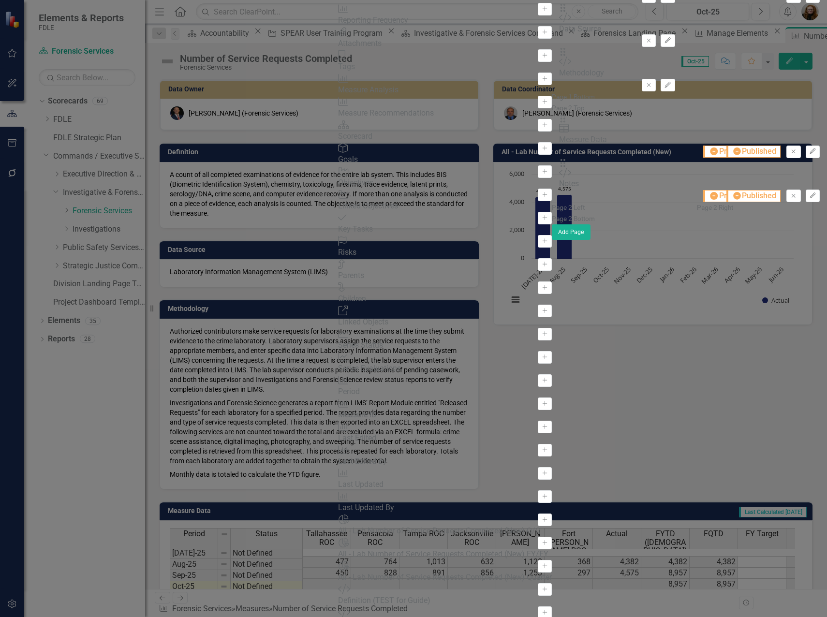
scroll to position [484, 0]
click at [538, 537] on button "Add" at bounding box center [545, 543] width 14 height 13
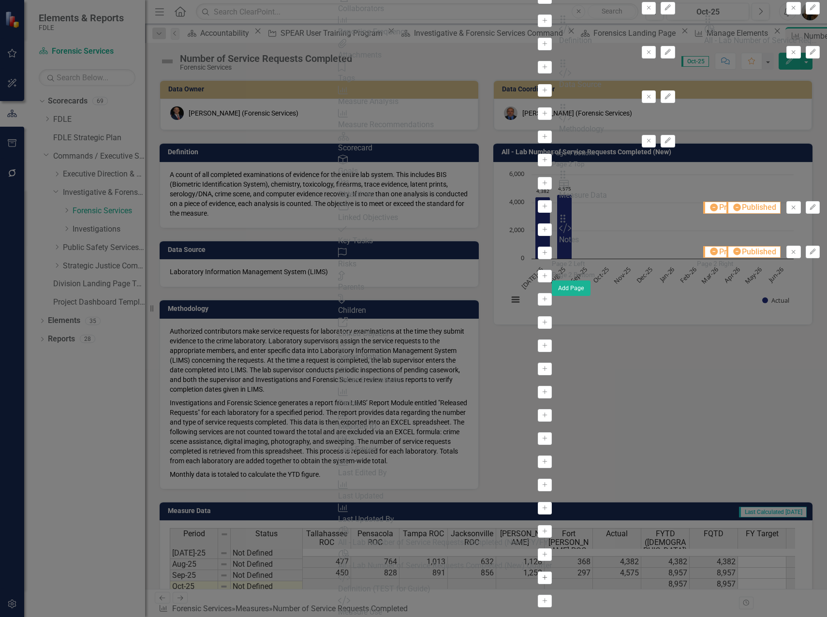
click at [541, 575] on icon "Add" at bounding box center [544, 578] width 7 height 6
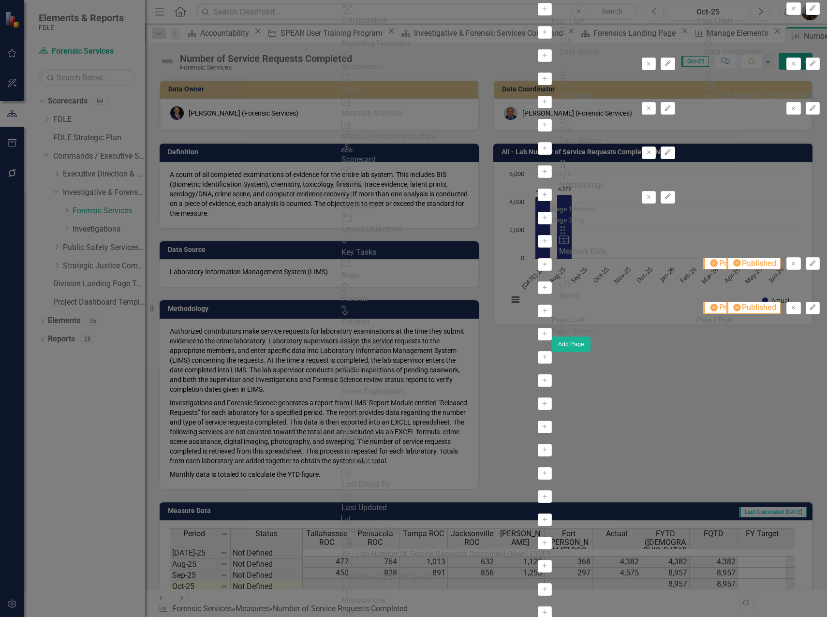
click at [538, 560] on button "Add" at bounding box center [545, 566] width 14 height 13
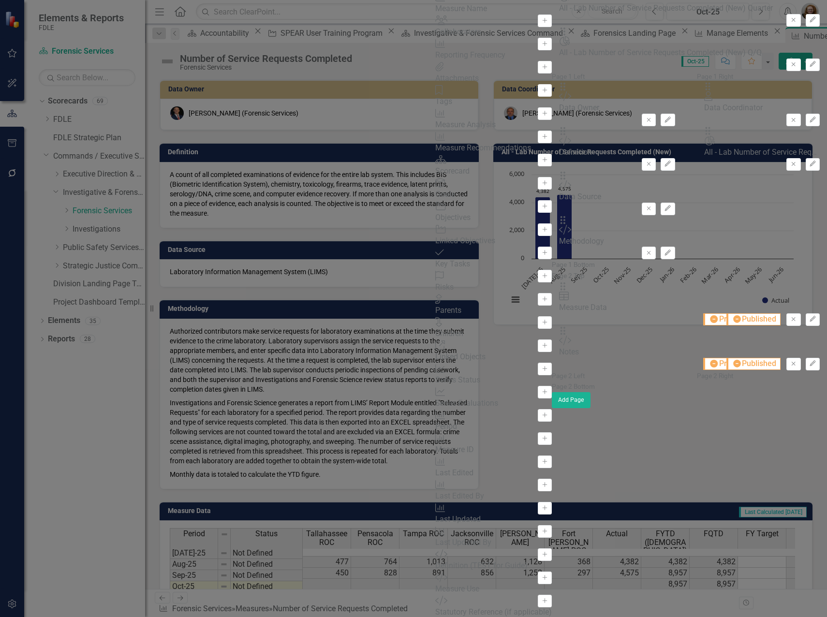
scroll to position [437, 0]
click at [786, 27] on button "Remove" at bounding box center [793, 20] width 14 height 13
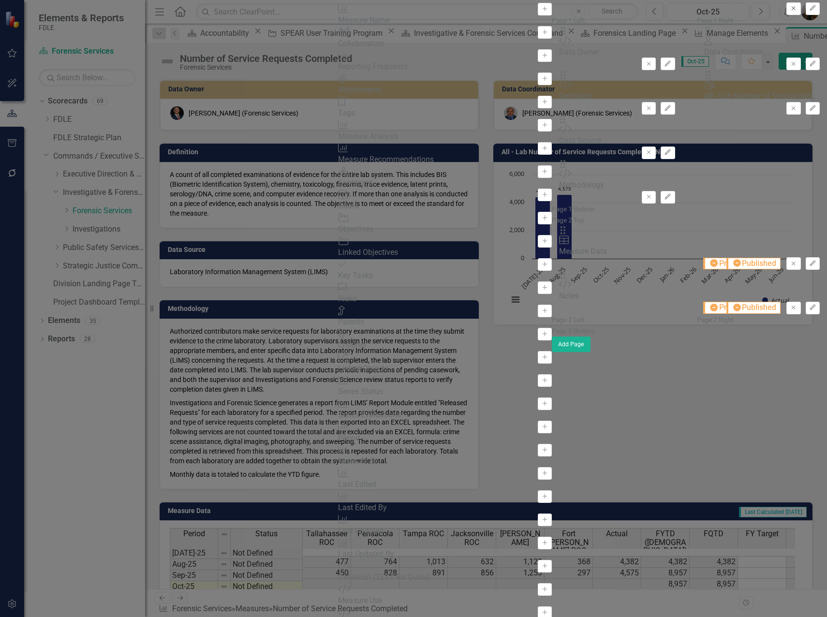
click at [790, 11] on icon "Remove" at bounding box center [793, 8] width 7 height 6
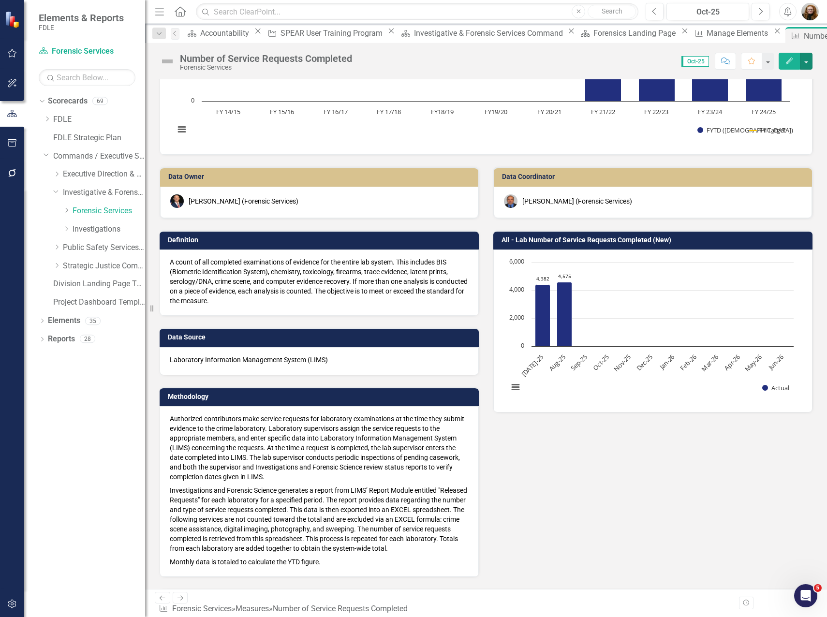
scroll to position [77, 0]
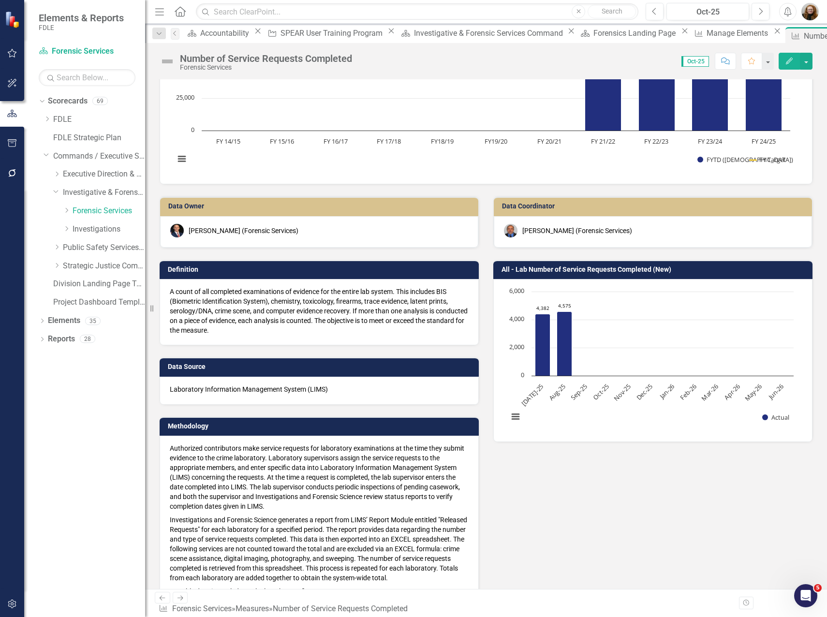
click at [623, 508] on div "Data Owner Jason Bundy (Forensic Services) Definition A count of all completed …" at bounding box center [485, 395] width 667 height 422
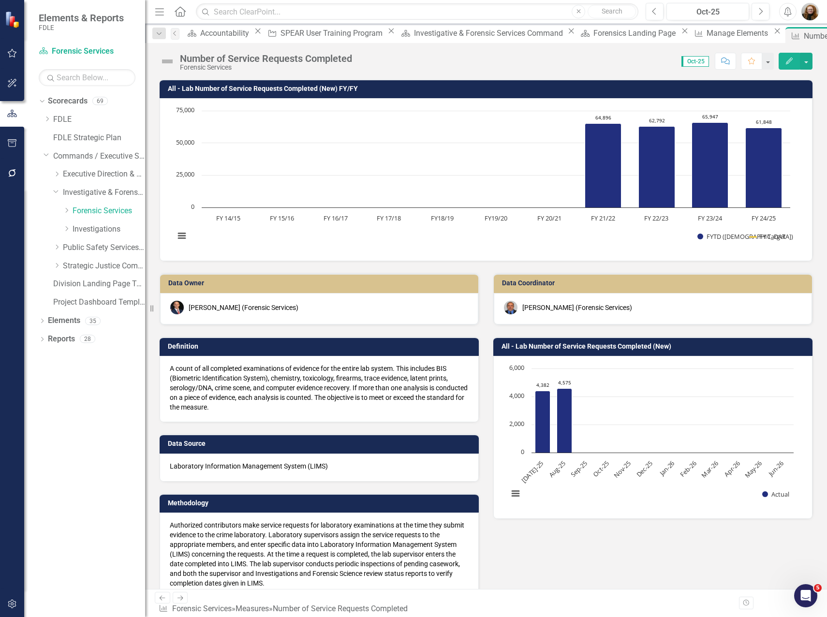
drag, startPoint x: 72, startPoint y: 429, endPoint x: 74, endPoint y: 423, distance: 6.0
click at [74, 423] on div "Dropdown Scorecards 69 Dropdown FDLE Commissioner's Initiative Team Project Das…" at bounding box center [84, 355] width 121 height 524
click at [44, 103] on div "Dropdown" at bounding box center [40, 100] width 8 height 7
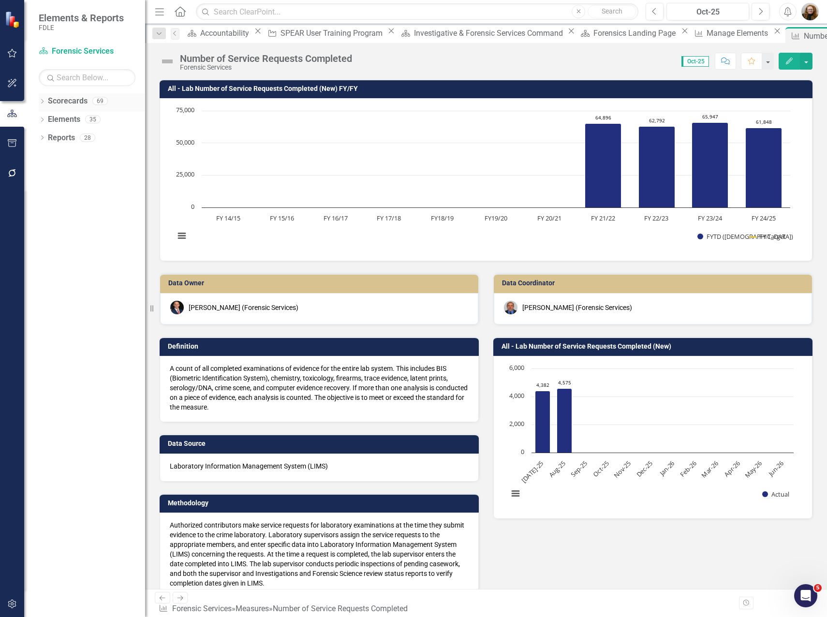
click at [45, 103] on icon "Dropdown" at bounding box center [42, 102] width 7 height 5
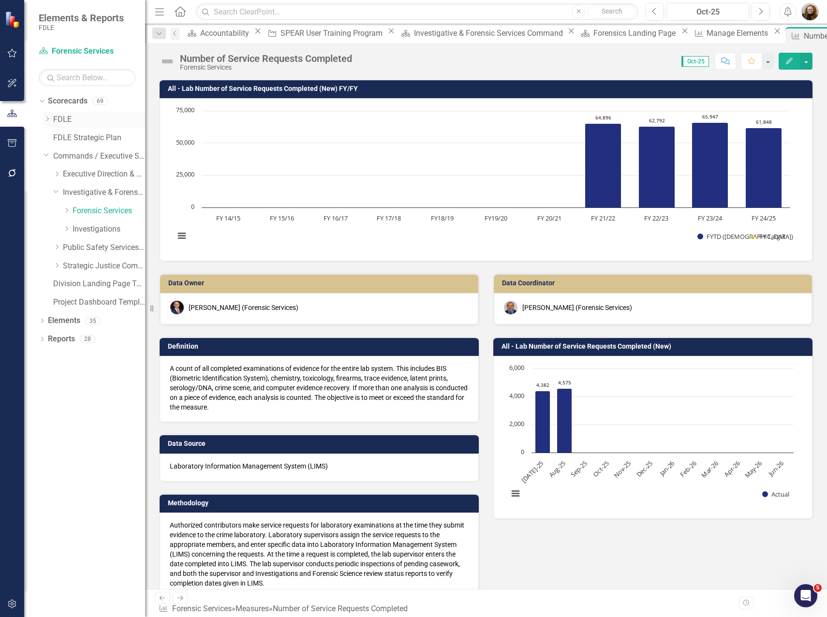
click at [58, 119] on link "FDLE" at bounding box center [99, 119] width 92 height 11
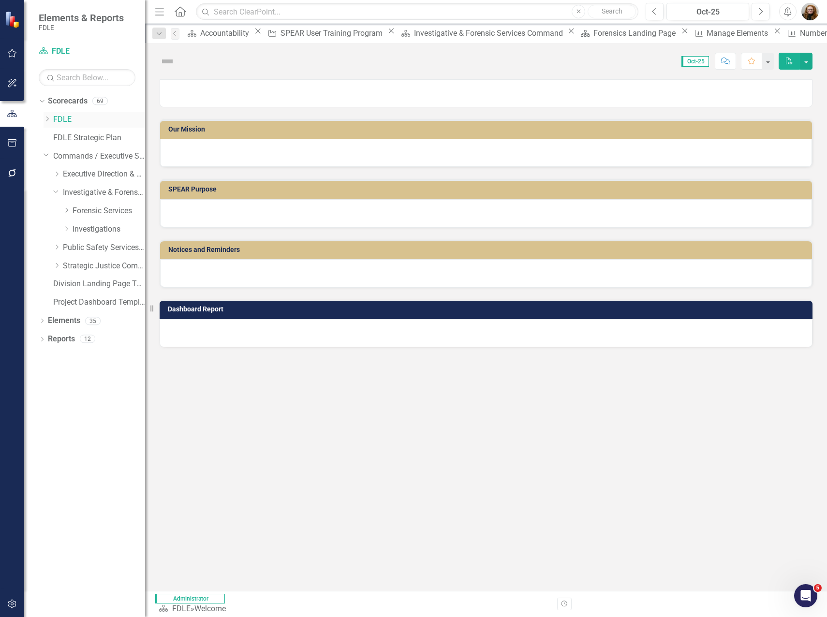
click at [47, 120] on icon "Dropdown" at bounding box center [47, 119] width 7 height 6
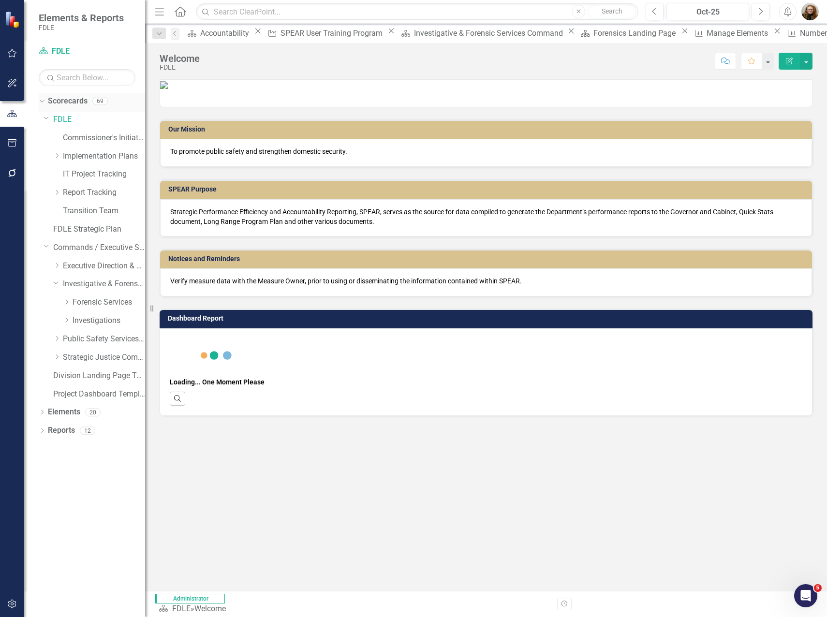
click at [62, 102] on link "Scorecards" at bounding box center [68, 101] width 40 height 11
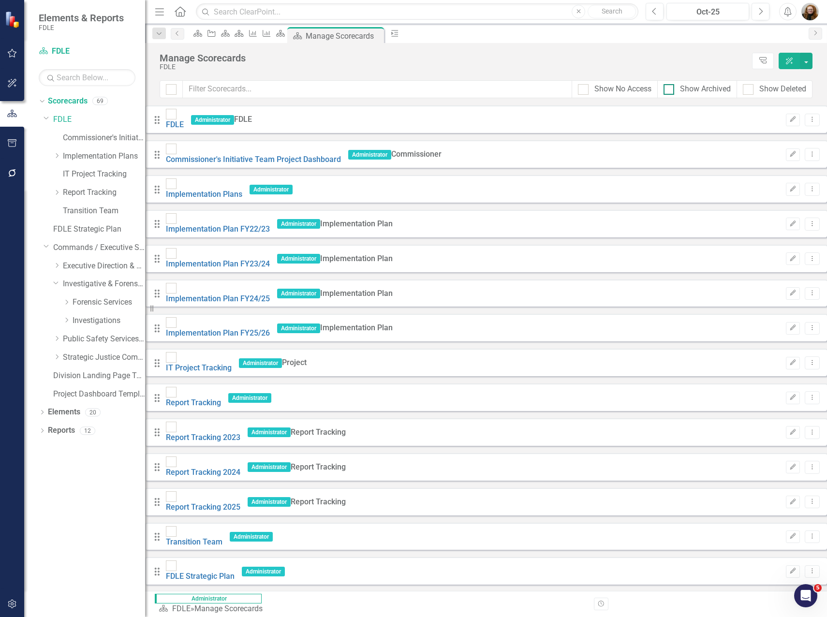
click at [665, 89] on input "Show Archived" at bounding box center [667, 87] width 6 height 6
checkbox input "true"
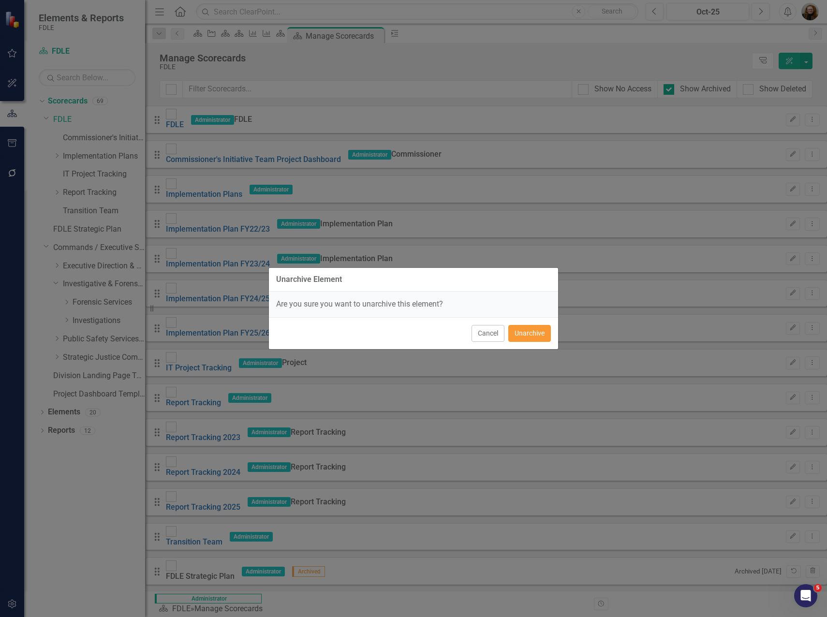
click at [534, 338] on button "Unarchive" at bounding box center [529, 333] width 43 height 17
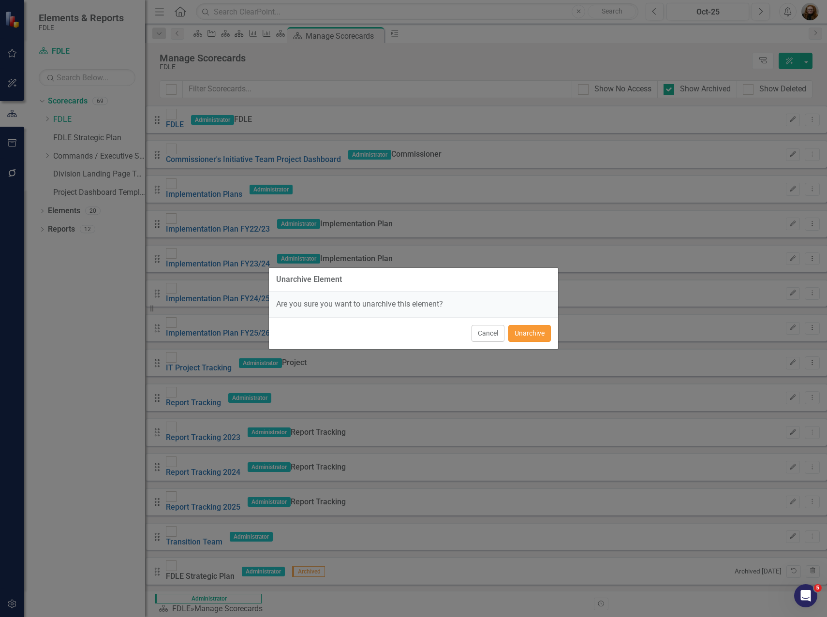
click at [532, 336] on button "Unarchive" at bounding box center [529, 333] width 43 height 17
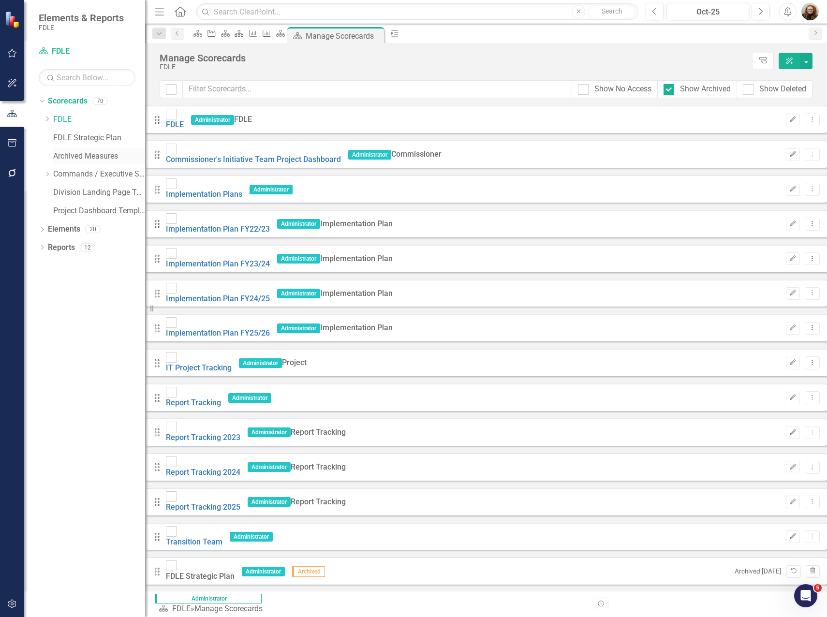
click at [89, 156] on link "Archived Measures" at bounding box center [99, 156] width 92 height 11
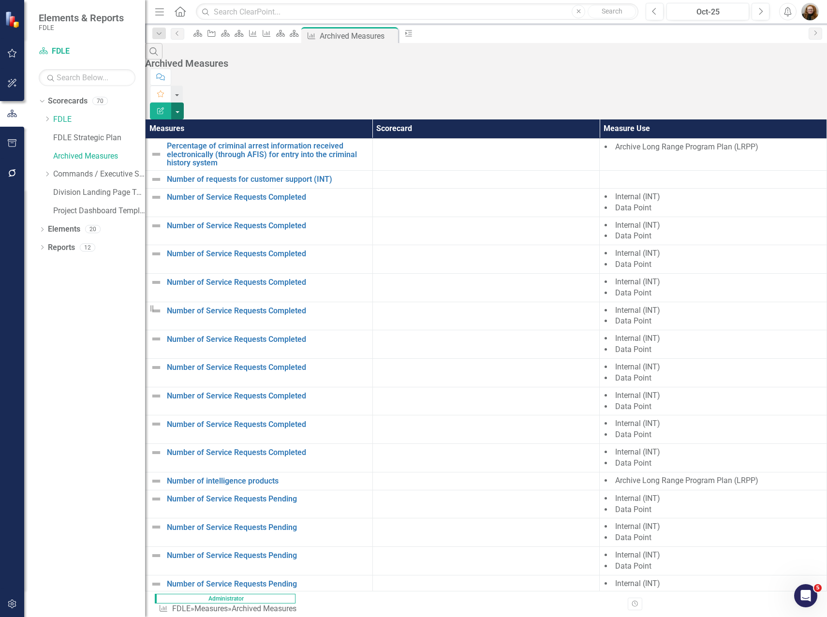
click at [184, 103] on button "button" at bounding box center [177, 111] width 13 height 17
click at [101, 159] on link "Archived Measures" at bounding box center [99, 156] width 92 height 11
drag, startPoint x: 48, startPoint y: 120, endPoint x: 53, endPoint y: 119, distance: 4.9
click at [48, 120] on icon at bounding box center [47, 119] width 2 height 5
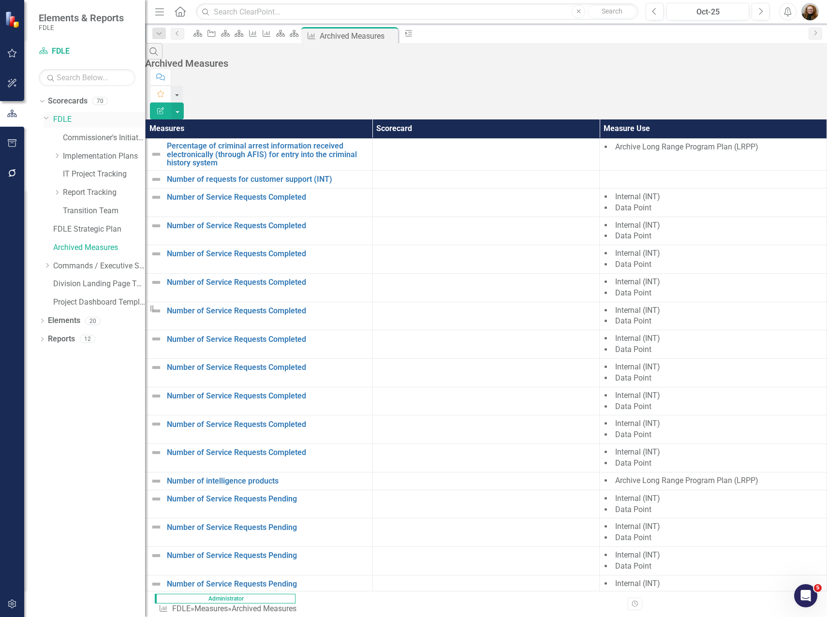
click at [63, 117] on link "FDLE" at bounding box center [99, 119] width 92 height 11
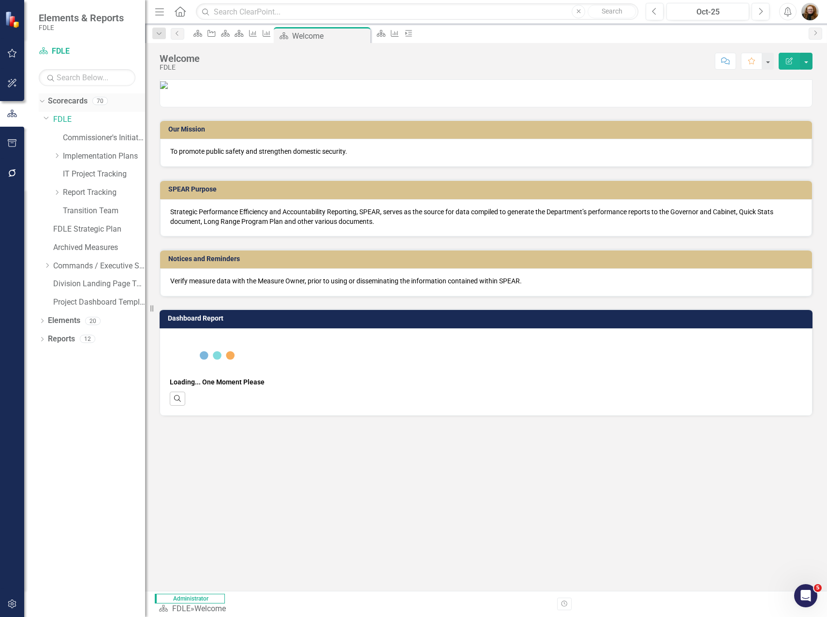
click at [63, 103] on link "Scorecards" at bounding box center [68, 101] width 40 height 11
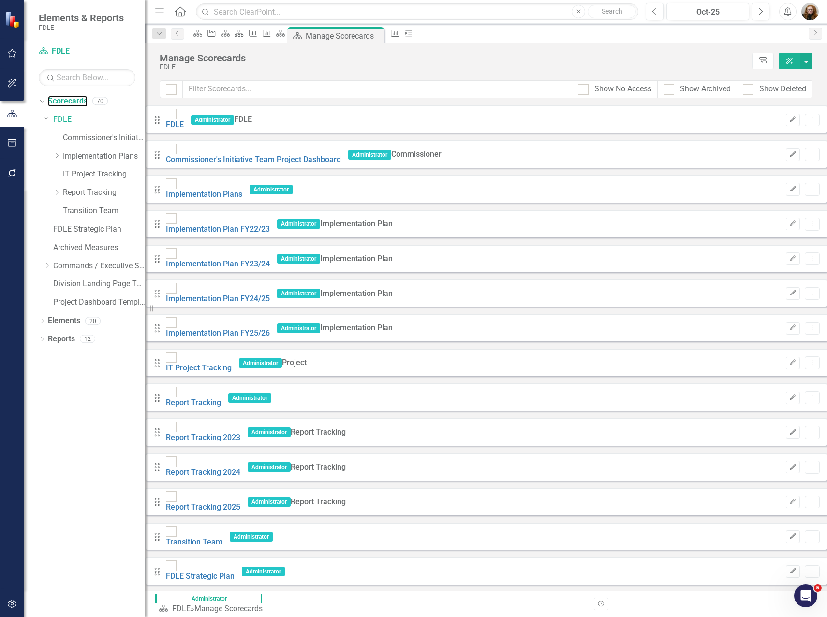
scroll to position [290, 0]
click at [793, 614] on button "Edit" at bounding box center [800, 620] width 14 height 13
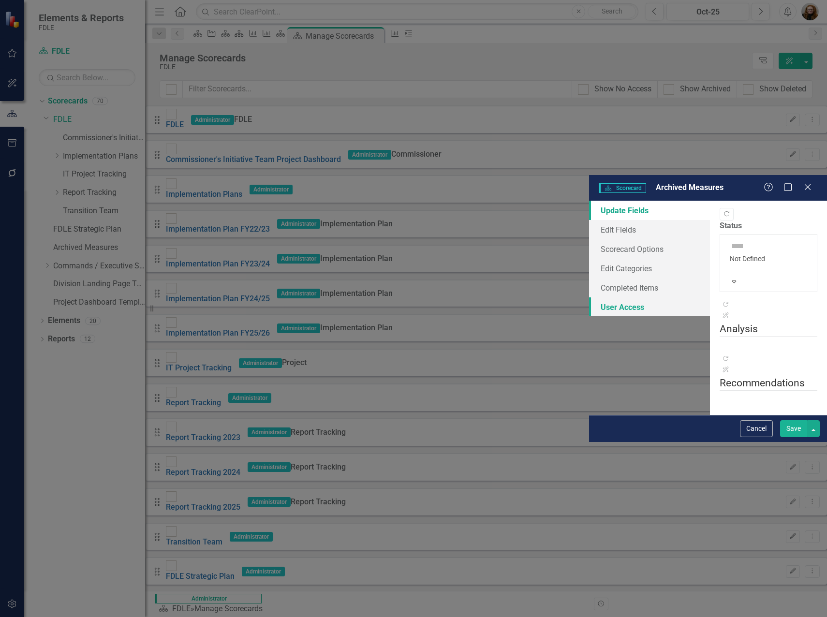
click at [589, 297] on link "User Access" at bounding box center [649, 306] width 121 height 19
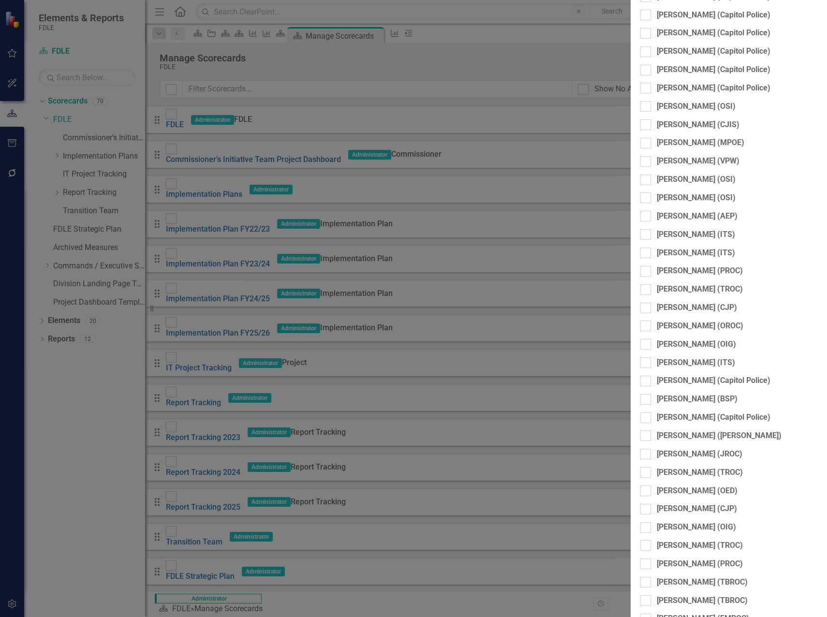
checkbox input "false"
checkbox input "true"
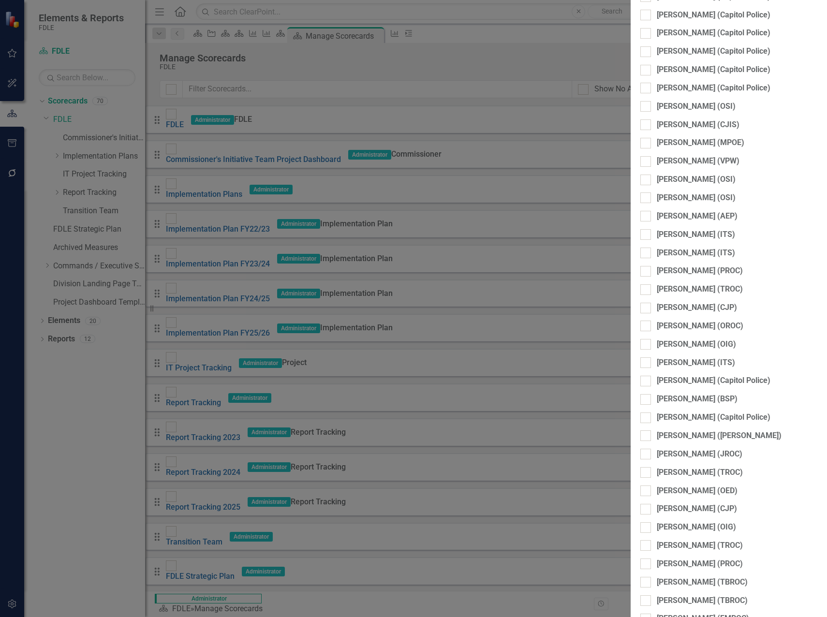
drag, startPoint x: 255, startPoint y: 117, endPoint x: 255, endPoint y: 104, distance: 12.6
checkbox input "false"
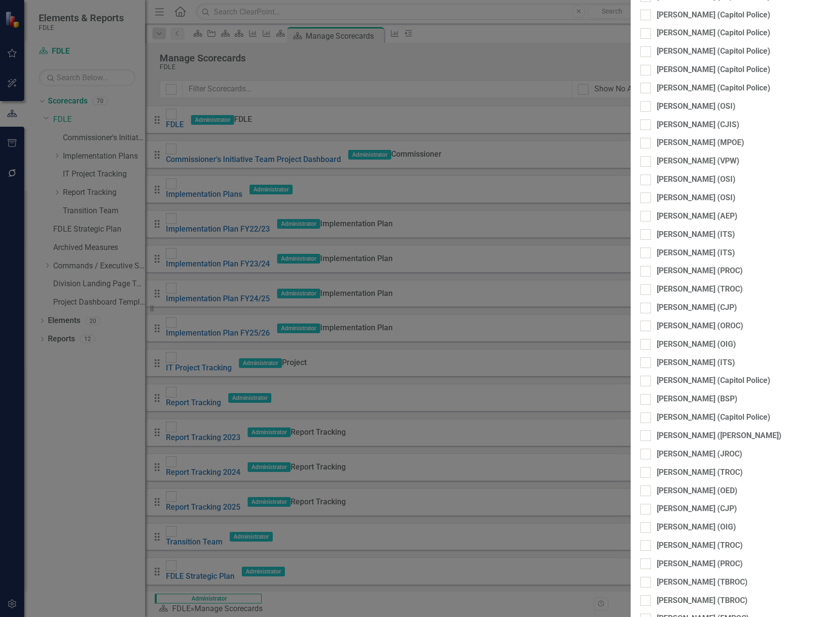
checkbox input "true"
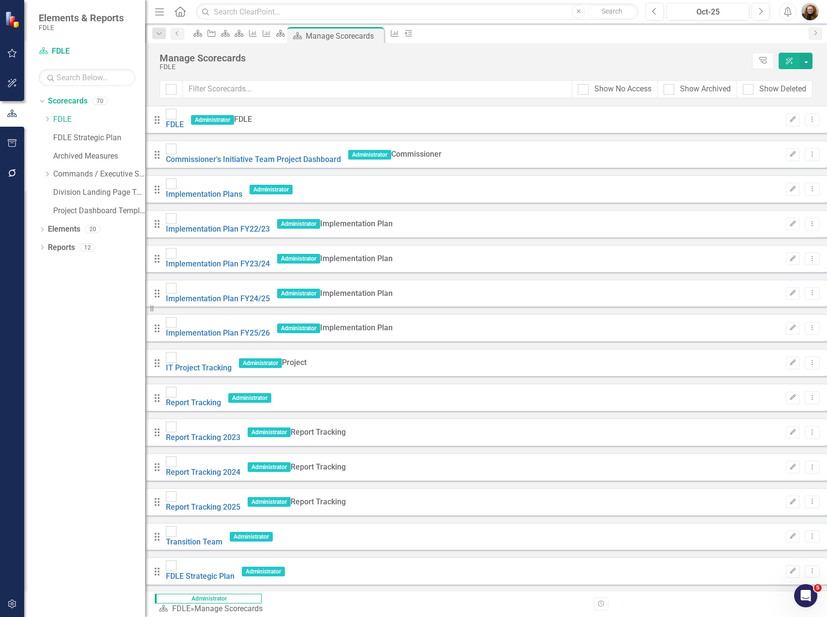
click at [231, 592] on div "Drag Archived Measures Administrator Edit Dropdown Menu" at bounding box center [486, 609] width 682 height 34
click at [225, 603] on link "Archived Measures" at bounding box center [192, 607] width 68 height 9
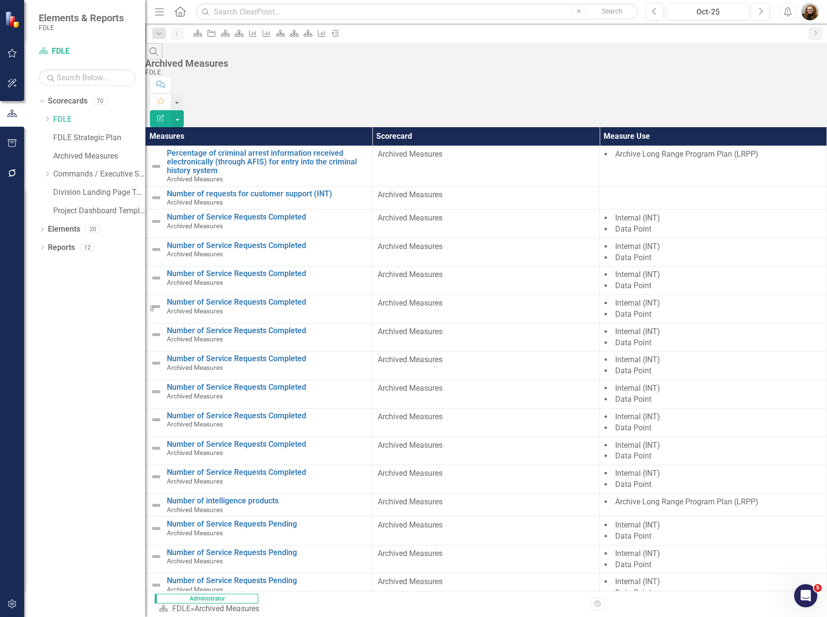
scroll to position [249, 0]
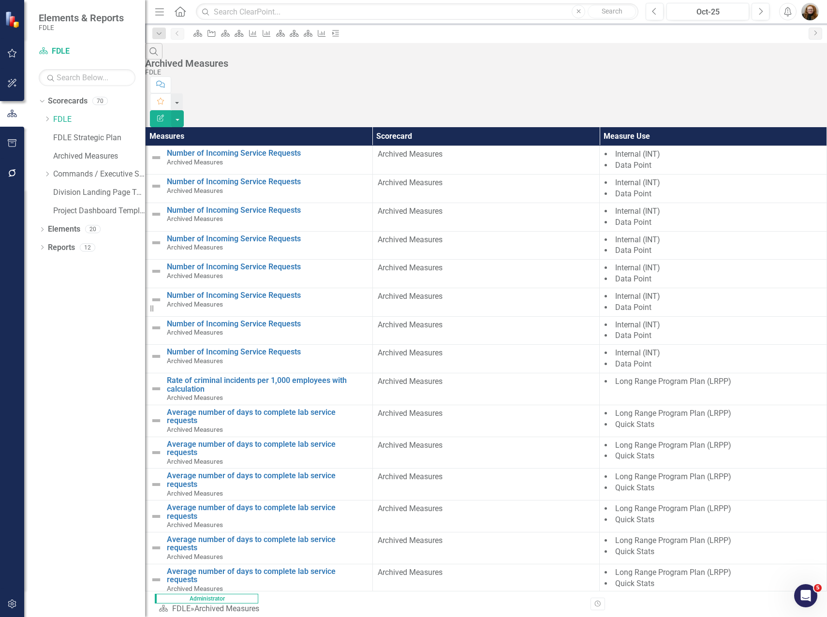
scroll to position [306, 0]
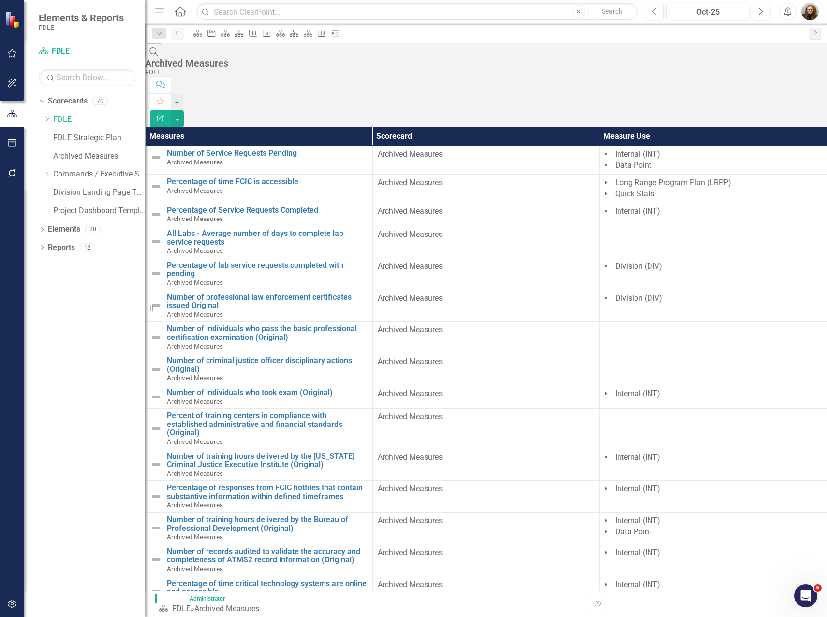
scroll to position [0, 0]
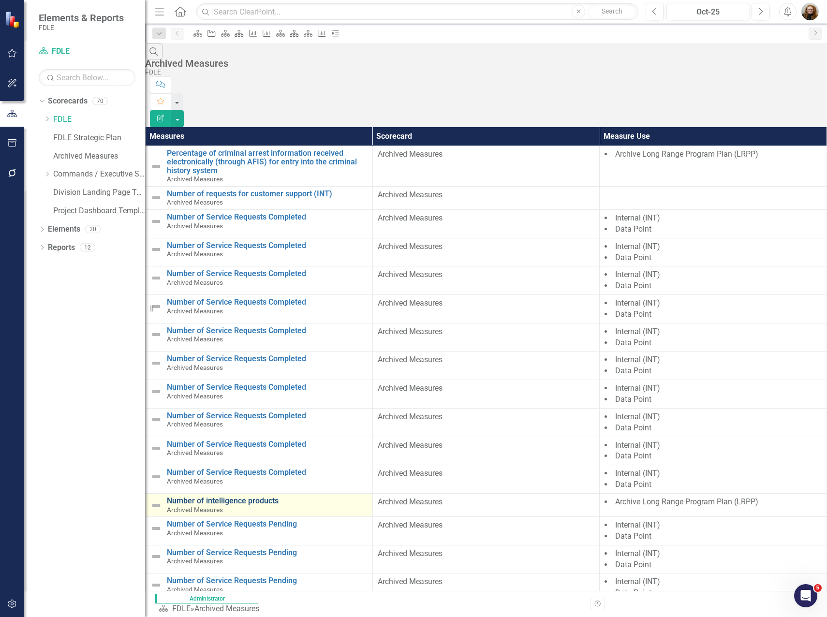
click at [266, 497] on link "Number of intelligence products" at bounding box center [267, 501] width 201 height 9
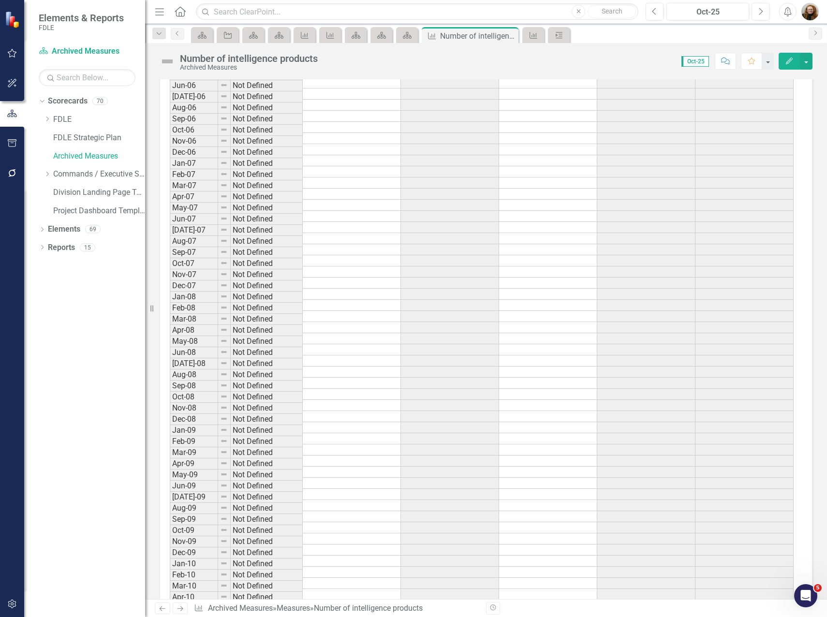
scroll to position [339, 0]
click at [409, 40] on div "Scorecard" at bounding box center [406, 35] width 14 height 12
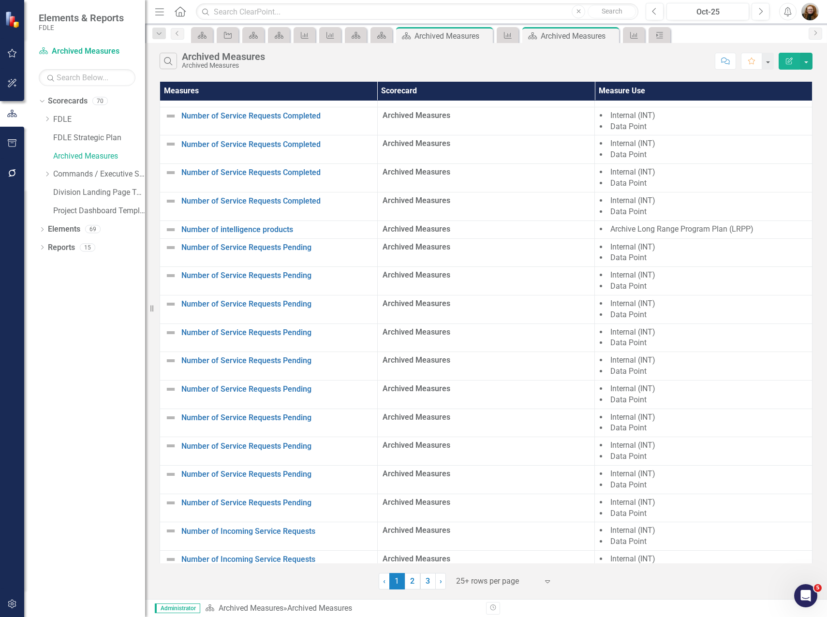
scroll to position [230, 0]
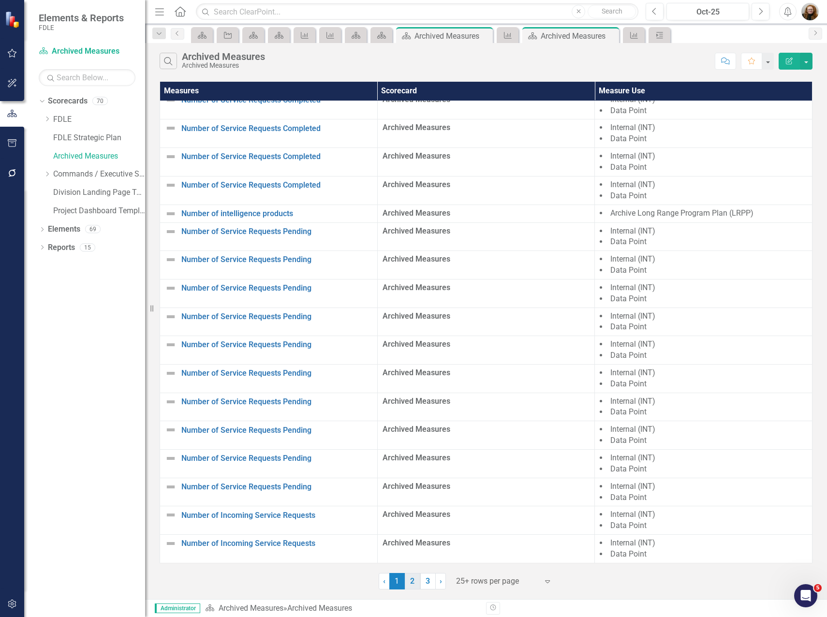
click at [414, 584] on link "2" at bounding box center [412, 581] width 15 height 16
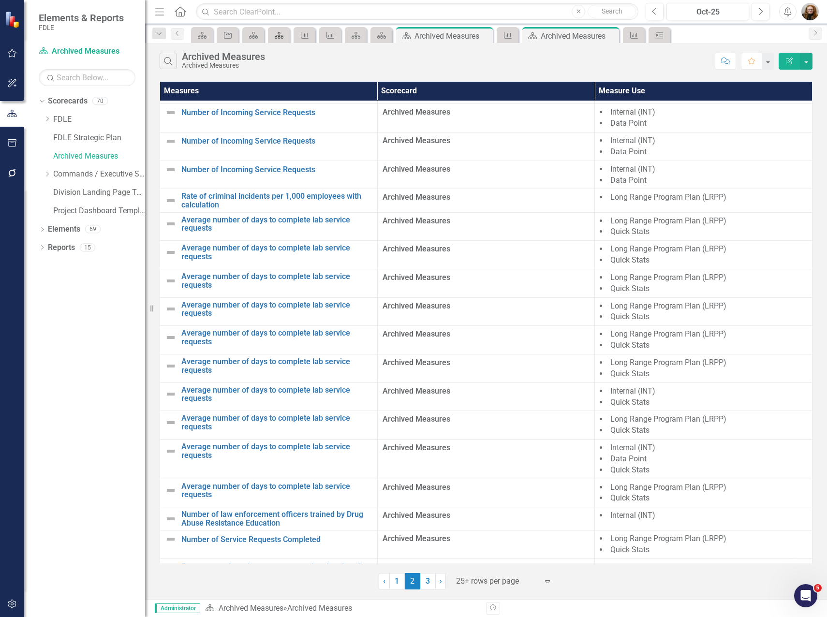
scroll to position [0, 0]
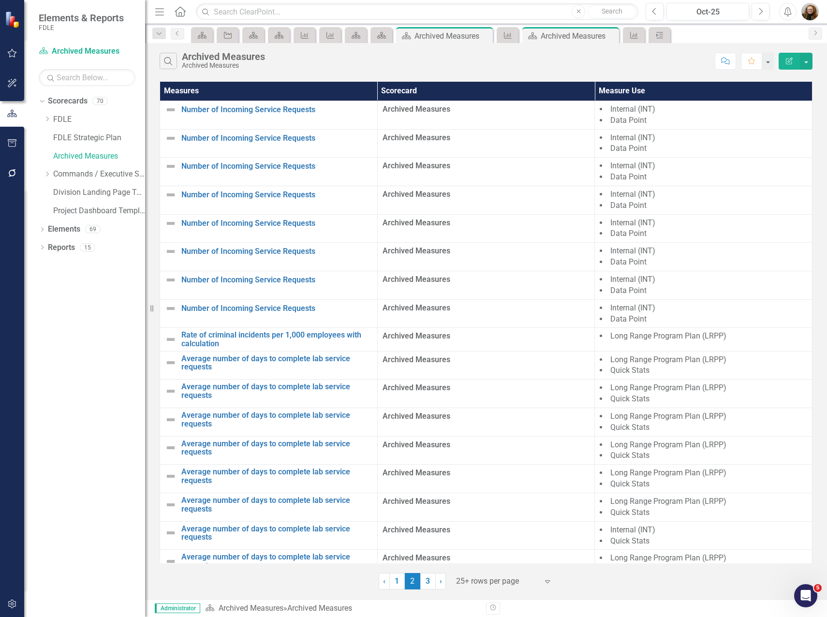
click at [69, 365] on div "Dropdown Scorecards 70 Dropdown FDLE Commissioner's Initiative Team Project Das…" at bounding box center [84, 355] width 121 height 524
click at [254, 40] on div "Scorecard" at bounding box center [252, 35] width 14 height 12
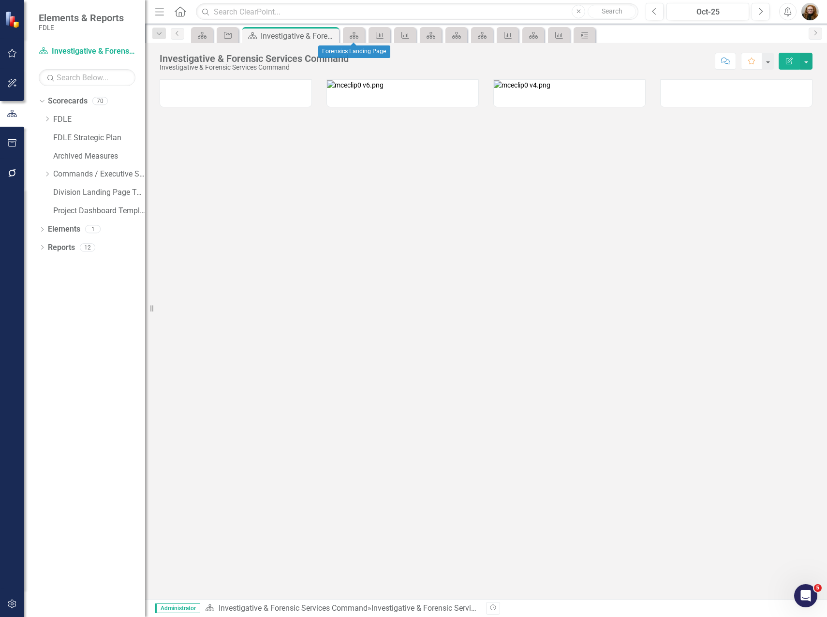
click at [343, 34] on div "Scorecard" at bounding box center [354, 35] width 22 height 16
click at [352, 34] on icon "Scorecard" at bounding box center [354, 35] width 10 height 8
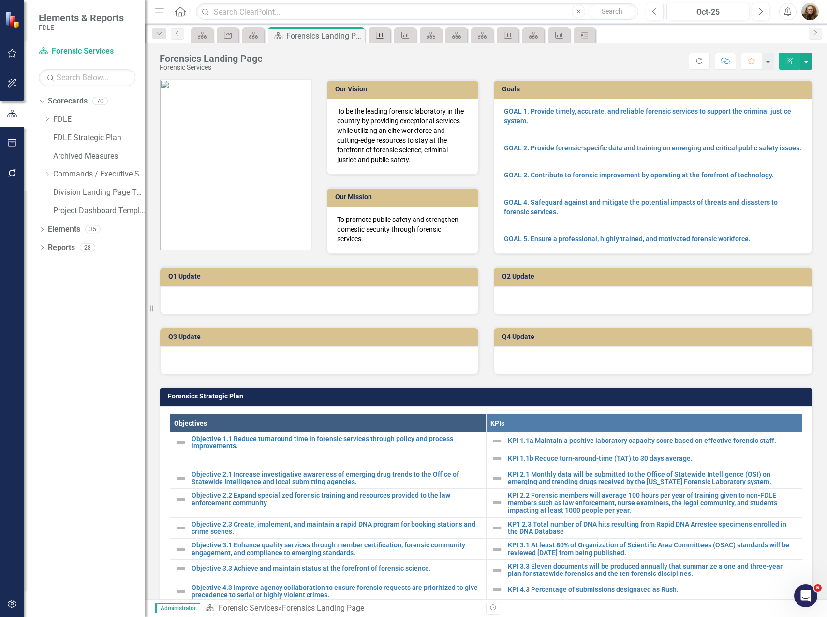
click at [383, 36] on icon "Measure" at bounding box center [380, 35] width 10 height 8
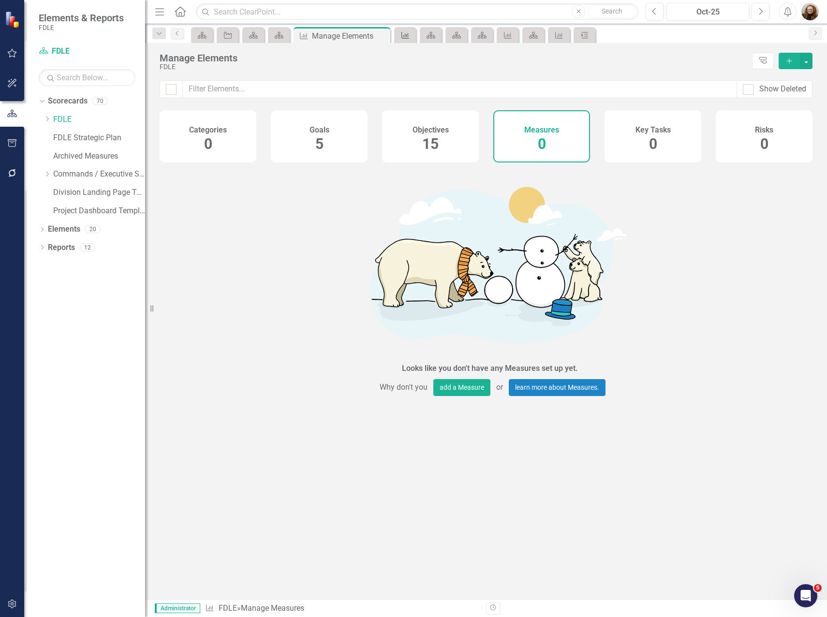
click at [402, 34] on icon "Measure" at bounding box center [405, 35] width 10 height 8
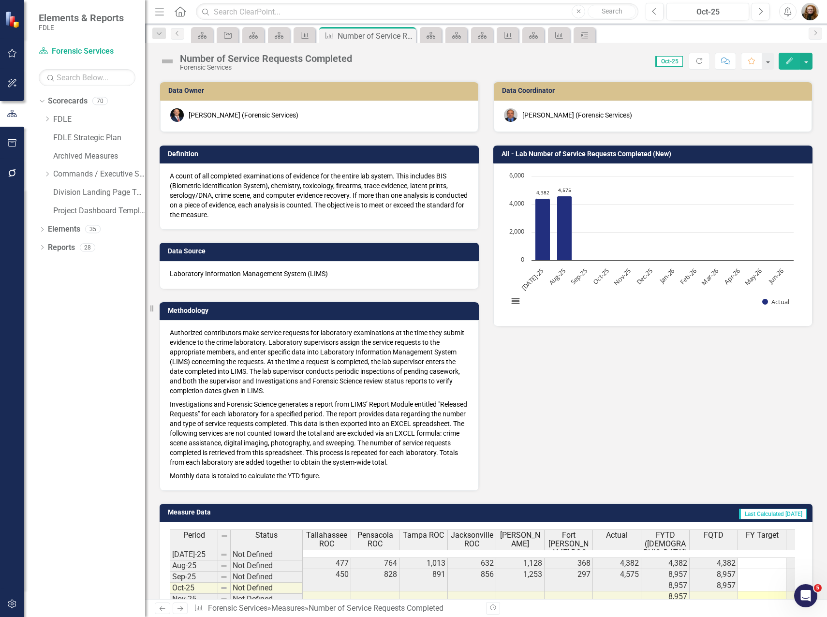
scroll to position [174, 0]
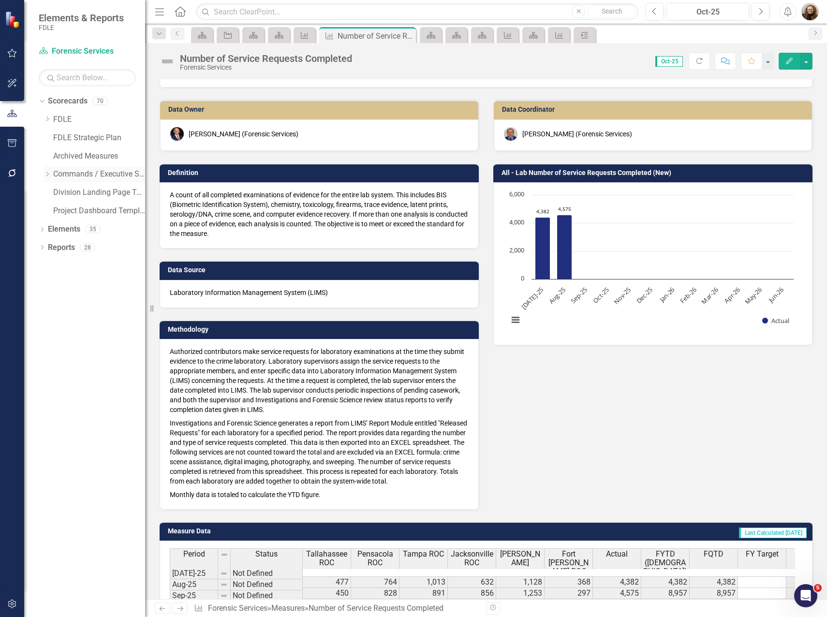
click at [50, 171] on icon "Dropdown" at bounding box center [47, 174] width 7 height 6
click at [79, 245] on link "Strategic Justice Command" at bounding box center [104, 247] width 82 height 11
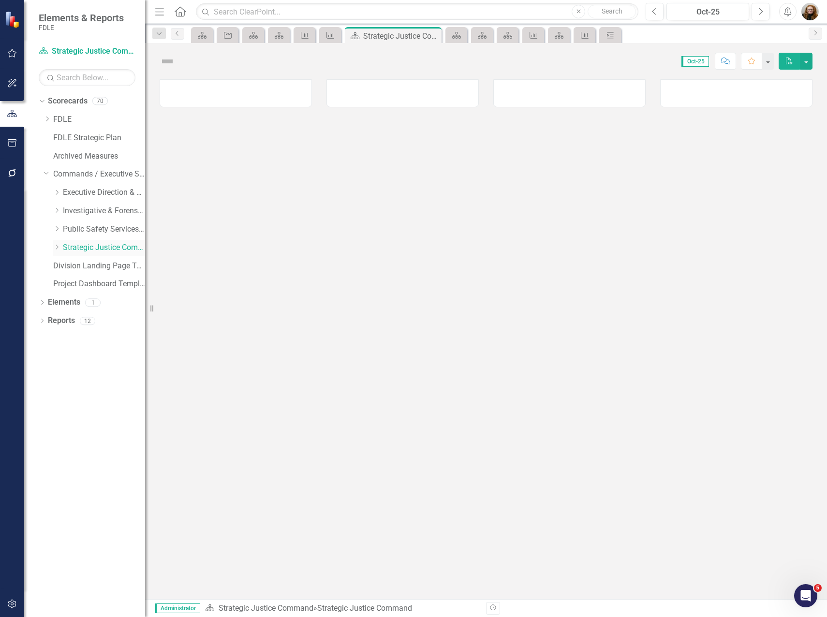
click at [58, 249] on icon "Dropdown" at bounding box center [56, 247] width 7 height 6
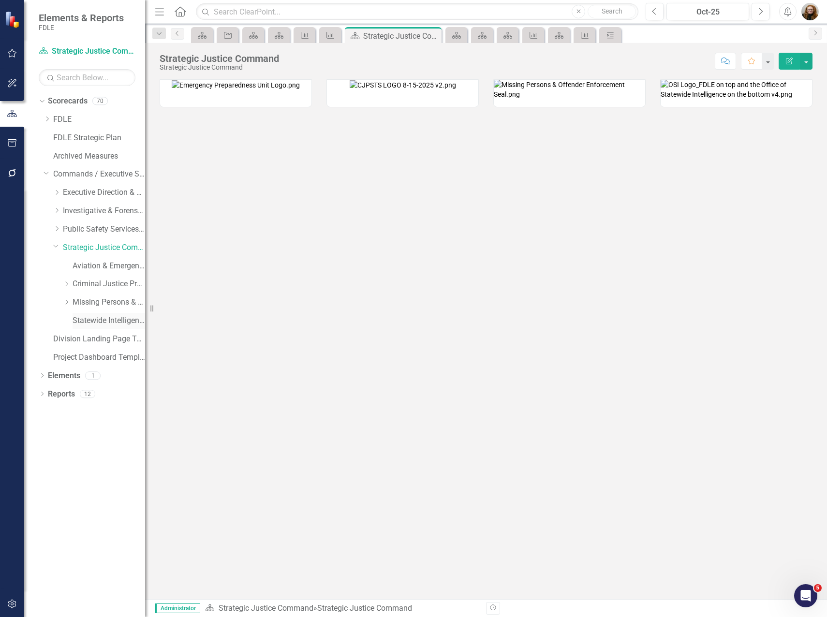
click at [86, 323] on link "Statewide Intelligence" at bounding box center [109, 320] width 73 height 11
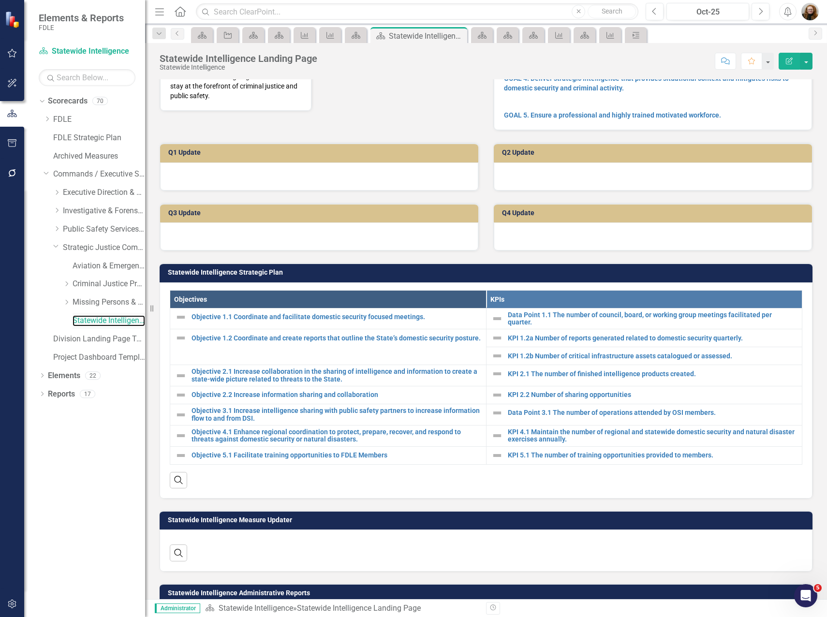
scroll to position [184, 0]
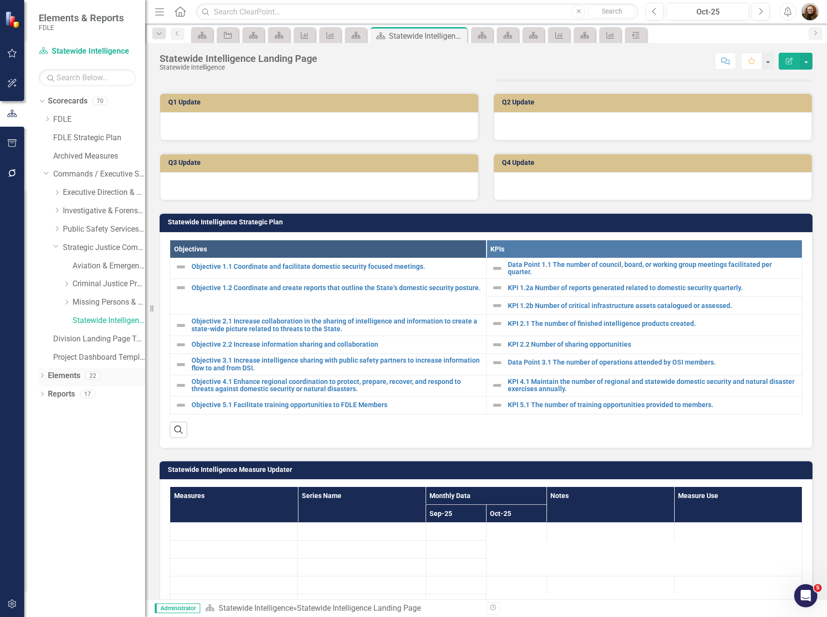
click at [58, 377] on link "Elements" at bounding box center [64, 375] width 32 height 11
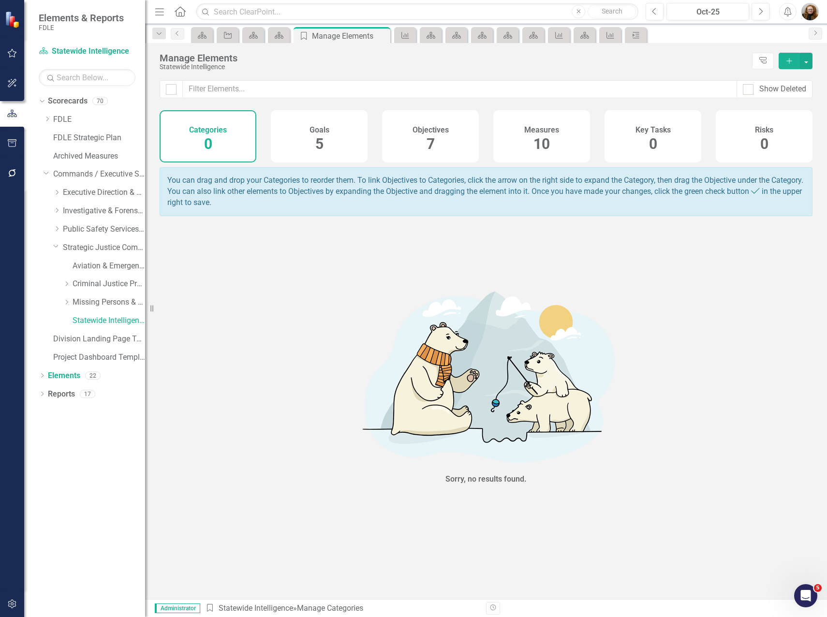
click at [552, 138] on div "Measures 10" at bounding box center [541, 136] width 97 height 52
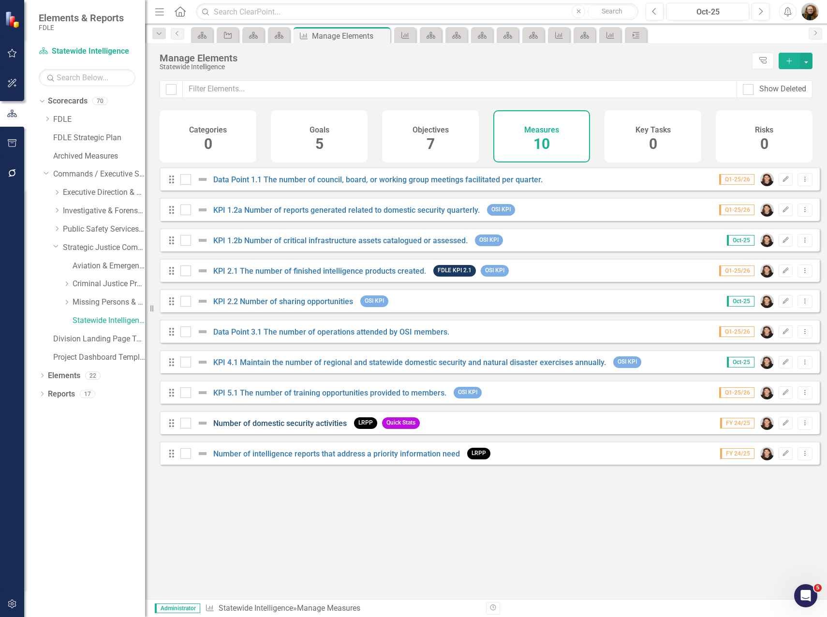
click at [335, 428] on link "Number of domestic security activities" at bounding box center [279, 423] width 133 height 9
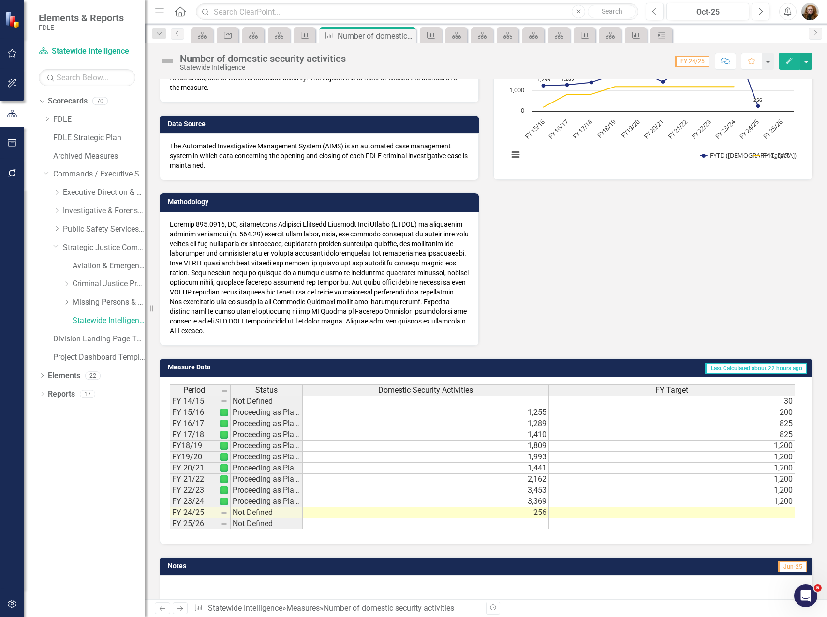
scroll to position [97, 0]
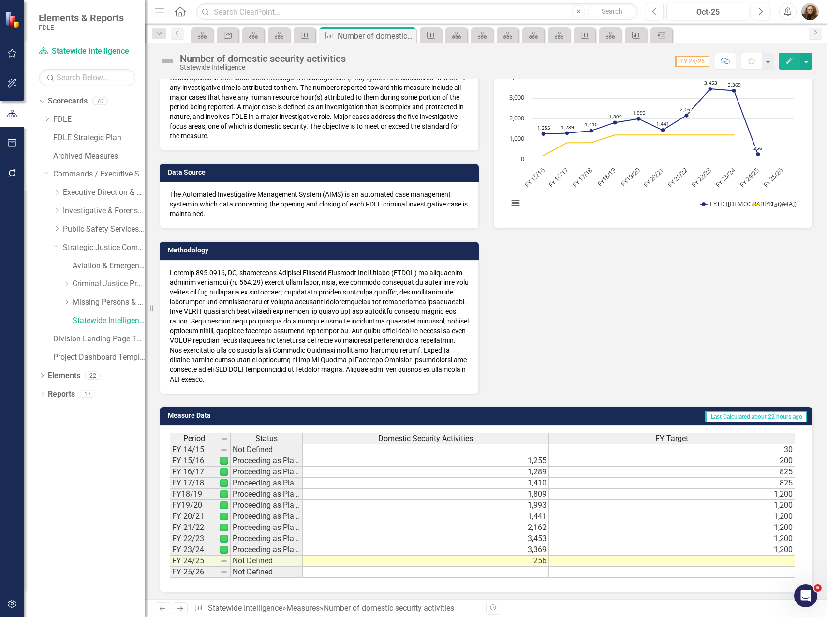
click at [779, 561] on td at bounding box center [672, 561] width 246 height 11
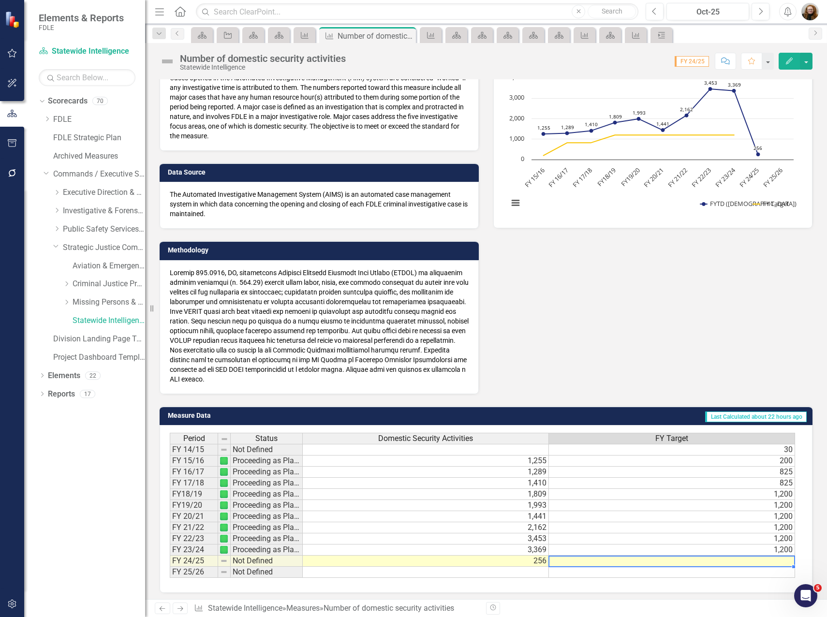
click at [779, 561] on td at bounding box center [672, 561] width 246 height 11
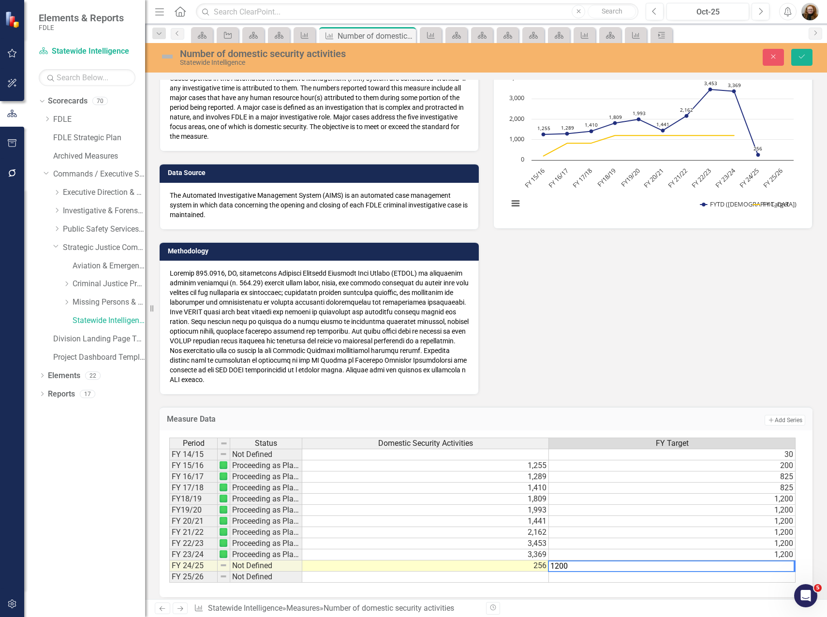
type textarea "1200"
click at [769, 577] on td at bounding box center [672, 577] width 247 height 11
type textarea "1200"
click at [725, 387] on div "Data Owner [PERSON_NAME] (OSI) Definition Cases opened in the Automated Investi…" at bounding box center [485, 183] width 667 height 424
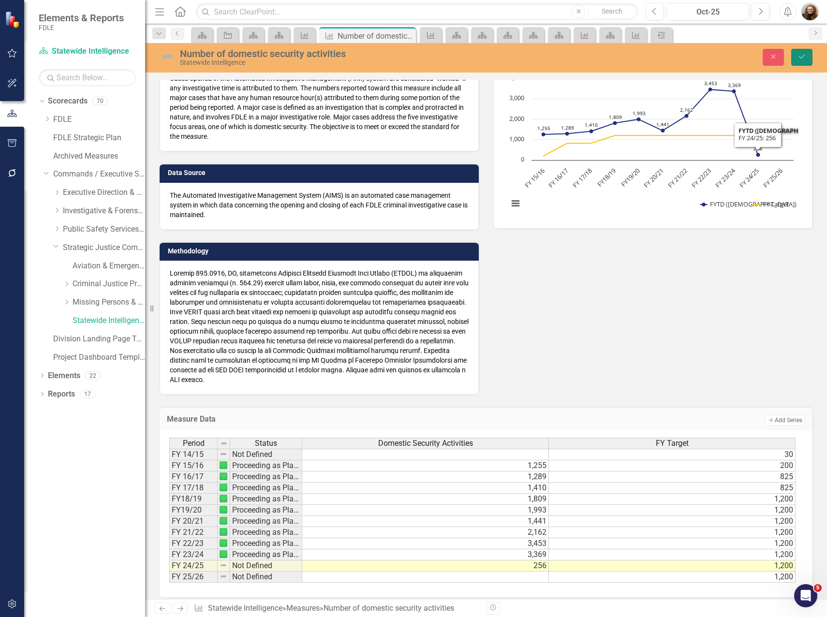
click at [799, 54] on icon "Save" at bounding box center [802, 56] width 9 height 7
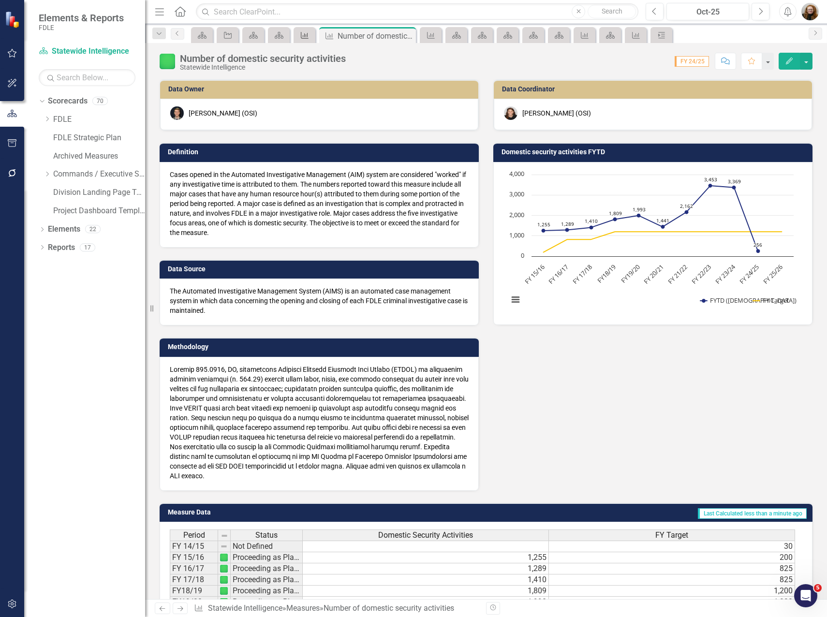
click at [302, 37] on icon "Measure" at bounding box center [305, 35] width 10 height 8
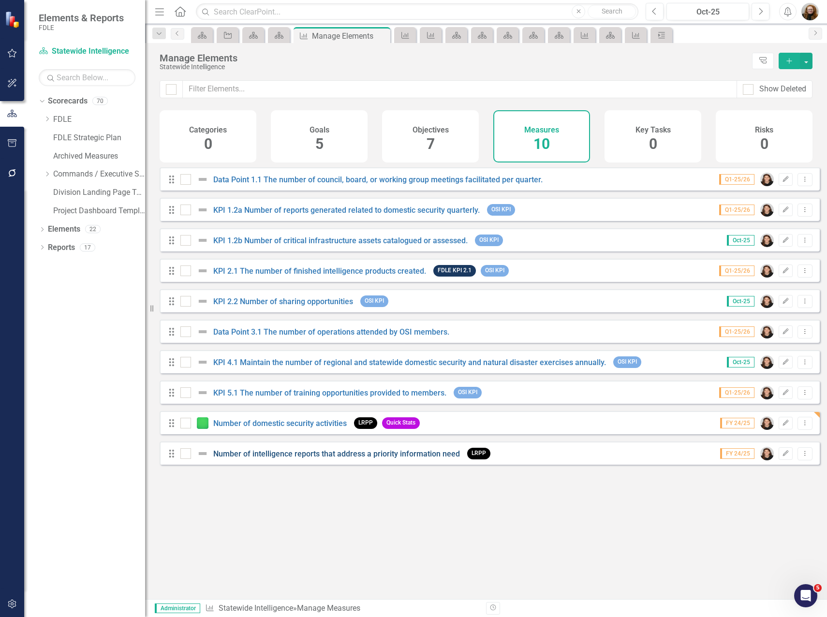
click at [336, 459] on link "Number of intelligence reports that address a priority information need" at bounding box center [336, 453] width 247 height 9
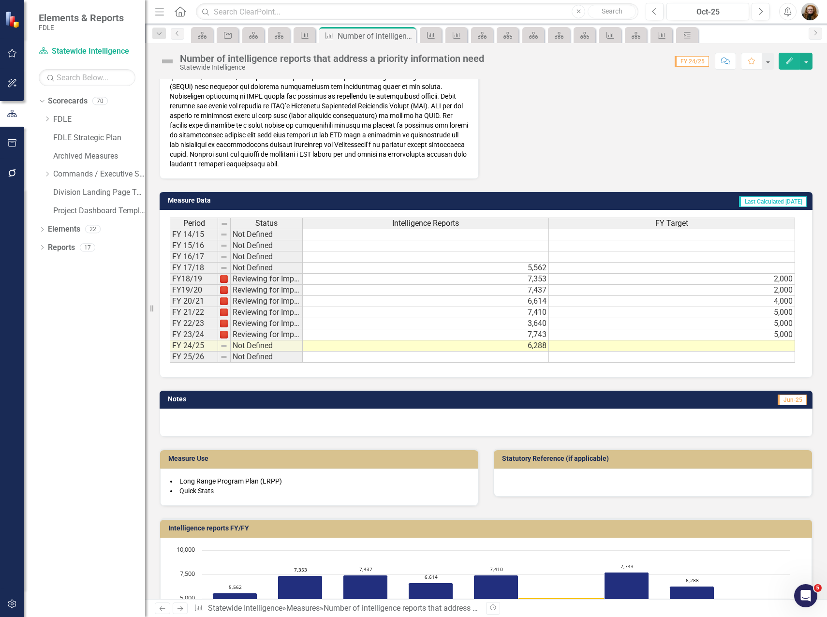
scroll to position [290, 0]
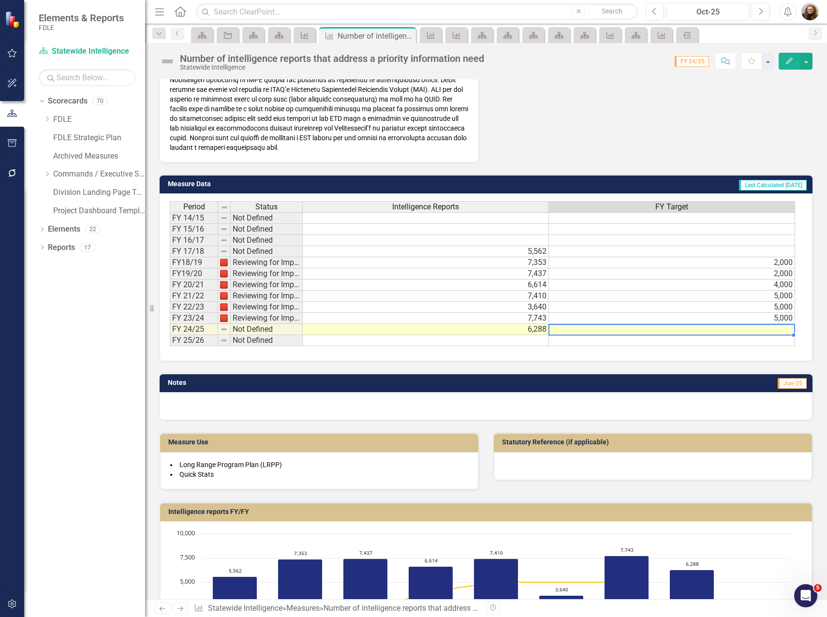
click at [786, 328] on td at bounding box center [672, 329] width 246 height 11
click at [783, 330] on td at bounding box center [672, 329] width 246 height 11
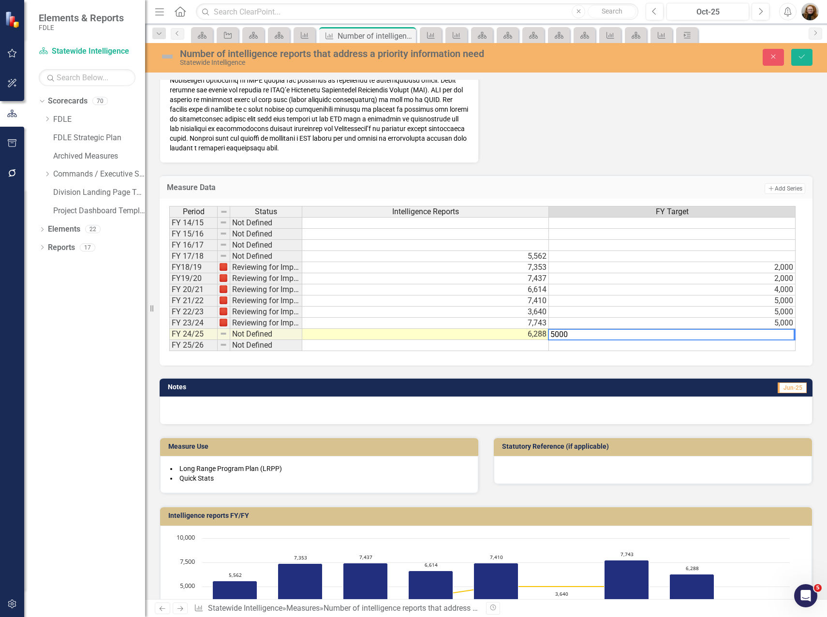
type textarea "5000"
click at [785, 346] on td at bounding box center [672, 345] width 247 height 11
type textarea "5000"
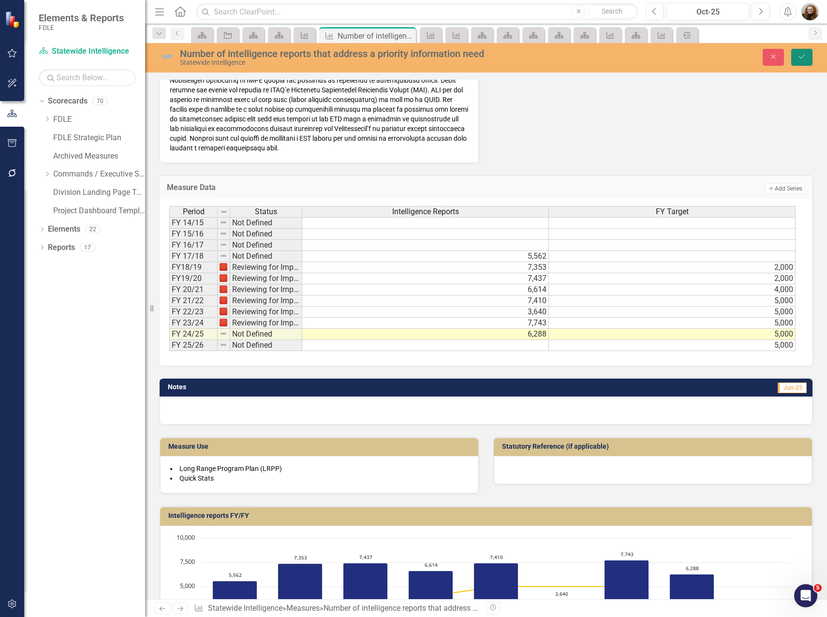
click at [804, 56] on icon "submit" at bounding box center [802, 57] width 6 height 4
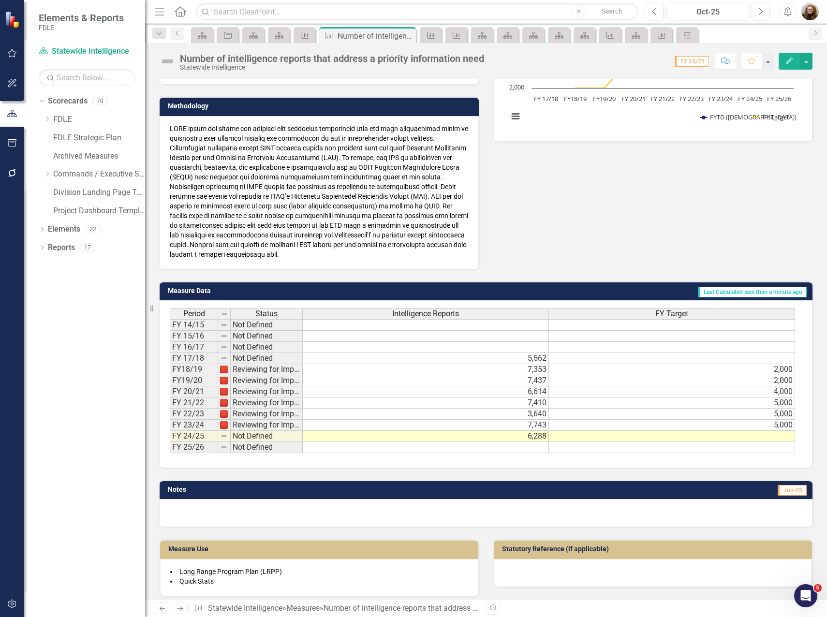
scroll to position [339, 0]
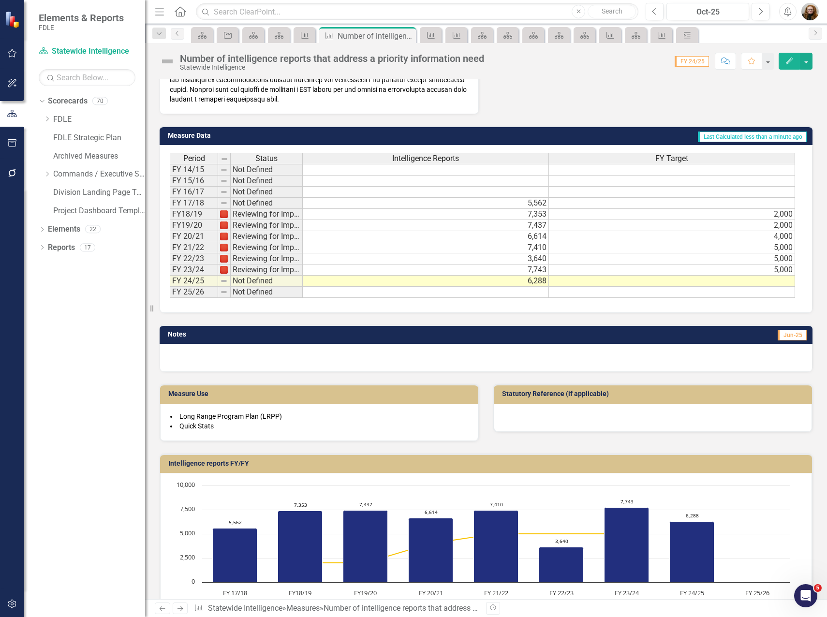
click at [776, 282] on td at bounding box center [672, 281] width 246 height 11
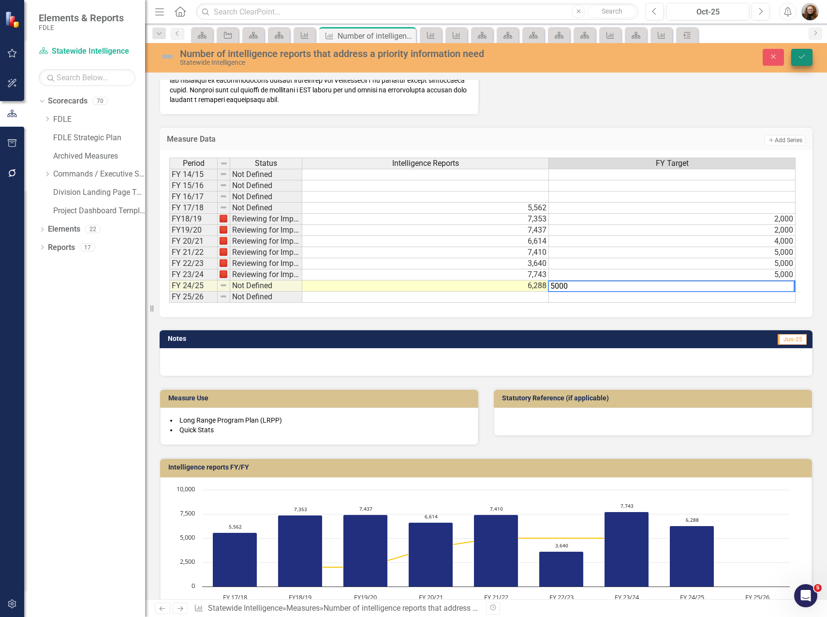
type textarea "5000"
click at [805, 53] on button "Save" at bounding box center [801, 57] width 21 height 17
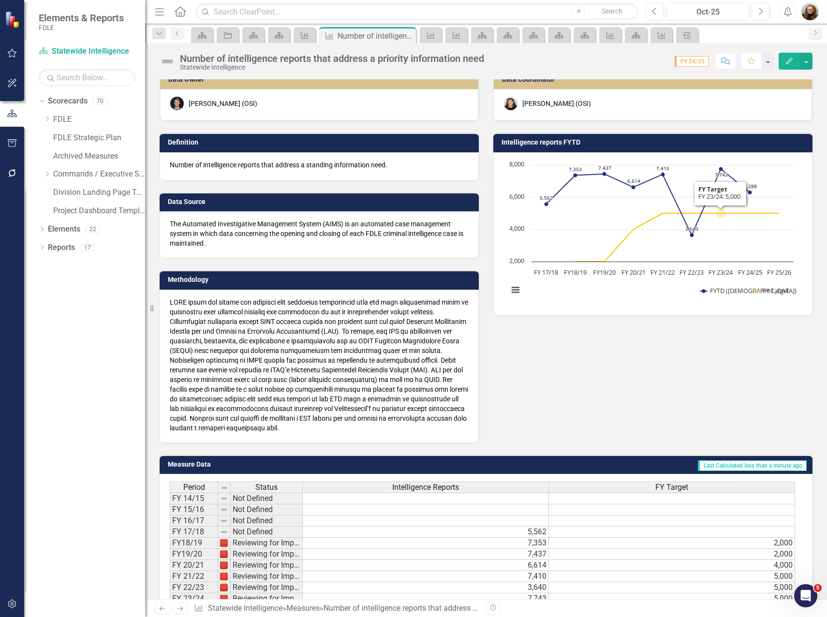
scroll to position [0, 0]
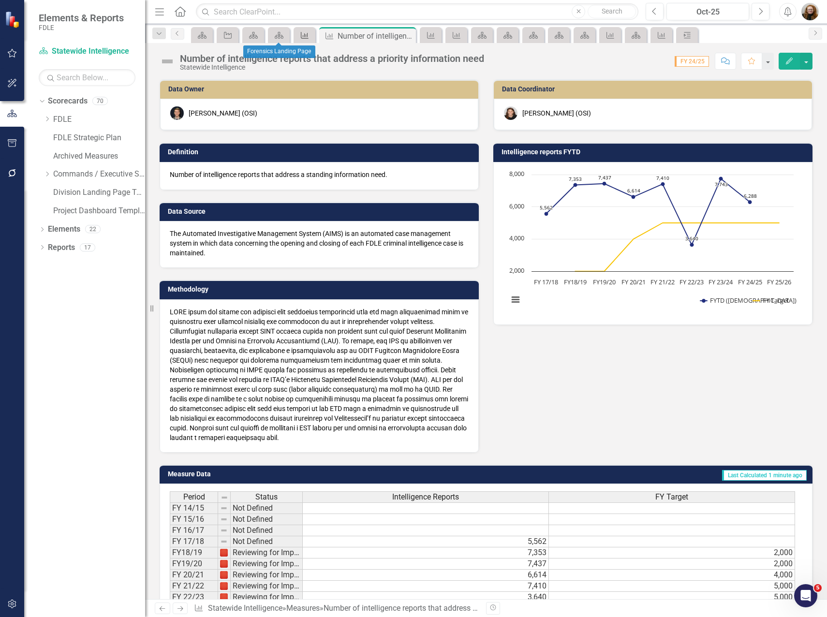
click at [301, 34] on icon "Measure" at bounding box center [305, 35] width 10 height 8
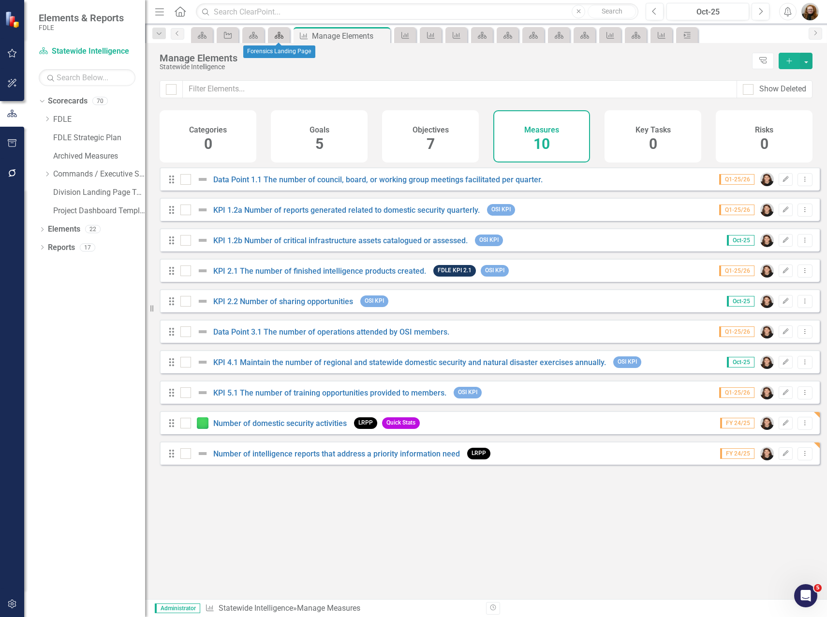
drag, startPoint x: 277, startPoint y: 42, endPoint x: 272, endPoint y: 36, distance: 7.9
click at [277, 41] on div "Scorecard" at bounding box center [279, 35] width 22 height 16
click at [404, 33] on icon "Measure" at bounding box center [405, 35] width 10 height 8
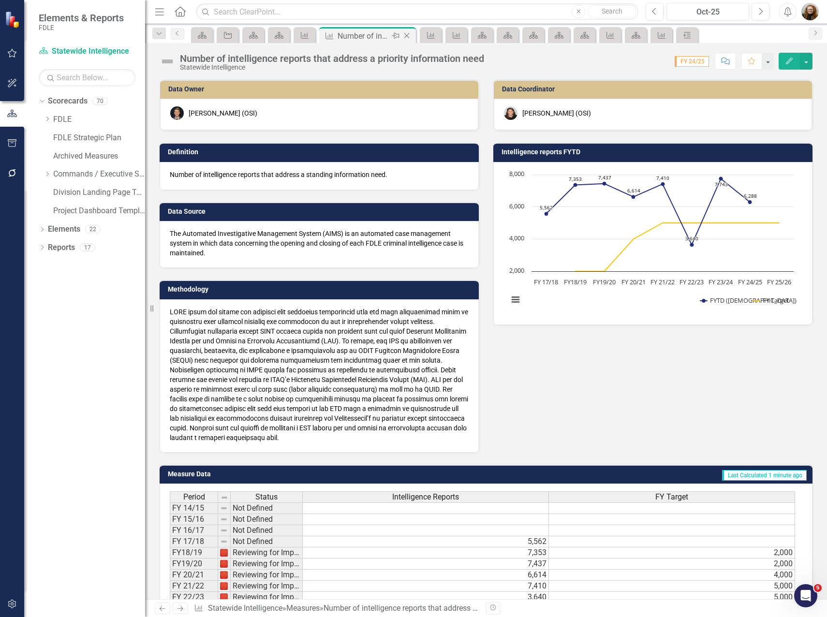
click at [411, 35] on icon "Close" at bounding box center [407, 36] width 10 height 8
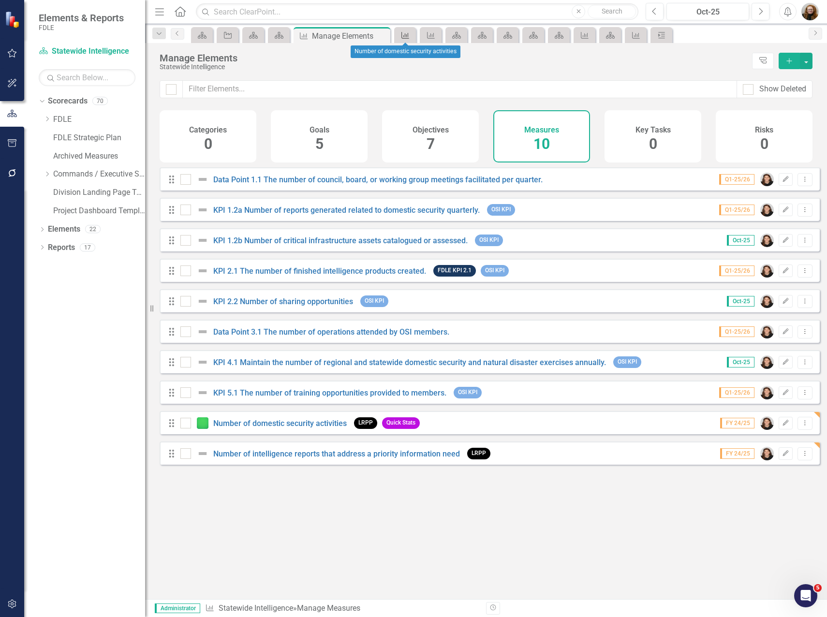
click at [402, 35] on icon at bounding box center [405, 35] width 8 height 7
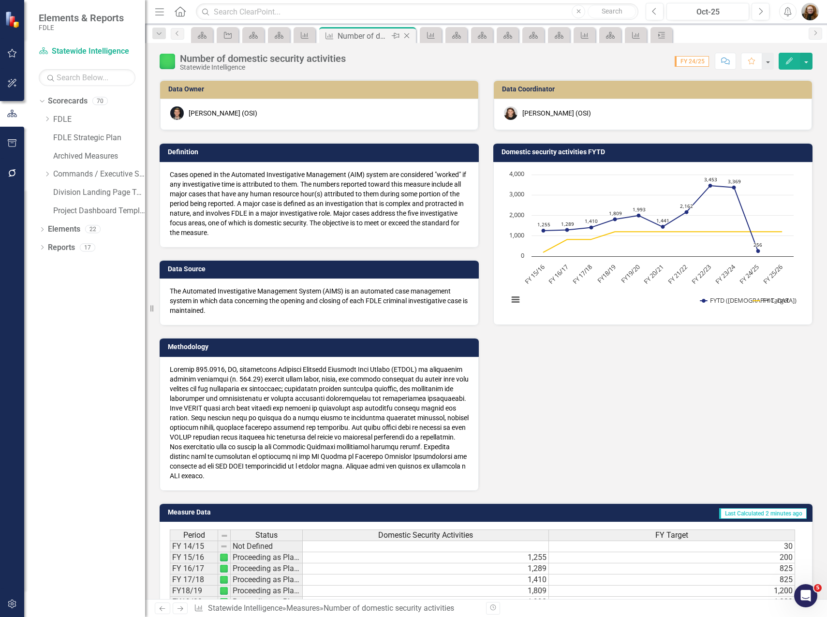
click at [408, 37] on icon at bounding box center [406, 35] width 5 height 5
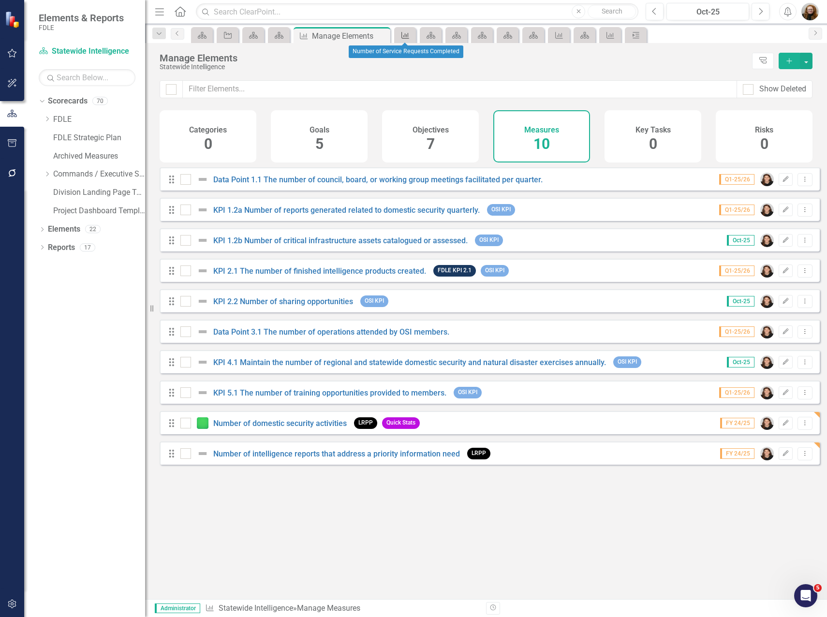
click at [405, 36] on icon at bounding box center [405, 35] width 8 height 7
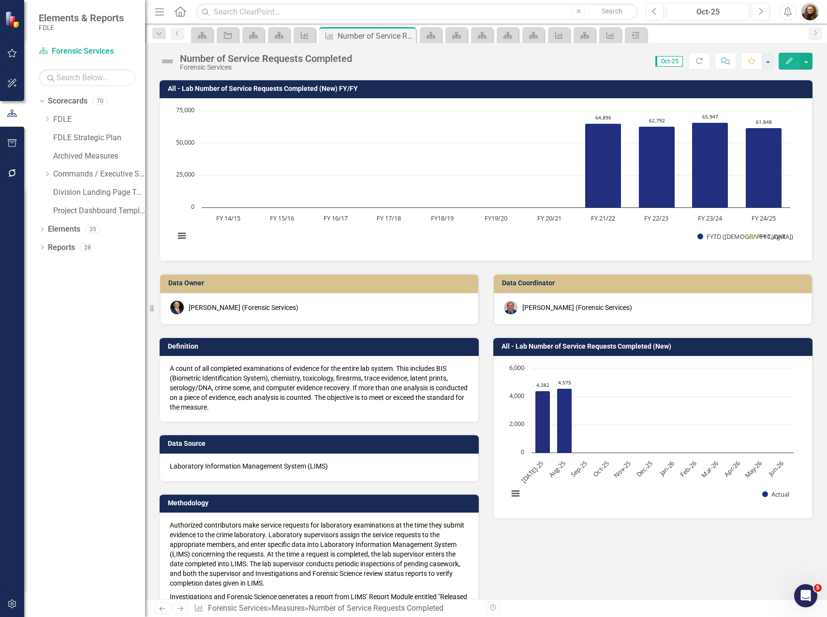
drag, startPoint x: 75, startPoint y: 364, endPoint x: 76, endPoint y: 342, distance: 21.3
click at [75, 364] on div "Dropdown Scorecards 70 Dropdown FDLE Commissioner's Initiative Team Project Das…" at bounding box center [84, 355] width 121 height 524
click at [45, 173] on icon "Dropdown" at bounding box center [47, 174] width 7 height 6
click at [58, 248] on icon at bounding box center [57, 247] width 2 height 5
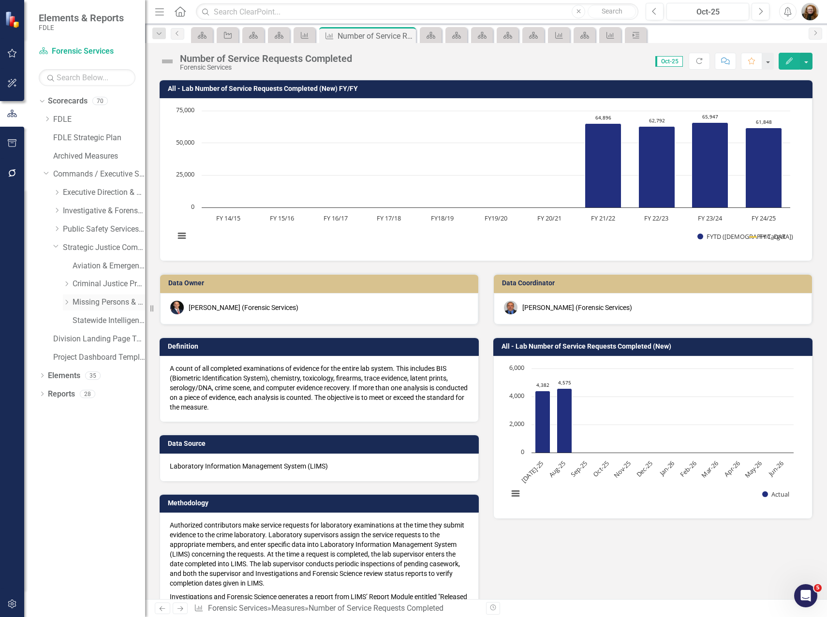
click at [90, 303] on link "Missing Persons & Offender Enforcement" at bounding box center [109, 302] width 73 height 11
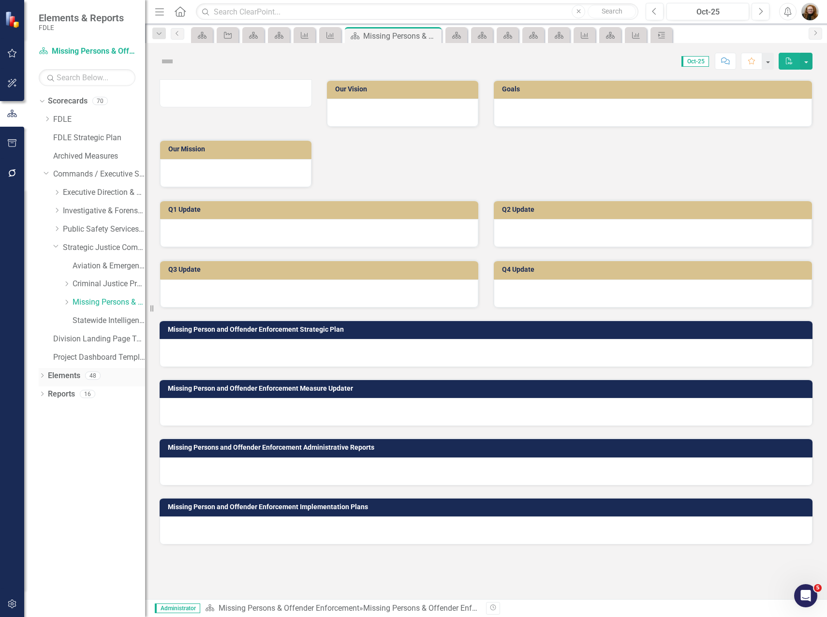
click at [59, 376] on link "Elements" at bounding box center [64, 375] width 32 height 11
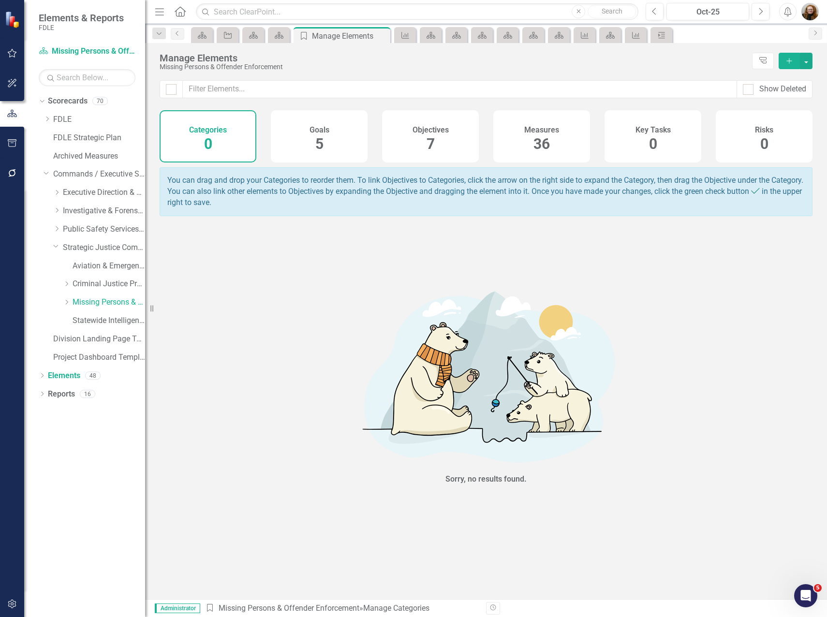
click at [543, 152] on span "36" at bounding box center [541, 143] width 16 height 17
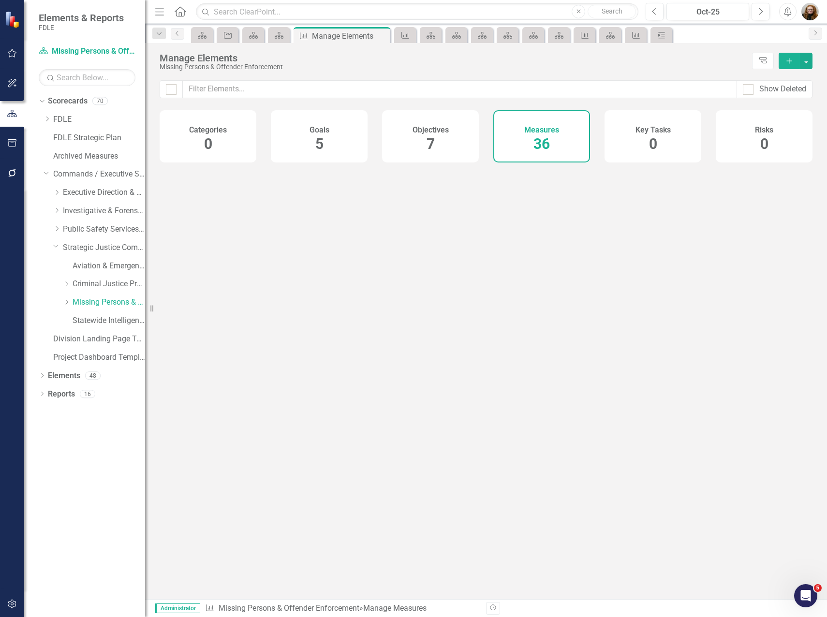
checkbox input "false"
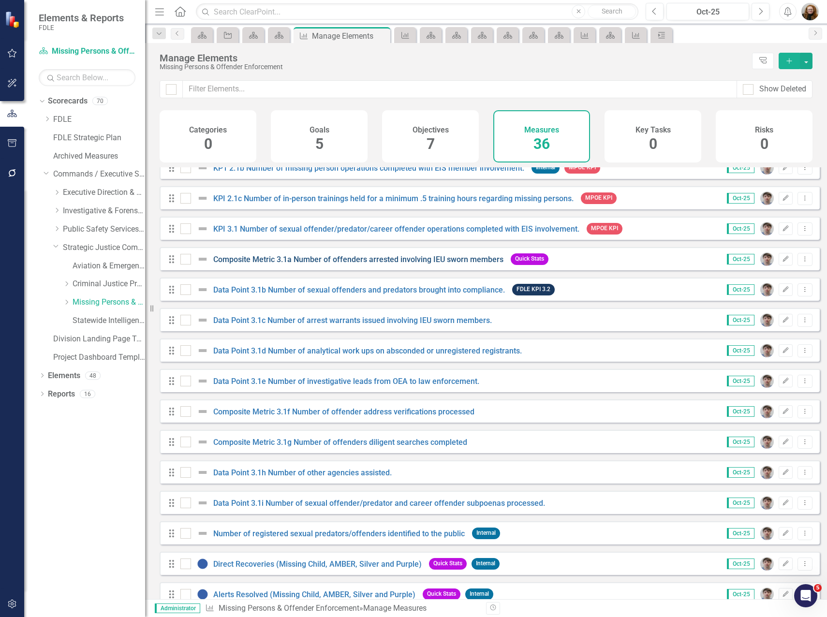
scroll to position [672, 0]
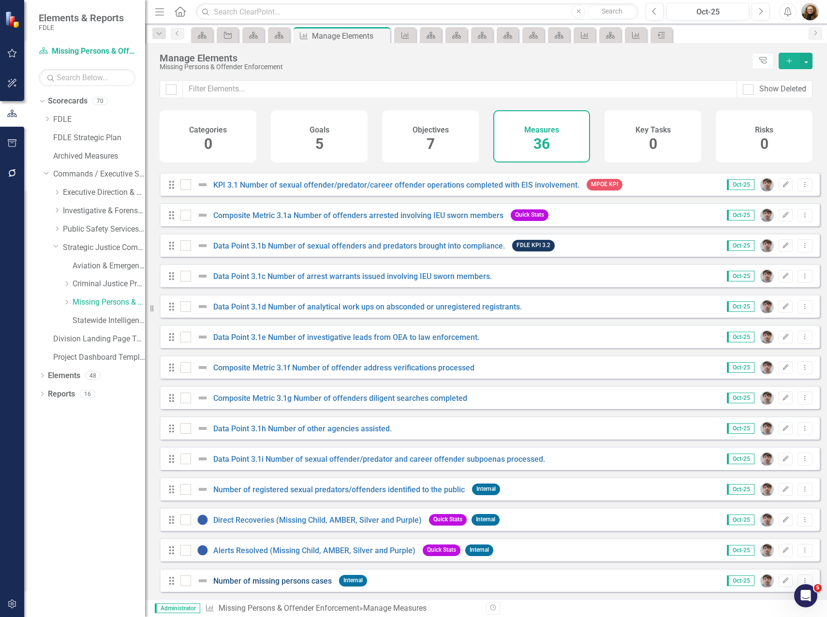
click at [313, 580] on link "Number of missing persons cases" at bounding box center [272, 581] width 118 height 9
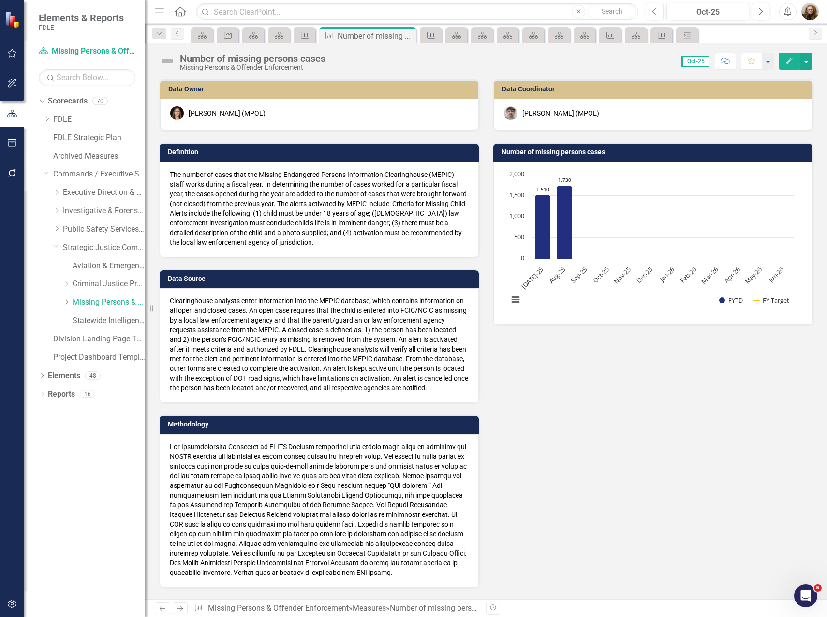
click at [634, 368] on div "Data Owner Heather Faulkner (MPOE) Definition The number of cases that the Miss…" at bounding box center [485, 327] width 667 height 520
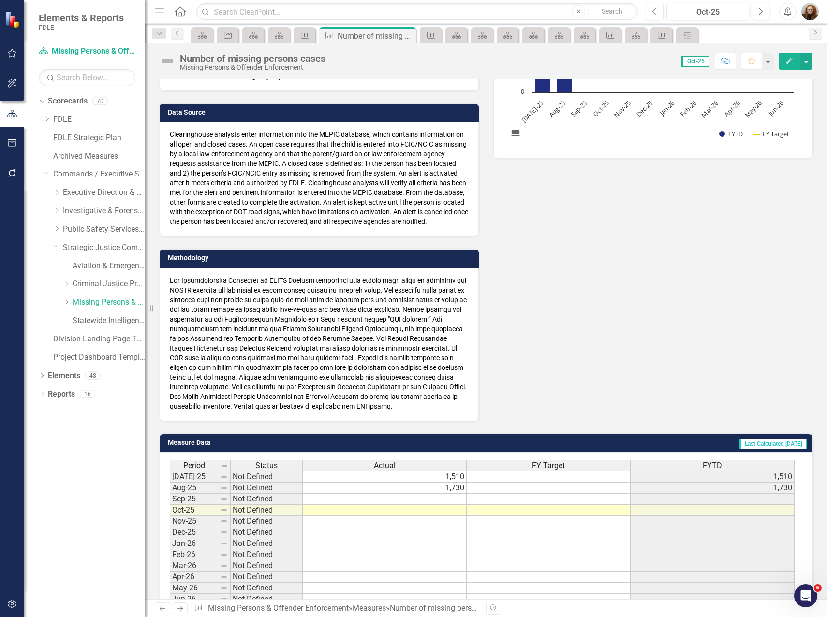
scroll to position [266, 0]
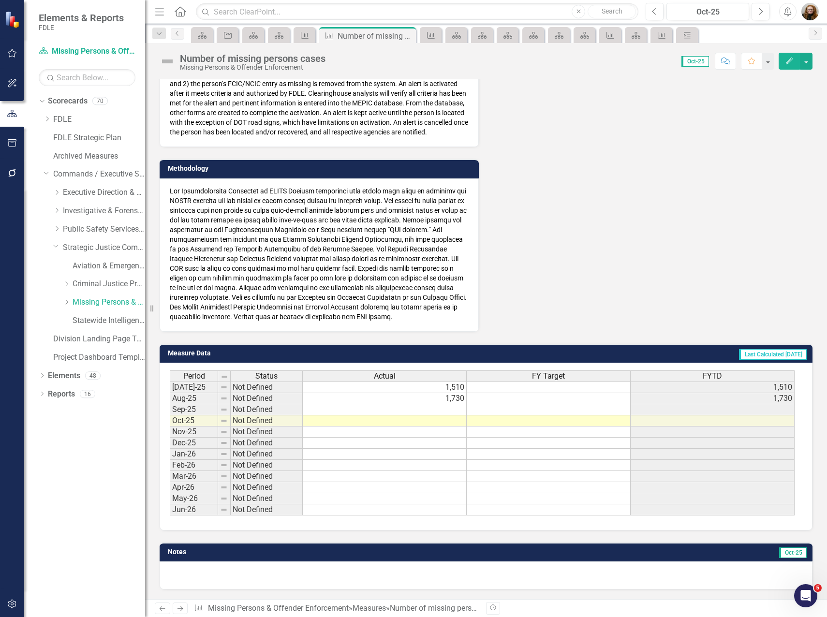
click at [788, 66] on button "Edit" at bounding box center [789, 61] width 21 height 17
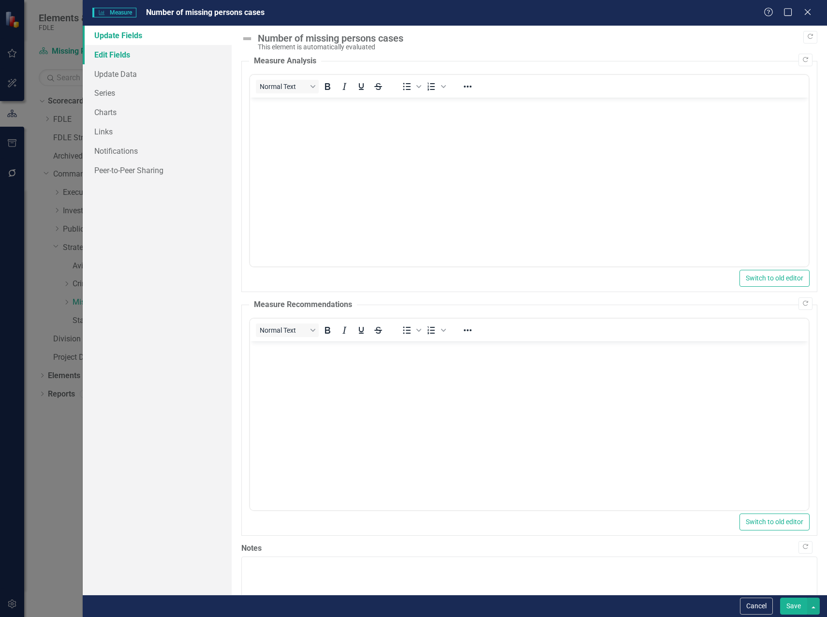
scroll to position [0, 0]
click at [114, 50] on link "Edit Fields" at bounding box center [157, 54] width 149 height 19
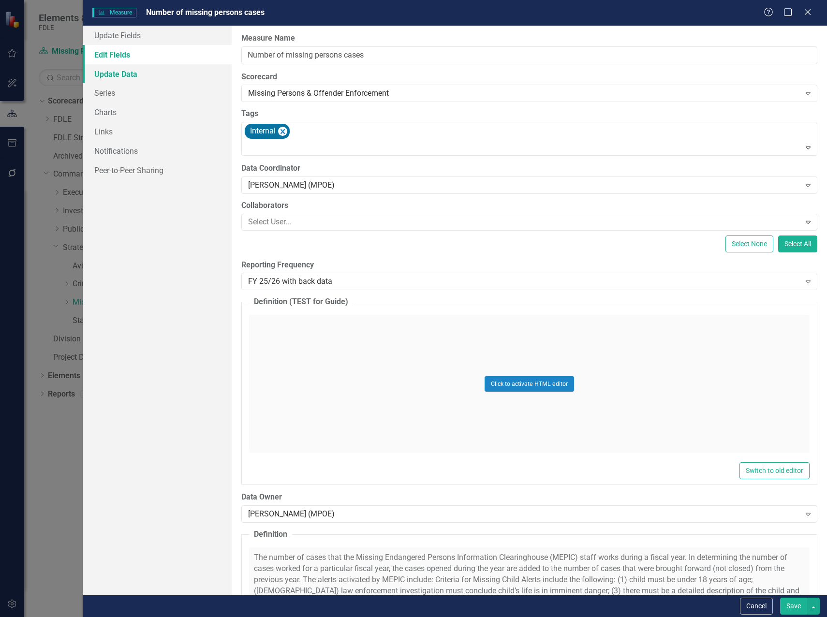
scroll to position [266, 0]
click at [326, 282] on div "FY 25/26 with back data" at bounding box center [524, 281] width 552 height 11
click at [371, 617] on div "All Periods" at bounding box center [416, 625] width 812 height 11
click at [784, 606] on button "Save" at bounding box center [793, 606] width 27 height 17
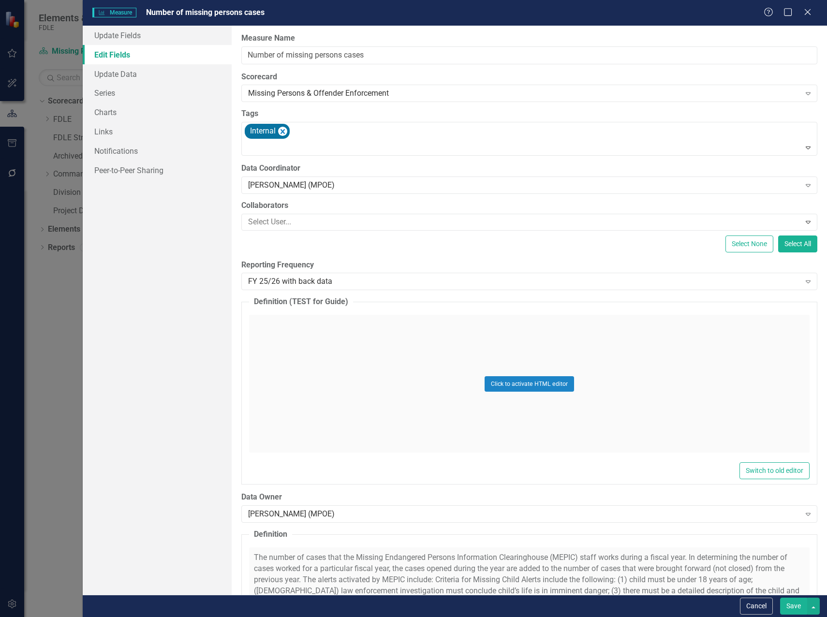
scroll to position [869, 0]
click at [793, 610] on button "Save" at bounding box center [793, 606] width 27 height 17
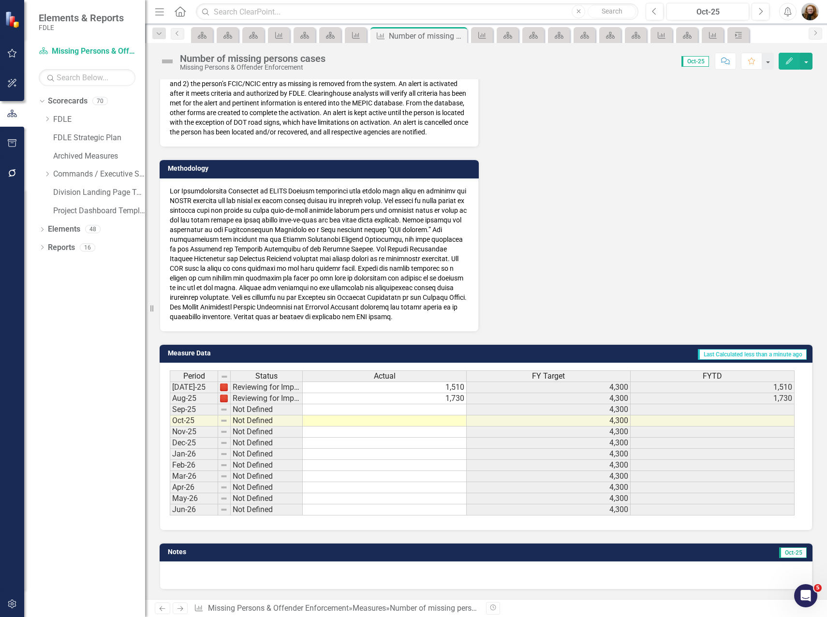
scroll to position [266, 0]
click at [788, 64] on icon "Edit" at bounding box center [789, 61] width 9 height 7
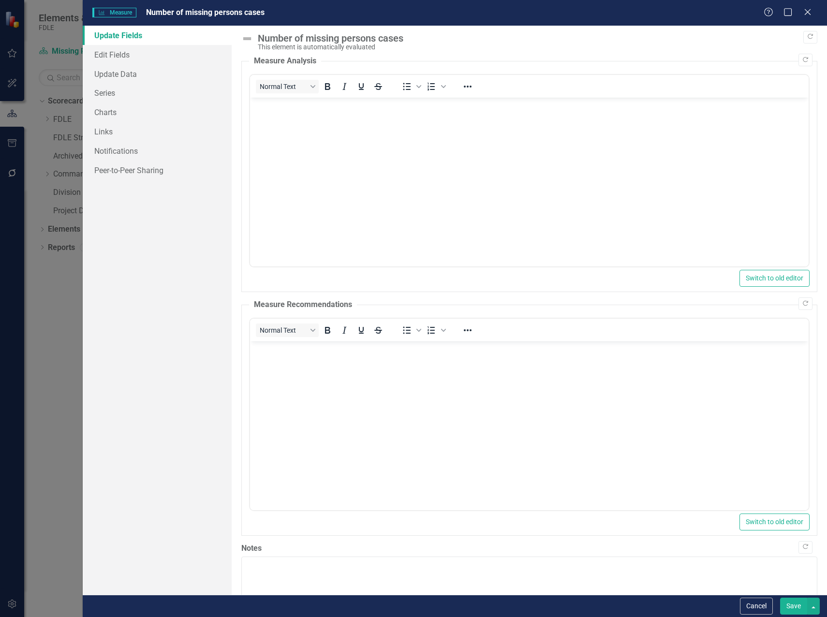
scroll to position [0, 0]
click at [104, 94] on link "Series" at bounding box center [157, 92] width 149 height 19
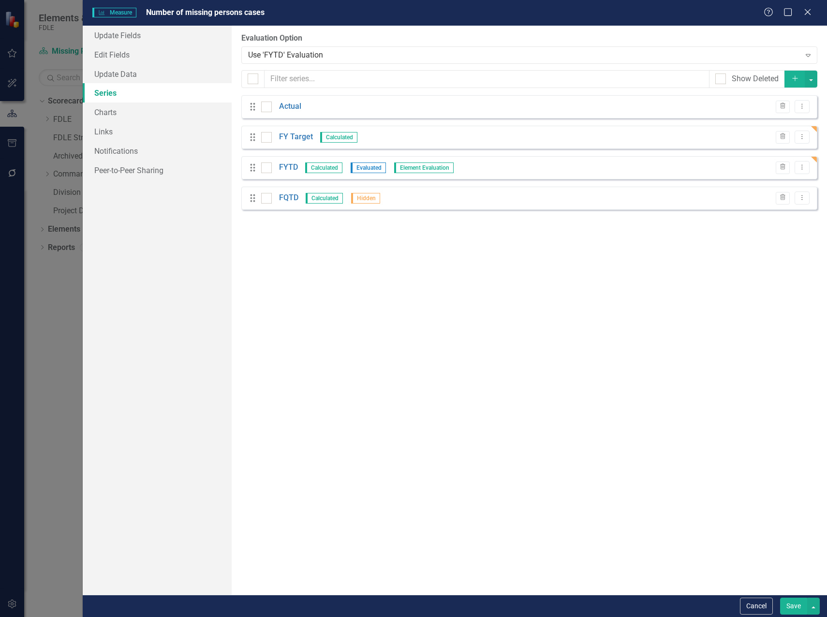
click at [319, 257] on div "From this page, you can add, edit, delete, or duplicate the measure series for …" at bounding box center [529, 310] width 595 height 569
click at [791, 79] on icon "Add" at bounding box center [795, 78] width 9 height 7
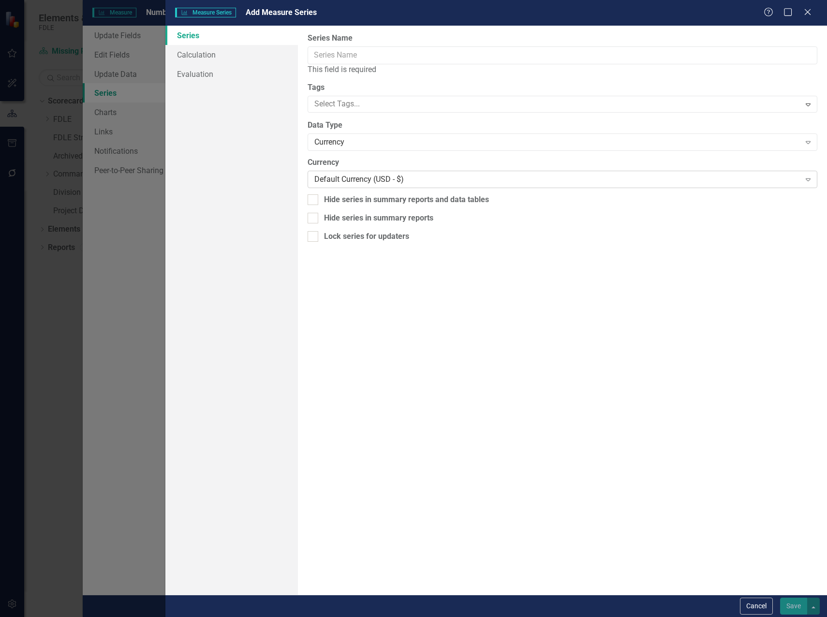
click at [370, 178] on div "Default Currency (USD - $)" at bounding box center [557, 179] width 486 height 11
click at [364, 138] on div "Currency" at bounding box center [557, 142] width 486 height 11
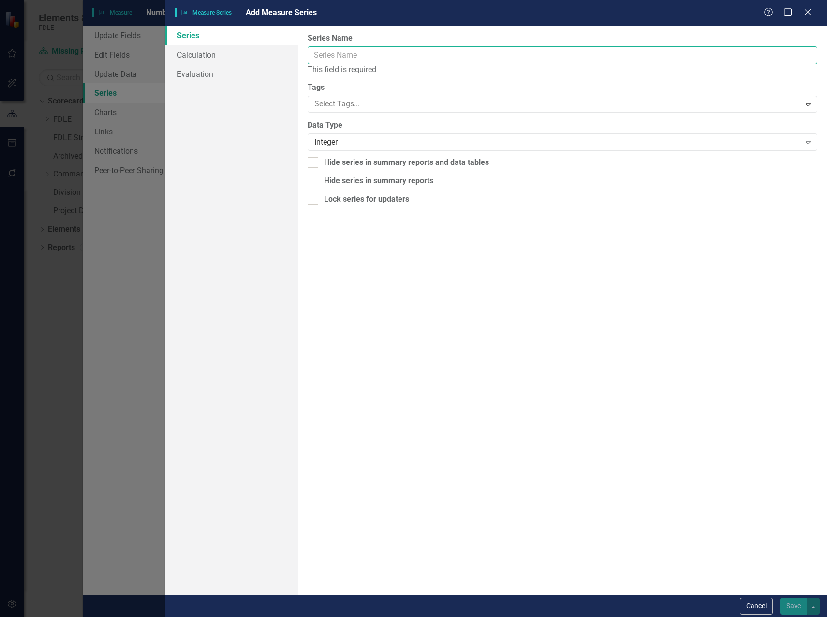
click at [369, 55] on input "Series Name" at bounding box center [563, 55] width 510 height 18
type input "Target"
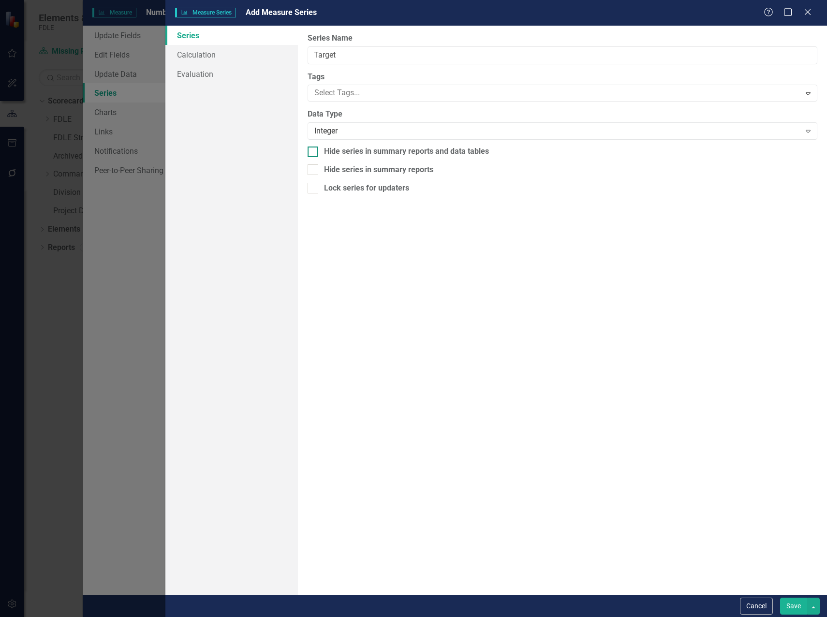
click at [309, 154] on div at bounding box center [313, 152] width 11 height 11
click at [309, 153] on input "Hide series in summary reports and data tables" at bounding box center [311, 150] width 6 height 6
checkbox input "true"
click at [194, 49] on link "Calculation" at bounding box center [231, 54] width 133 height 19
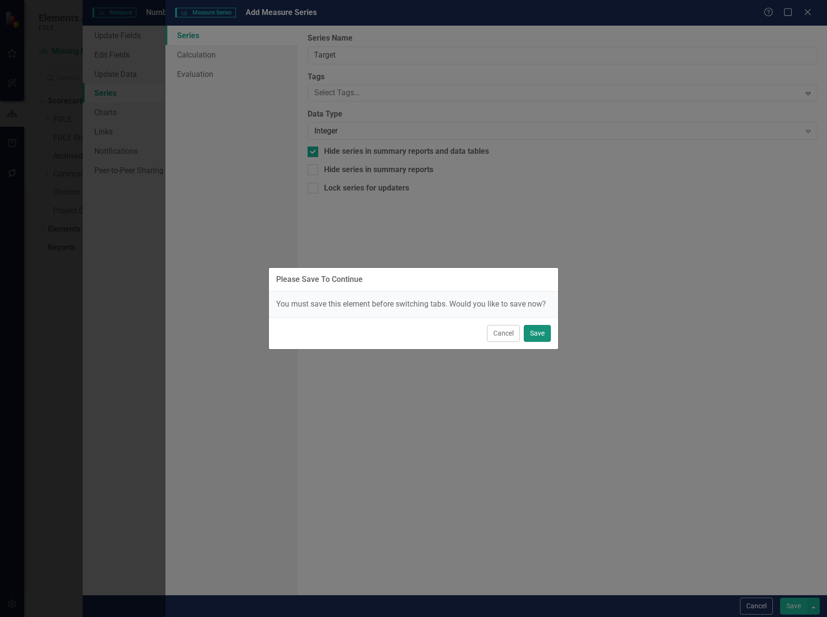
click at [545, 334] on button "Save" at bounding box center [537, 333] width 27 height 17
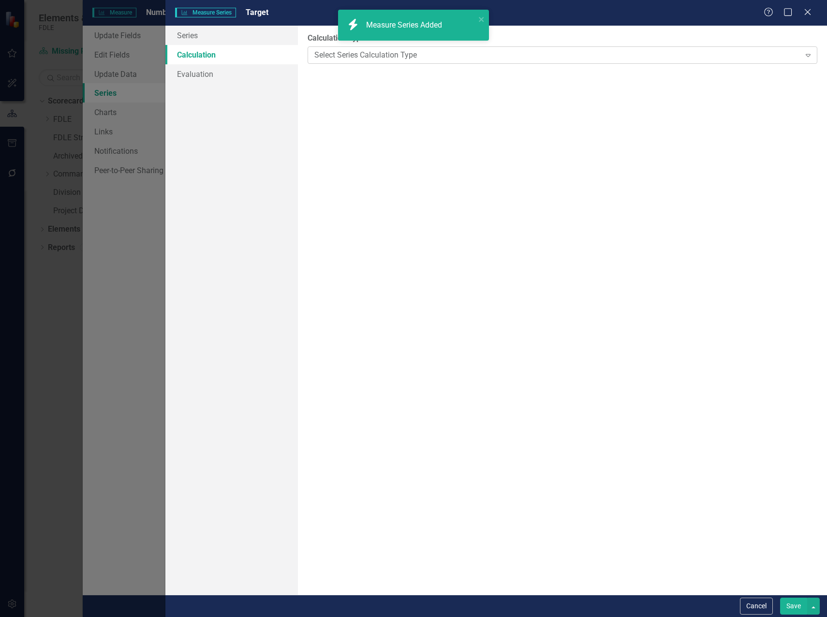
click at [360, 59] on div "Select Series Calculation Type" at bounding box center [557, 54] width 486 height 11
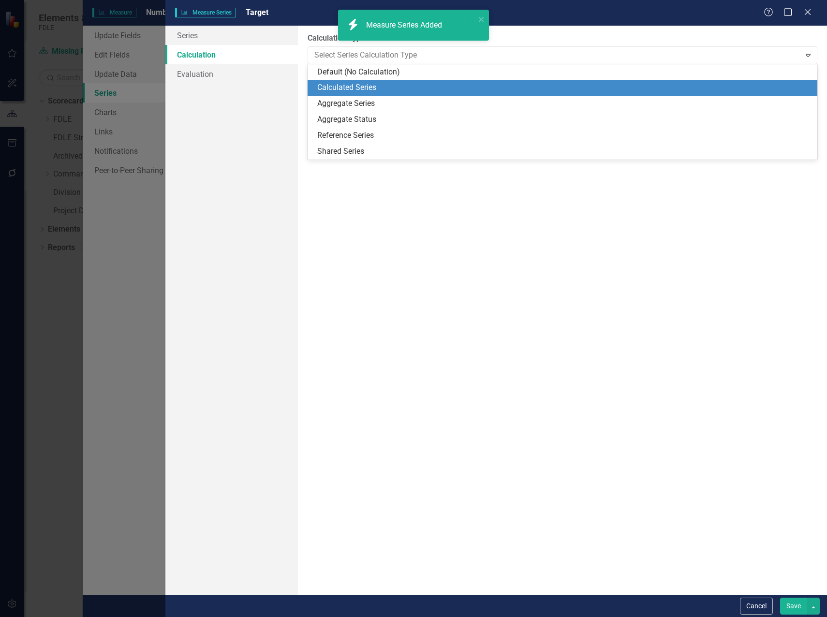
click at [356, 85] on div "Calculated Series" at bounding box center [564, 87] width 494 height 11
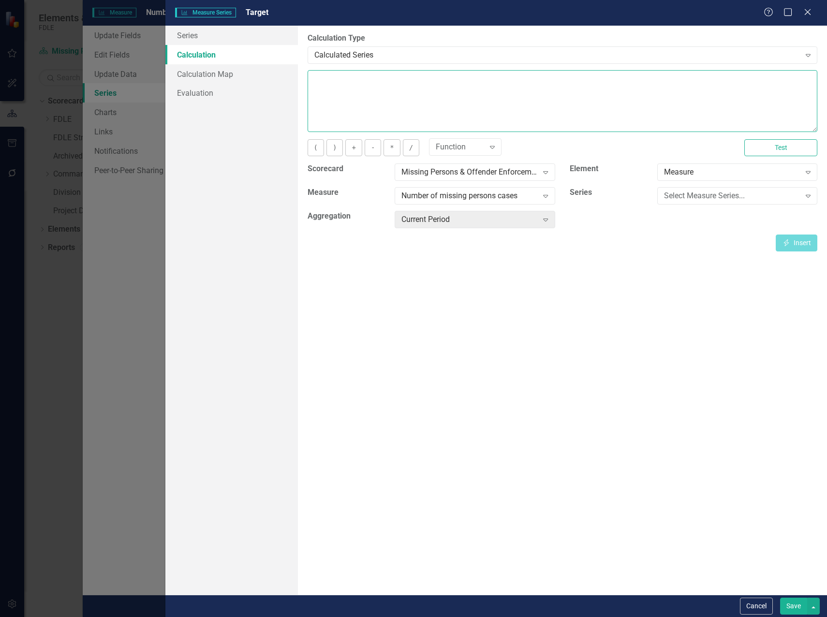
click at [355, 104] on textarea at bounding box center [563, 101] width 510 height 62
type textarea "(358)"
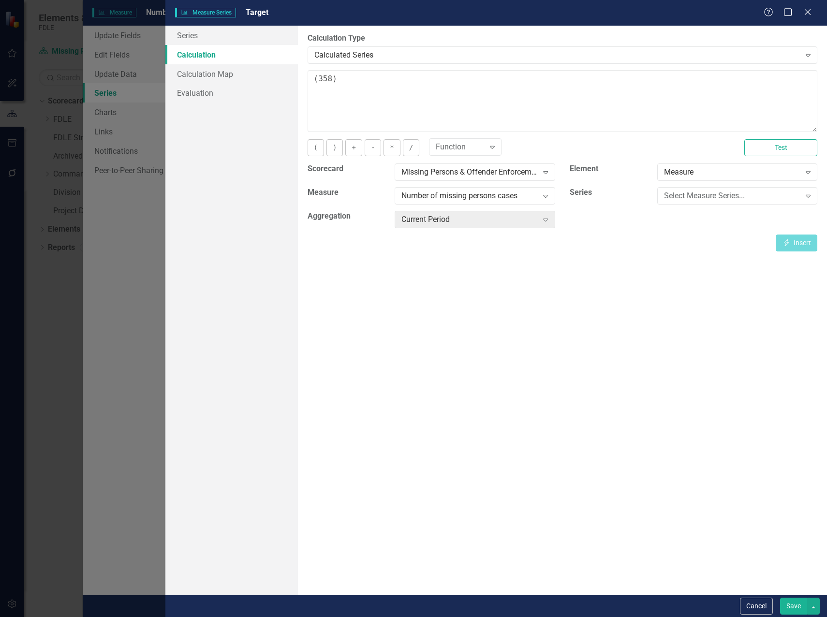
click at [797, 606] on button "Save" at bounding box center [793, 606] width 27 height 17
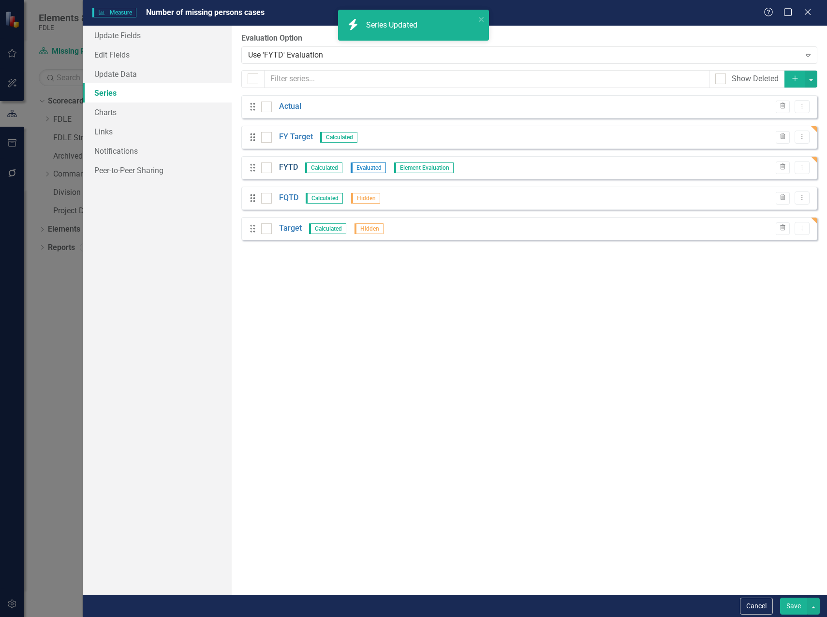
click at [294, 167] on link "FYTD" at bounding box center [288, 167] width 19 height 11
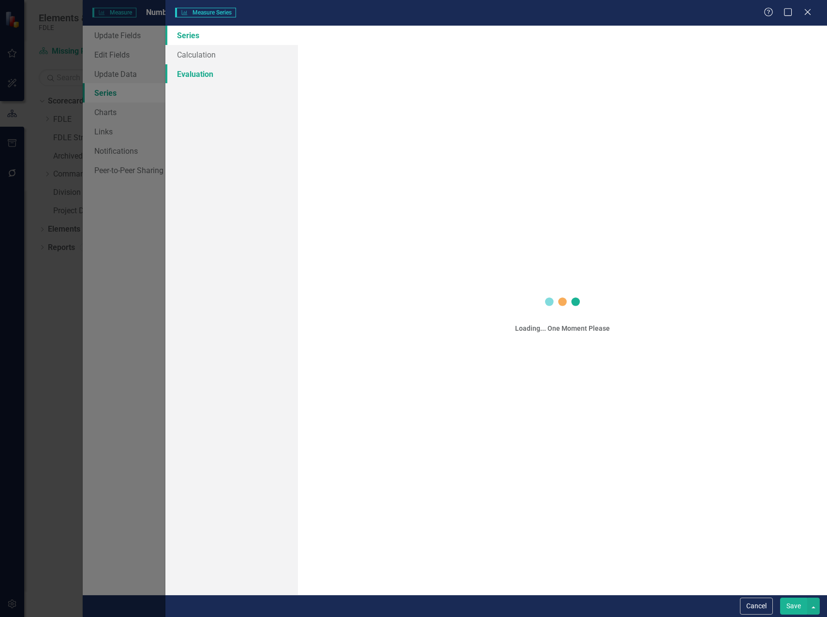
click at [193, 72] on link "Evaluation" at bounding box center [231, 73] width 133 height 19
click at [197, 74] on link "Evaluation" at bounding box center [231, 73] width 133 height 19
click at [792, 606] on button "Save" at bounding box center [793, 606] width 27 height 17
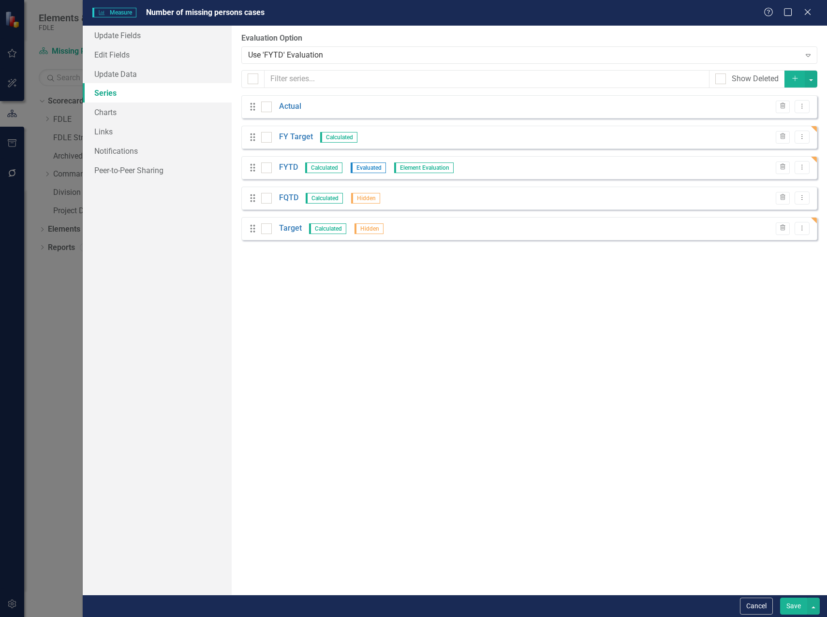
click at [796, 601] on button "Save" at bounding box center [793, 606] width 27 height 17
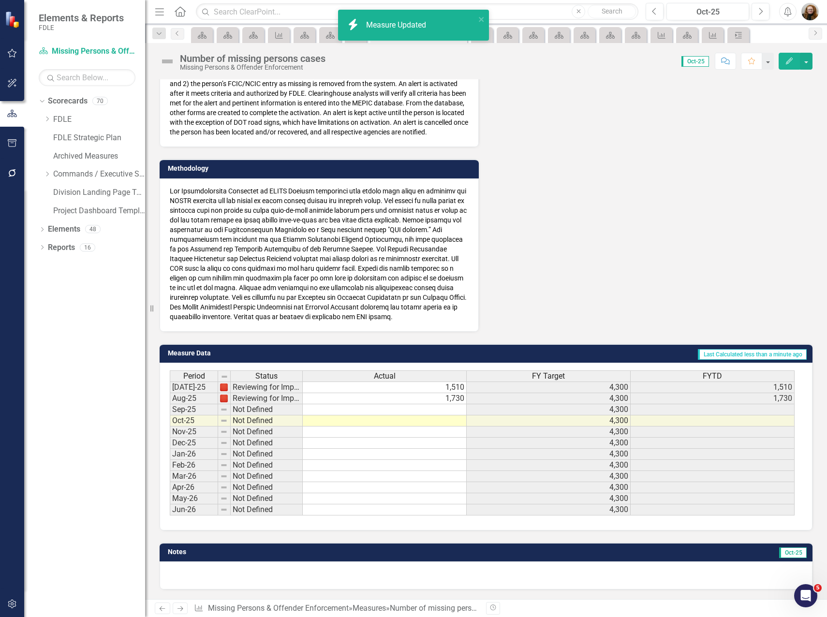
click at [790, 61] on icon "button" at bounding box center [789, 61] width 7 height 7
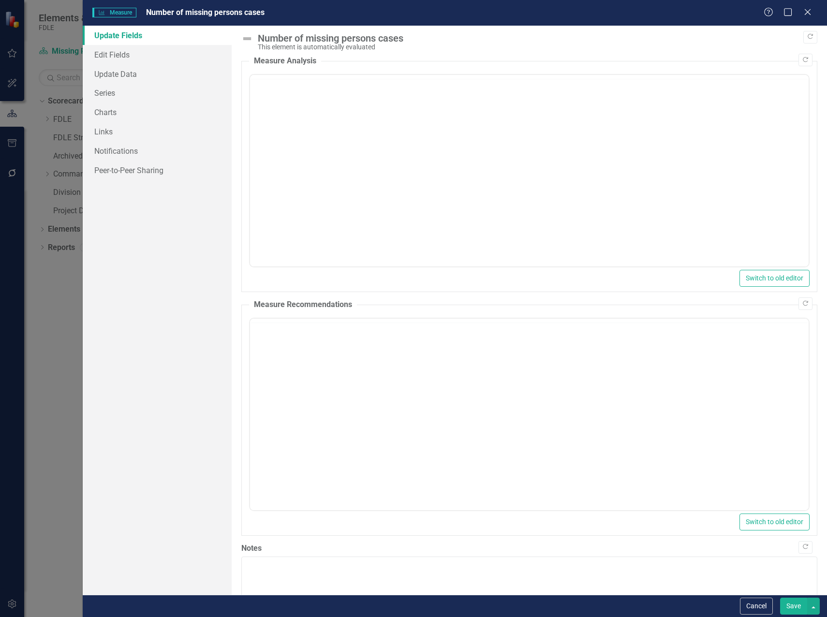
scroll to position [0, 0]
click at [103, 92] on link "Series" at bounding box center [157, 92] width 149 height 19
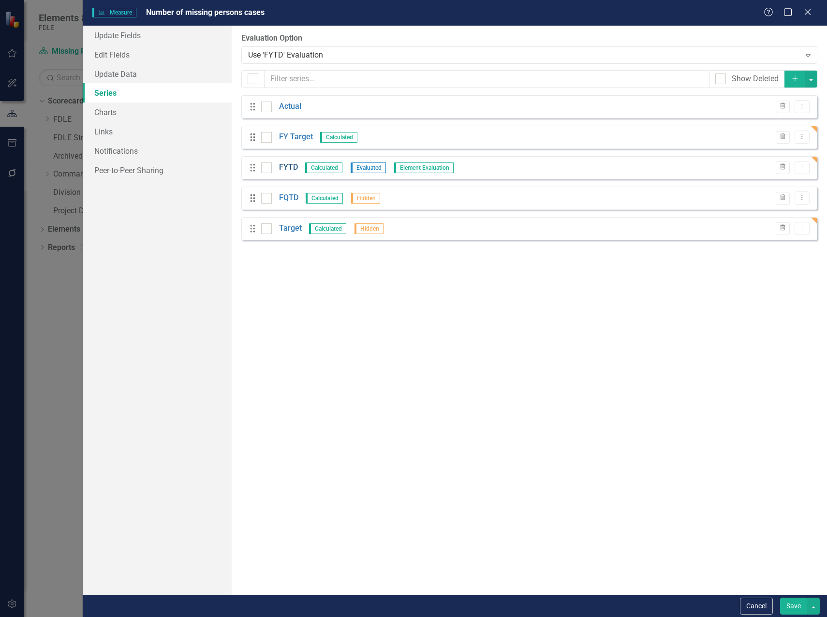
click at [293, 170] on link "FYTD" at bounding box center [288, 167] width 19 height 11
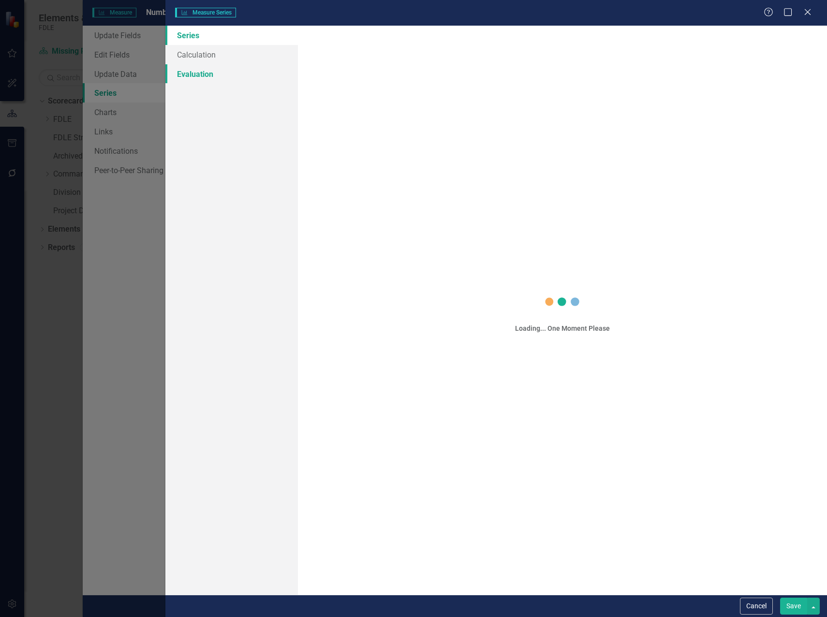
click at [203, 72] on link "Evaluation" at bounding box center [231, 73] width 133 height 19
click at [181, 73] on link "Evaluation" at bounding box center [231, 73] width 133 height 19
click at [203, 75] on link "Evaluation" at bounding box center [231, 73] width 133 height 19
click at [763, 613] on button "Cancel" at bounding box center [756, 606] width 33 height 17
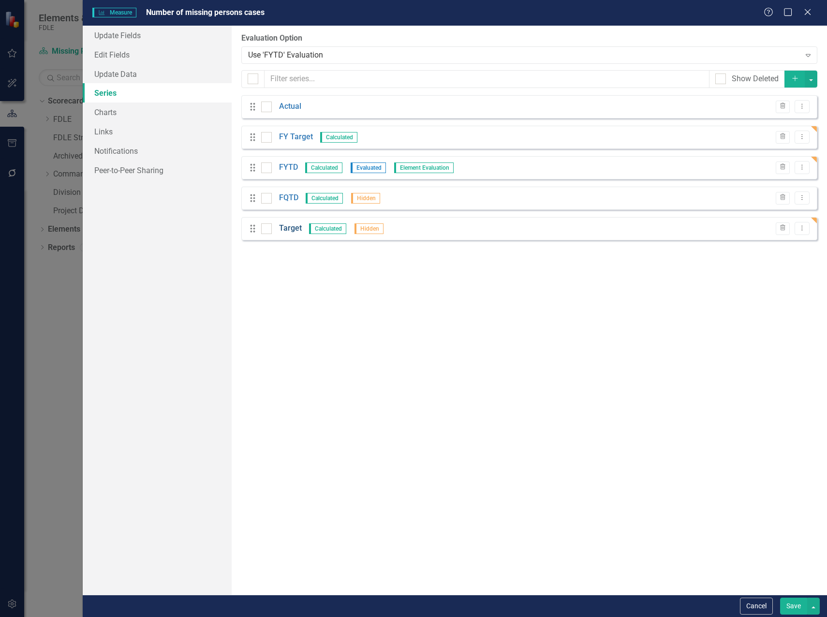
click at [287, 230] on link "Target" at bounding box center [290, 228] width 23 height 11
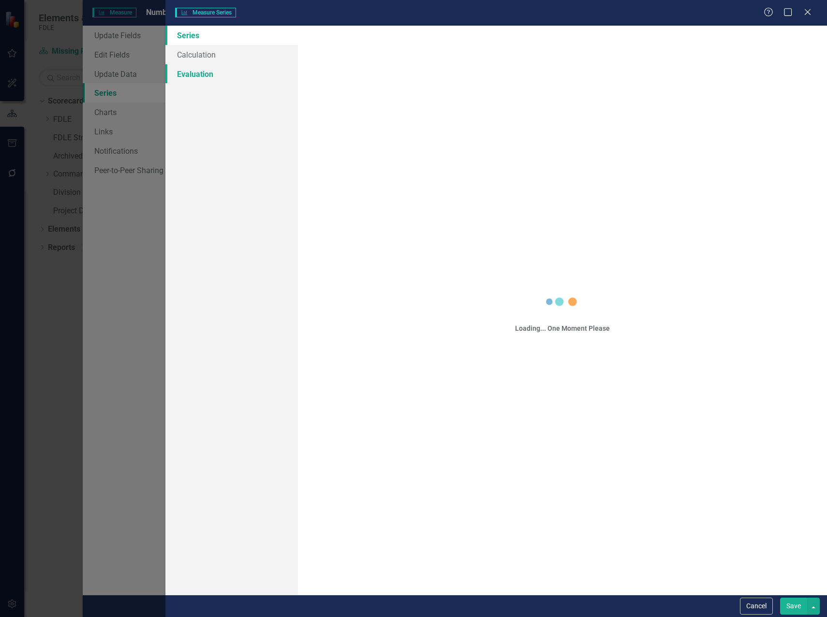
click at [212, 76] on link "Evaluation" at bounding box center [231, 73] width 133 height 19
click at [758, 604] on button "Cancel" at bounding box center [756, 606] width 33 height 17
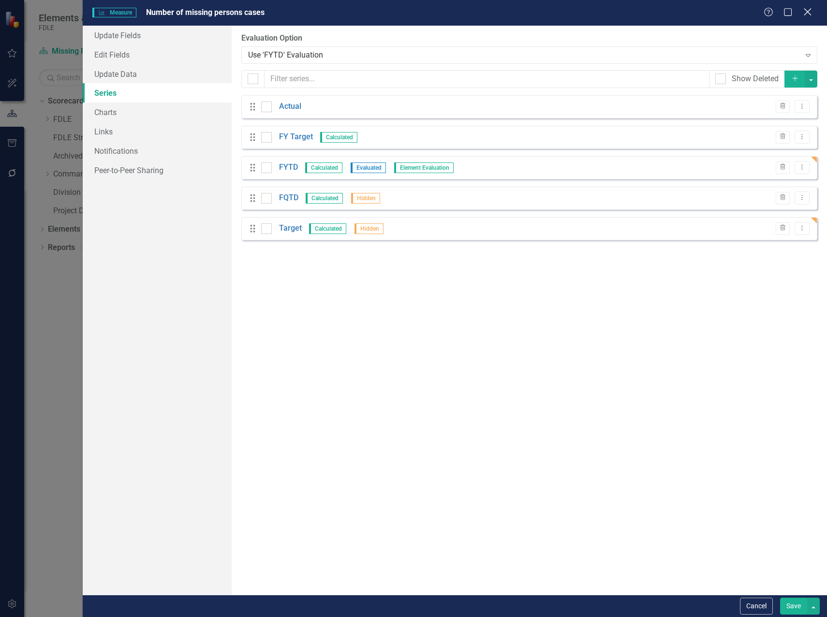
click at [804, 10] on icon "Close" at bounding box center [807, 11] width 12 height 9
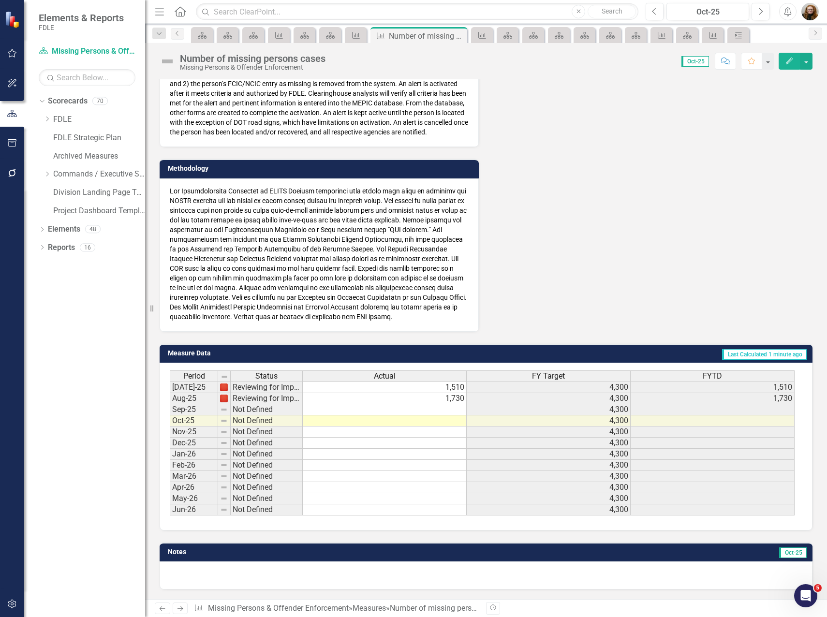
click at [491, 35] on div "Measure" at bounding box center [482, 35] width 22 height 16
click at [488, 35] on link "Measure" at bounding box center [482, 35] width 17 height 12
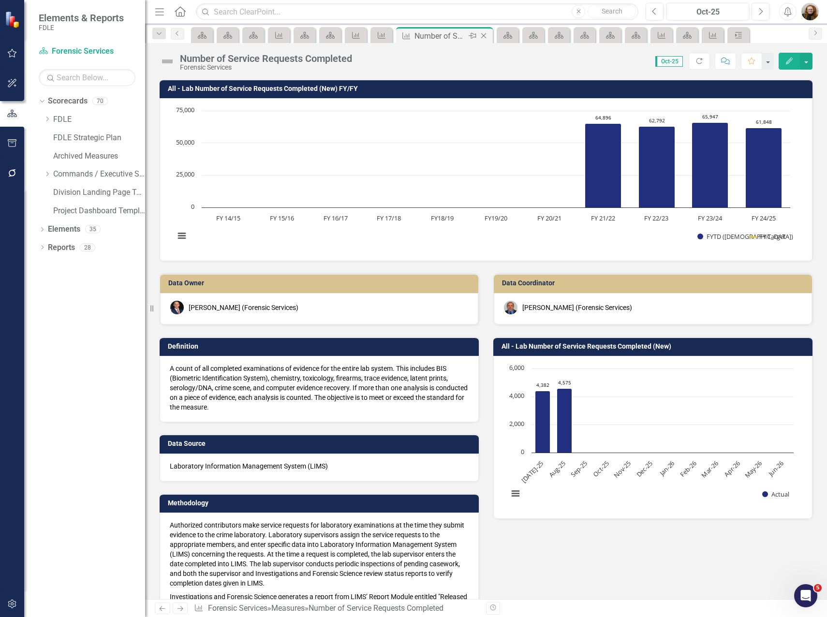
click at [486, 35] on icon "Close" at bounding box center [484, 36] width 10 height 8
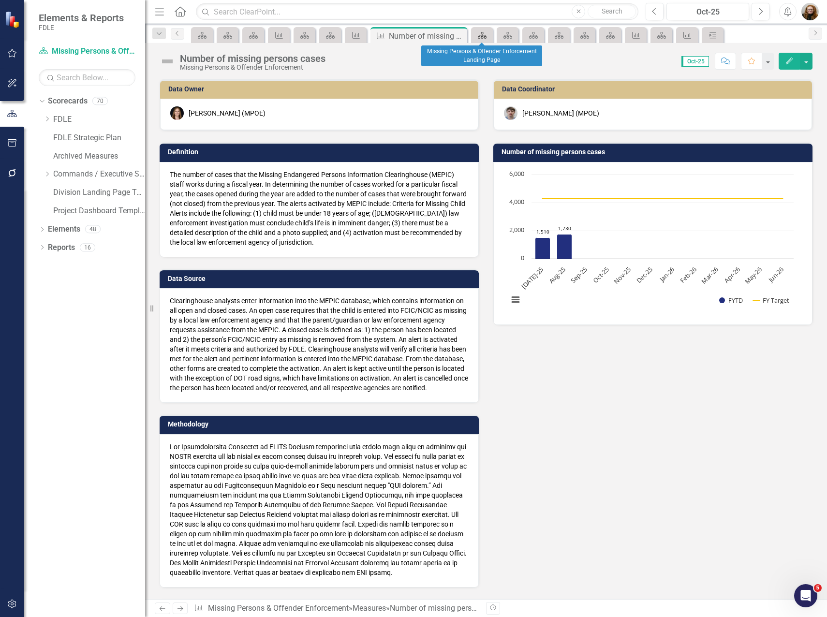
click at [487, 35] on icon "Scorecard" at bounding box center [482, 35] width 10 height 8
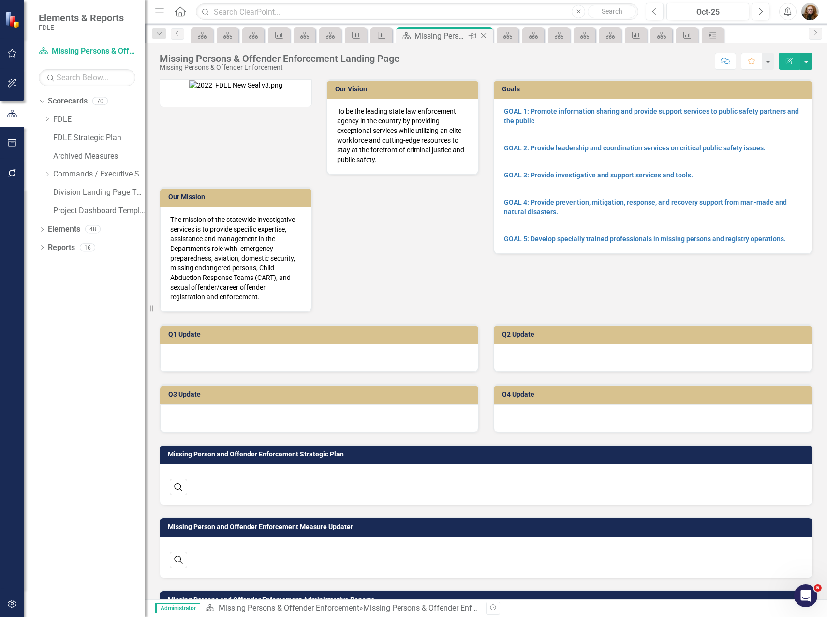
click at [487, 35] on icon "Close" at bounding box center [484, 36] width 10 height 8
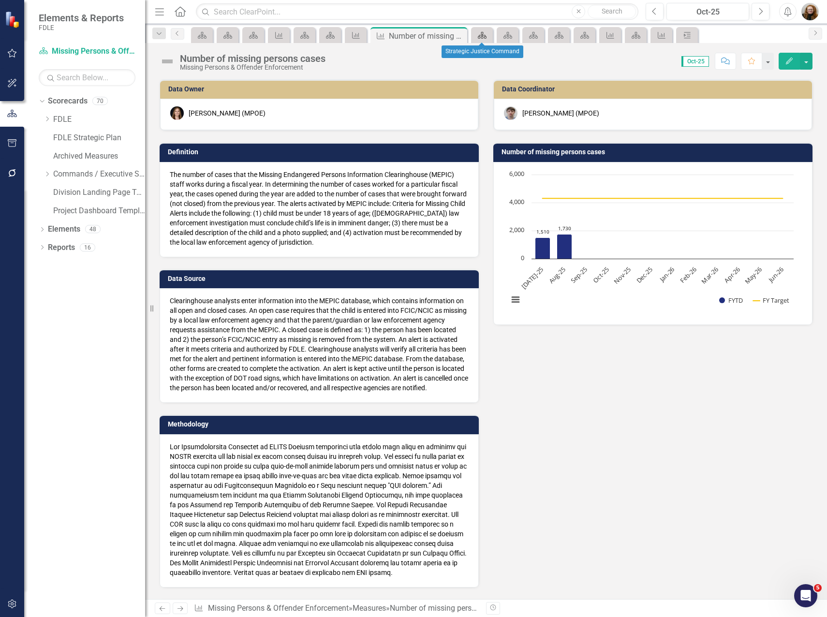
click at [486, 35] on icon "Scorecard" at bounding box center [482, 35] width 10 height 8
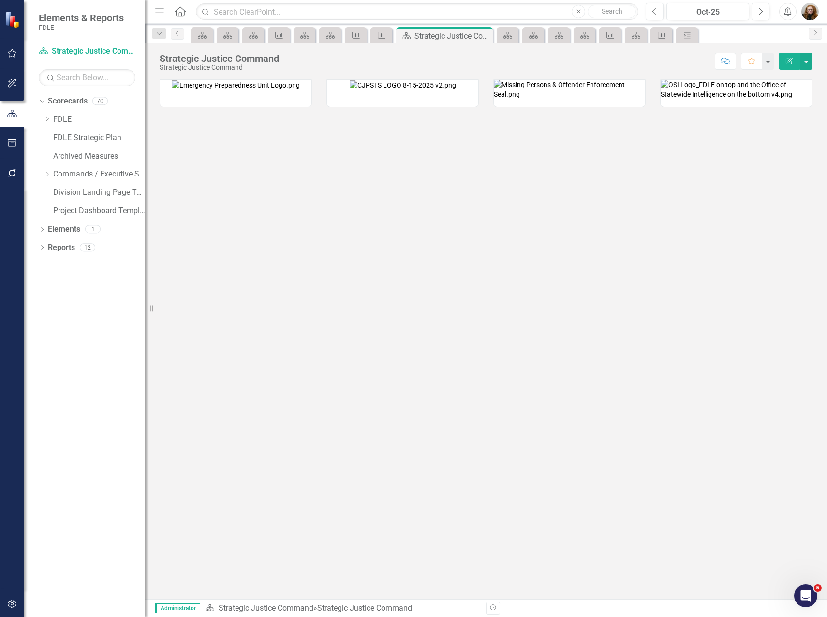
click at [0, 0] on icon "Close" at bounding box center [0, 0] width 0 height 0
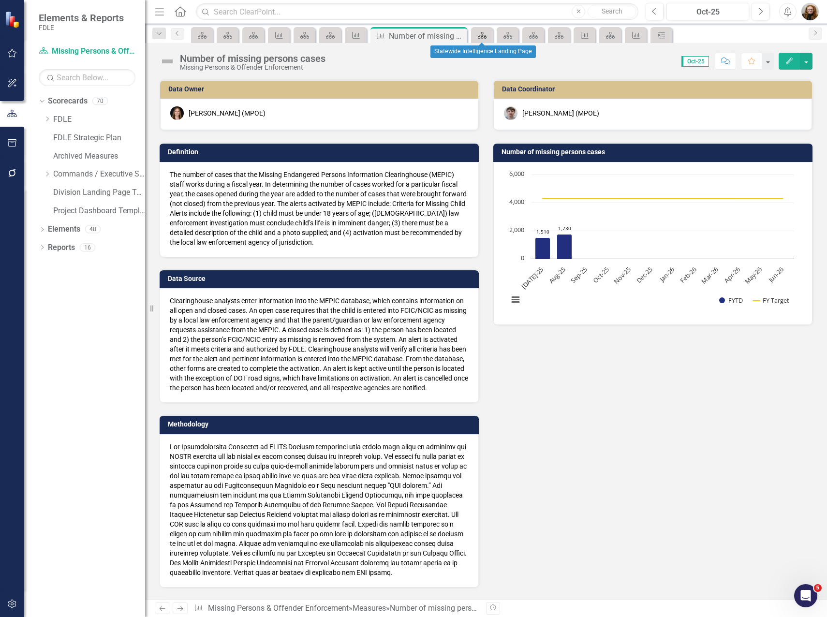
click at [486, 35] on icon "Scorecard" at bounding box center [482, 35] width 10 height 8
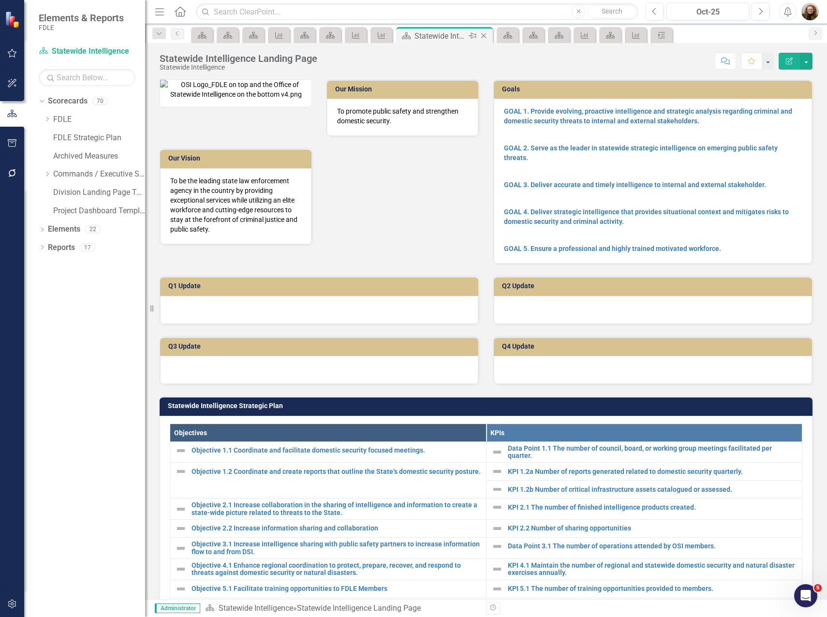
click at [488, 34] on icon "Close" at bounding box center [484, 36] width 10 height 8
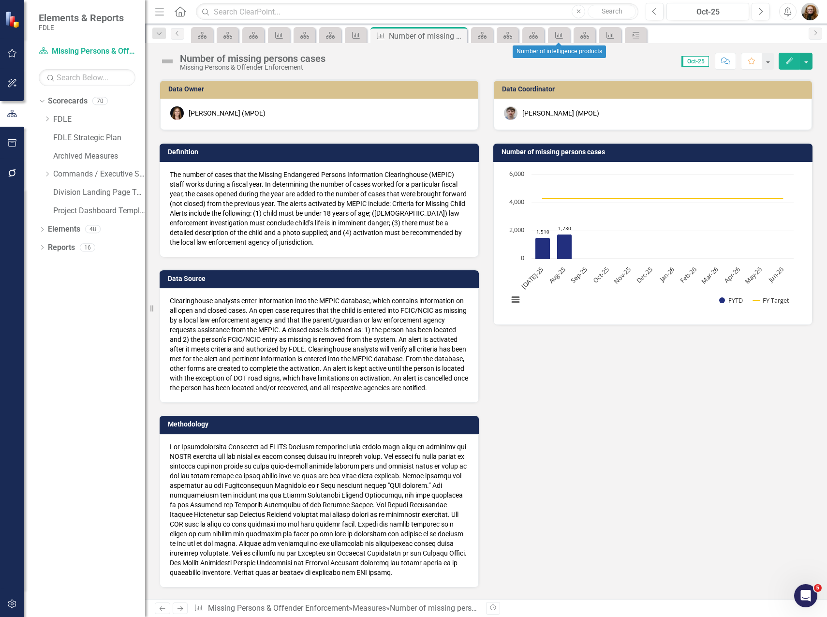
click at [572, 32] on span "Scorecard" at bounding box center [585, 34] width 26 height 15
click at [564, 34] on icon "Measure" at bounding box center [559, 35] width 10 height 8
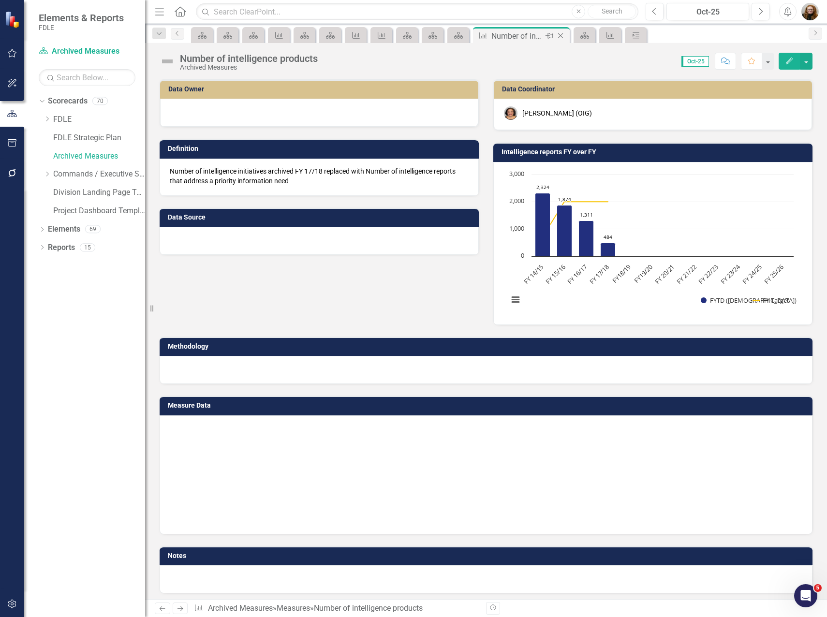
click at [564, 34] on icon "Close" at bounding box center [561, 36] width 10 height 8
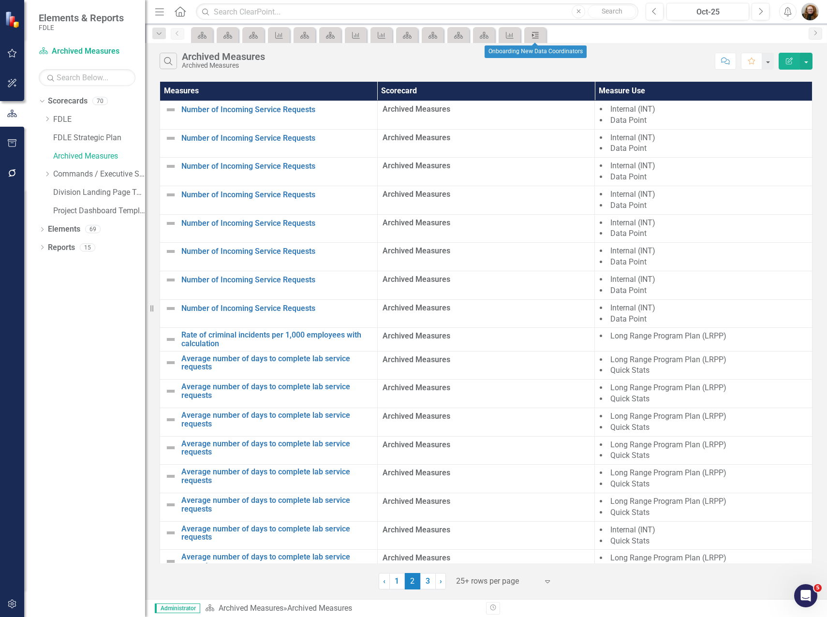
click at [540, 35] on icon "Milestone" at bounding box center [536, 35] width 10 height 8
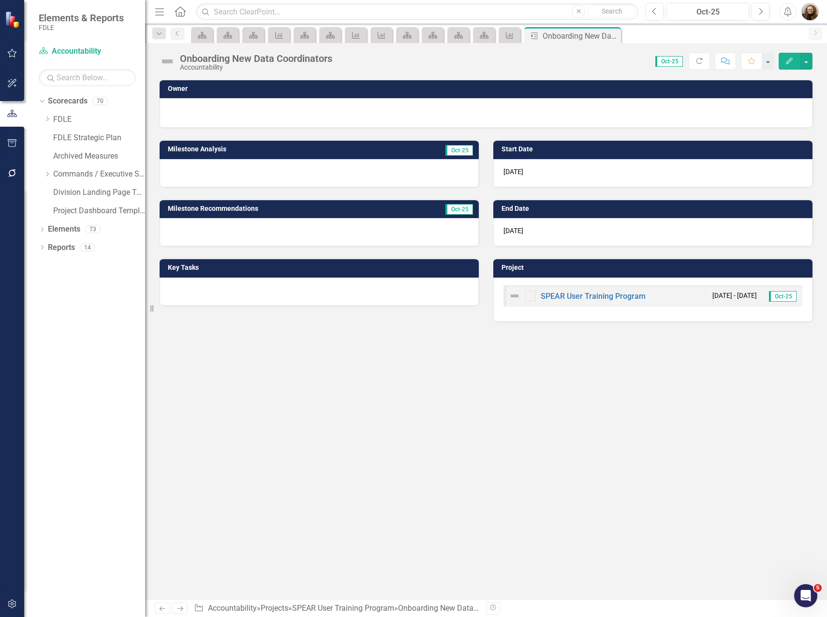
click at [0, 0] on icon "Close" at bounding box center [0, 0] width 0 height 0
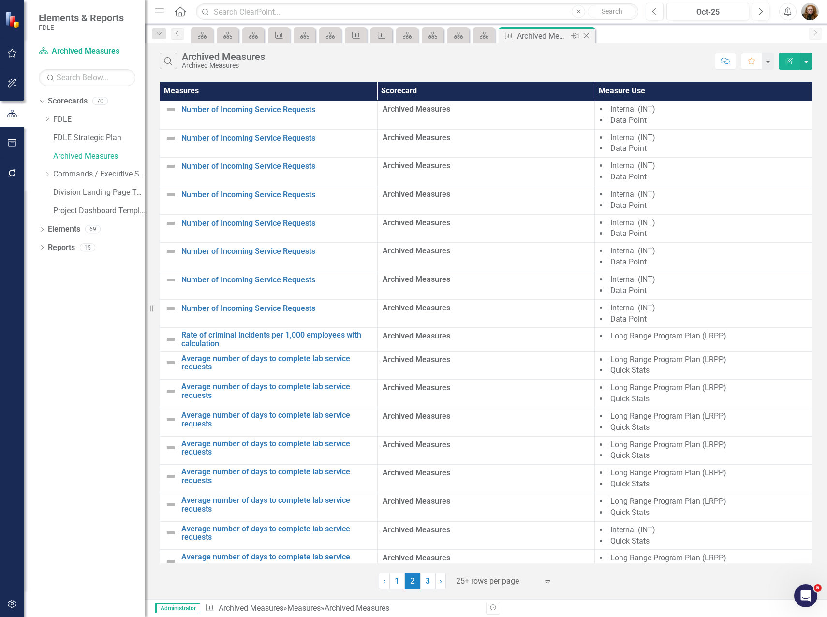
click at [589, 35] on icon "Close" at bounding box center [586, 36] width 10 height 8
click at [636, 37] on icon "Close" at bounding box center [636, 36] width 10 height 8
click at [205, 40] on div "Scorecard" at bounding box center [200, 35] width 14 height 12
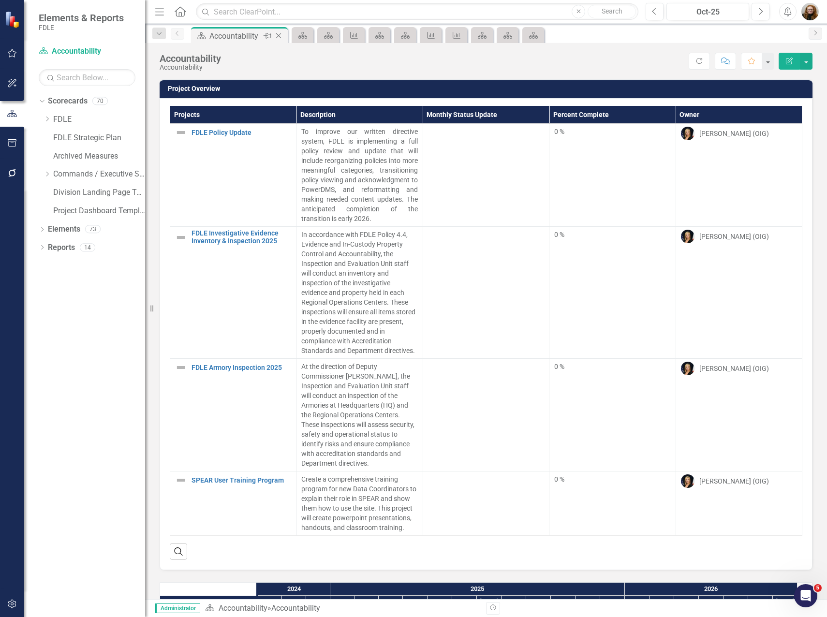
click at [275, 35] on icon "Close" at bounding box center [279, 36] width 10 height 8
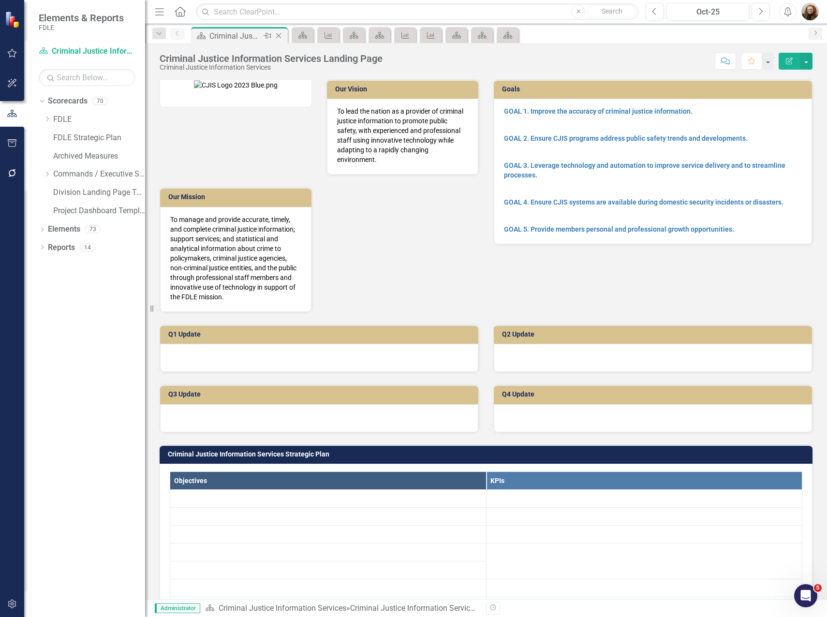
click at [220, 38] on div "Criminal Justice Information Services Landing Page" at bounding box center [235, 36] width 52 height 12
click at [277, 35] on icon "Close" at bounding box center [279, 36] width 10 height 8
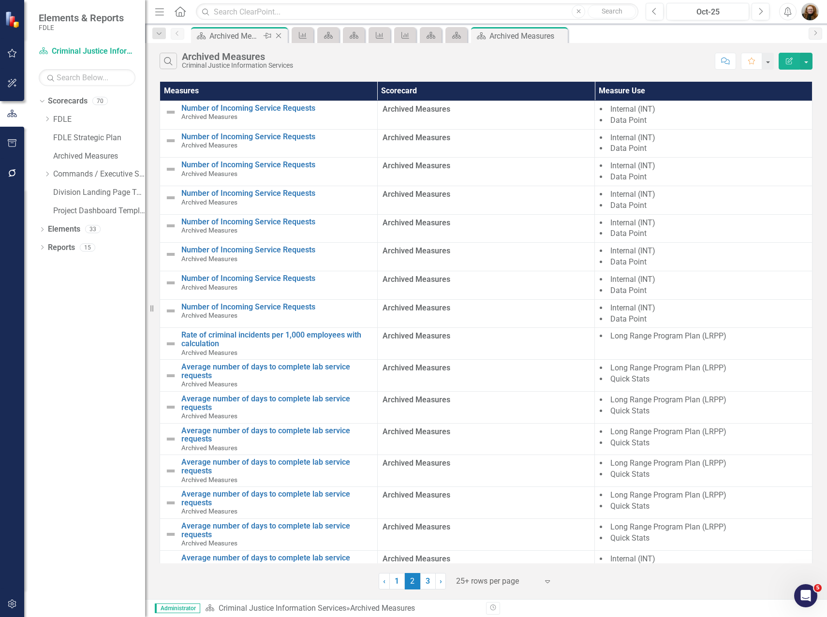
drag, startPoint x: 234, startPoint y: 34, endPoint x: 245, endPoint y: 34, distance: 11.6
click at [243, 34] on div "Archived Measures" at bounding box center [235, 36] width 52 height 12
drag, startPoint x: 245, startPoint y: 34, endPoint x: 210, endPoint y: 40, distance: 35.3
click at [210, 39] on div "Archived Measures" at bounding box center [235, 36] width 52 height 12
click at [280, 37] on icon at bounding box center [278, 35] width 5 height 5
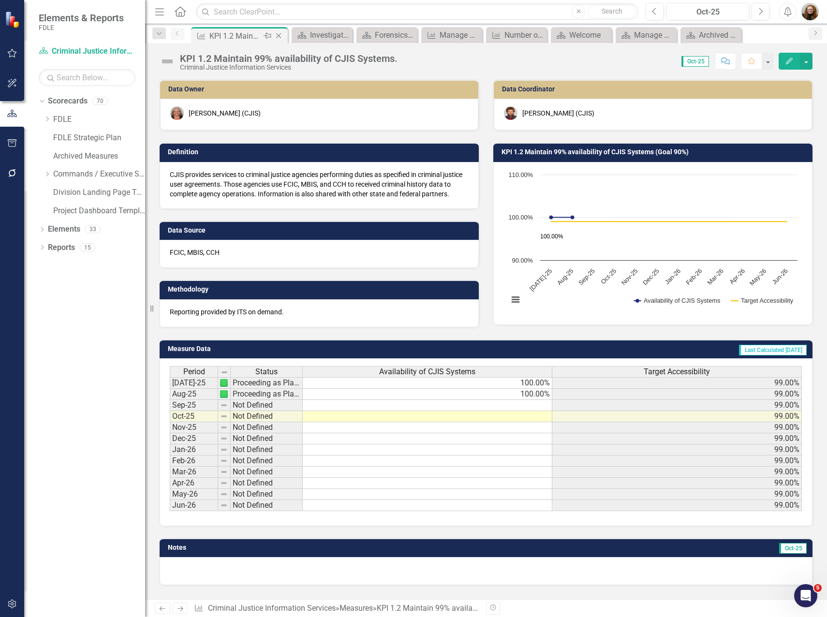
click at [280, 37] on icon at bounding box center [278, 35] width 5 height 5
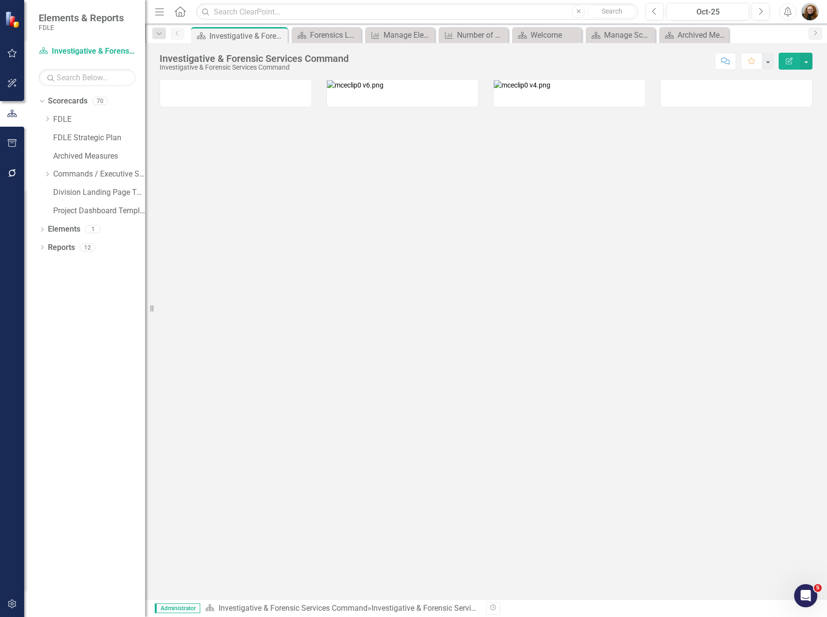
click at [0, 0] on icon at bounding box center [0, 0] width 0 height 0
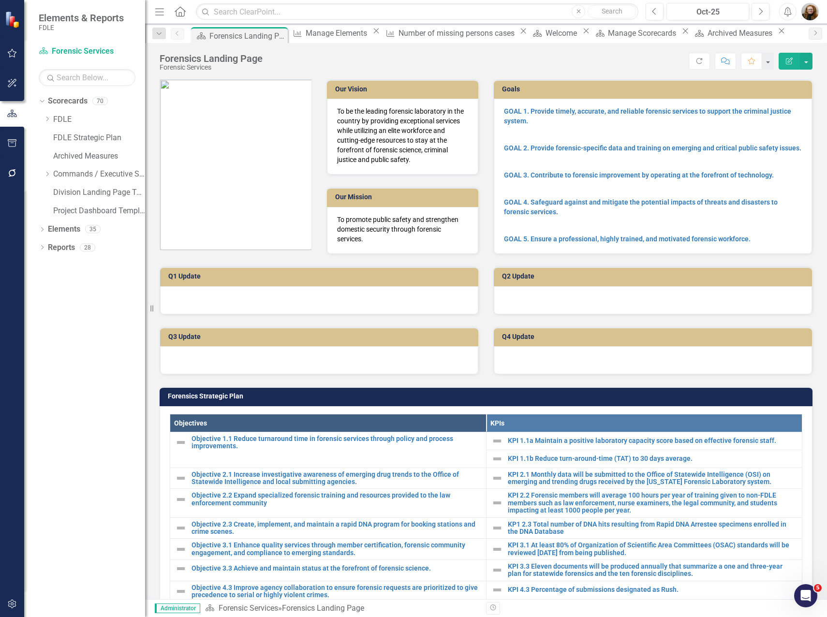
click at [0, 0] on icon at bounding box center [0, 0] width 0 height 0
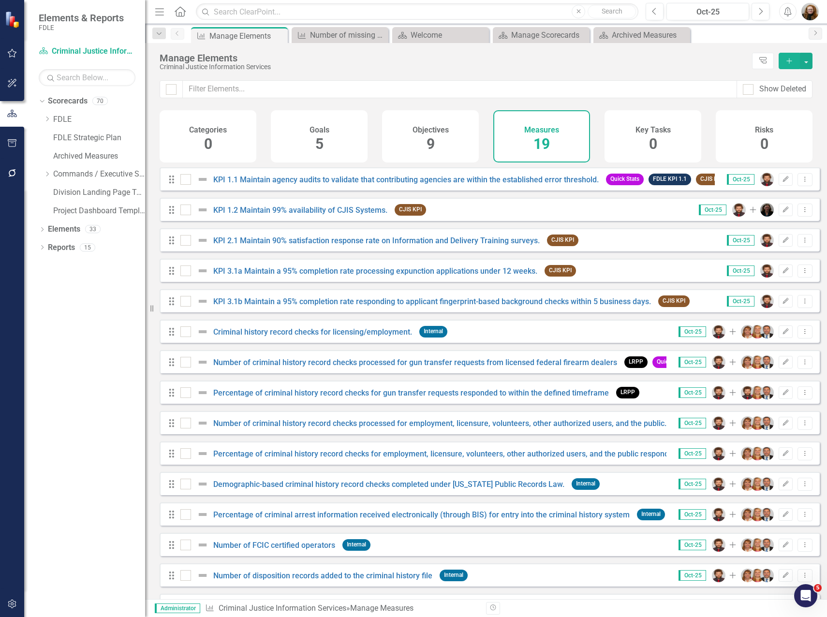
click at [0, 0] on icon at bounding box center [0, 0] width 0 height 0
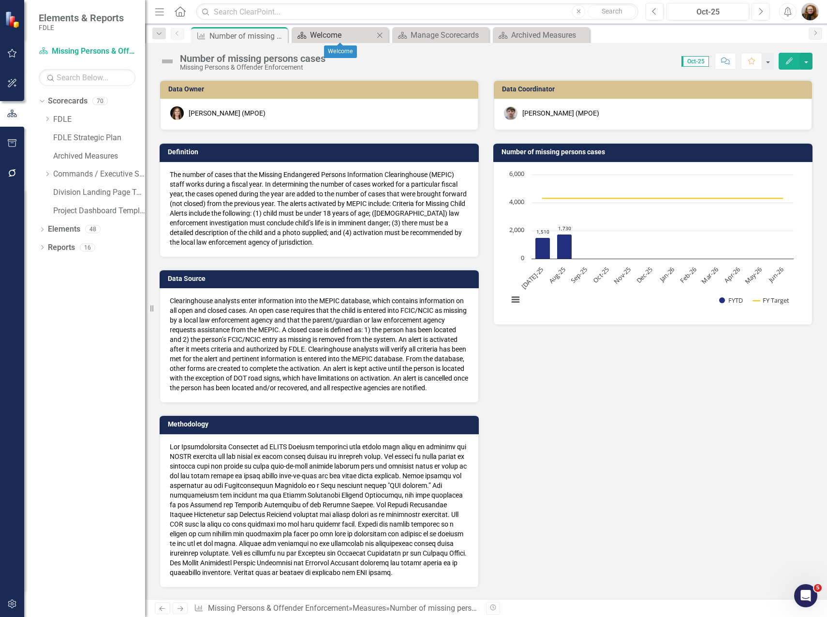
click at [334, 37] on div "Welcome" at bounding box center [342, 35] width 64 height 12
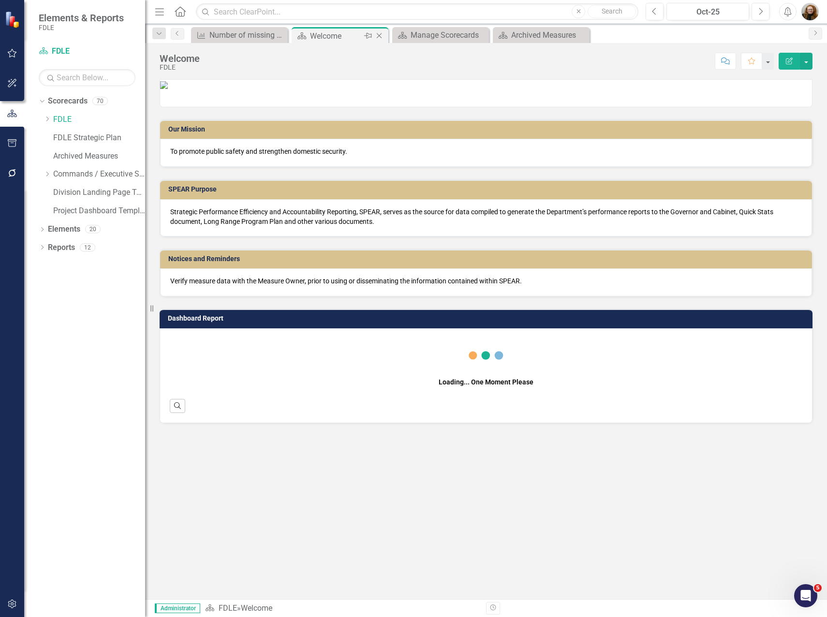
click at [380, 36] on icon "Close" at bounding box center [379, 36] width 10 height 8
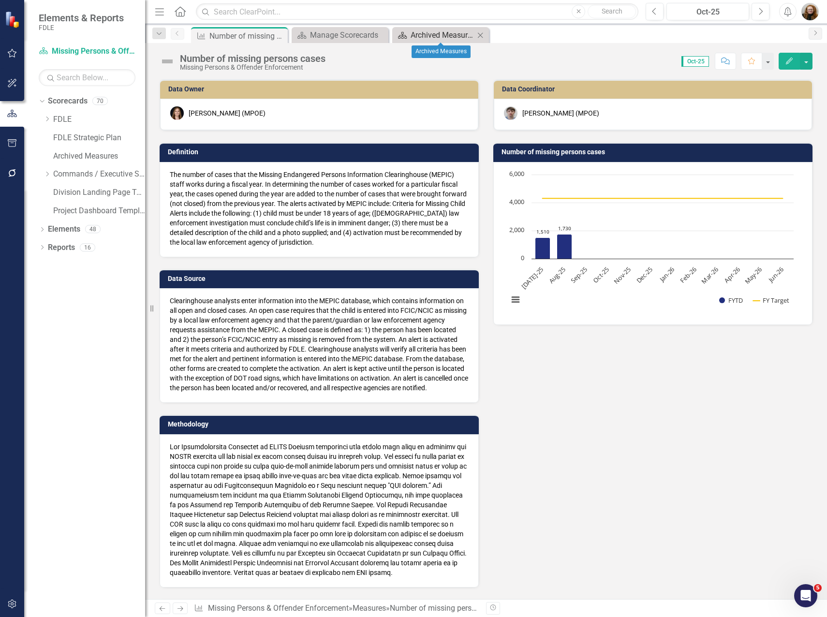
click at [435, 33] on div "Archived Measures" at bounding box center [443, 35] width 64 height 12
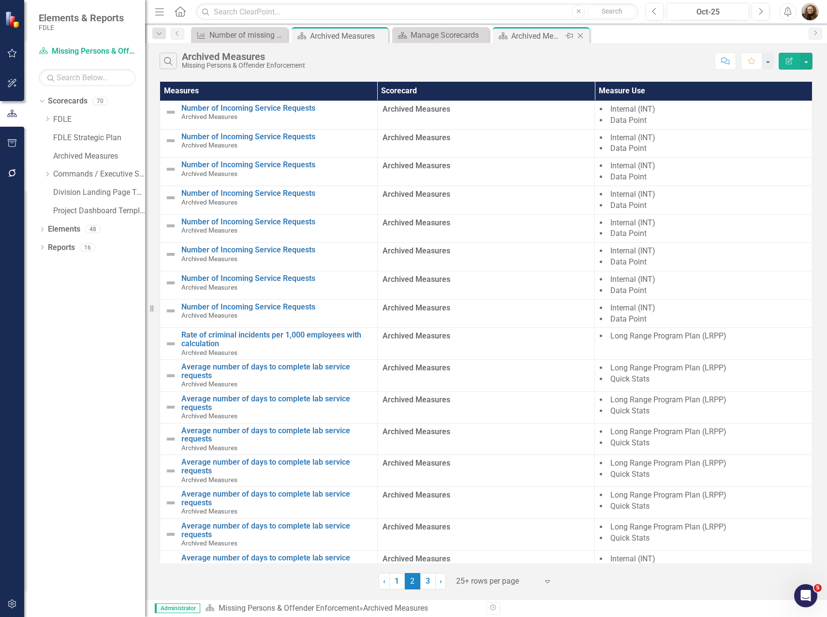
click at [580, 35] on icon "Close" at bounding box center [581, 36] width 10 height 8
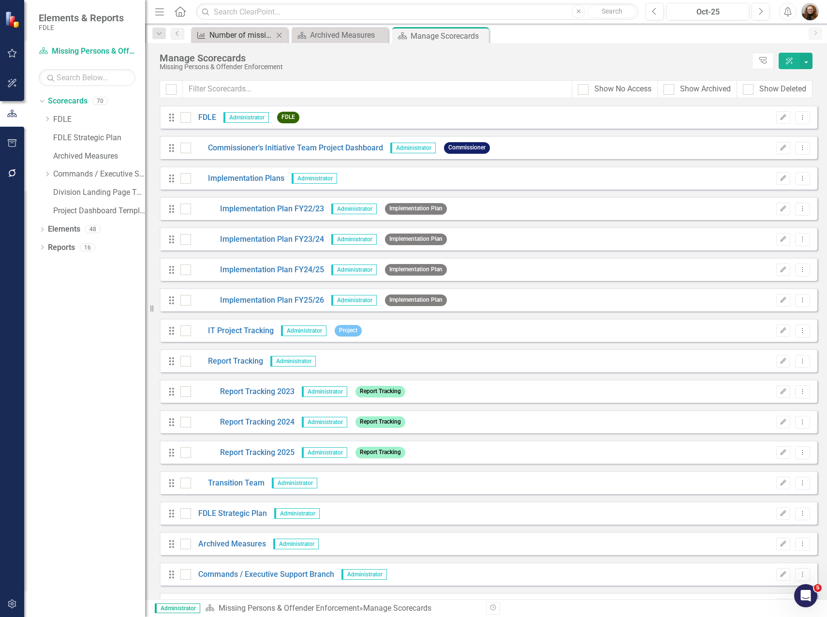
click at [219, 34] on div "Number of missing persons cases" at bounding box center [241, 35] width 64 height 12
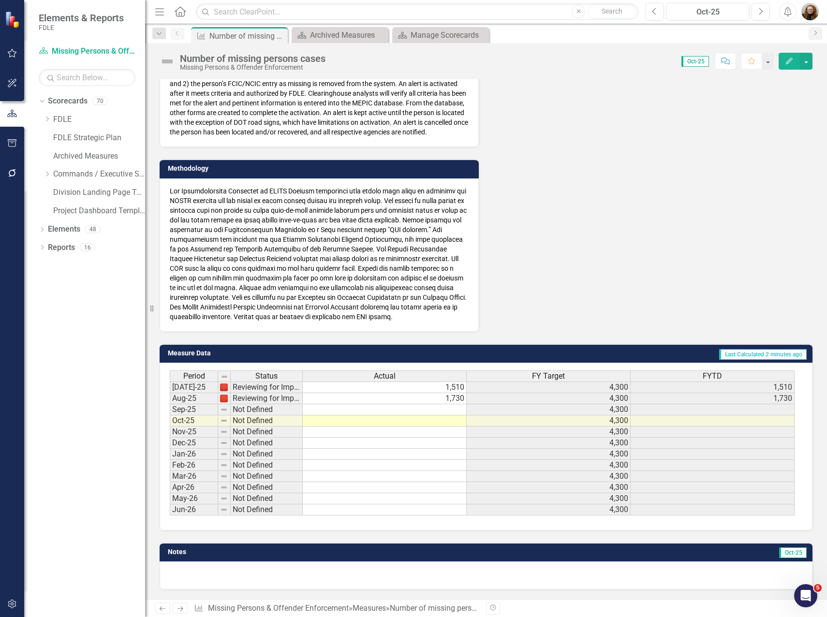
scroll to position [266, 0]
click at [784, 61] on button "Edit" at bounding box center [789, 61] width 21 height 17
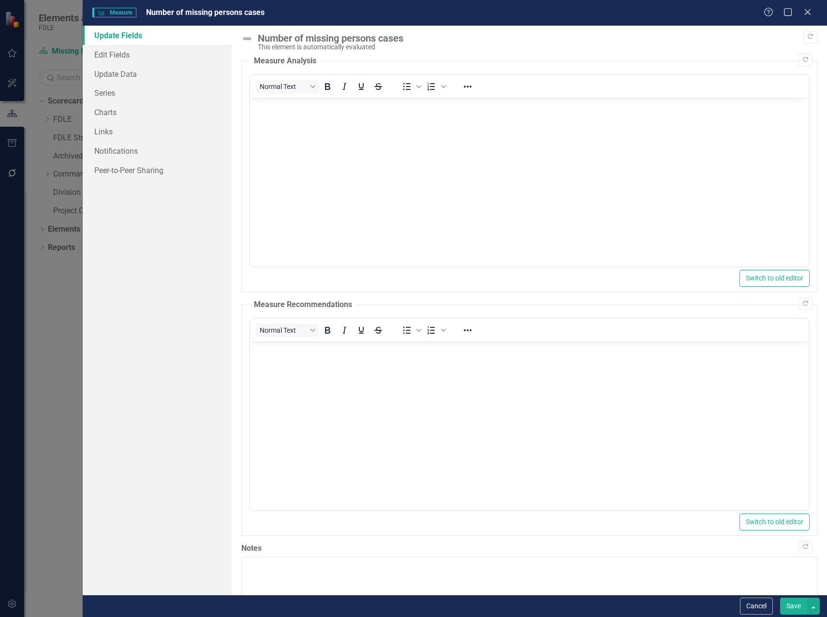
scroll to position [0, 0]
click at [130, 52] on link "Edit Fields" at bounding box center [157, 54] width 149 height 19
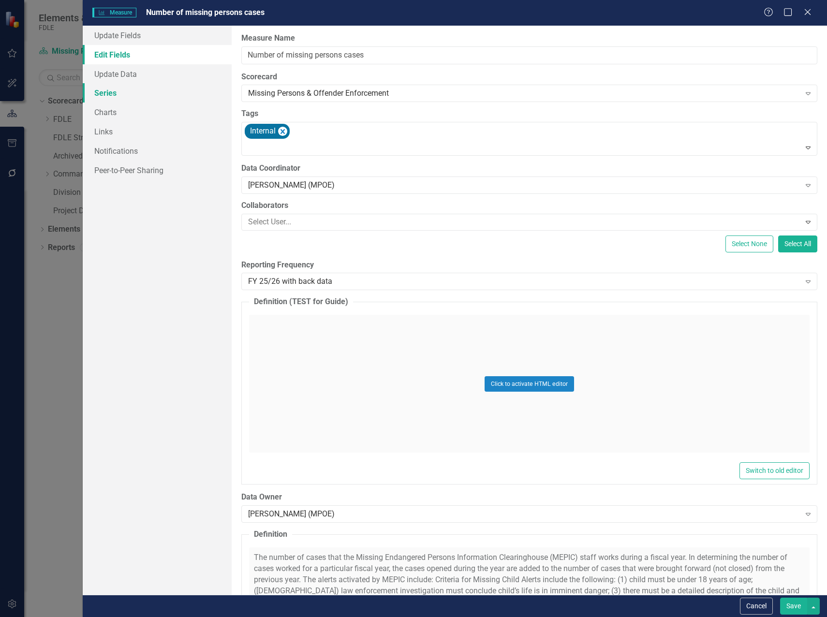
click at [108, 93] on link "Series" at bounding box center [157, 92] width 149 height 19
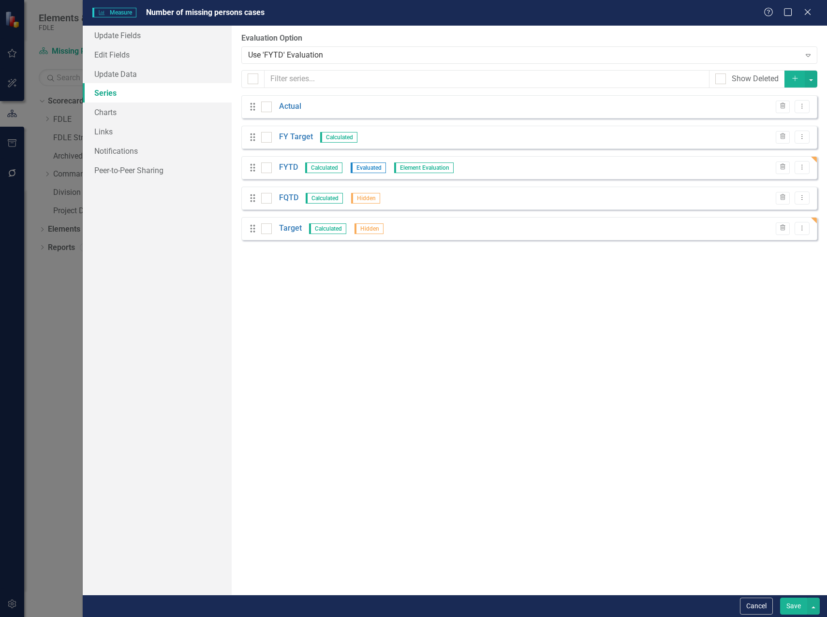
drag, startPoint x: 475, startPoint y: 266, endPoint x: 405, endPoint y: 257, distance: 70.7
click at [474, 266] on div "From this page, you can add, edit, delete, or duplicate the measure series for …" at bounding box center [529, 310] width 595 height 569
click at [286, 165] on link "FYTD" at bounding box center [288, 167] width 19 height 11
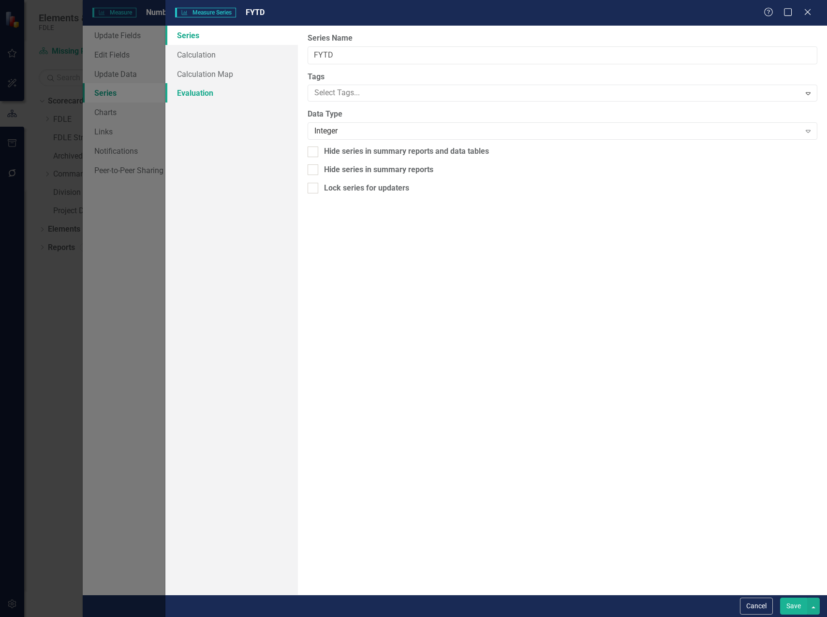
click at [189, 88] on link "Evaluation" at bounding box center [231, 92] width 133 height 19
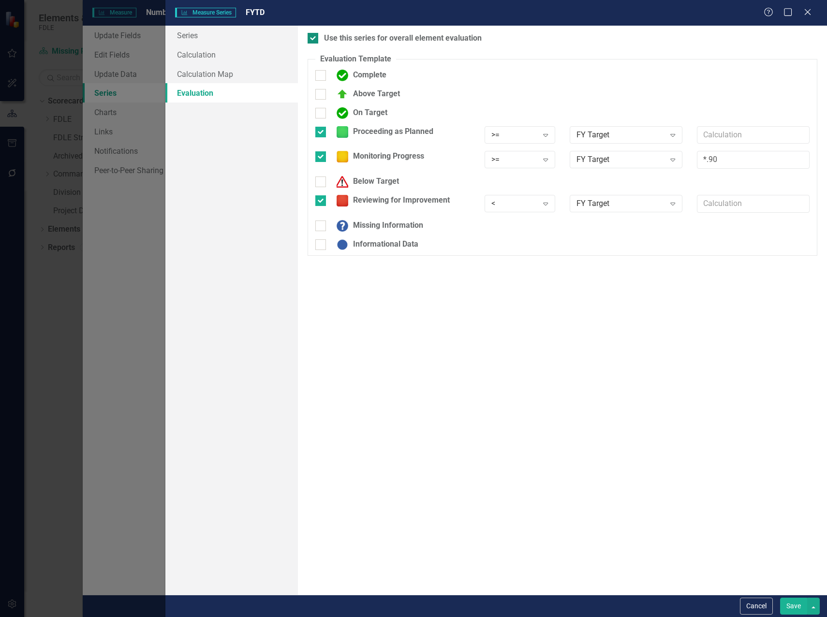
click at [318, 37] on div at bounding box center [313, 38] width 11 height 11
click at [314, 37] on input "Use this series for overall element evaluation" at bounding box center [311, 36] width 6 height 6
checkbox input "false"
drag, startPoint x: 326, startPoint y: 131, endPoint x: 323, endPoint y: 139, distance: 8.1
click at [324, 133] on div at bounding box center [320, 132] width 11 height 11
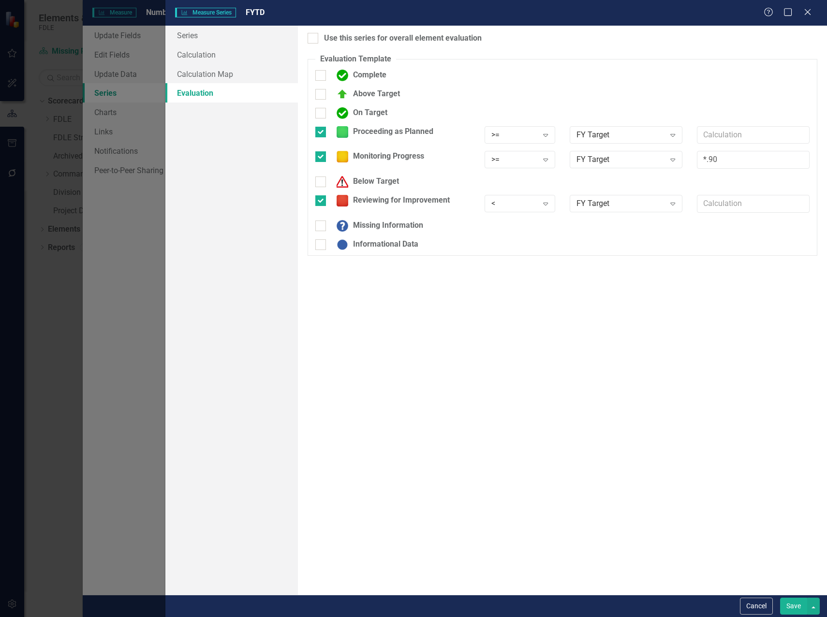
click at [322, 133] on input "Proceeding as Planned" at bounding box center [318, 130] width 6 height 6
checkbox input "false"
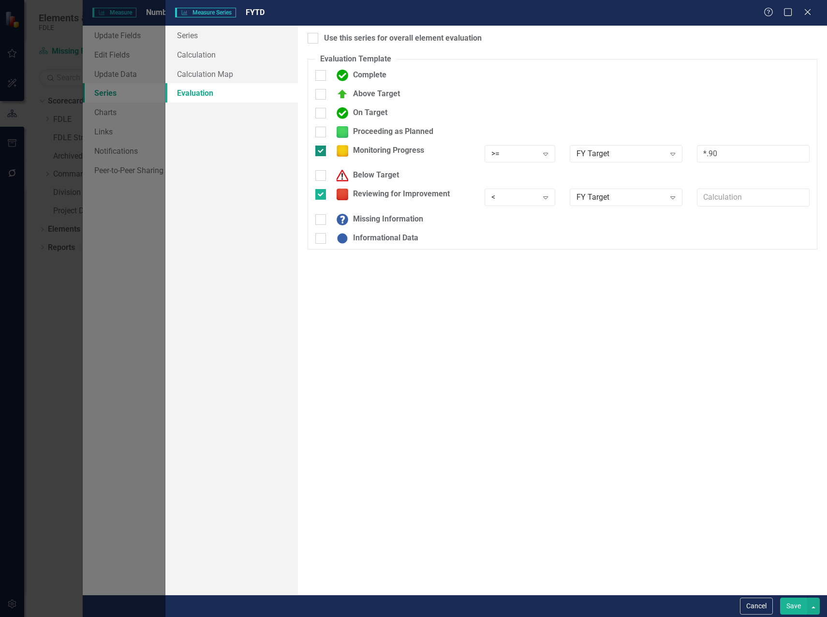
click at [323, 154] on div at bounding box center [320, 151] width 11 height 11
click at [322, 152] on input "Monitoring Progress" at bounding box center [318, 149] width 6 height 6
checkbox input "false"
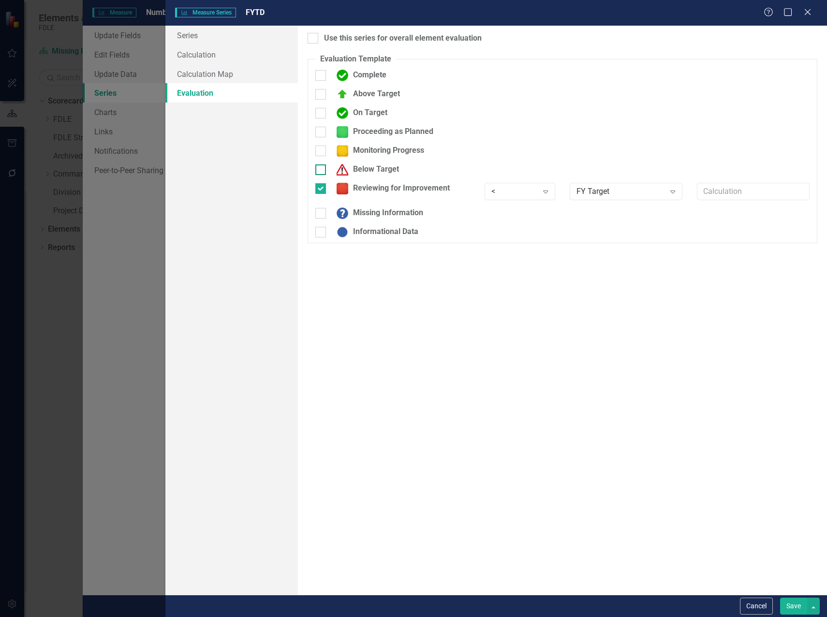
drag, startPoint x: 321, startPoint y: 186, endPoint x: 355, endPoint y: 202, distance: 37.6
click at [321, 186] on input "Reviewing for Improvement" at bounding box center [318, 186] width 6 height 6
checkbox input "false"
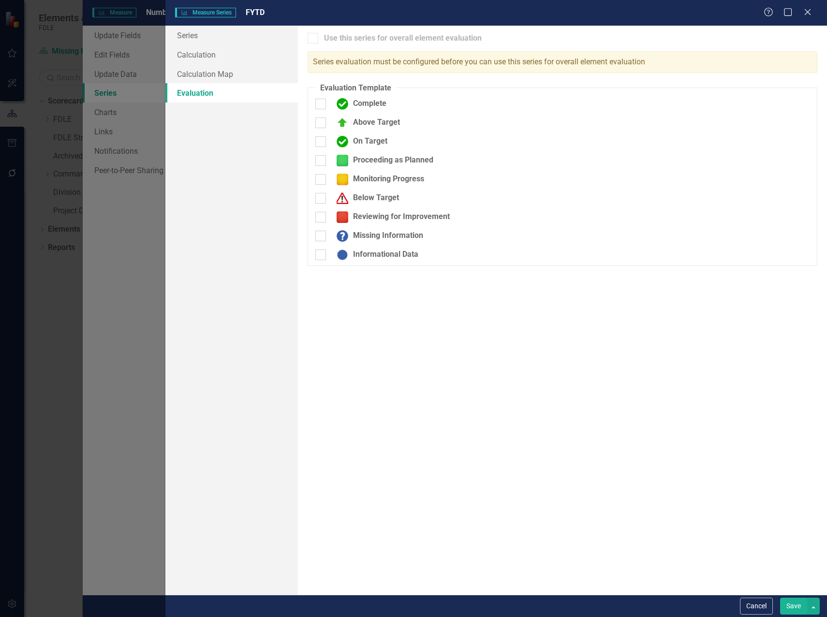
click at [786, 602] on button "Save" at bounding box center [793, 606] width 27 height 17
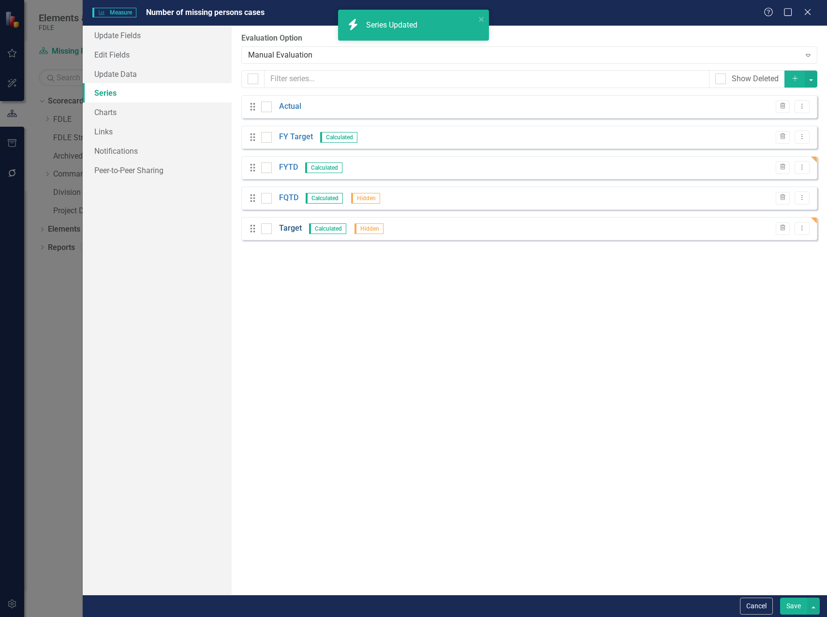
click at [285, 228] on link "Target" at bounding box center [290, 228] width 23 height 11
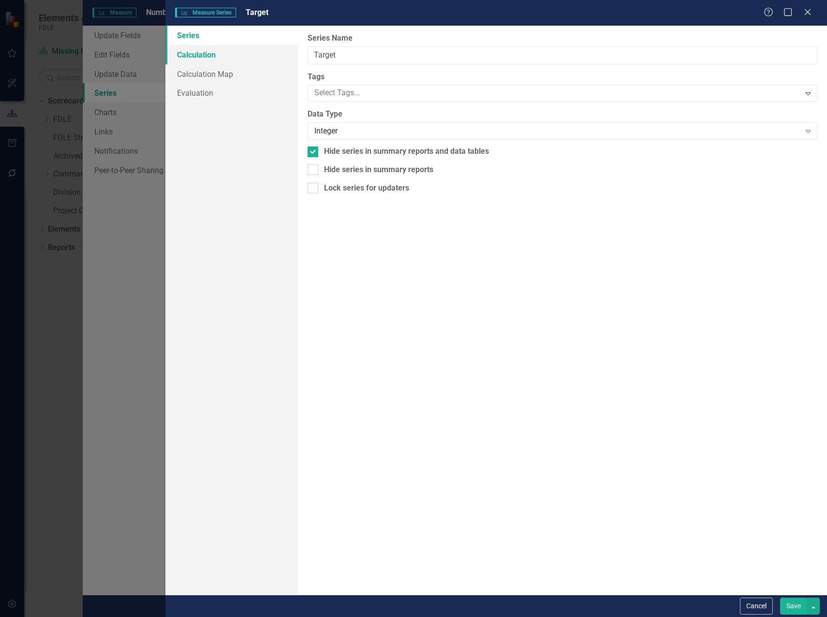
click at [205, 54] on link "Calculation" at bounding box center [231, 54] width 133 height 19
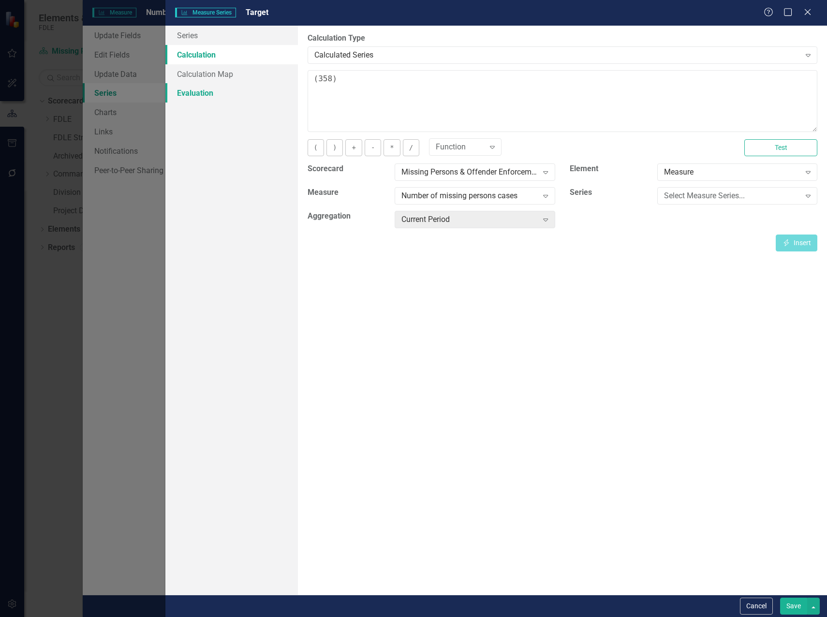
click at [203, 98] on link "Evaluation" at bounding box center [231, 92] width 133 height 19
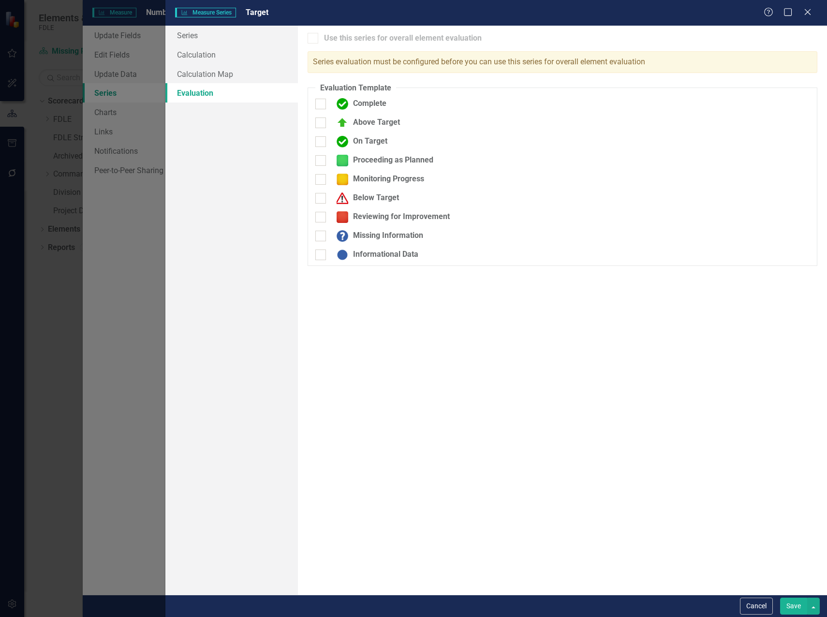
drag, startPoint x: 323, startPoint y: 215, endPoint x: 322, endPoint y: 207, distance: 7.8
click at [323, 210] on fieldset "Evaluation Template You can define a default evaluation for this series by sele…" at bounding box center [563, 175] width 510 height 184
drag, startPoint x: 322, startPoint y: 207, endPoint x: 322, endPoint y: 178, distance: 28.5
click at [322, 178] on div at bounding box center [320, 179] width 11 height 11
click at [322, 178] on input "Monitoring Progress" at bounding box center [318, 177] width 6 height 6
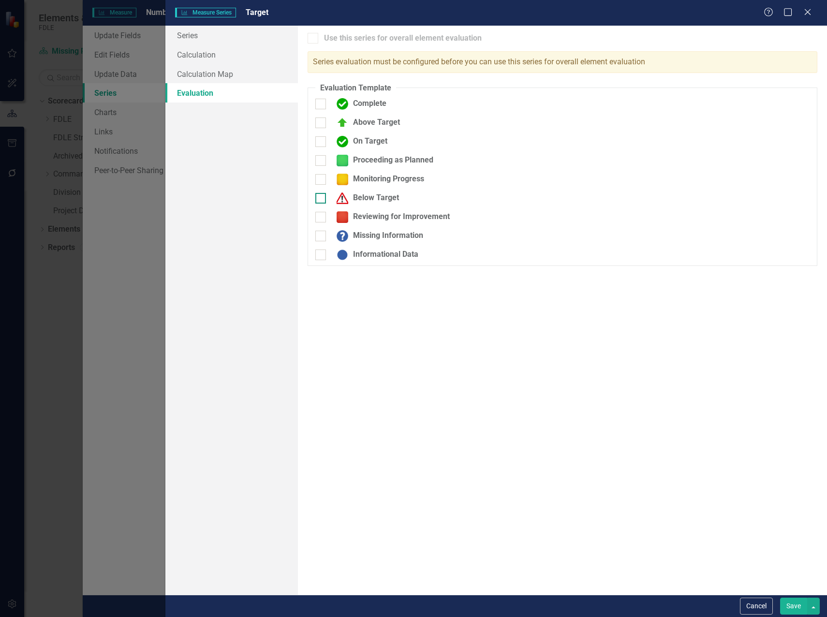
checkbox input "true"
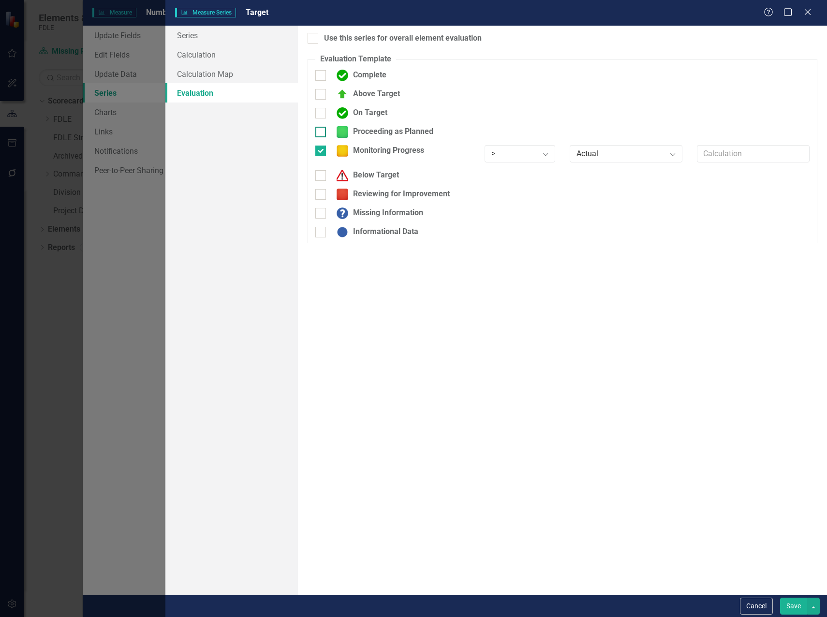
click at [320, 133] on input "Proceeding as Planned" at bounding box center [318, 130] width 6 height 6
checkbox input "true"
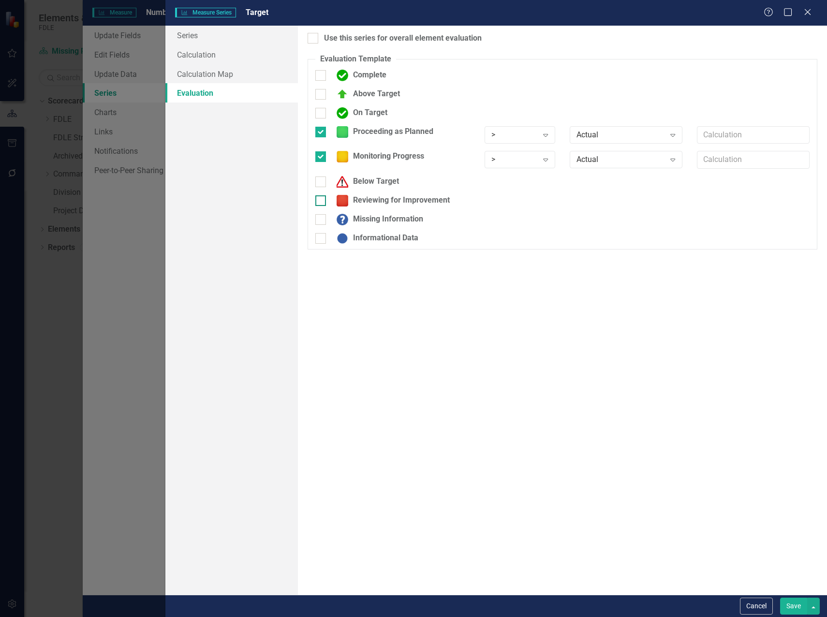
click at [320, 200] on input "Reviewing for Improvement" at bounding box center [318, 198] width 6 height 6
checkbox input "true"
click at [549, 140] on div "Expand" at bounding box center [545, 134] width 17 height 15
click at [527, 152] on div "> Expand" at bounding box center [520, 159] width 70 height 17
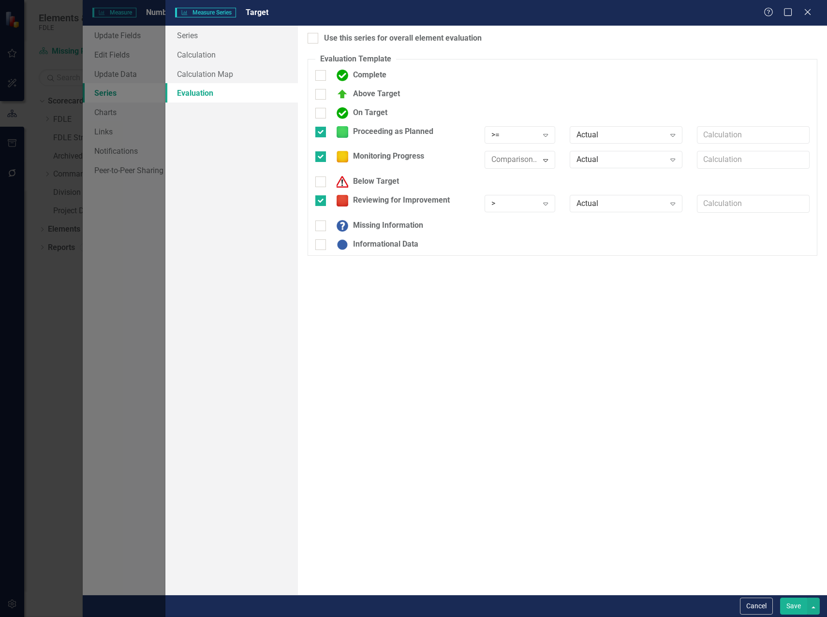
click at [518, 202] on div ">" at bounding box center [514, 203] width 46 height 11
click at [594, 131] on div "Actual" at bounding box center [621, 134] width 89 height 11
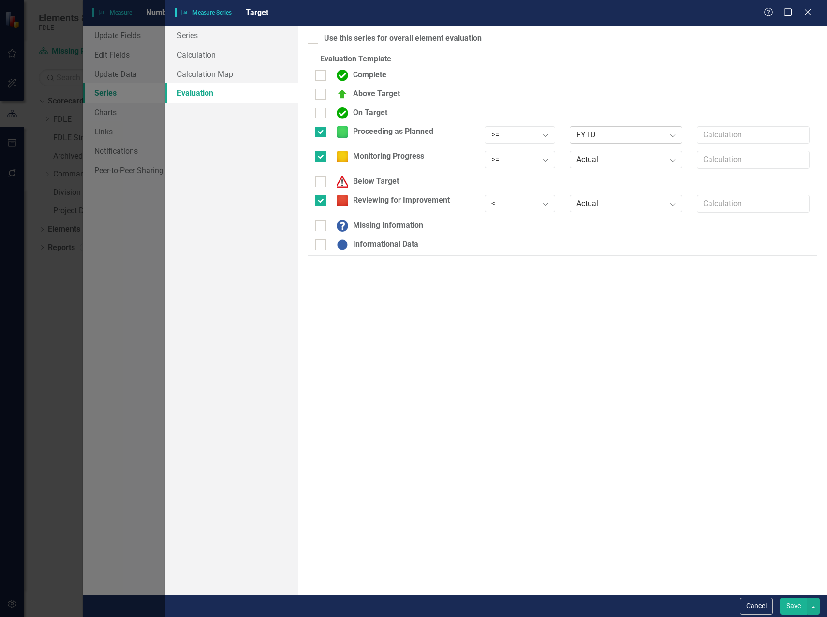
click at [595, 128] on div "FYTD Expand" at bounding box center [626, 134] width 113 height 17
click at [619, 617] on div "Static Value" at bounding box center [416, 625] width 812 height 11
click at [721, 133] on input "text" at bounding box center [753, 135] width 113 height 18
type input "358"
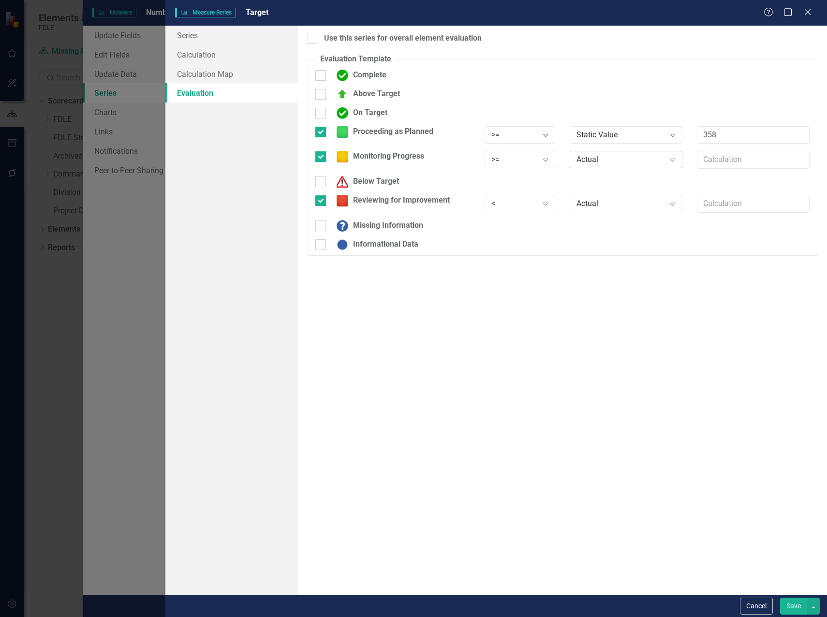
click at [630, 158] on div "Actual" at bounding box center [621, 159] width 89 height 11
click at [628, 617] on div "Static Value" at bounding box center [416, 625] width 812 height 11
click at [729, 160] on input "text" at bounding box center [753, 160] width 113 height 18
type input "300"
click at [724, 204] on input "text" at bounding box center [753, 204] width 113 height 18
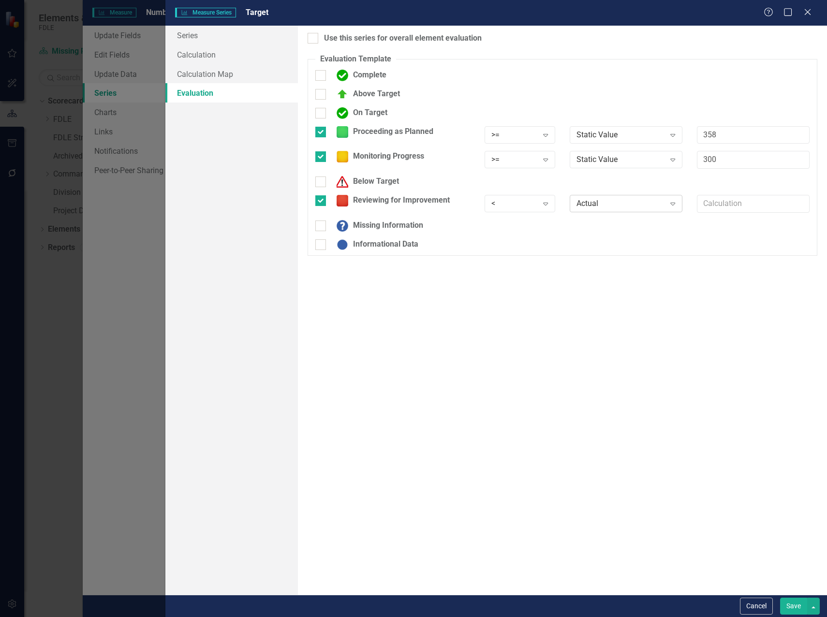
click at [628, 211] on div "Actual Expand" at bounding box center [626, 203] width 113 height 17
click at [625, 617] on div "Static Value" at bounding box center [416, 625] width 812 height 11
click at [711, 200] on input "text" at bounding box center [753, 204] width 113 height 18
type input "358"
click at [311, 39] on input "Use this series for overall element evaluation" at bounding box center [311, 36] width 6 height 6
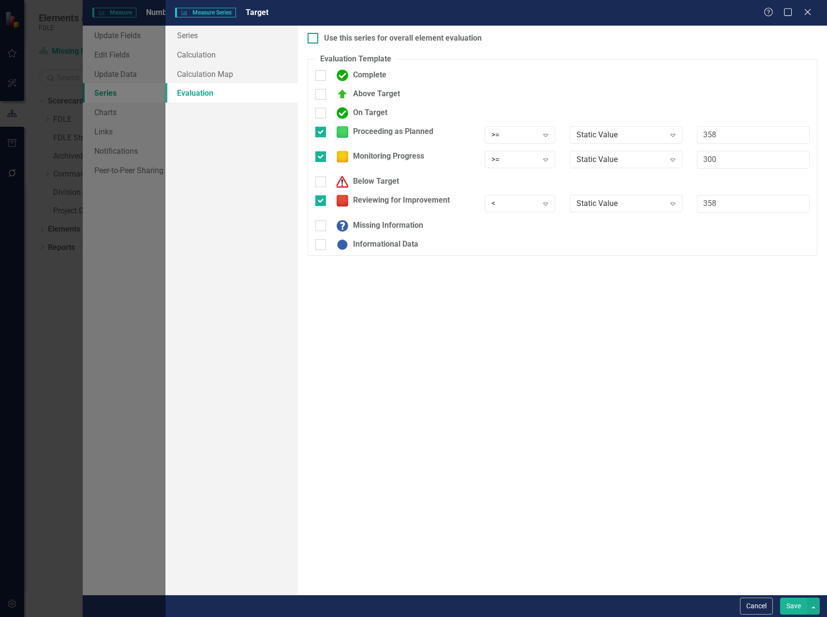
checkbox input "true"
click at [800, 607] on button "Save" at bounding box center [793, 606] width 27 height 17
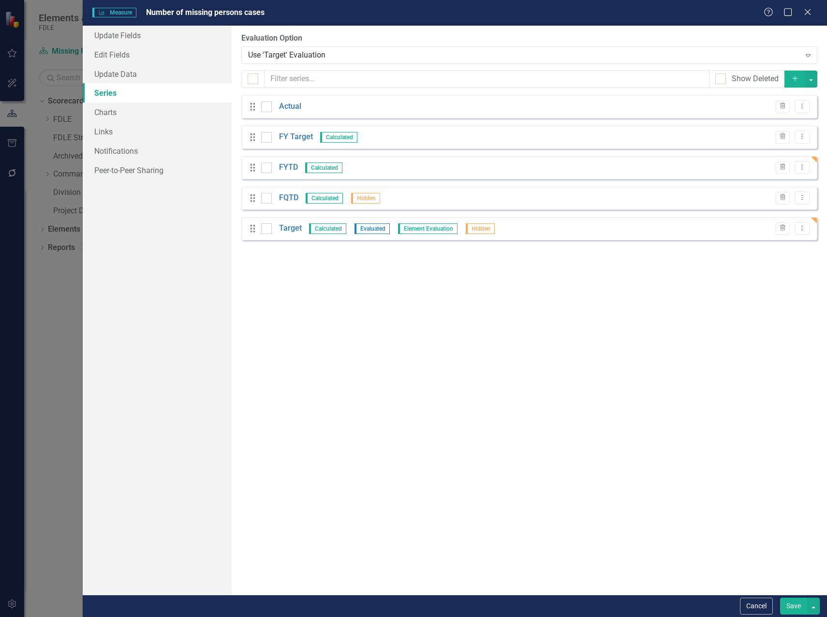
click at [791, 608] on button "Save" at bounding box center [793, 606] width 27 height 17
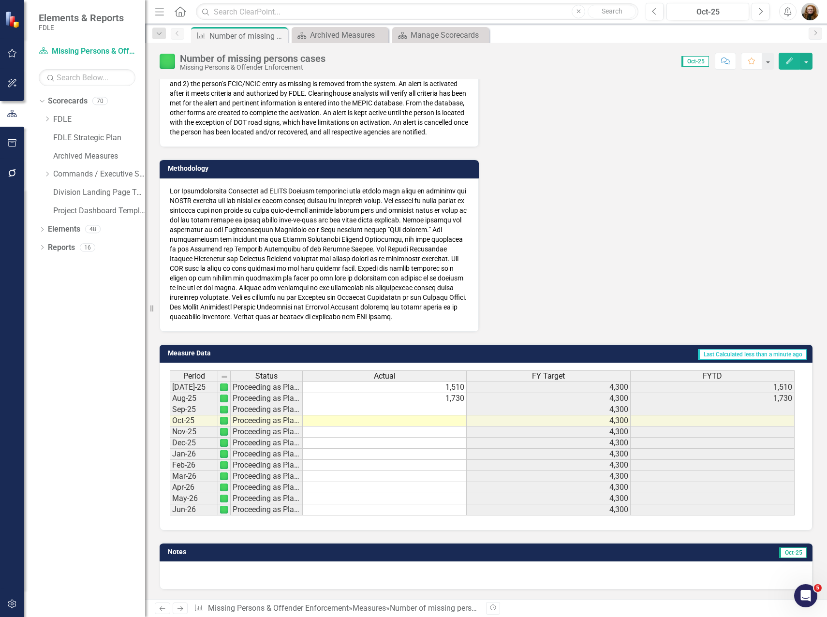
click at [792, 61] on icon "Edit" at bounding box center [789, 61] width 9 height 7
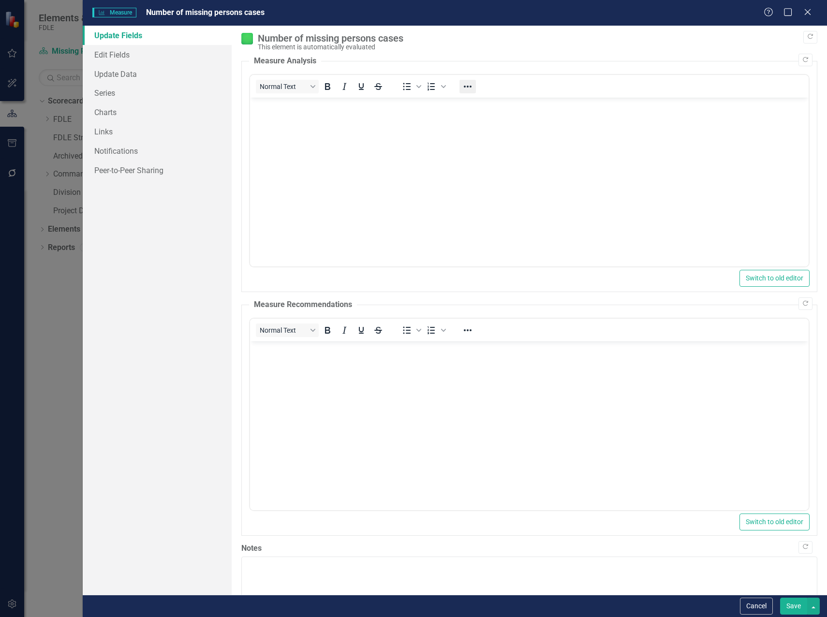
scroll to position [0, 0]
click at [108, 76] on link "Update Data" at bounding box center [157, 73] width 149 height 19
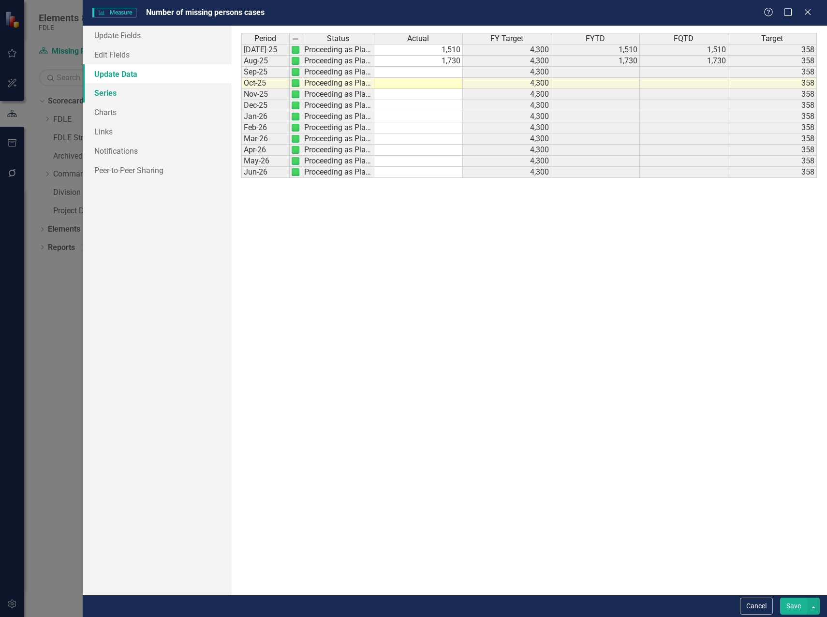
click at [107, 92] on link "Series" at bounding box center [157, 92] width 149 height 19
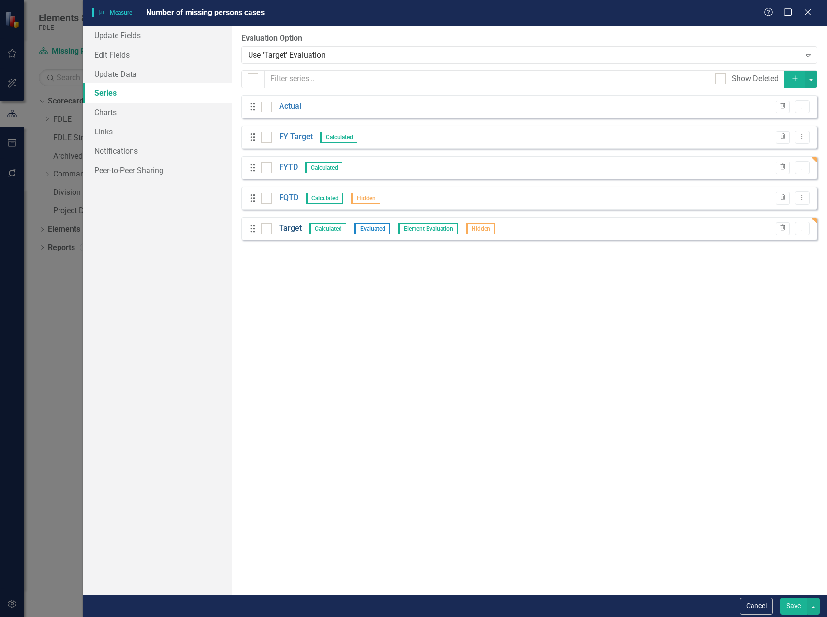
click at [292, 227] on link "Target" at bounding box center [290, 228] width 23 height 11
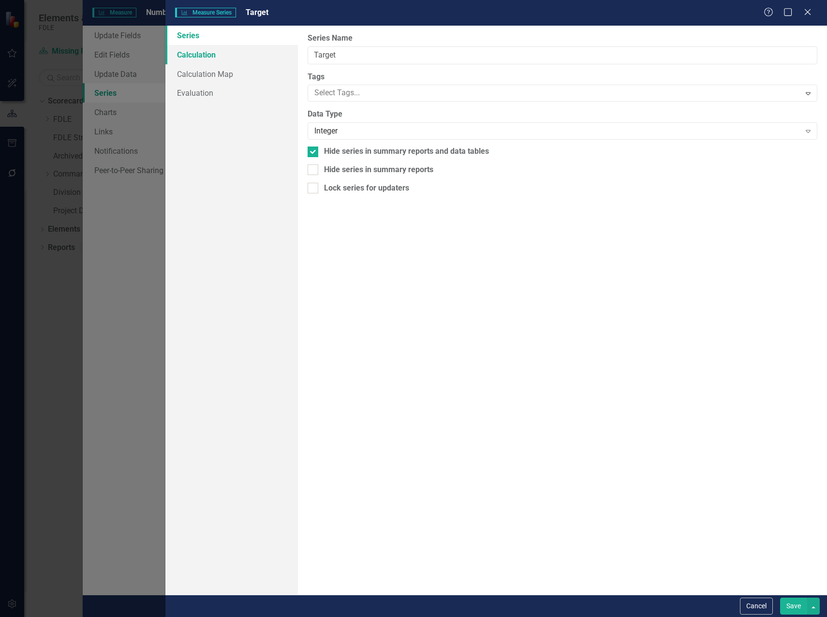
click at [195, 59] on link "Calculation" at bounding box center [231, 54] width 133 height 19
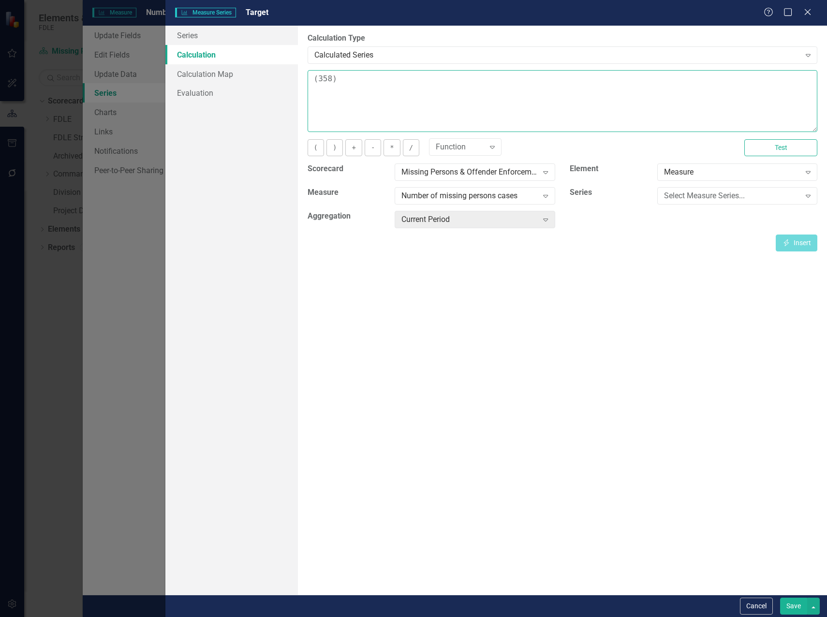
click at [311, 81] on textarea "(358)" at bounding box center [563, 101] width 510 height 62
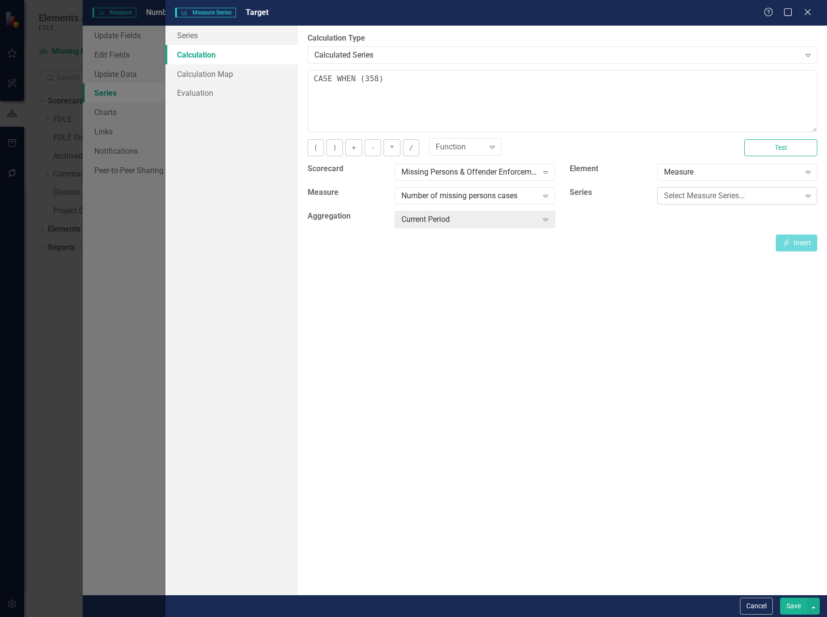
click at [722, 195] on div "Select Measure Series..." at bounding box center [732, 196] width 136 height 11
click at [714, 617] on div "Actual" at bounding box center [416, 625] width 812 height 11
click at [799, 244] on button "Insert Insert" at bounding box center [797, 243] width 42 height 17
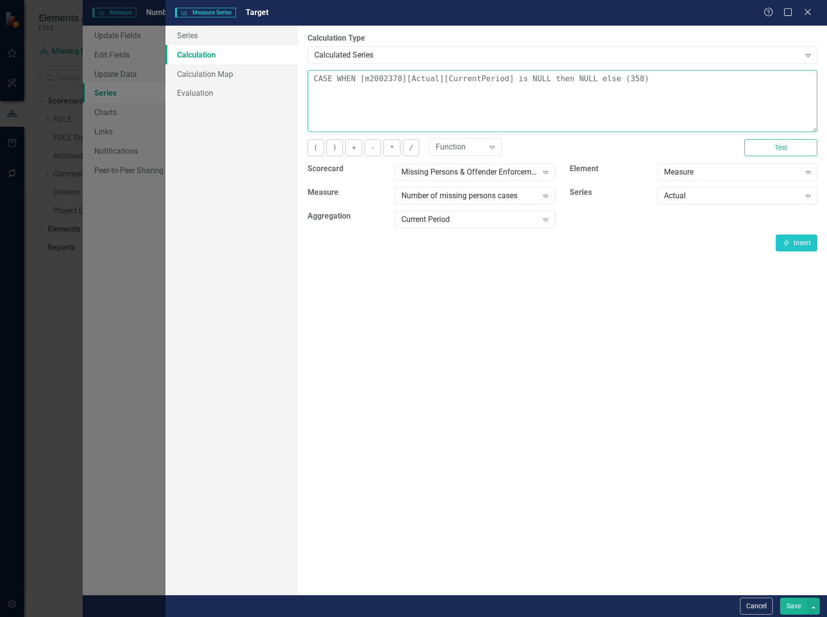
click at [666, 79] on textarea "CASE WHEN [m2002378][Actual][CurrentPeriod] is NULL then NULL else (358)" at bounding box center [563, 101] width 510 height 62
type textarea "CASE WHEN [m2002378][Actual][CurrentPeriod] is NULL then NULL else (358) END"
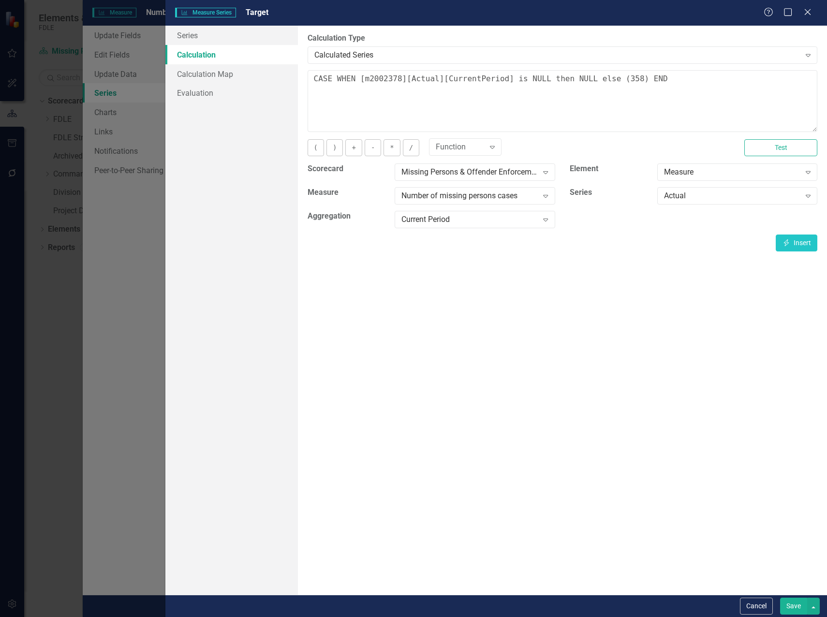
click at [798, 601] on button "Save" at bounding box center [793, 606] width 27 height 17
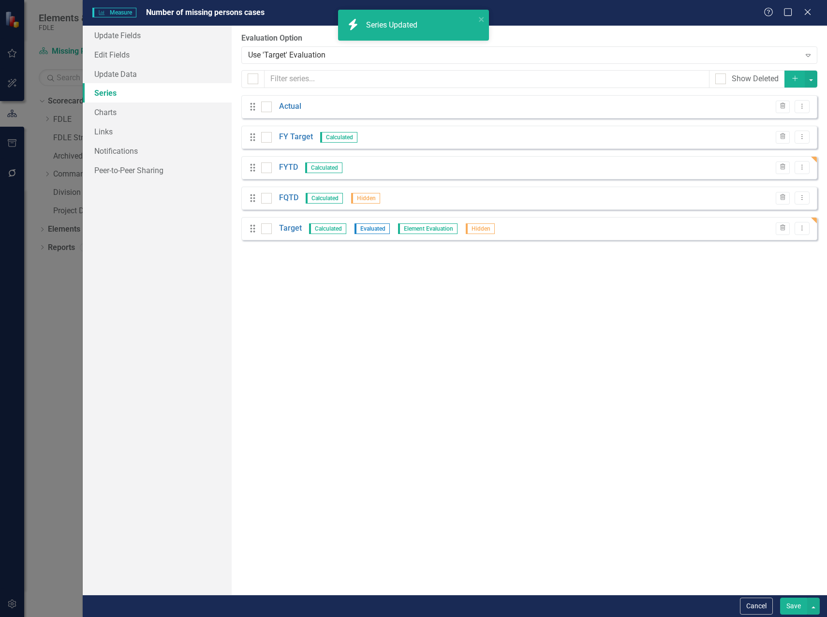
click at [789, 603] on button "Save" at bounding box center [793, 606] width 27 height 17
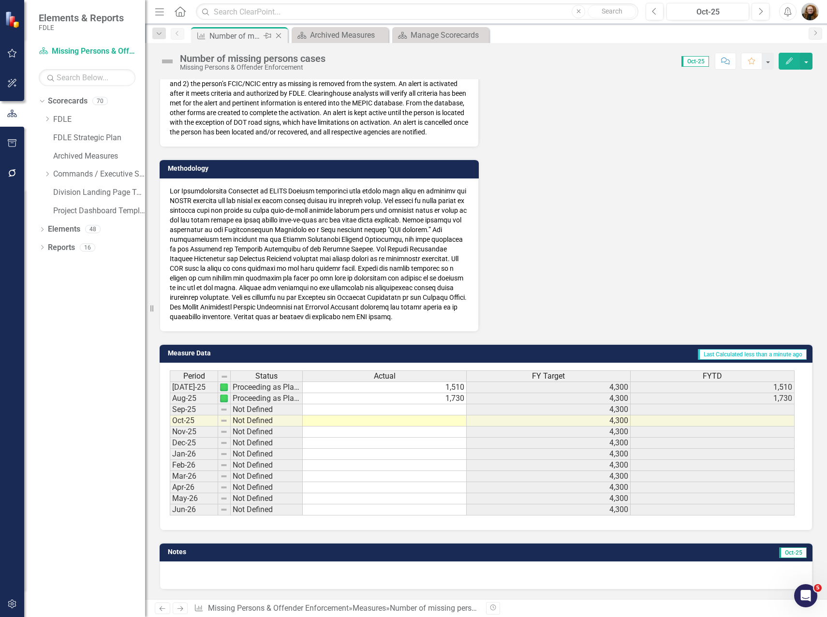
click at [280, 33] on icon "Close" at bounding box center [279, 36] width 10 height 8
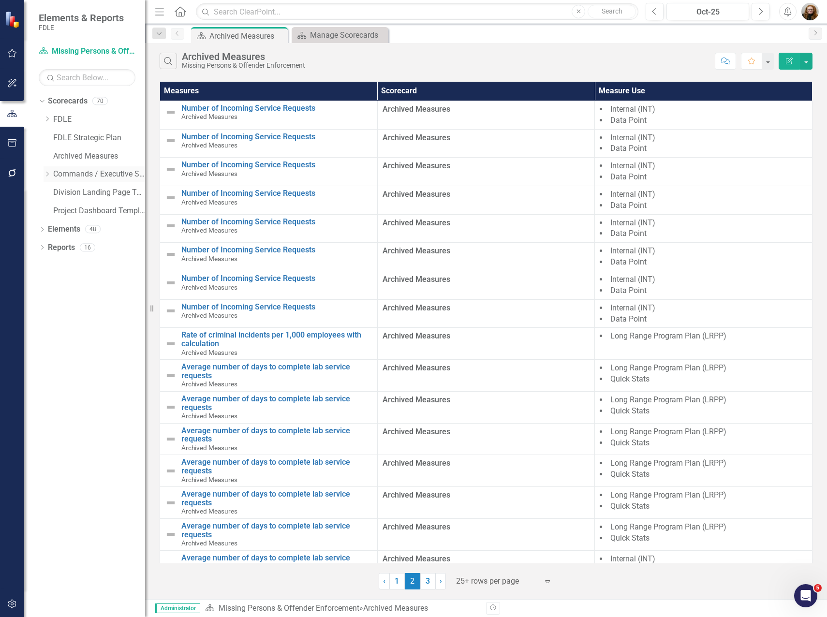
click at [45, 176] on icon "Dropdown" at bounding box center [47, 174] width 7 height 6
click at [56, 249] on icon "Dropdown" at bounding box center [56, 247] width 7 height 6
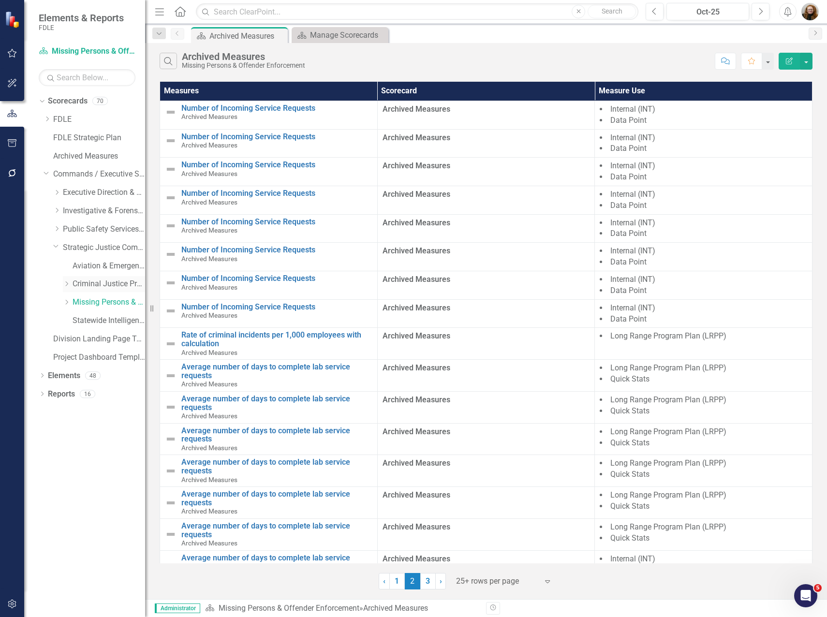
click at [74, 287] on link "Criminal Justice Professionalism, Standards & Training Services" at bounding box center [109, 284] width 73 height 11
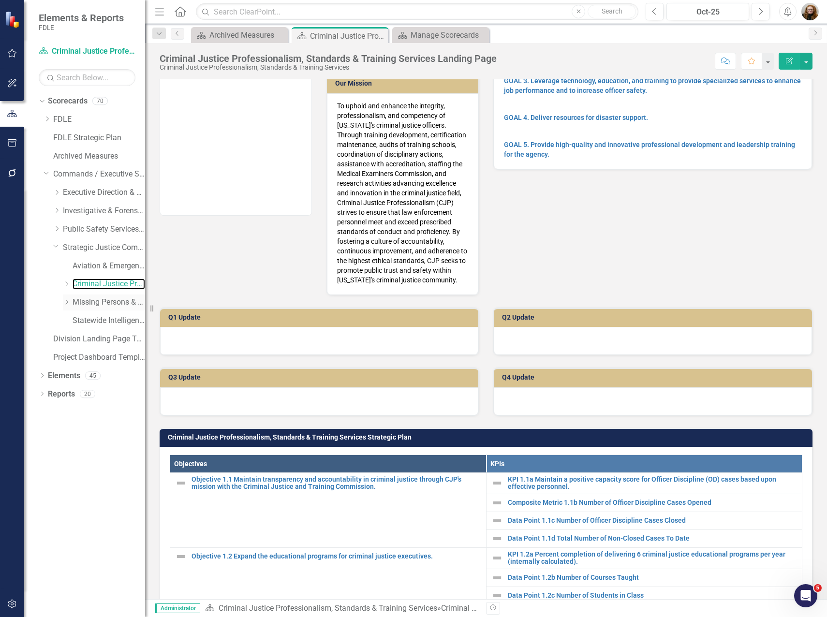
scroll to position [290, 0]
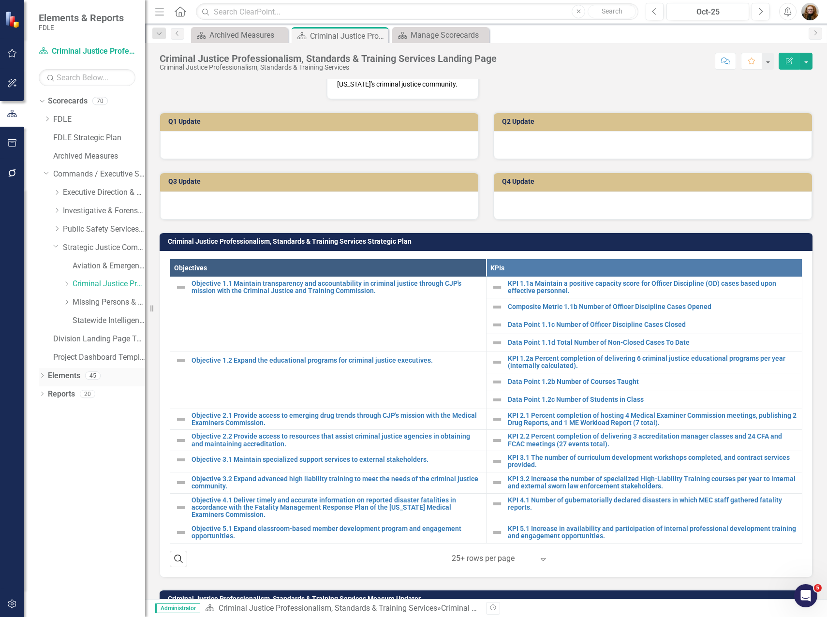
click at [67, 381] on link "Elements" at bounding box center [64, 375] width 32 height 11
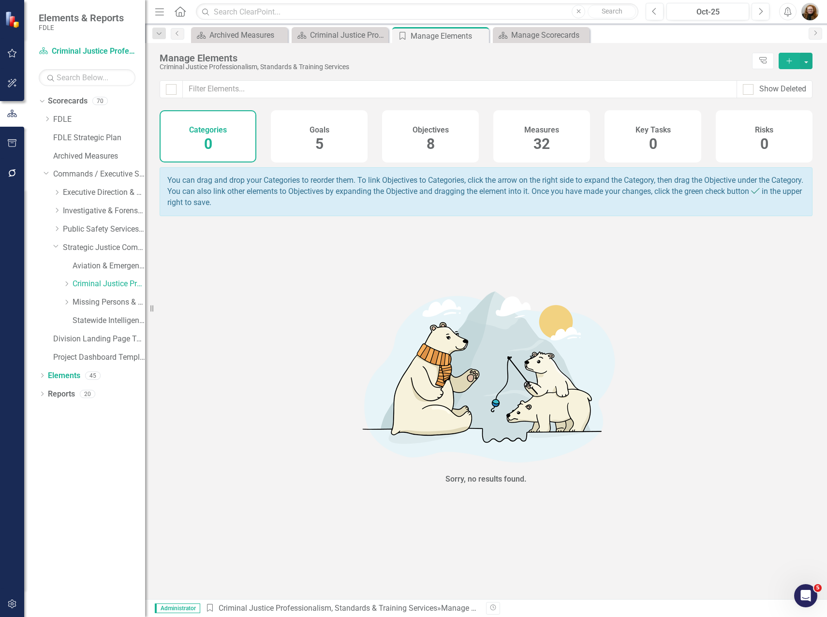
click at [542, 138] on span "32" at bounding box center [541, 143] width 16 height 17
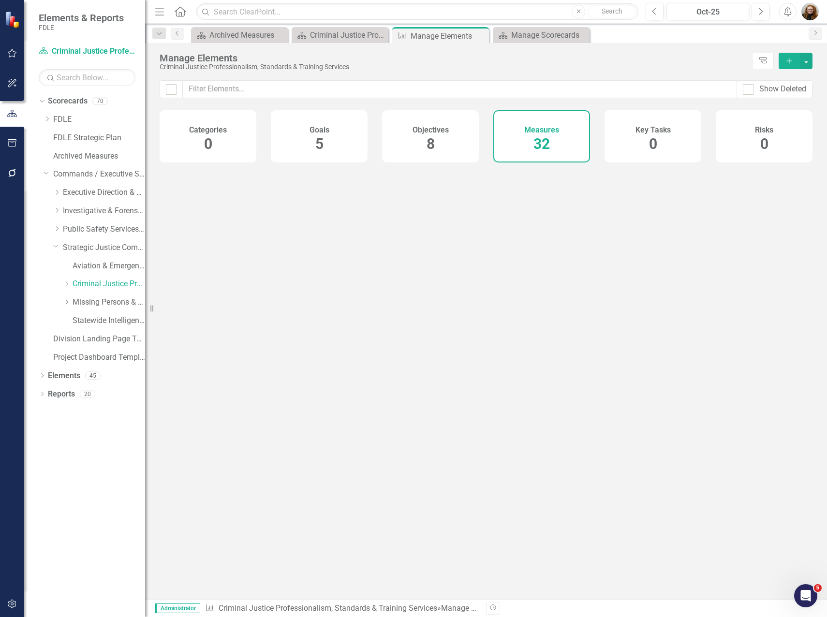
checkbox input "false"
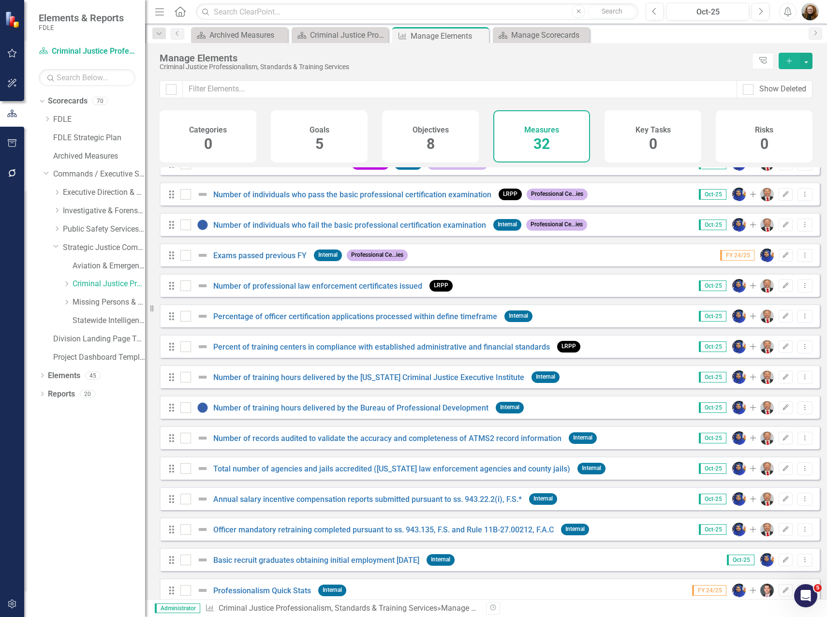
scroll to position [550, 0]
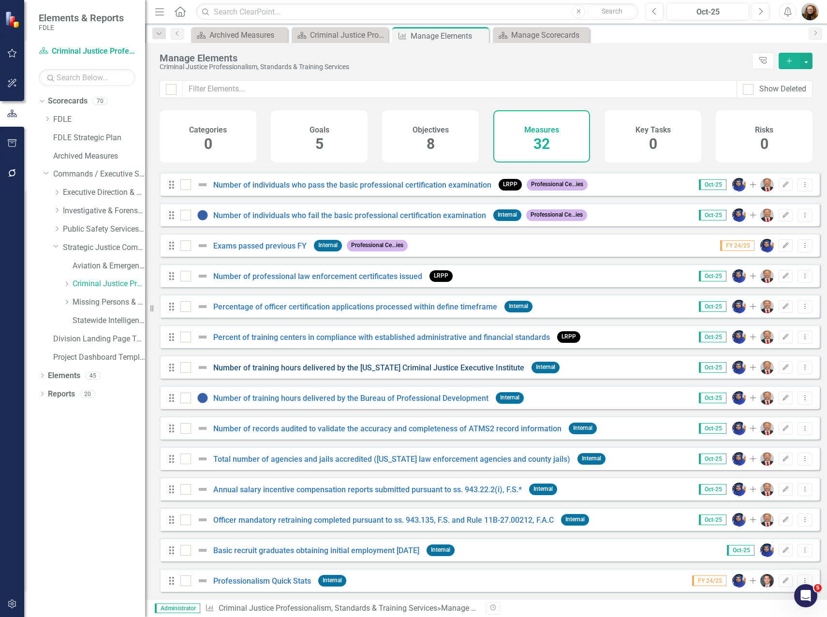
click at [381, 365] on link "Number of training hours delivered by the [US_STATE] Criminal Justice Executive…" at bounding box center [368, 367] width 311 height 9
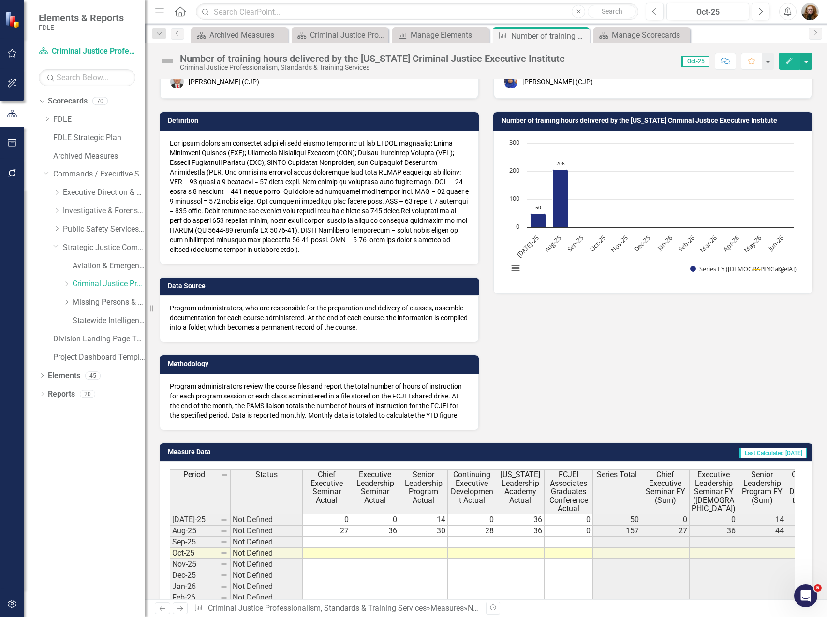
scroll to position [48, 0]
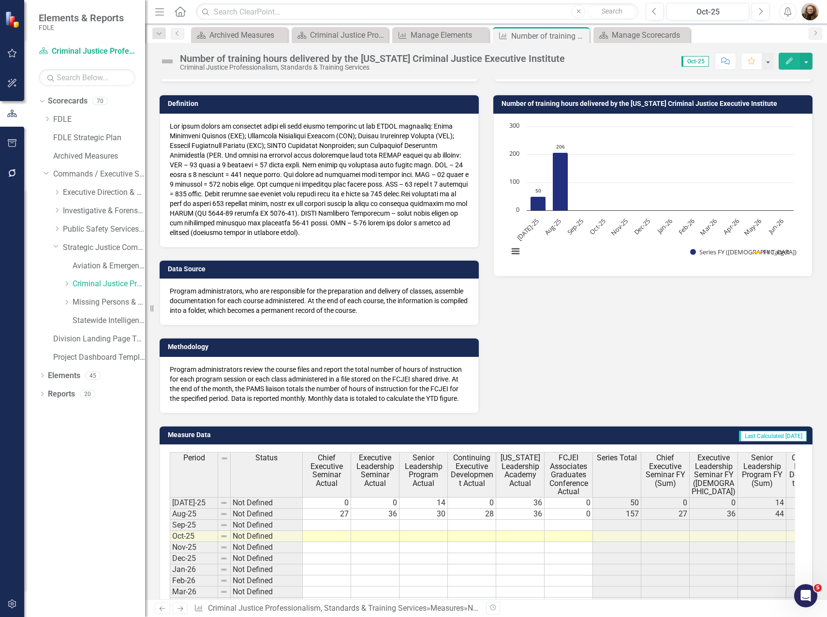
click at [543, 262] on rect "Interactive chart" at bounding box center [650, 193] width 295 height 145
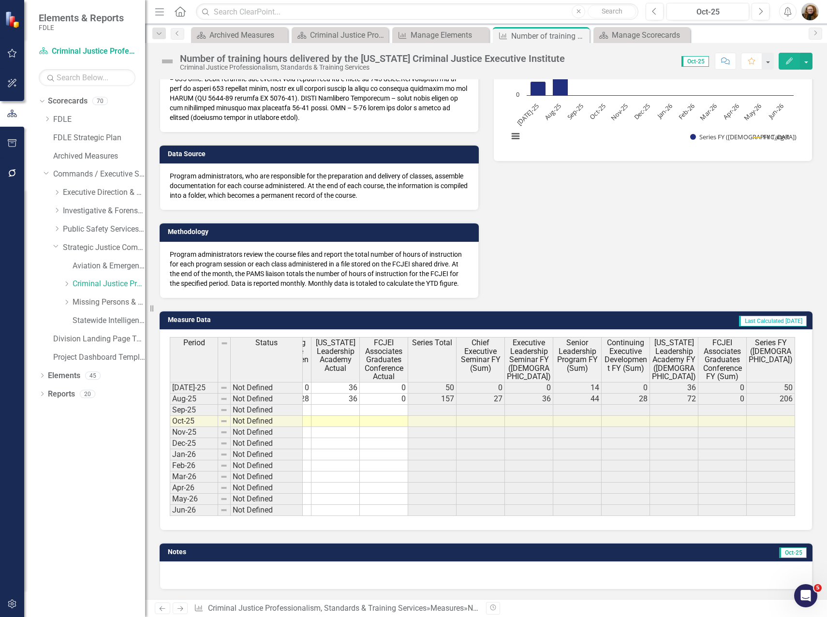
scroll to position [0, 0]
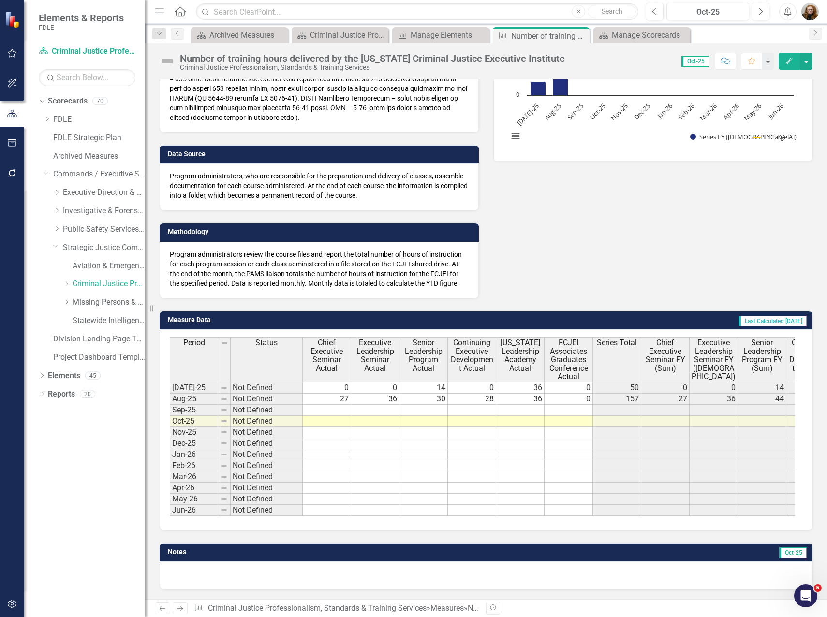
click at [785, 64] on button "Edit" at bounding box center [789, 61] width 21 height 17
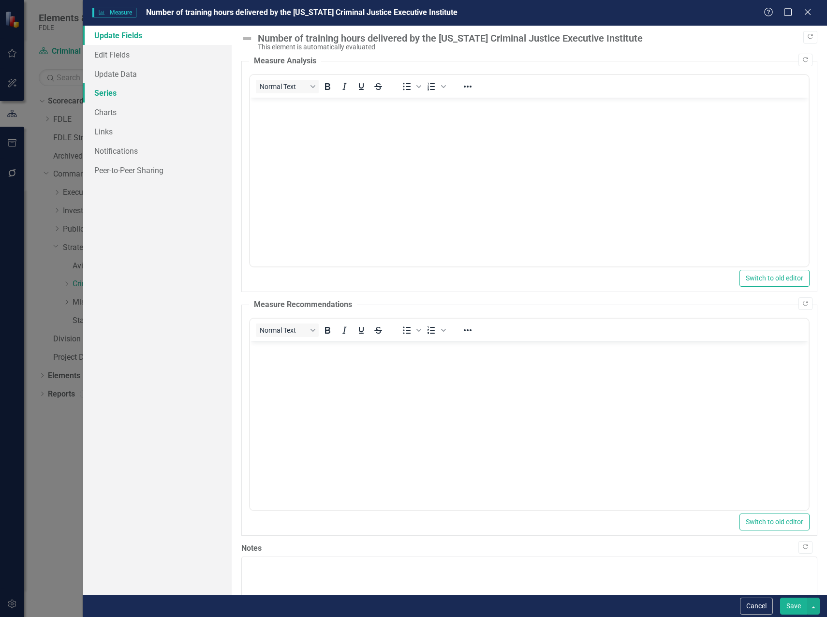
click at [107, 96] on link "Series" at bounding box center [157, 92] width 149 height 19
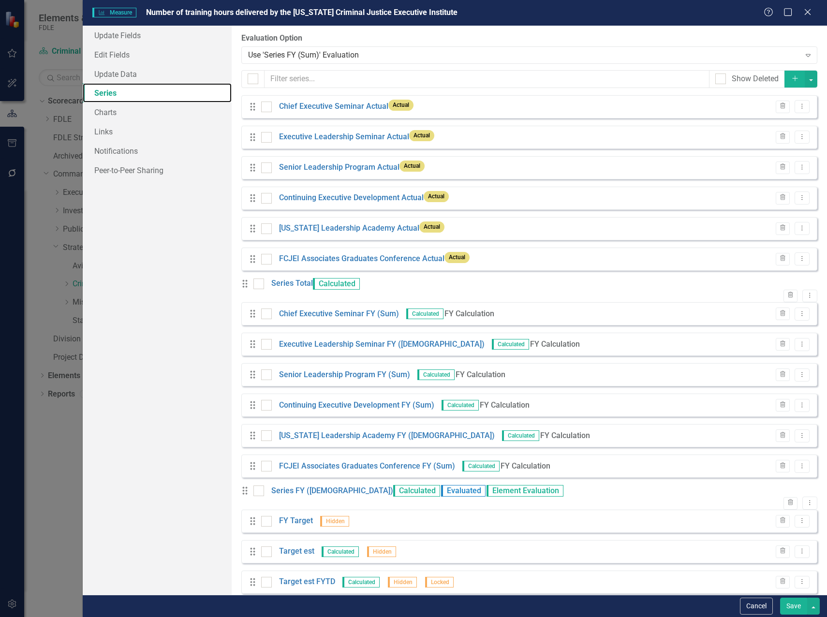
scroll to position [26, 0]
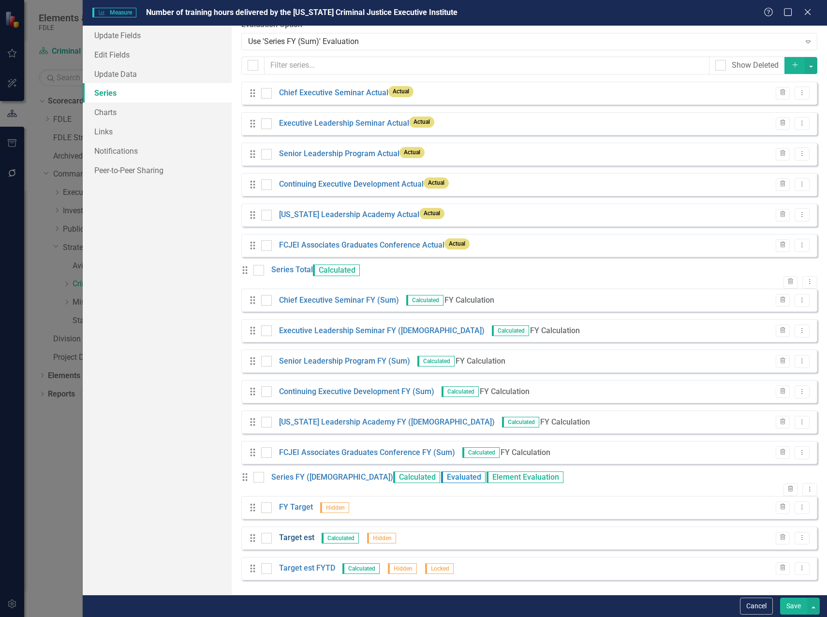
click at [300, 542] on link "Target est" at bounding box center [296, 538] width 35 height 11
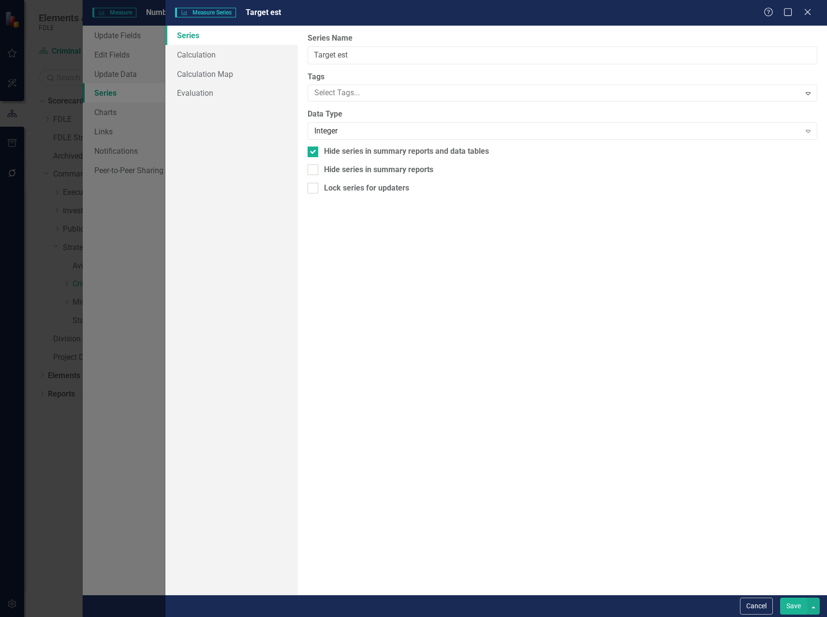
click at [300, 542] on div "Measure Series Measure Series Target est Help Maximize Close Series Calculation…" at bounding box center [413, 308] width 827 height 617
click at [192, 54] on link "Calculation" at bounding box center [231, 54] width 133 height 19
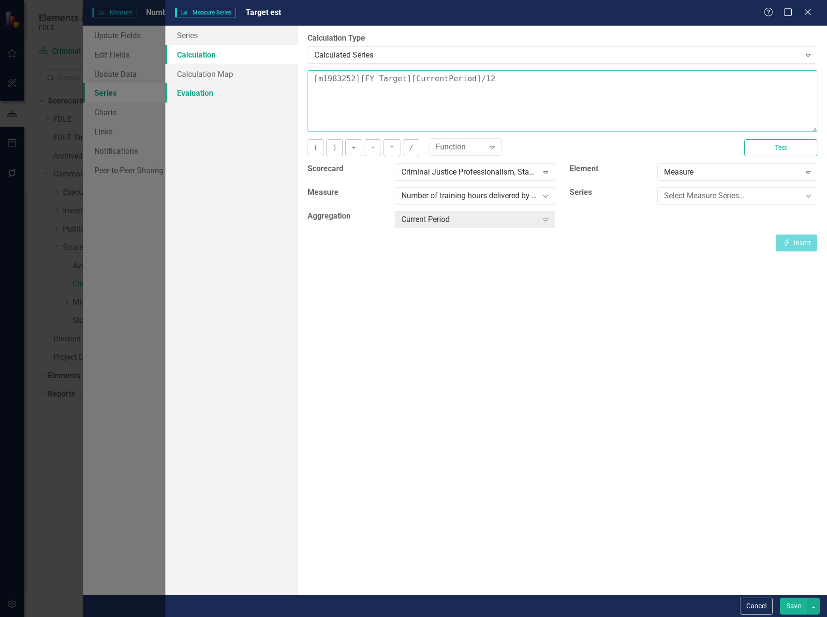
drag, startPoint x: 504, startPoint y: 75, endPoint x: 278, endPoint y: 91, distance: 227.4
click at [277, 90] on div "Series Calculation Calculation Map Evaluation From this page, you can edit the …" at bounding box center [496, 310] width 662 height 569
click at [315, 80] on textarea "(700)" at bounding box center [563, 101] width 510 height 62
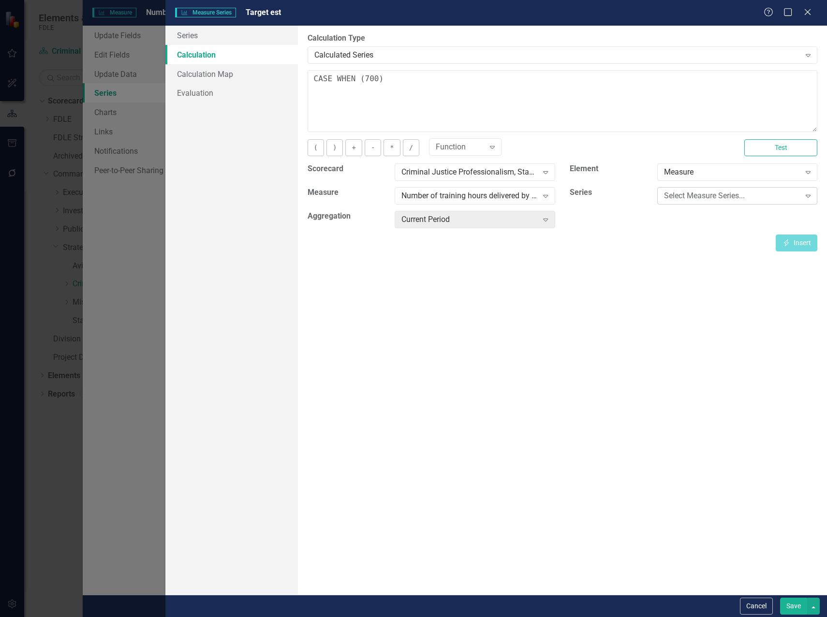
click at [701, 198] on div "Select Measure Series..." at bounding box center [732, 196] width 136 height 11
click at [805, 244] on button "Insert Insert" at bounding box center [797, 243] width 42 height 17
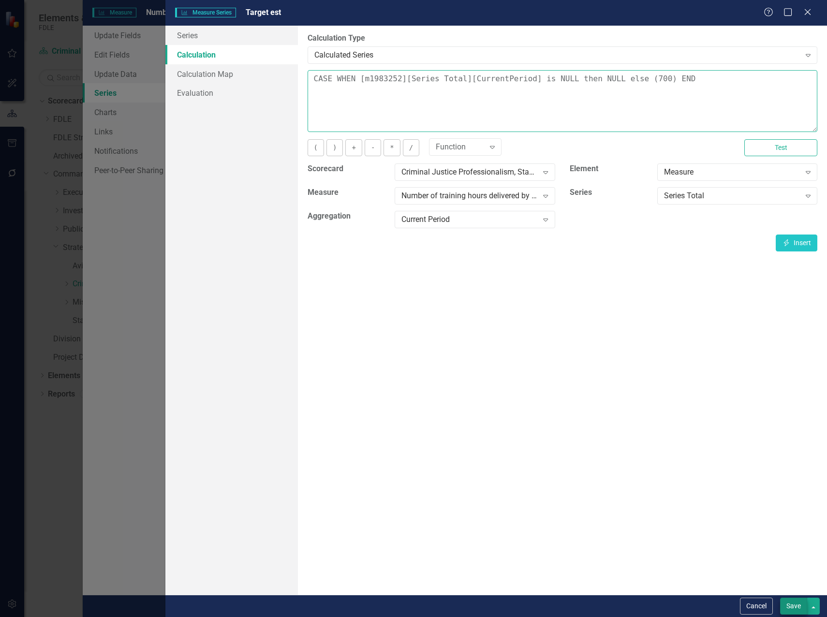
type textarea "CASE WHEN [m1983252][Series Total][CurrentPeriod] is NULL then NULL else (700) …"
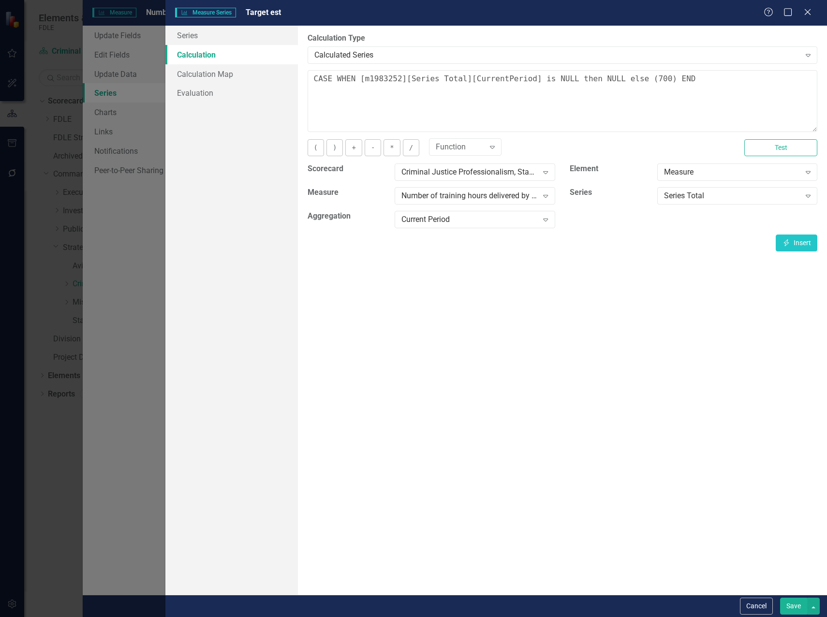
click at [795, 609] on button "Save" at bounding box center [793, 606] width 27 height 17
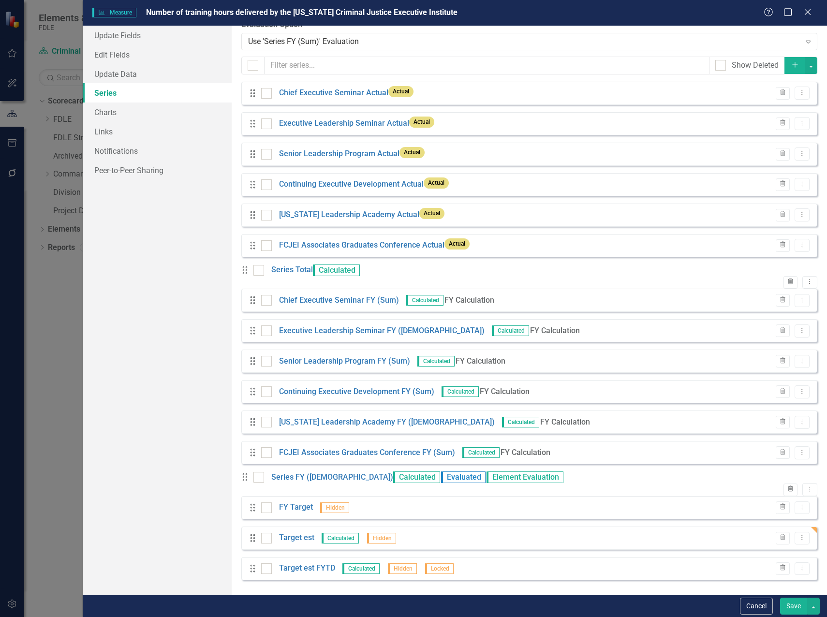
click at [791, 603] on button "Save" at bounding box center [793, 606] width 27 height 17
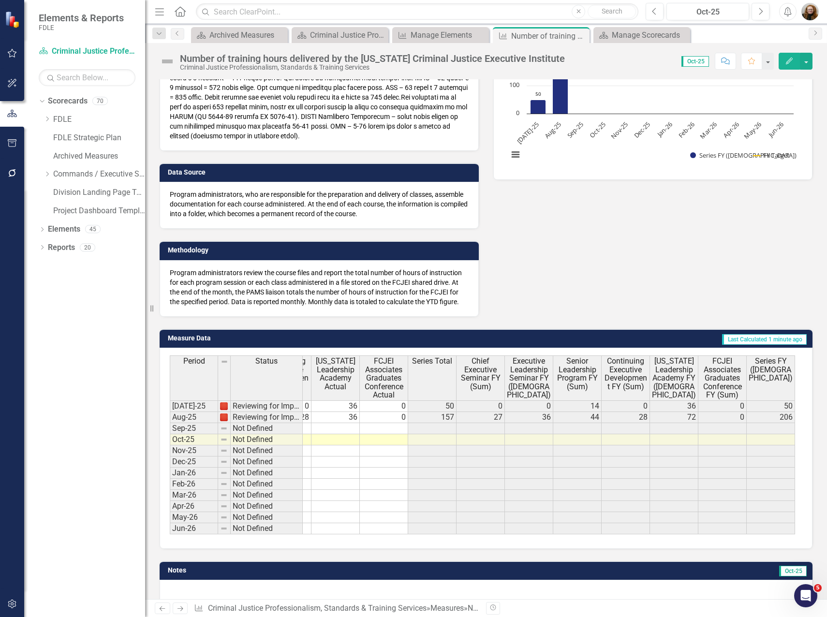
scroll to position [0, 0]
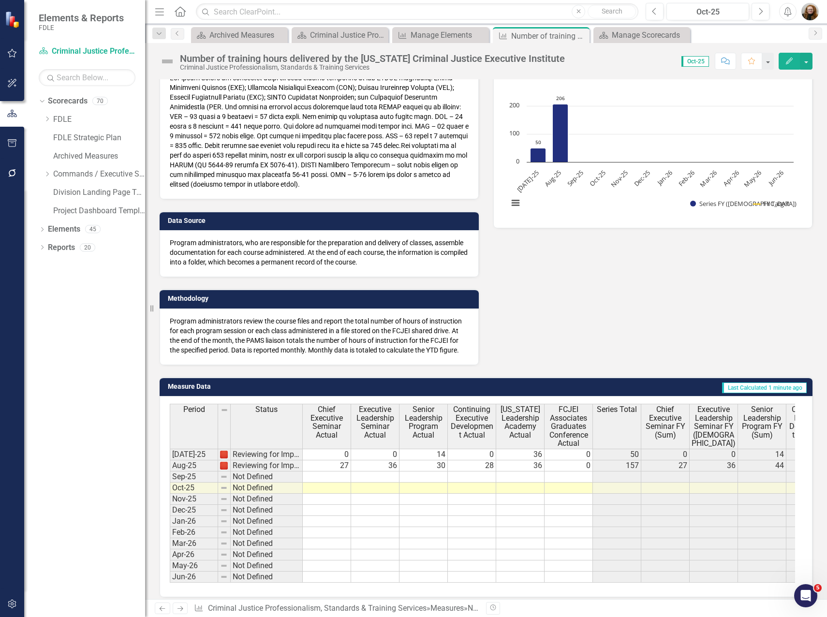
click at [791, 63] on icon "Edit" at bounding box center [789, 61] width 9 height 7
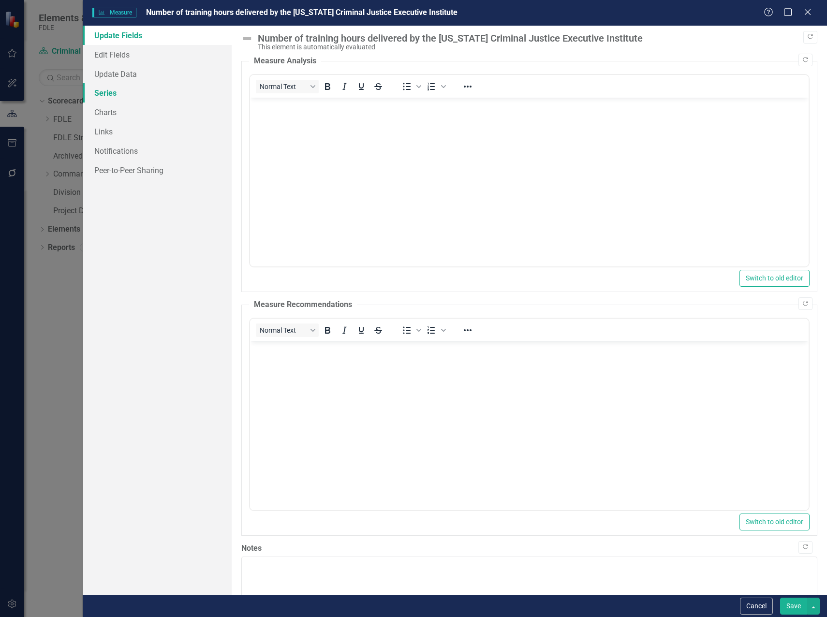
click at [103, 97] on link "Series" at bounding box center [157, 92] width 149 height 19
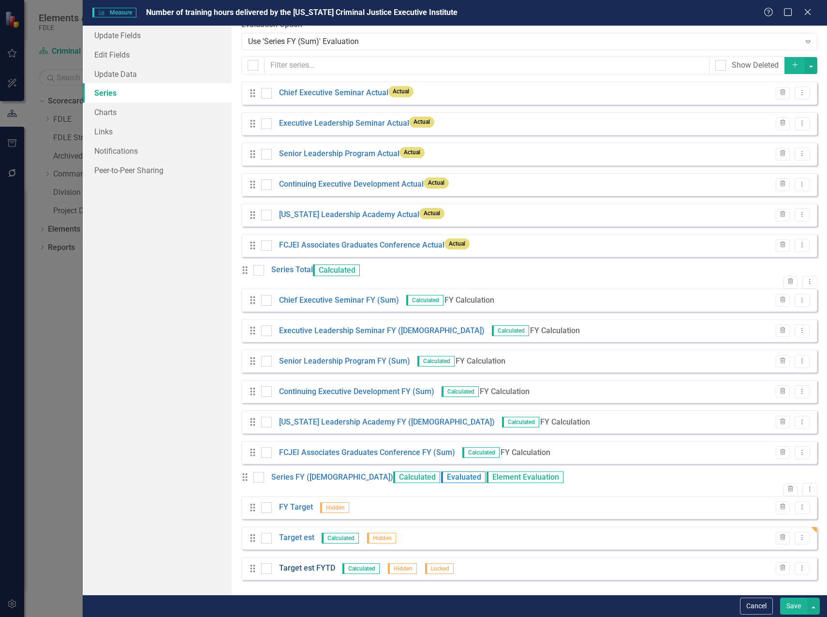
click at [286, 566] on link "Target est FYTD" at bounding box center [307, 568] width 56 height 11
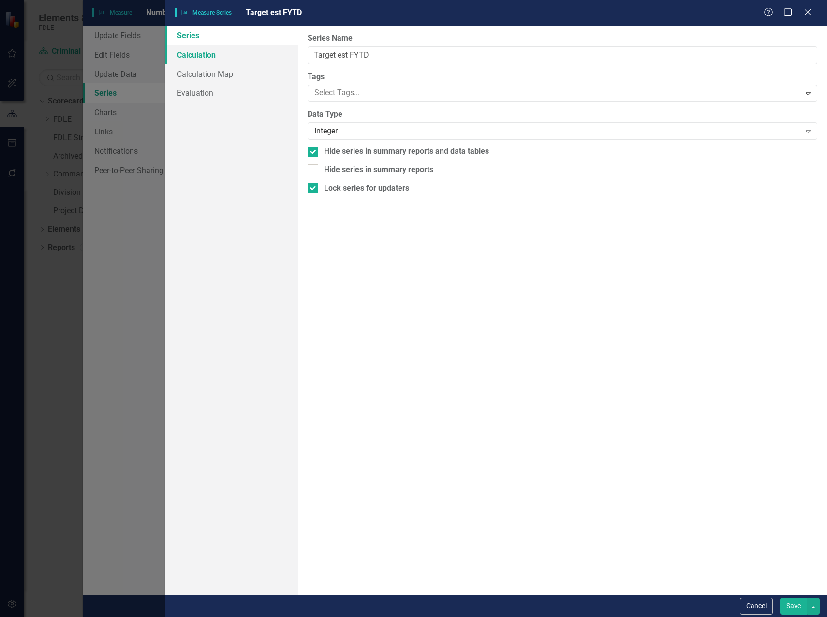
click at [188, 56] on link "Calculation" at bounding box center [231, 54] width 133 height 19
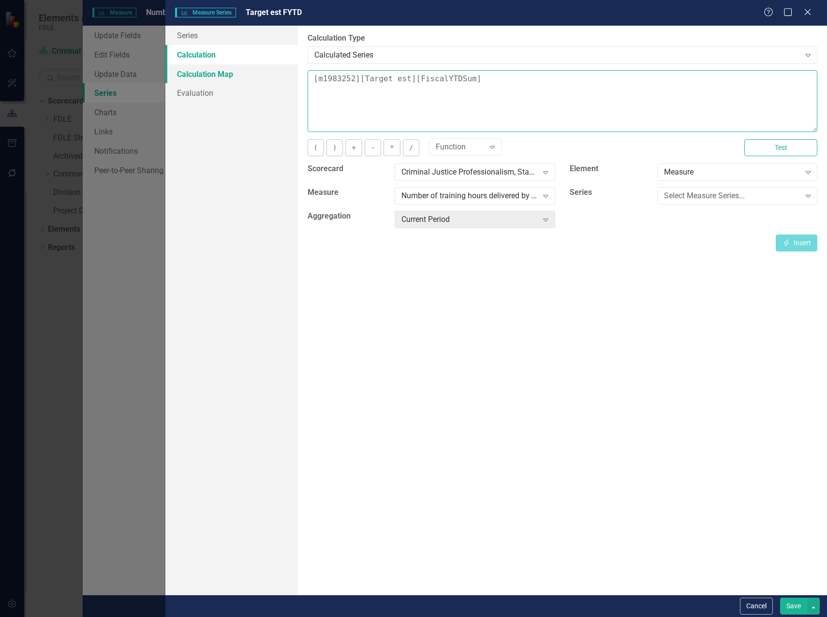
drag, startPoint x: 482, startPoint y: 81, endPoint x: 272, endPoint y: 76, distance: 210.0
click at [272, 76] on div "Series Calculation Calculation Map Evaluation From this page, you can edit the …" at bounding box center [496, 310] width 662 height 569
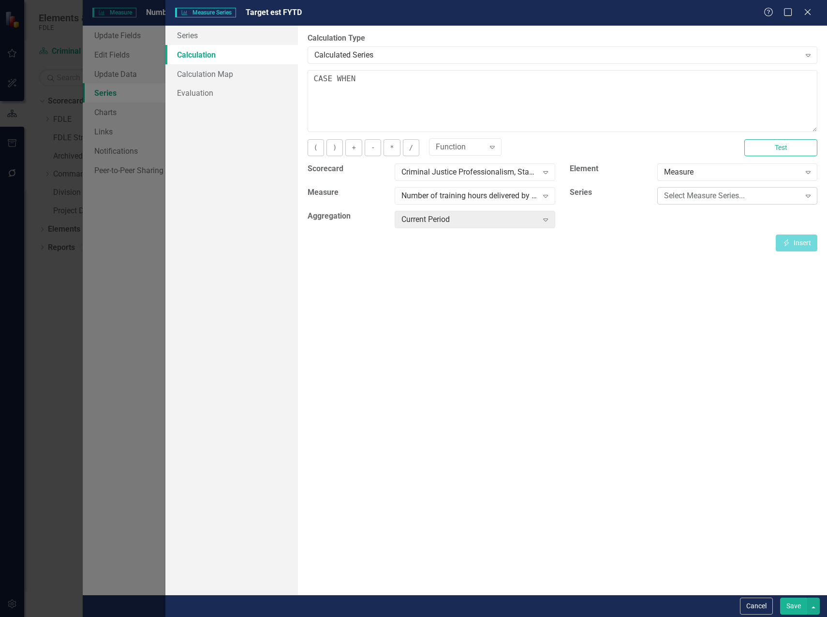
click at [684, 194] on div "Select Measure Series..." at bounding box center [732, 196] width 136 height 11
click at [788, 242] on icon "button" at bounding box center [786, 242] width 5 height 7
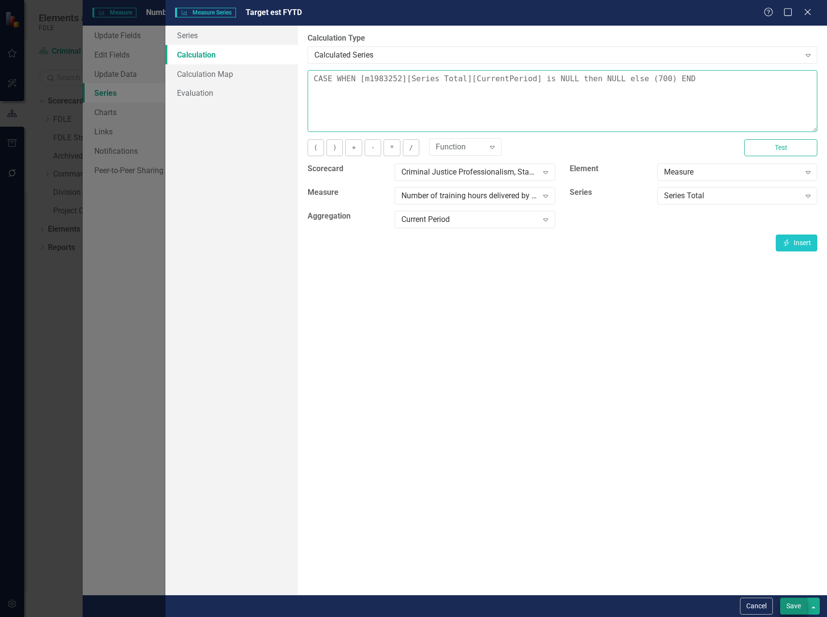
type textarea "CASE WHEN [m1983252][Series Total][CurrentPeriod] is NULL then NULL else (700) …"
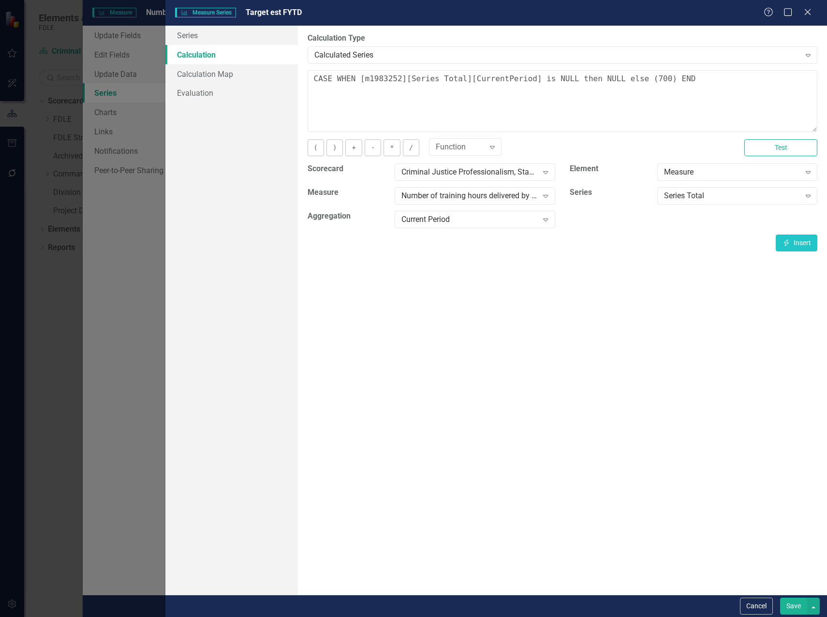
click at [791, 605] on button "Save" at bounding box center [793, 606] width 27 height 17
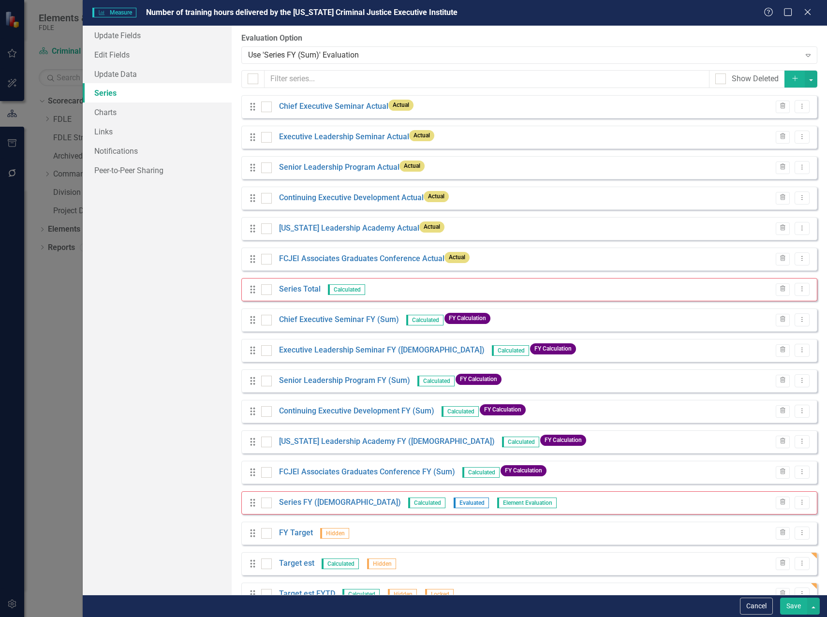
scroll to position [26, 0]
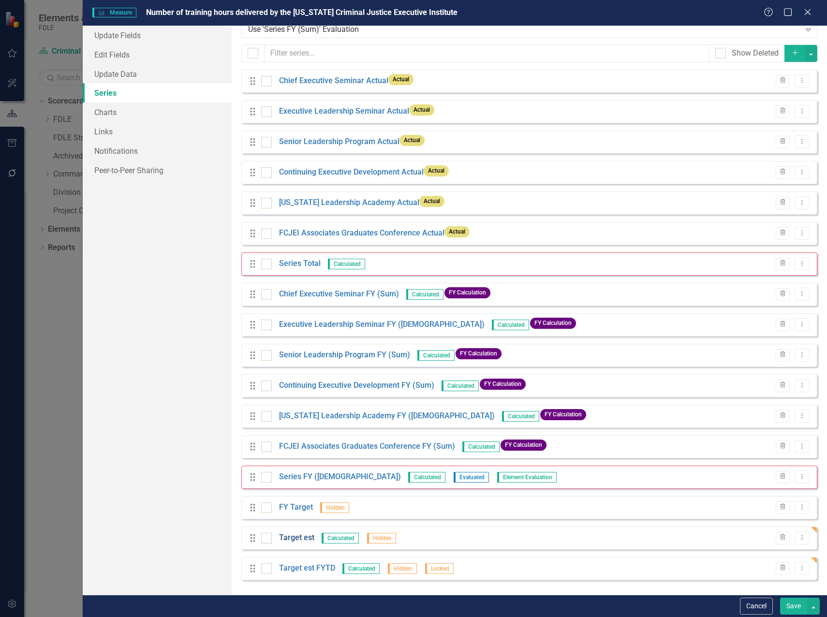
click at [294, 537] on link "Target est" at bounding box center [296, 538] width 35 height 11
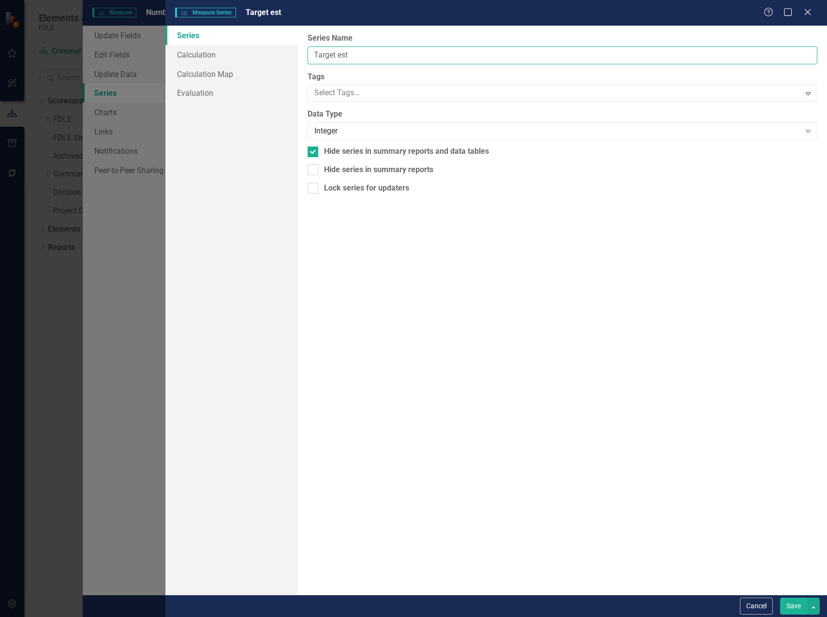
click at [315, 54] on input "Target est" at bounding box center [563, 55] width 510 height 18
type input "Monthly Target est"
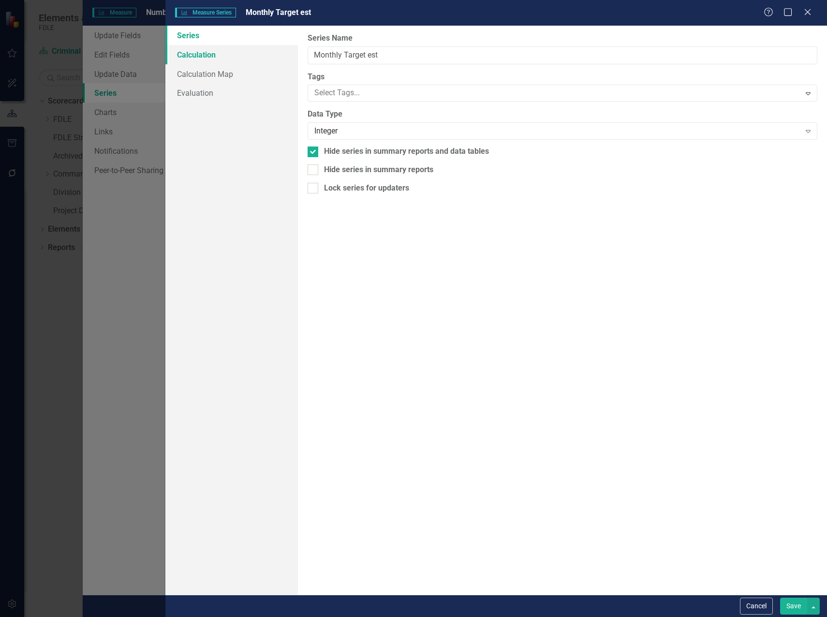
click at [204, 56] on link "Calculation" at bounding box center [231, 54] width 133 height 19
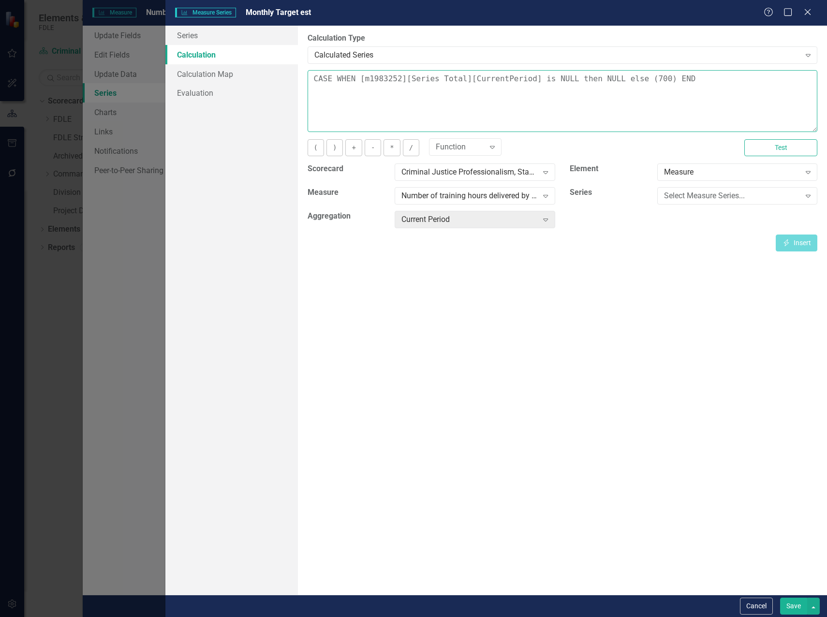
click at [459, 97] on textarea "CASE WHEN [m1983252][Series Total][CurrentPeriod] is NULL then NULL else (700) …" at bounding box center [563, 101] width 510 height 62
click at [689, 95] on textarea "CASE WHEN [m1983252][Series Total][CurrentPeriod] is NULL then NULL else (700) …" at bounding box center [563, 101] width 510 height 62
drag, startPoint x: 628, startPoint y: 80, endPoint x: 640, endPoint y: 81, distance: 12.1
click at [640, 81] on textarea "CASE WHEN [m1983252][Series Total][CurrentPeriod] is NULL then NULL else (700) …" at bounding box center [563, 101] width 510 height 62
type textarea "CASE WHEN [m1983252][Series Total][CurrentPeriod] is NULL then NULL else (58) E…"
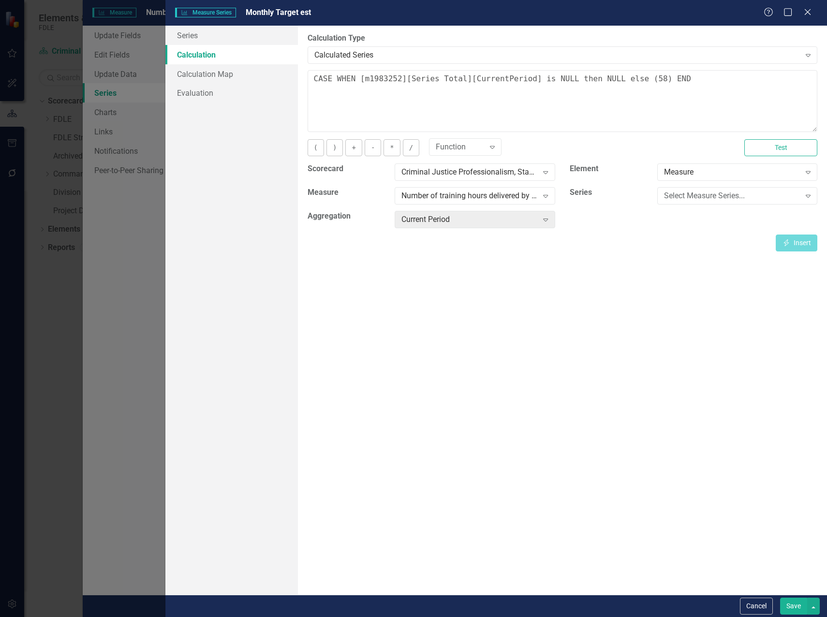
click at [799, 613] on button "Save" at bounding box center [793, 606] width 27 height 17
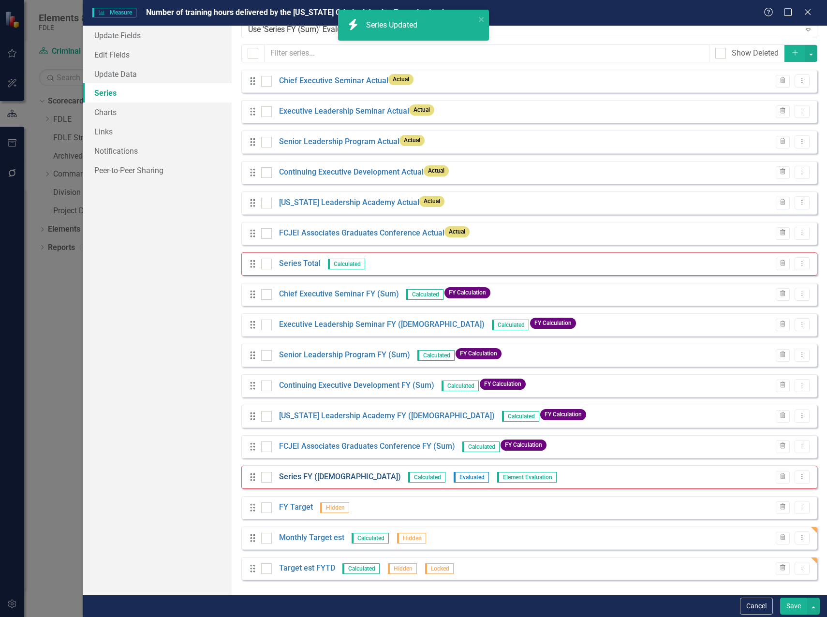
click at [321, 481] on link "Series FY ([DEMOGRAPHIC_DATA])" at bounding box center [340, 477] width 122 height 11
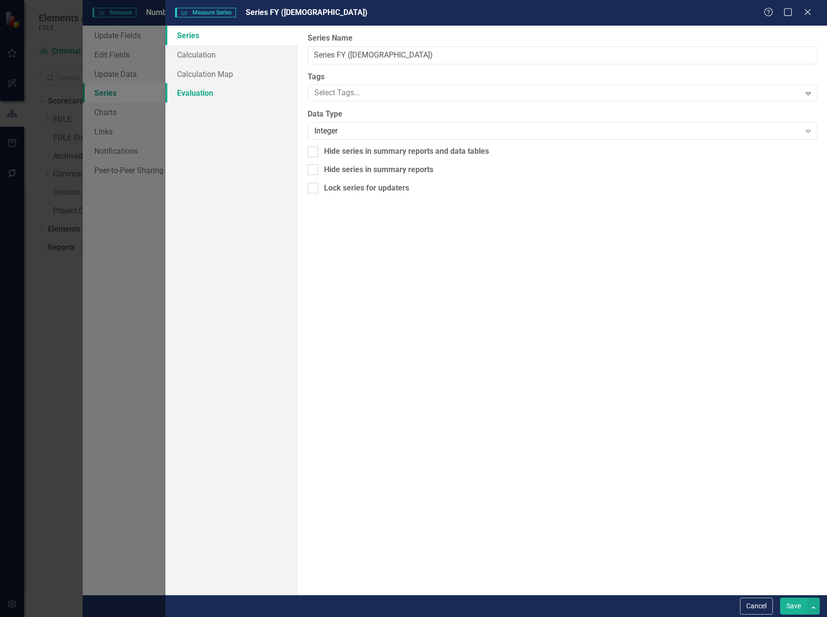
click at [209, 87] on link "Evaluation" at bounding box center [231, 92] width 133 height 19
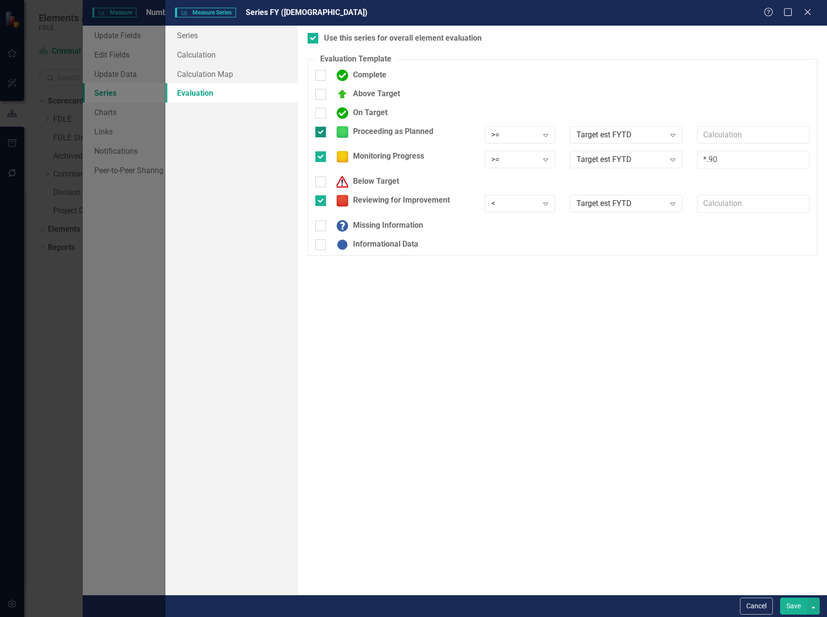
click at [320, 132] on input "Proceeding as Planned" at bounding box center [318, 130] width 6 height 6
checkbox input "false"
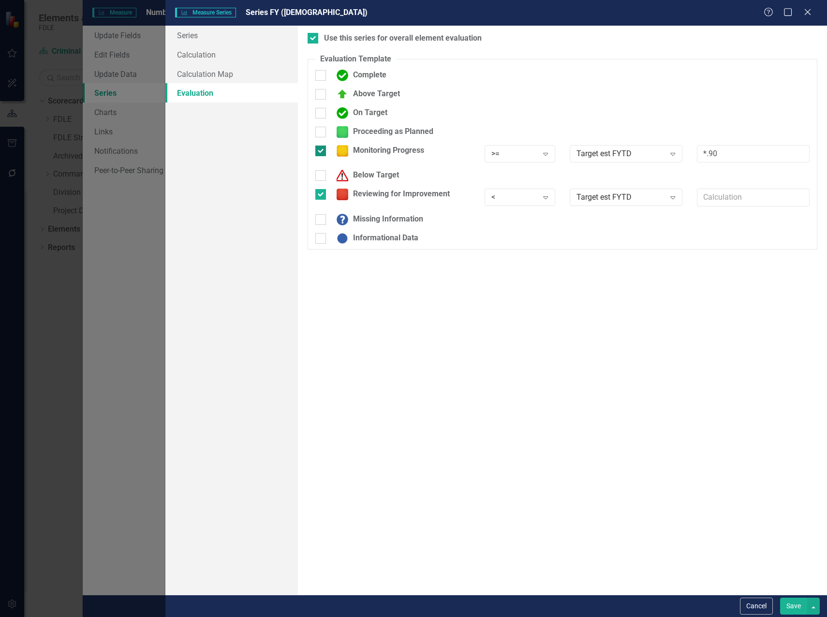
click at [320, 153] on div at bounding box center [320, 151] width 11 height 11
click at [320, 152] on input "Monitoring Progress" at bounding box center [318, 149] width 6 height 6
checkbox input "false"
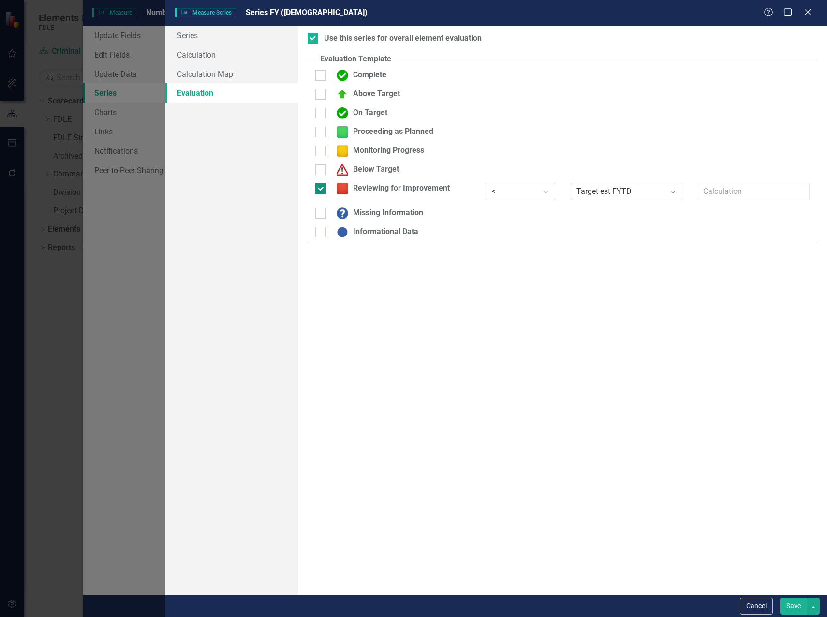
click at [317, 185] on input "Reviewing for Improvement" at bounding box center [318, 186] width 6 height 6
checkbox input "false"
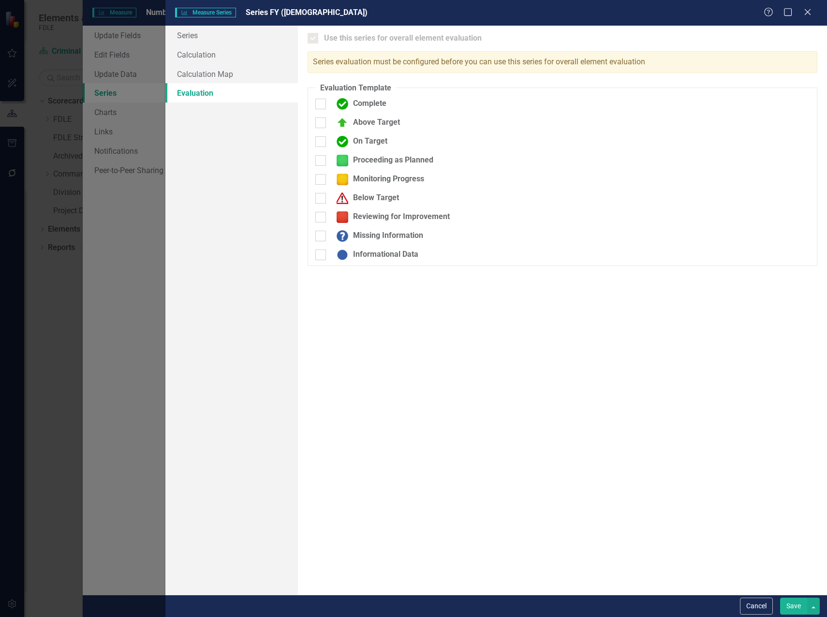
click at [802, 605] on button "Save" at bounding box center [793, 606] width 27 height 17
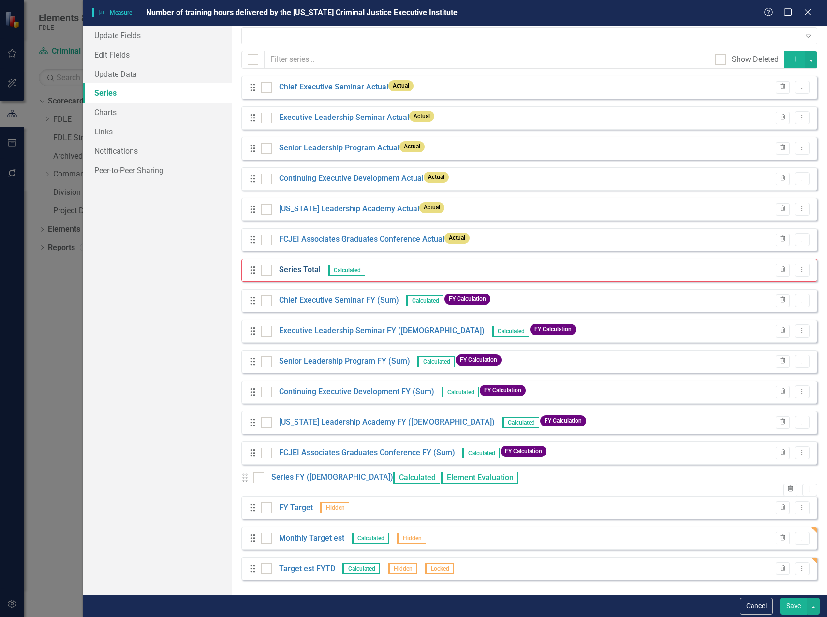
click at [307, 265] on link "Series Total" at bounding box center [300, 270] width 42 height 11
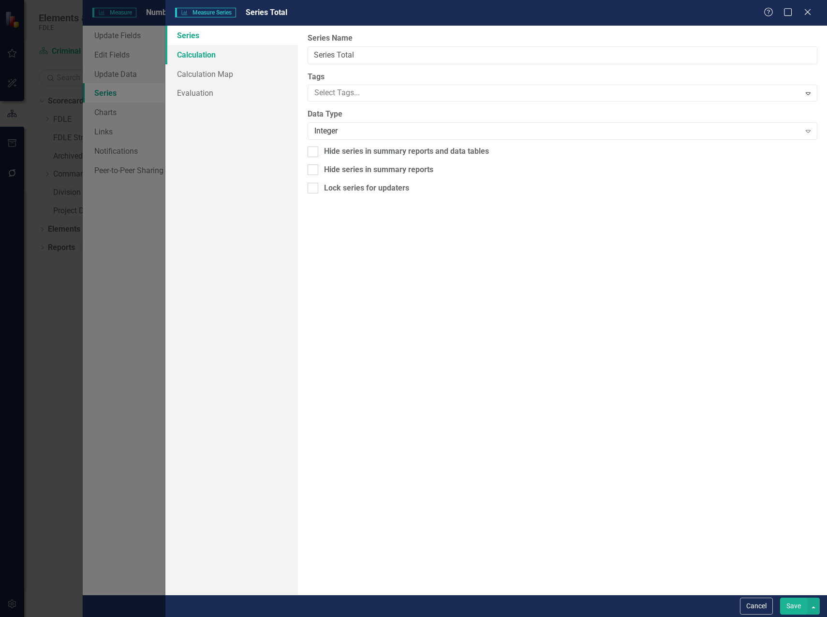
click at [200, 58] on link "Calculation" at bounding box center [231, 54] width 133 height 19
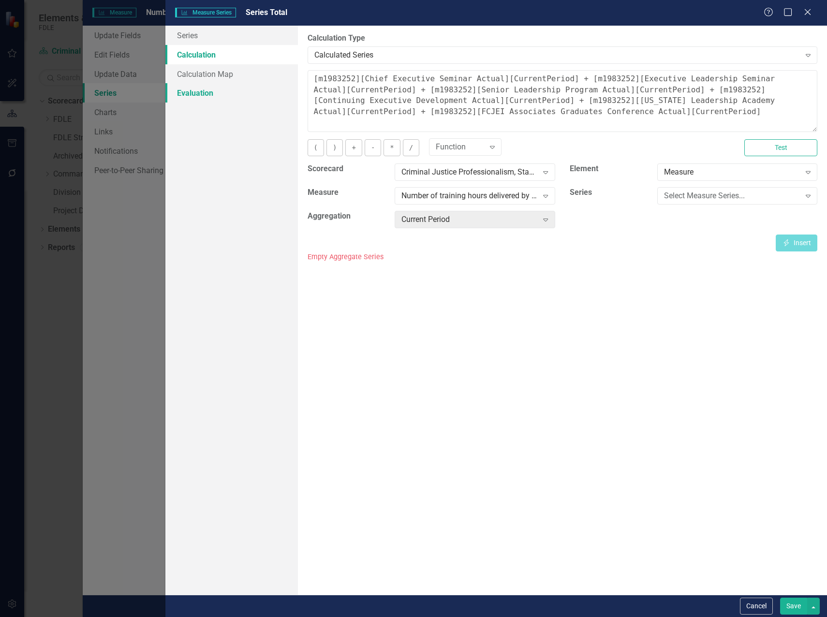
click at [193, 94] on link "Evaluation" at bounding box center [231, 92] width 133 height 19
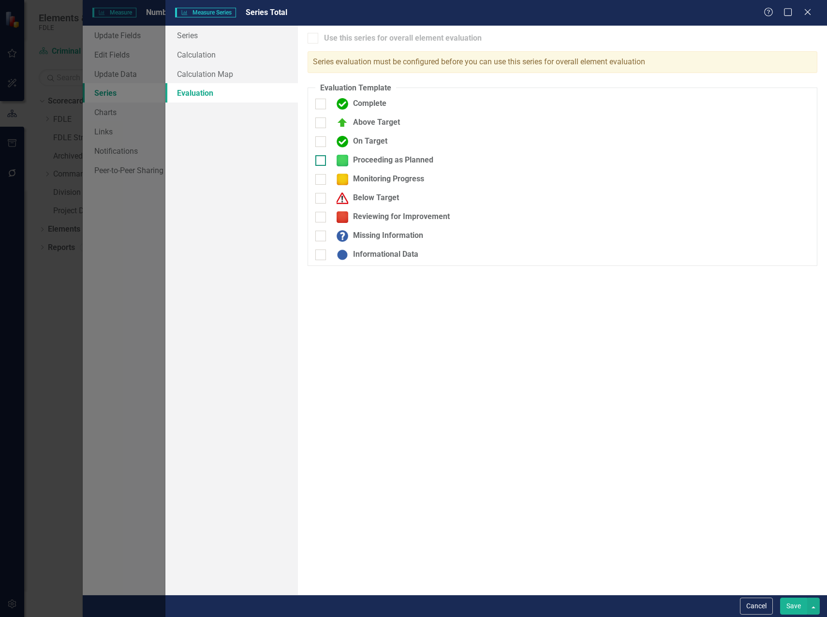
click at [319, 158] on input "Proceeding as Planned" at bounding box center [318, 158] width 6 height 6
checkbox input "true"
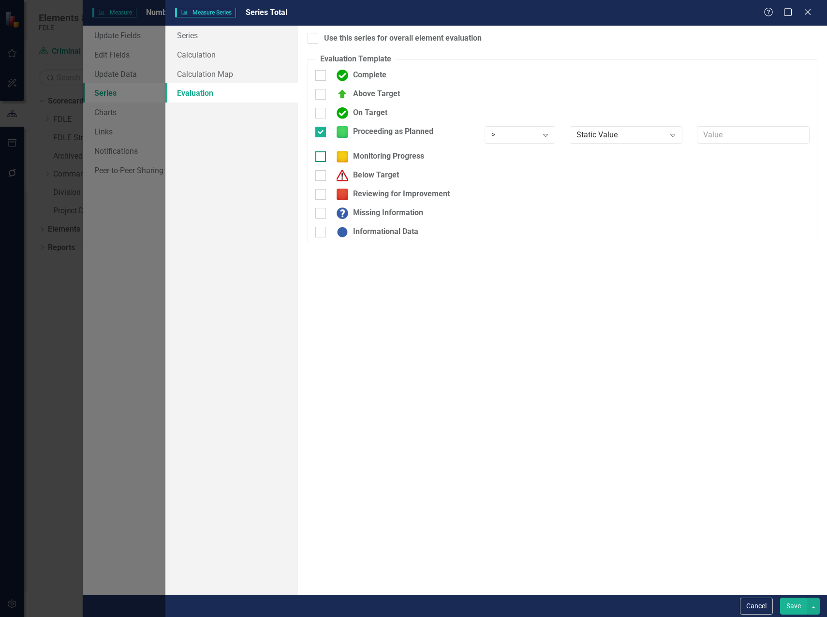
click at [324, 155] on div at bounding box center [320, 156] width 11 height 11
click at [322, 155] on input "Monitoring Progress" at bounding box center [318, 154] width 6 height 6
checkbox input "true"
click at [320, 195] on input "Reviewing for Improvement" at bounding box center [318, 198] width 6 height 6
checkbox input "true"
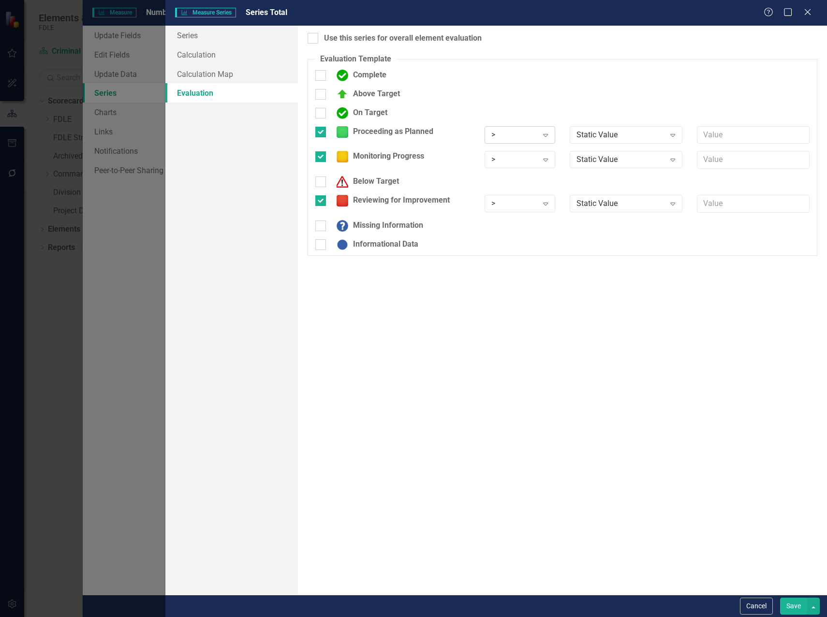
click at [506, 140] on div ">" at bounding box center [514, 134] width 46 height 11
click at [506, 164] on div ">=" at bounding box center [525, 167] width 62 height 11
click at [506, 159] on div ">" at bounding box center [514, 159] width 46 height 11
click at [503, 190] on div ">=" at bounding box center [525, 192] width 62 height 11
click at [501, 207] on div ">" at bounding box center [514, 203] width 46 height 11
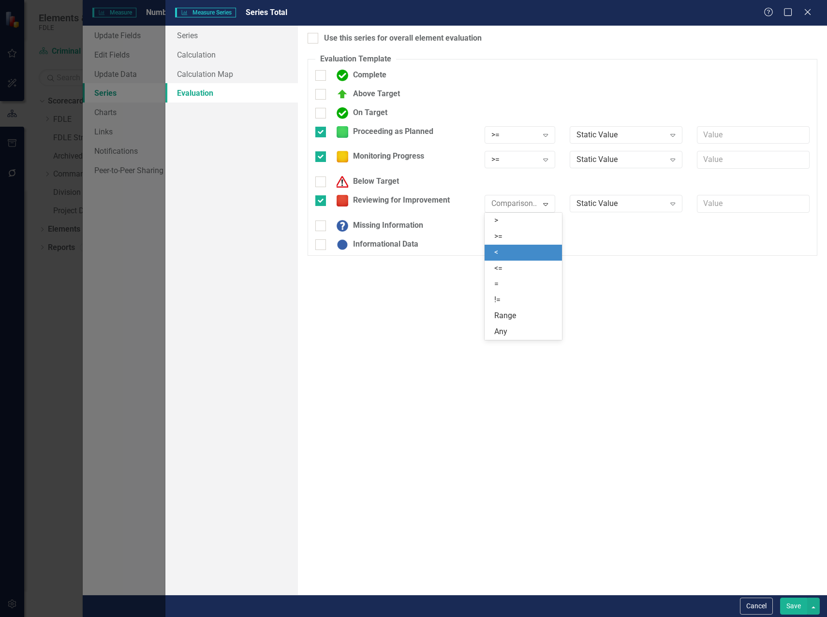
click at [499, 248] on div "<" at bounding box center [525, 252] width 62 height 11
click at [676, 207] on icon "Expand" at bounding box center [673, 204] width 10 height 8
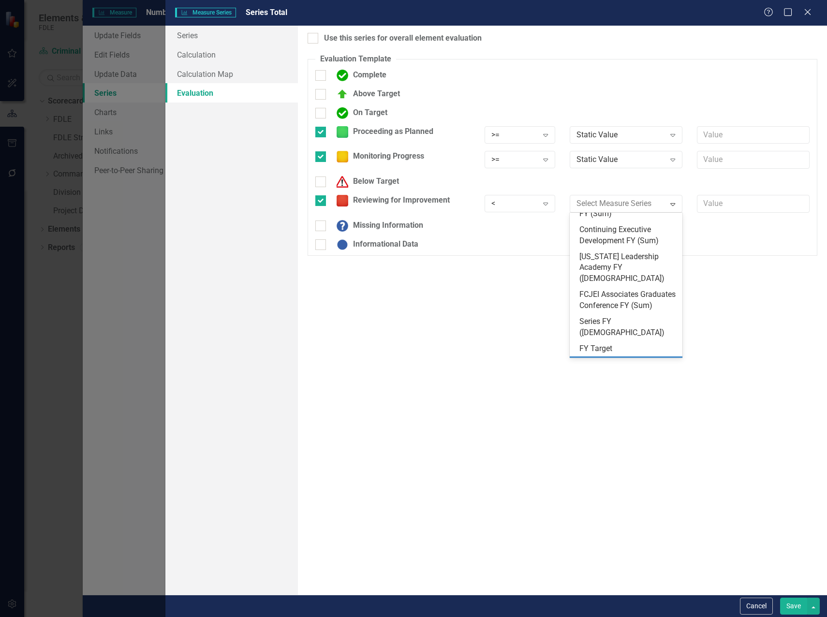
scroll to position [280, 0]
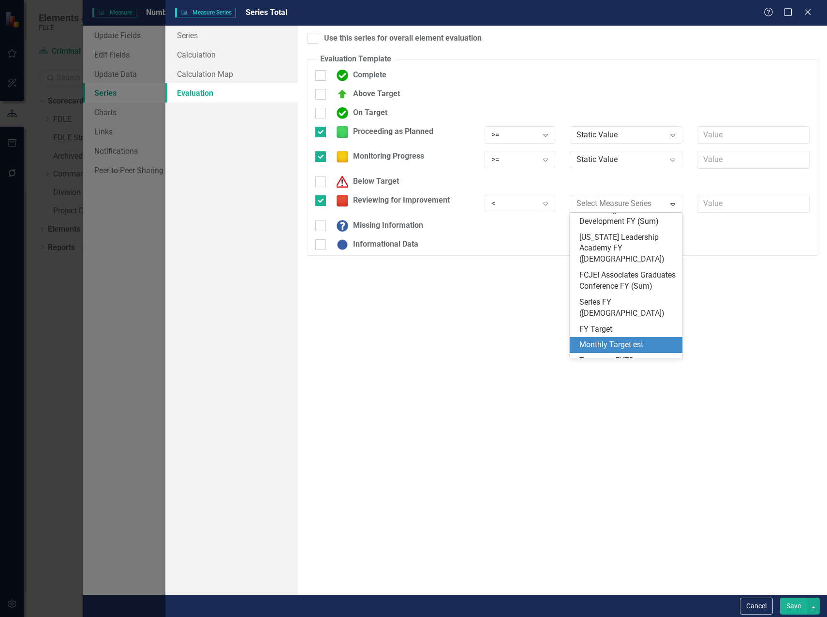
click at [633, 340] on div "Monthly Target est" at bounding box center [627, 345] width 97 height 11
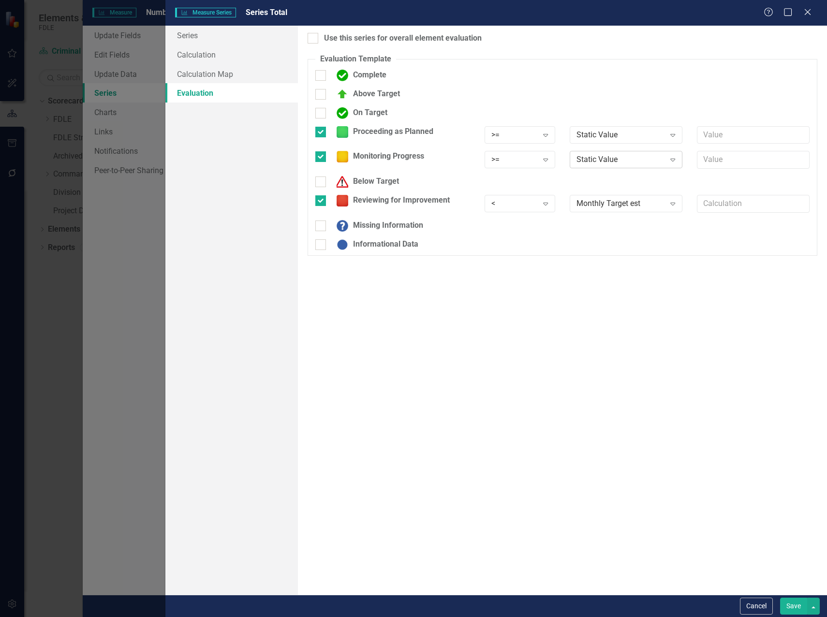
click at [617, 153] on div "Static Value Expand" at bounding box center [626, 159] width 113 height 17
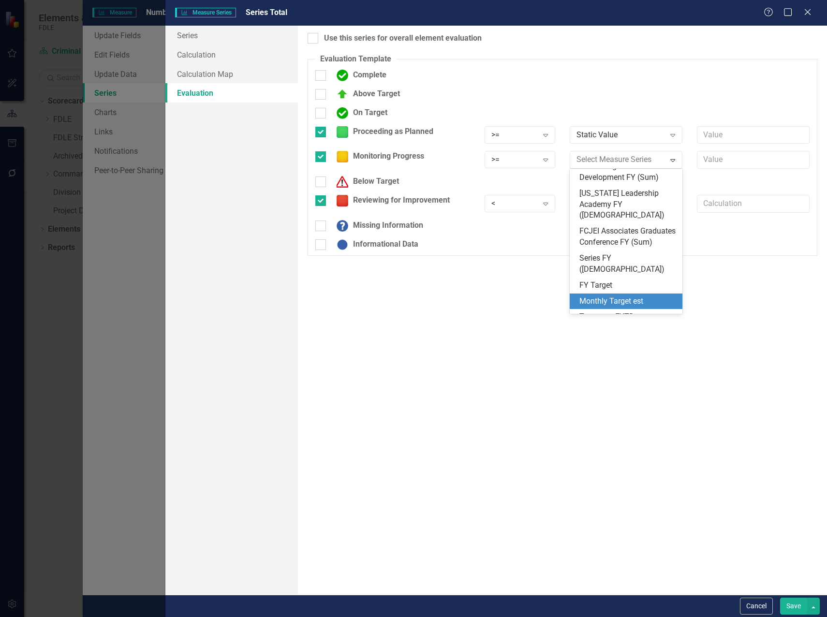
click at [610, 296] on div "Monthly Target est" at bounding box center [627, 301] width 97 height 11
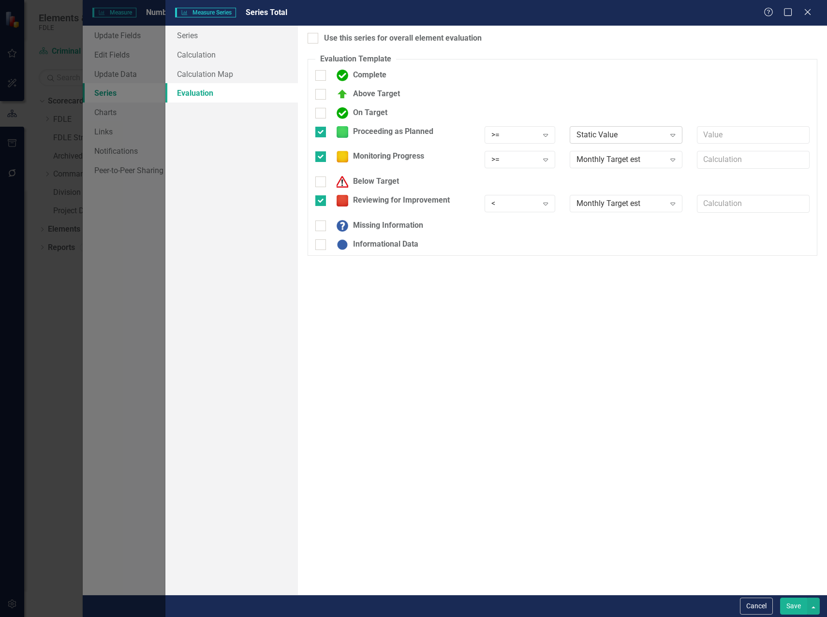
click at [632, 136] on div "Static Value" at bounding box center [621, 134] width 89 height 11
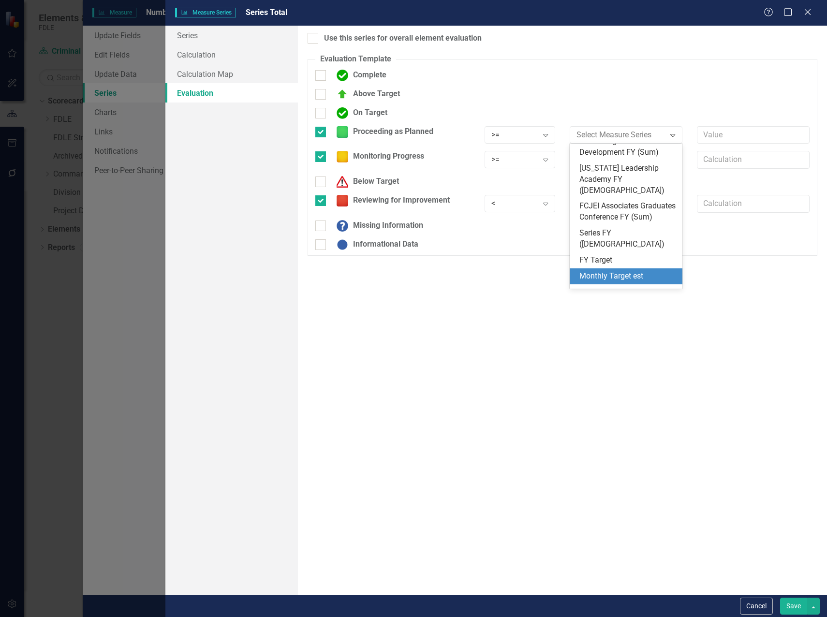
click at [619, 271] on div "Monthly Target est" at bounding box center [627, 276] width 97 height 11
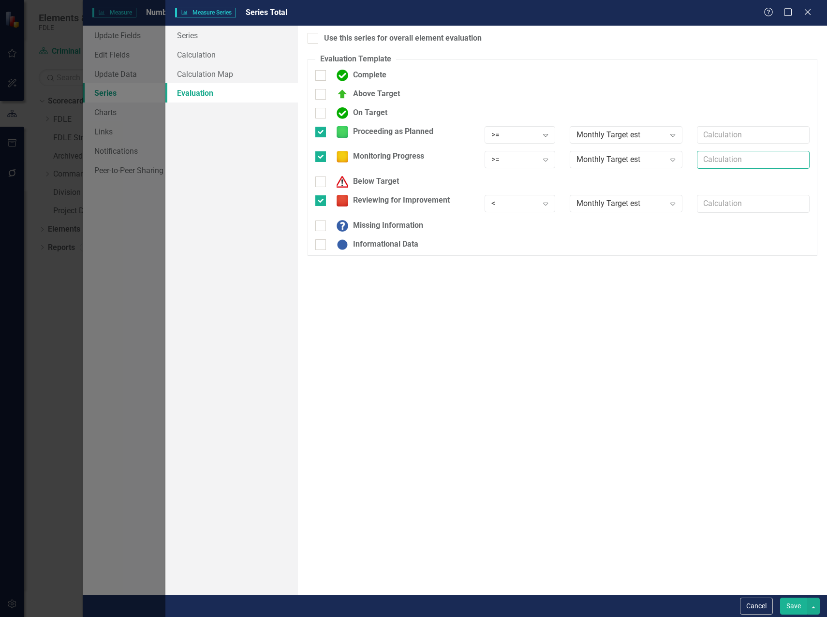
click at [712, 157] on input "text" at bounding box center [753, 160] width 113 height 18
type input "*.90"
click at [315, 40] on div at bounding box center [313, 38] width 11 height 11
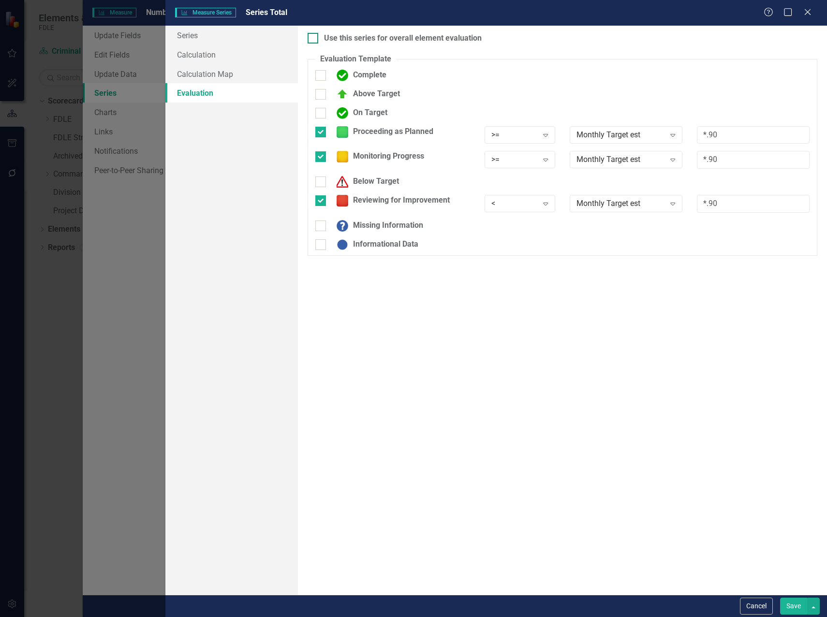
click at [314, 39] on input "Use this series for overall element evaluation" at bounding box center [311, 36] width 6 height 6
checkbox input "true"
click at [791, 605] on button "Save" at bounding box center [793, 606] width 27 height 17
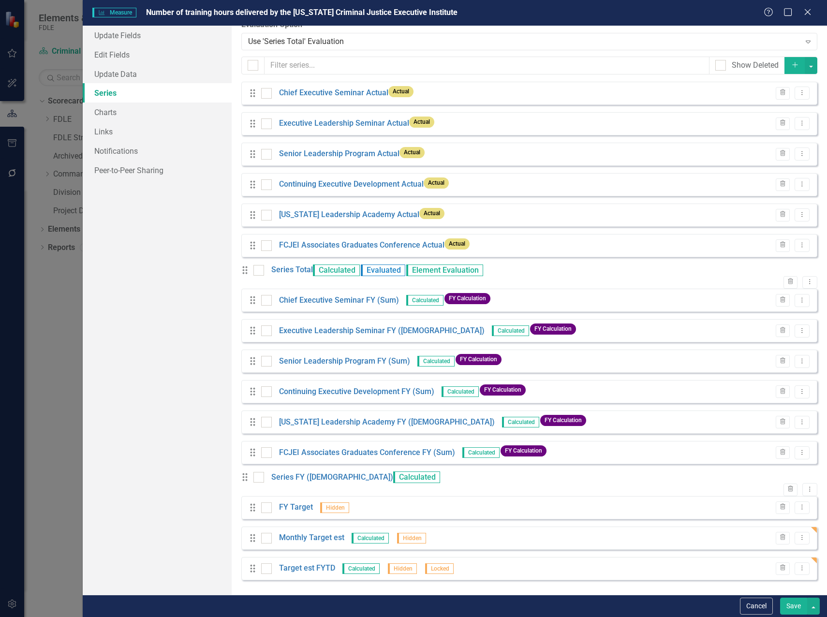
click at [791, 605] on button "Save" at bounding box center [793, 606] width 27 height 17
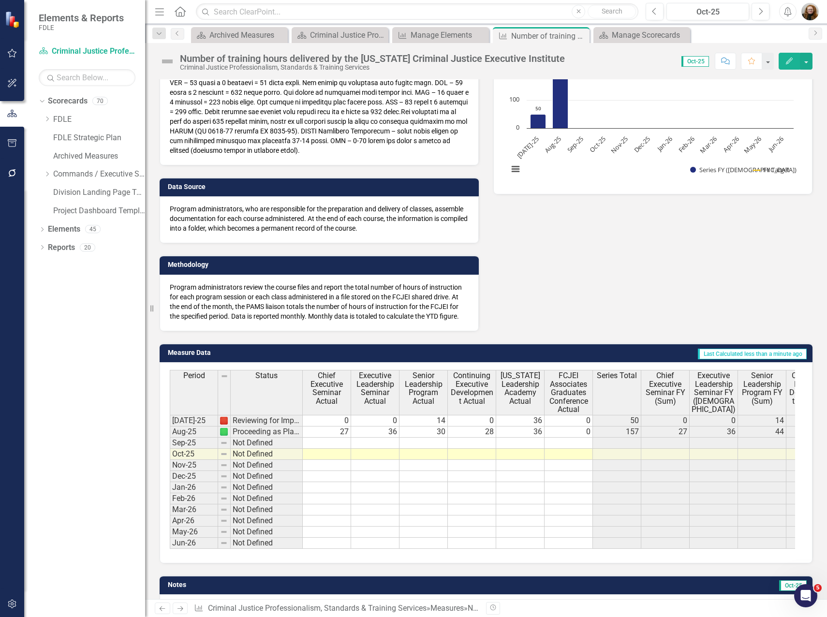
scroll to position [171, 0]
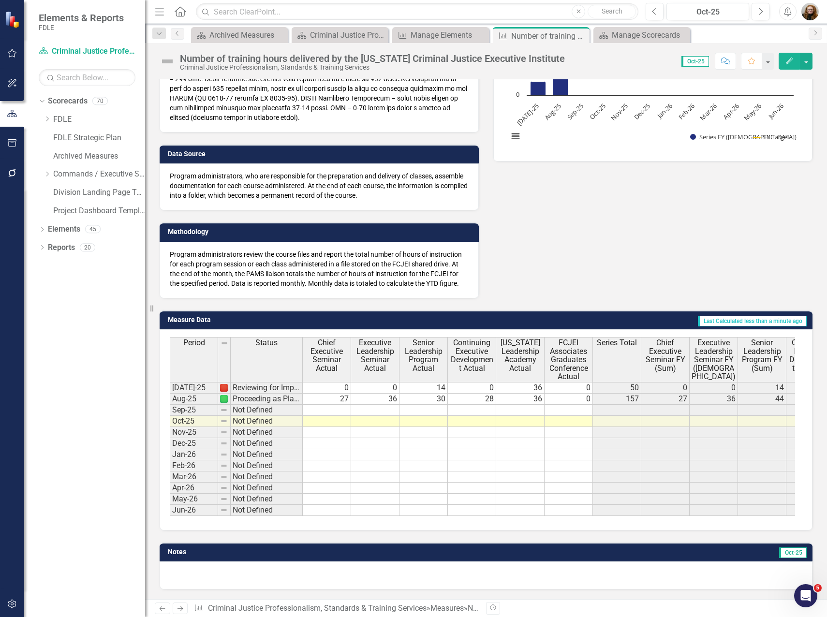
click at [789, 66] on button "Edit" at bounding box center [789, 61] width 21 height 17
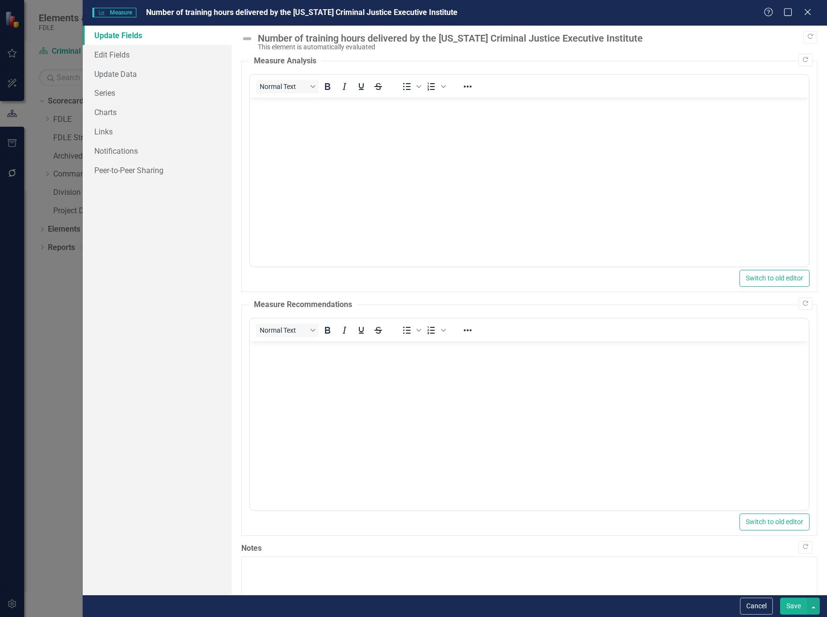
scroll to position [0, 0]
click at [104, 92] on link "Series" at bounding box center [157, 92] width 149 height 19
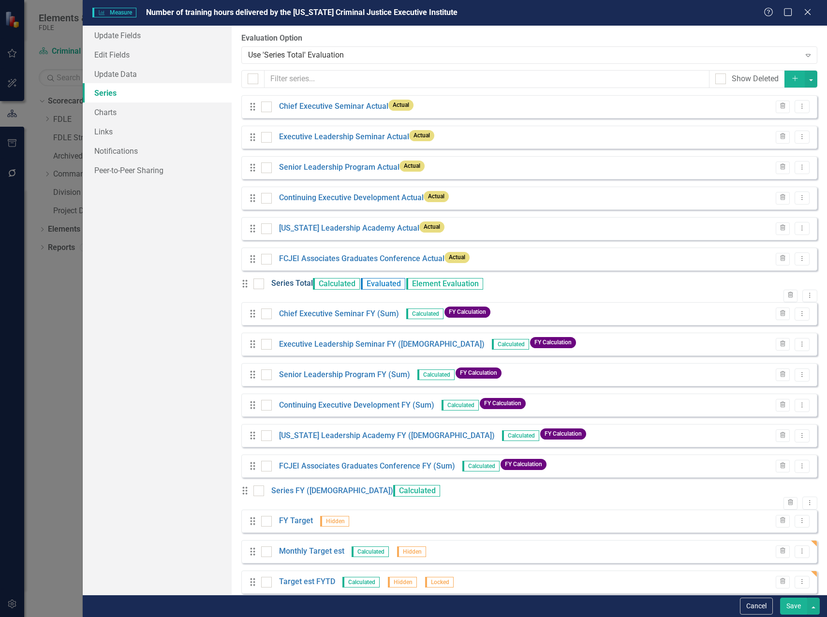
click at [290, 289] on link "Series Total" at bounding box center [292, 283] width 42 height 11
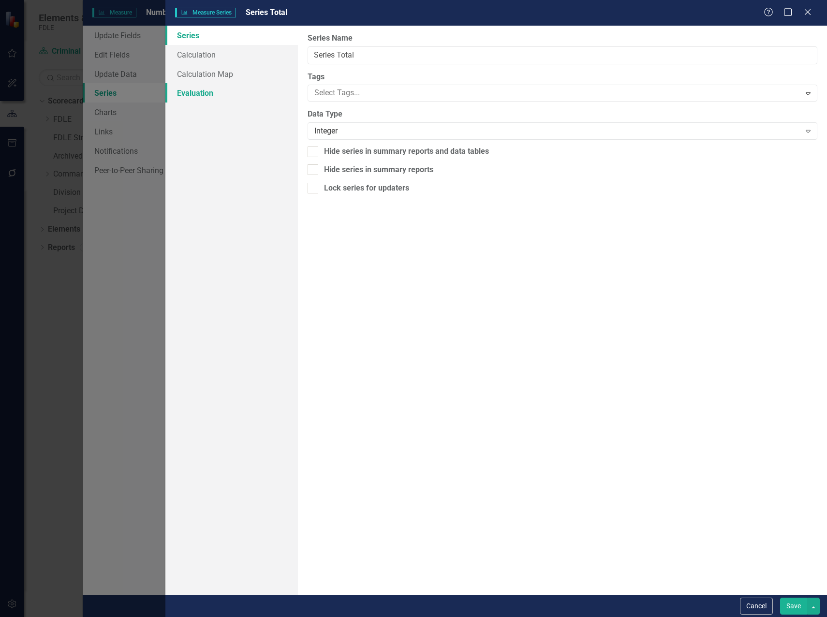
click at [192, 91] on link "Evaluation" at bounding box center [231, 92] width 133 height 19
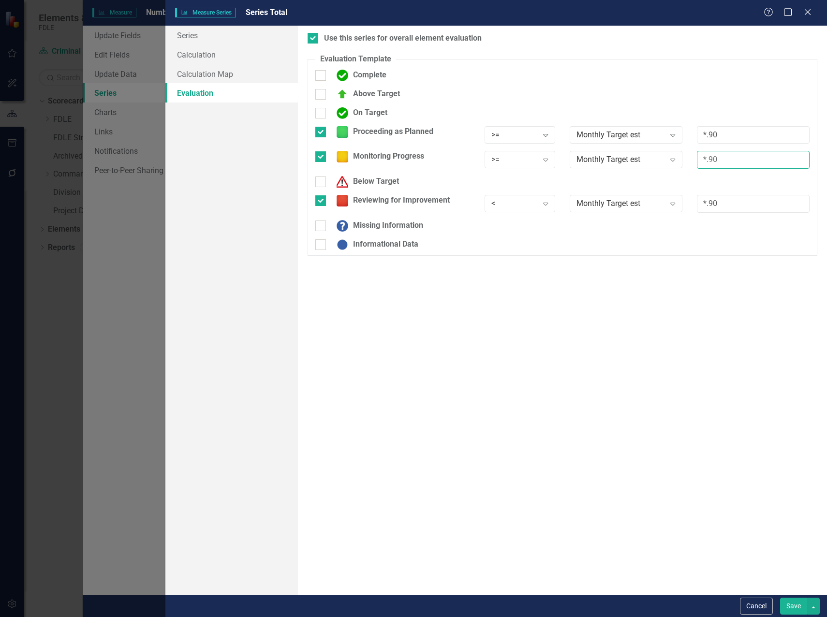
click at [712, 162] on input "*.90" at bounding box center [753, 160] width 113 height 18
type input "*.80"
click at [802, 607] on button "Save" at bounding box center [793, 606] width 27 height 17
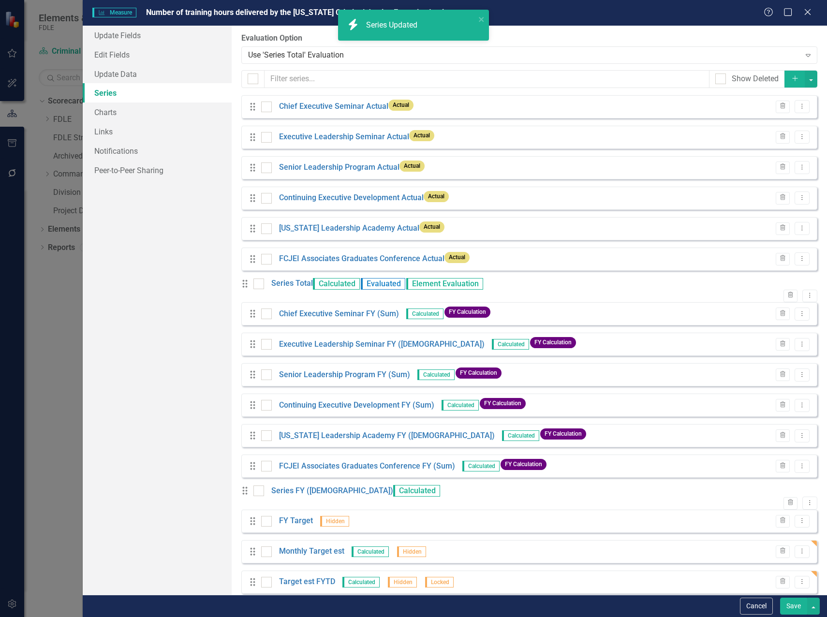
click at [788, 608] on button "Save" at bounding box center [793, 606] width 27 height 17
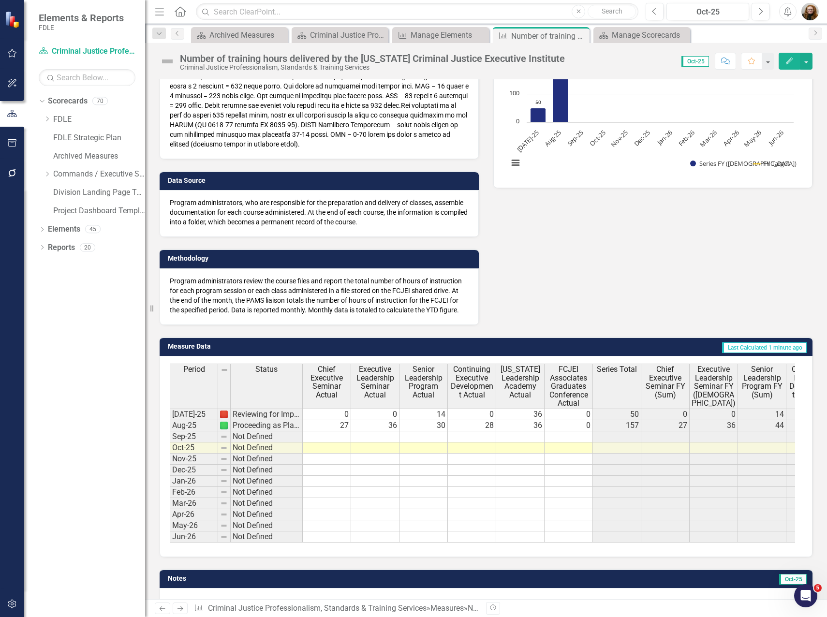
scroll to position [122, 0]
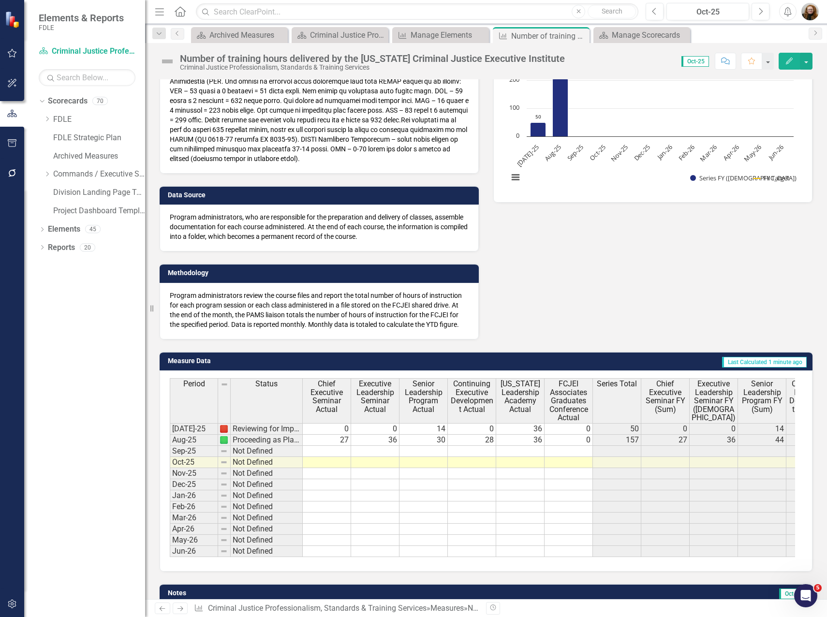
drag, startPoint x: 613, startPoint y: 501, endPoint x: 607, endPoint y: 493, distance: 9.3
click at [170, 501] on div "Period Status Chief Executive Seminar Actual Executive Leadership Seminar Actua…" at bounding box center [170, 467] width 0 height 179
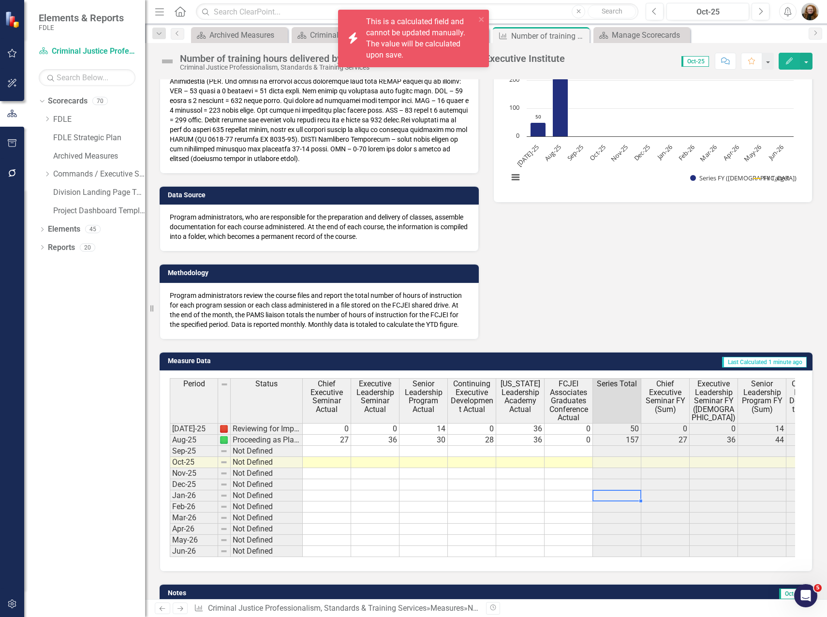
click at [609, 430] on td "50" at bounding box center [617, 429] width 48 height 12
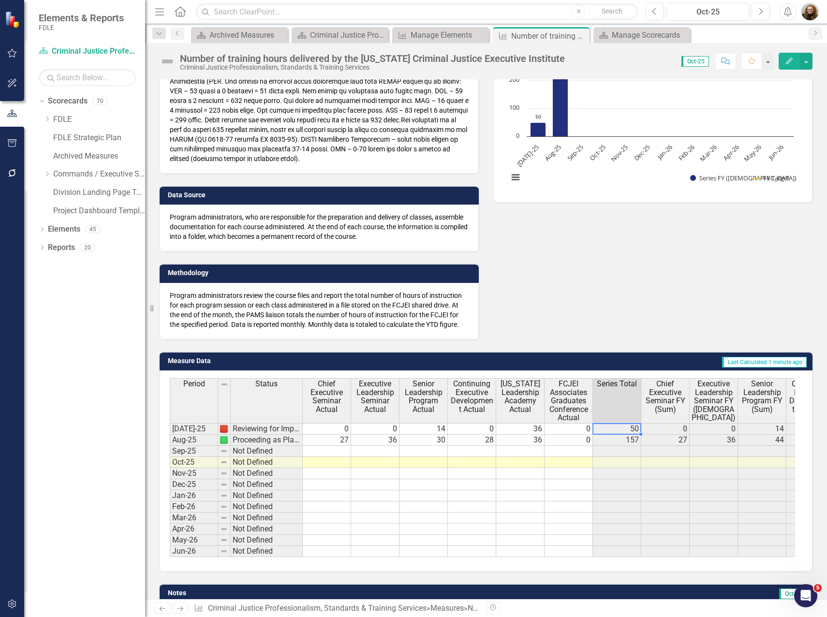
click at [610, 429] on td "50" at bounding box center [617, 429] width 48 height 12
click at [787, 66] on button "Edit" at bounding box center [789, 61] width 21 height 17
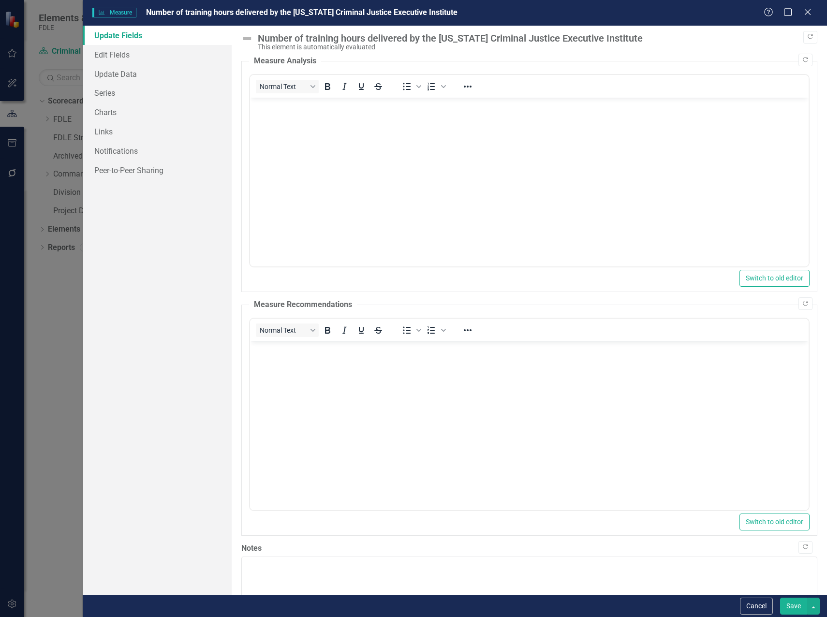
scroll to position [0, 0]
click at [115, 89] on link "Series" at bounding box center [157, 92] width 149 height 19
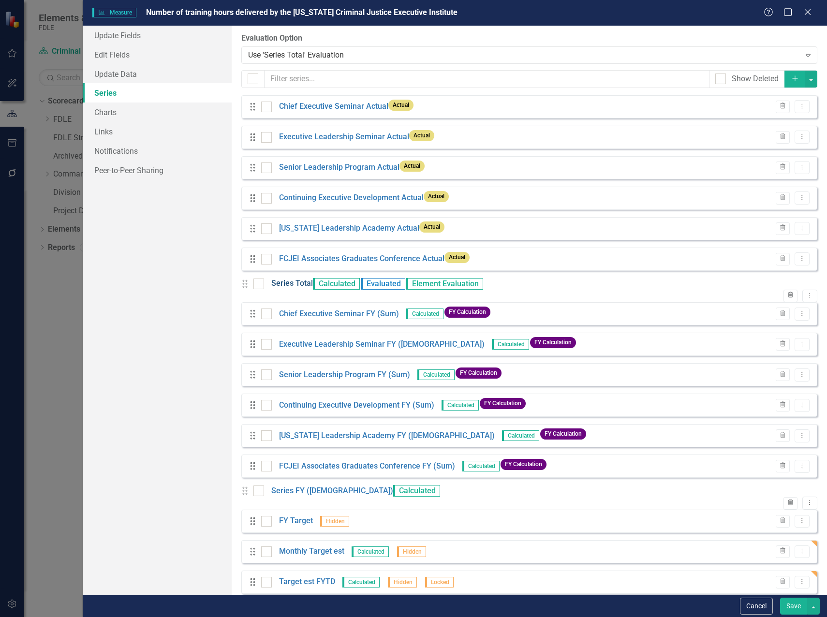
click at [307, 289] on link "Series Total" at bounding box center [292, 283] width 42 height 11
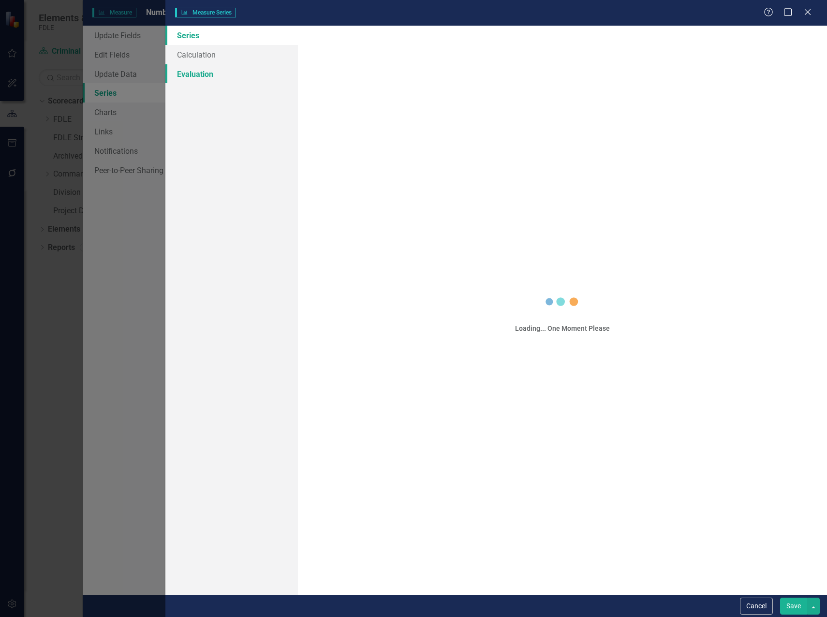
click at [194, 71] on link "Evaluation" at bounding box center [231, 73] width 133 height 19
click at [198, 70] on link "Evaluation" at bounding box center [231, 73] width 133 height 19
click at [198, 55] on link "Calculation" at bounding box center [231, 54] width 133 height 19
click at [813, 13] on div "Help Maximize Close" at bounding box center [791, 12] width 54 height 11
click at [813, 12] on div "Help Maximize Close" at bounding box center [791, 12] width 54 height 11
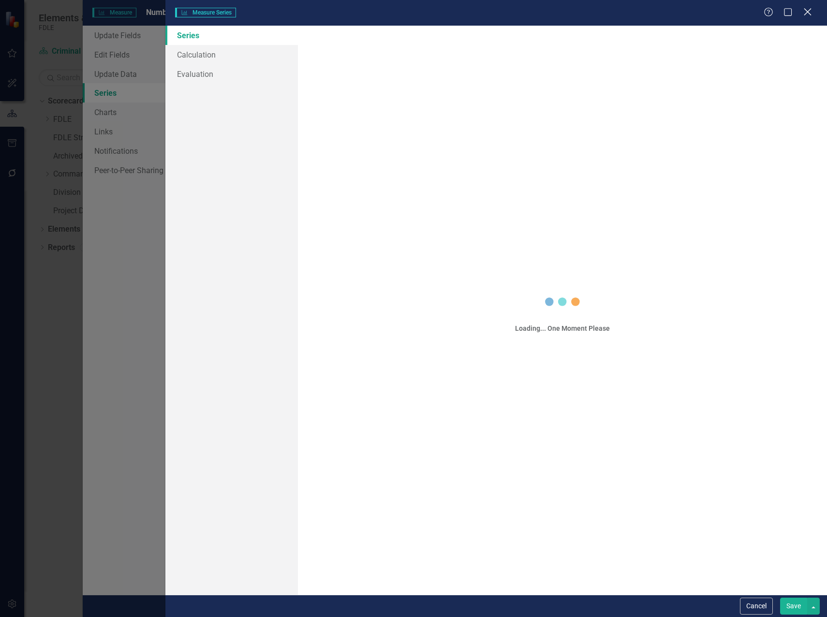
click at [808, 9] on icon "Close" at bounding box center [807, 11] width 12 height 9
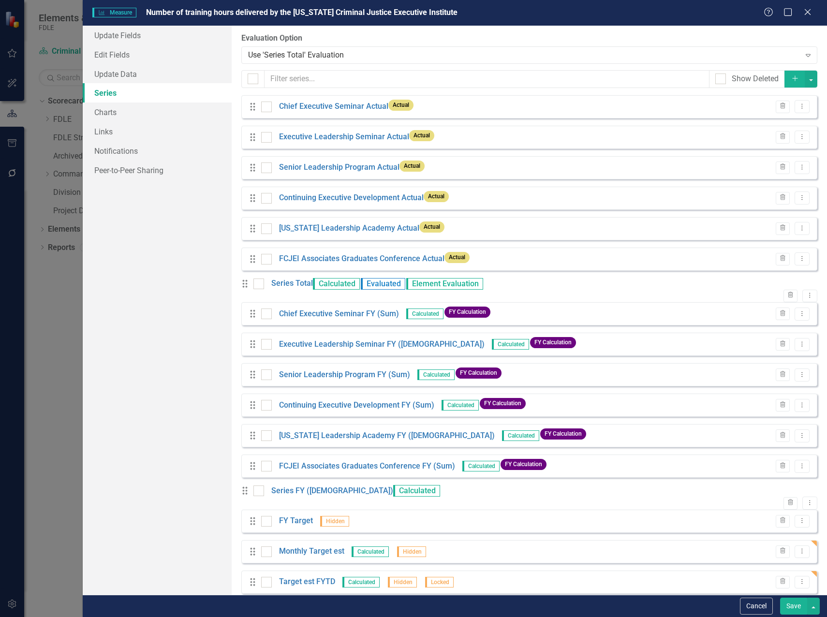
scroll to position [26, 0]
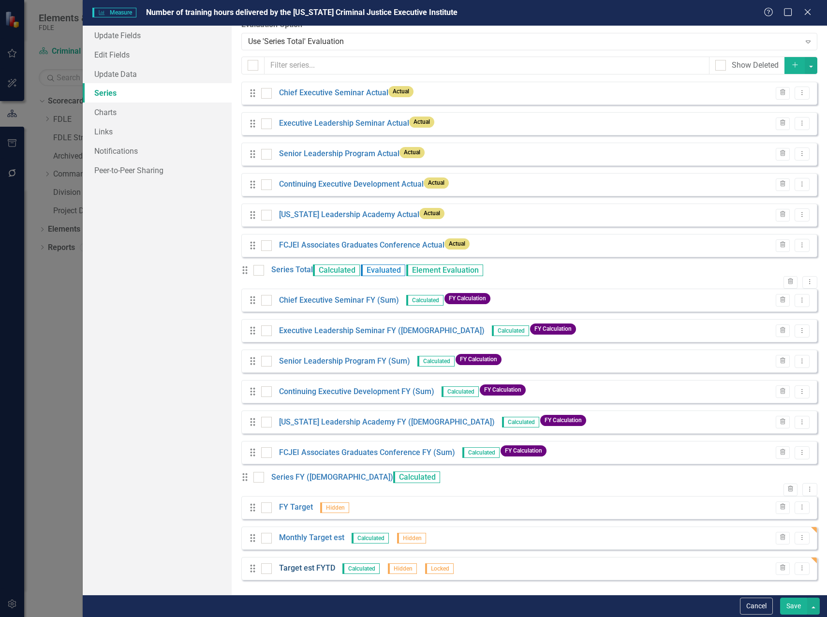
click at [296, 571] on link "Target est FYTD" at bounding box center [307, 568] width 56 height 11
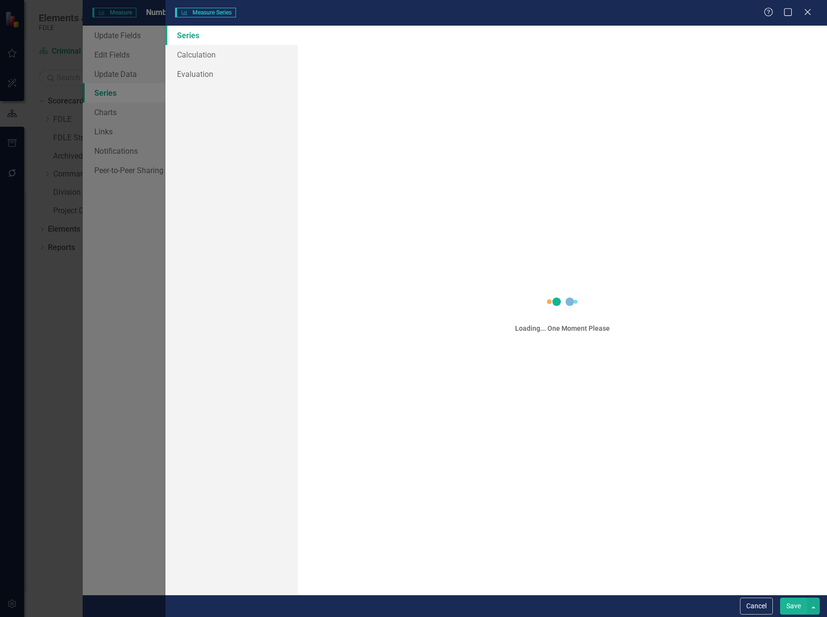
click at [445, 206] on div "Loading... One Moment Please" at bounding box center [562, 310] width 529 height 569
click at [749, 606] on button "Cancel" at bounding box center [756, 606] width 33 height 17
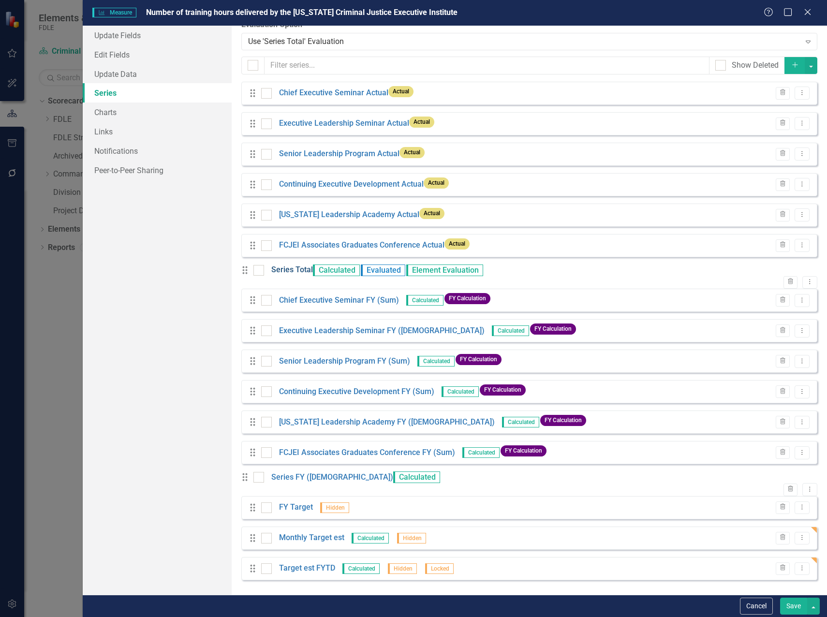
click at [302, 265] on link "Series Total" at bounding box center [292, 270] width 42 height 11
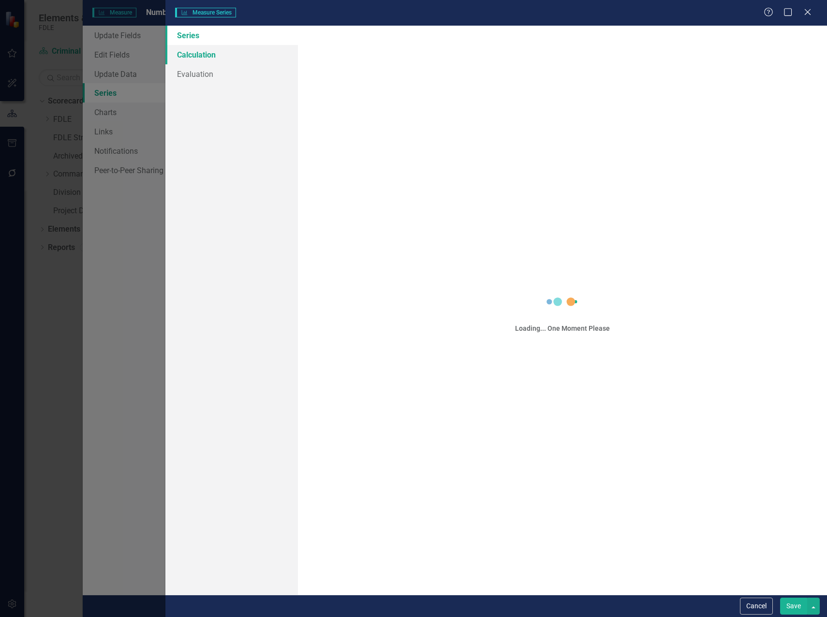
click at [201, 58] on link "Calculation" at bounding box center [231, 54] width 133 height 19
click at [759, 607] on button "Cancel" at bounding box center [756, 606] width 33 height 17
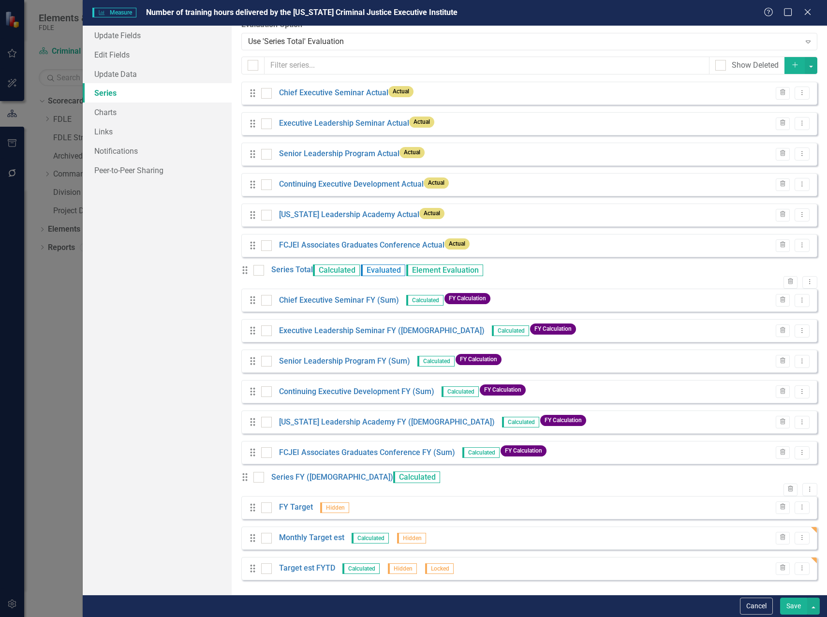
click at [786, 607] on button "Save" at bounding box center [793, 606] width 27 height 17
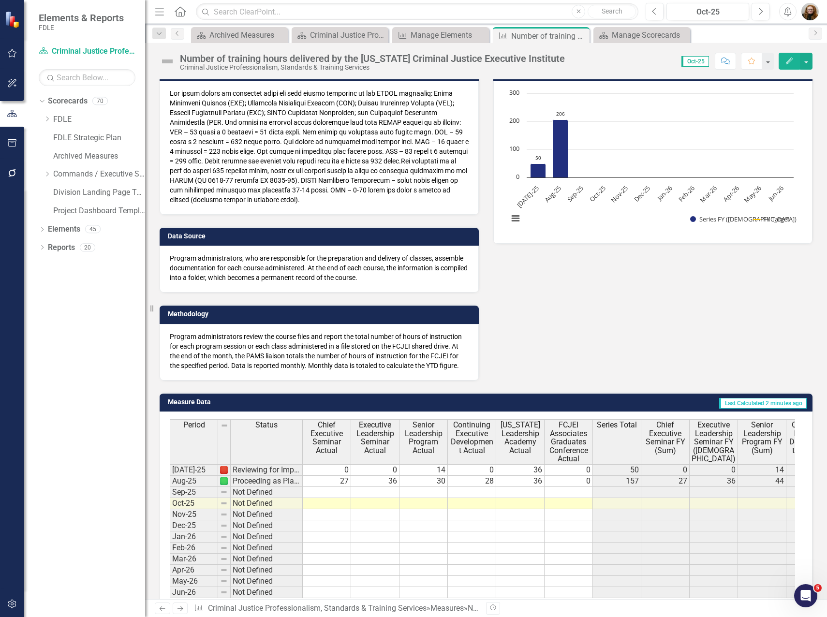
scroll to position [0, 0]
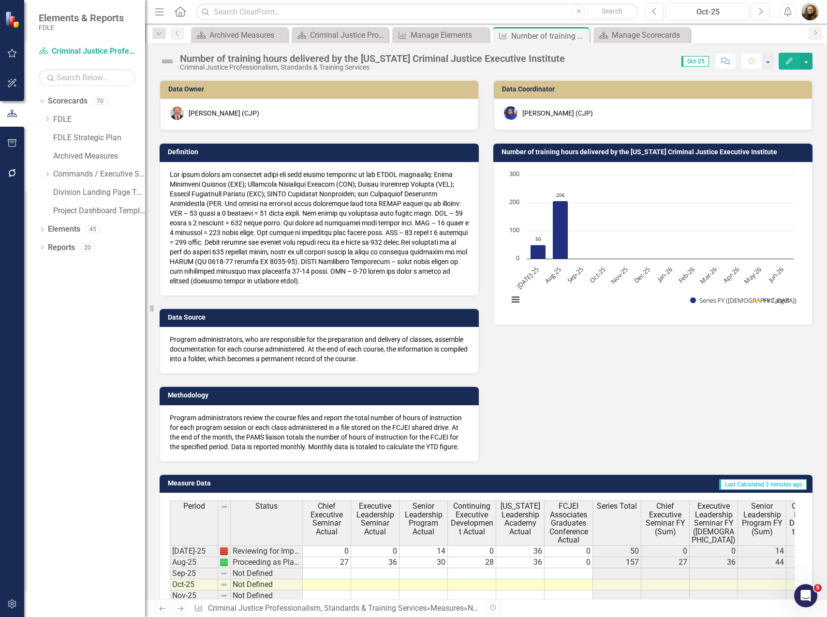
click at [747, 307] on rect "Interactive chart" at bounding box center [650, 242] width 295 height 145
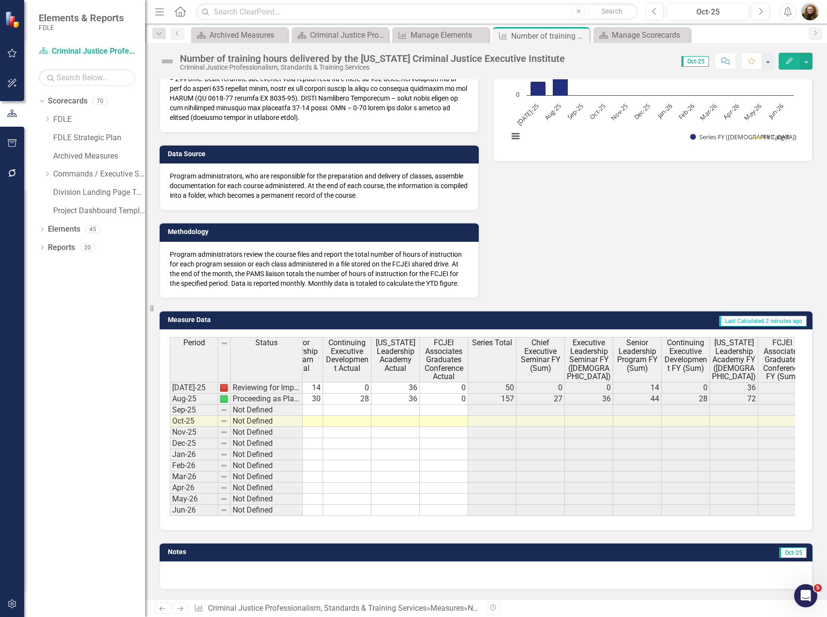
scroll to position [0, 185]
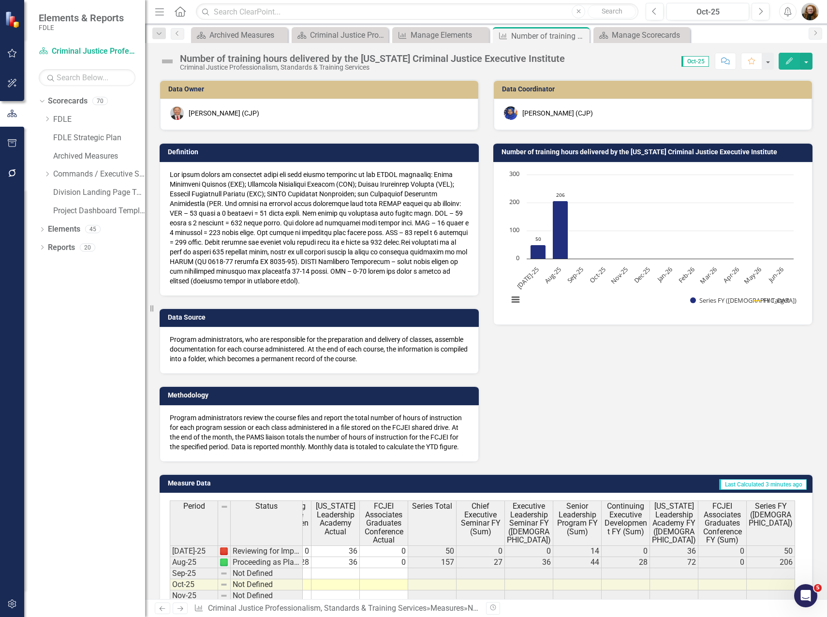
click at [528, 395] on div "Data Owner [PERSON_NAME] (CJP) Definition Data Source Program administrators, w…" at bounding box center [485, 264] width 667 height 395
click at [696, 156] on h3 "Number of training hours delivered by the [US_STATE] Criminal Justice Executive…" at bounding box center [655, 151] width 306 height 7
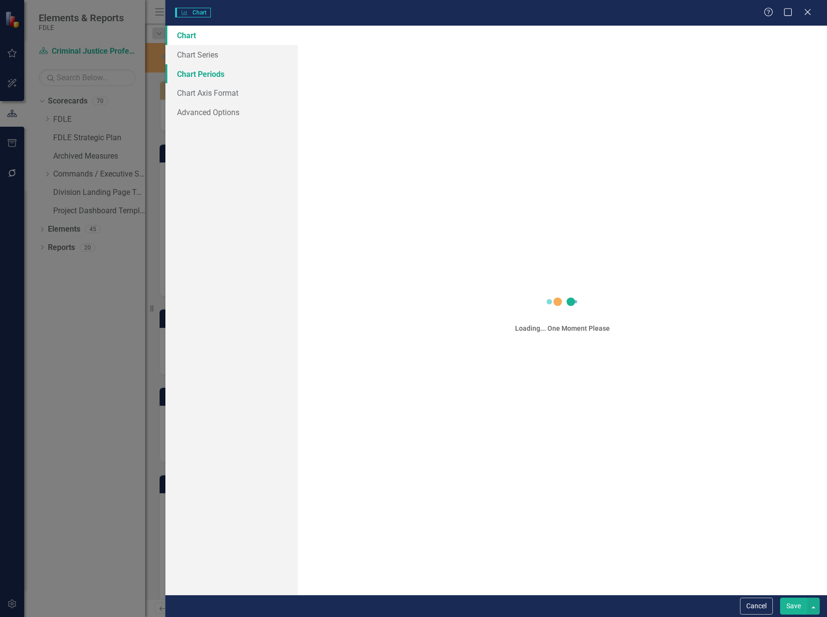
click at [208, 75] on link "Chart Periods" at bounding box center [231, 73] width 133 height 19
click at [203, 70] on link "Chart Periods" at bounding box center [231, 73] width 133 height 19
click at [807, 16] on icon "Close" at bounding box center [807, 11] width 12 height 9
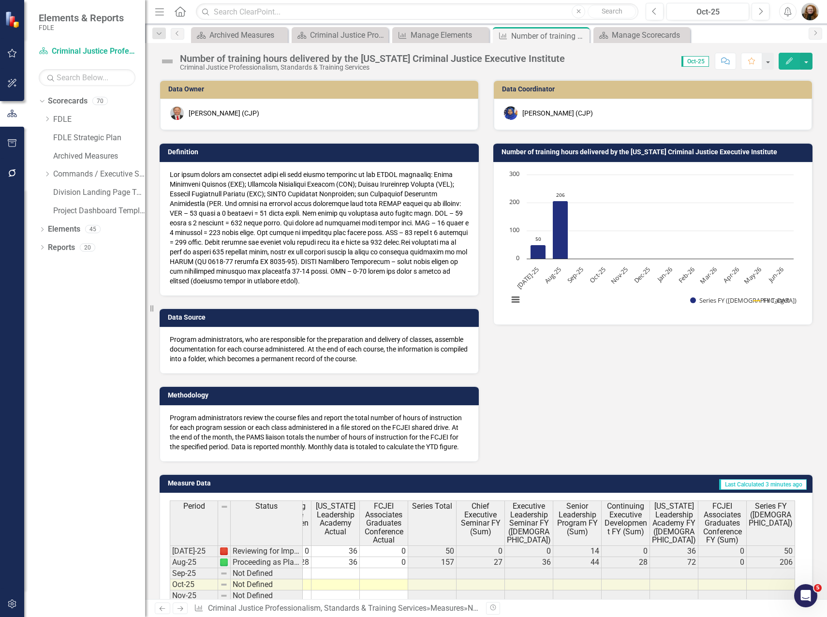
click at [511, 365] on div "Data Owner [PERSON_NAME] (CJP) Definition Data Source Program administrators, w…" at bounding box center [485, 264] width 667 height 395
click at [682, 35] on icon "Close" at bounding box center [682, 35] width 10 height 8
click at [383, 34] on icon "Close" at bounding box center [380, 35] width 10 height 8
click at [0, 0] on icon "Close" at bounding box center [0, 0] width 0 height 0
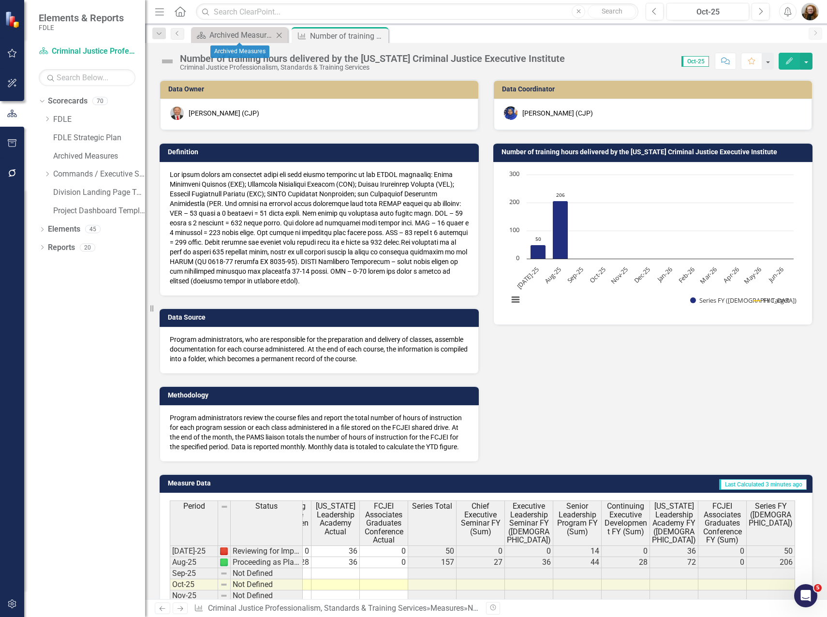
click at [277, 36] on icon "Close" at bounding box center [279, 35] width 10 height 8
drag, startPoint x: 711, startPoint y: 368, endPoint x: 701, endPoint y: 359, distance: 13.0
click at [705, 362] on div "Data Owner [PERSON_NAME] (CJP) Definition Data Source Program administrators, w…" at bounding box center [485, 264] width 667 height 395
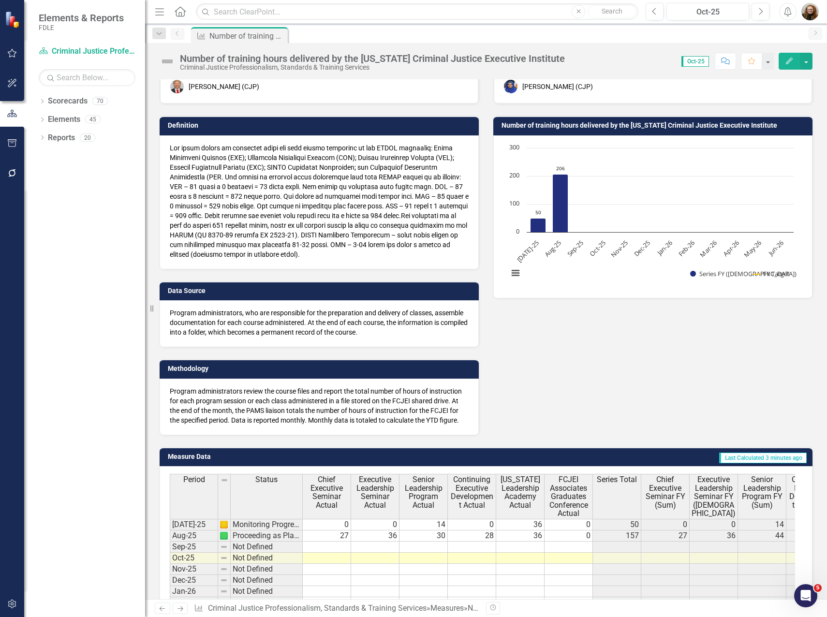
scroll to position [26, 0]
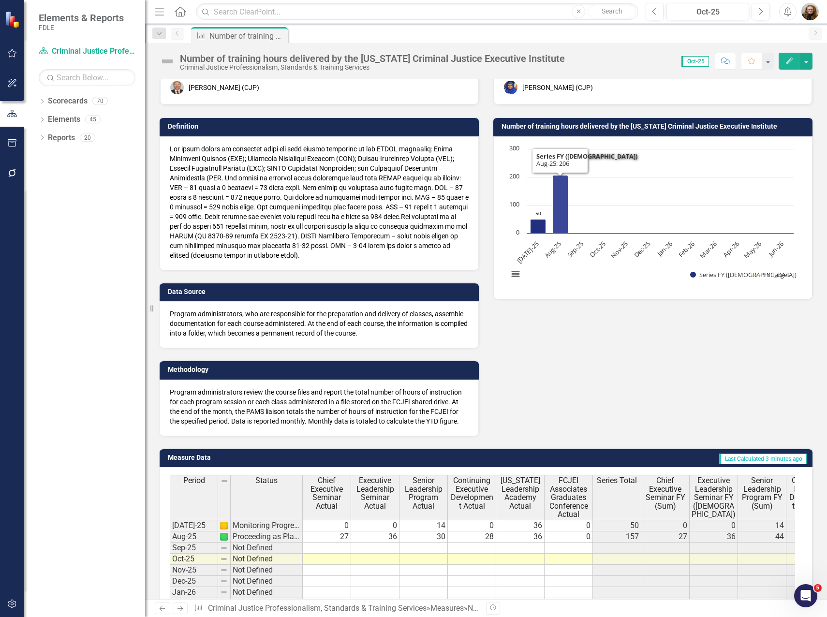
click at [558, 193] on icon "Aug-25, 206. Series FY (Sum)." at bounding box center [560, 204] width 15 height 58
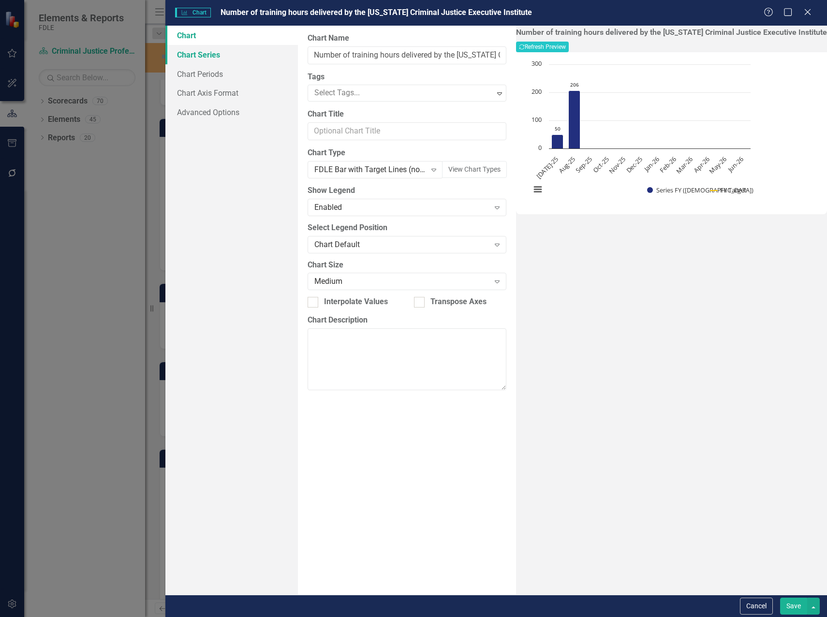
click at [207, 53] on link "Chart Series" at bounding box center [231, 54] width 133 height 19
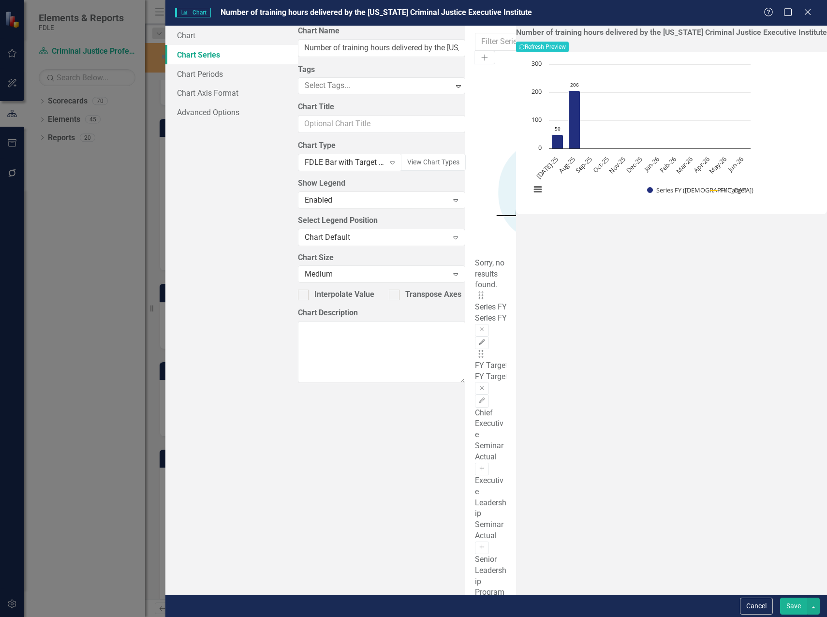
click at [812, 12] on icon "Close" at bounding box center [808, 12] width 10 height 8
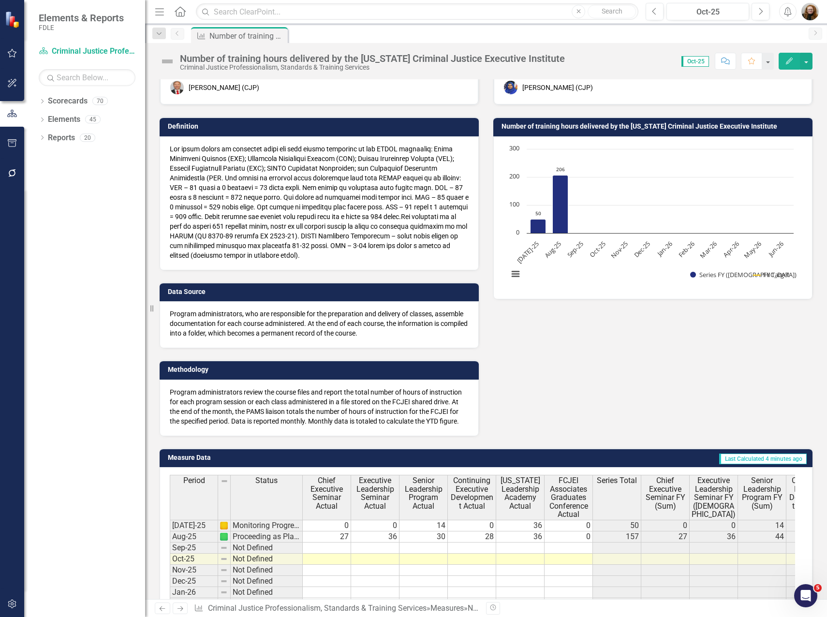
click at [713, 372] on div "Data Owner [PERSON_NAME] (CJP) Definition Data Source Program administrators, w…" at bounding box center [485, 239] width 667 height 395
click at [794, 60] on button "Edit" at bounding box center [789, 61] width 21 height 17
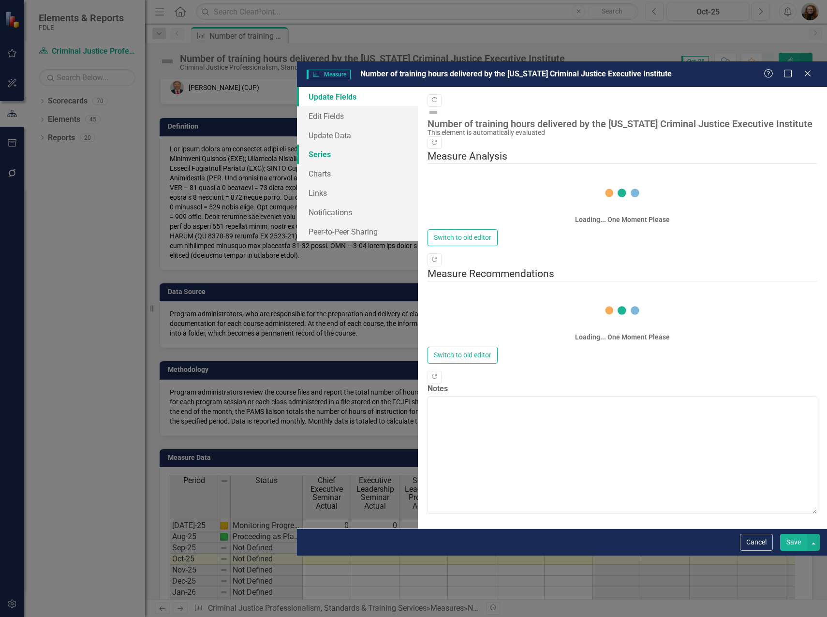
drag, startPoint x: 100, startPoint y: 96, endPoint x: 109, endPoint y: 95, distance: 9.2
click at [297, 145] on link "Series" at bounding box center [357, 154] width 121 height 19
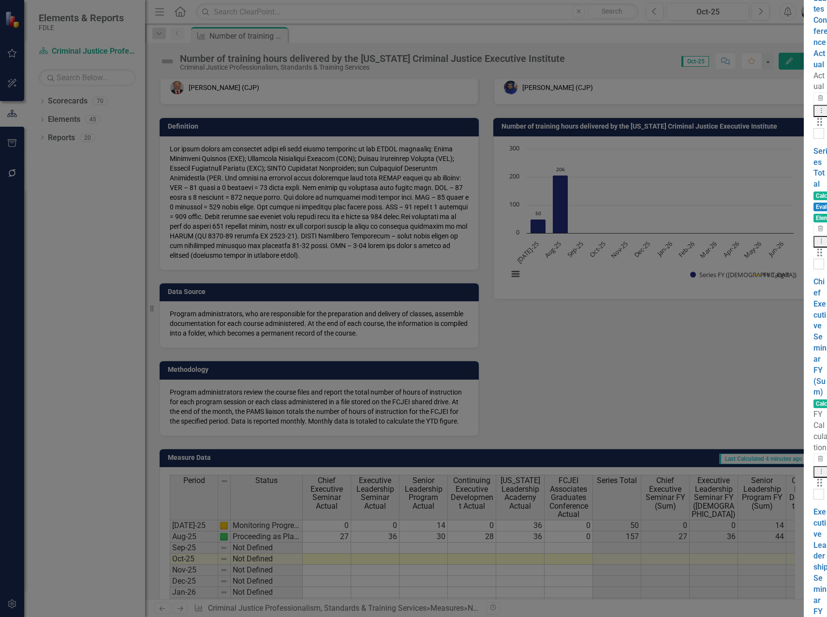
scroll to position [0, 0]
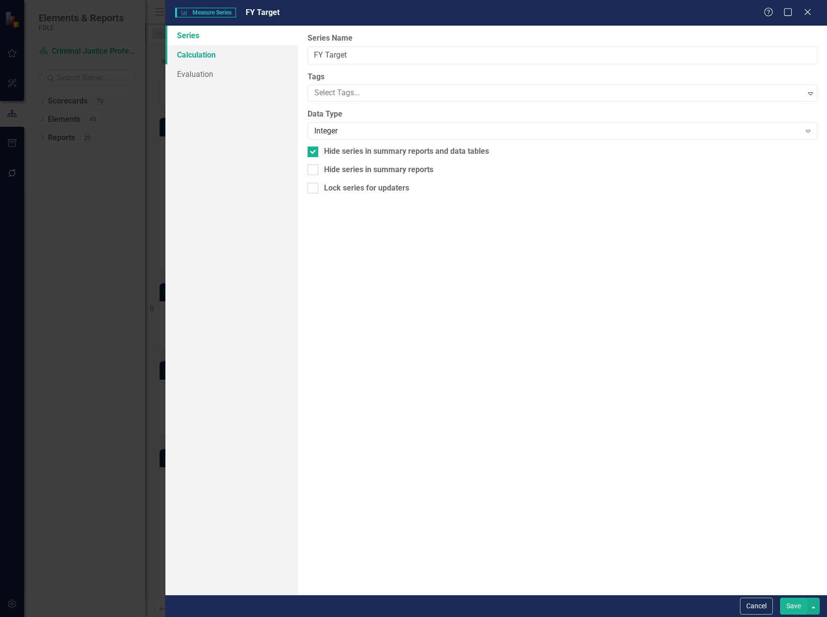
click at [204, 55] on link "Calculation" at bounding box center [231, 54] width 133 height 19
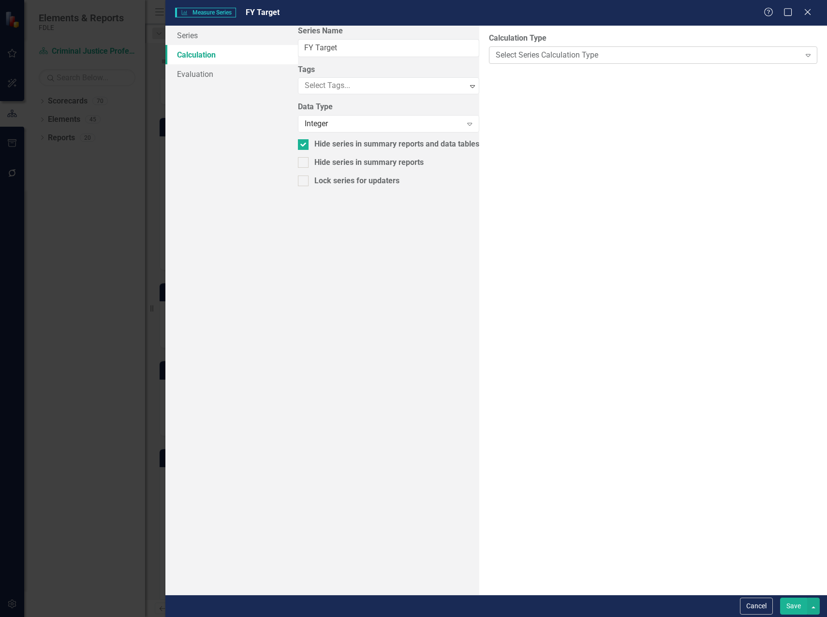
click at [496, 54] on div "Select Series Calculation Type" at bounding box center [648, 54] width 305 height 11
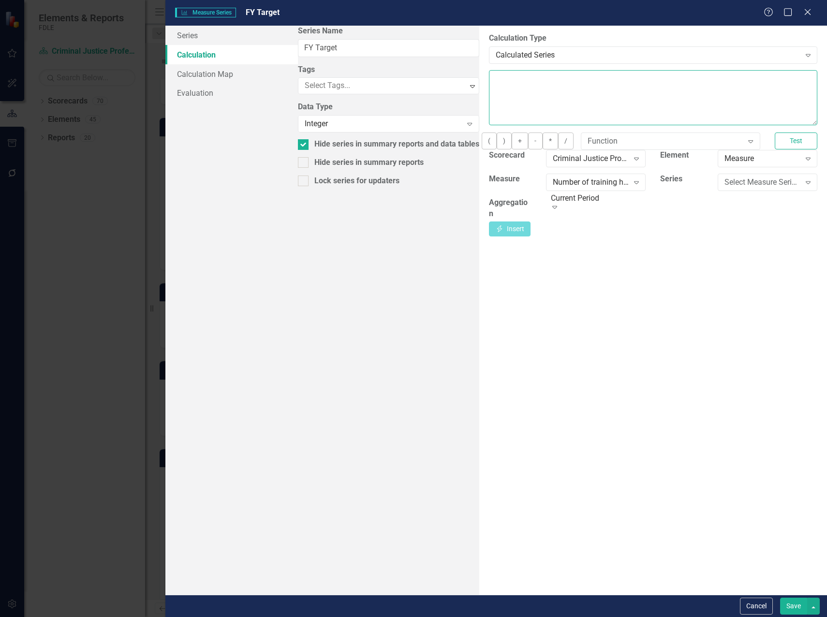
click at [489, 102] on textarea at bounding box center [653, 97] width 328 height 55
type textarea "(700)"
click at [784, 607] on button "Save" at bounding box center [793, 606] width 27 height 17
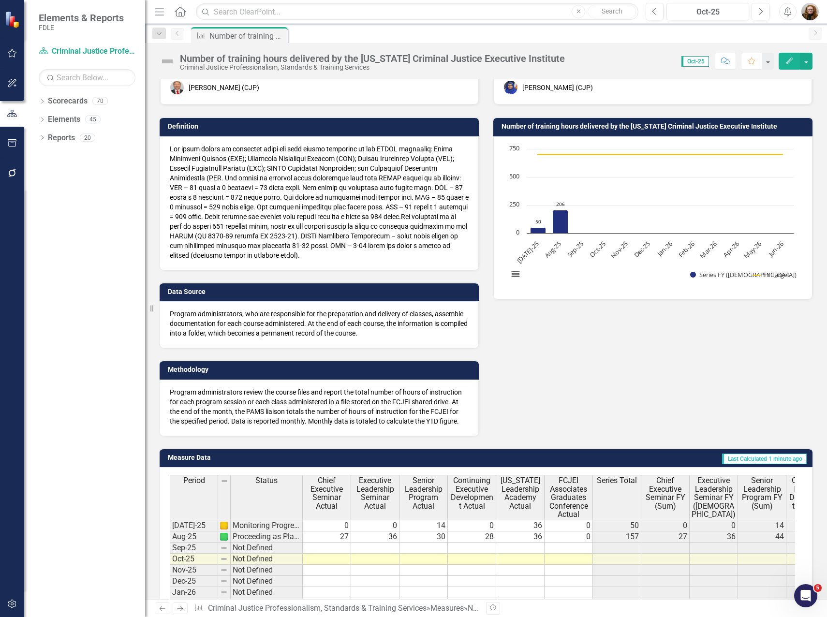
drag, startPoint x: 533, startPoint y: 367, endPoint x: 573, endPoint y: 347, distance: 44.6
click at [533, 367] on div "Data Owner [PERSON_NAME] (CJP) Definition Data Source Program administrators, w…" at bounding box center [485, 239] width 667 height 395
click at [792, 59] on icon "button" at bounding box center [789, 61] width 7 height 7
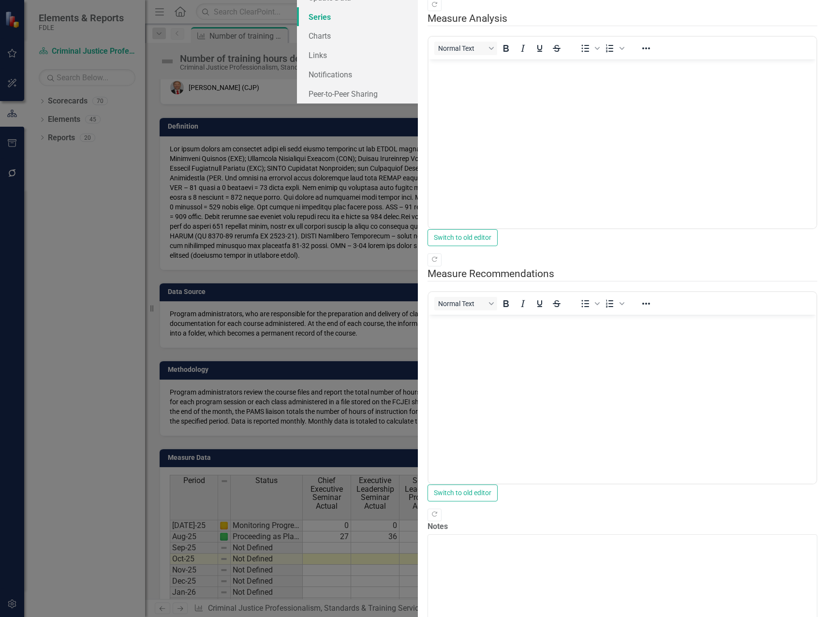
click at [297, 27] on link "Series" at bounding box center [357, 16] width 121 height 19
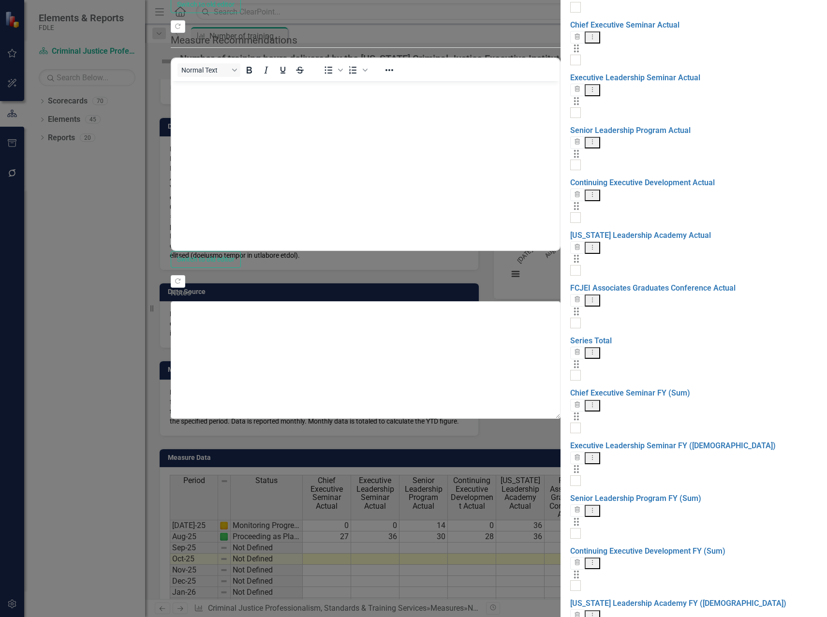
checkbox input "false"
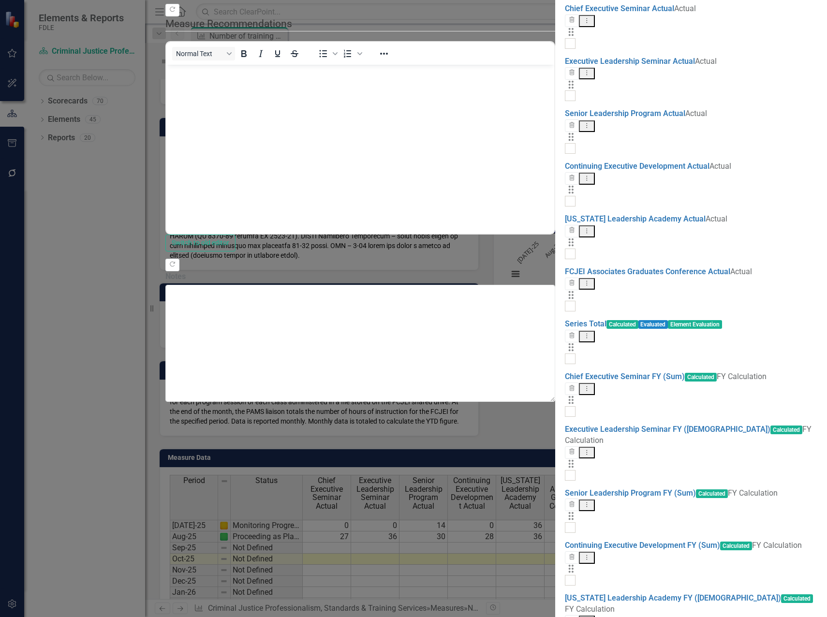
scroll to position [26, 0]
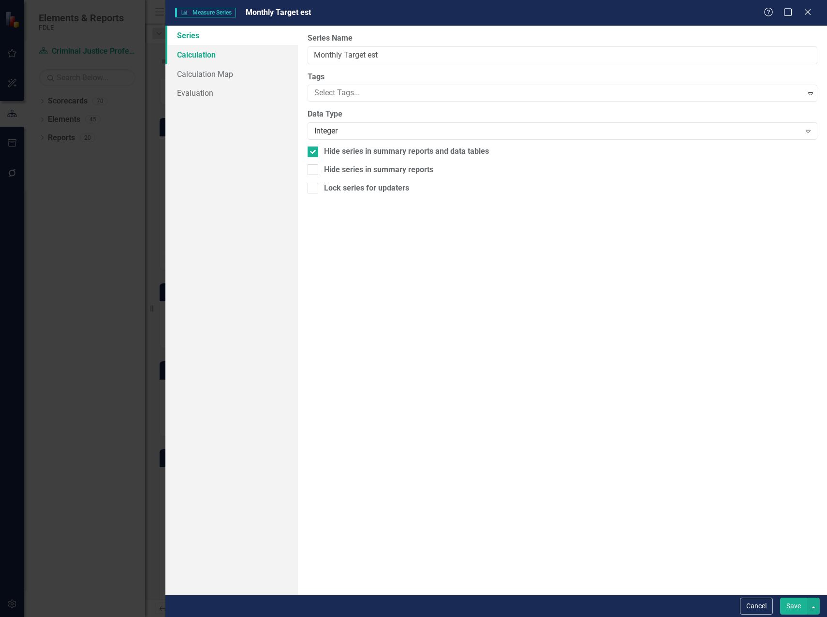
click at [213, 52] on link "Calculation" at bounding box center [231, 54] width 133 height 19
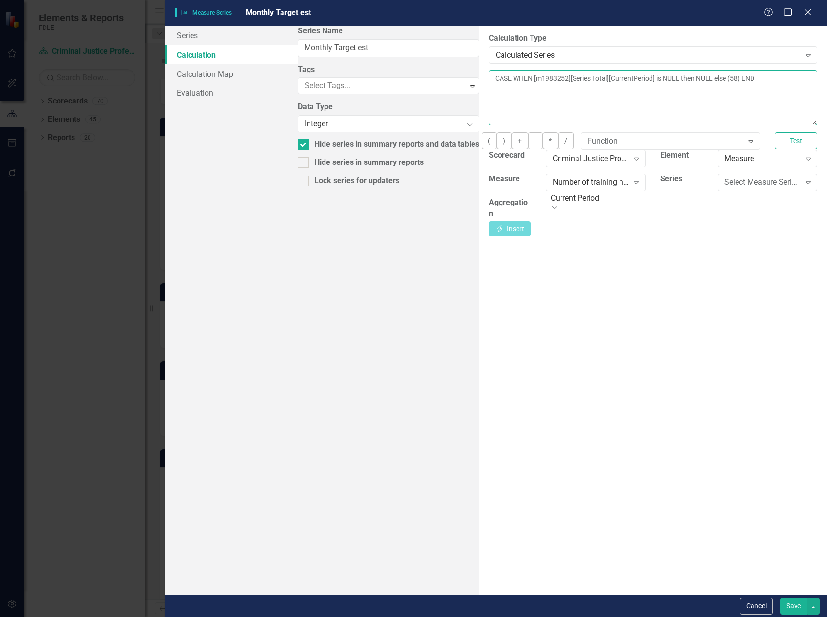
drag, startPoint x: 636, startPoint y: 78, endPoint x: 629, endPoint y: 81, distance: 7.6
click at [629, 81] on textarea "CASE WHEN [m1983252][Series Total][CurrentPeriod] is NULL then NULL else (58) E…" at bounding box center [653, 97] width 328 height 55
type textarea "CASE WHEN [m1983252][Series Total][CurrentPeriod] is NULL then NULL else (67) E…"
click at [796, 609] on button "Save" at bounding box center [793, 606] width 27 height 17
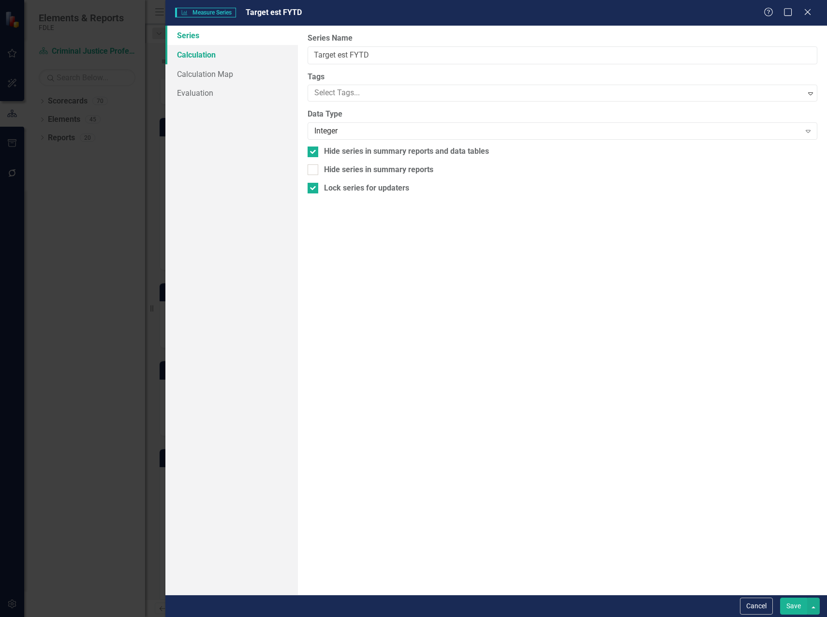
click at [194, 55] on link "Calculation" at bounding box center [231, 54] width 133 height 19
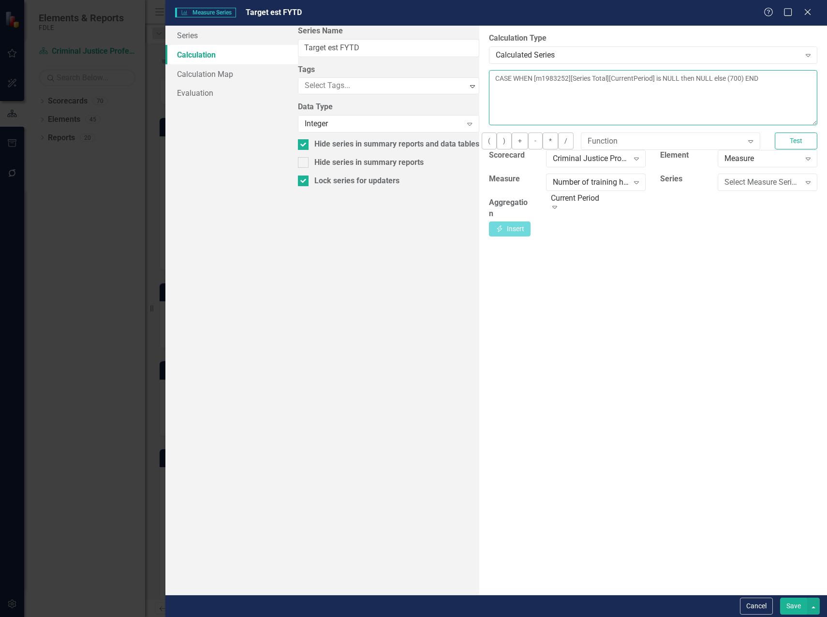
click at [629, 80] on textarea "CASE WHEN [m1983252][Series Total][CurrentPeriod] is NULL then NULL else (700) …" at bounding box center [653, 97] width 328 height 55
type textarea "CASE WHEN [m1983252][Series Total][CurrentPeriod] is NULL then NULL else (800) …"
click at [796, 607] on button "Save" at bounding box center [793, 606] width 27 height 17
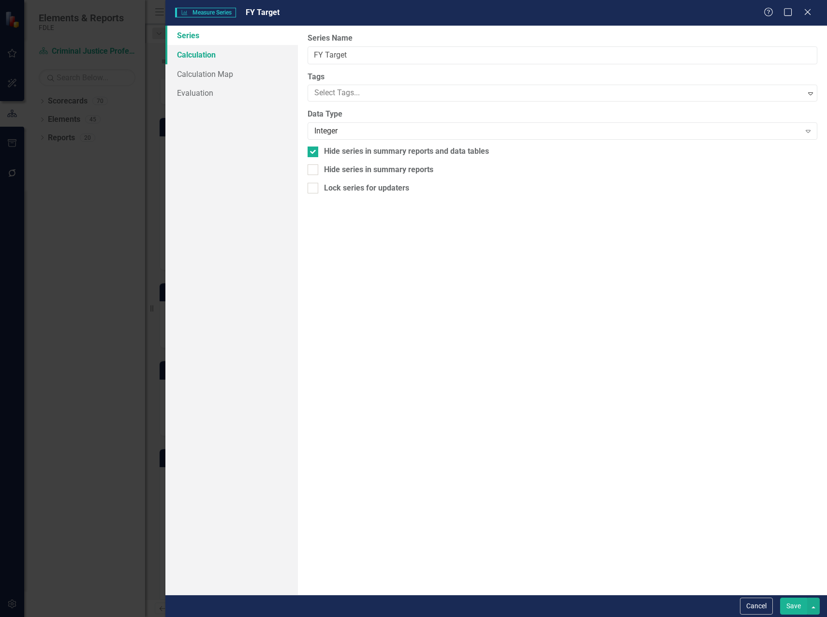
click at [193, 52] on link "Calculation" at bounding box center [231, 54] width 133 height 19
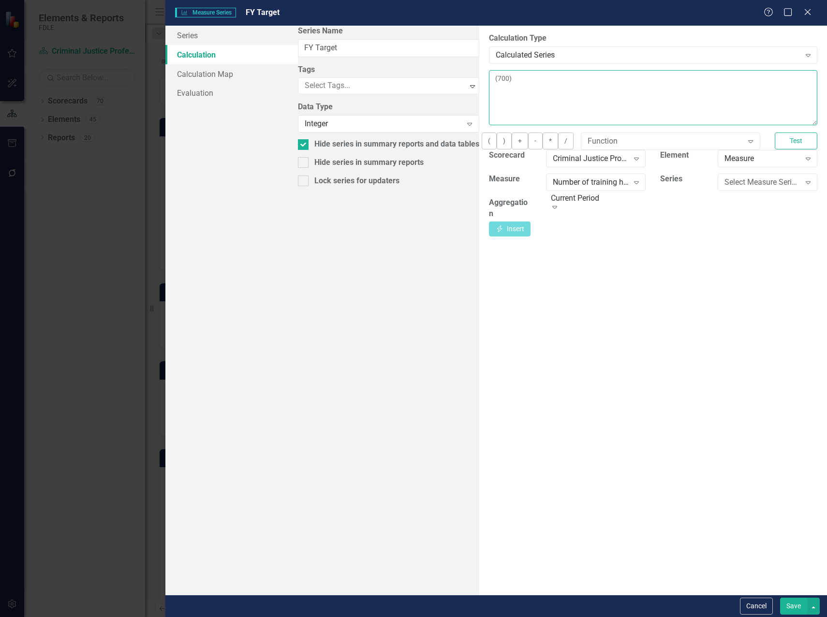
click at [489, 83] on textarea "(700)" at bounding box center [653, 97] width 328 height 55
type textarea "(800)"
click at [790, 604] on button "Save" at bounding box center [793, 606] width 27 height 17
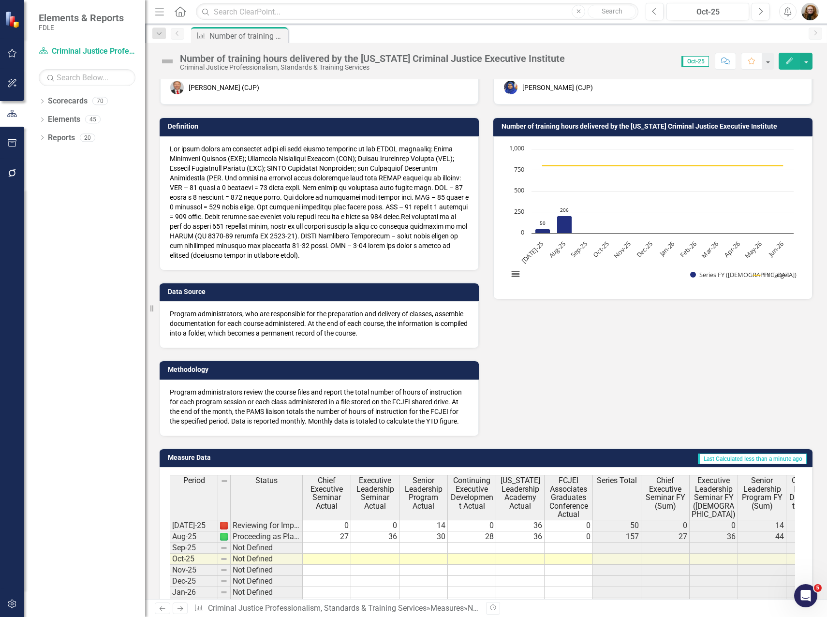
click at [506, 395] on div "Data Owner [PERSON_NAME] (CJP) Definition Data Source Program administrators, w…" at bounding box center [485, 239] width 667 height 395
click at [511, 400] on div "Data Owner [PERSON_NAME] (CJP) Definition Data Source Program administrators, w…" at bounding box center [485, 239] width 667 height 395
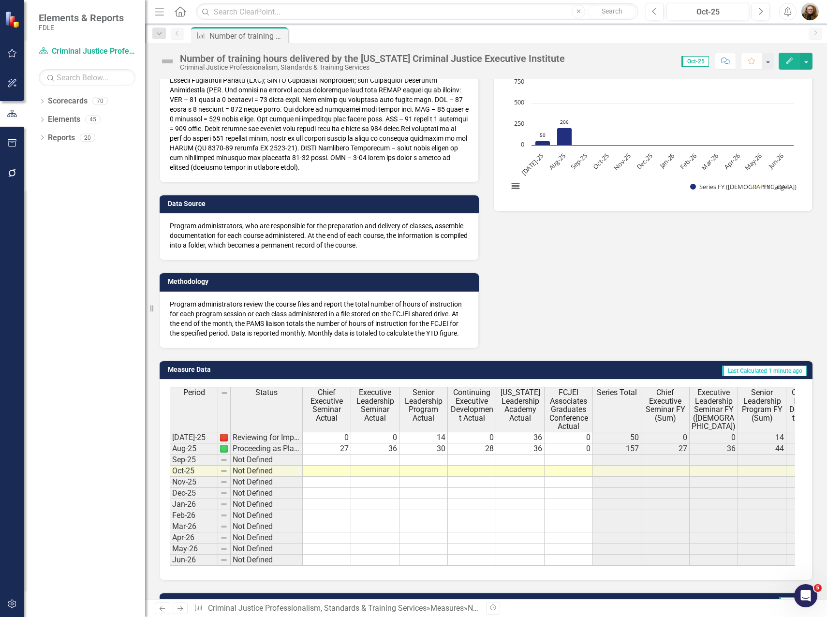
scroll to position [0, 0]
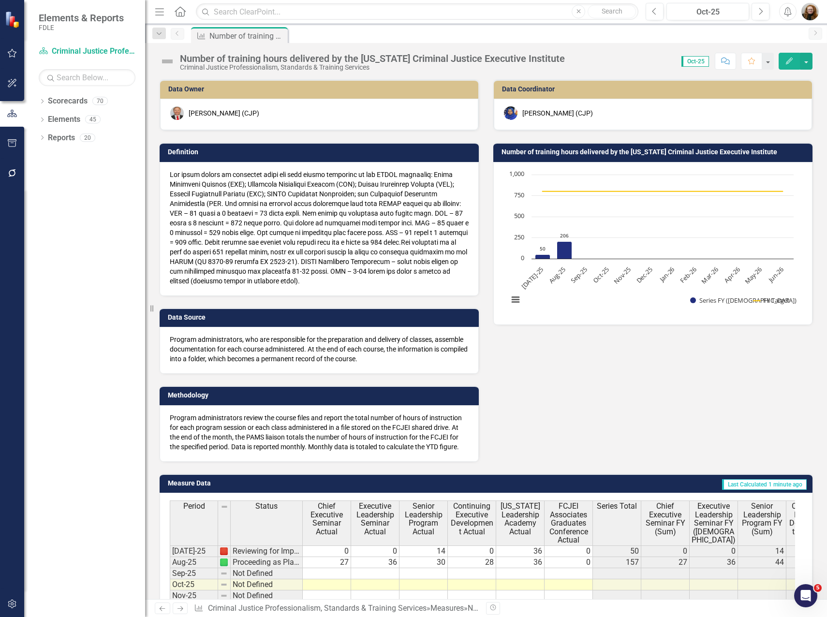
click at [526, 397] on div "Data Owner [PERSON_NAME] (CJP) Definition Data Source Program administrators, w…" at bounding box center [485, 264] width 667 height 395
drag, startPoint x: 50, startPoint y: 103, endPoint x: 70, endPoint y: 115, distance: 23.2
click at [51, 104] on link "Scorecards" at bounding box center [68, 101] width 40 height 11
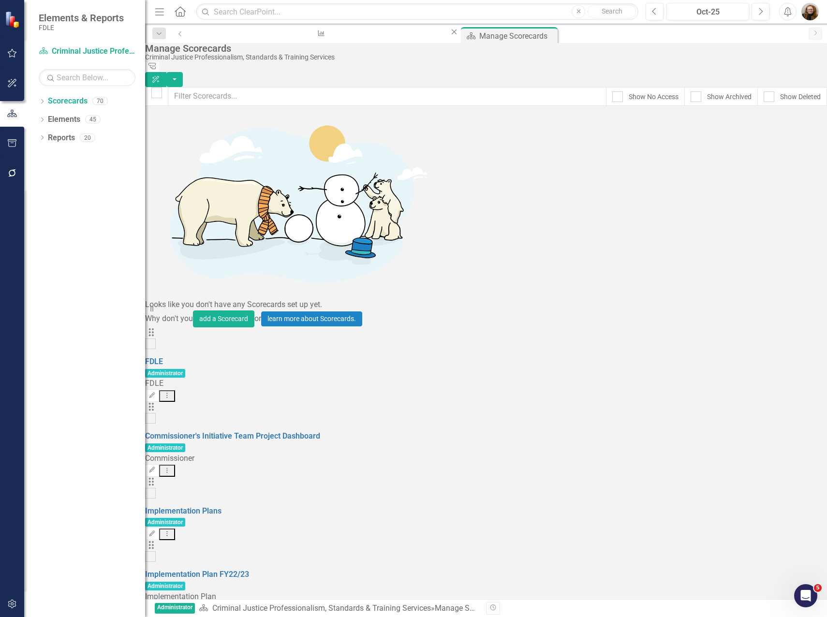
click at [98, 296] on div "Dropdown Scorecards 70 Dropdown FDLE Commissioner's Initiative Team Project Das…" at bounding box center [84, 355] width 121 height 524
click at [85, 222] on div "Dropdown Scorecards 70 Dropdown FDLE Commissioner's Initiative Team Project Das…" at bounding box center [84, 355] width 121 height 524
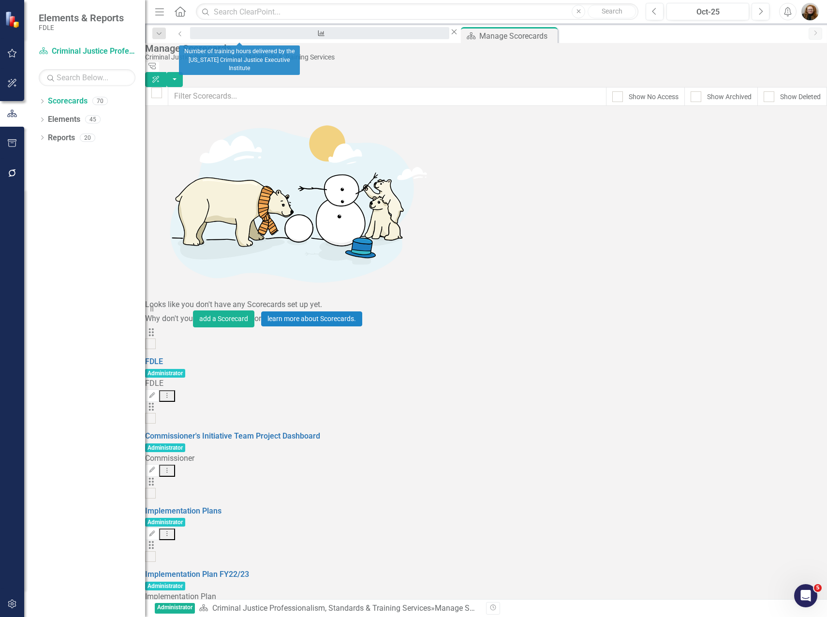
click at [269, 36] on div "Number of training hours delivered by the [US_STATE] Criminal Justice Executive…" at bounding box center [320, 42] width 242 height 12
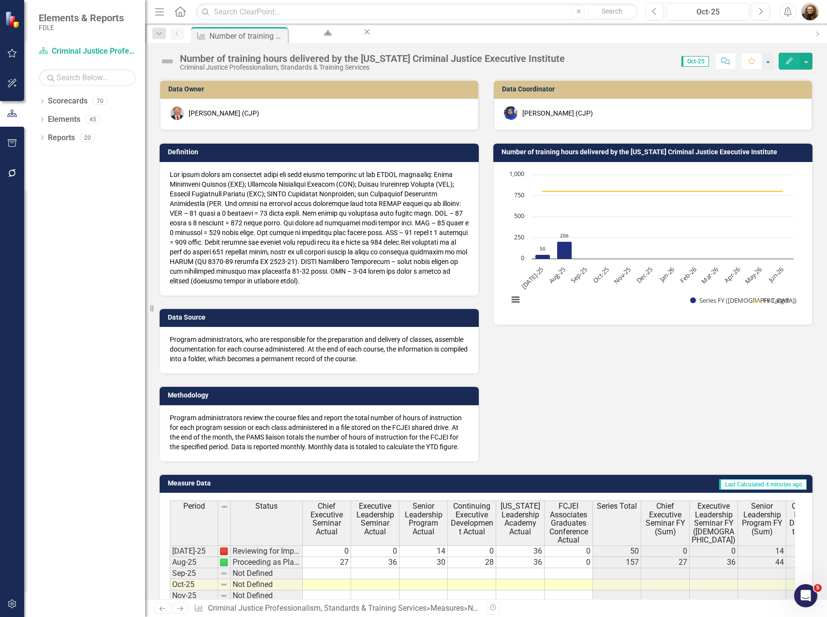
click at [574, 296] on rect "Interactive chart" at bounding box center [650, 242] width 295 height 145
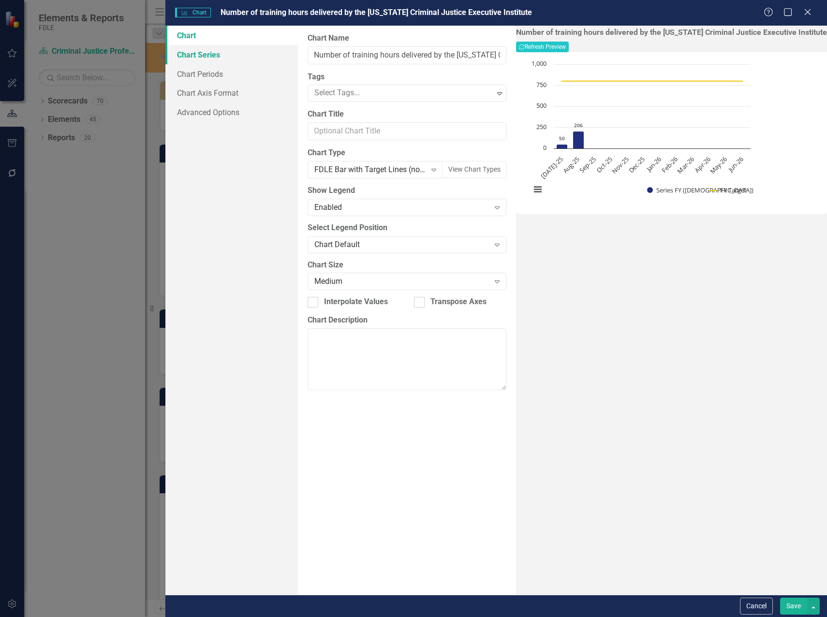
click at [186, 51] on link "Chart Series" at bounding box center [231, 54] width 133 height 19
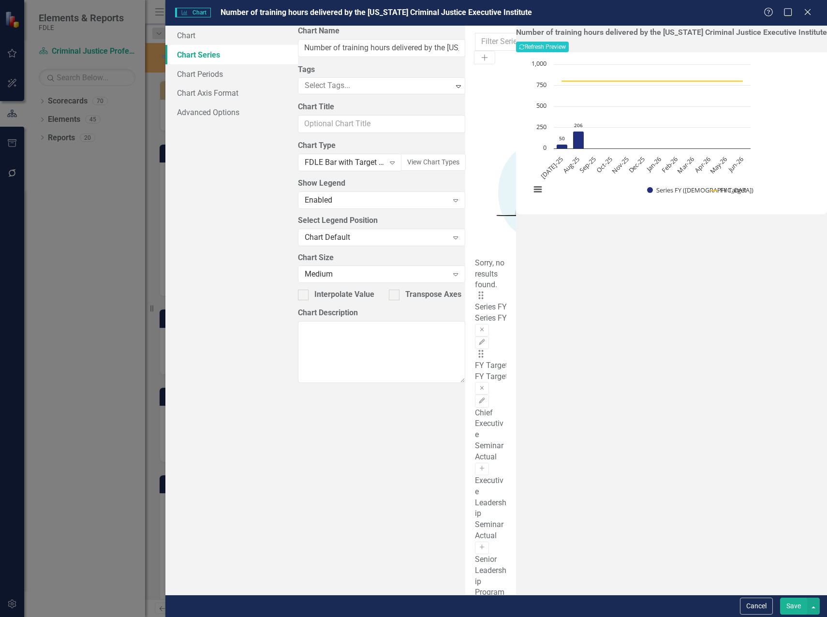
click at [489, 382] on button "Remove" at bounding box center [482, 388] width 14 height 13
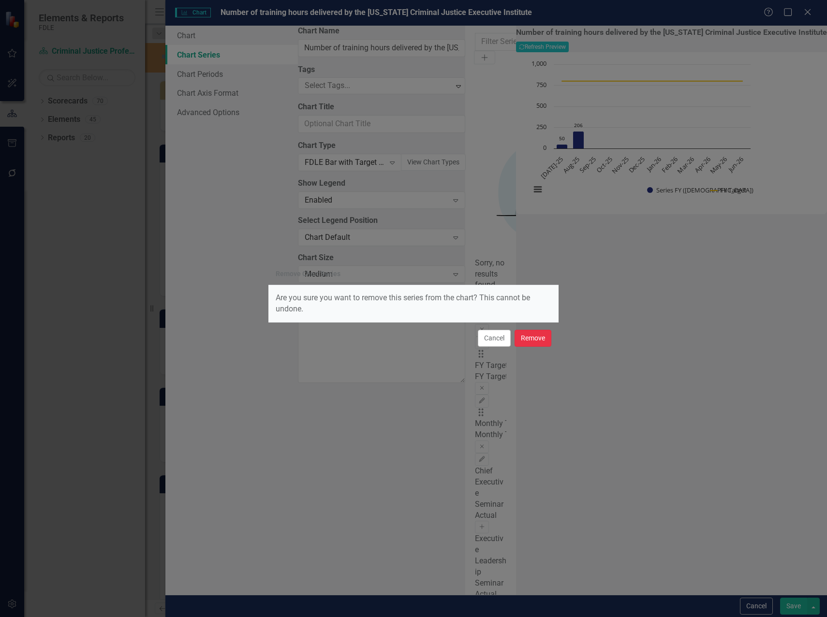
click at [533, 341] on button "Remove" at bounding box center [533, 338] width 37 height 17
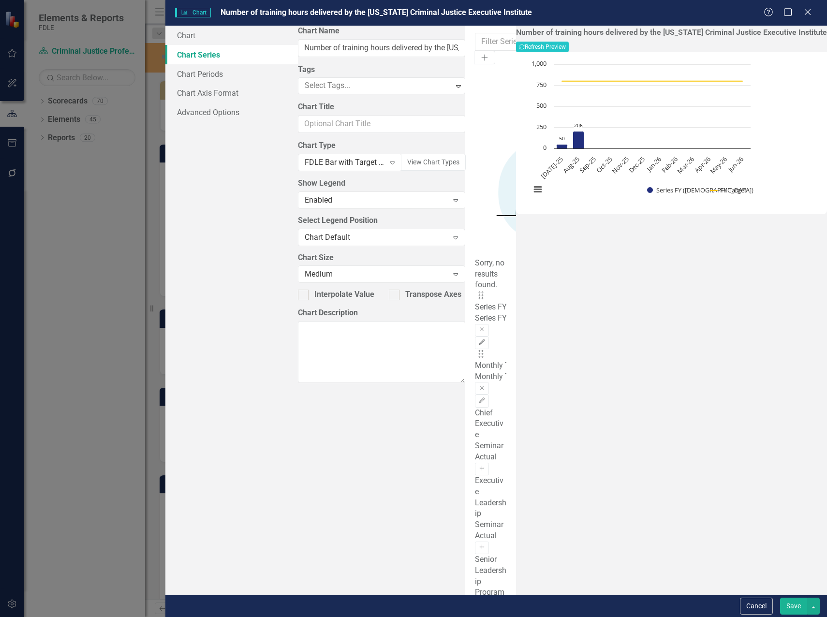
click at [788, 606] on button "Save" at bounding box center [793, 606] width 27 height 17
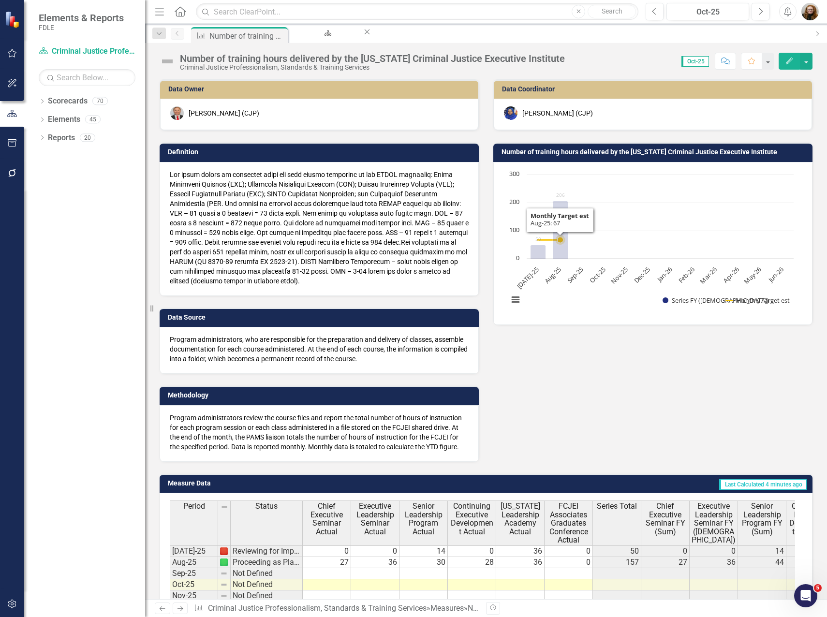
click at [613, 247] on rect "Interactive chart" at bounding box center [650, 242] width 295 height 145
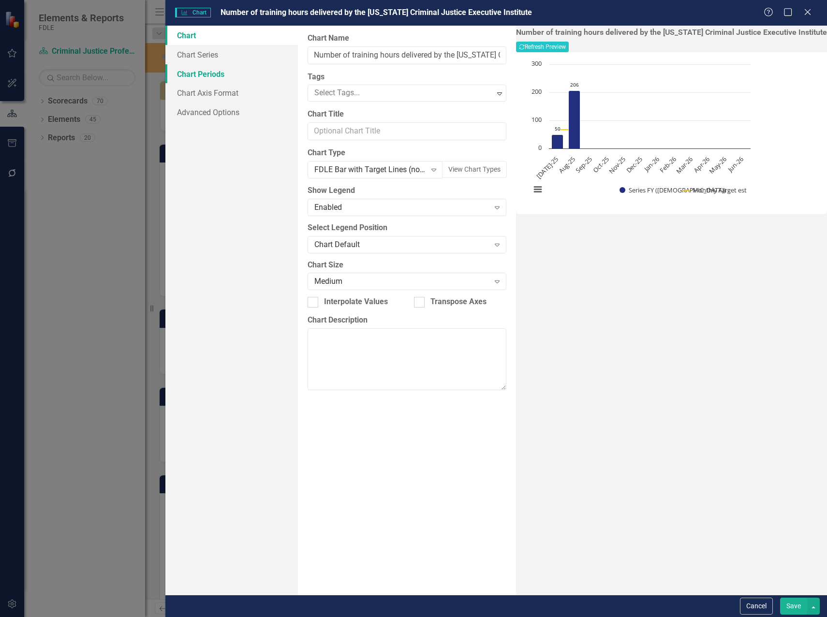
drag, startPoint x: 191, startPoint y: 71, endPoint x: 197, endPoint y: 71, distance: 5.8
click at [191, 71] on link "Chart Periods" at bounding box center [231, 73] width 133 height 19
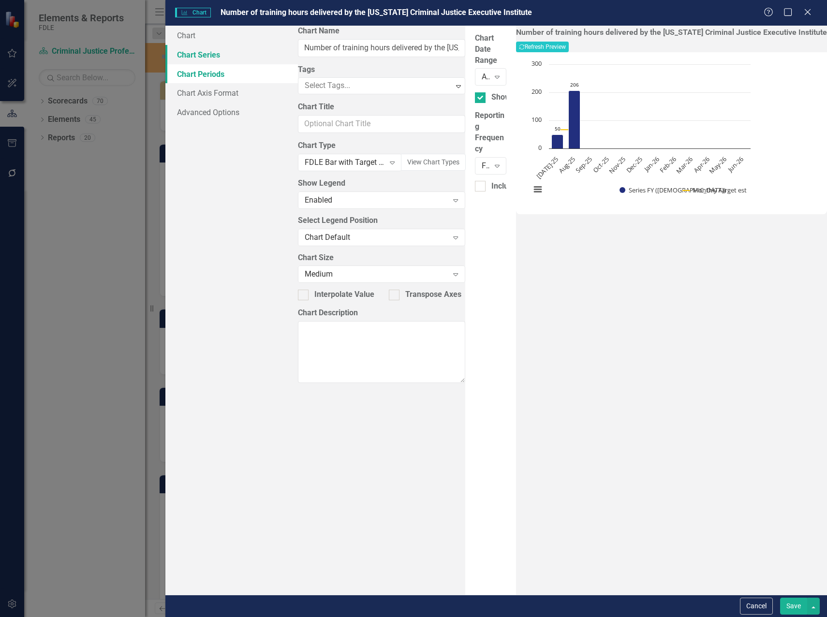
click at [205, 57] on link "Chart Series" at bounding box center [231, 54] width 133 height 19
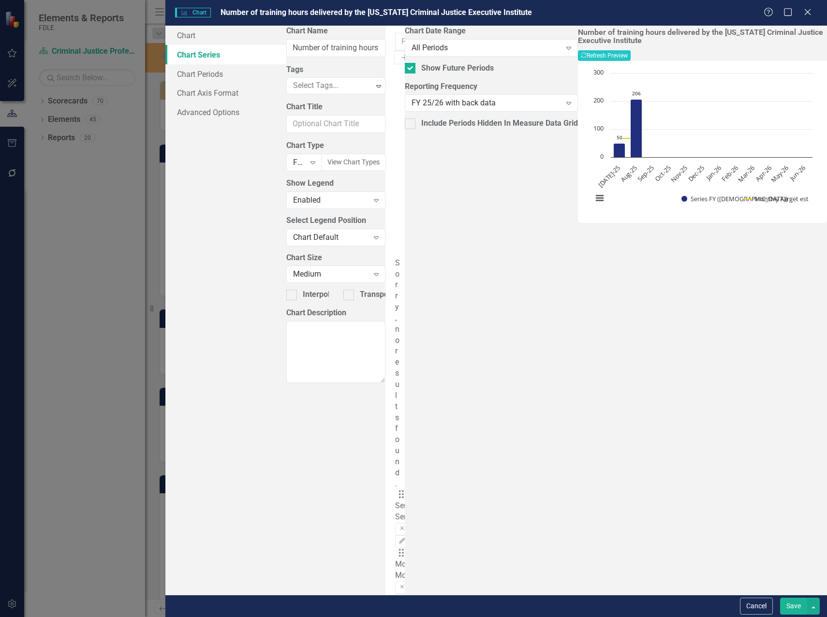
click at [406, 584] on icon "Remove" at bounding box center [402, 587] width 7 height 6
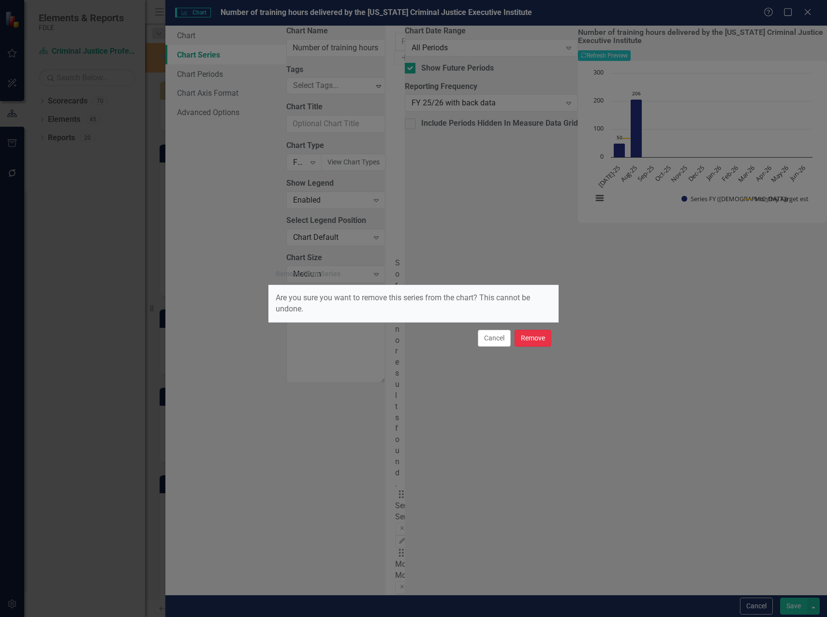
click at [536, 339] on button "Remove" at bounding box center [533, 338] width 37 height 17
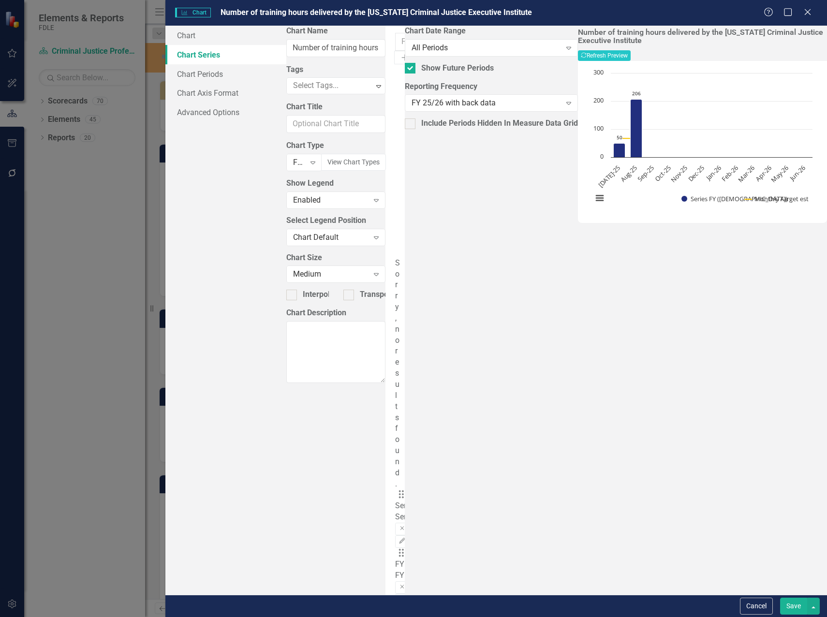
click at [791, 607] on button "Save" at bounding box center [793, 606] width 27 height 17
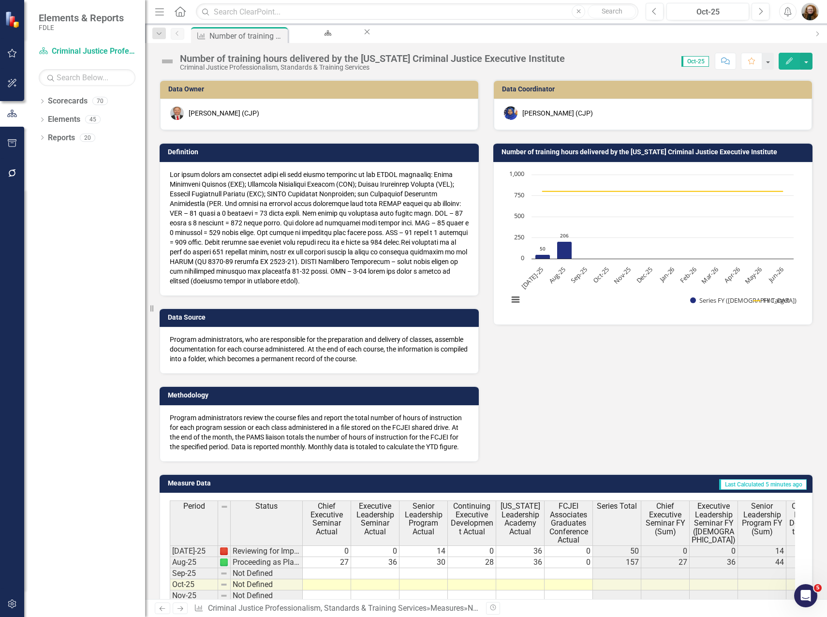
click at [552, 381] on div "Data Owner [PERSON_NAME] (CJP) Definition Data Source Program administrators, w…" at bounding box center [485, 264] width 667 height 395
click at [595, 61] on div "Score: N/A Oct-25 Completed Comment Favorite Edit" at bounding box center [691, 61] width 243 height 16
click at [333, 38] on div "Manage Scorecards" at bounding box center [325, 42] width 55 height 12
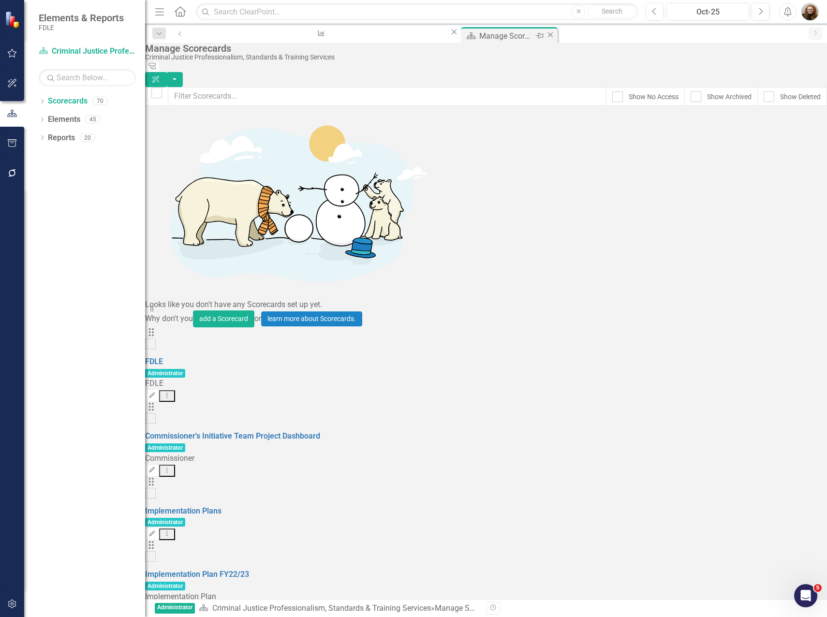
click at [546, 35] on icon "Close" at bounding box center [551, 35] width 10 height 8
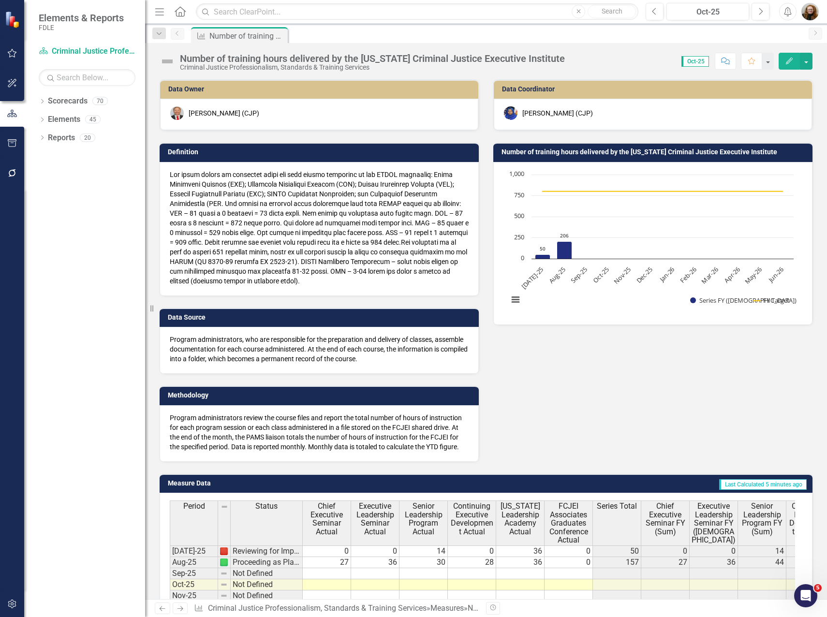
click at [641, 379] on div "Data Owner [PERSON_NAME] (CJP) Definition Data Source Program administrators, w…" at bounding box center [485, 264] width 667 height 395
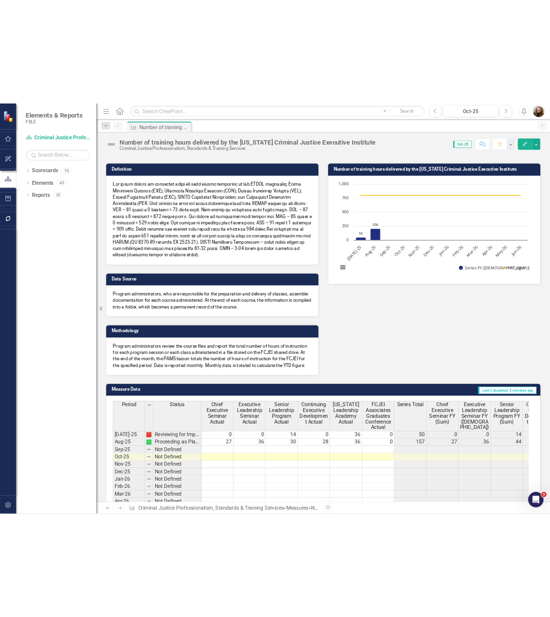
scroll to position [171, 0]
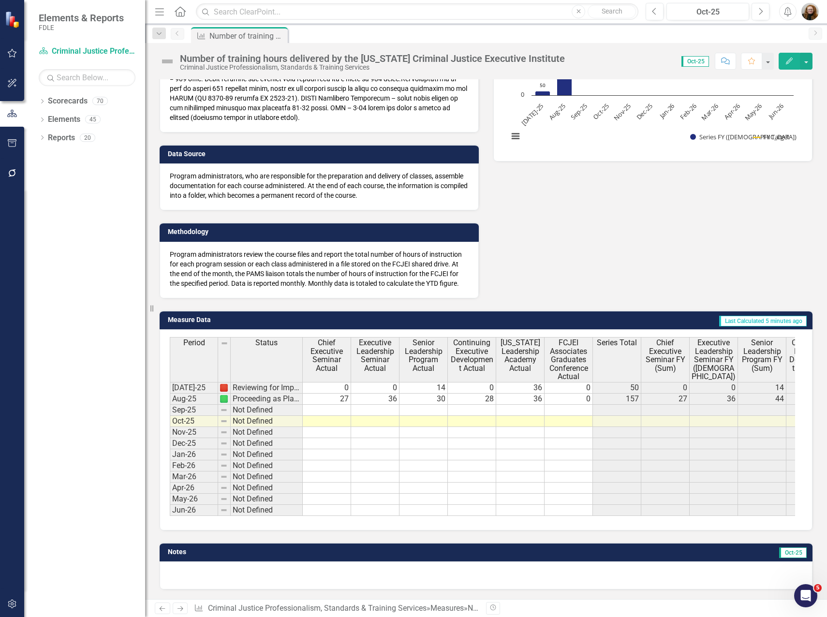
drag, startPoint x: 78, startPoint y: 225, endPoint x: 80, endPoint y: 202, distance: 23.3
click at [78, 222] on div "Dropdown Scorecards 70 Dropdown FDLE Commissioner's Initiative Team Project Das…" at bounding box center [84, 355] width 121 height 524
click at [76, 280] on div "Dropdown Scorecards 70 Dropdown FDLE Commissioner's Initiative Team Project Das…" at bounding box center [84, 355] width 121 height 524
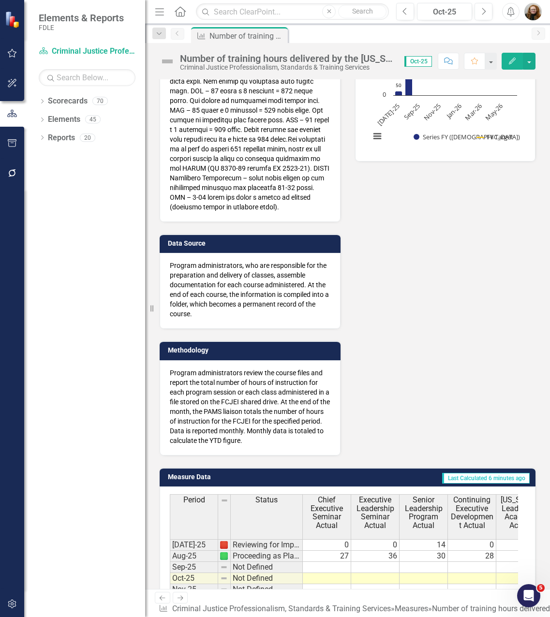
click at [438, 193] on div "Data Owner [PERSON_NAME] (CJP) Definition Data Source Program administrators, w…" at bounding box center [347, 175] width 390 height 559
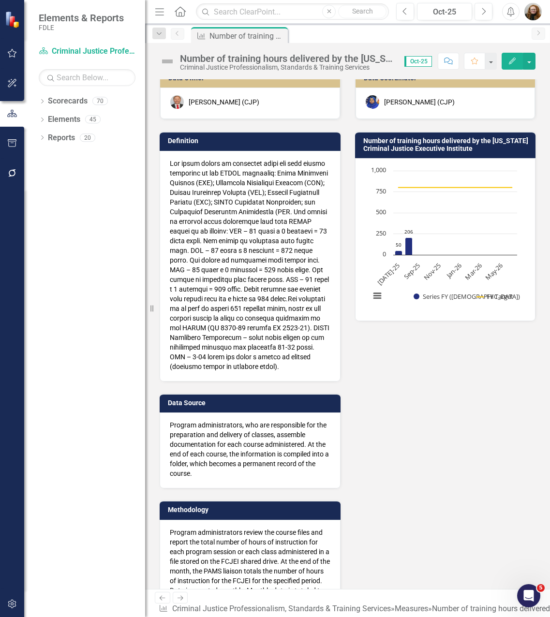
scroll to position [0, 0]
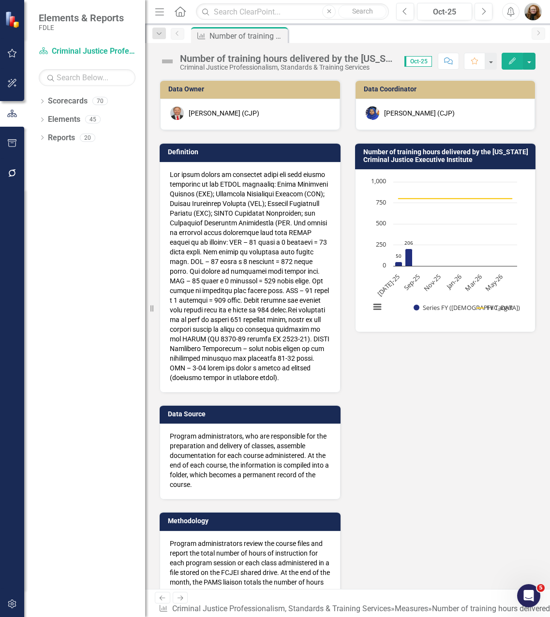
click at [418, 454] on div "Data Owner [PERSON_NAME] (CJP) Definition Data Source Program administrators, w…" at bounding box center [347, 346] width 390 height 559
click at [87, 256] on div "Dropdown Scorecards 70 Dropdown FDLE Commissioner's Initiative Team Project Das…" at bounding box center [84, 355] width 121 height 524
